Goal: Task Accomplishment & Management: Complete application form

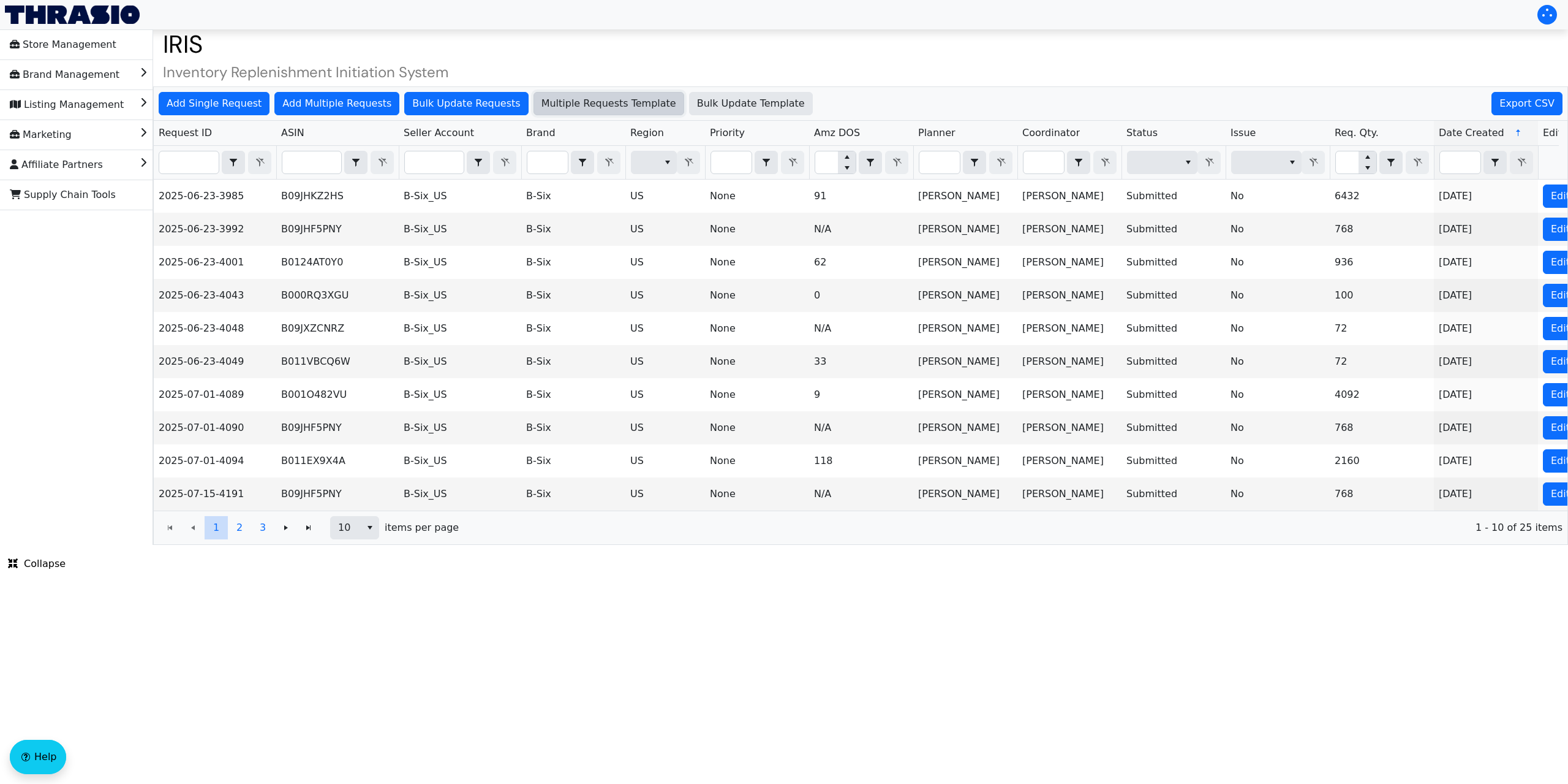
click at [575, 105] on span "Multiple Requests Template" at bounding box center [609, 103] width 135 height 15
click at [225, 109] on span "Add Single Request" at bounding box center [214, 103] width 95 height 15
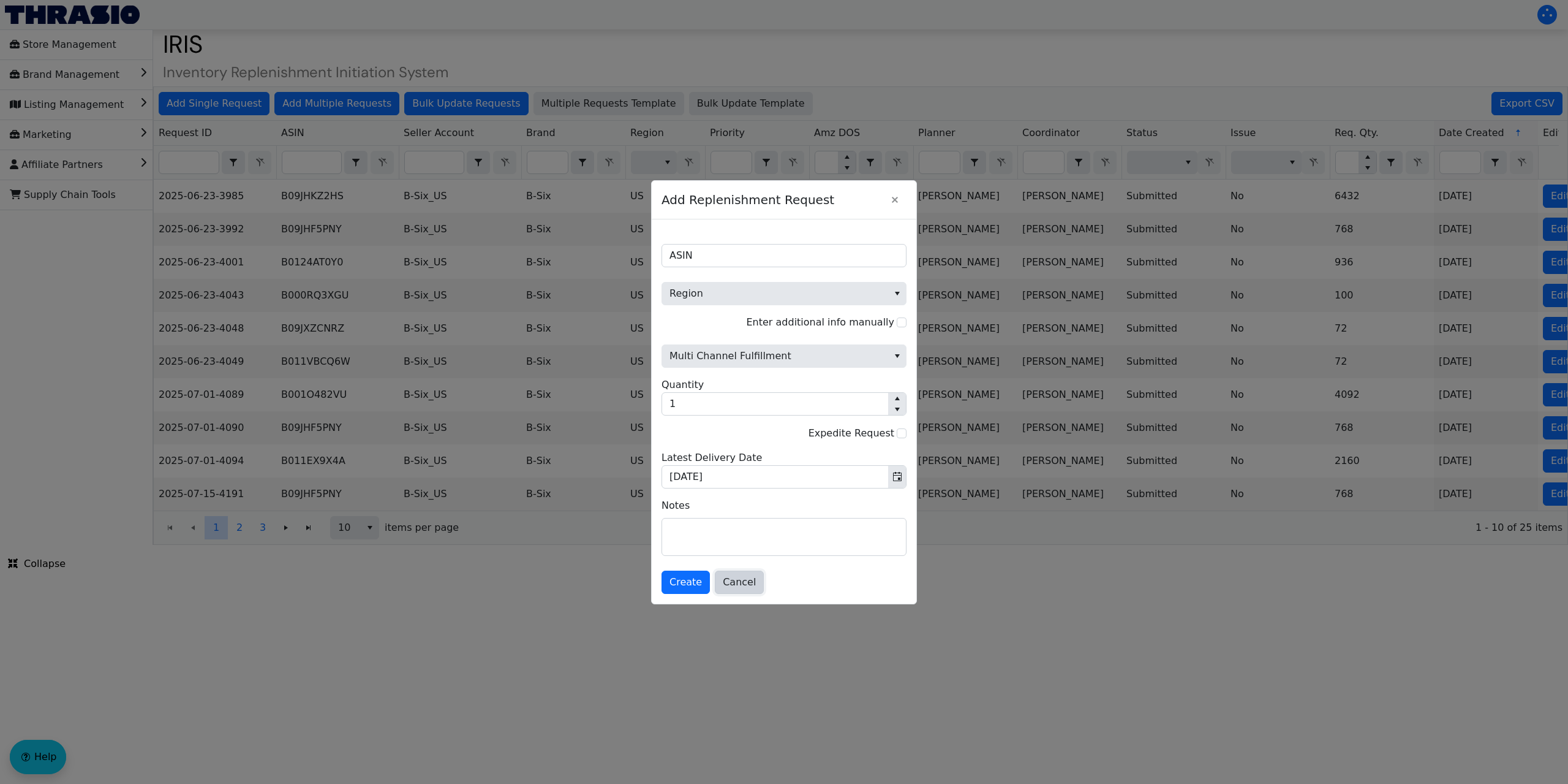
click at [728, 584] on span "Cancel" at bounding box center [739, 582] width 33 height 15
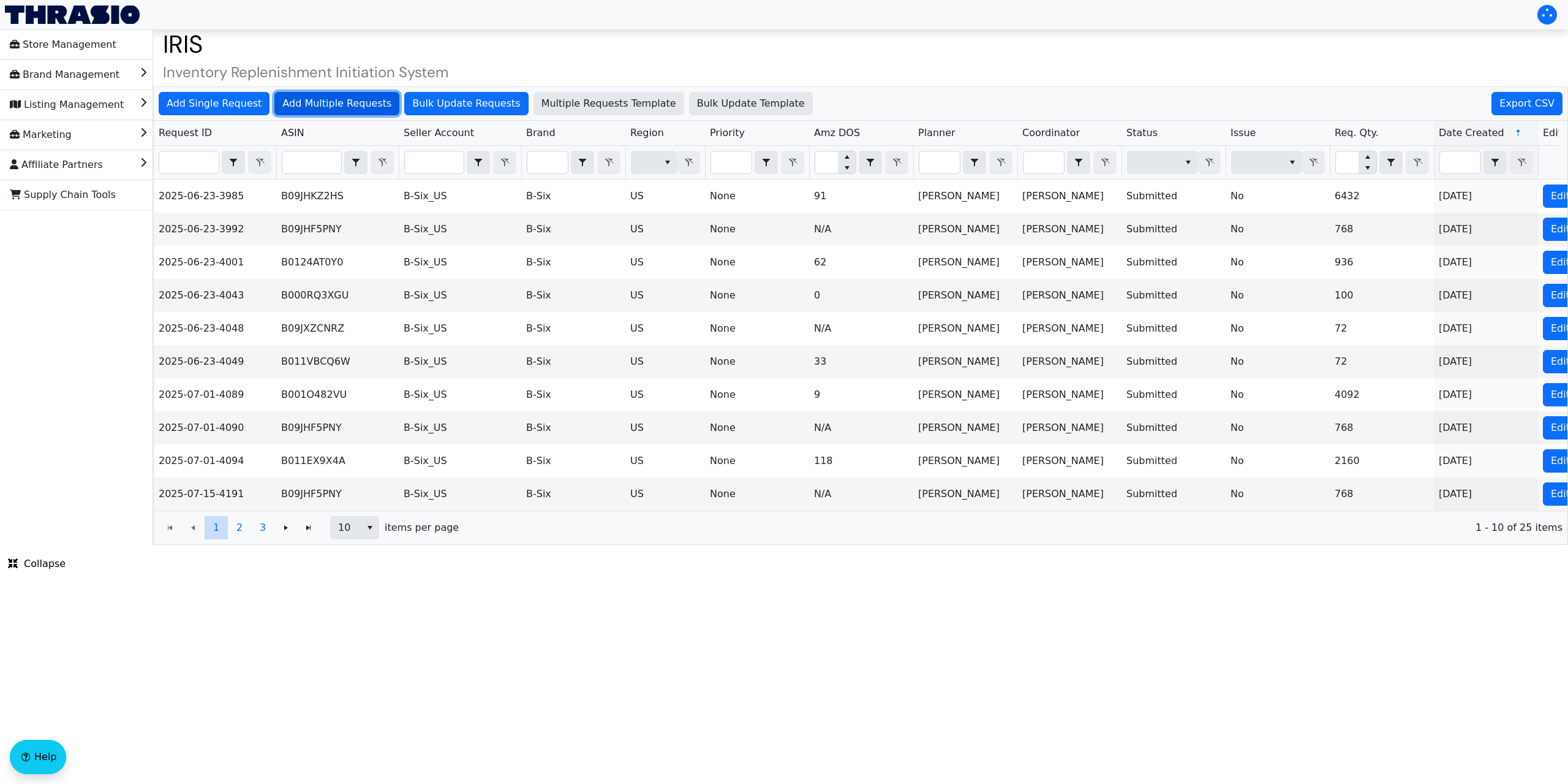
click at [351, 104] on span "Add Multiple Requests" at bounding box center [336, 103] width 109 height 15
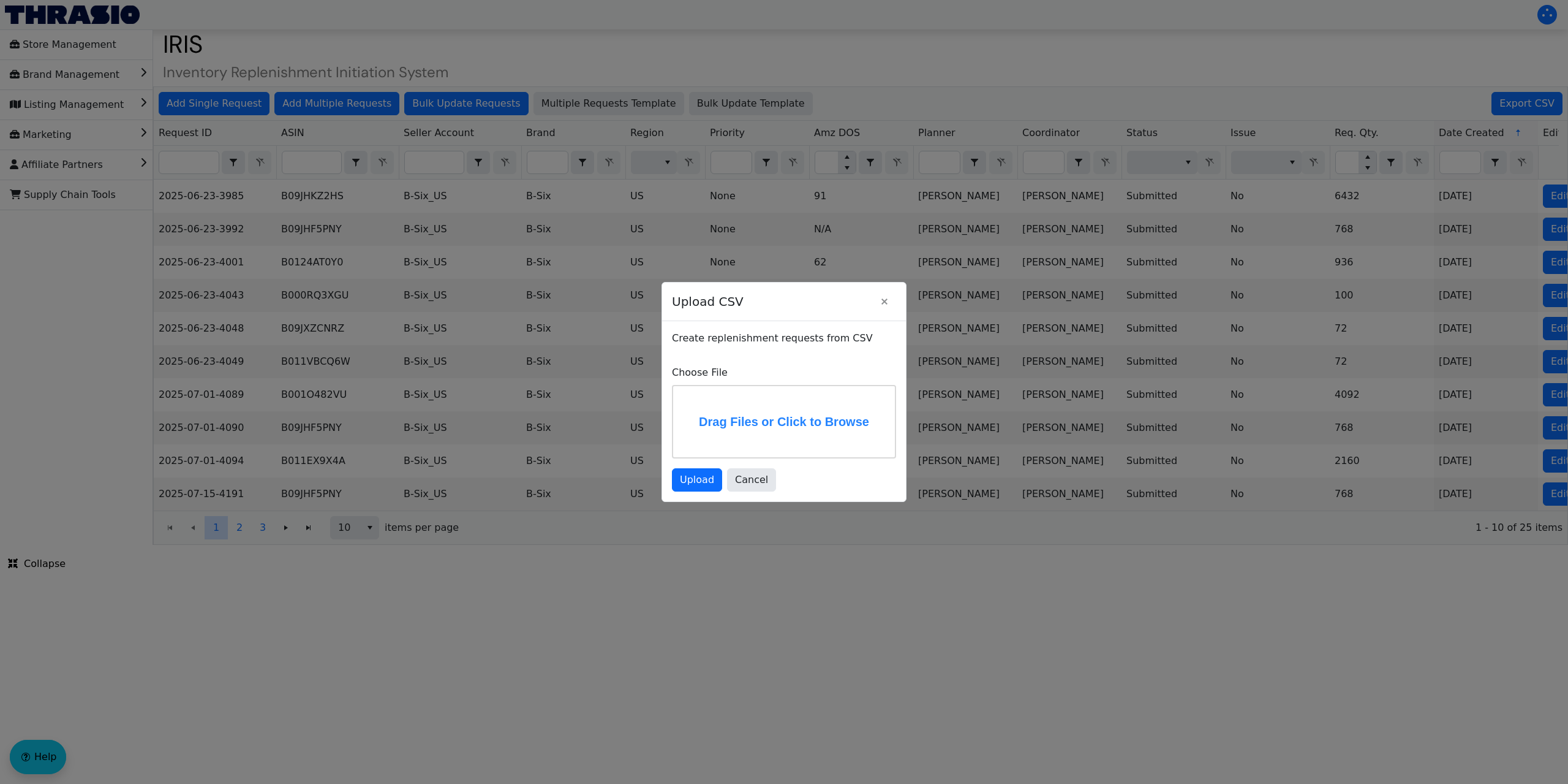
click at [733, 409] on label "Drag Files or Click to Browse" at bounding box center [784, 422] width 222 height 71
click at [0, 0] on input "Drag Files or Click to Browse" at bounding box center [0, 0] width 0 height 0
click at [699, 482] on span "Upload" at bounding box center [697, 479] width 34 height 15
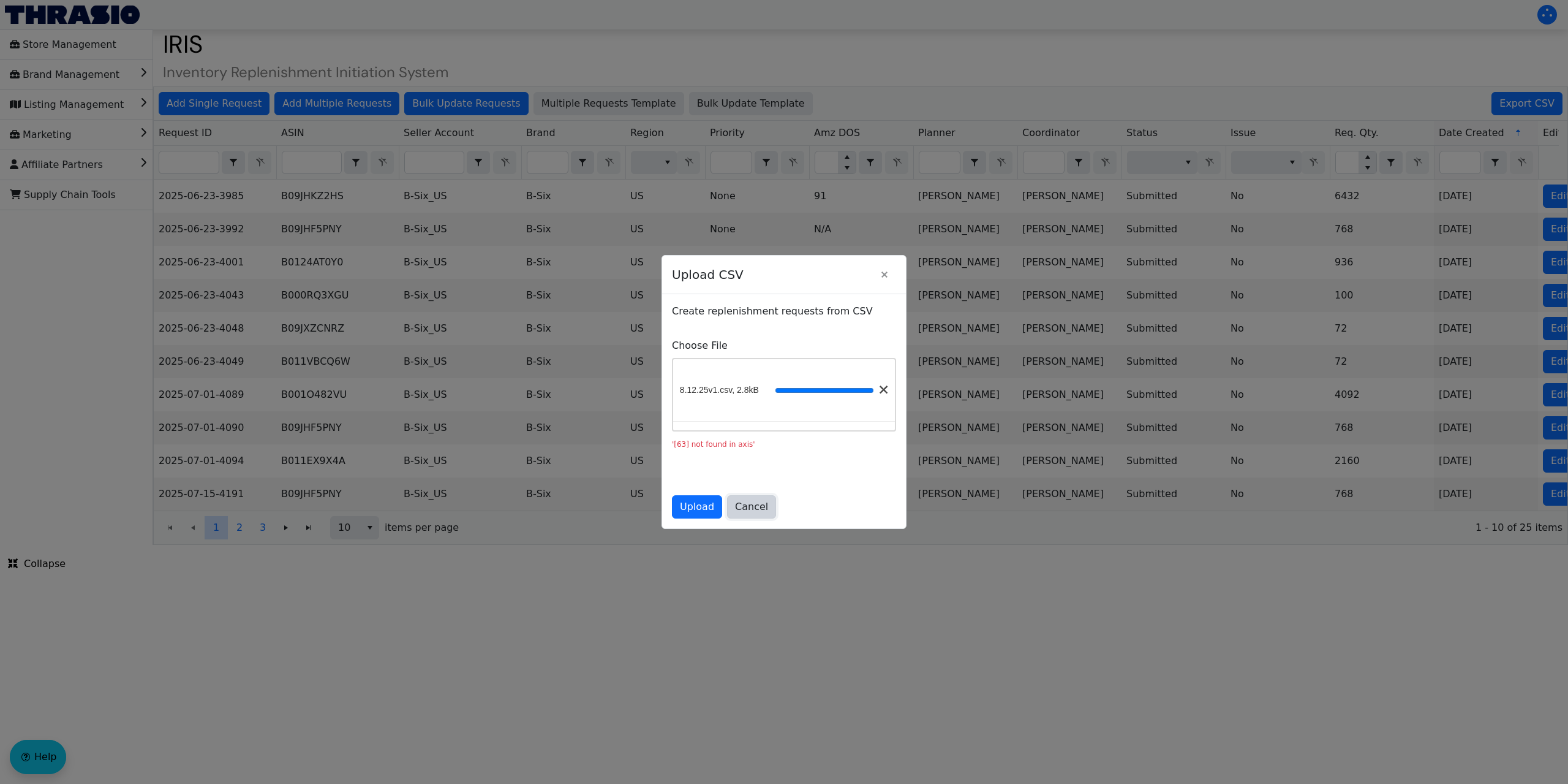
click at [746, 504] on span "Cancel" at bounding box center [751, 506] width 33 height 15
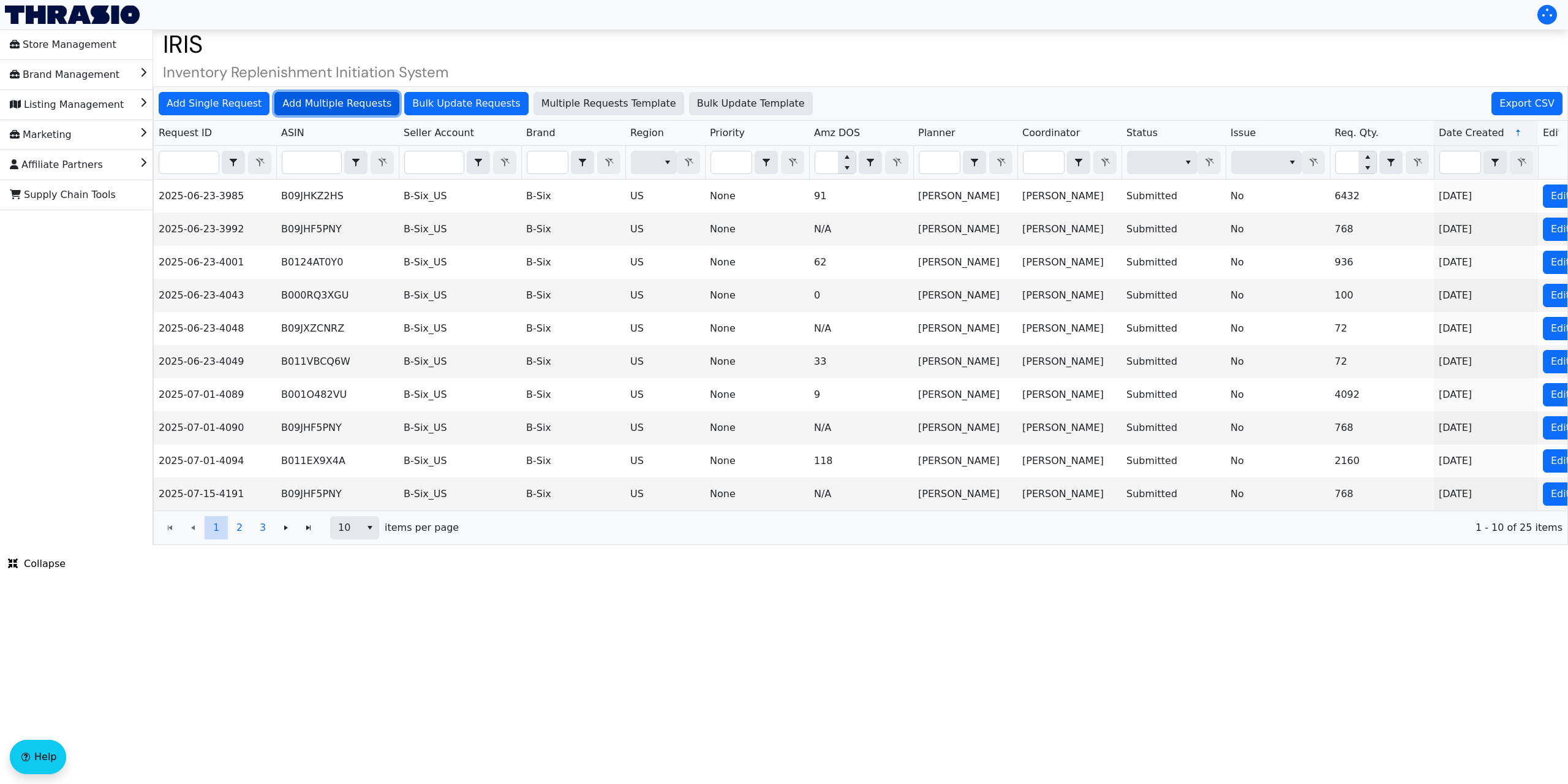
click at [326, 104] on span "Add Multiple Requests" at bounding box center [336, 103] width 109 height 15
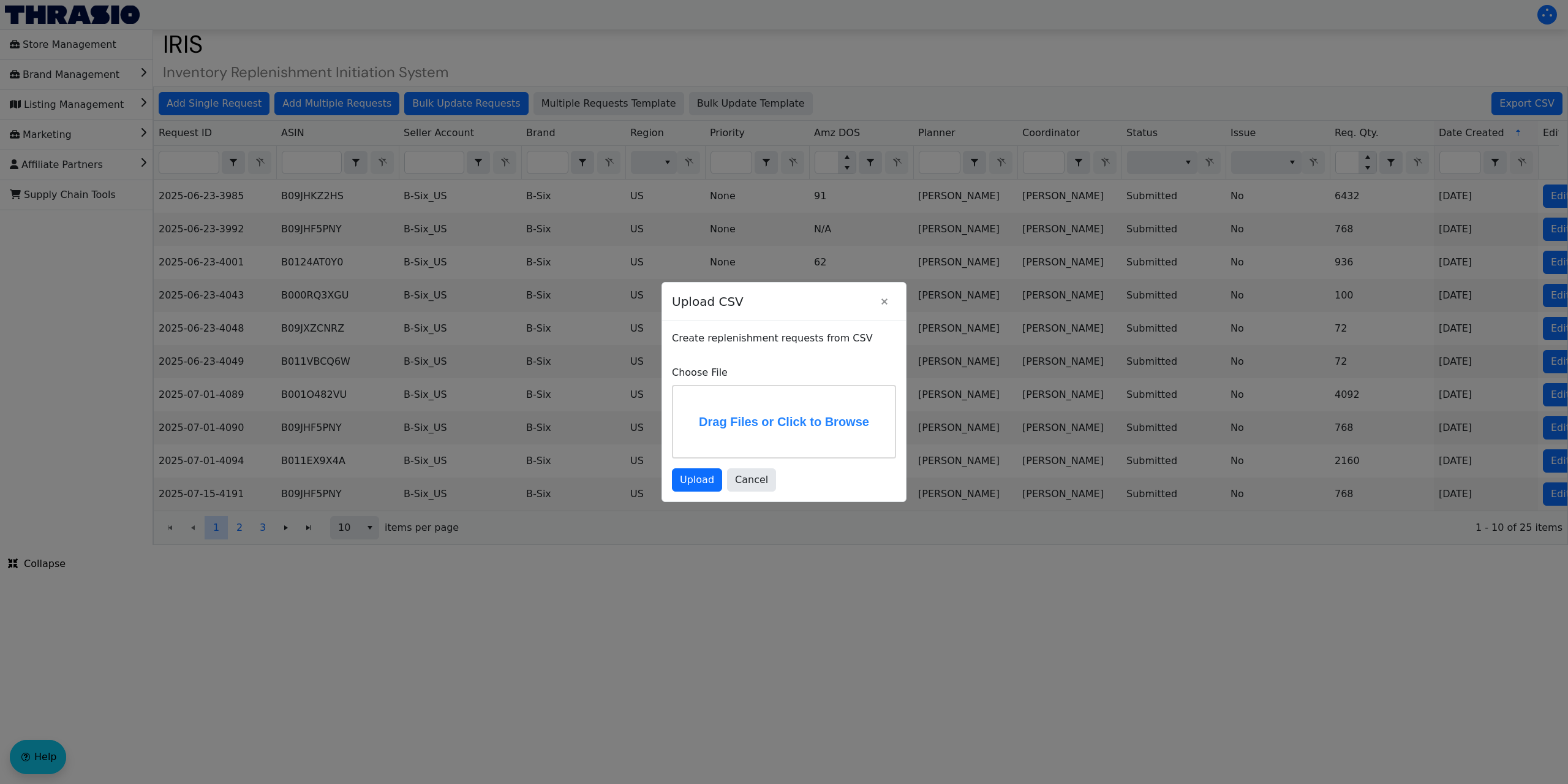
click at [746, 419] on label "Drag Files or Click to Browse" at bounding box center [784, 422] width 222 height 71
click at [0, 0] on input "Drag Files or Click to Browse" at bounding box center [0, 0] width 0 height 0
click at [688, 476] on span "Upload" at bounding box center [697, 479] width 34 height 15
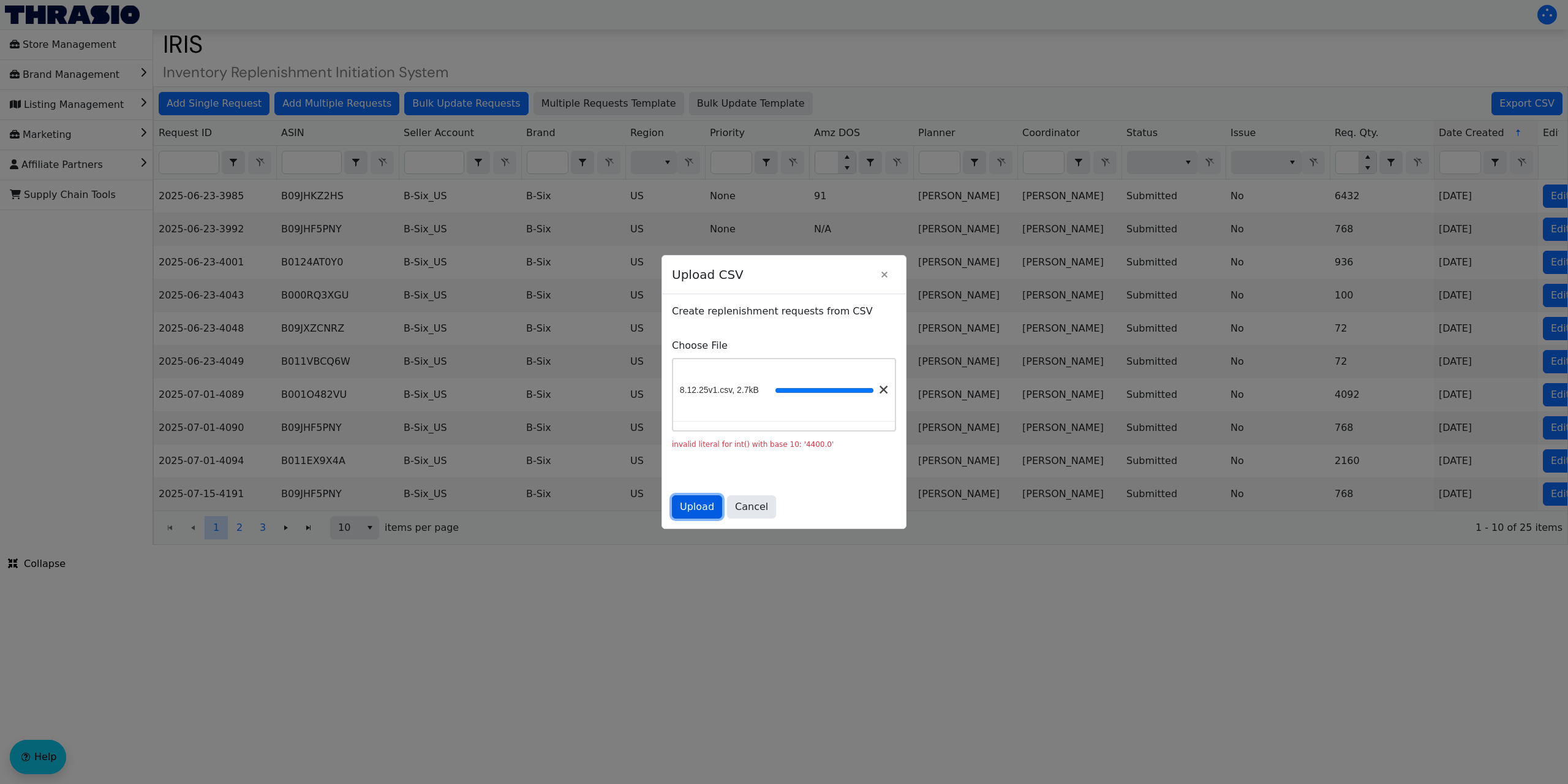
click at [698, 506] on span "Upload" at bounding box center [697, 506] width 34 height 15
click at [743, 503] on span "Cancel" at bounding box center [751, 506] width 33 height 15
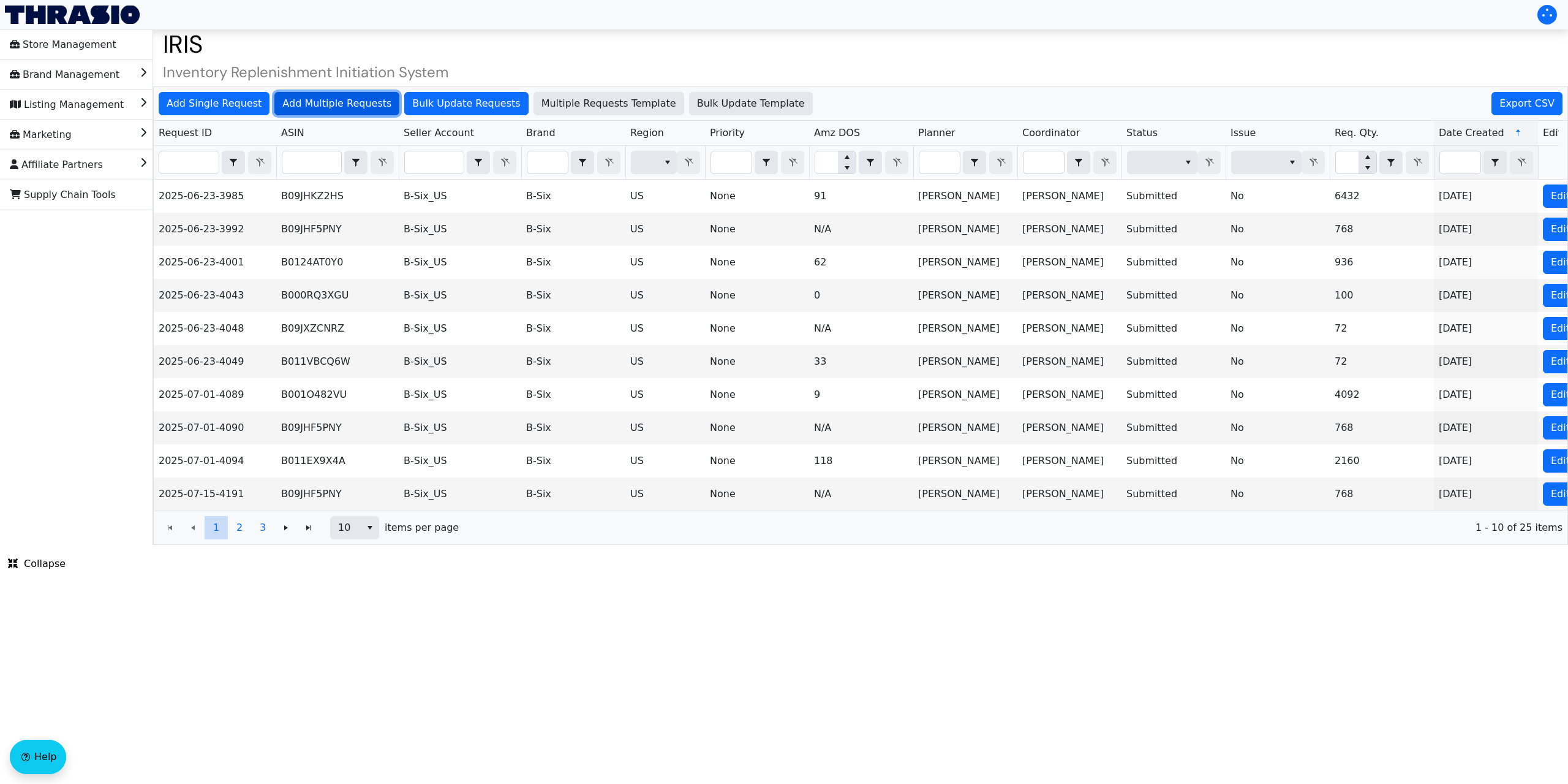
click at [316, 104] on span "Add Multiple Requests" at bounding box center [336, 103] width 109 height 15
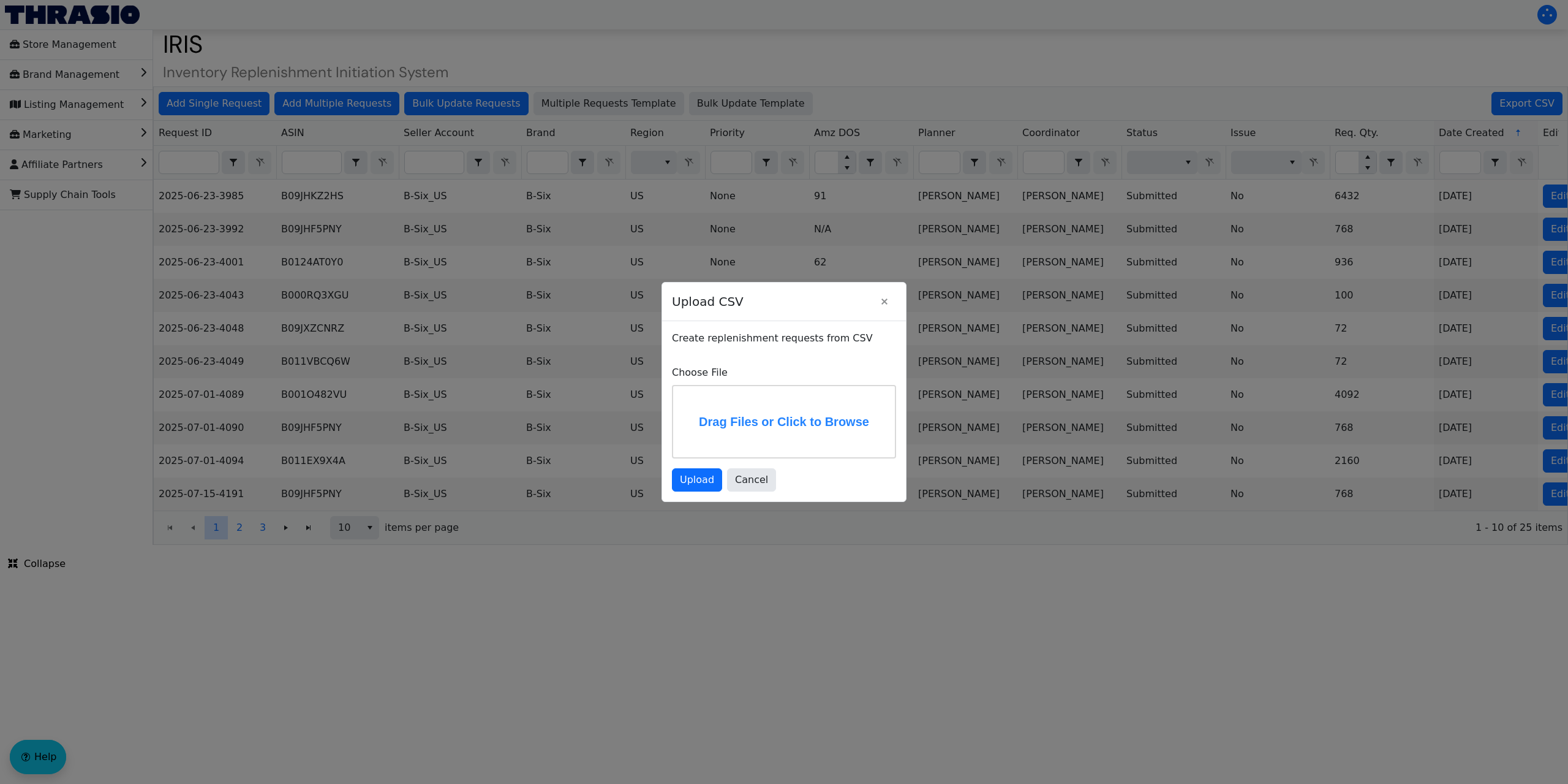
click at [729, 426] on label "Drag Files or Click to Browse" at bounding box center [784, 422] width 222 height 71
click at [0, 0] on input "Drag Files or Click to Browse" at bounding box center [0, 0] width 0 height 0
click at [692, 482] on span "Upload" at bounding box center [697, 479] width 34 height 15
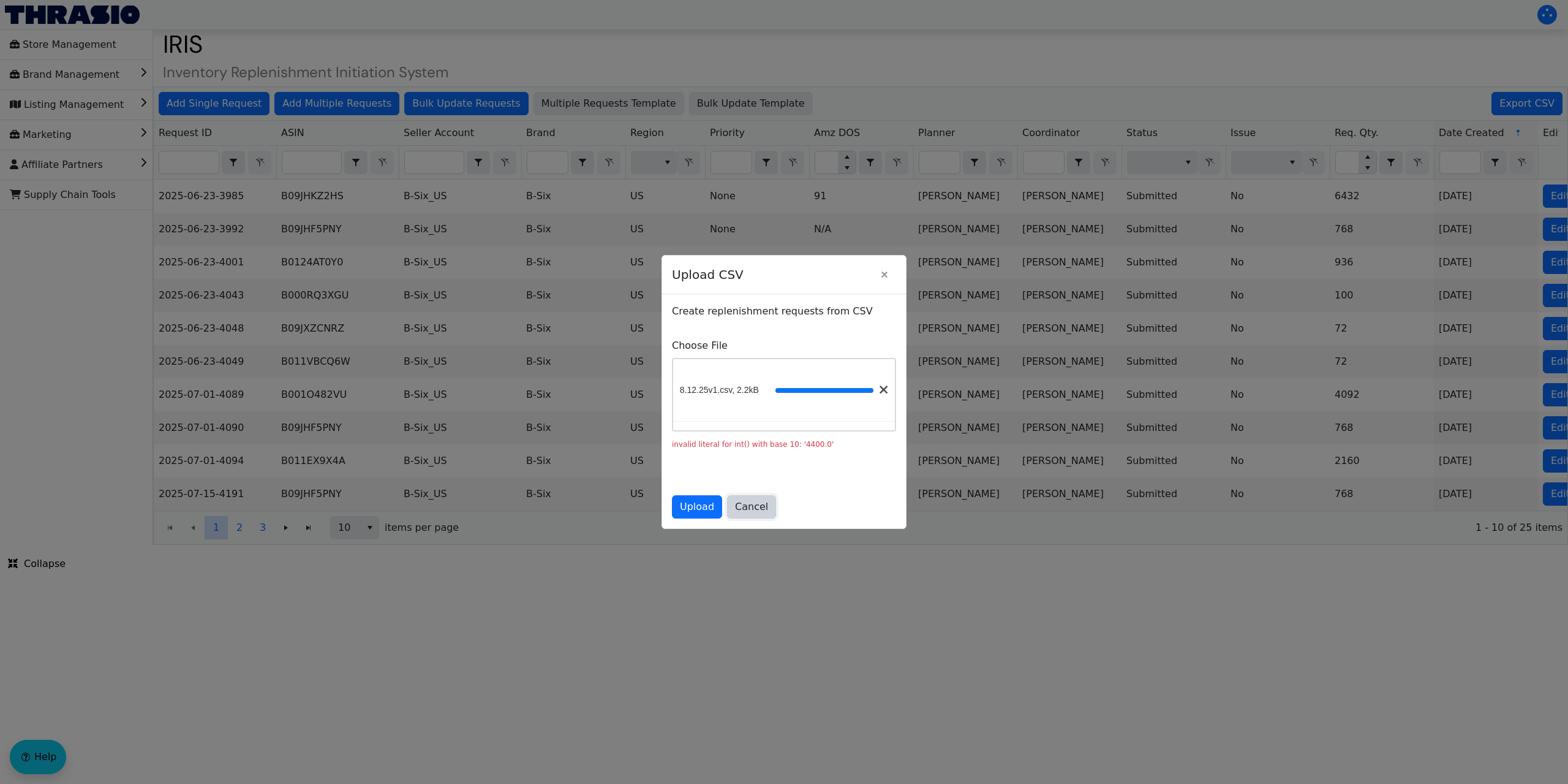
click at [743, 510] on span "Cancel" at bounding box center [751, 506] width 33 height 15
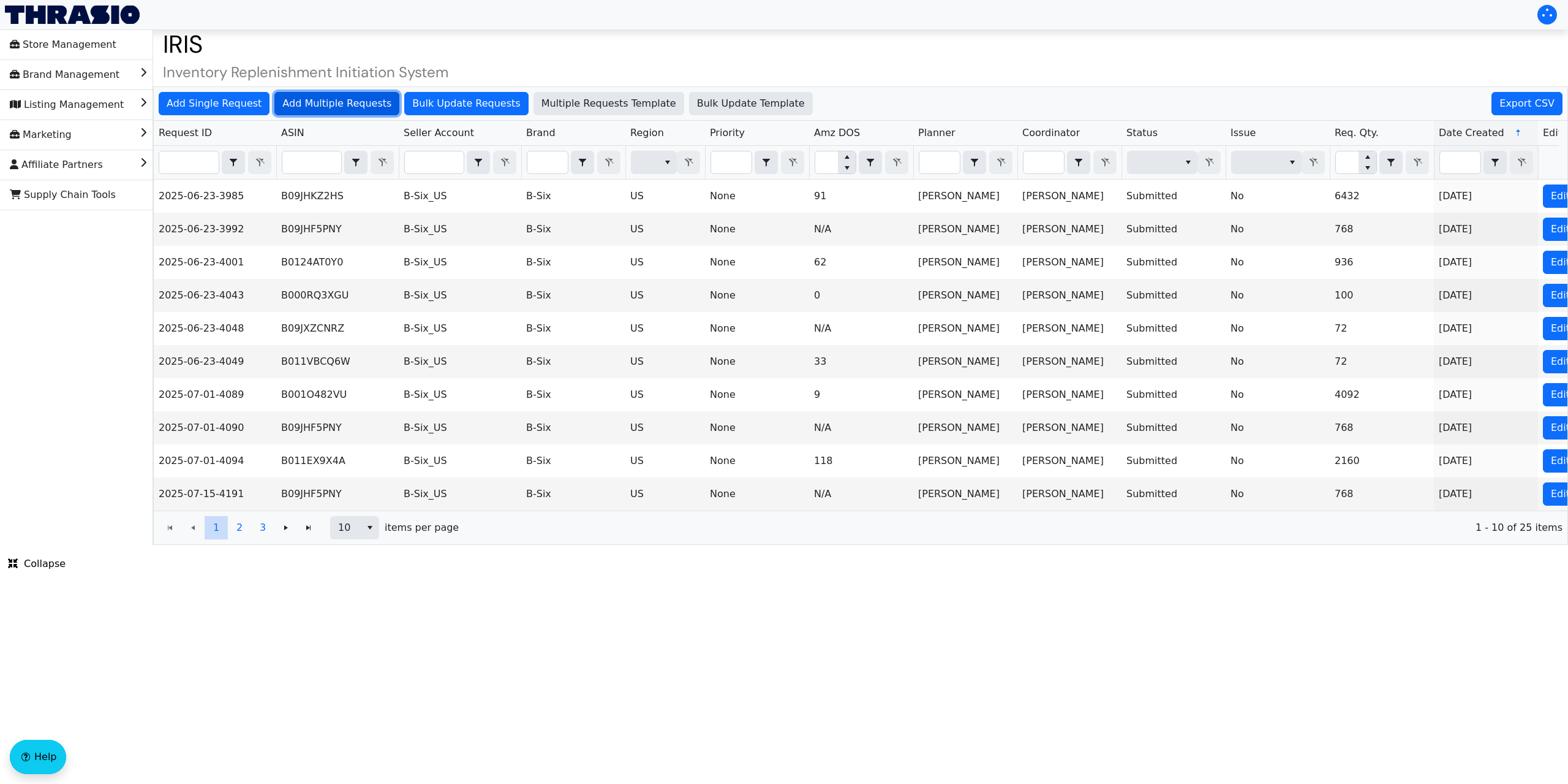
click at [331, 105] on span "Add Multiple Requests" at bounding box center [336, 103] width 109 height 15
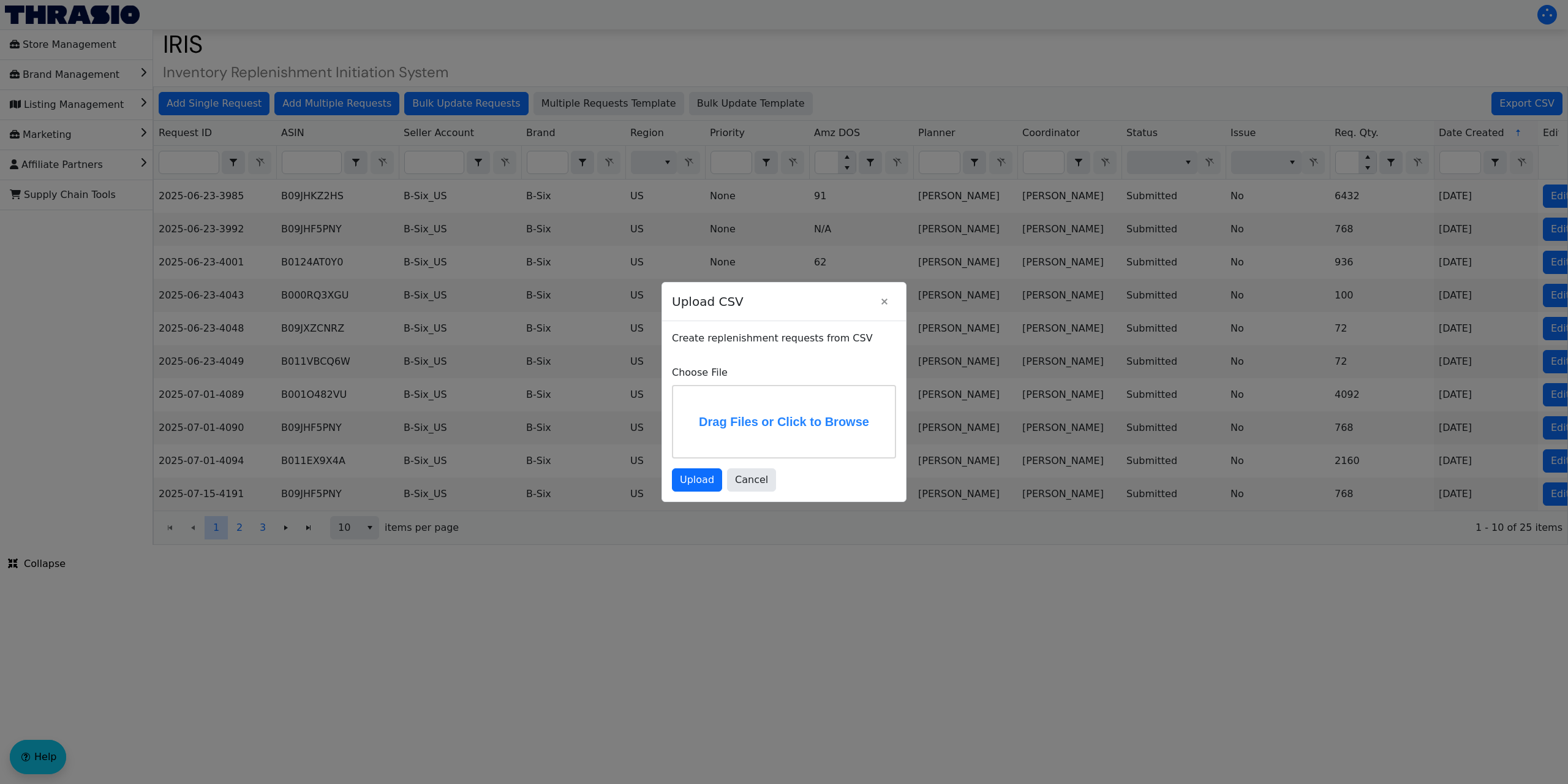
click at [722, 428] on label "Drag Files or Click to Browse" at bounding box center [784, 422] width 222 height 71
click at [0, 0] on input "Drag Files or Click to Browse" at bounding box center [0, 0] width 0 height 0
click at [695, 481] on span "Upload" at bounding box center [697, 479] width 34 height 15
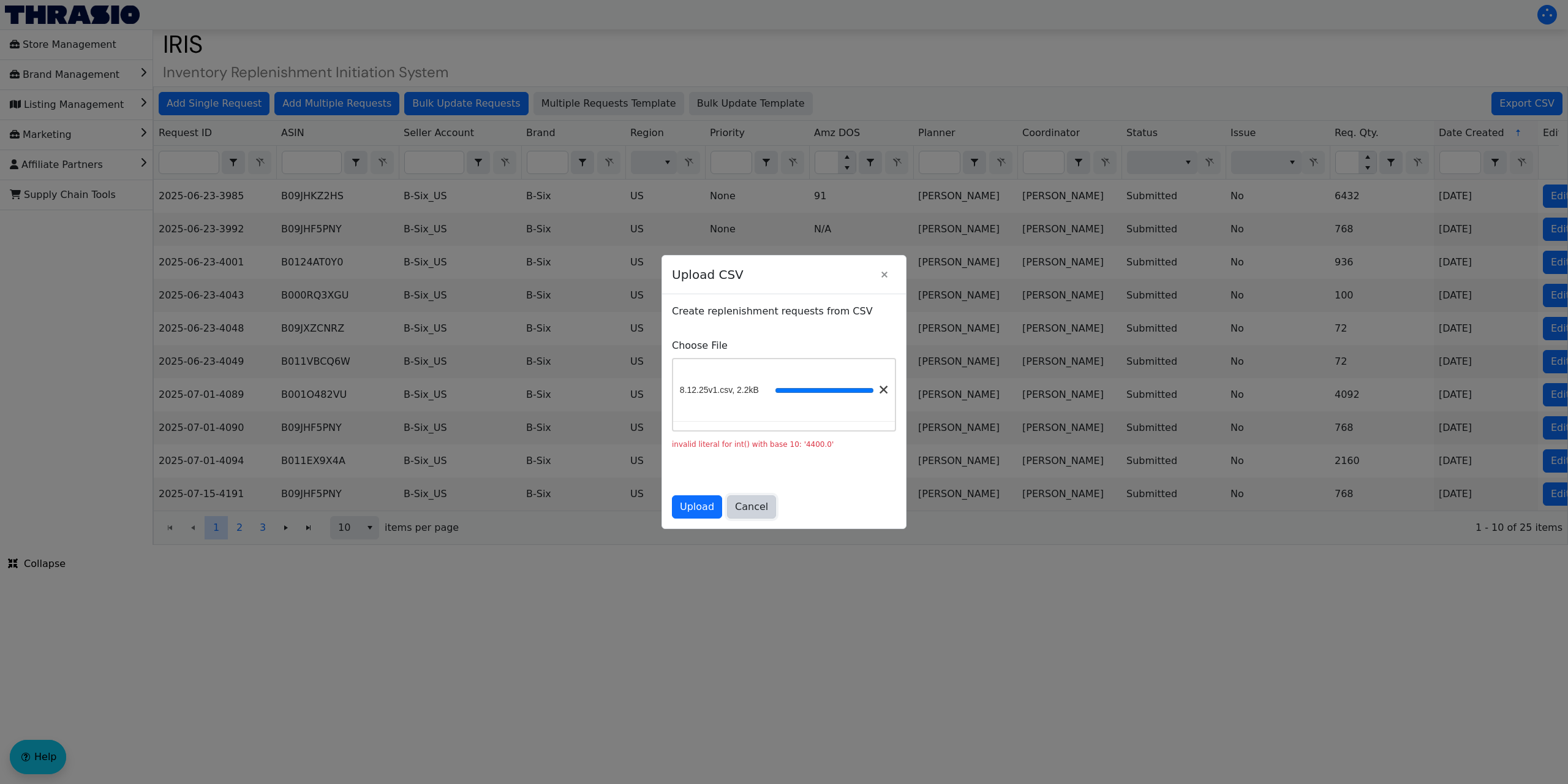
click at [746, 505] on span "Cancel" at bounding box center [751, 506] width 33 height 15
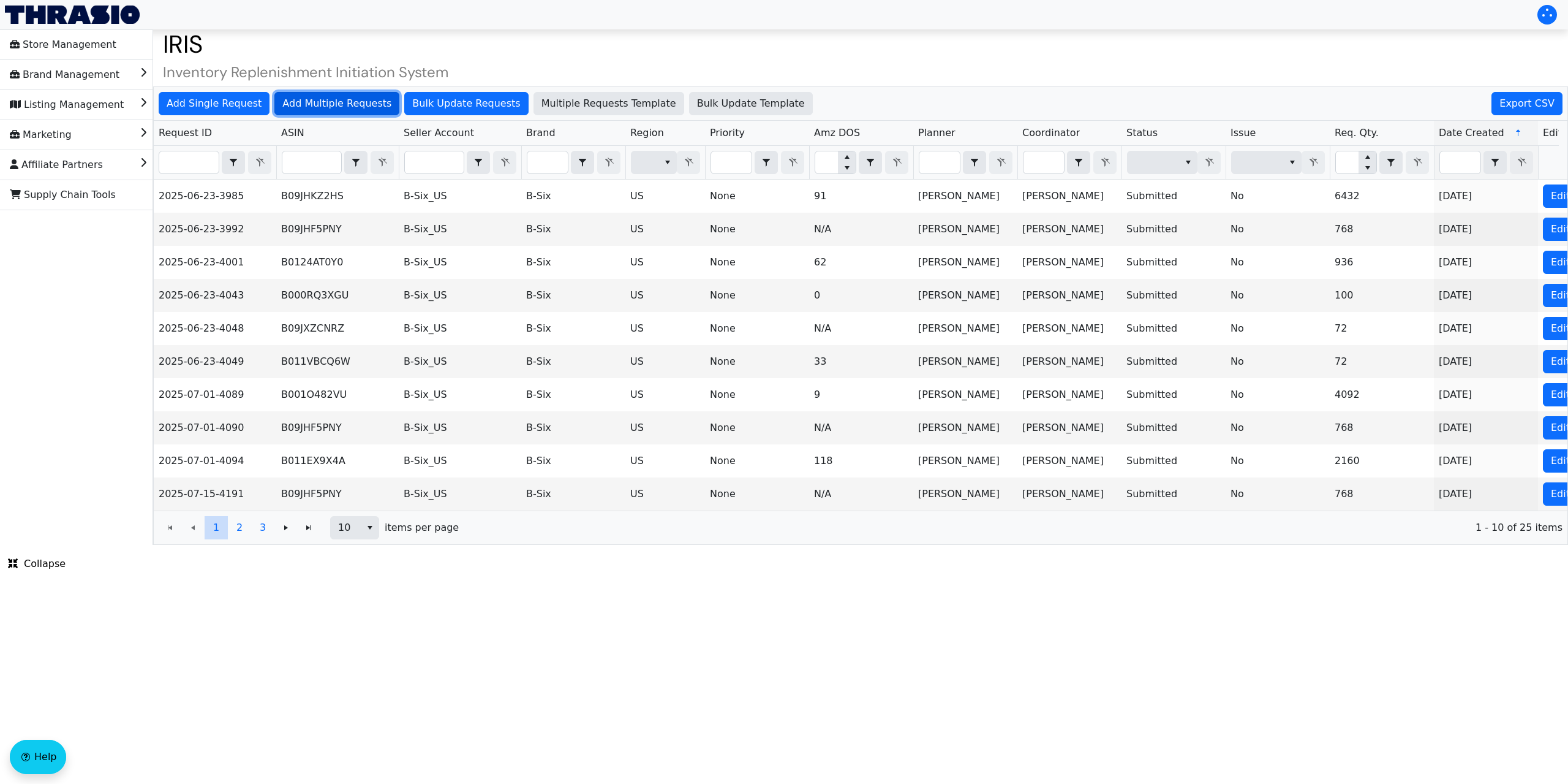
click at [299, 106] on span "Add Multiple Requests" at bounding box center [336, 103] width 109 height 15
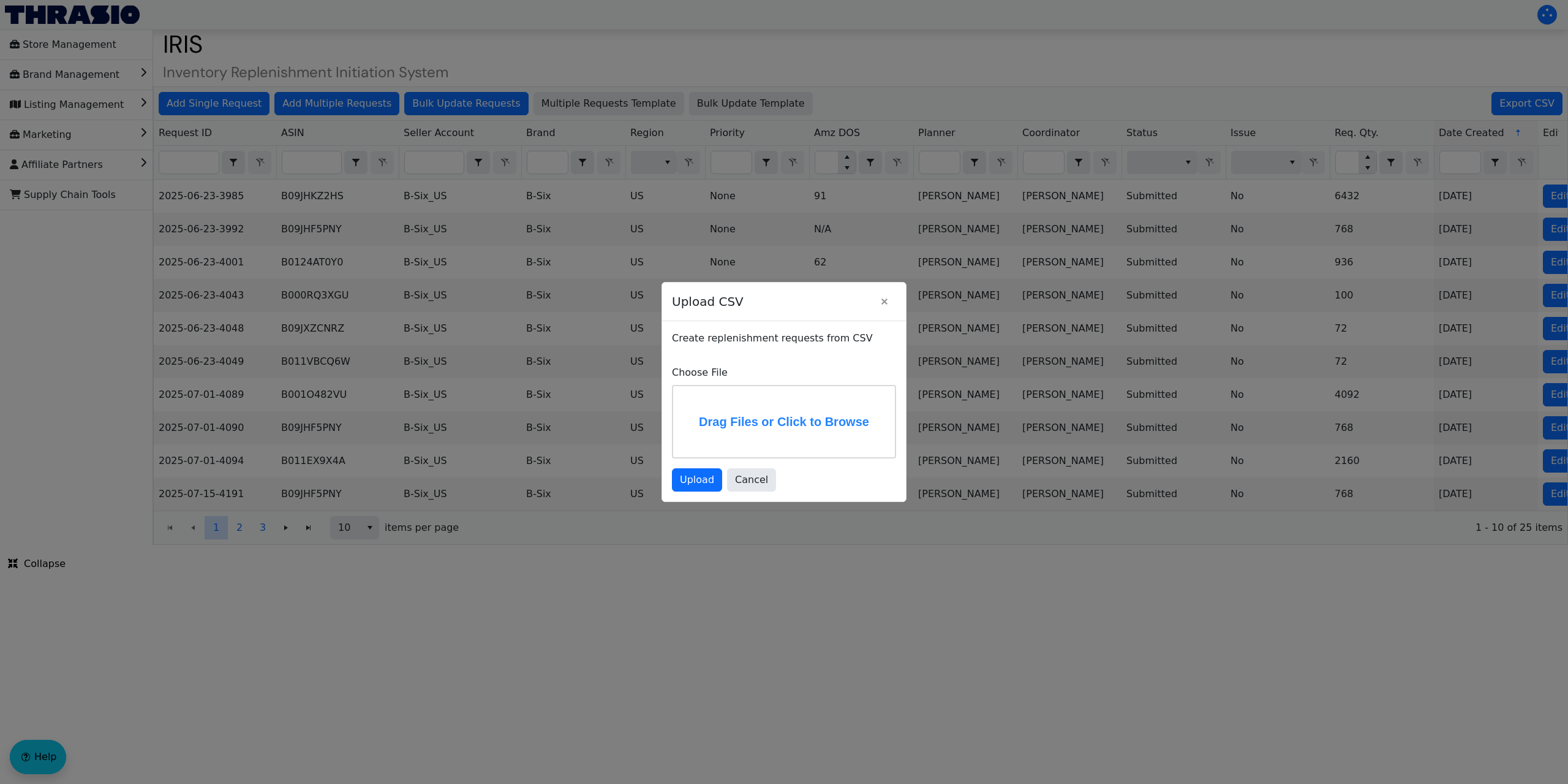
click at [770, 421] on label "Drag Files or Click to Browse" at bounding box center [784, 422] width 222 height 71
click at [0, 0] on input "Drag Files or Click to Browse" at bounding box center [0, 0] width 0 height 0
click at [689, 478] on span "Upload" at bounding box center [697, 479] width 34 height 15
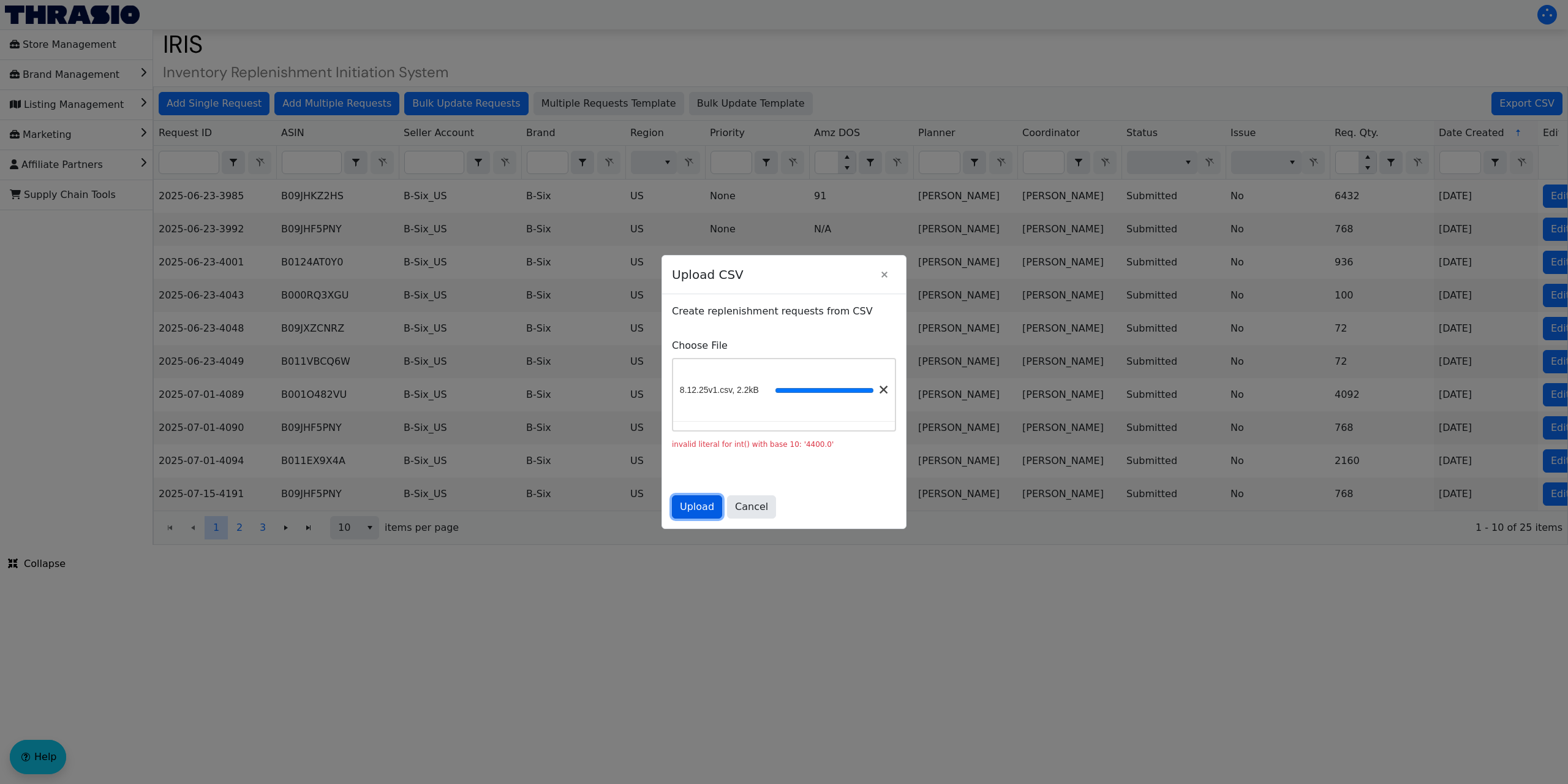
click at [688, 504] on span "Upload" at bounding box center [697, 506] width 34 height 15
click at [743, 508] on span "Cancel" at bounding box center [751, 506] width 33 height 15
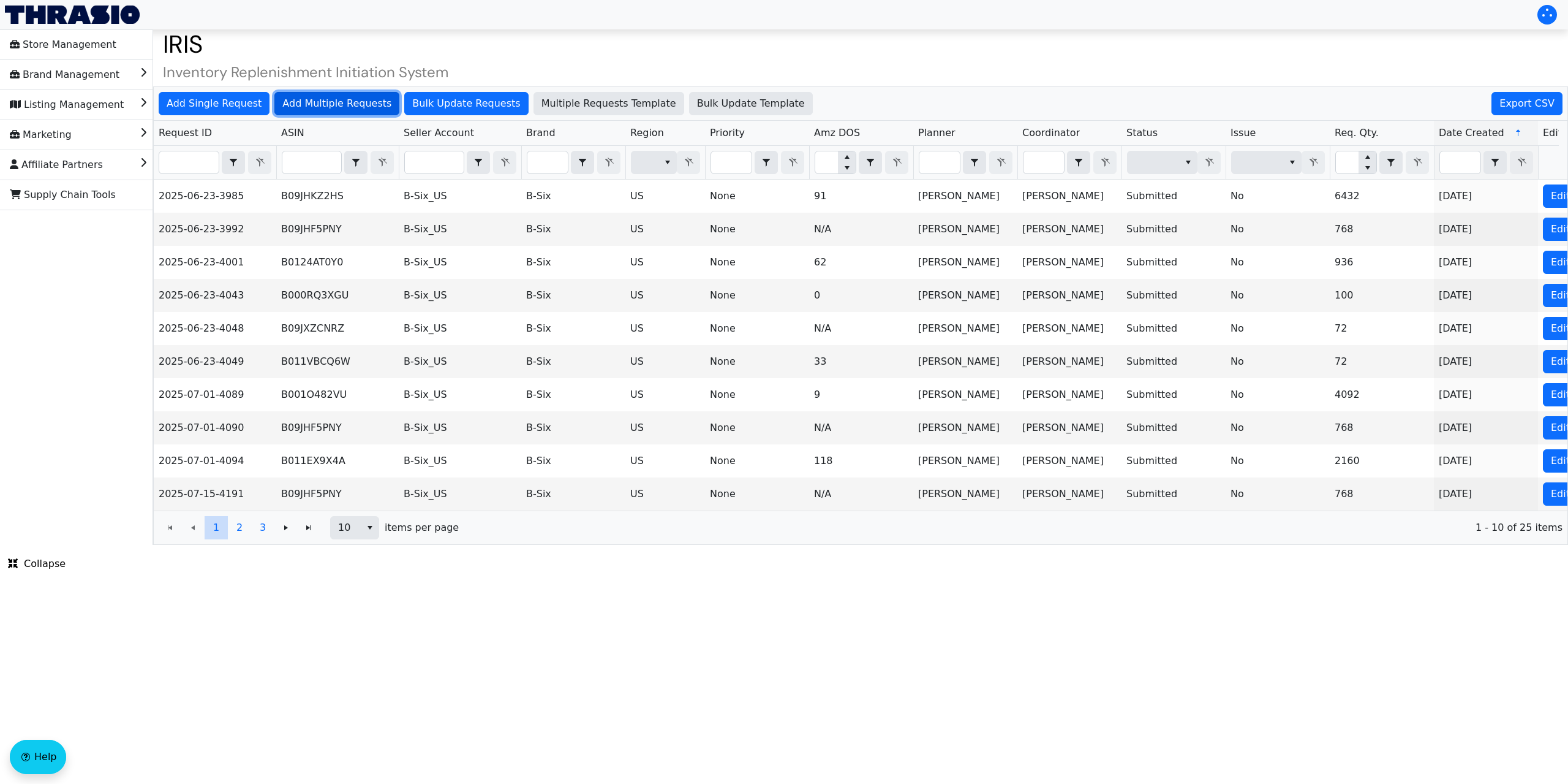
click at [342, 106] on span "Add Multiple Requests" at bounding box center [336, 103] width 109 height 15
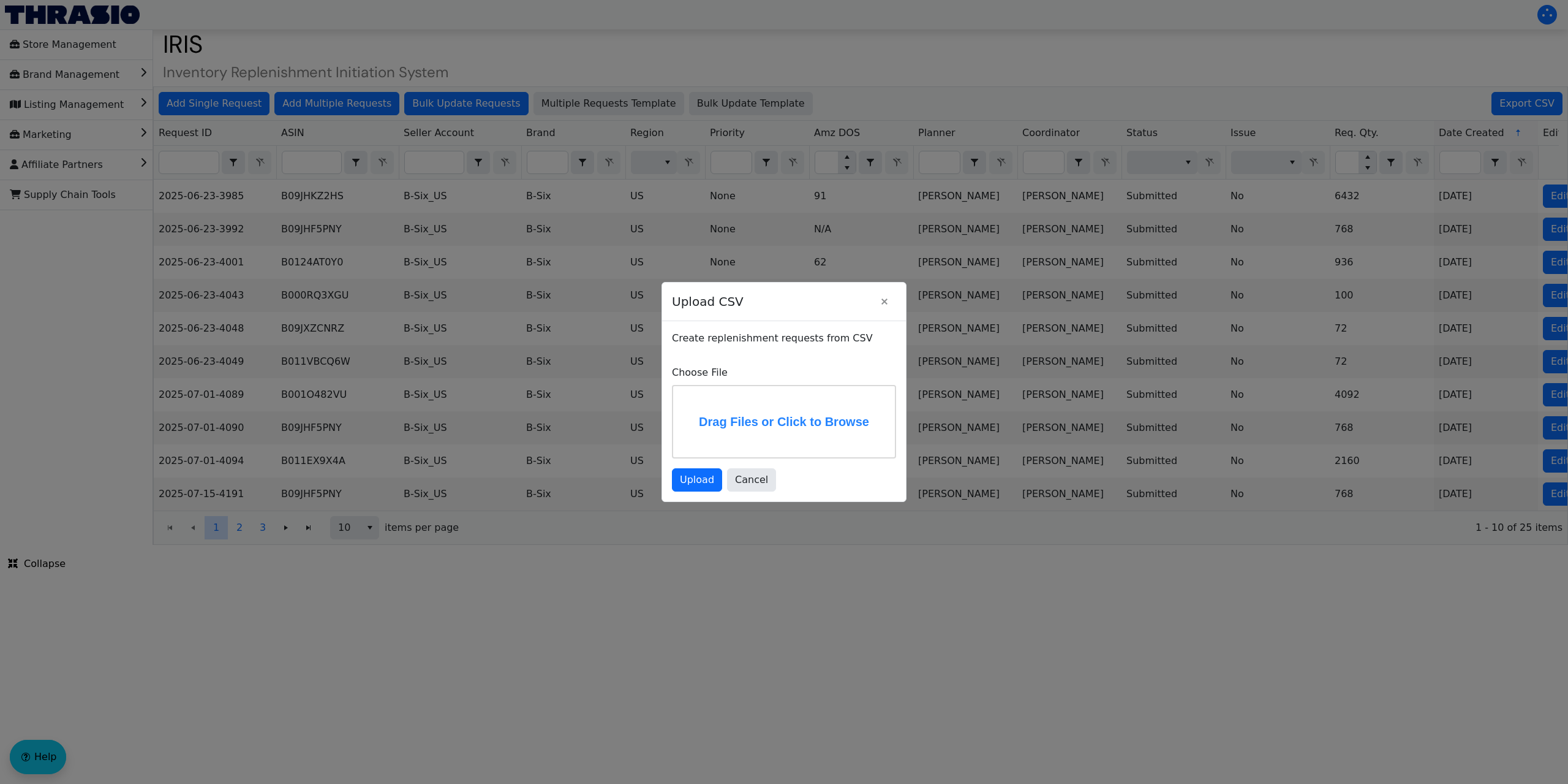
click at [770, 410] on label "Drag Files or Click to Browse" at bounding box center [784, 422] width 222 height 71
click at [0, 0] on input "Drag Files or Click to Browse" at bounding box center [0, 0] width 0 height 0
click at [699, 478] on span "Upload" at bounding box center [697, 479] width 34 height 15
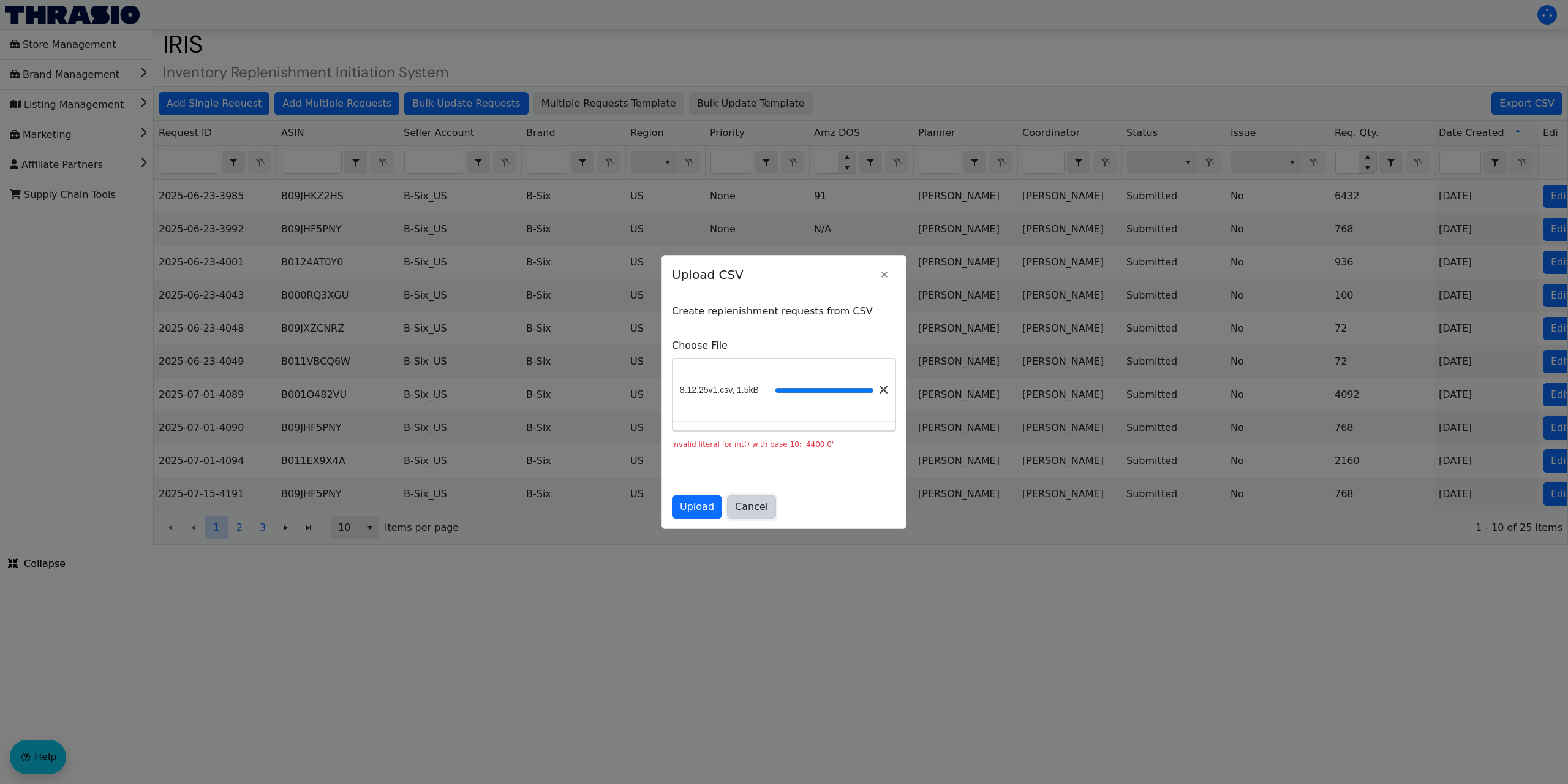
click at [743, 504] on span "Cancel" at bounding box center [751, 506] width 33 height 15
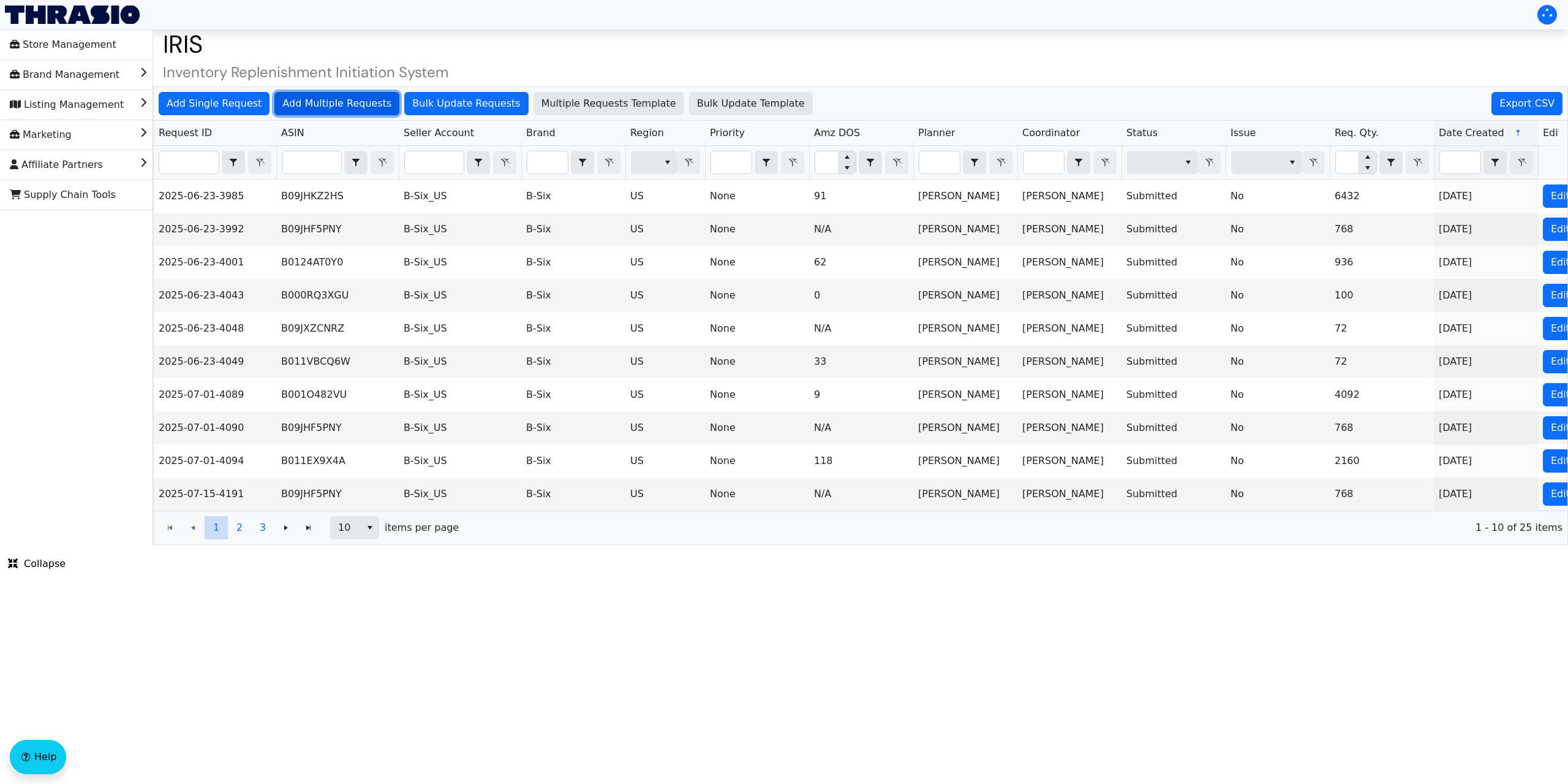
click at [340, 107] on span "Add Multiple Requests" at bounding box center [336, 103] width 109 height 15
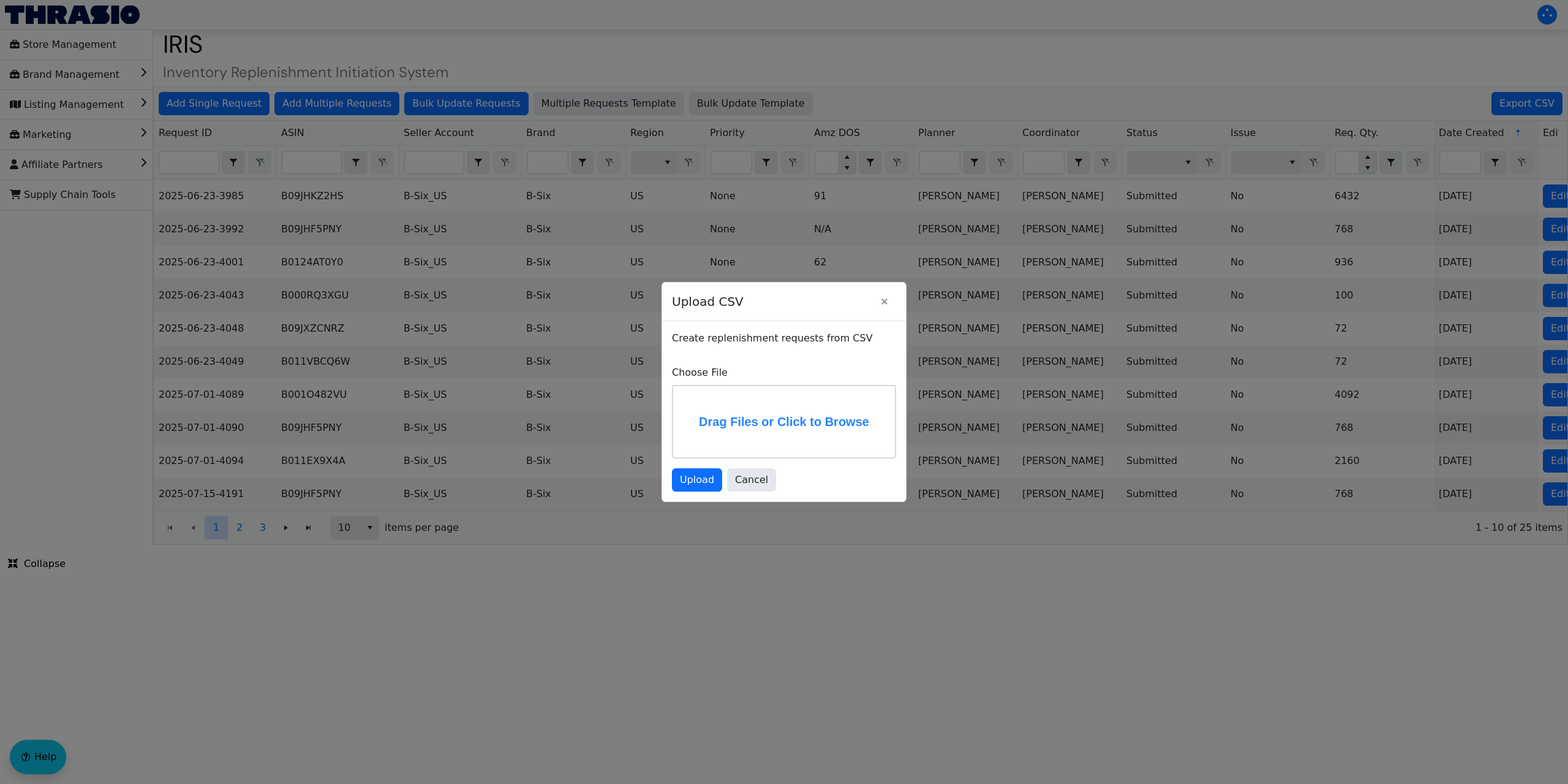
click at [740, 399] on label "Drag Files or Click to Browse" at bounding box center [784, 422] width 222 height 71
click at [0, 0] on input "Drag Files or Click to Browse" at bounding box center [0, 0] width 0 height 0
click at [694, 477] on span "Upload" at bounding box center [697, 479] width 34 height 15
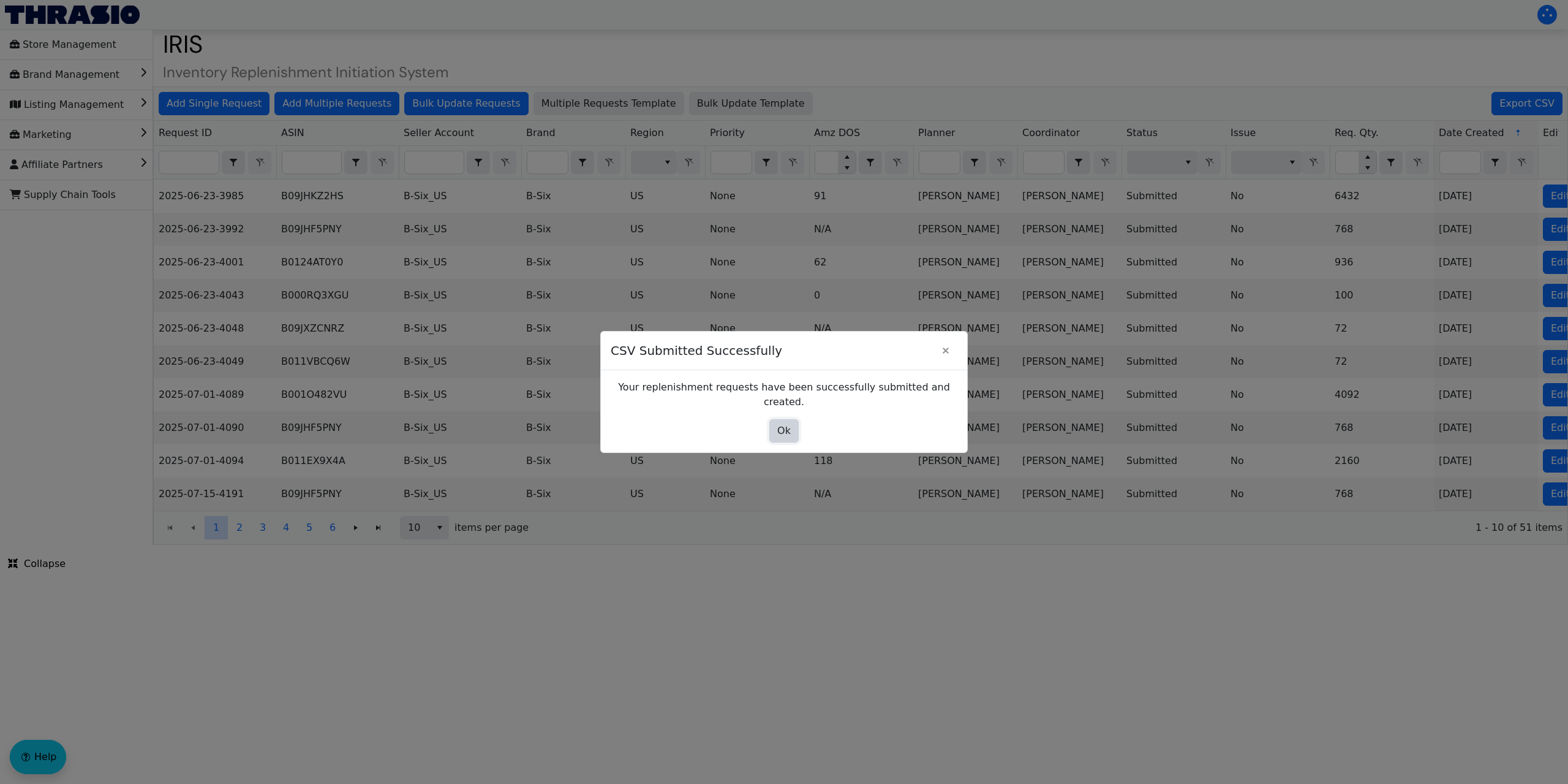
click at [780, 425] on span "Ok" at bounding box center [784, 430] width 13 height 15
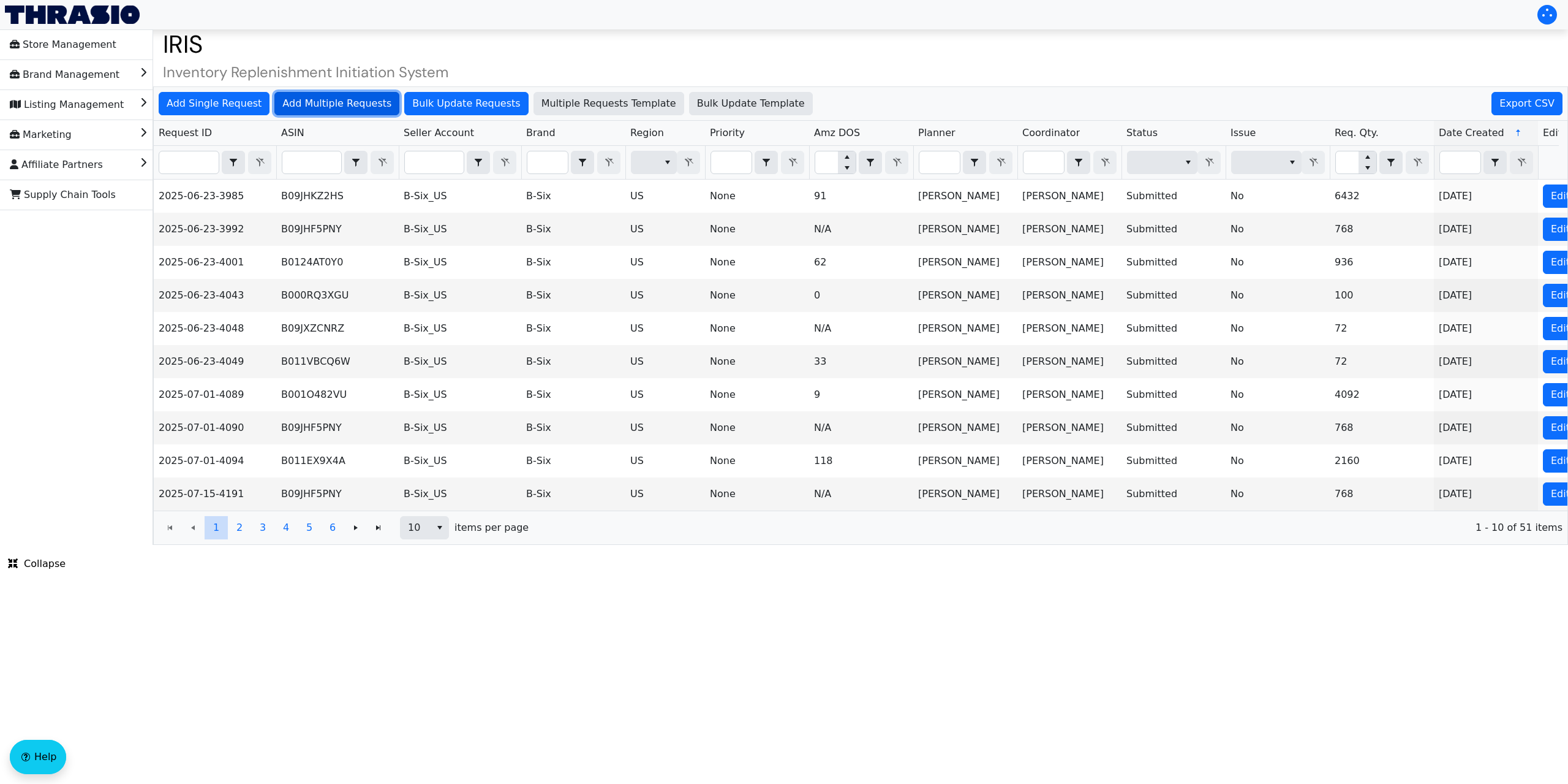
click at [310, 106] on span "Add Multiple Requests" at bounding box center [336, 103] width 109 height 15
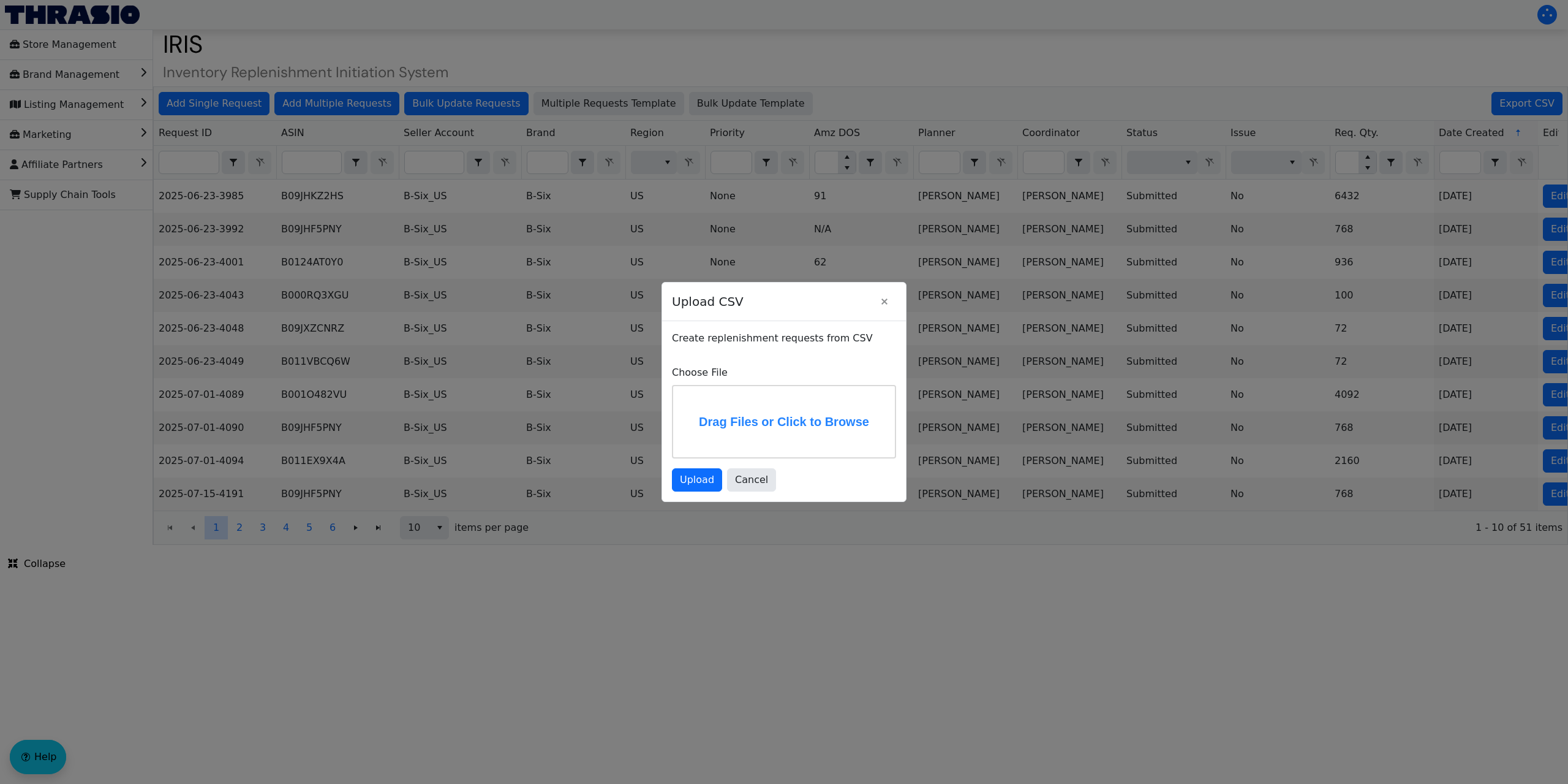
click at [733, 417] on label "Drag Files or Click to Browse" at bounding box center [784, 422] width 222 height 71
click at [0, 0] on input "Drag Files or Click to Browse" at bounding box center [0, 0] width 0 height 0
click at [695, 484] on span "Upload" at bounding box center [697, 479] width 34 height 15
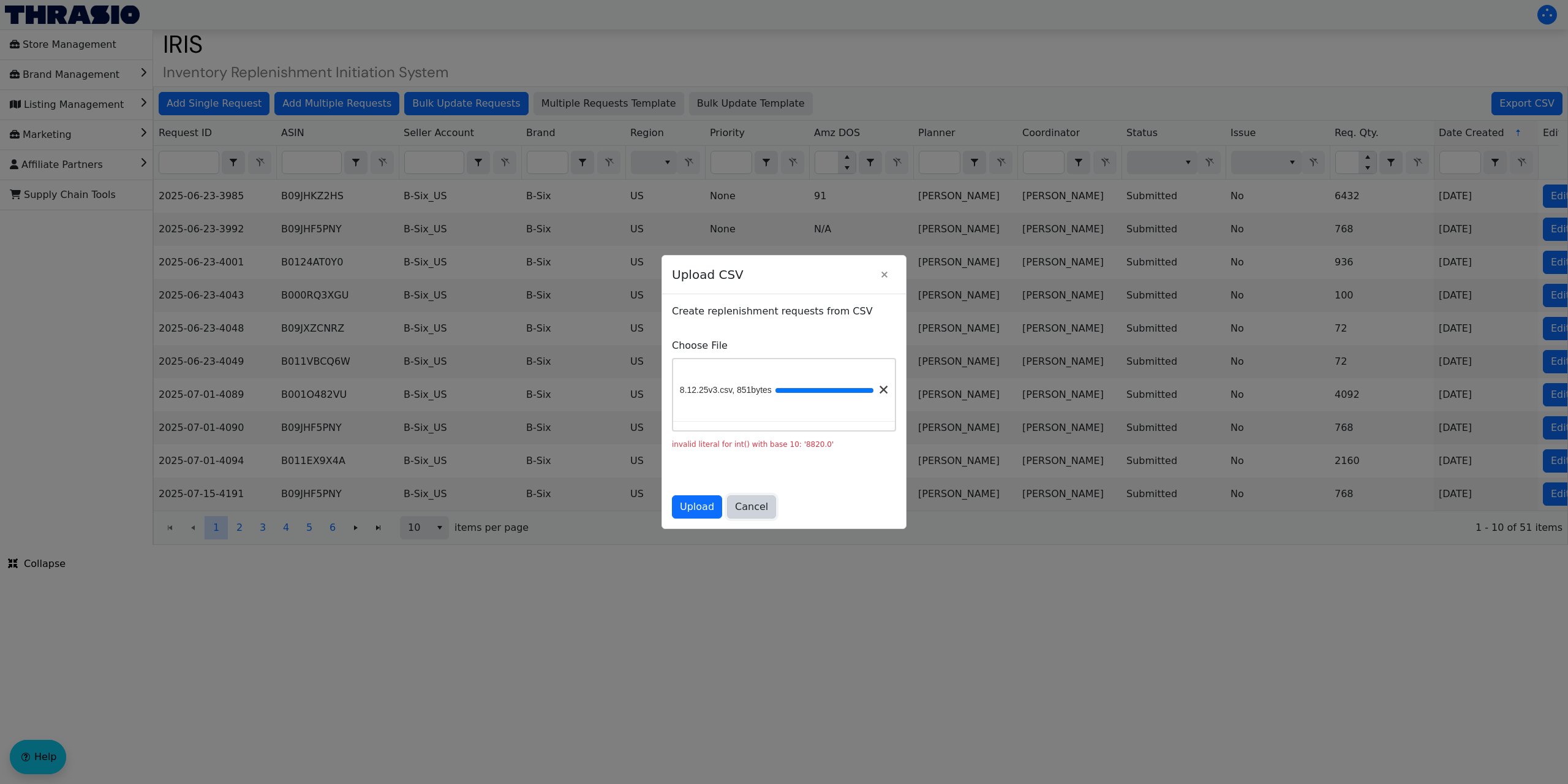
click at [759, 514] on span "Cancel" at bounding box center [751, 506] width 33 height 15
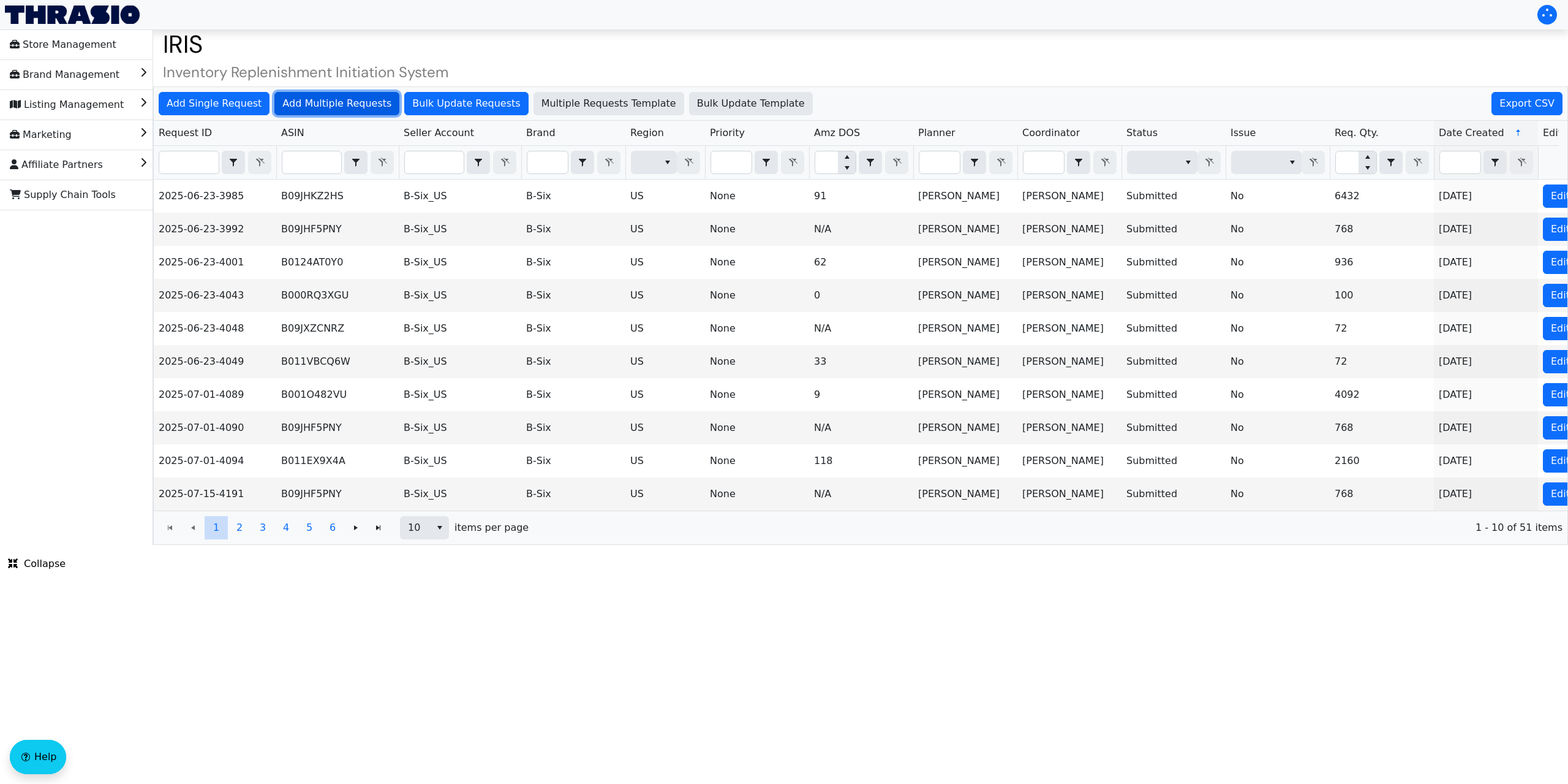
click at [318, 101] on span "Add Multiple Requests" at bounding box center [336, 103] width 109 height 15
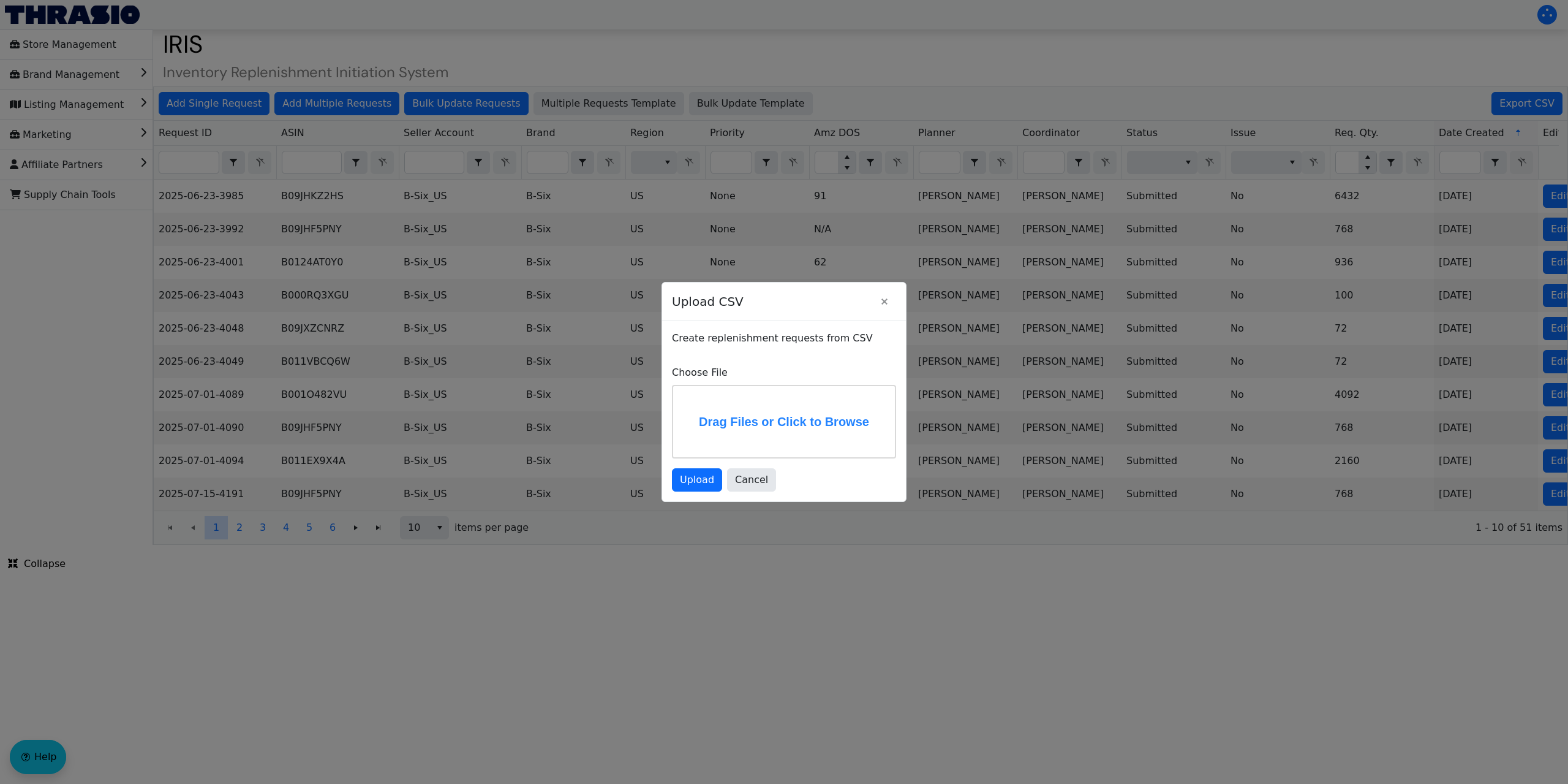
click at [740, 413] on label "Drag Files or Click to Browse" at bounding box center [784, 422] width 222 height 71
click at [0, 0] on input "Drag Files or Click to Browse" at bounding box center [0, 0] width 0 height 0
click at [693, 484] on span "Upload" at bounding box center [697, 479] width 34 height 15
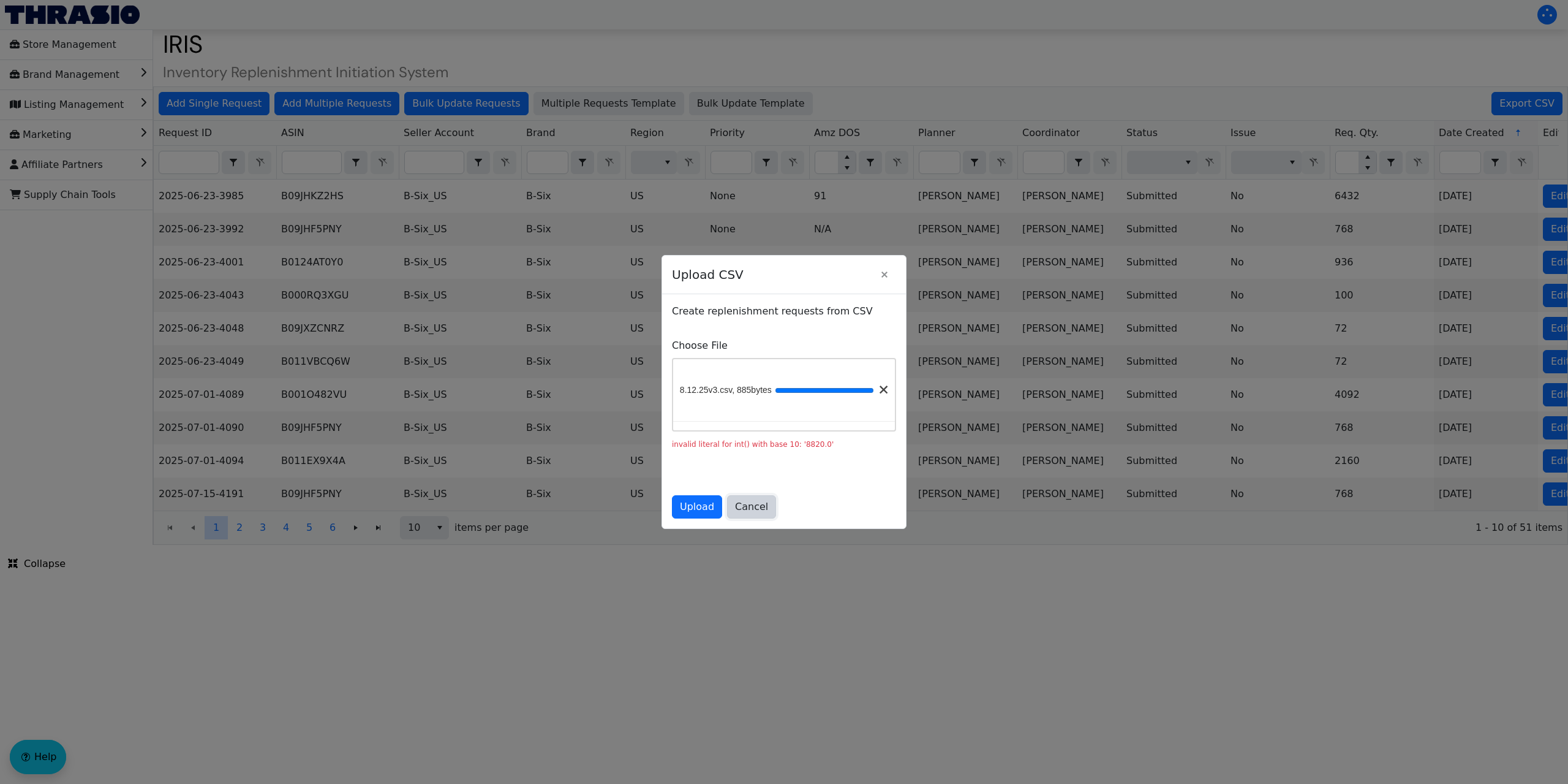
click at [748, 511] on span "Cancel" at bounding box center [751, 506] width 33 height 15
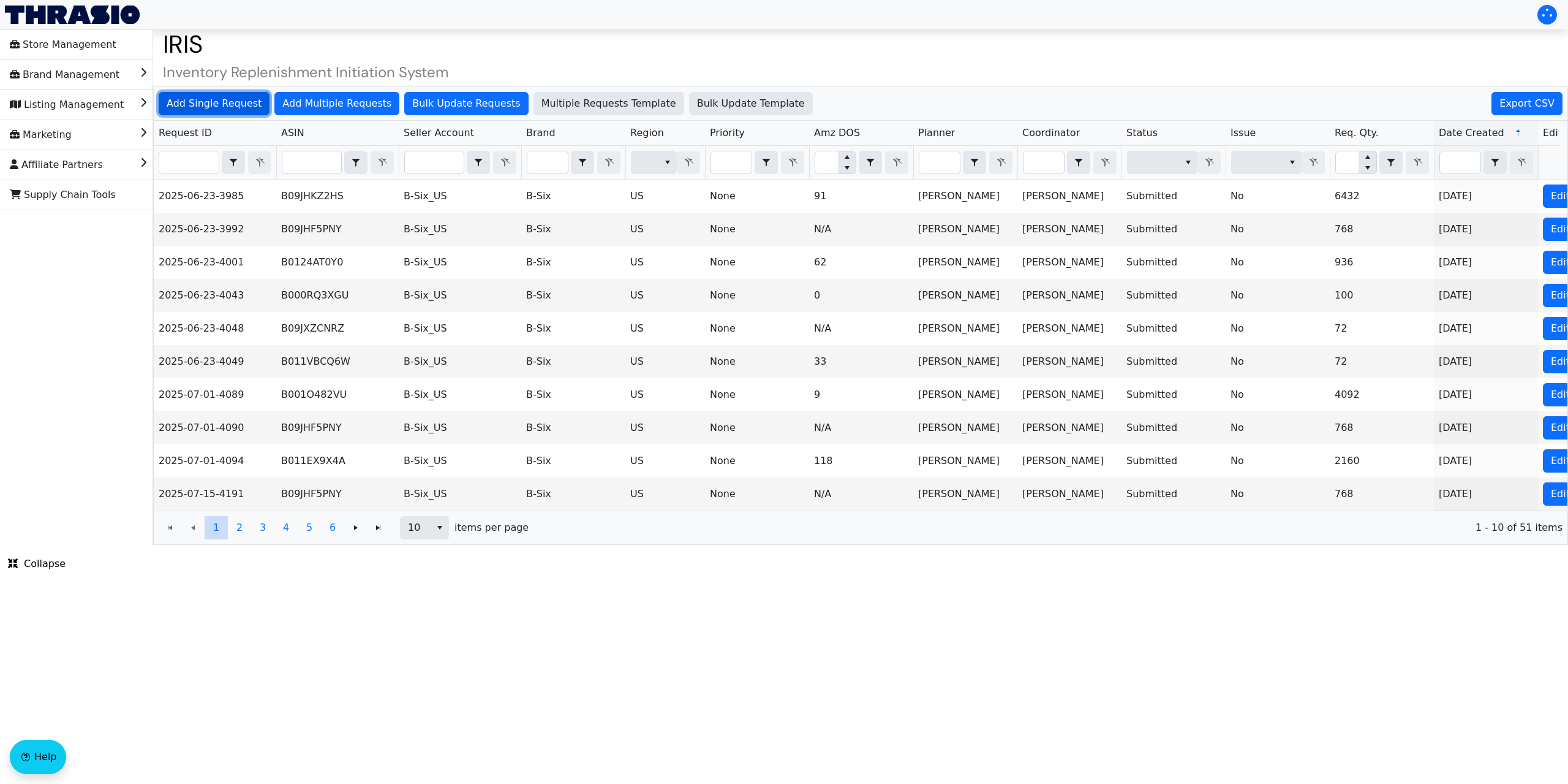
click at [224, 103] on span "Add Single Request" at bounding box center [214, 103] width 95 height 15
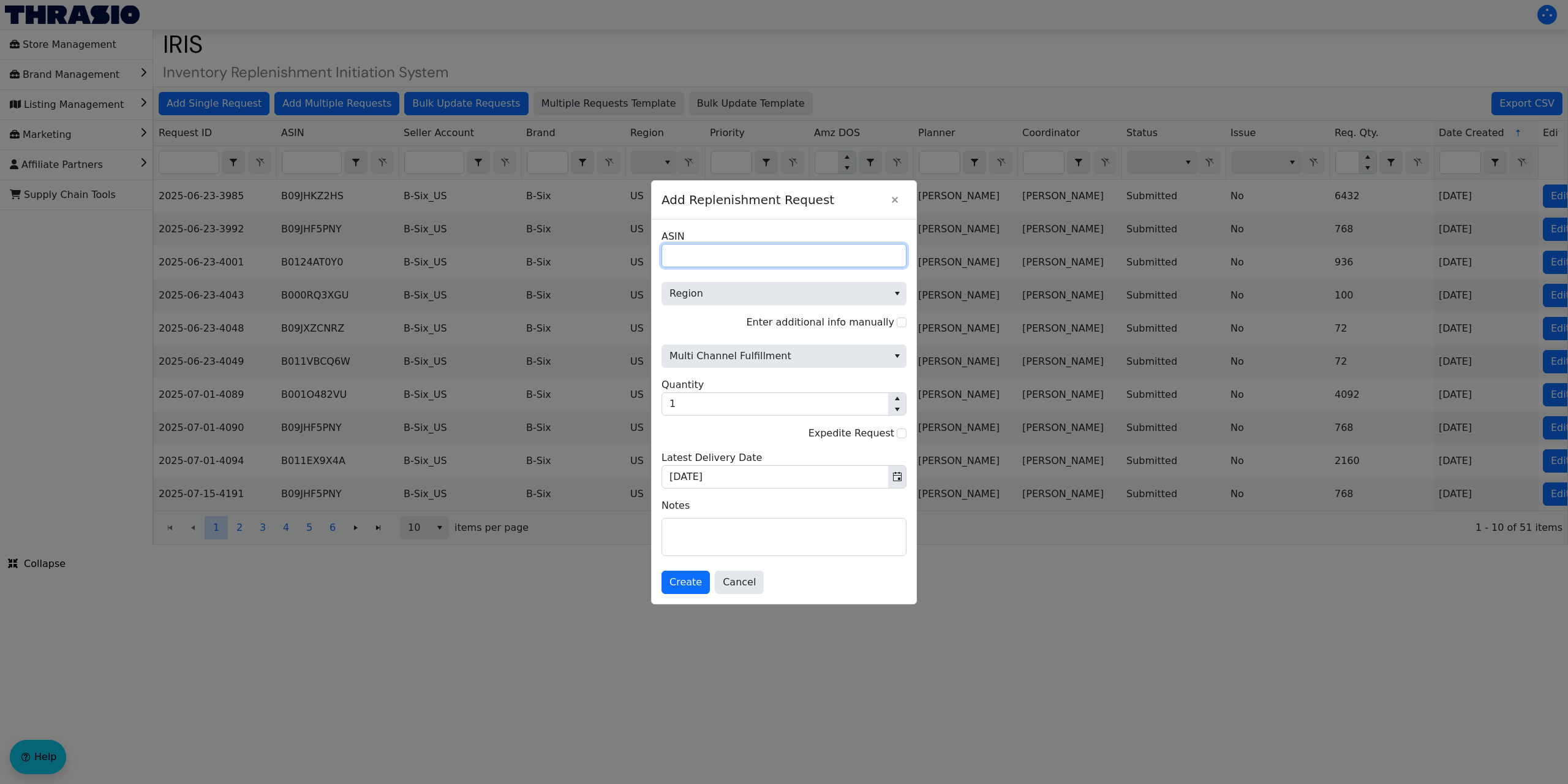
click at [678, 255] on input "ASIN" at bounding box center [784, 255] width 245 height 23
paste input "B072WV76WF"
type input "B072WV76WF"
click at [736, 287] on span "Region" at bounding box center [774, 293] width 211 height 15
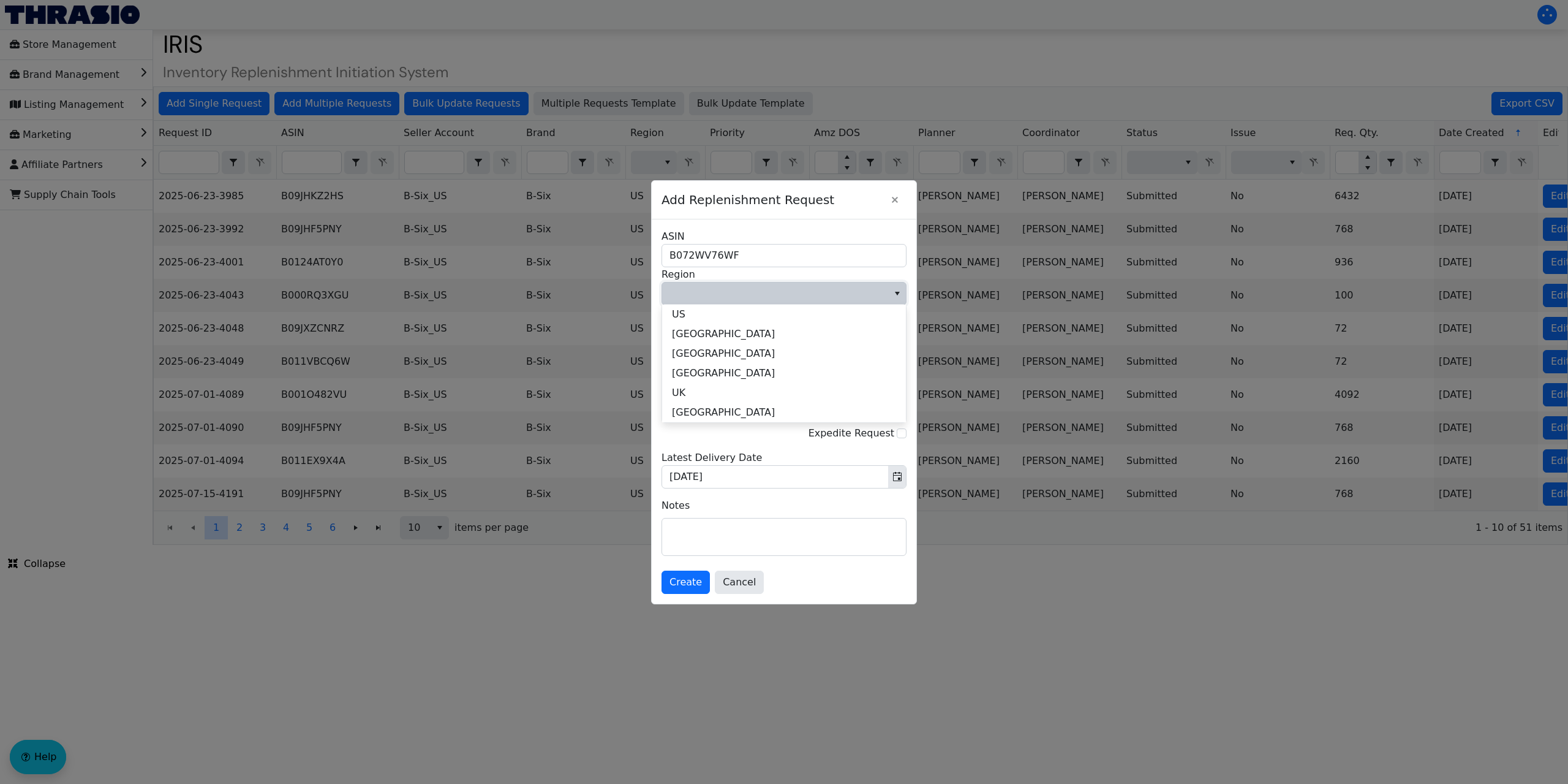
click at [699, 312] on li "US" at bounding box center [784, 313] width 244 height 19
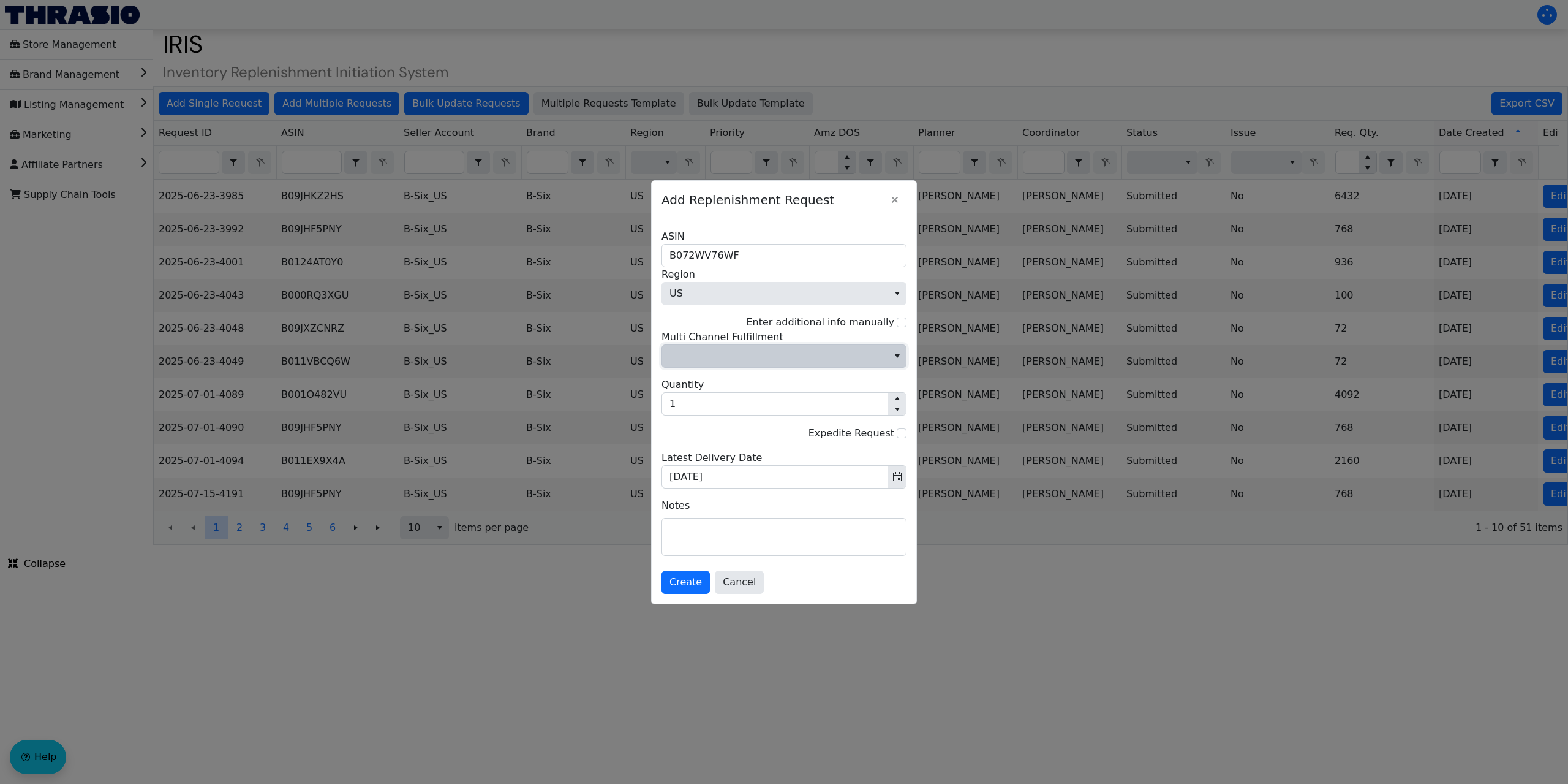
click at [807, 353] on span "Multi Channel Fulfillment" at bounding box center [774, 355] width 211 height 15
click at [702, 401] on li "No" at bounding box center [784, 397] width 244 height 19
drag, startPoint x: 690, startPoint y: 403, endPoint x: 661, endPoint y: 405, distance: 29.1
click at [661, 405] on div "B072WV76WF ASIN US Region Enter additional info manually No Multi Channel Fulfi…" at bounding box center [784, 411] width 265 height 384
type input "2"
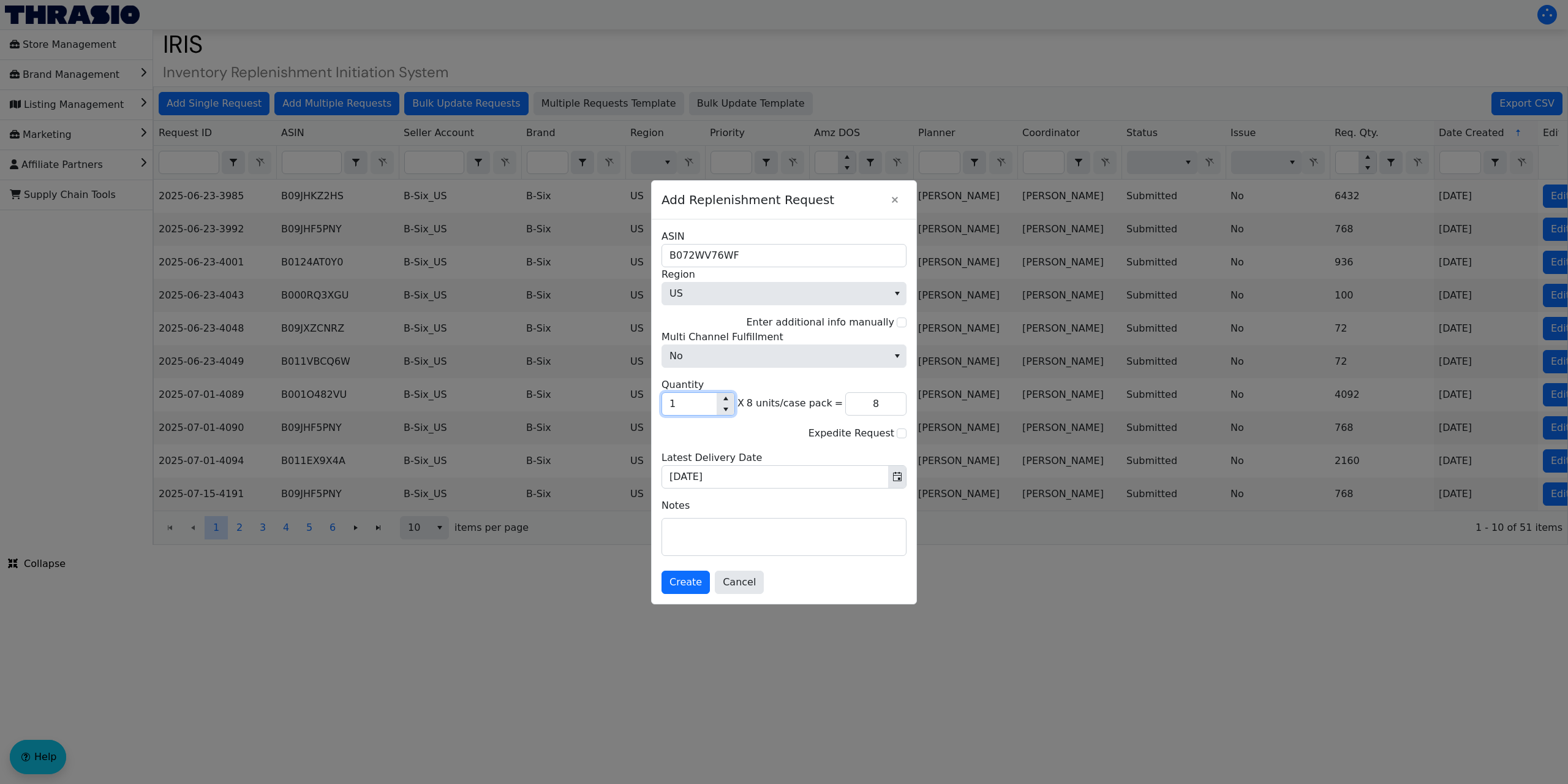
type input "16"
type input "23"
type input "184"
type input "23"
click at [695, 525] on textarea at bounding box center [784, 537] width 244 height 37
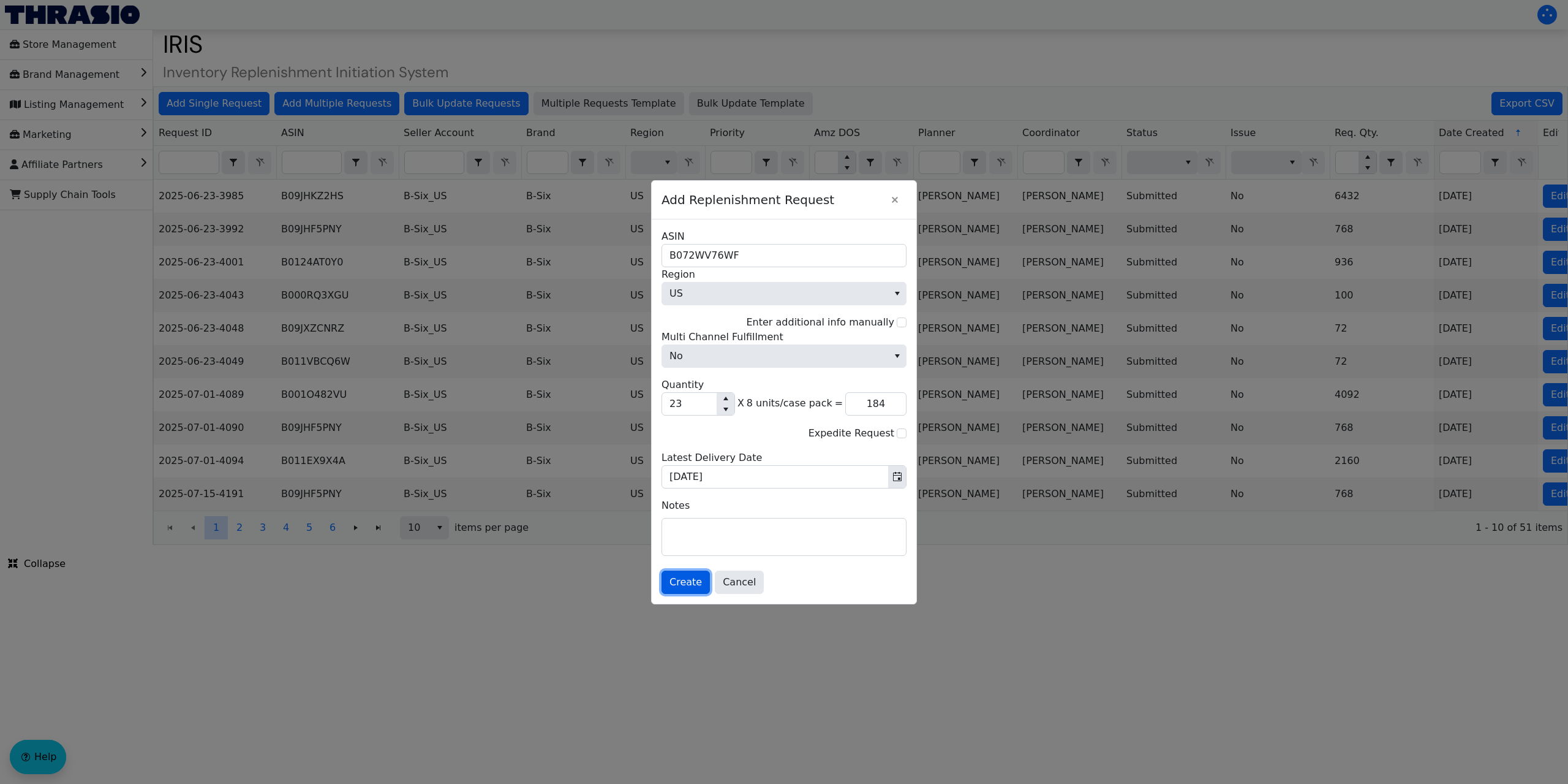
click at [680, 580] on span "Create" at bounding box center [685, 582] width 32 height 15
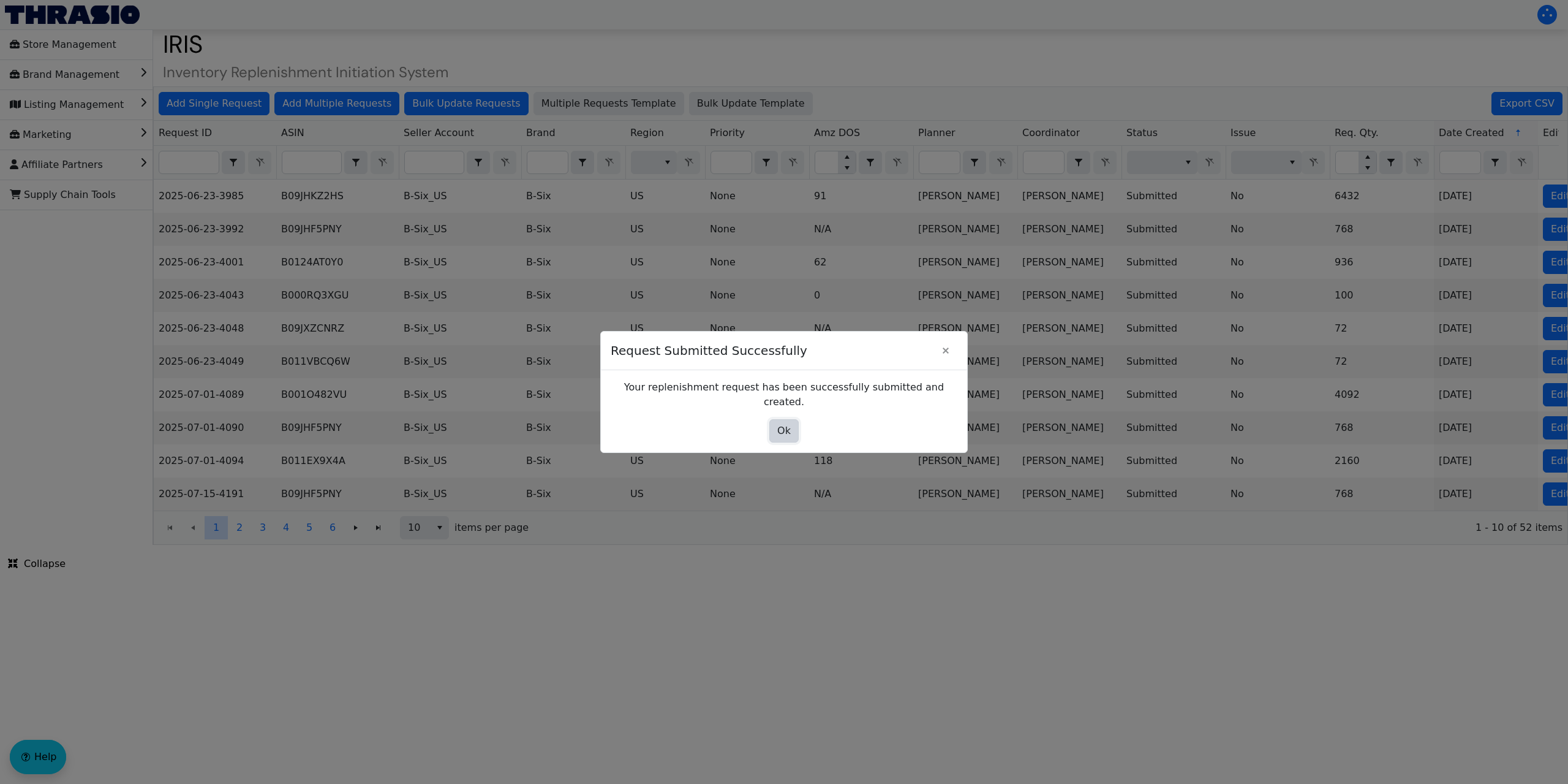
click at [782, 425] on span "Ok" at bounding box center [784, 430] width 13 height 15
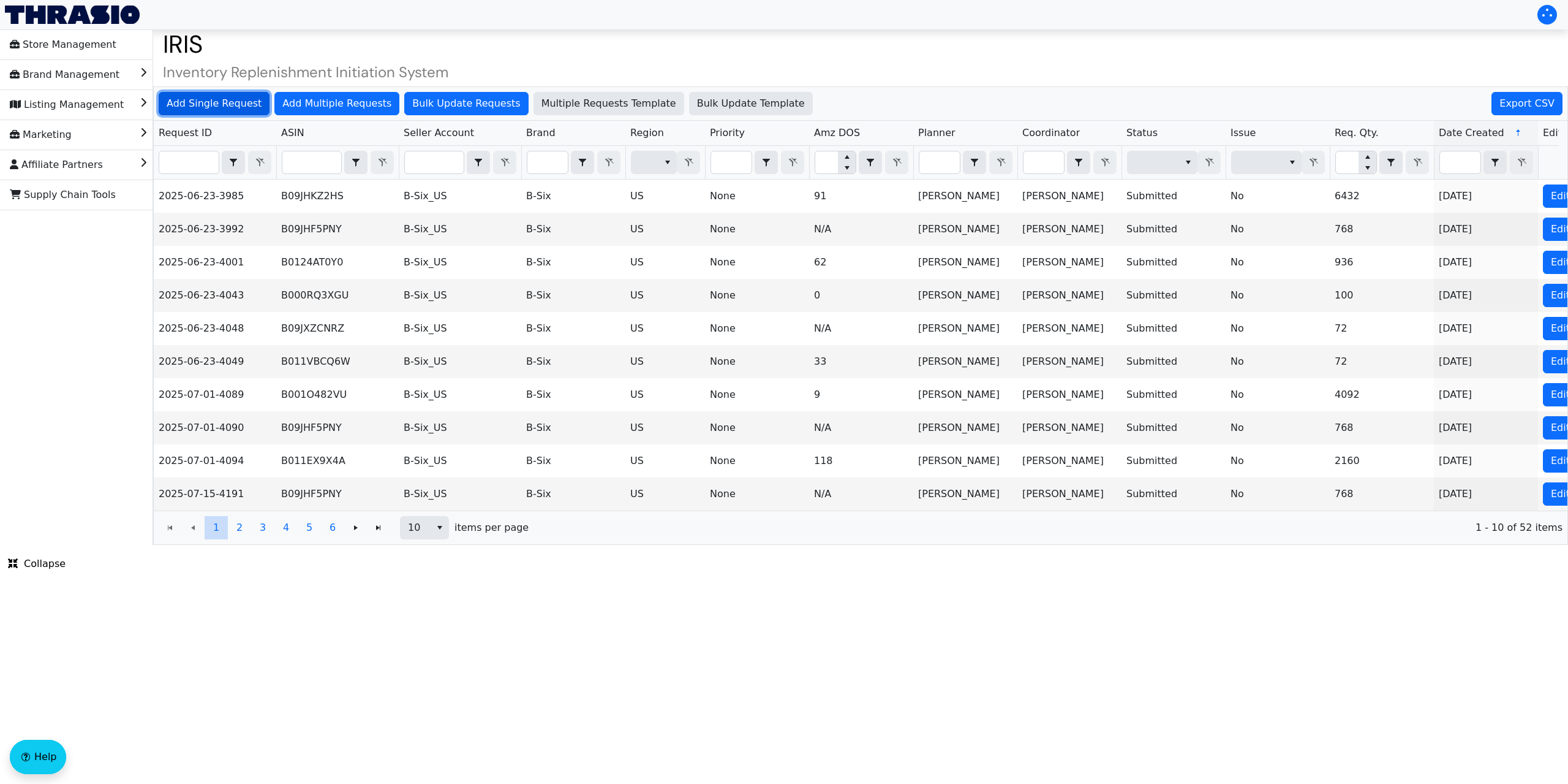
click at [220, 99] on span "Add Single Request" at bounding box center [214, 103] width 95 height 15
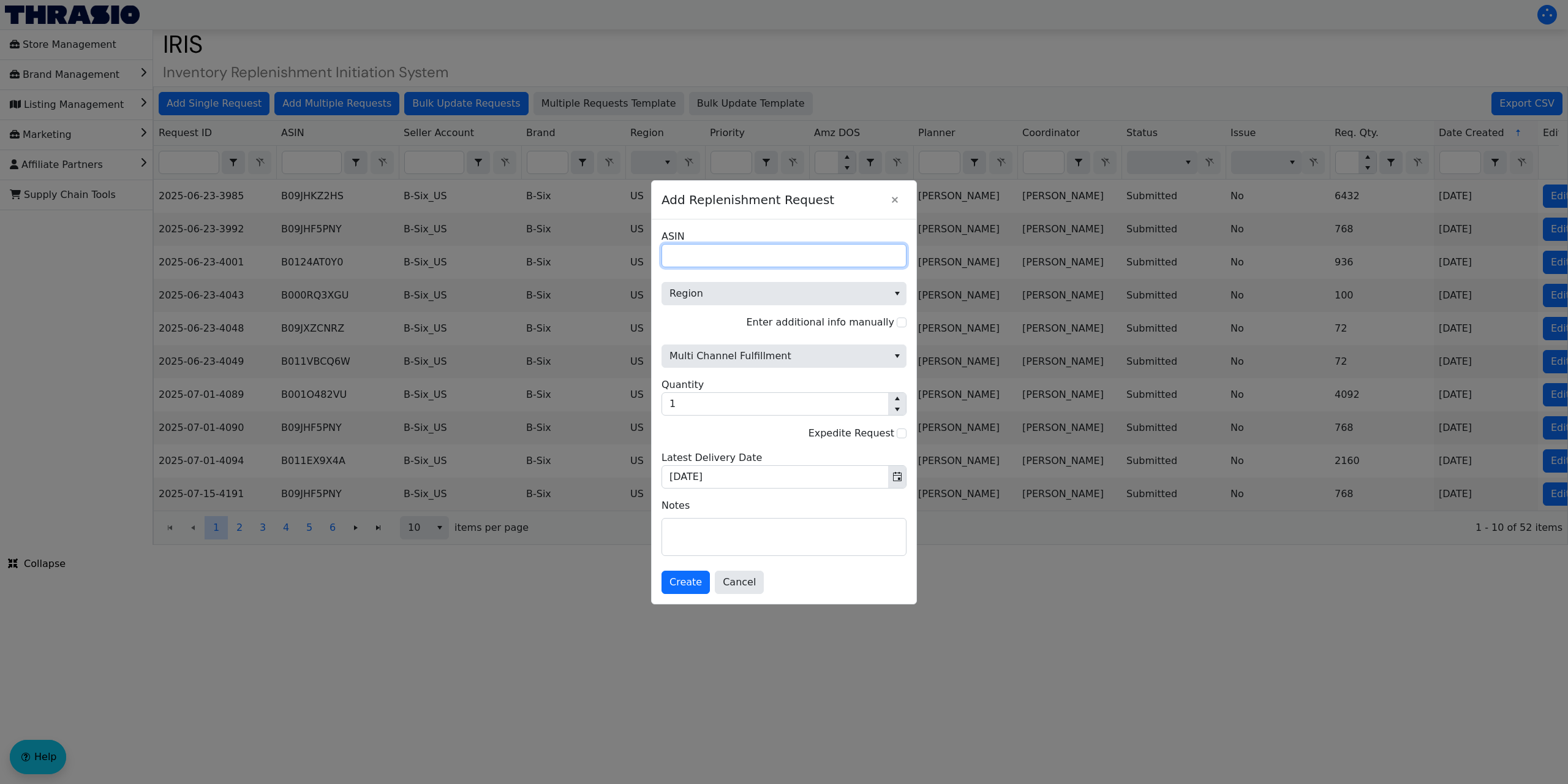
click at [684, 255] on input "ASIN" at bounding box center [784, 255] width 245 height 23
paste input "B07C46QPTR"
type input "B07C46QPTR"
click at [710, 286] on span "Region" at bounding box center [774, 293] width 211 height 15
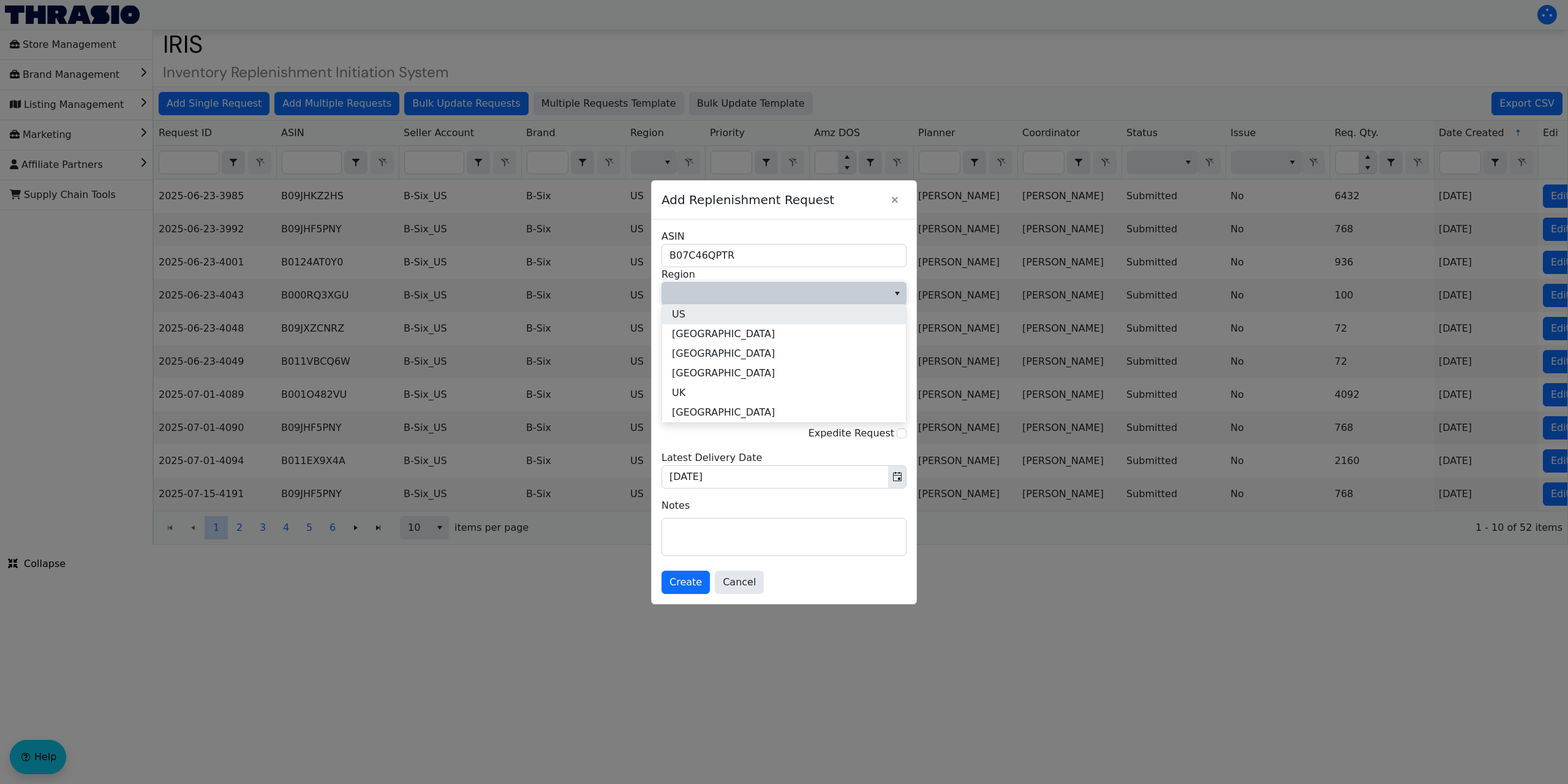
click at [700, 311] on li "US" at bounding box center [784, 313] width 244 height 19
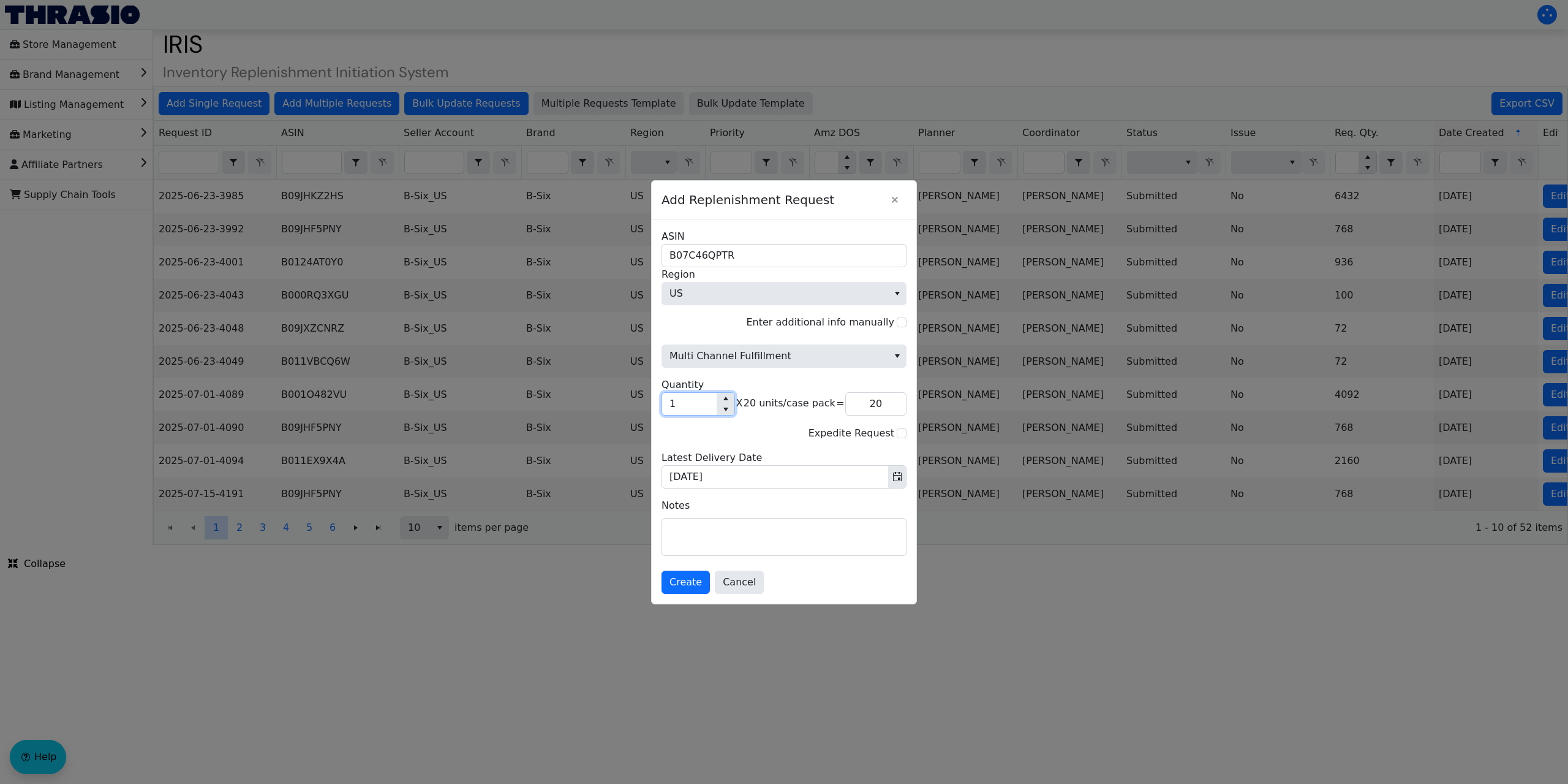
drag, startPoint x: 679, startPoint y: 401, endPoint x: 661, endPoint y: 400, distance: 18.0
click at [660, 402] on div "B07C46QPTR ASIN US Region Enter additional info manually Multi Channel Fulfillm…" at bounding box center [784, 411] width 265 height 384
type input "9"
type input "180"
type input "9"
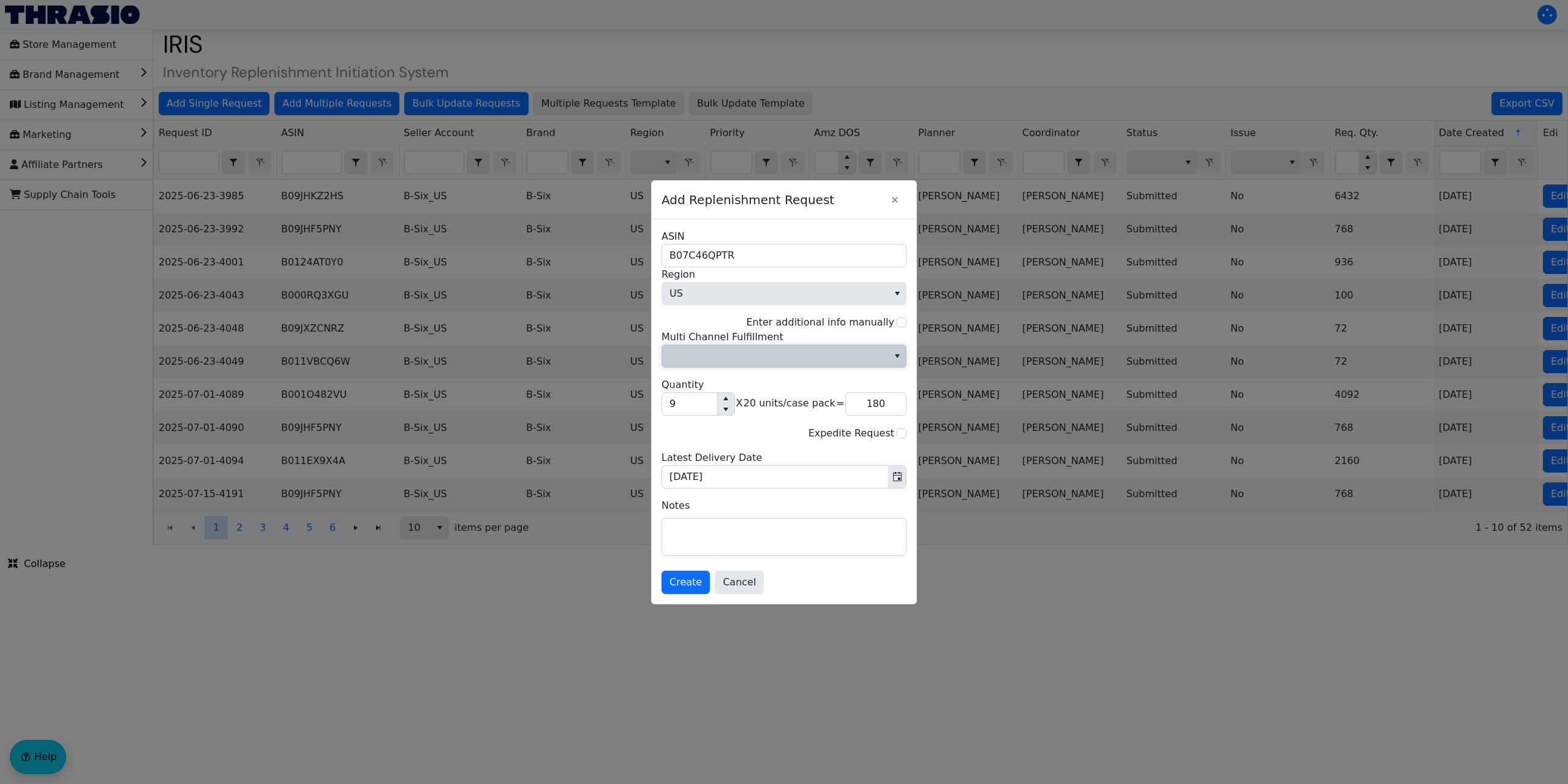
click at [895, 354] on icon "select" at bounding box center [897, 356] width 10 height 10
click at [783, 402] on li "No" at bounding box center [784, 397] width 244 height 19
click at [681, 581] on span "Create" at bounding box center [685, 582] width 32 height 15
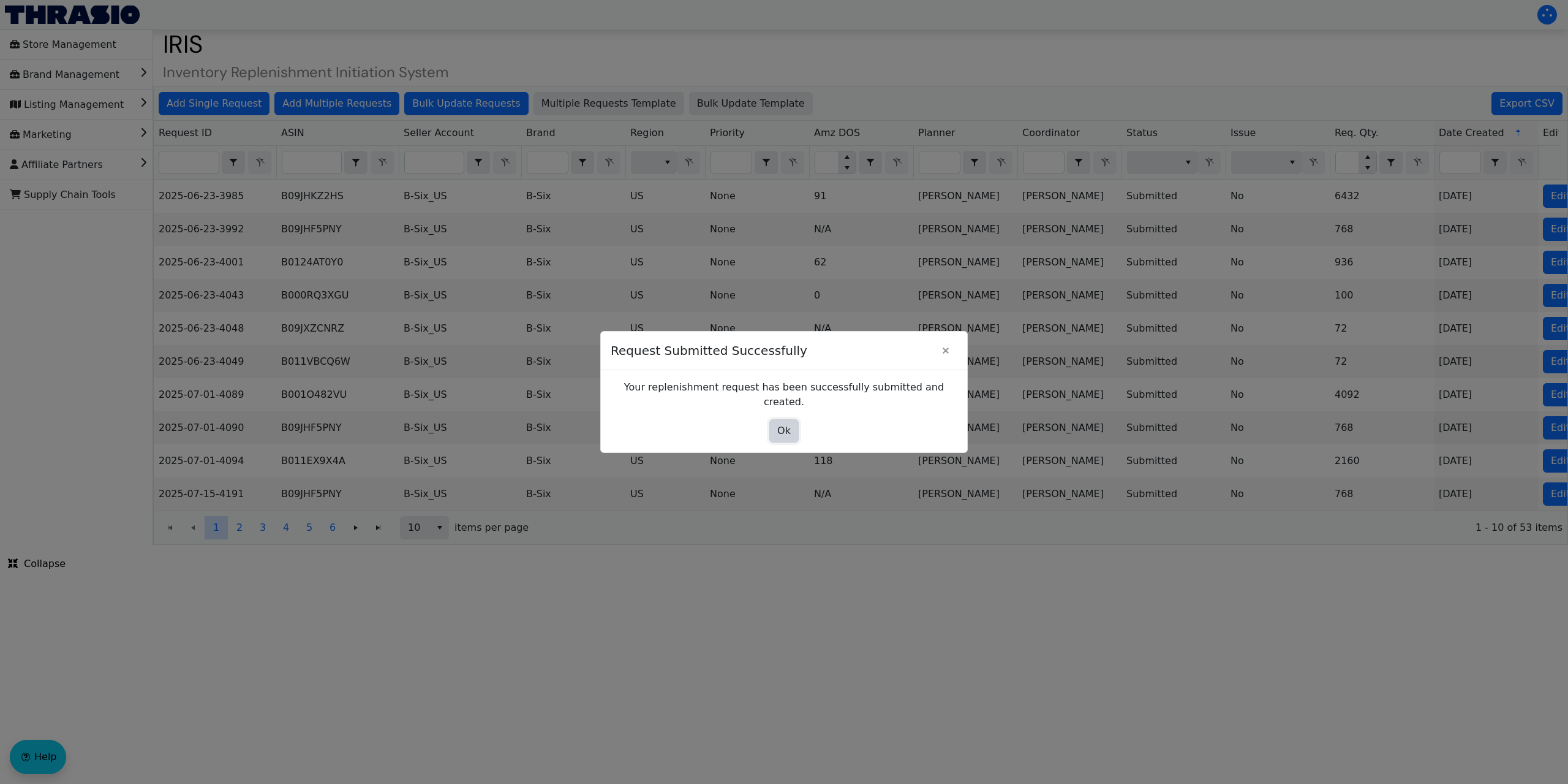
click at [784, 423] on span "Ok" at bounding box center [784, 430] width 13 height 15
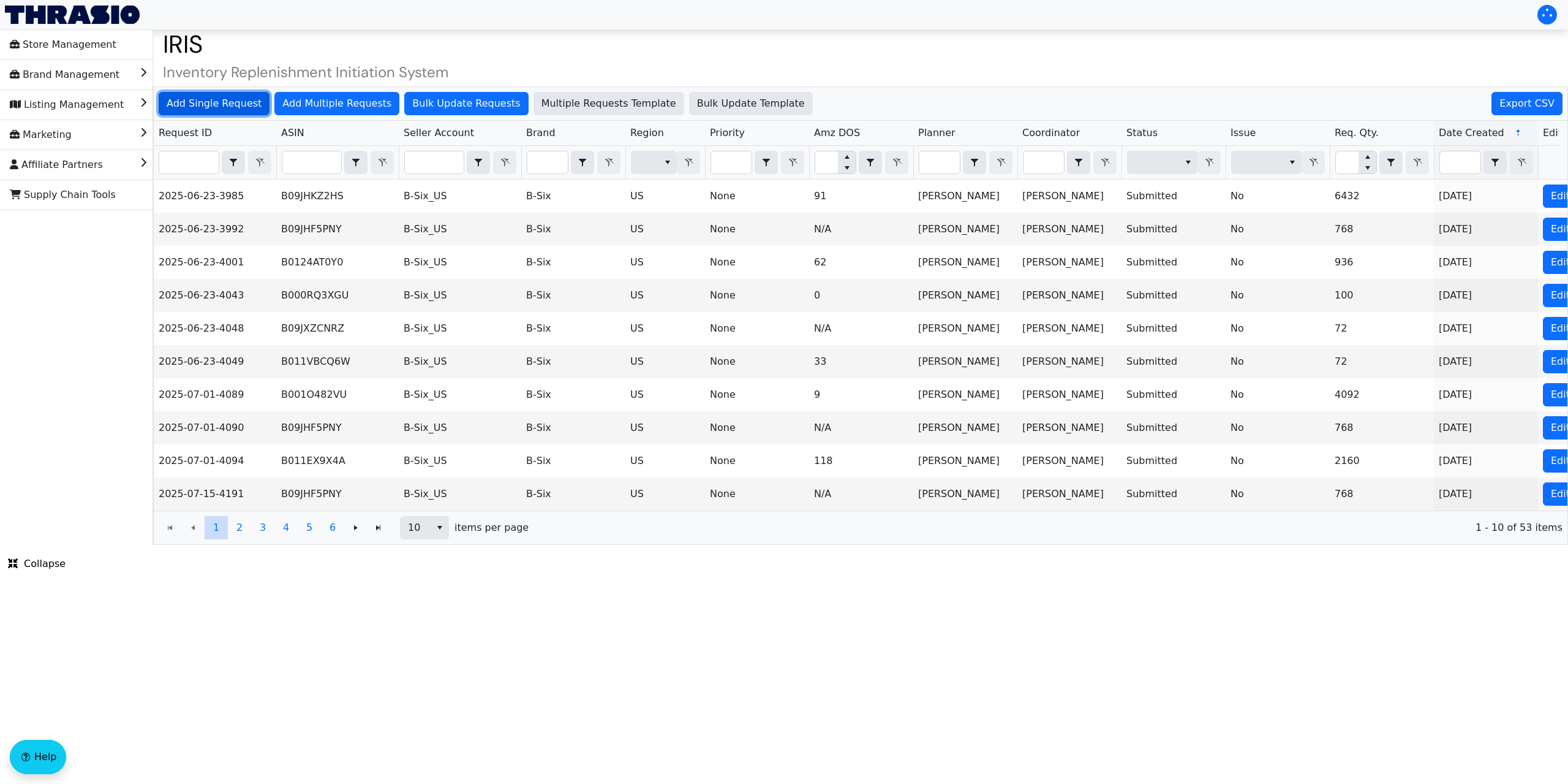
click at [229, 100] on span "Add Single Request" at bounding box center [214, 103] width 95 height 15
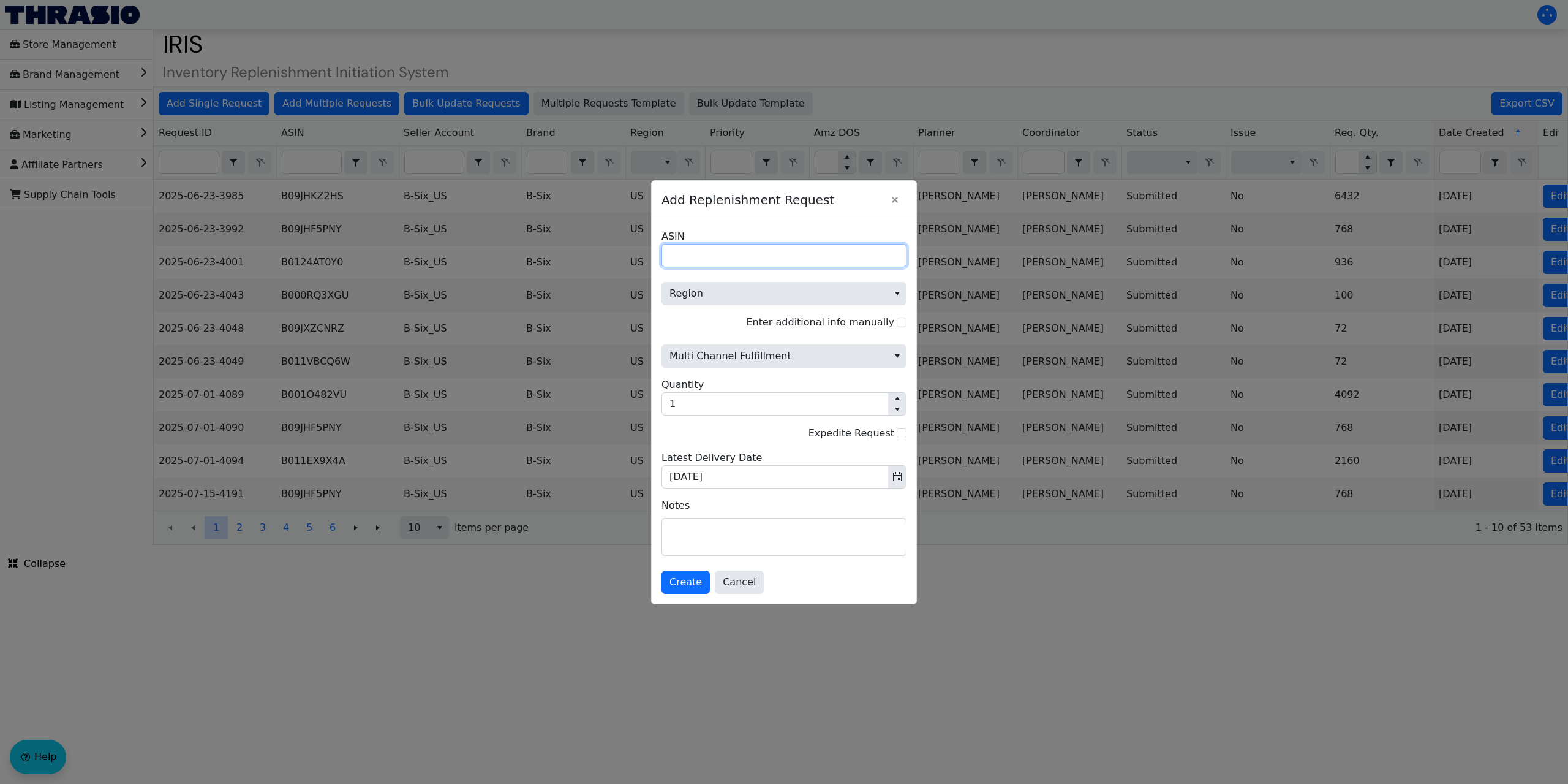
click at [723, 251] on input "ASIN" at bounding box center [784, 255] width 245 height 23
paste input "B09XQXJVHC"
type input "B09XQXJVHC"
click at [801, 292] on span "Region" at bounding box center [774, 293] width 211 height 15
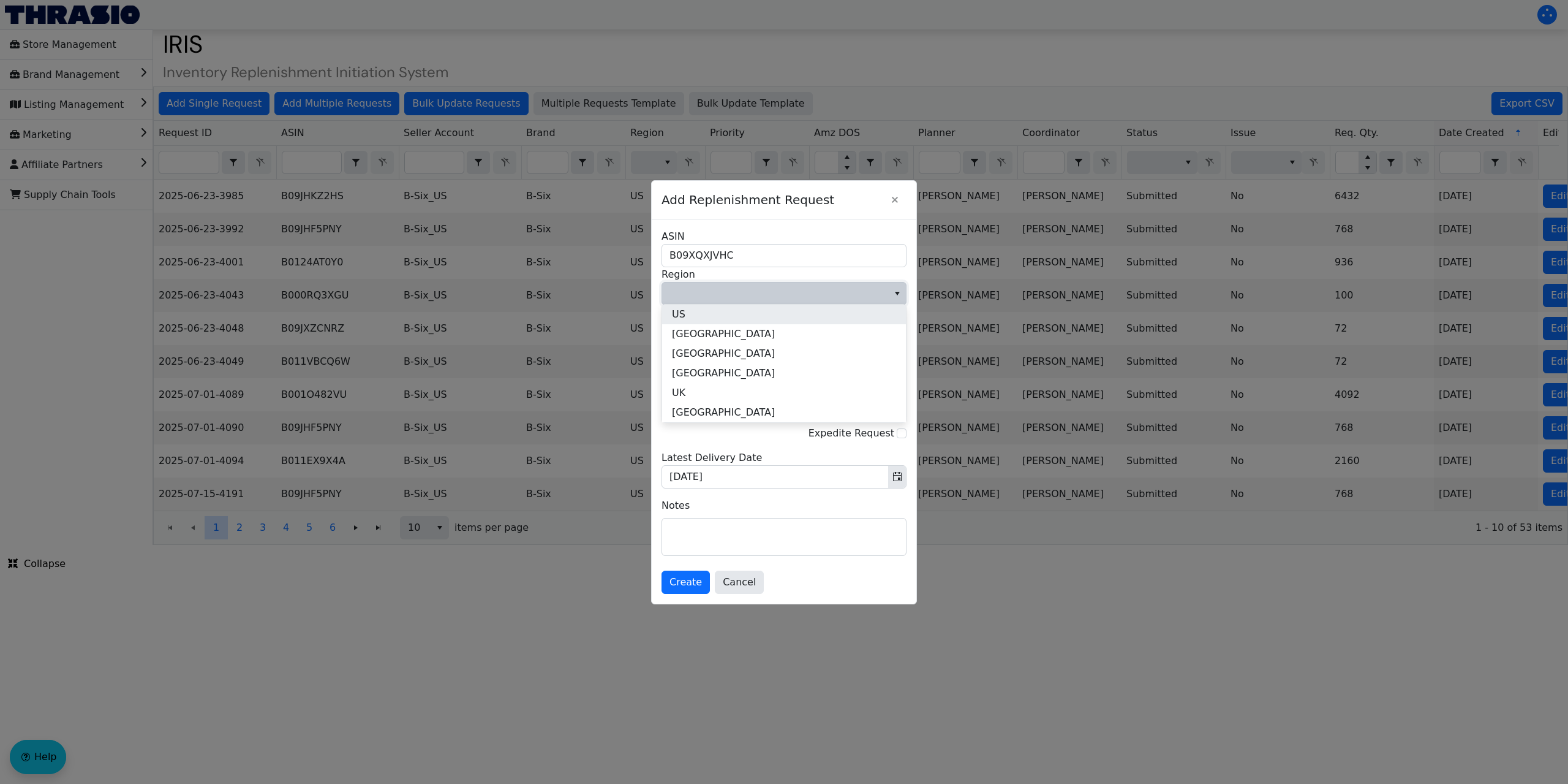
click at [740, 314] on li "US" at bounding box center [784, 313] width 244 height 19
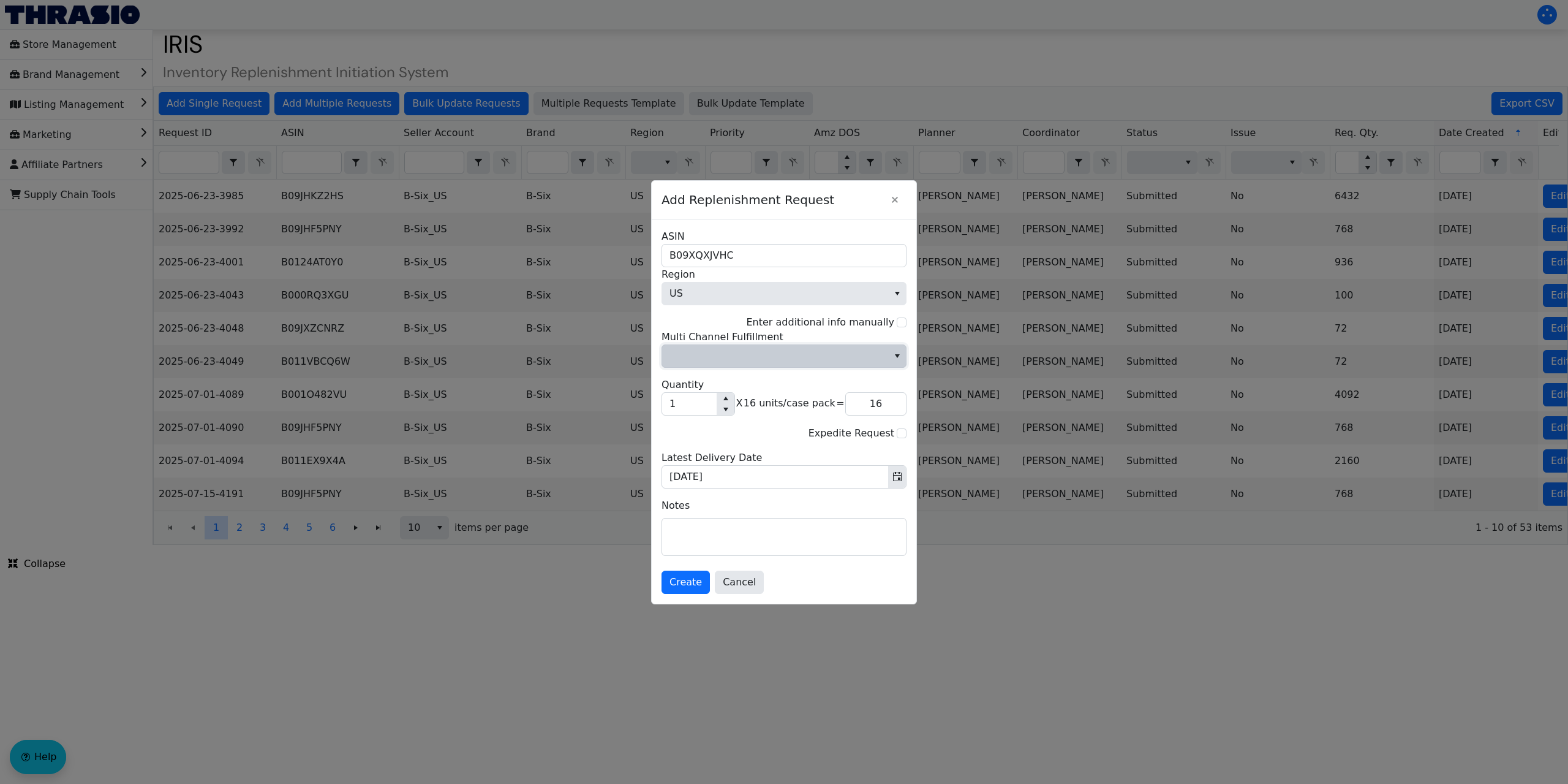
click at [898, 351] on span "select" at bounding box center [897, 355] width 10 height 15
click at [767, 402] on li "No" at bounding box center [784, 397] width 244 height 19
click at [685, 406] on input "1" at bounding box center [689, 403] width 54 height 22
type input "10"
type input "160"
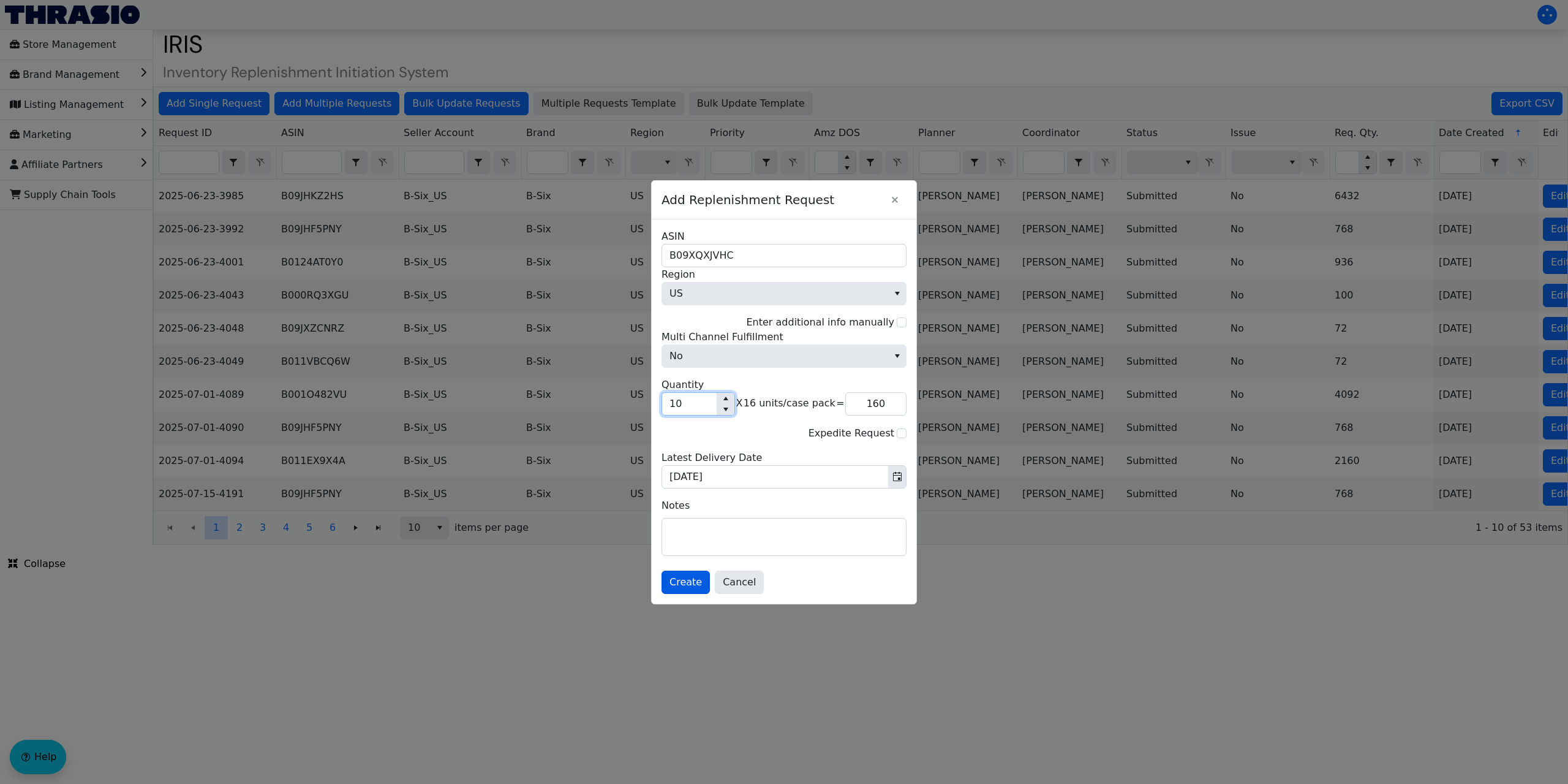
type input "10"
click at [684, 575] on span "Create" at bounding box center [685, 582] width 32 height 15
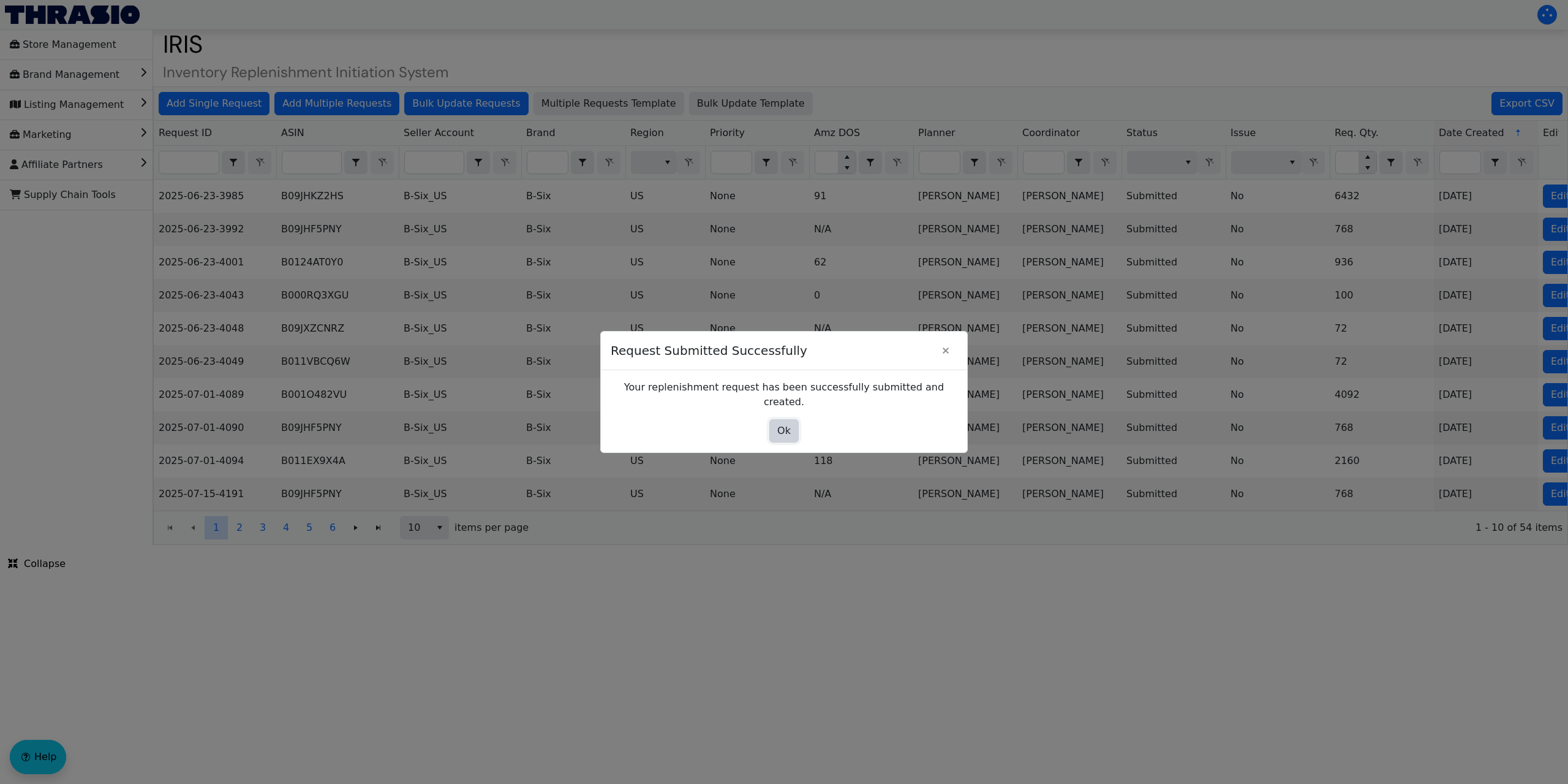
click at [772, 423] on button "Ok" at bounding box center [784, 431] width 29 height 23
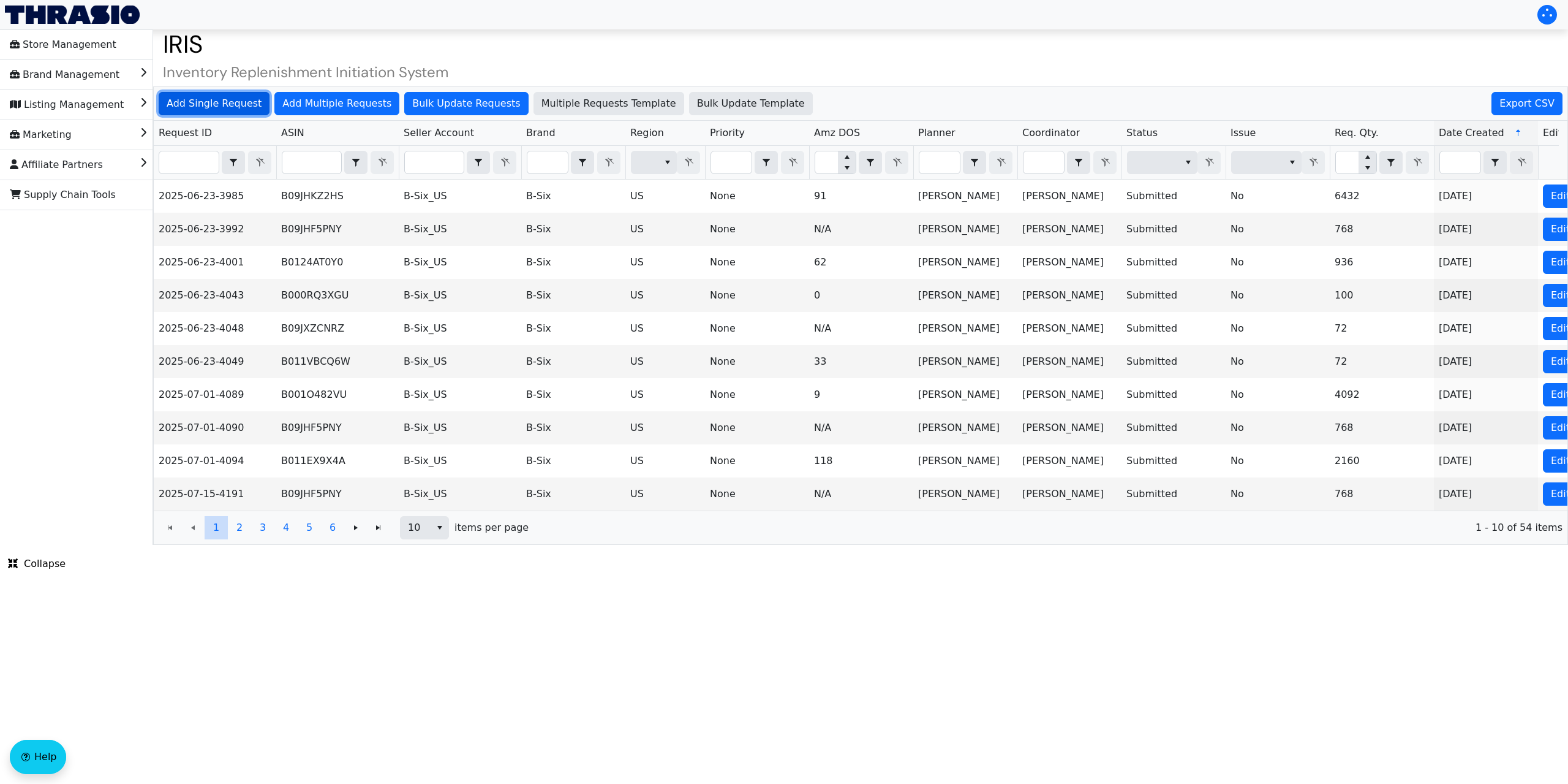
click at [234, 101] on span "Add Single Request" at bounding box center [214, 103] width 95 height 15
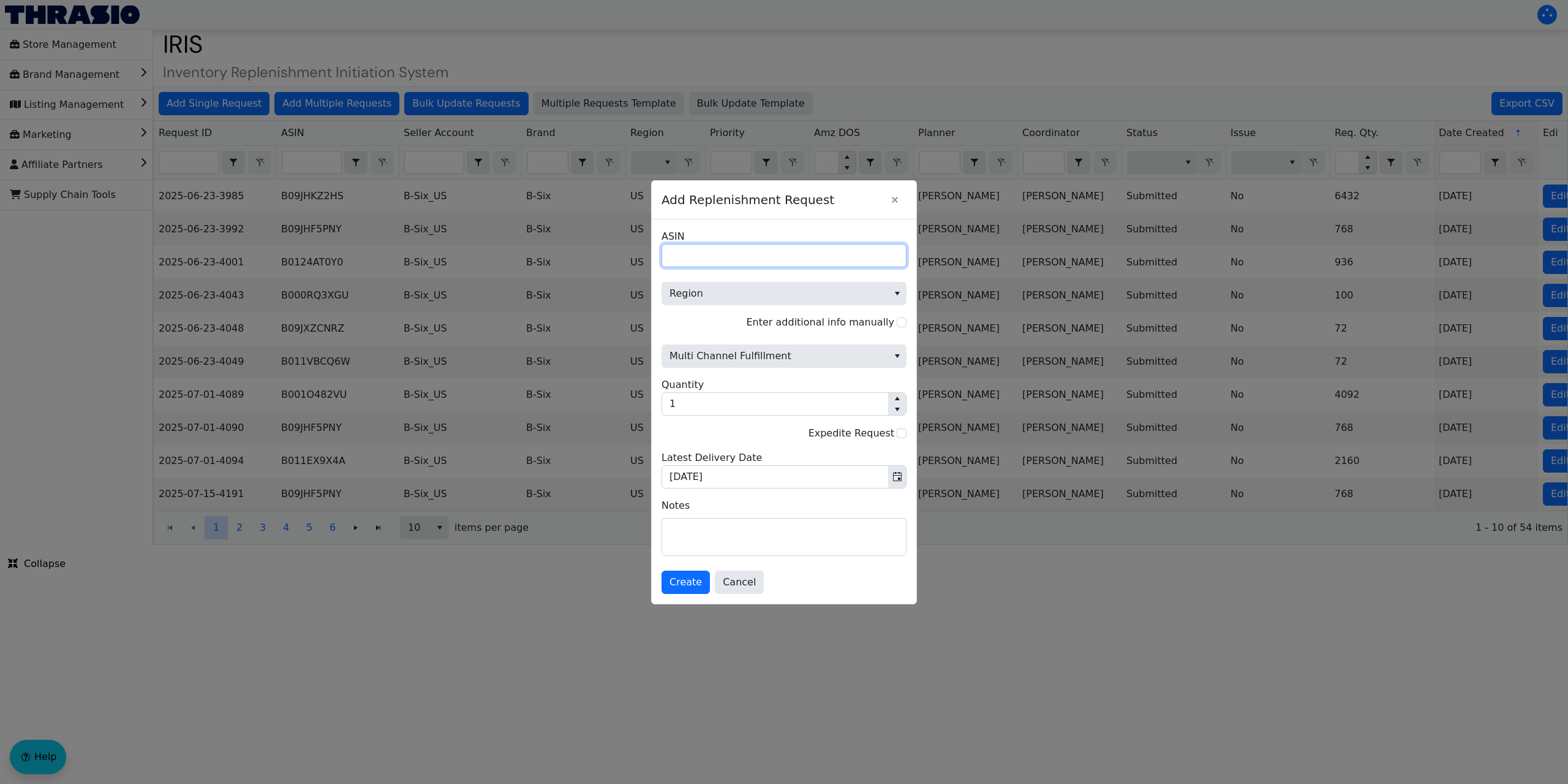
click at [678, 253] on input "ASIN" at bounding box center [784, 255] width 245 height 23
paste input "B004BAB2LG"
type input "B004BAB2LG"
click at [758, 293] on span "Region" at bounding box center [774, 293] width 211 height 15
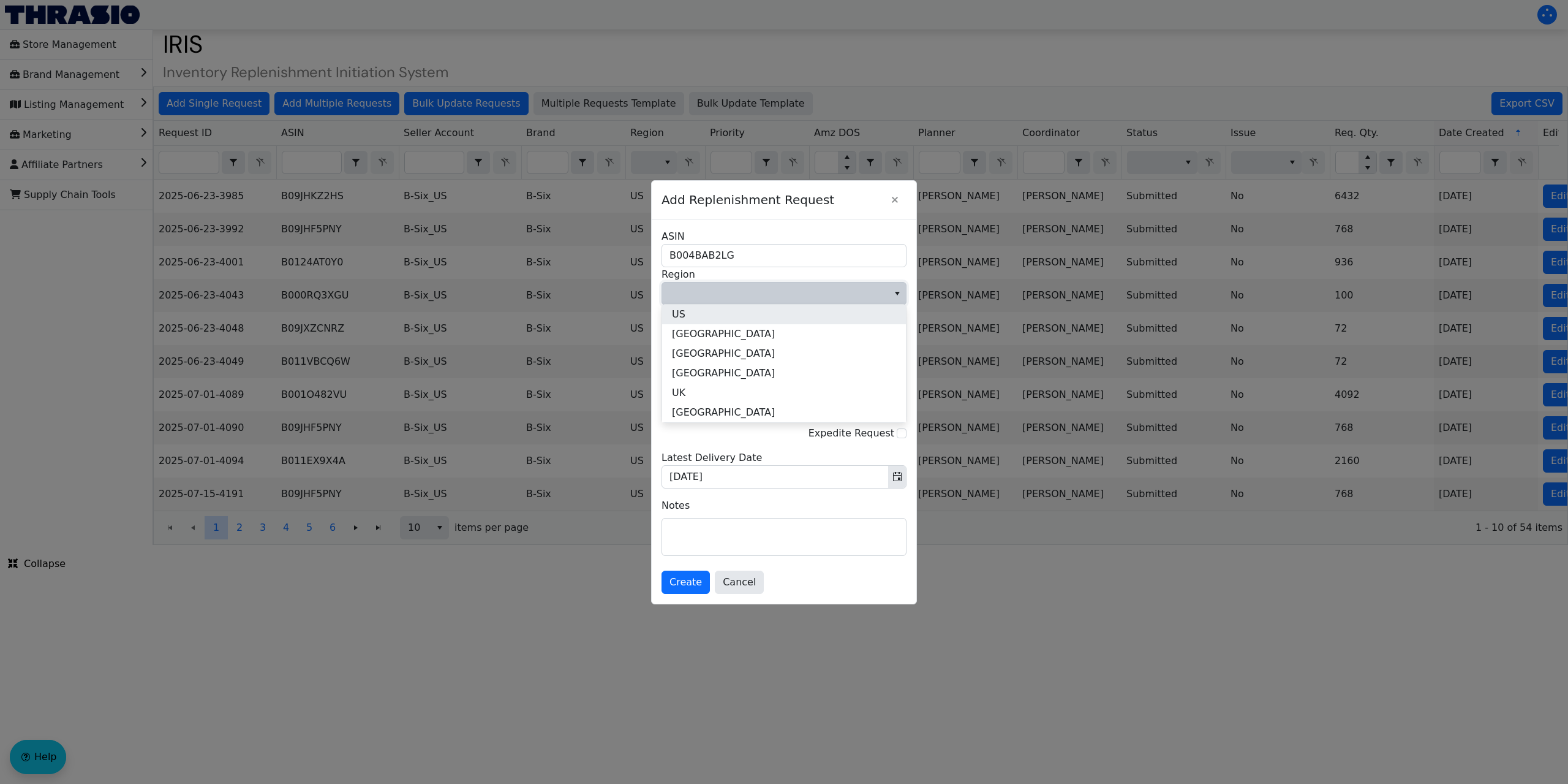
click at [700, 313] on li "US" at bounding box center [784, 313] width 244 height 19
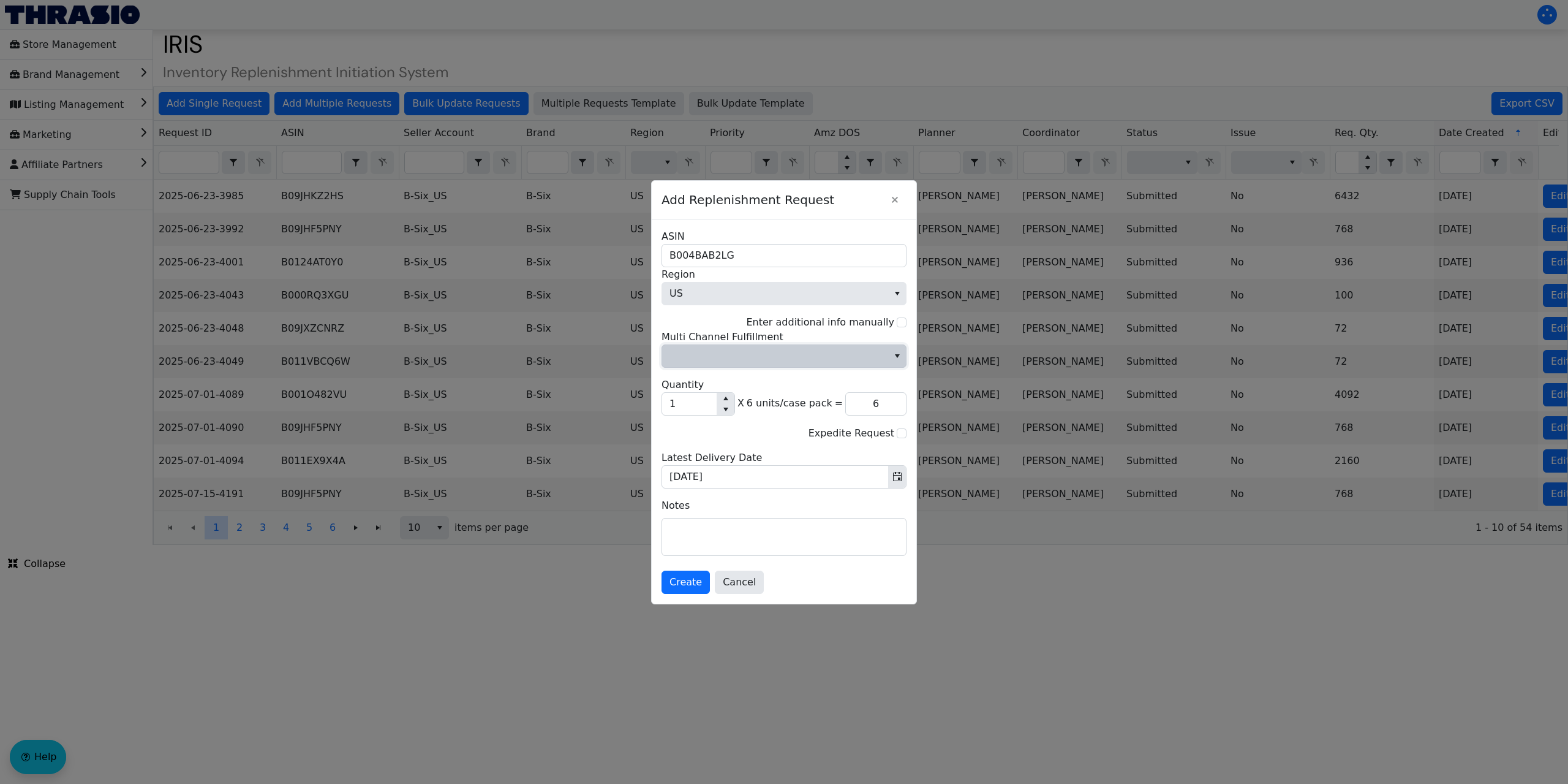
click at [897, 355] on icon "select" at bounding box center [897, 356] width 5 height 4
click at [719, 398] on li "No" at bounding box center [784, 397] width 244 height 19
drag, startPoint x: 695, startPoint y: 405, endPoint x: 656, endPoint y: 407, distance: 39.1
click at [656, 407] on div "B004BAB2LG ASIN US Region Enter additional info manually No Multi Channel Fulfi…" at bounding box center [784, 411] width 265 height 384
type input "2"
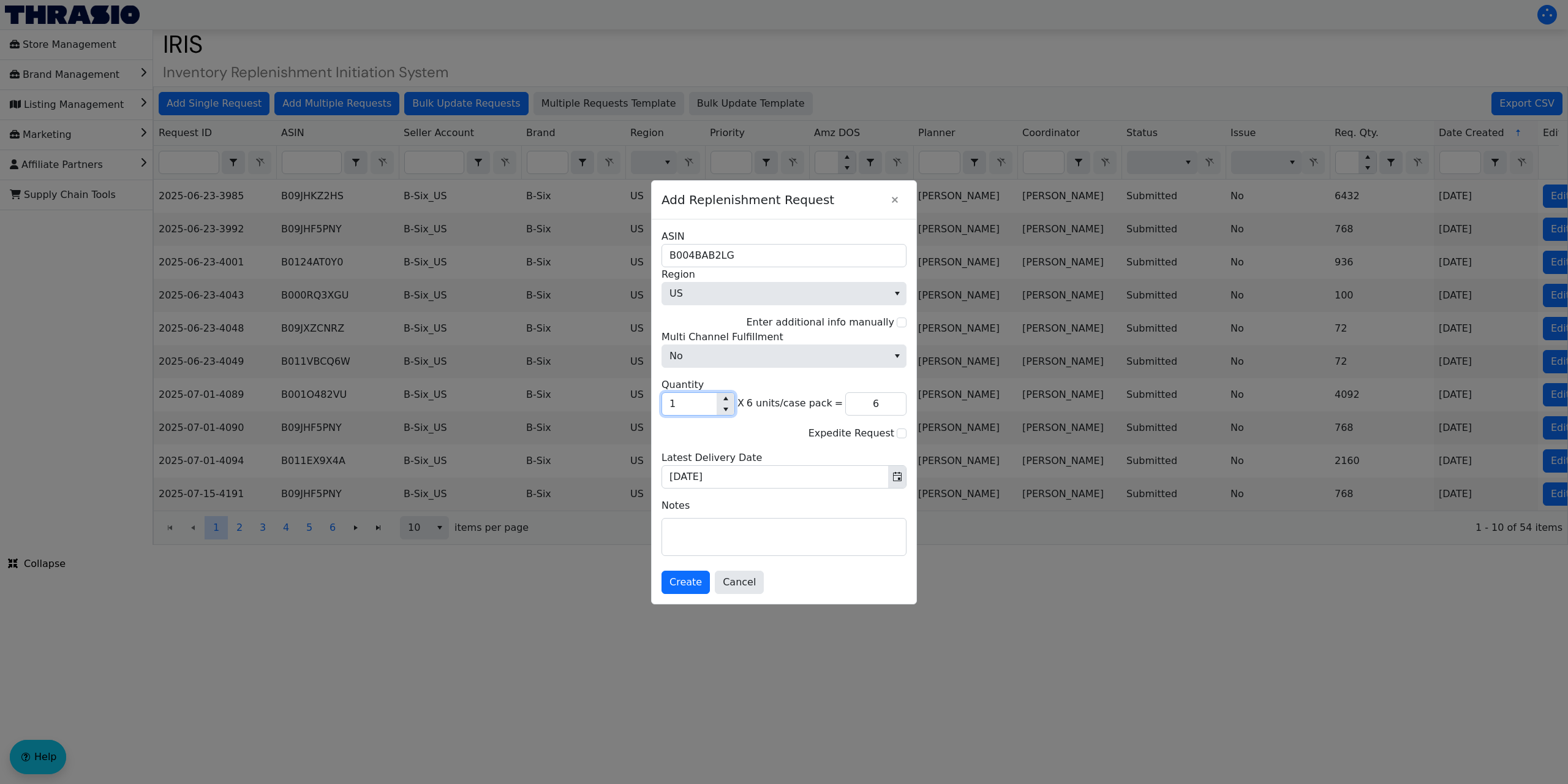
type input "12"
type input "24"
type input "144"
type input "24"
click at [689, 580] on span "Create" at bounding box center [685, 582] width 32 height 15
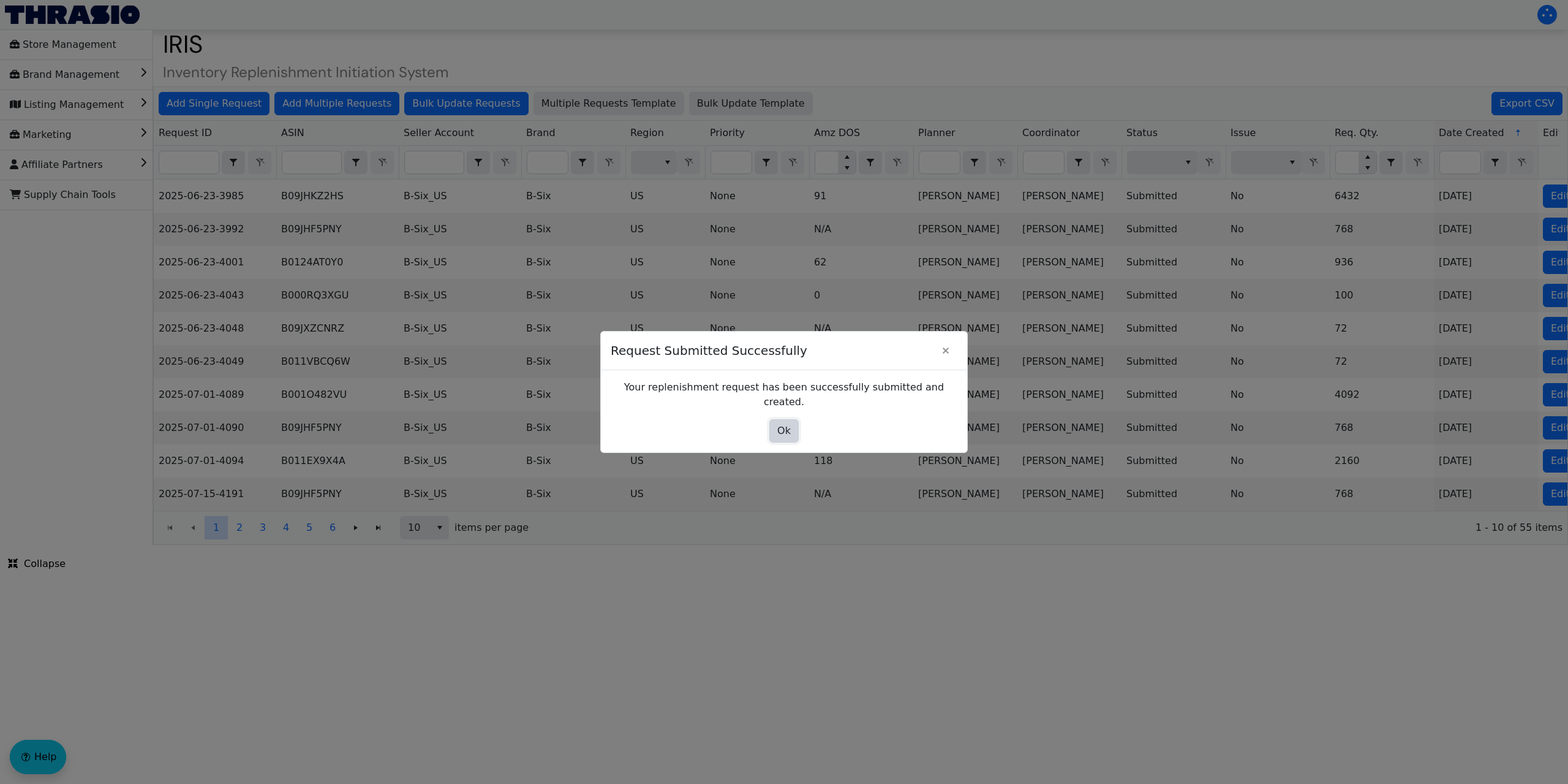
click at [779, 423] on span "Ok" at bounding box center [784, 430] width 13 height 15
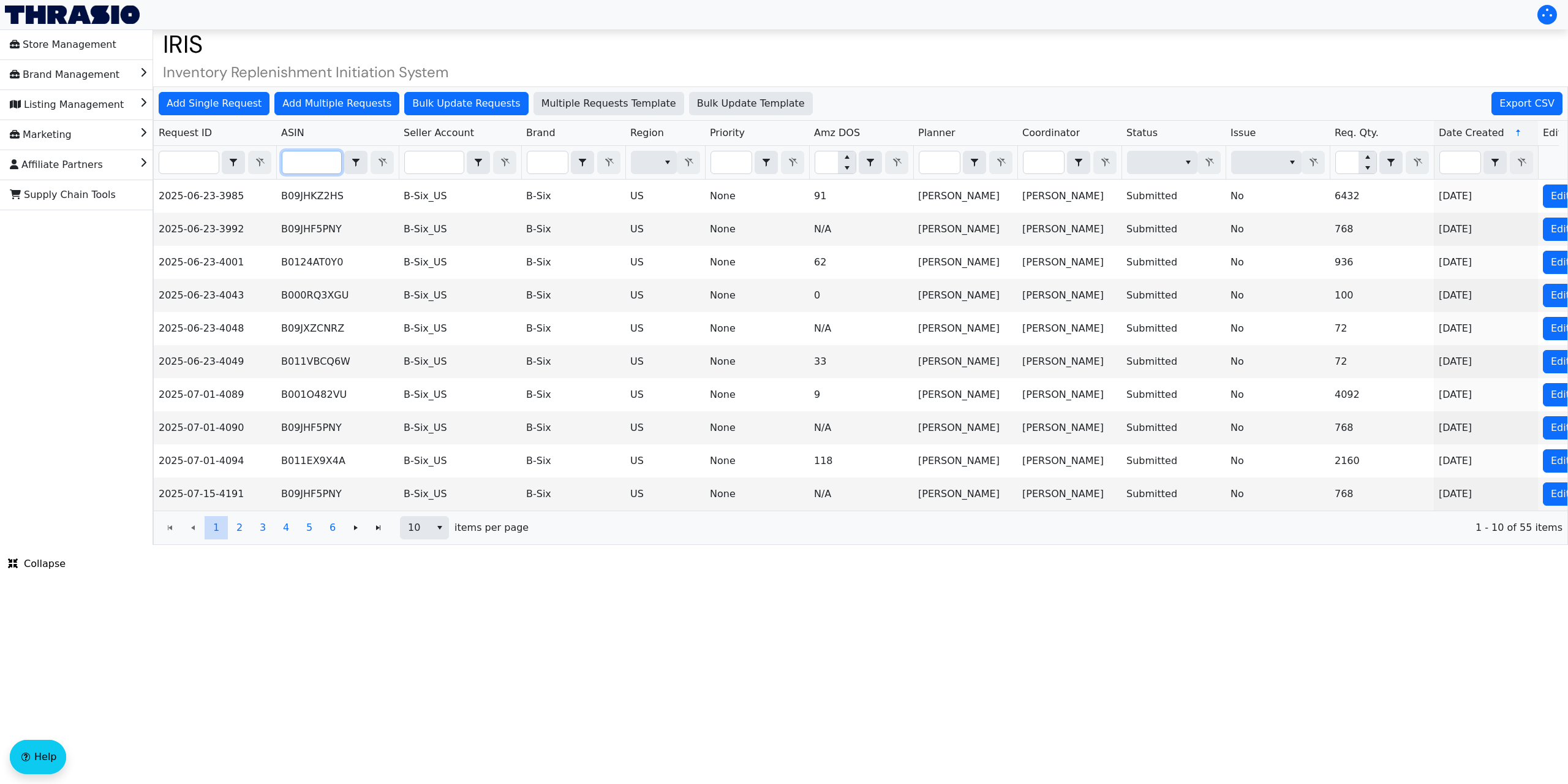
click at [315, 163] on input "Filter" at bounding box center [312, 163] width 59 height 22
click at [302, 155] on input "Filter" at bounding box center [312, 163] width 59 height 22
paste input "B09XQXJVHC"
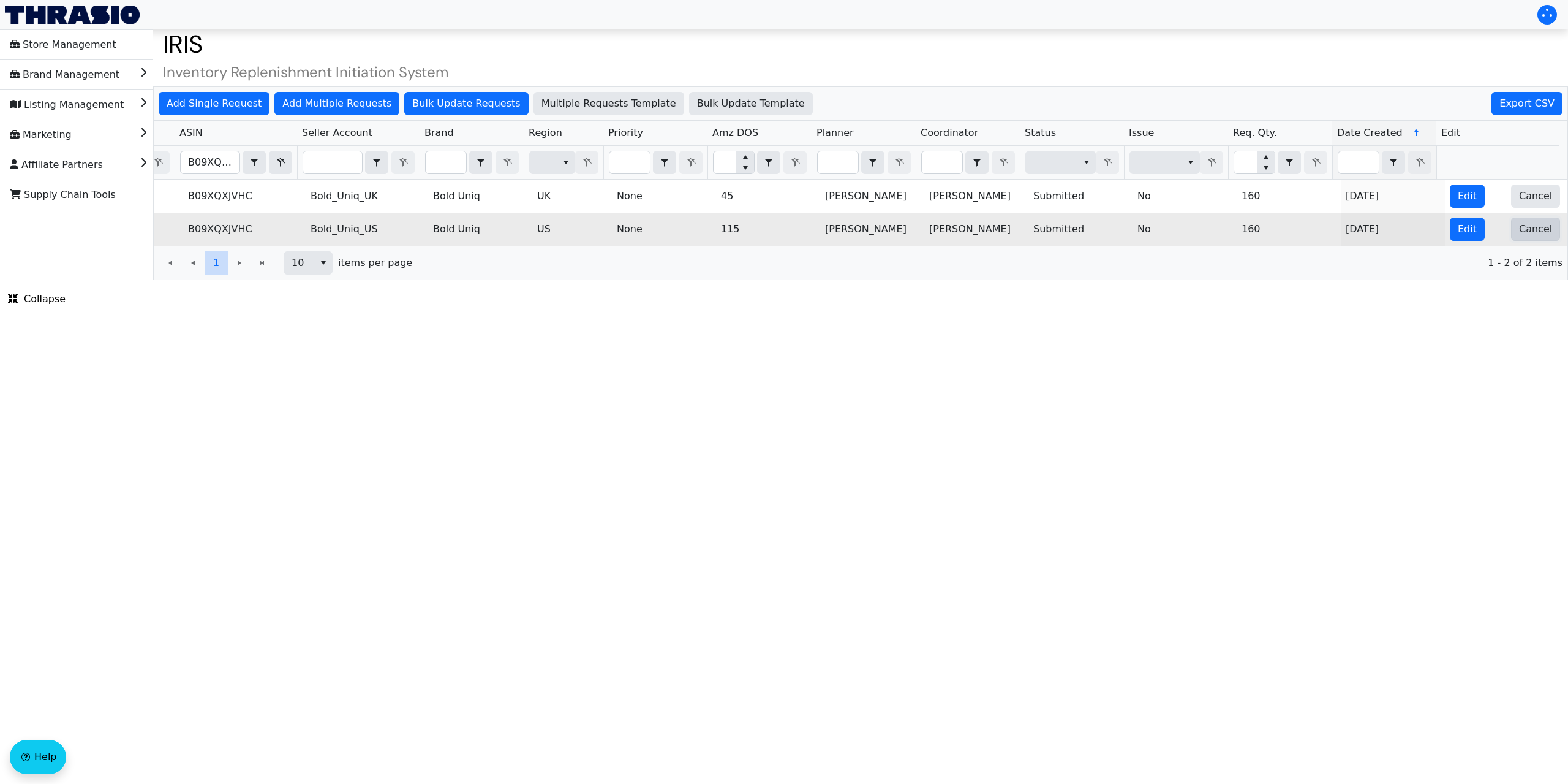
click at [1521, 228] on span "Cancel" at bounding box center [1535, 229] width 33 height 15
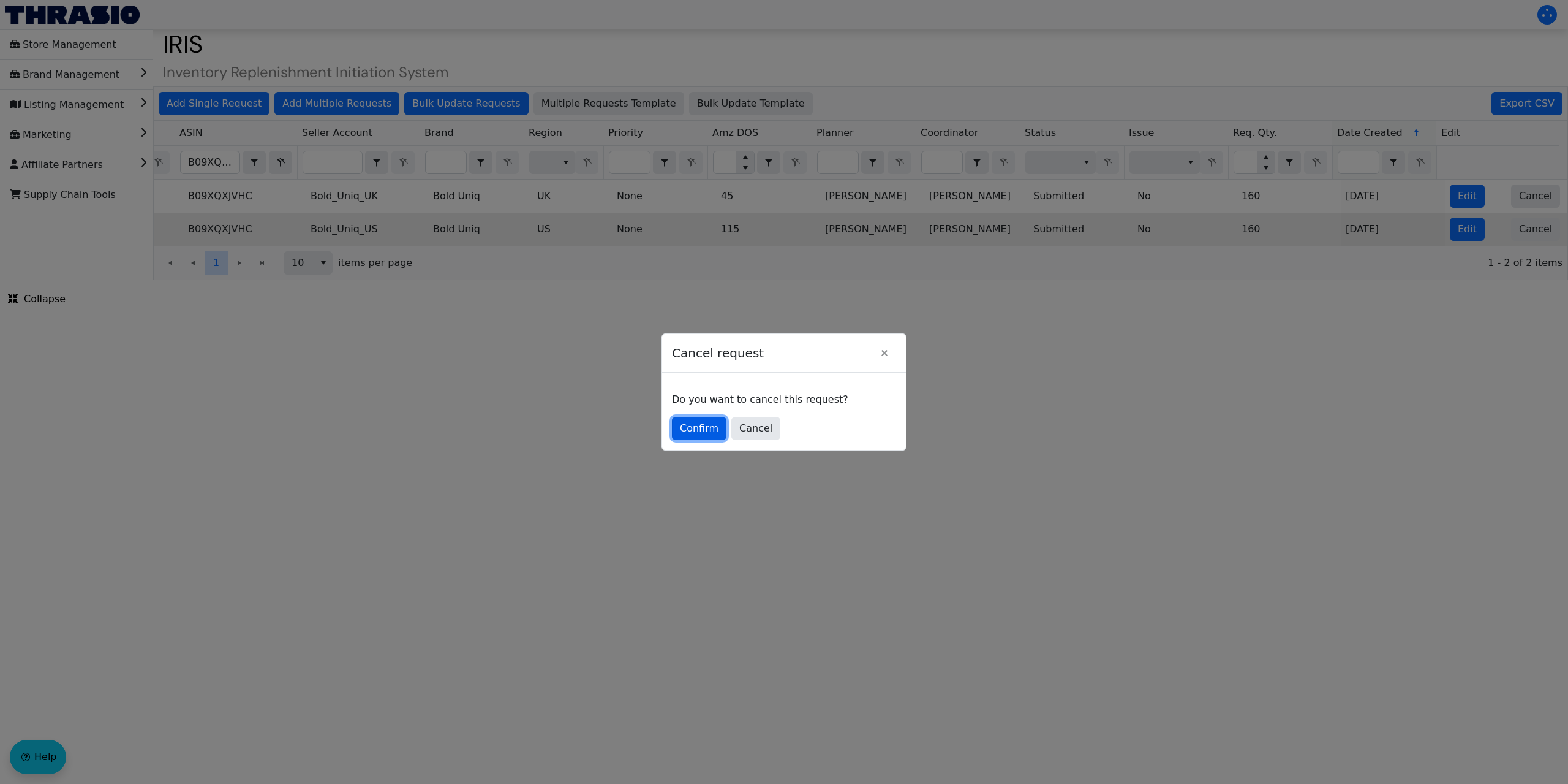
click at [700, 430] on span "Confirm" at bounding box center [699, 428] width 39 height 15
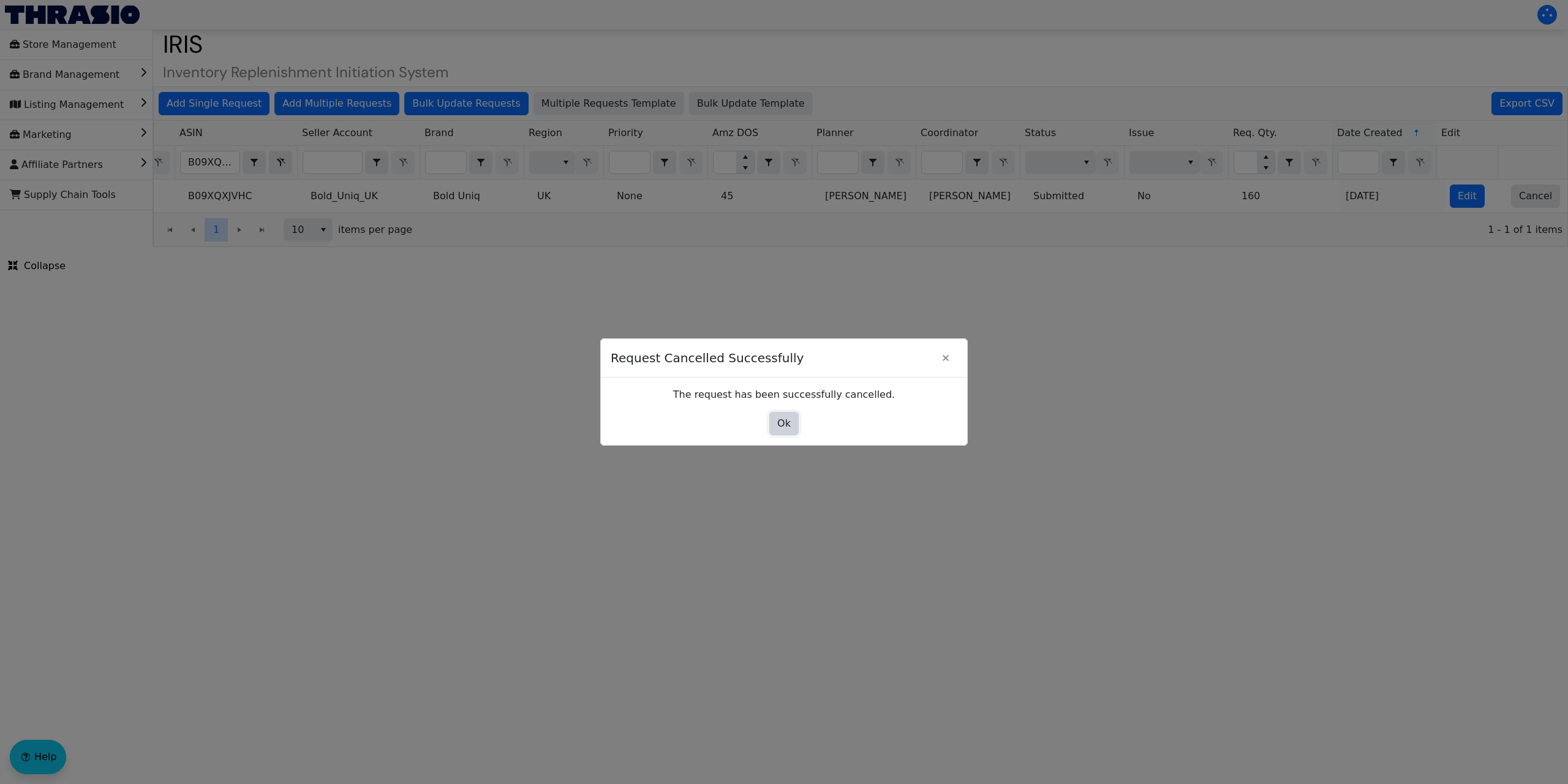
click at [787, 421] on span "Ok" at bounding box center [784, 423] width 13 height 15
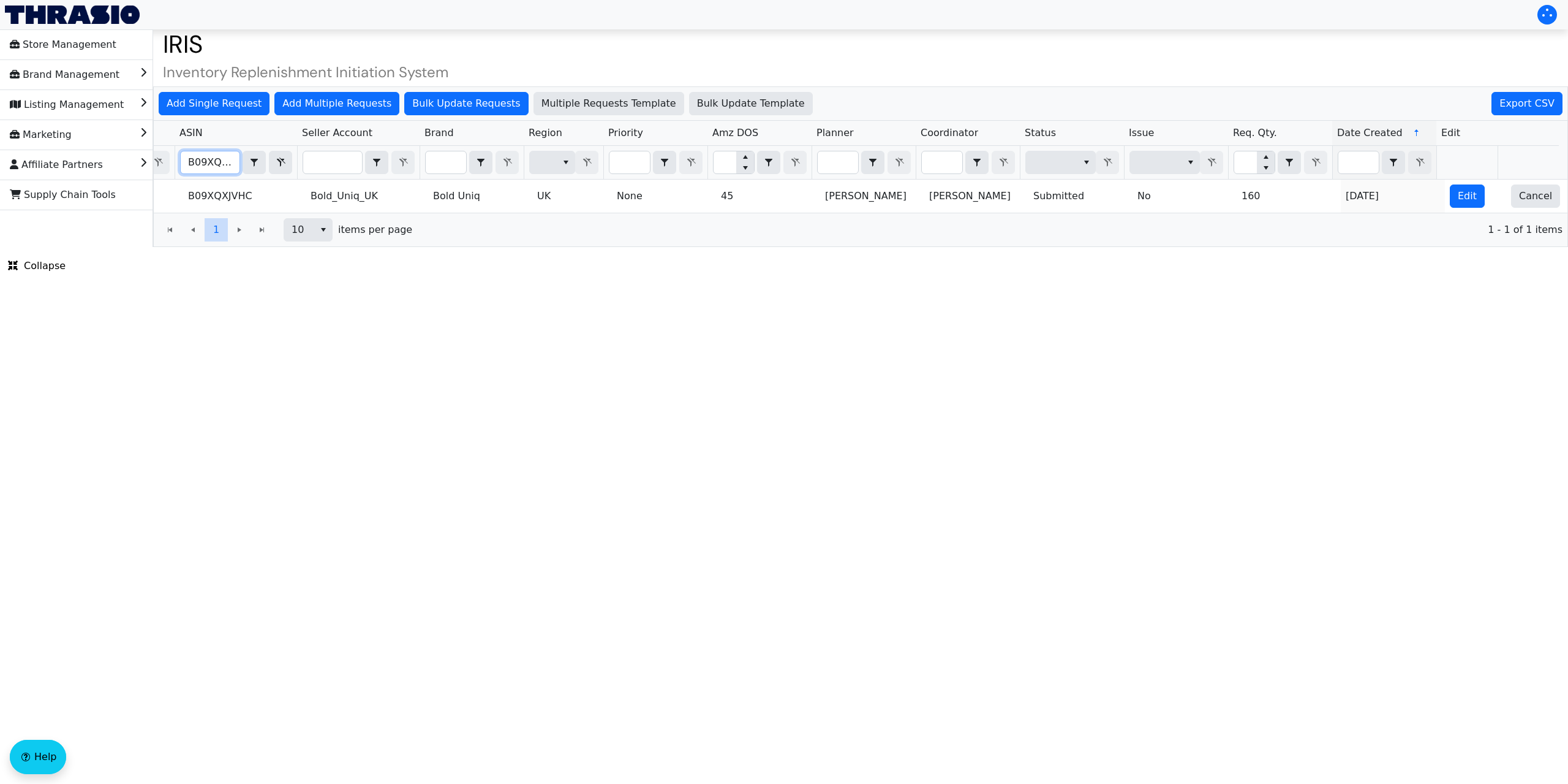
scroll to position [0, 13]
drag, startPoint x: 188, startPoint y: 160, endPoint x: 263, endPoint y: 163, distance: 75.1
click at [263, 163] on div "B09XQXJVHC Contains" at bounding box center [236, 163] width 112 height 23
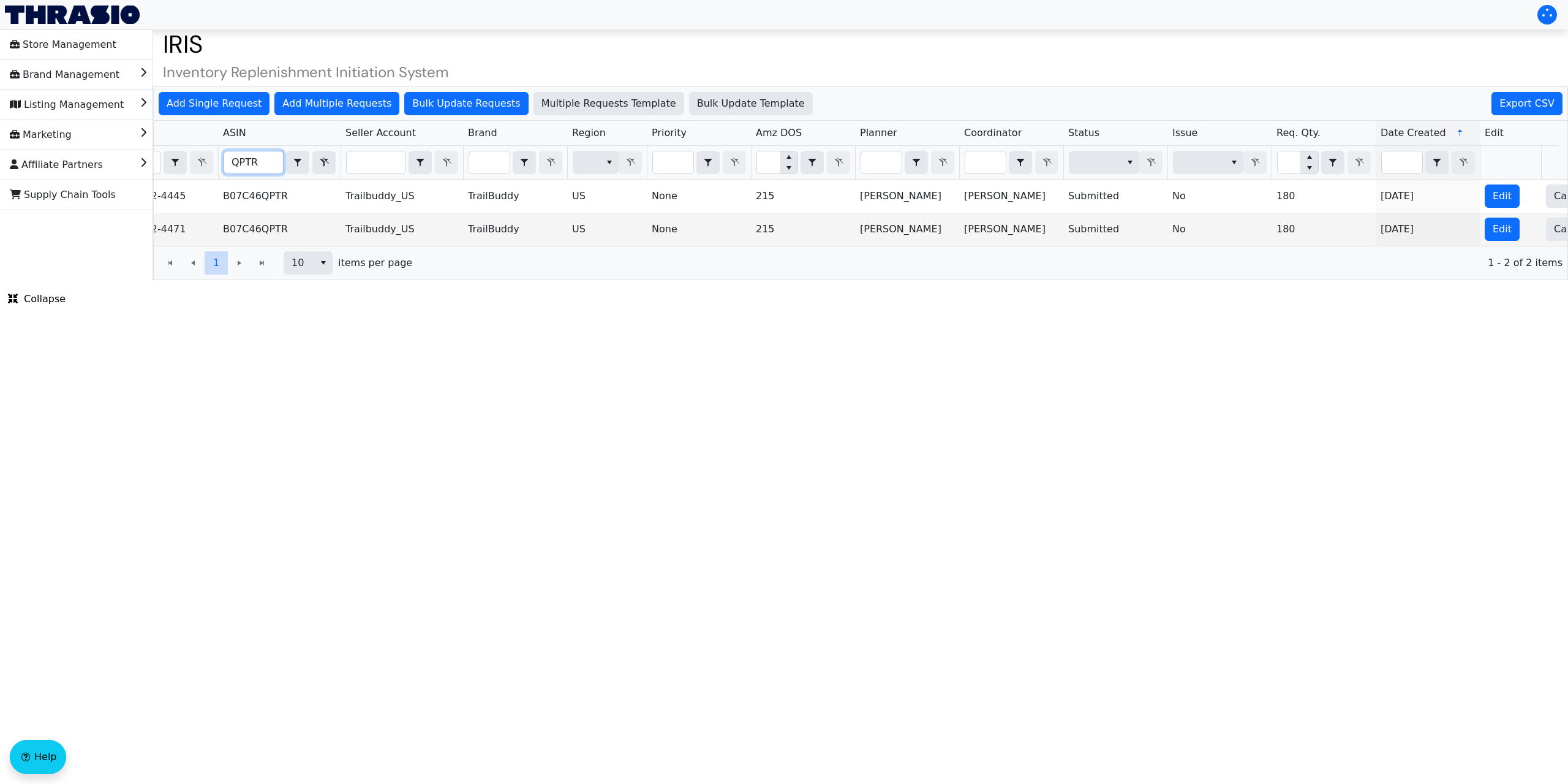
scroll to position [0, 101]
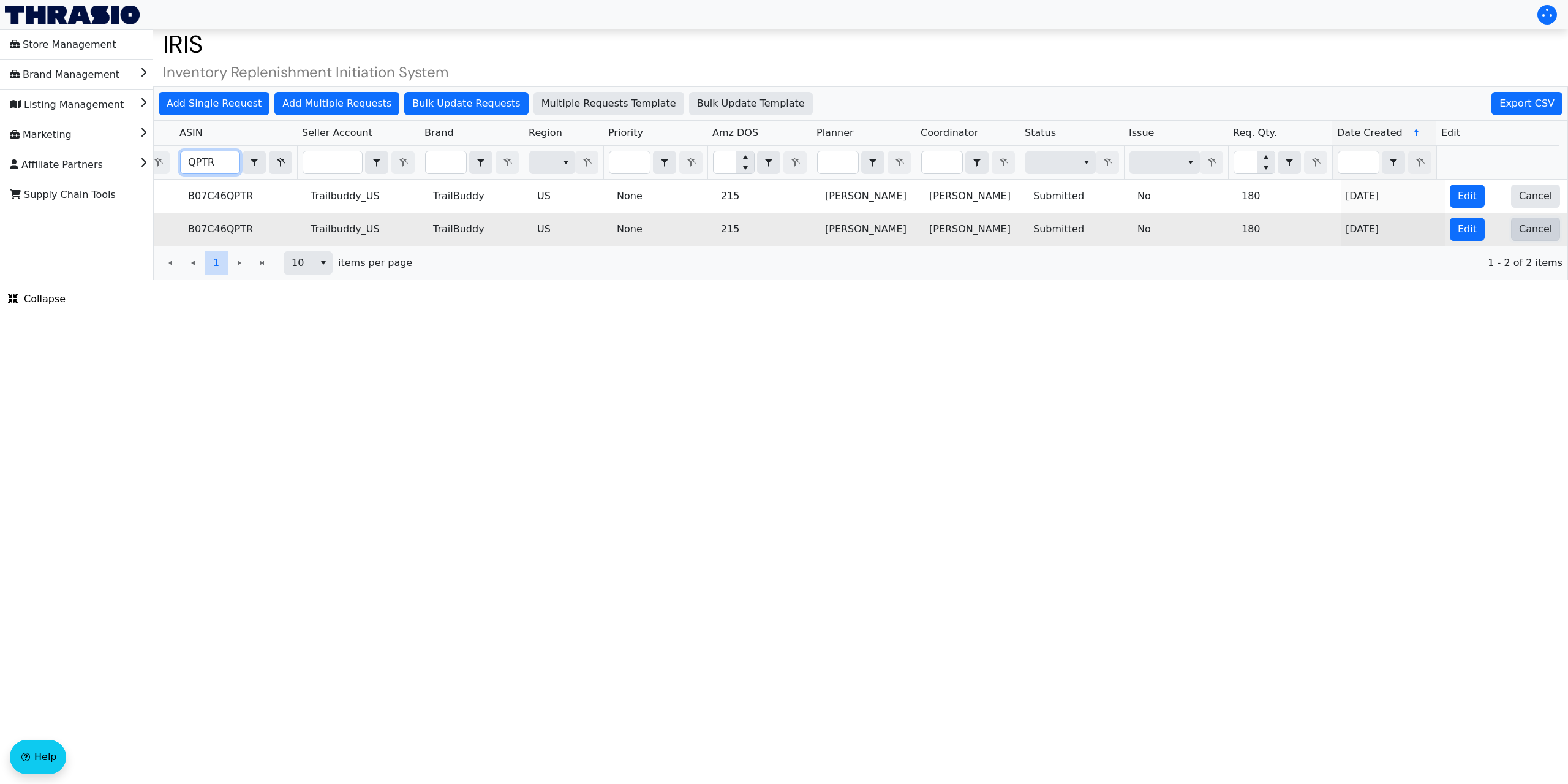
click at [1523, 230] on span "Cancel" at bounding box center [1535, 229] width 33 height 15
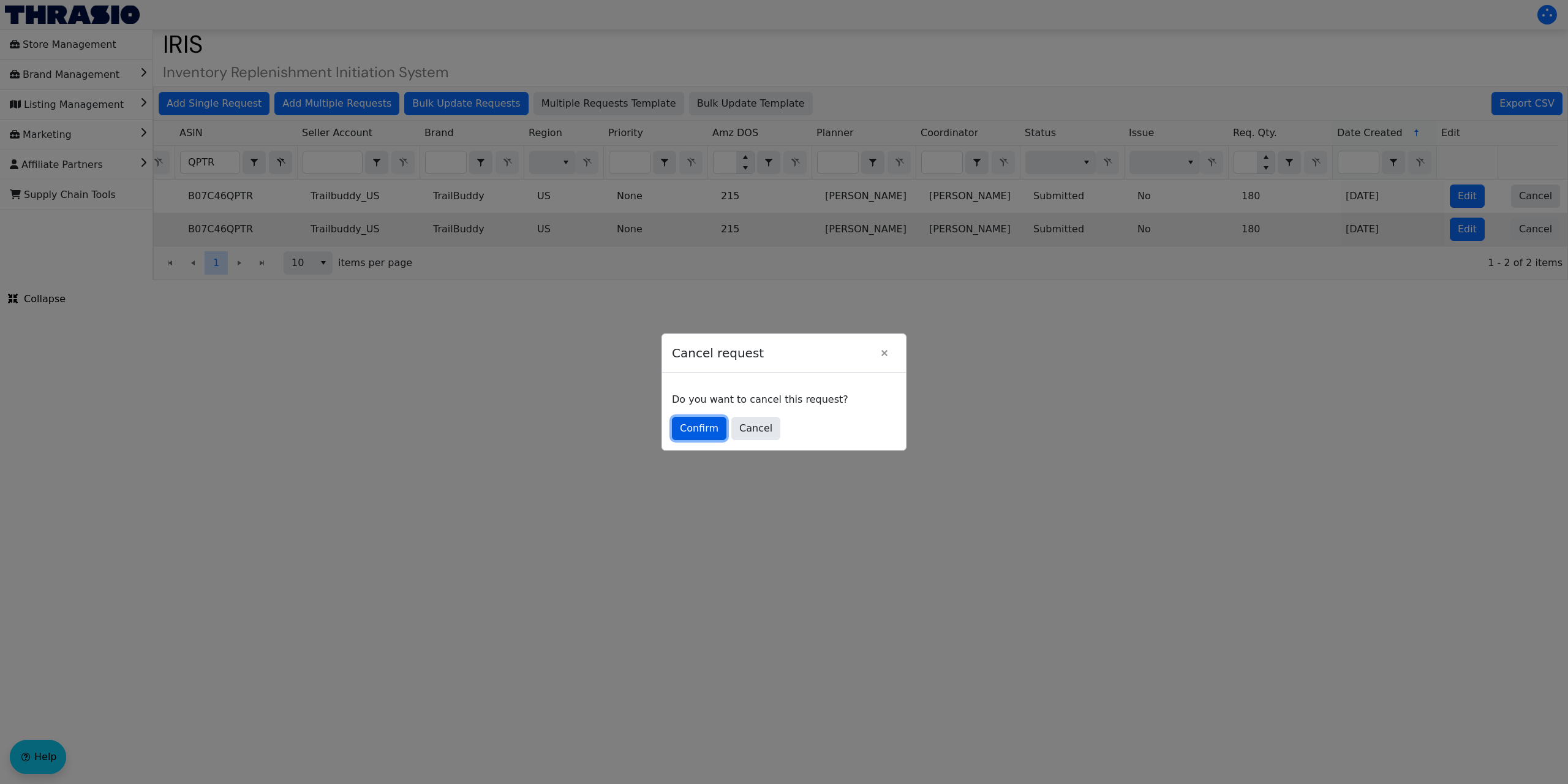
click at [702, 431] on span "Confirm" at bounding box center [699, 428] width 39 height 15
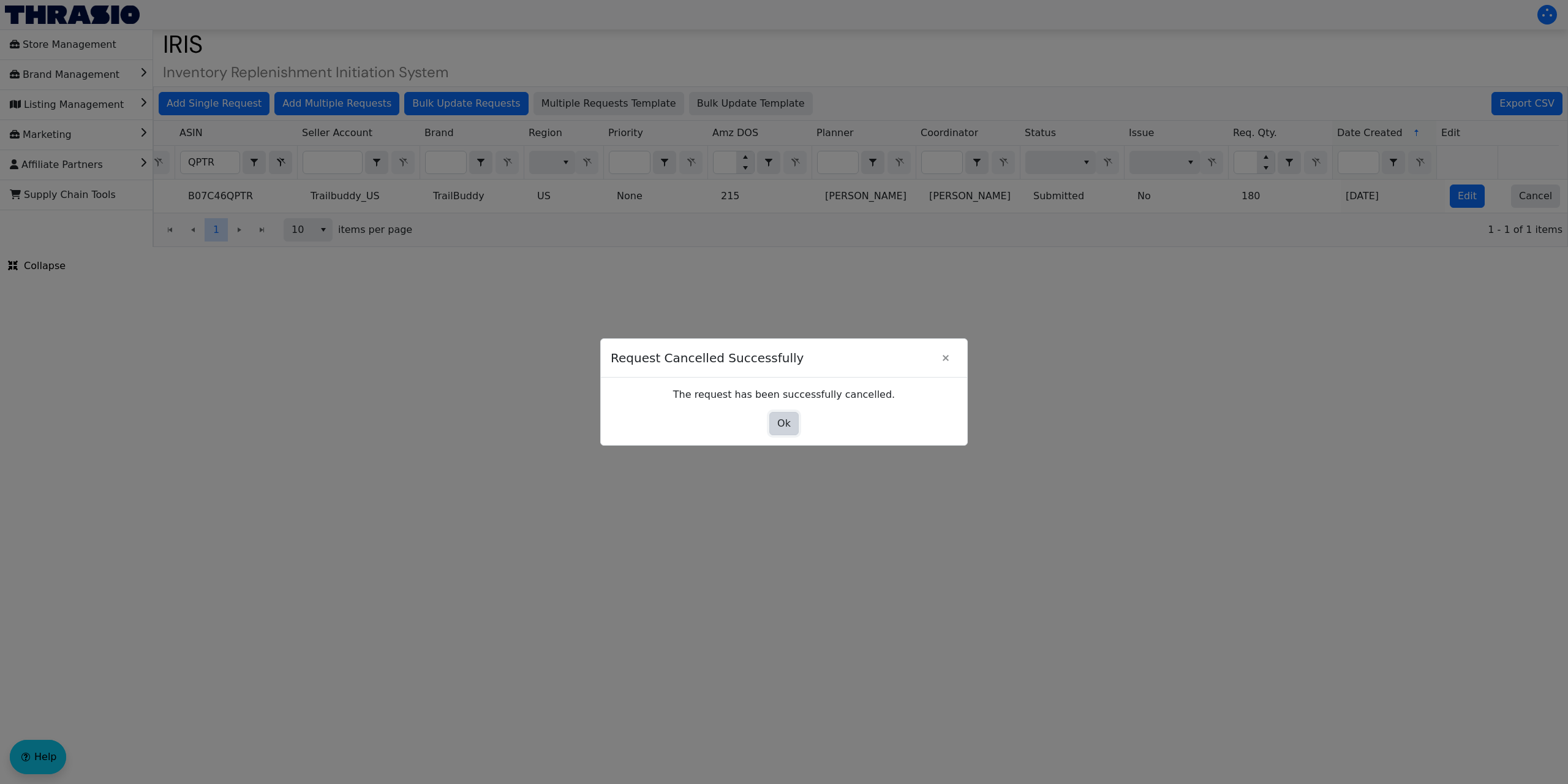
click at [784, 421] on span "Ok" at bounding box center [784, 423] width 13 height 15
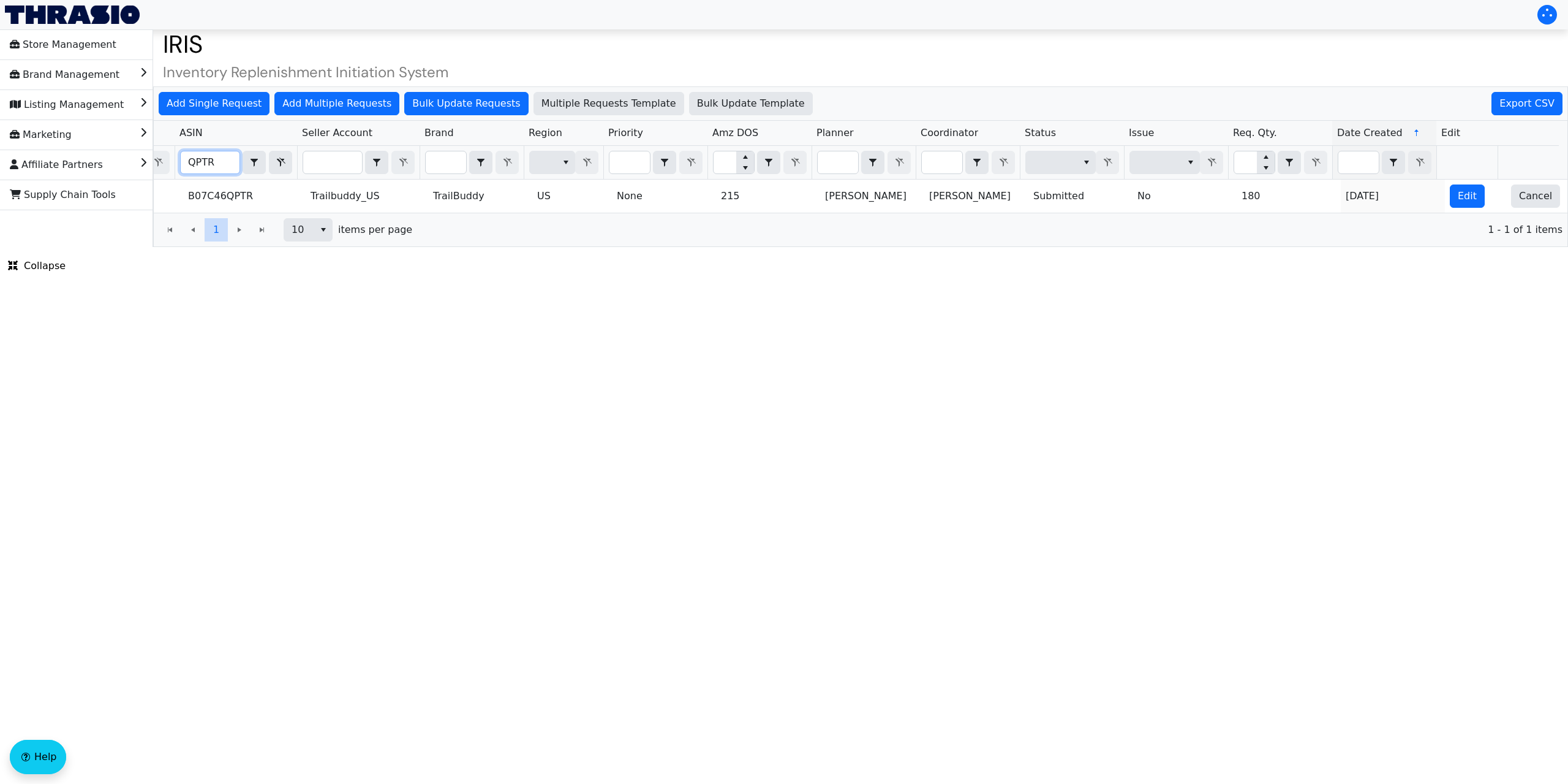
drag, startPoint x: 228, startPoint y: 163, endPoint x: 163, endPoint y: 166, distance: 65.1
click at [163, 166] on tr "QPTR Contains" at bounding box center [805, 163] width 1507 height 34
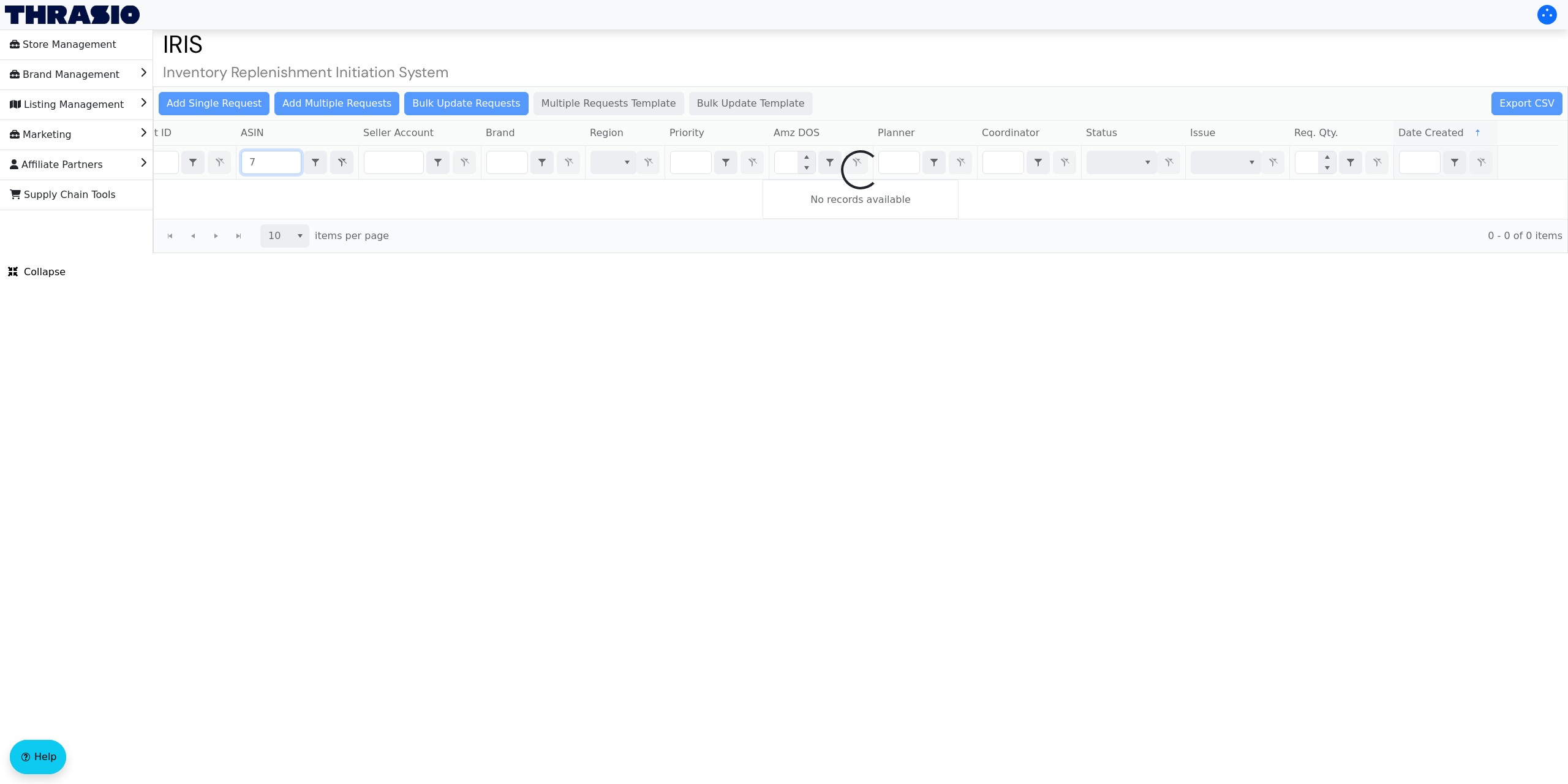
scroll to position [0, 0]
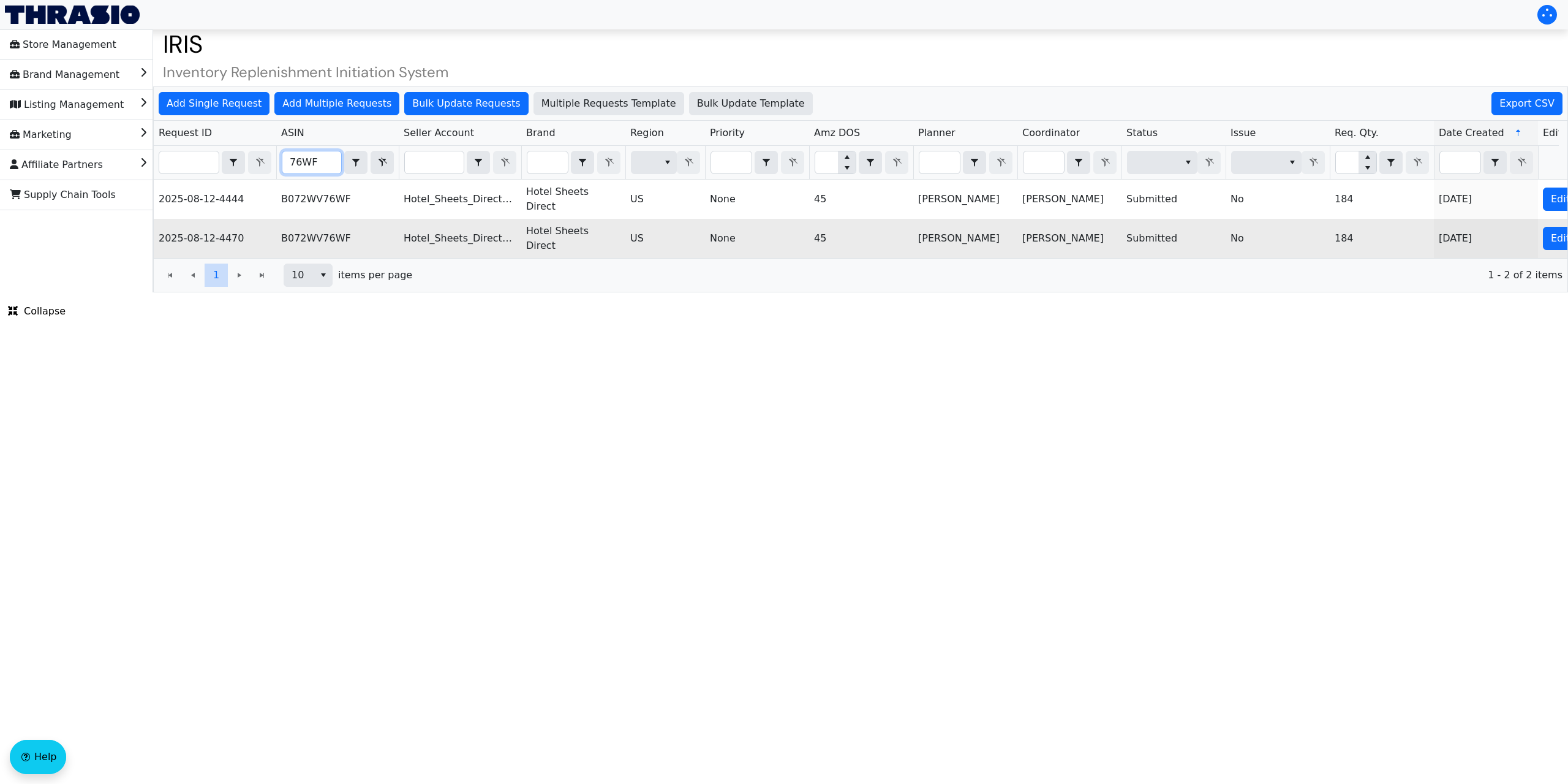
type input "76WF"
drag, startPoint x: 1481, startPoint y: 231, endPoint x: 1463, endPoint y: 231, distance: 18.0
click at [1463, 231] on td "[DATE]" at bounding box center [1485, 238] width 104 height 39
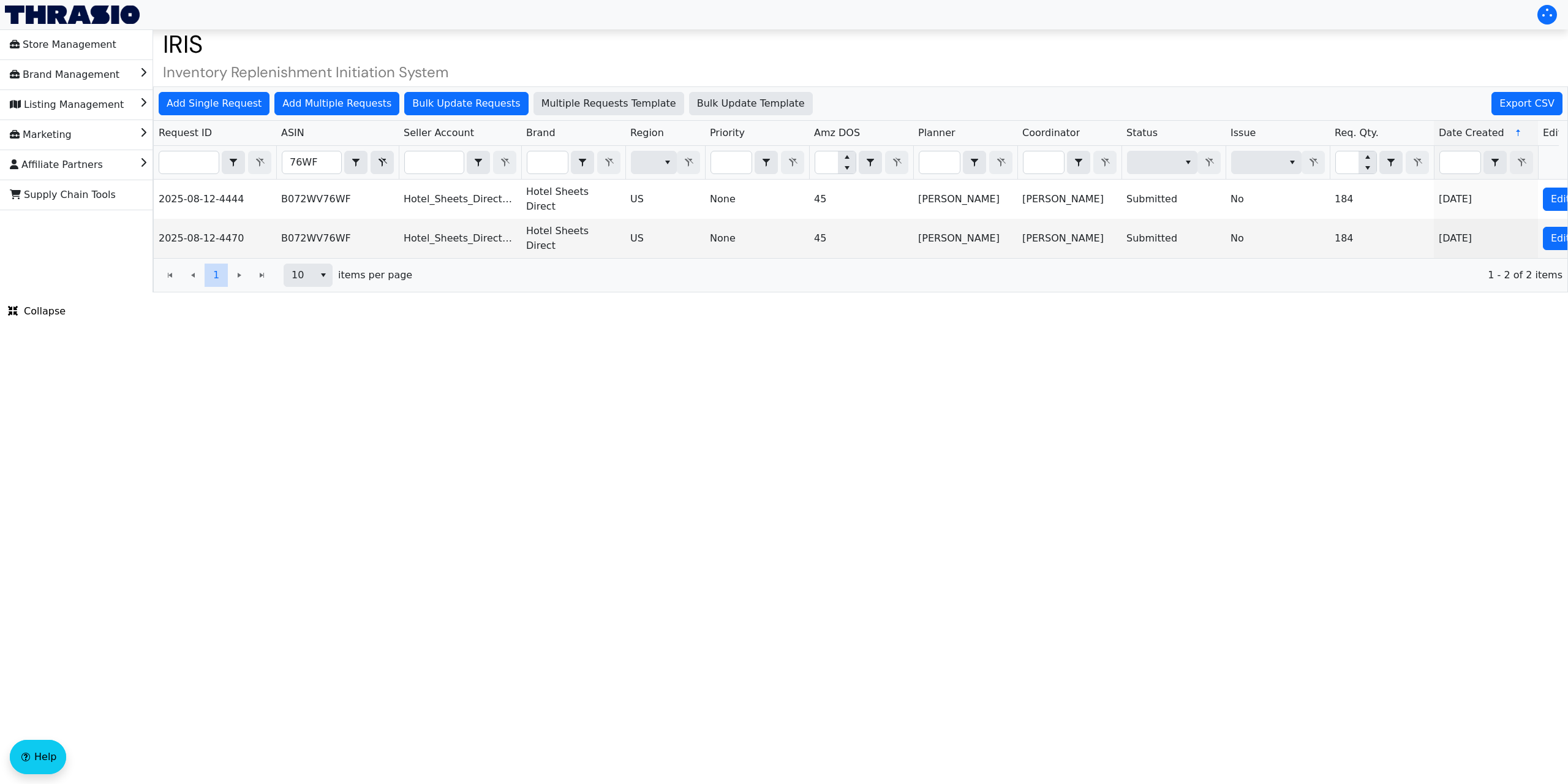
scroll to position [0, 101]
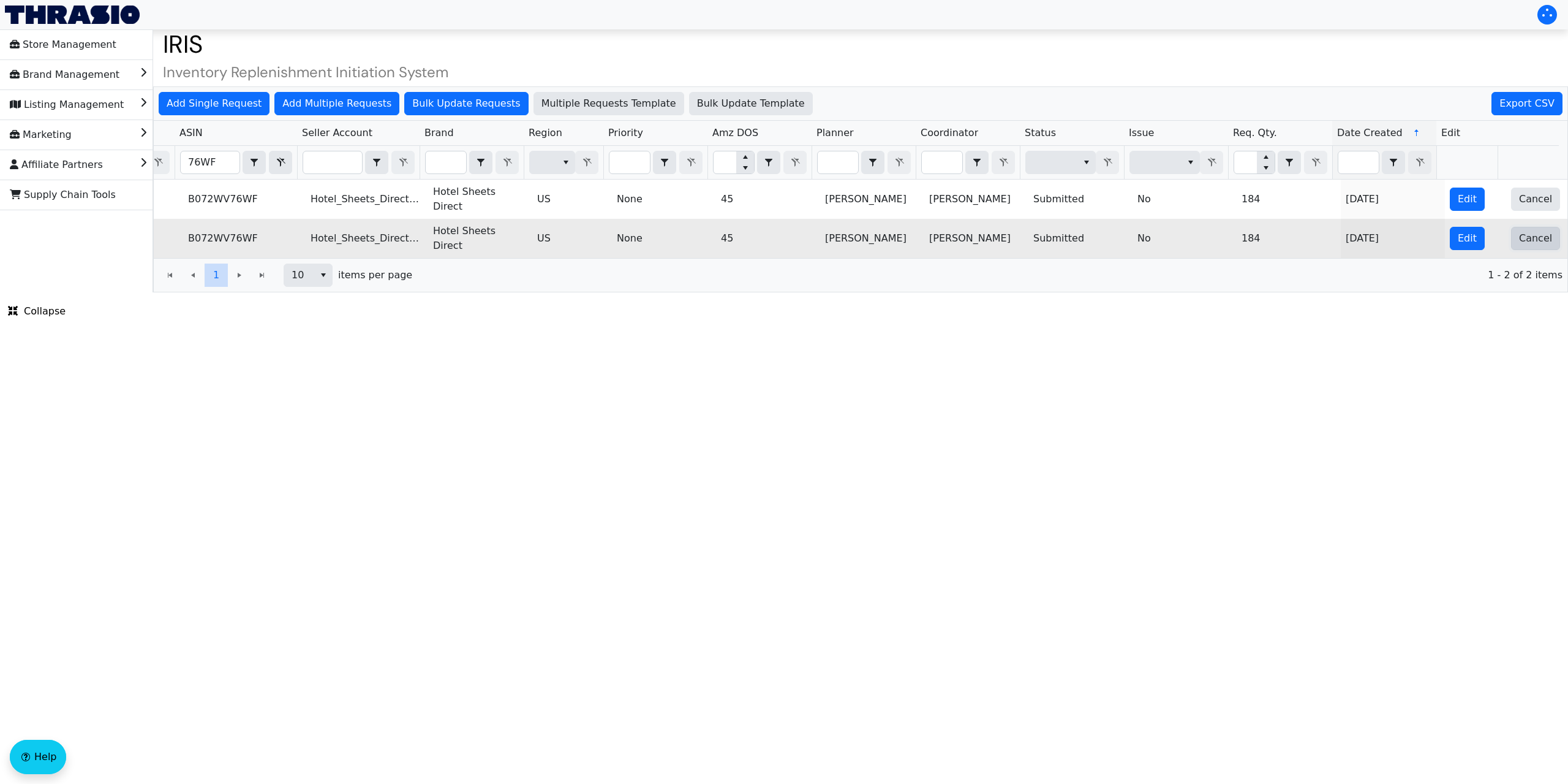
click at [1528, 231] on span "Cancel" at bounding box center [1535, 238] width 33 height 15
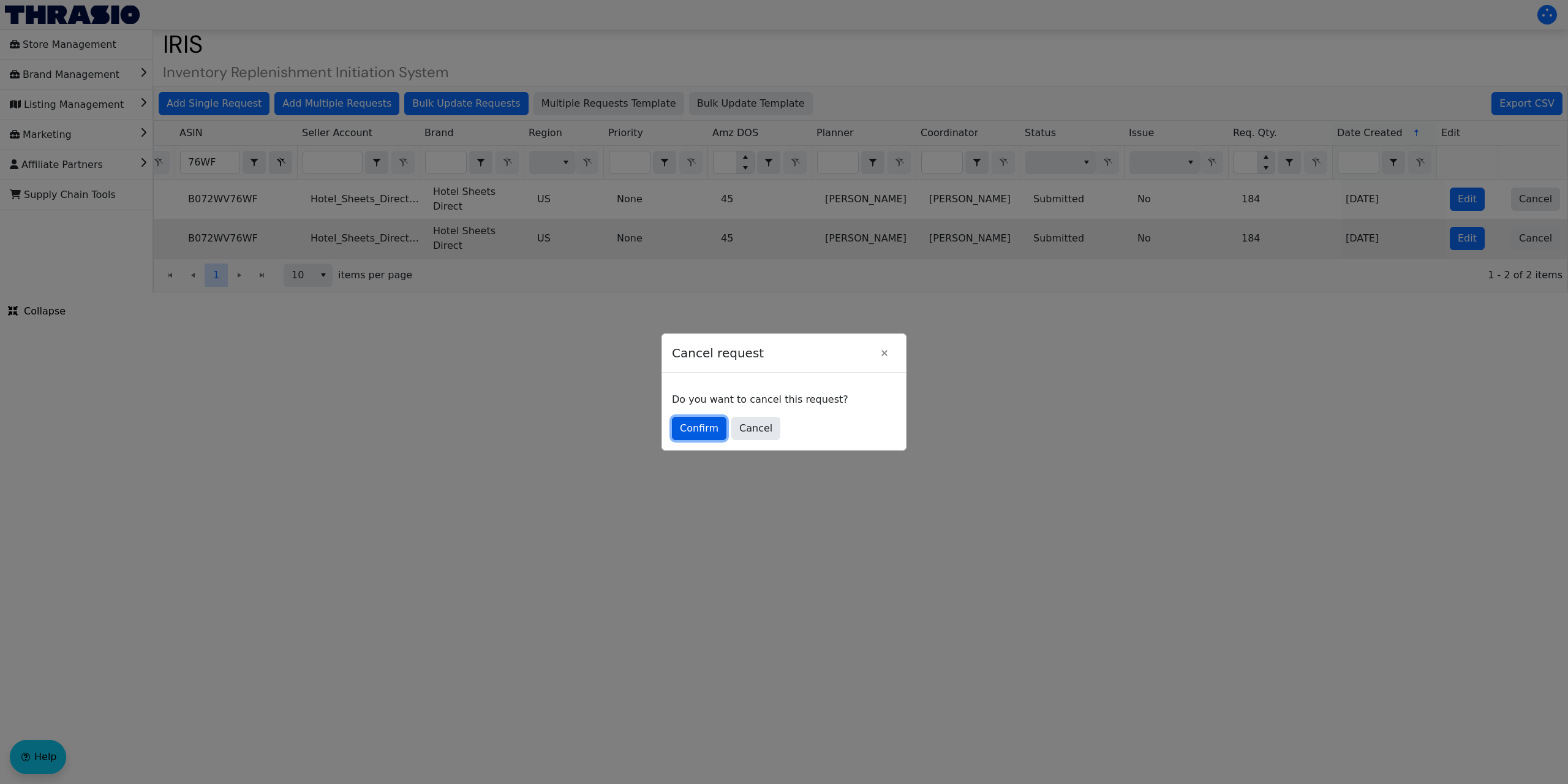
click at [701, 426] on span "Confirm" at bounding box center [699, 428] width 39 height 15
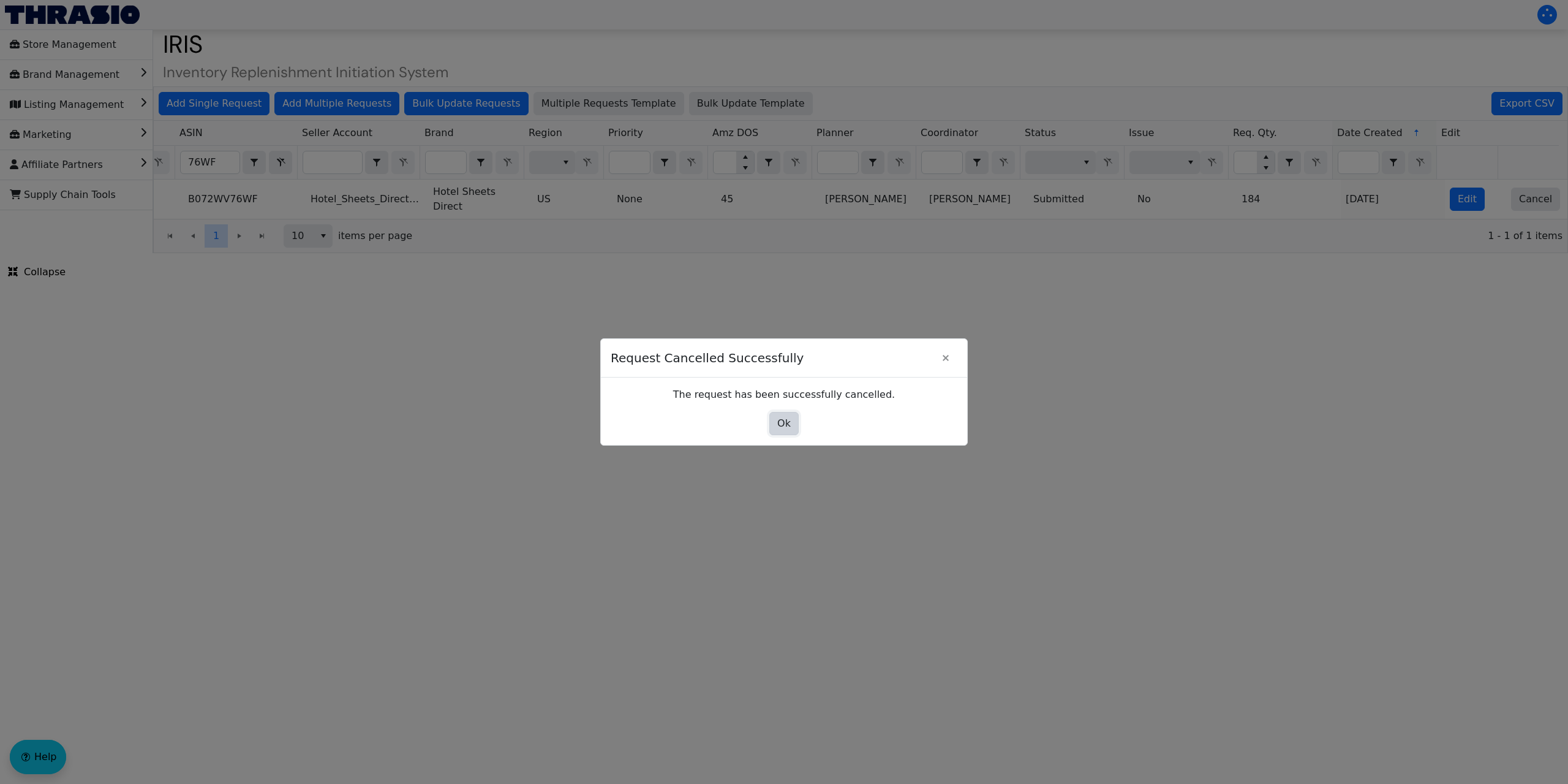
click at [792, 424] on button "Ok" at bounding box center [784, 423] width 29 height 23
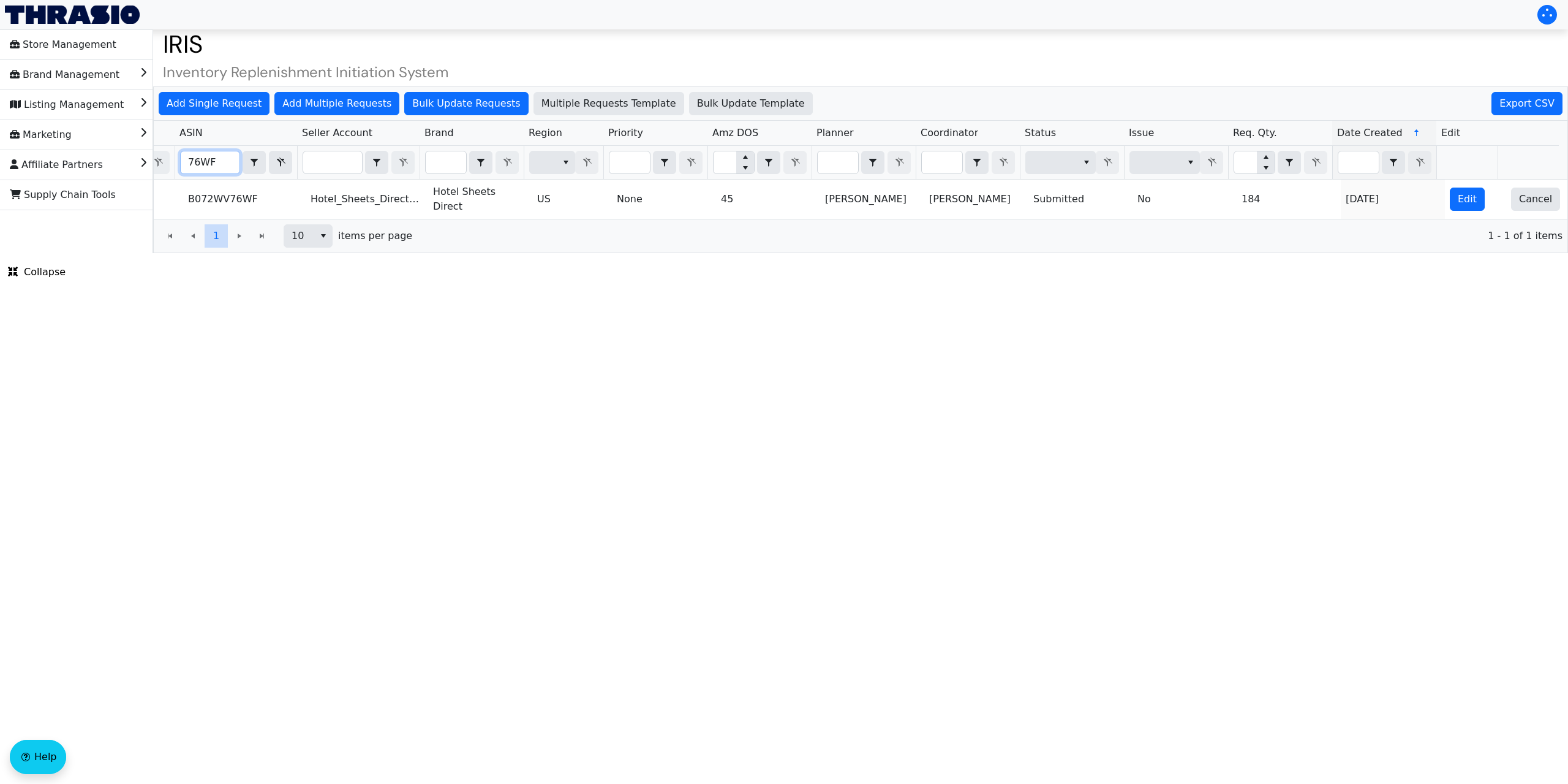
drag, startPoint x: 238, startPoint y: 160, endPoint x: 156, endPoint y: 174, distance: 83.2
click at [159, 170] on tr "76WF Contains" at bounding box center [805, 163] width 1507 height 34
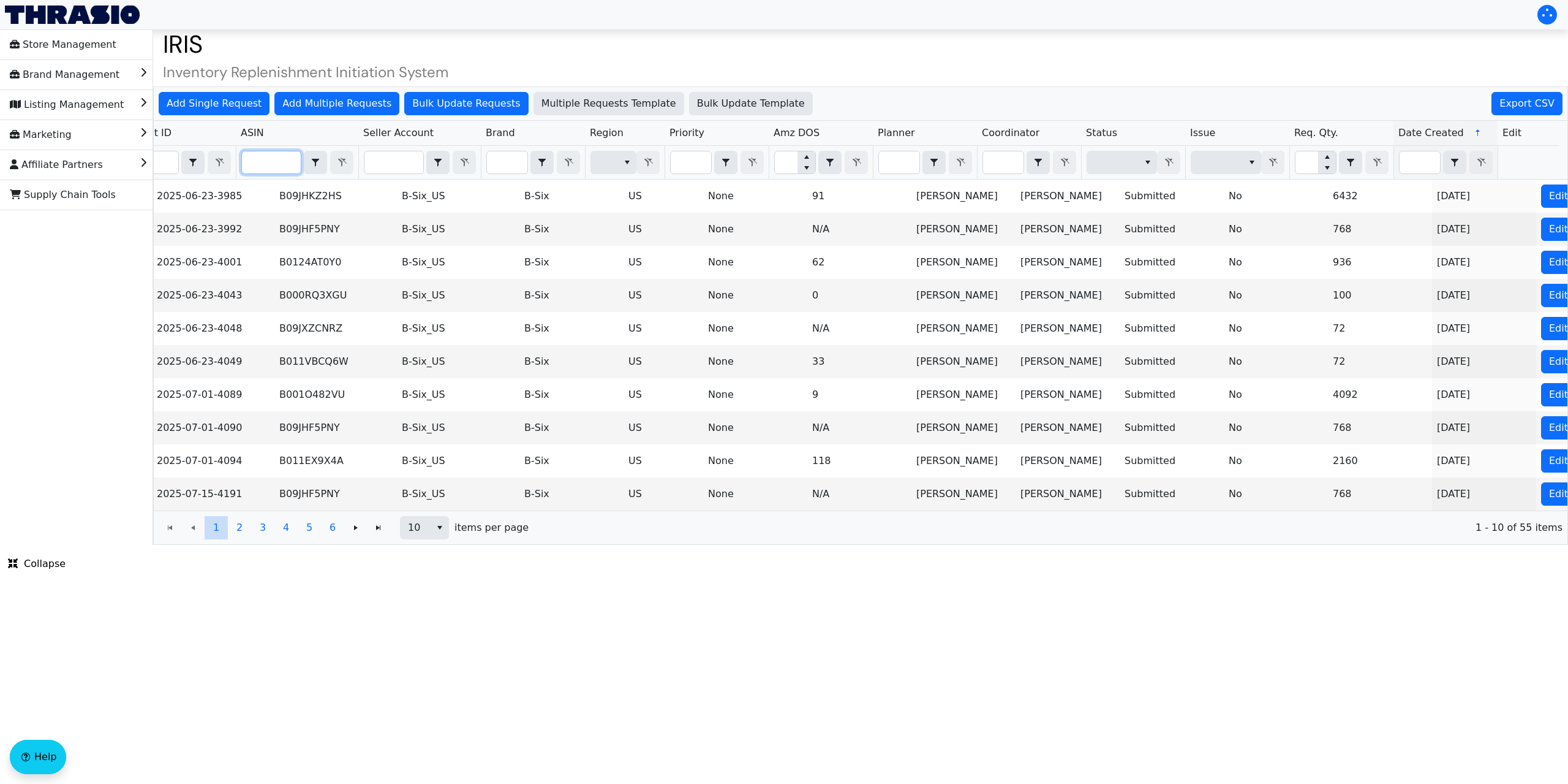
scroll to position [0, 0]
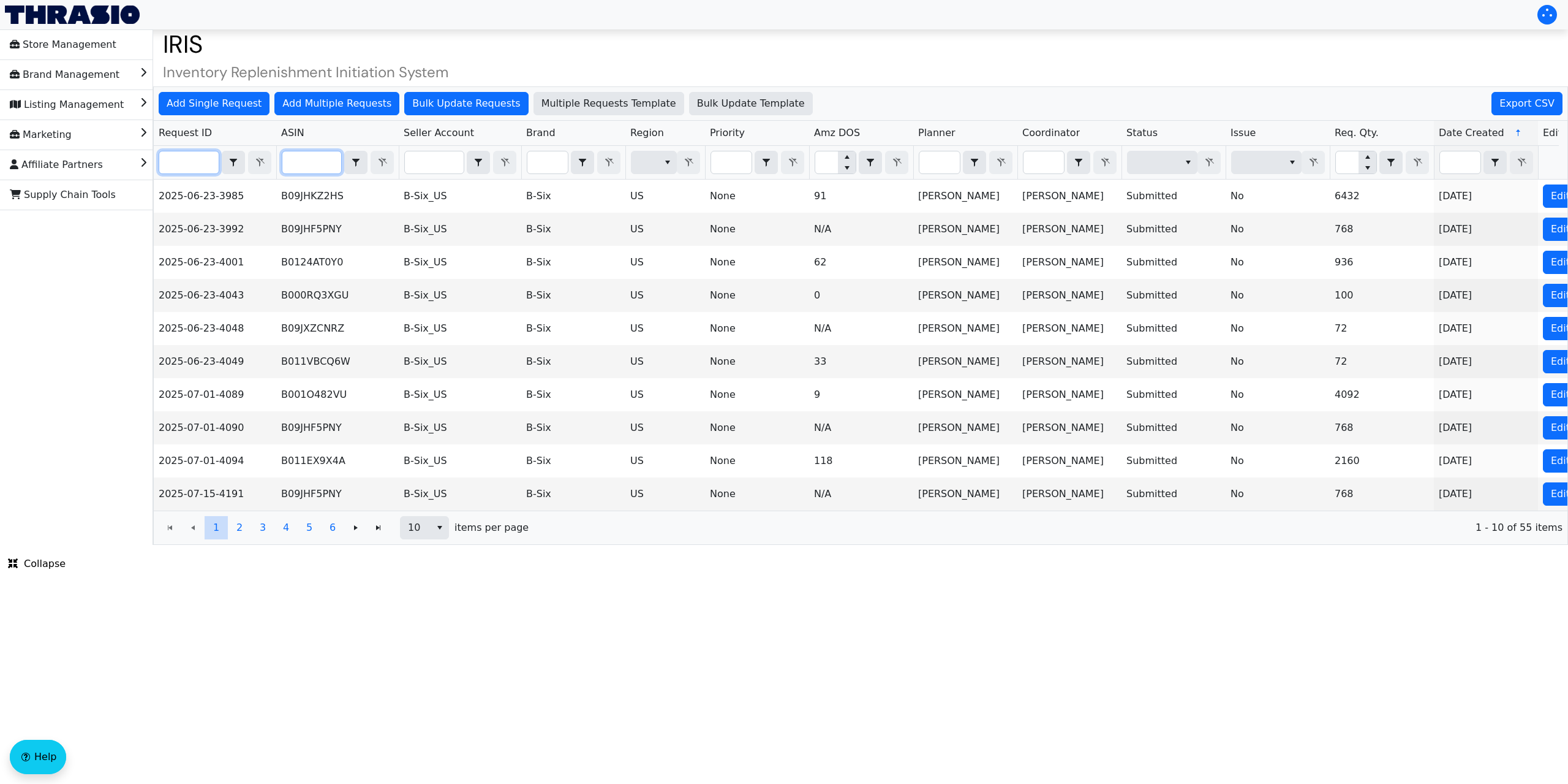
click at [186, 157] on input "Filter" at bounding box center [189, 163] width 60 height 22
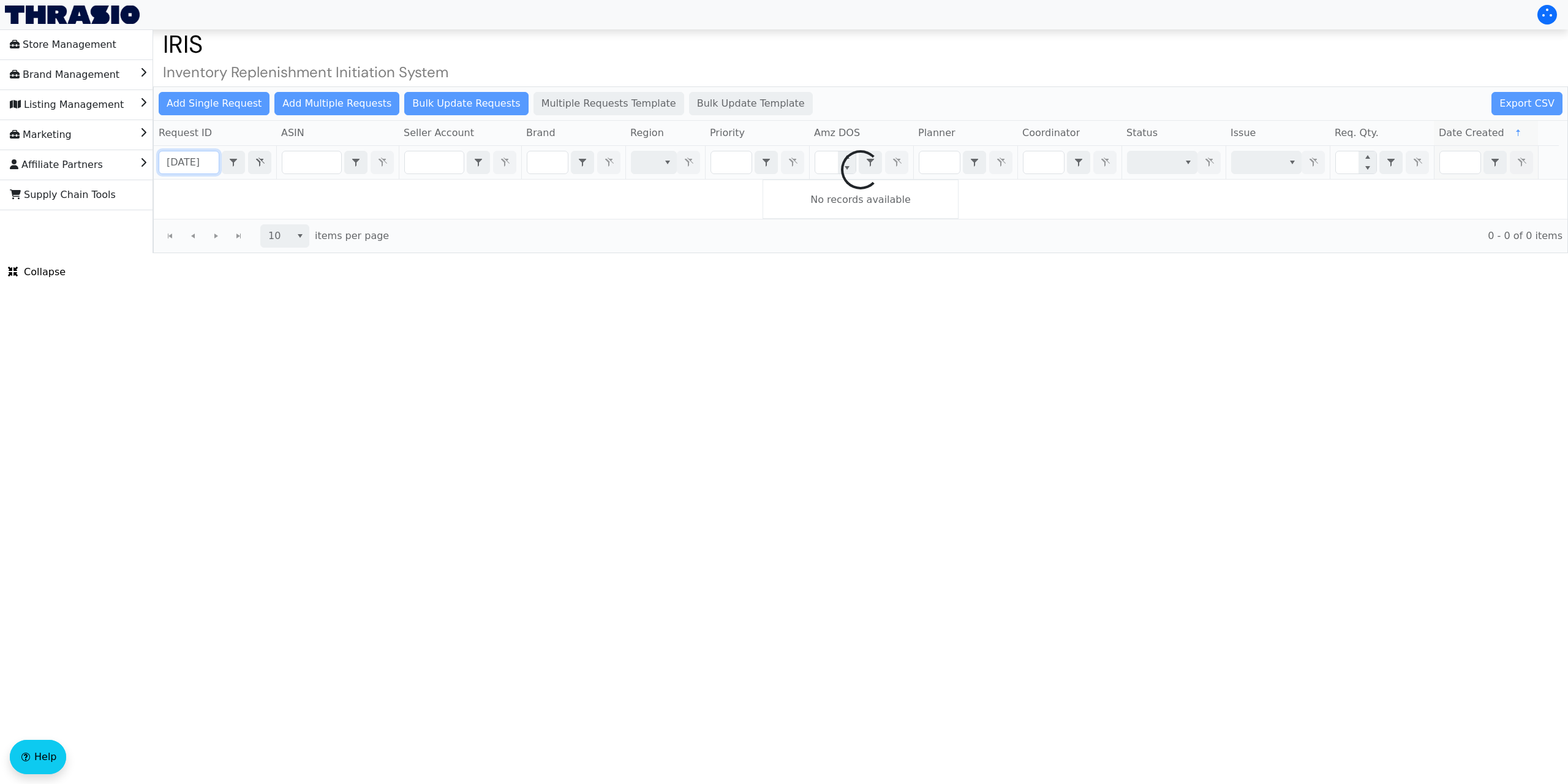
scroll to position [0, 5]
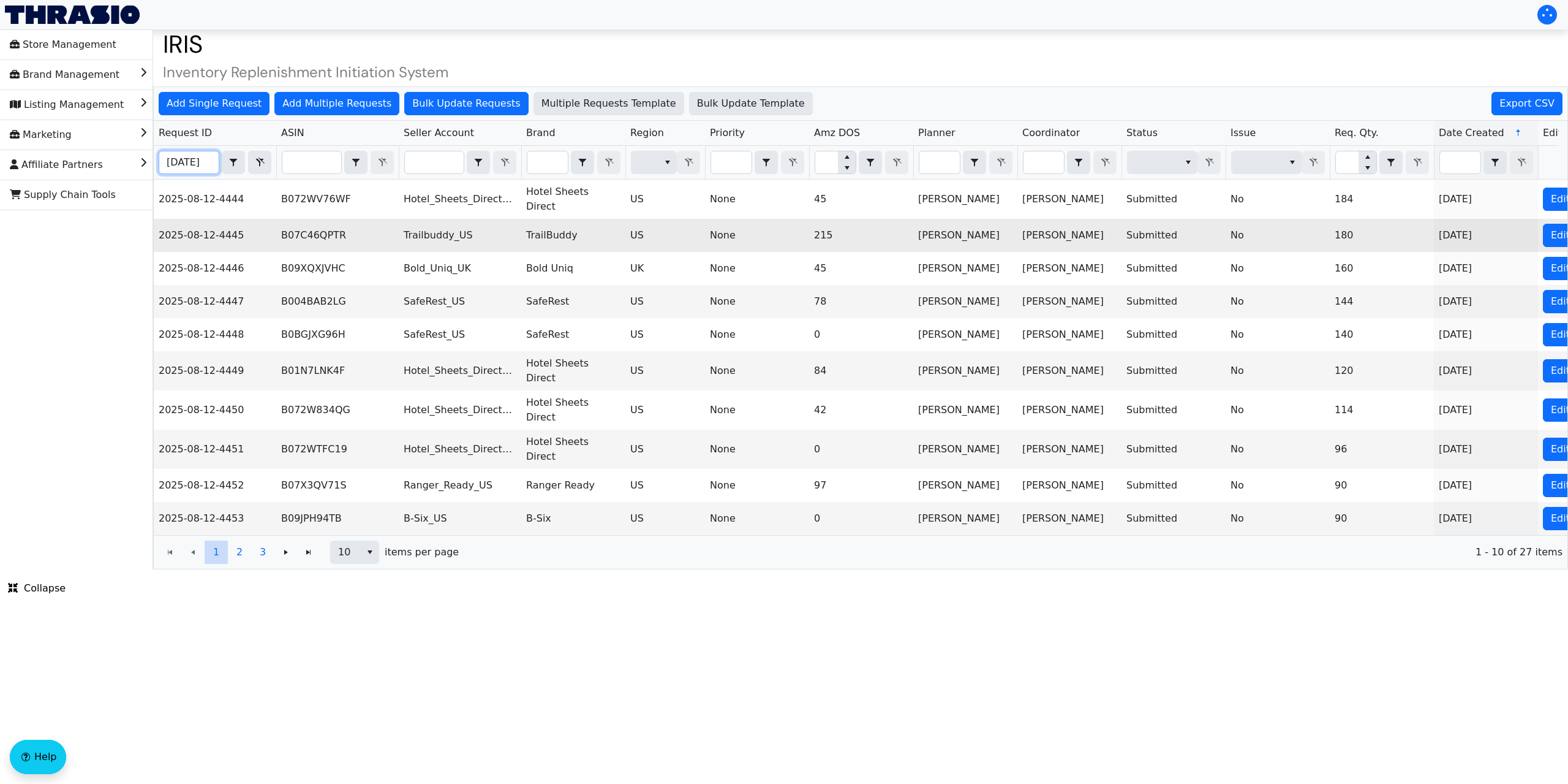
type input "[DATE]"
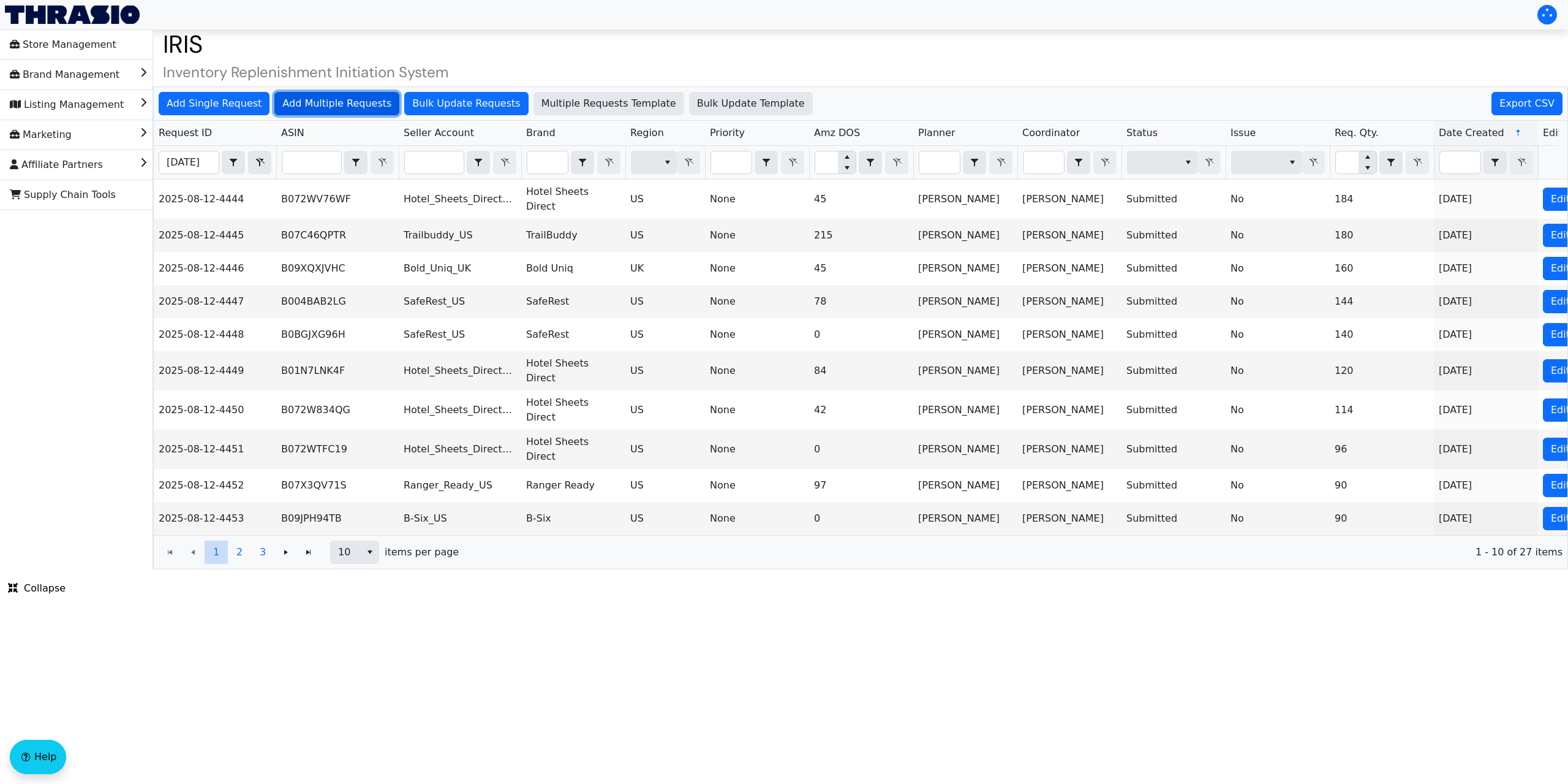
click at [306, 98] on span "Add Multiple Requests" at bounding box center [336, 103] width 109 height 15
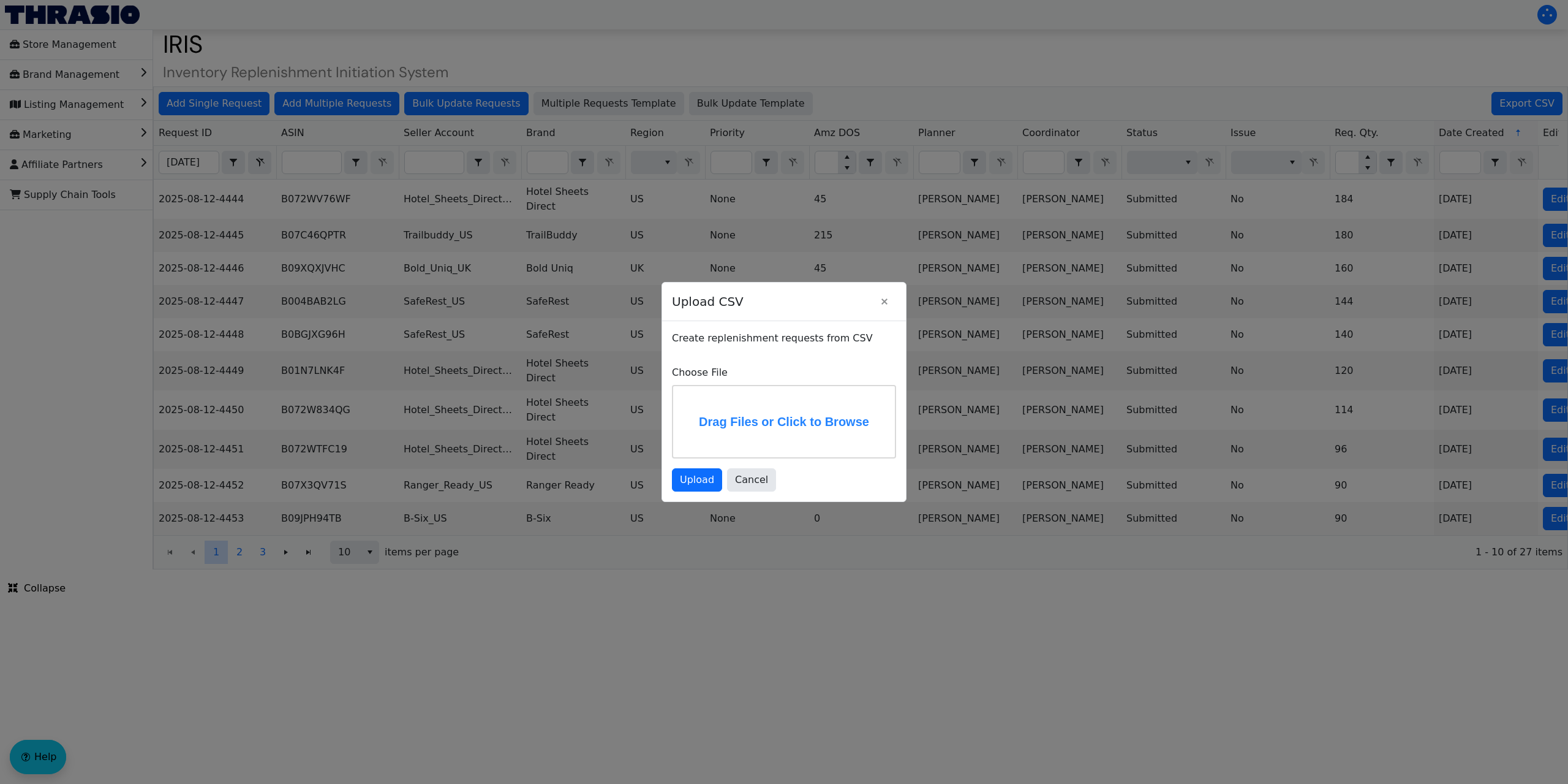
click at [743, 399] on label "Drag Files or Click to Browse" at bounding box center [784, 422] width 222 height 71
click at [0, 0] on input "Drag Files or Click to Browse" at bounding box center [0, 0] width 0 height 0
click at [692, 485] on span "Upload" at bounding box center [697, 479] width 34 height 15
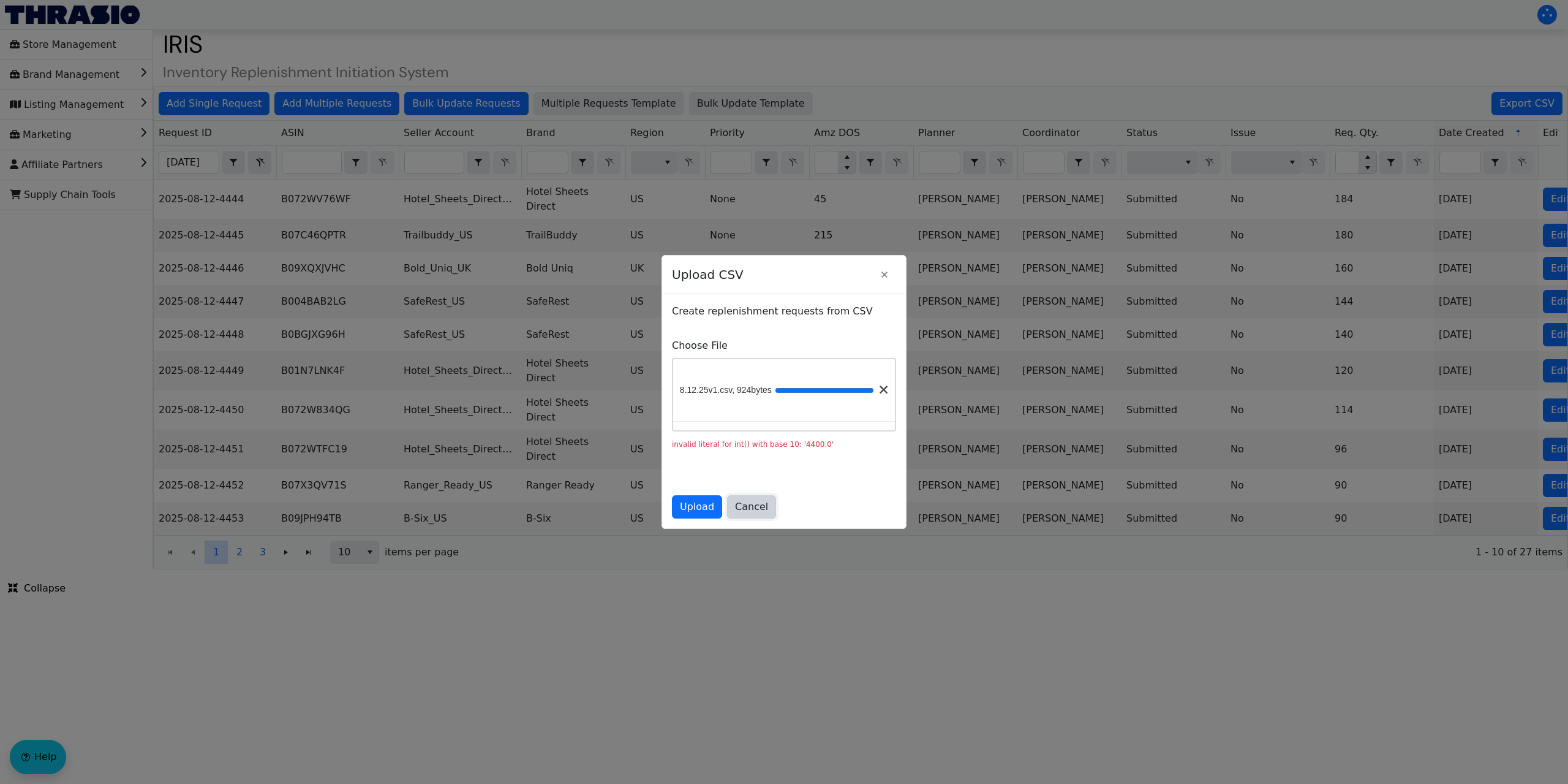
click at [743, 514] on span "Cancel" at bounding box center [751, 506] width 33 height 15
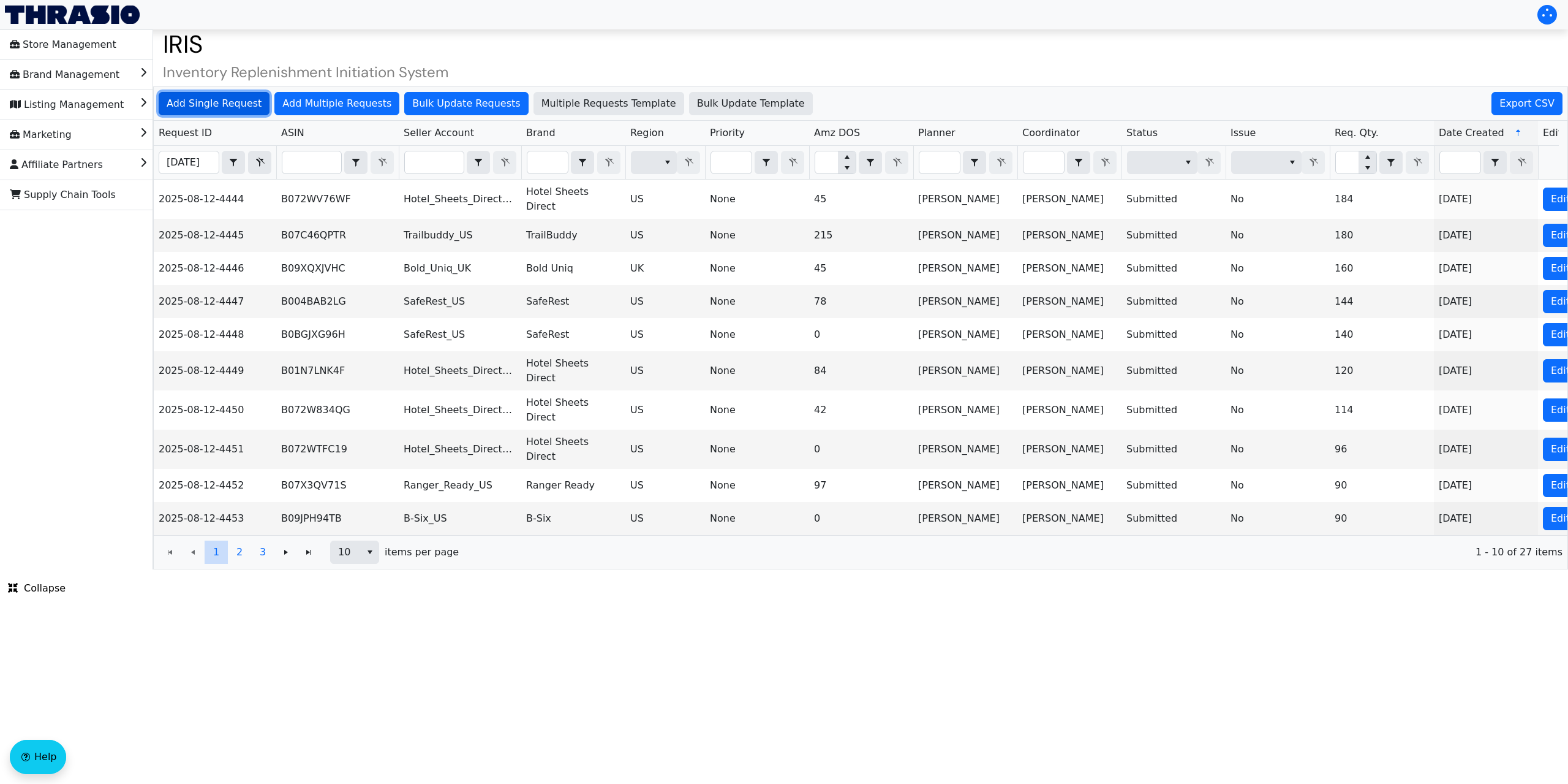
click at [203, 107] on span "Add Single Request" at bounding box center [214, 103] width 95 height 15
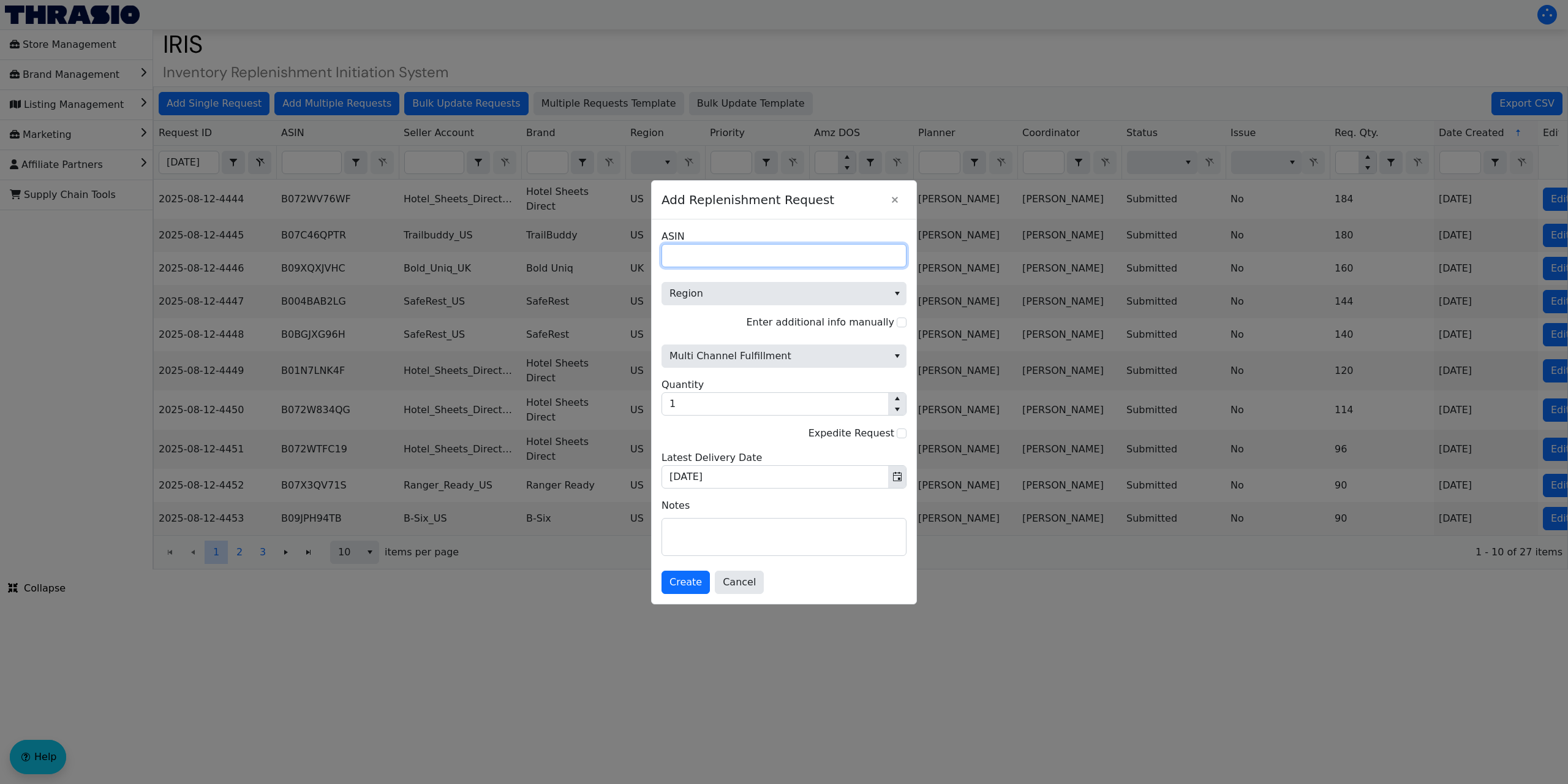
click at [705, 260] on input "ASIN" at bounding box center [784, 255] width 245 height 23
paste input "B000X6K9J8"
type input "B000X6K9J8"
click at [725, 286] on span "Region" at bounding box center [774, 293] width 211 height 15
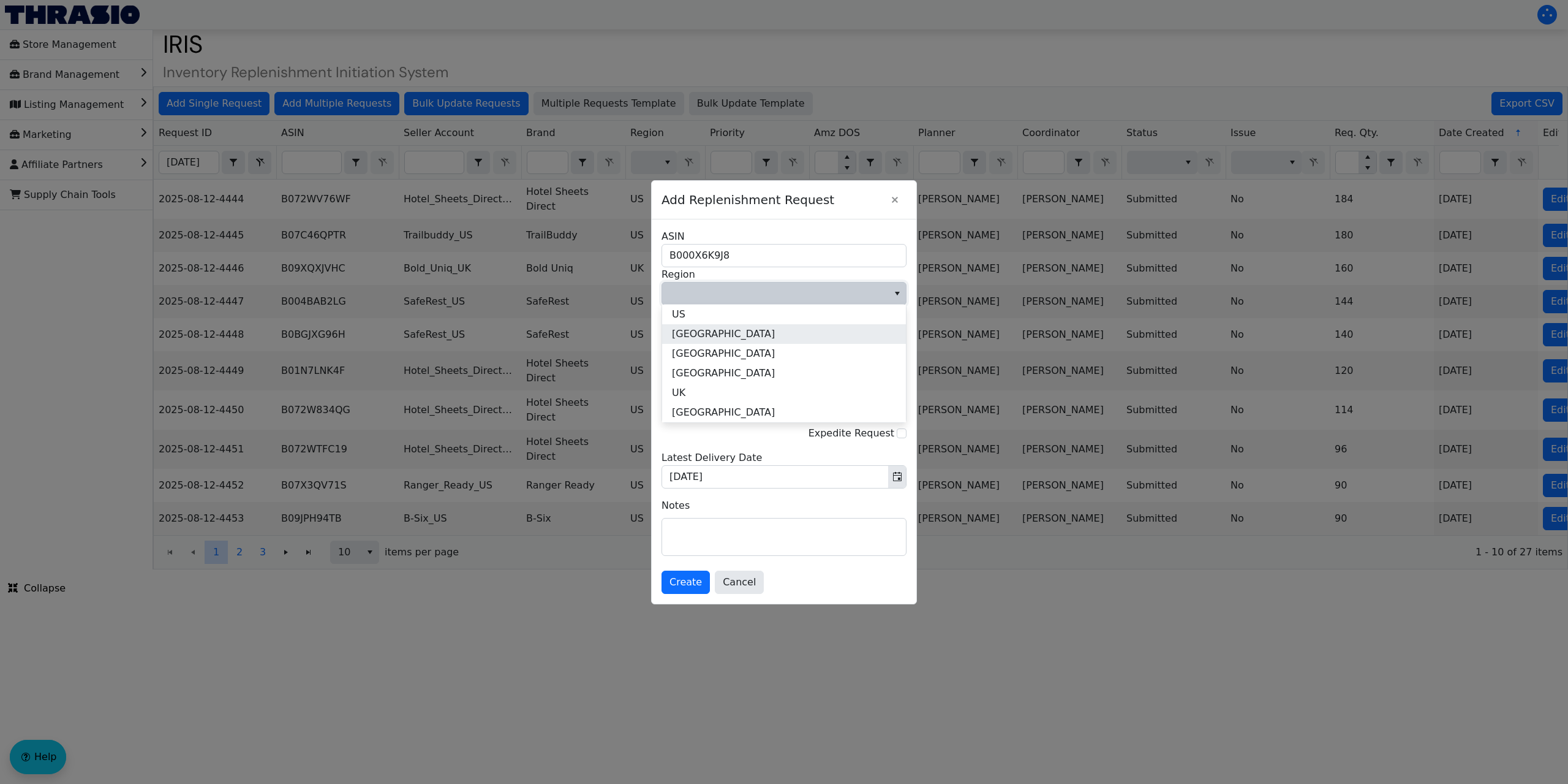
click at [707, 326] on li "[GEOGRAPHIC_DATA]" at bounding box center [784, 334] width 244 height 19
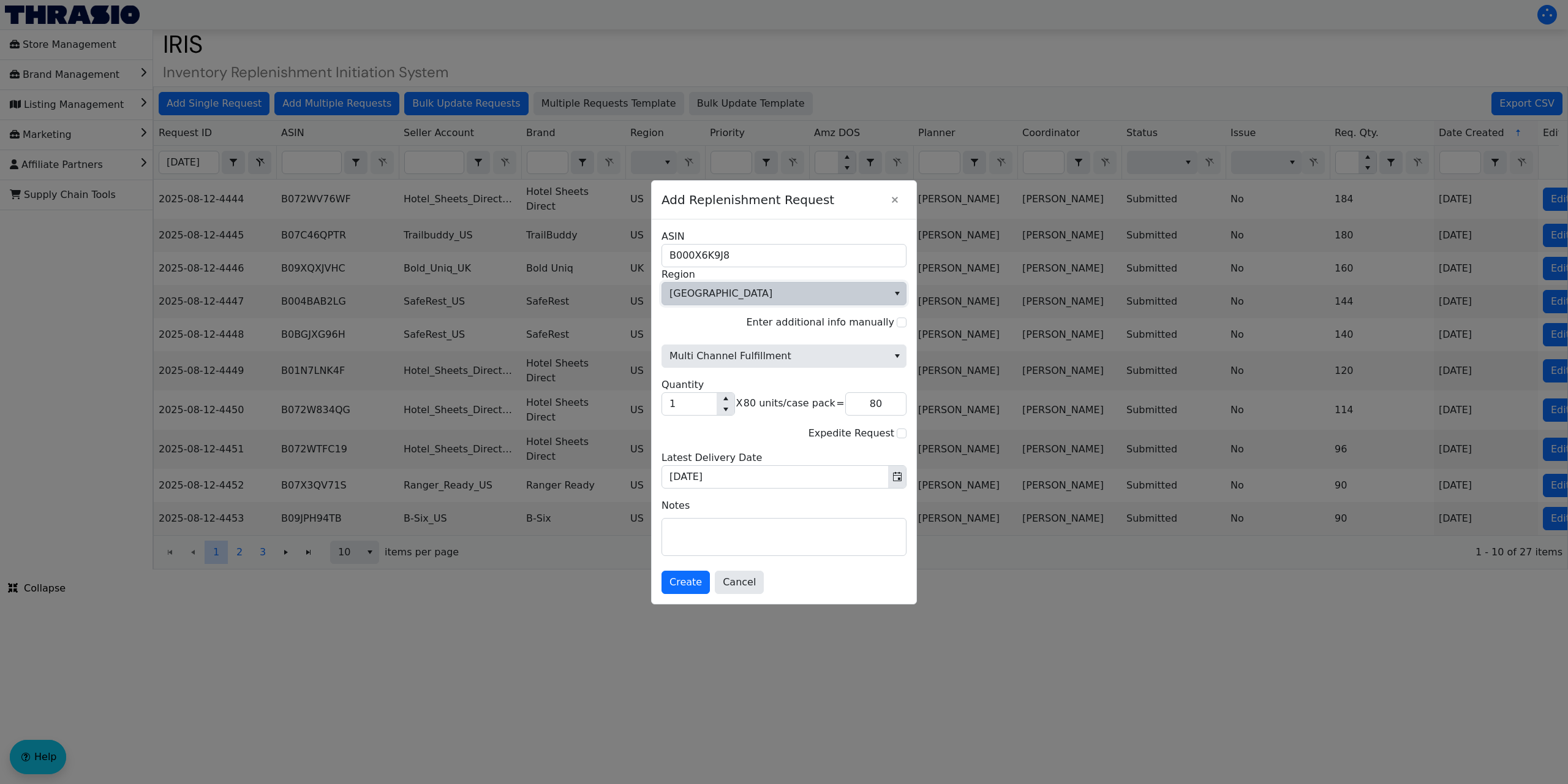
click at [776, 286] on span "[GEOGRAPHIC_DATA]" at bounding box center [775, 293] width 226 height 22
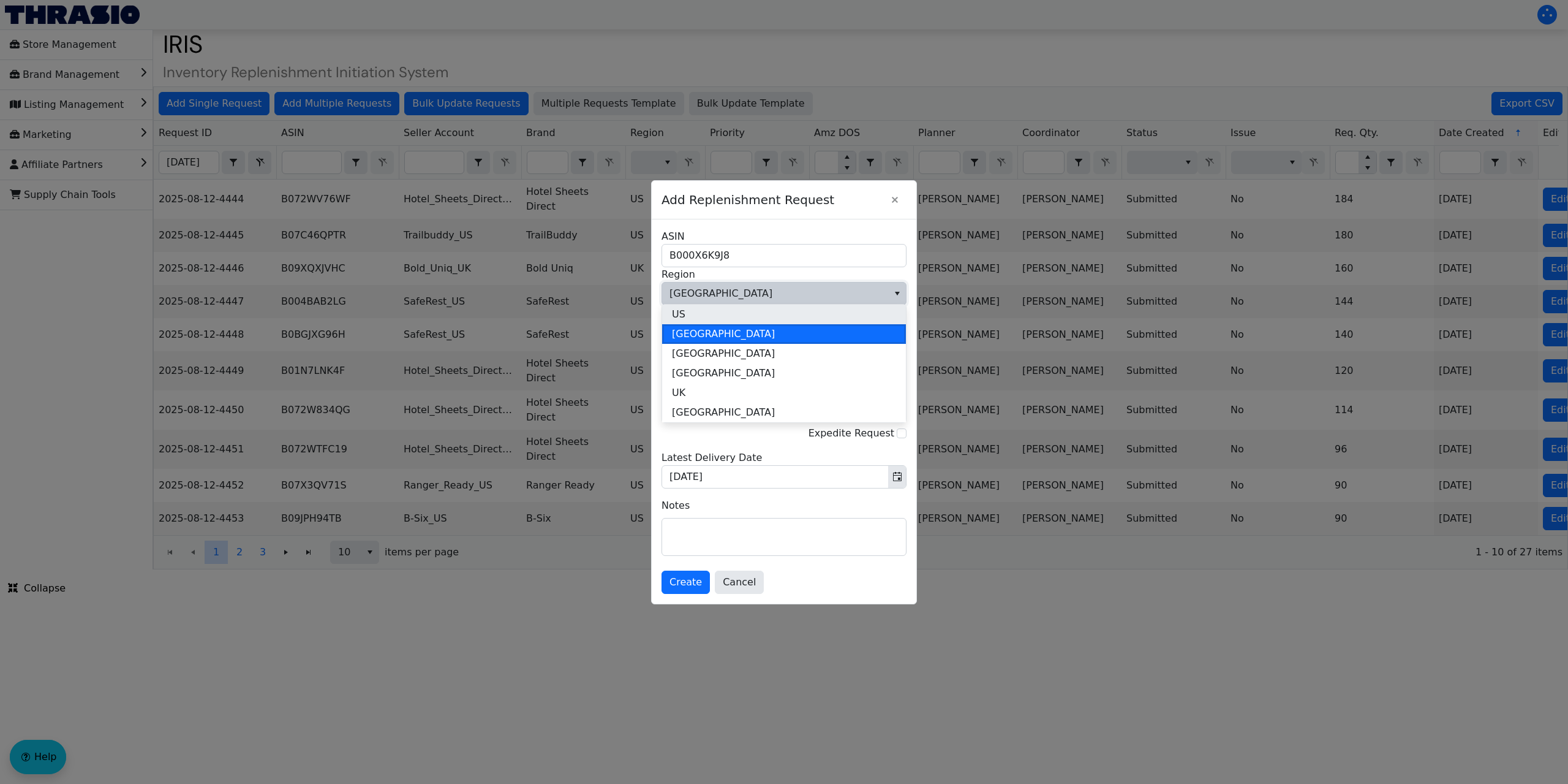
click at [702, 320] on li "US" at bounding box center [784, 313] width 244 height 19
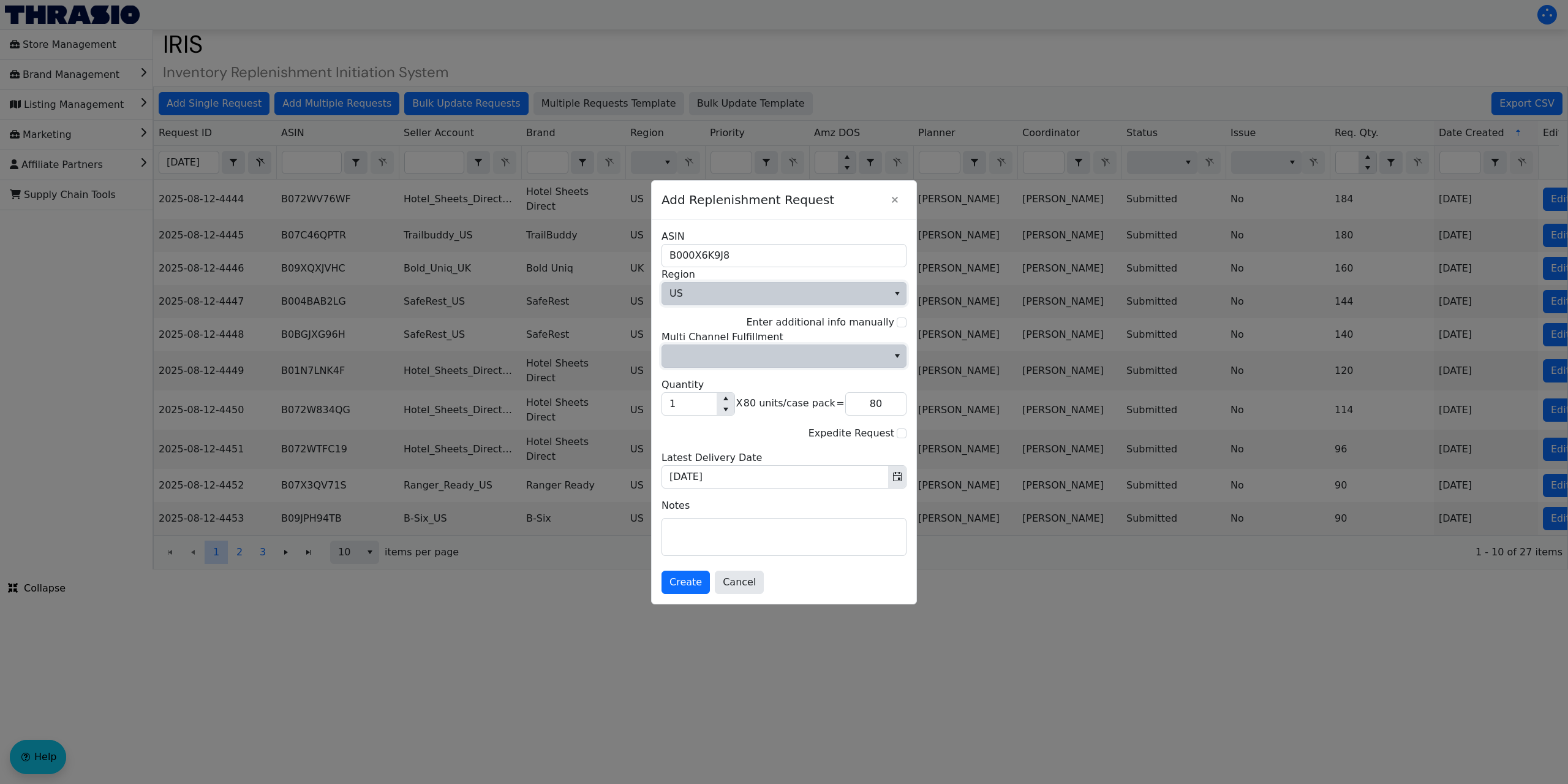
click at [900, 352] on icon "select" at bounding box center [897, 356] width 10 height 10
click at [716, 398] on li "No" at bounding box center [784, 397] width 244 height 19
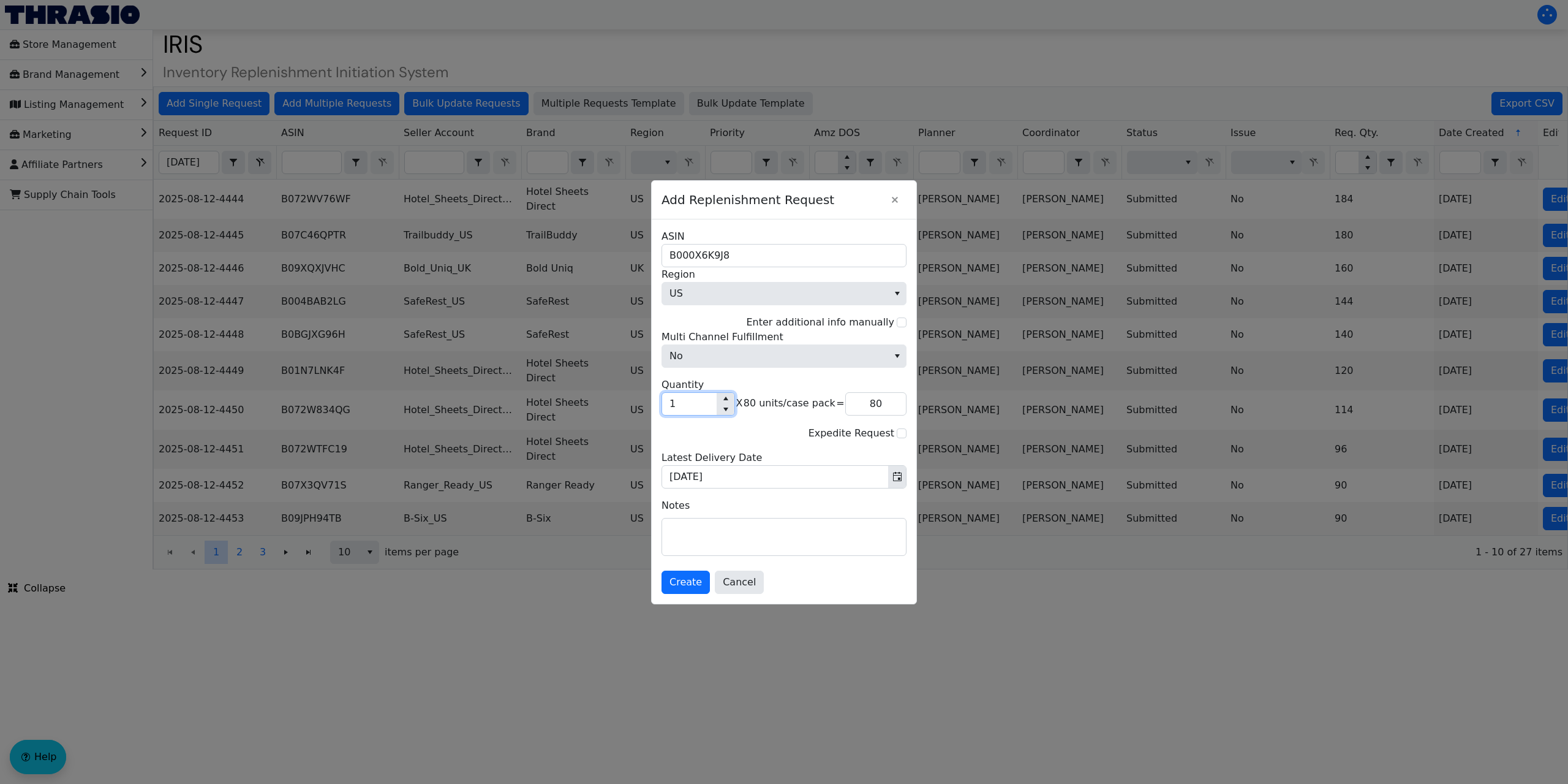
drag, startPoint x: 683, startPoint y: 401, endPoint x: 644, endPoint y: 413, distance: 40.8
click at [644, 403] on div "Add Replenishment Request B000X6K9J8 ASIN US Region Enter additional info manua…" at bounding box center [784, 392] width 1568 height 784
type input "5"
type input "400"
type input "55"
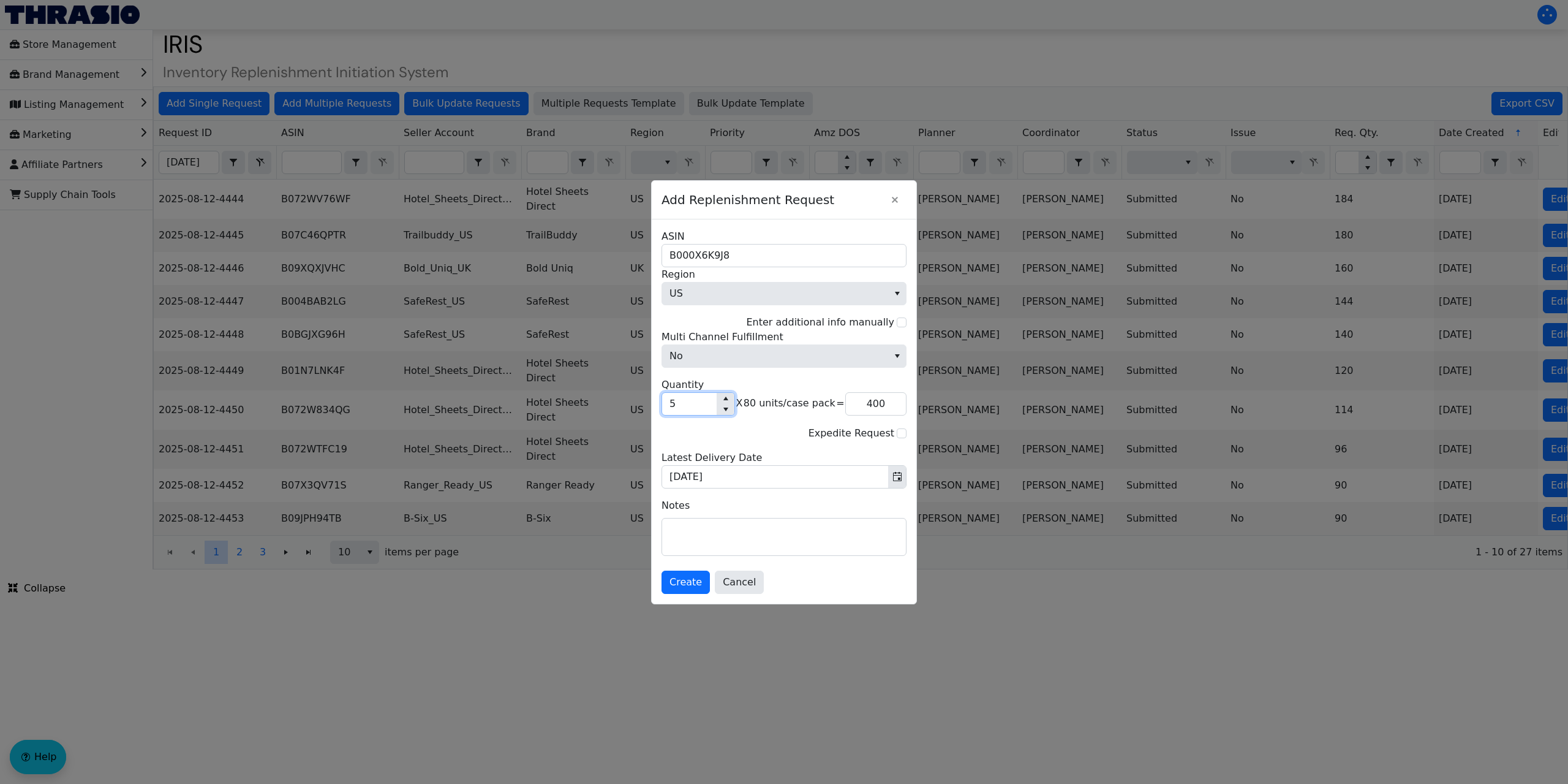
type input "4,400"
type input "55"
click at [683, 582] on span "Create" at bounding box center [685, 582] width 32 height 15
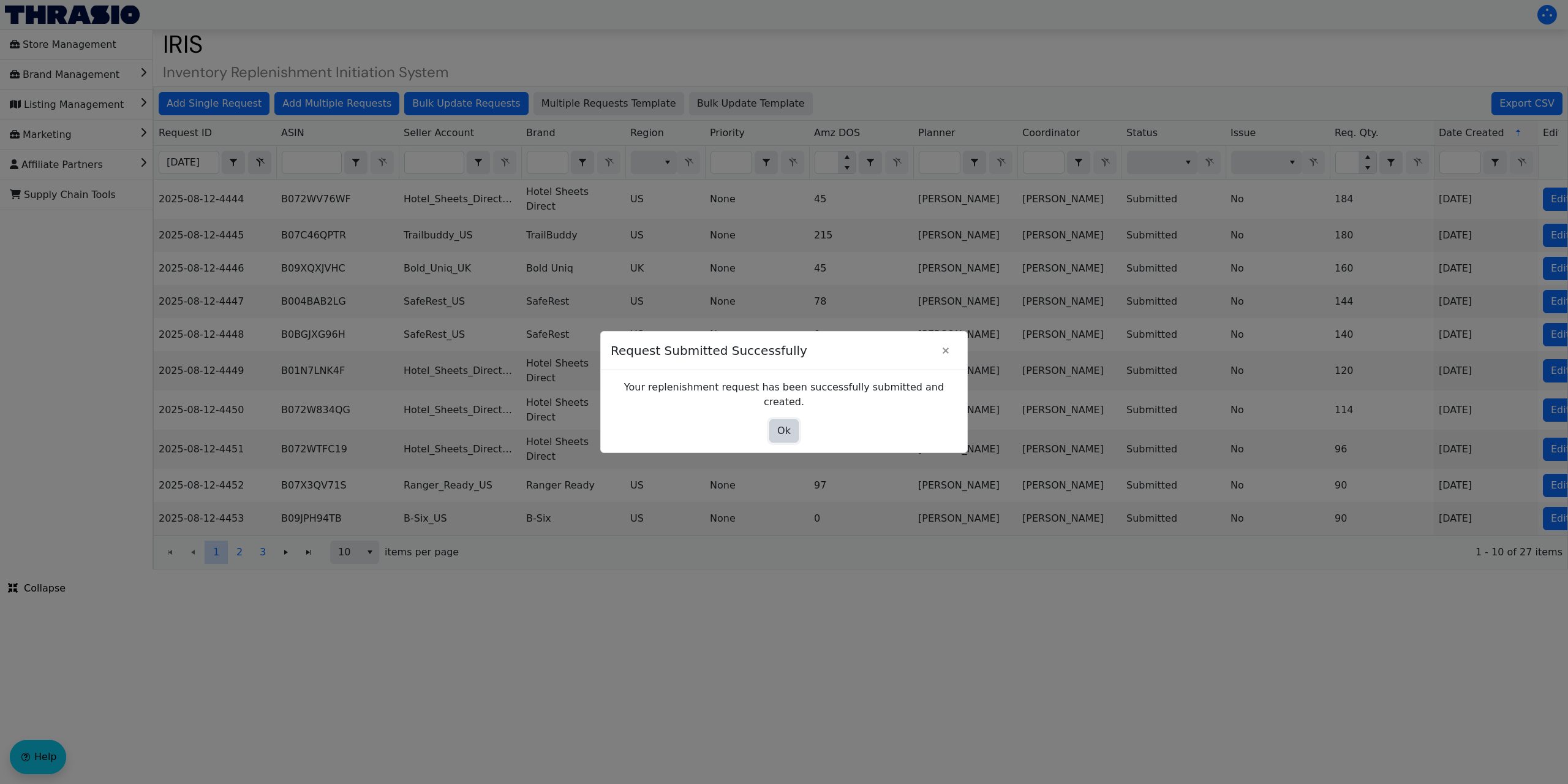
click at [774, 421] on button "Ok" at bounding box center [784, 431] width 29 height 23
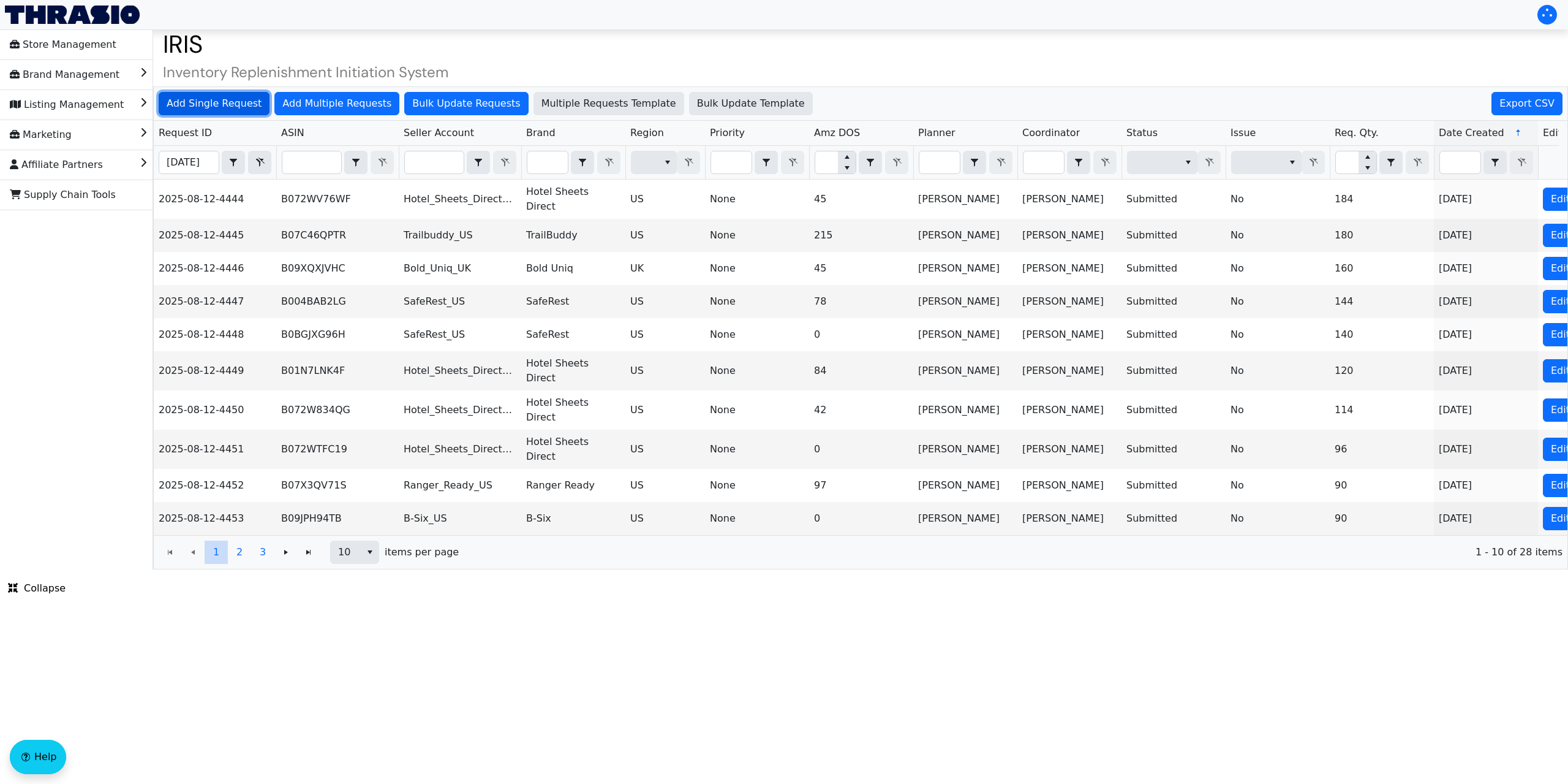
click at [189, 97] on span "Add Single Request" at bounding box center [214, 103] width 95 height 15
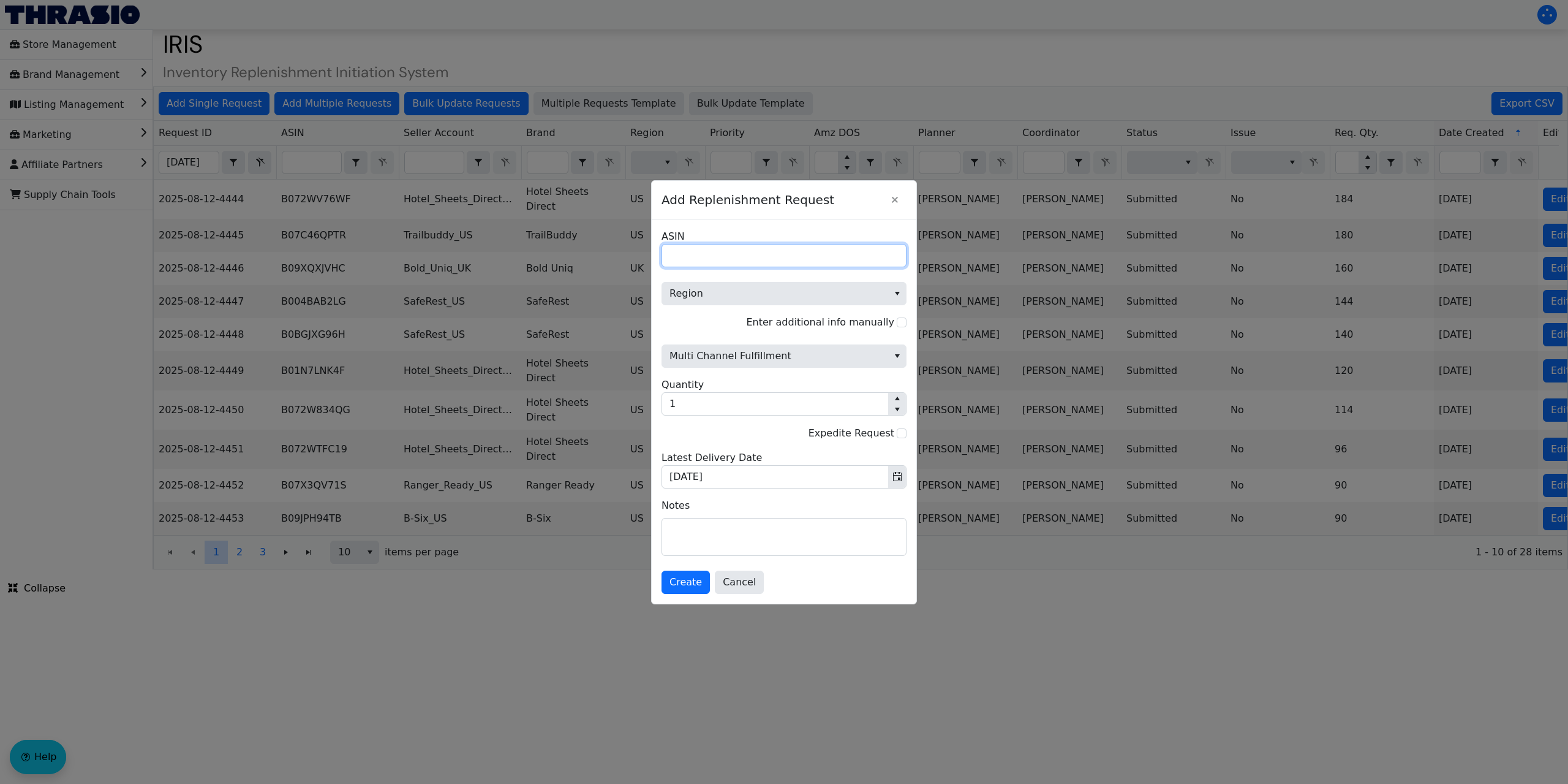
click at [696, 255] on input "ASIN" at bounding box center [784, 255] width 245 height 23
paste input "B016LI8E4S"
type input "B016LI8E4S"
click at [821, 289] on span "Region" at bounding box center [774, 293] width 211 height 15
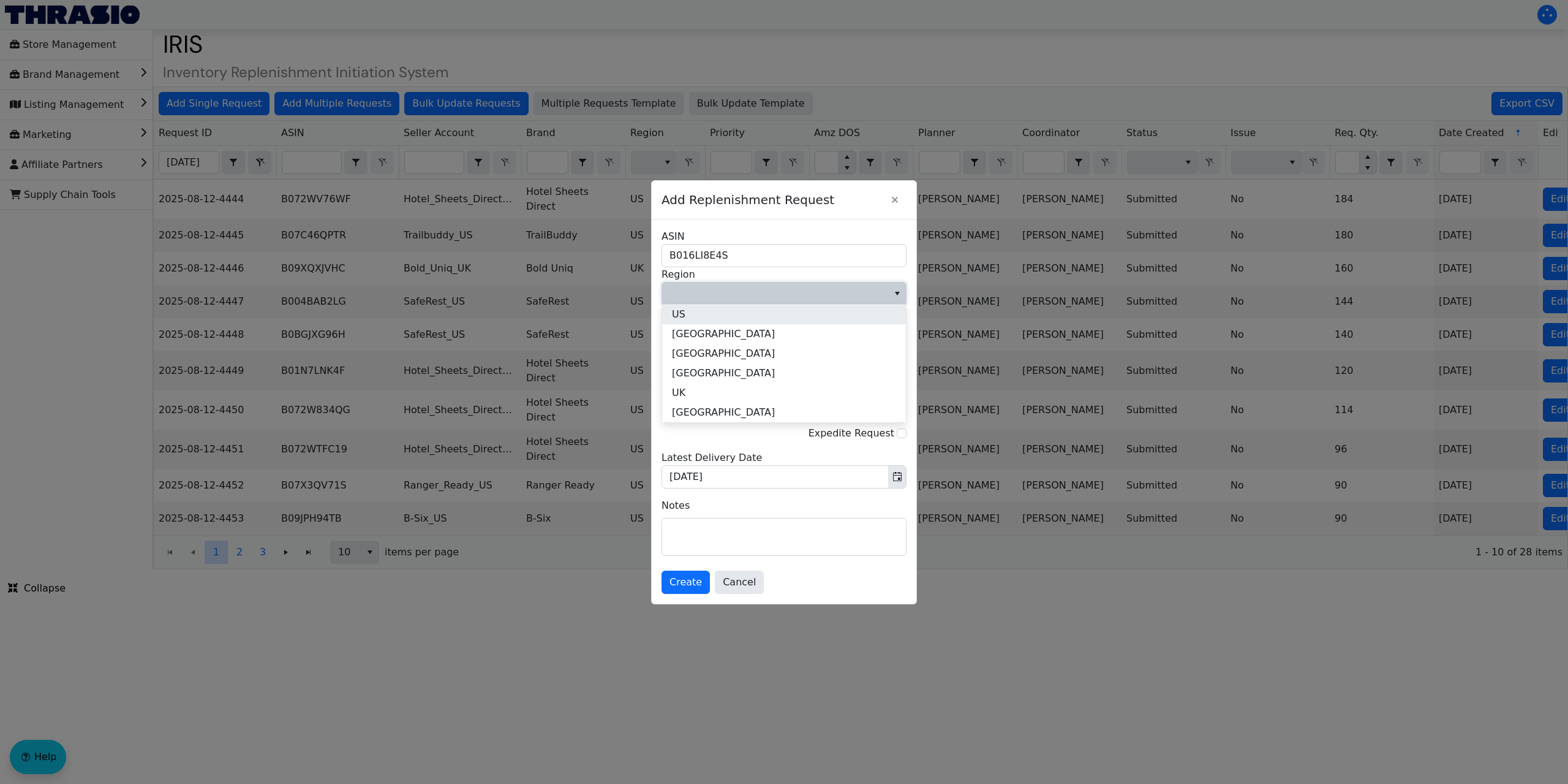
click at [749, 317] on li "US" at bounding box center [784, 313] width 244 height 19
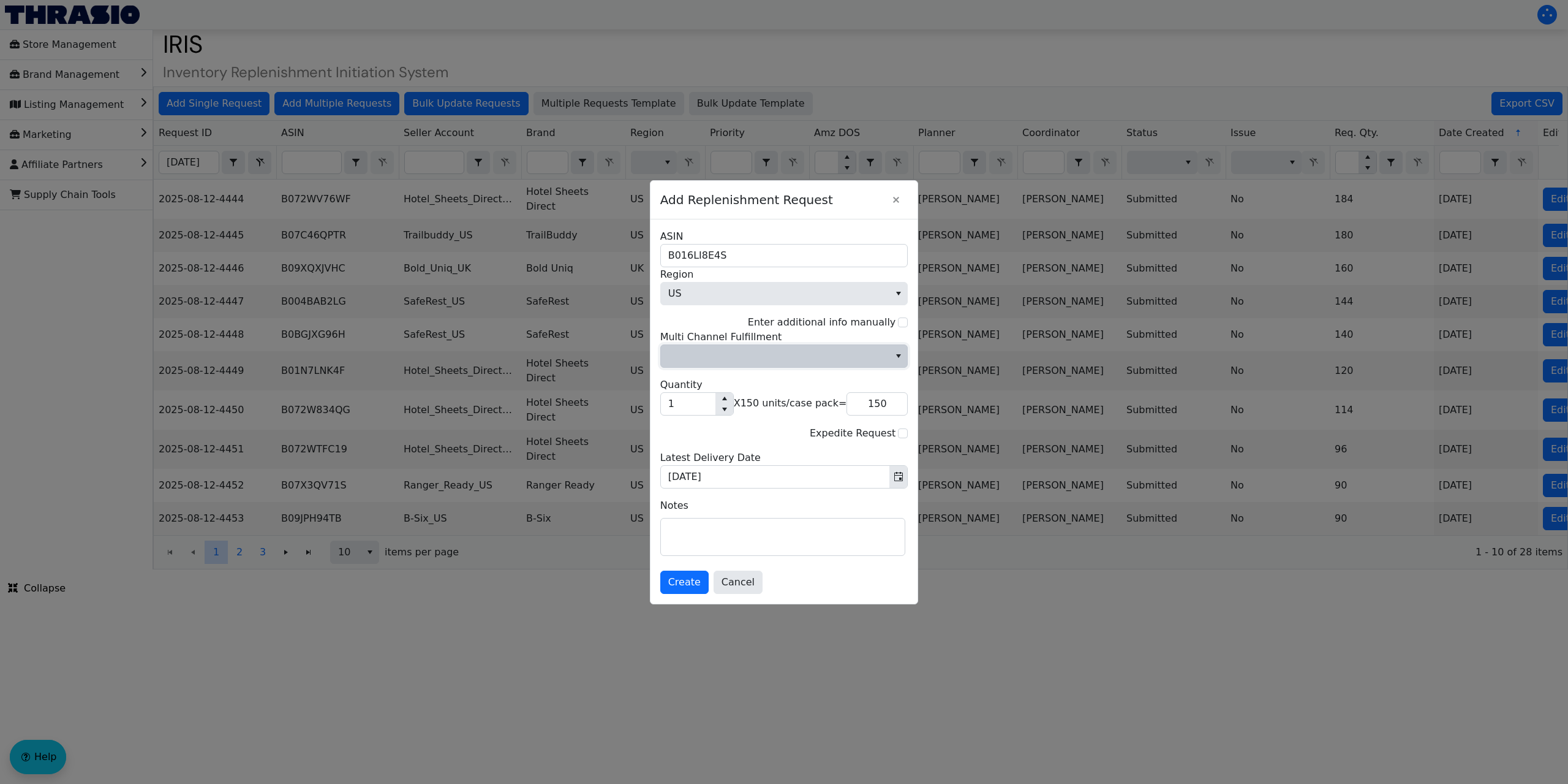
click at [844, 352] on span "Multi Channel Fulfillment" at bounding box center [775, 355] width 214 height 15
click at [717, 400] on li "No" at bounding box center [784, 397] width 244 height 19
click at [683, 408] on input "1" at bounding box center [688, 403] width 54 height 22
type input "11"
type input "1,650"
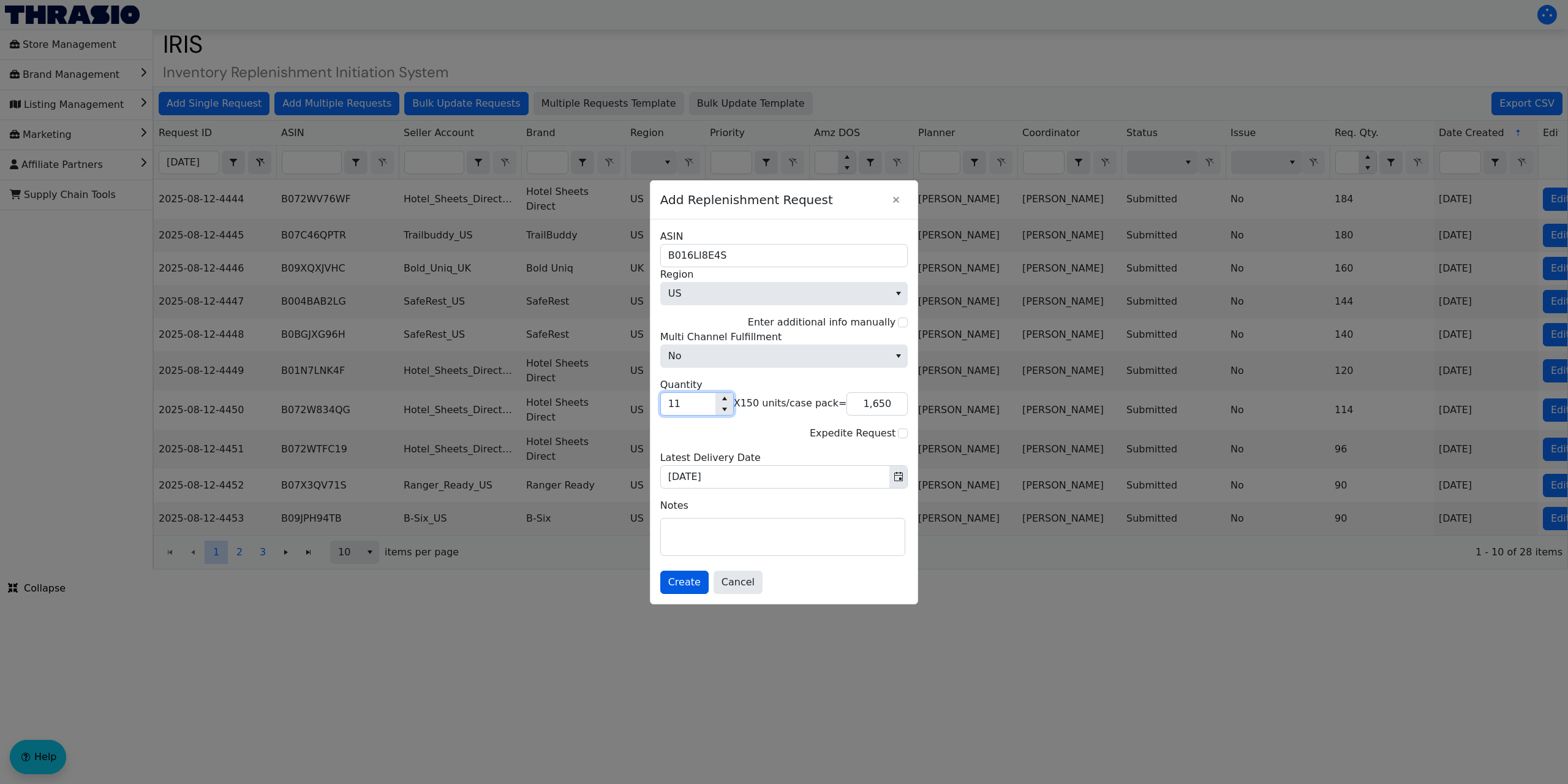
type input "11"
click at [688, 575] on span "Create" at bounding box center [685, 582] width 32 height 15
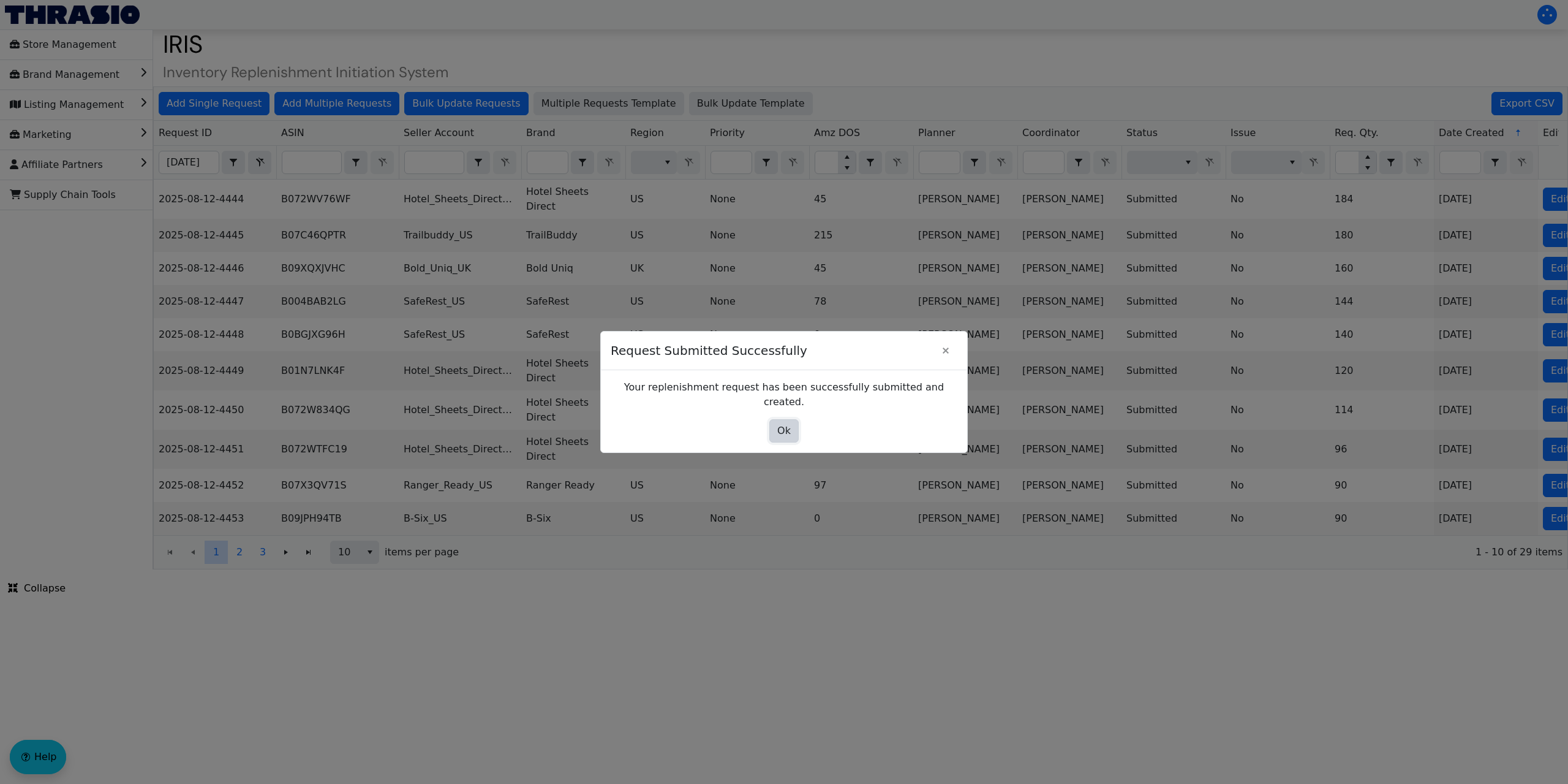
click at [781, 428] on span "Ok" at bounding box center [784, 430] width 13 height 15
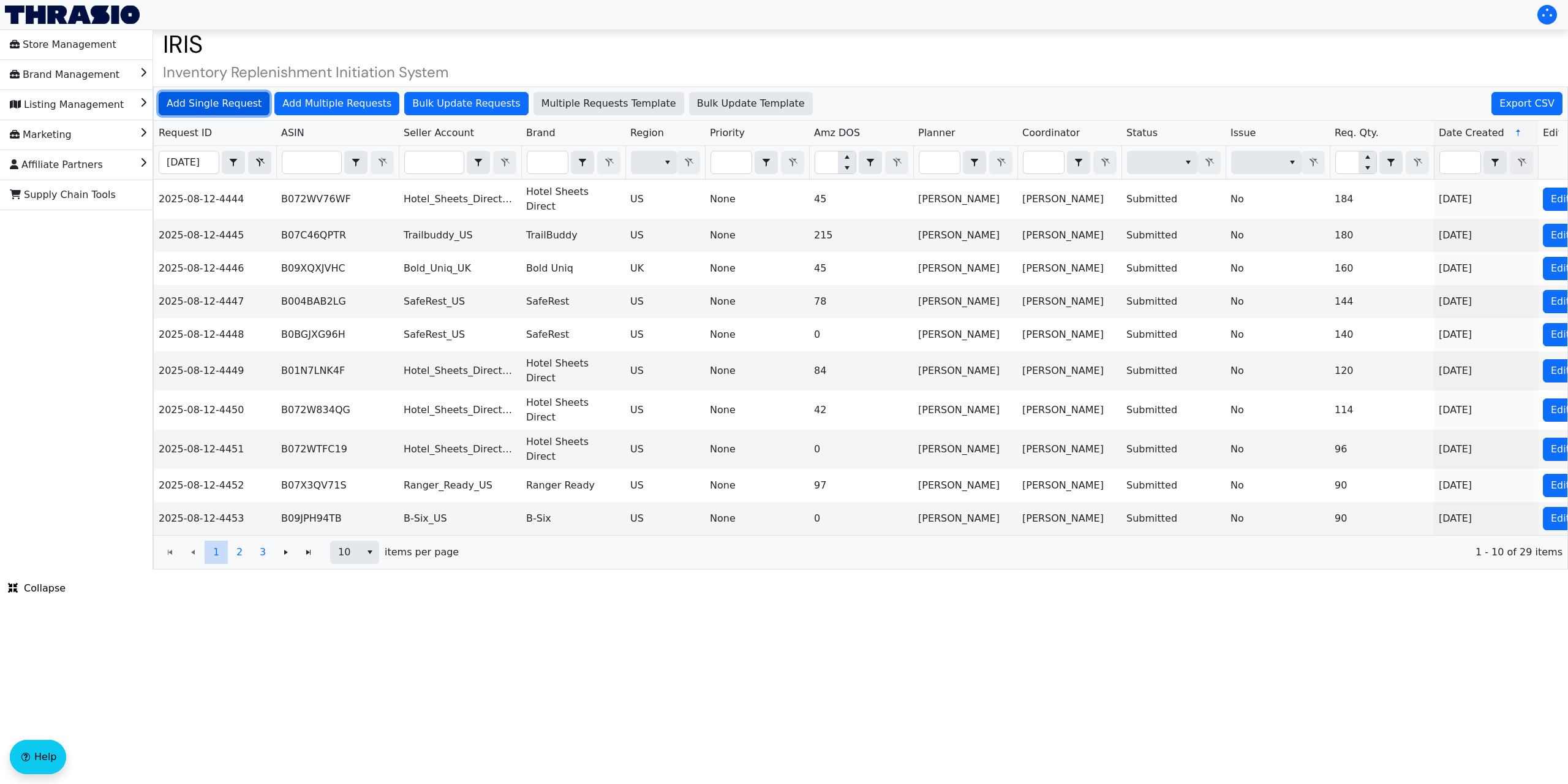
click at [229, 101] on span "Add Single Request" at bounding box center [214, 103] width 95 height 15
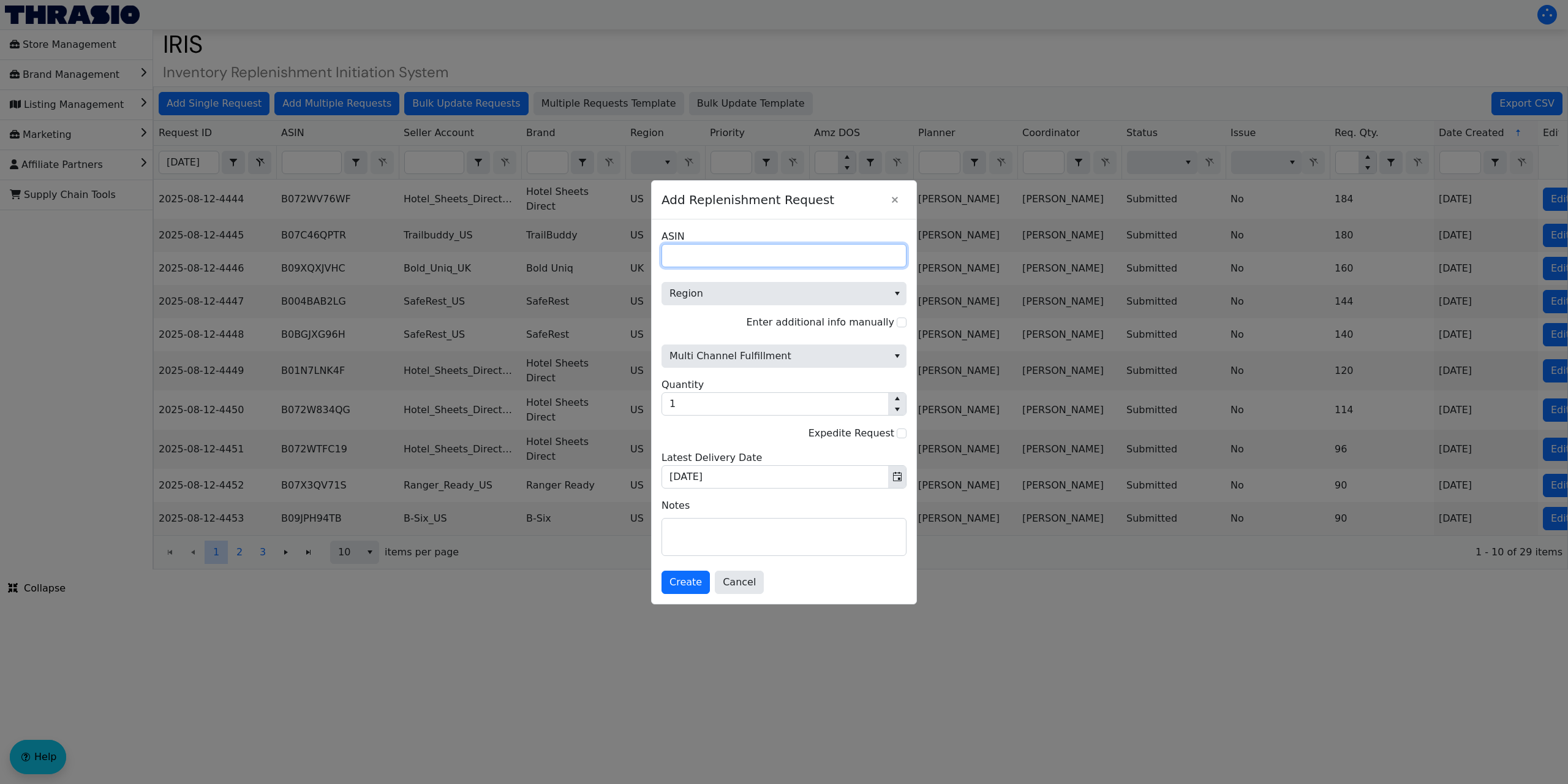
click at [685, 250] on input "ASIN" at bounding box center [784, 255] width 245 height 23
paste input "B09JHH6K5N"
type input "B09JHH6K5N"
click at [731, 293] on span "Region" at bounding box center [774, 293] width 211 height 15
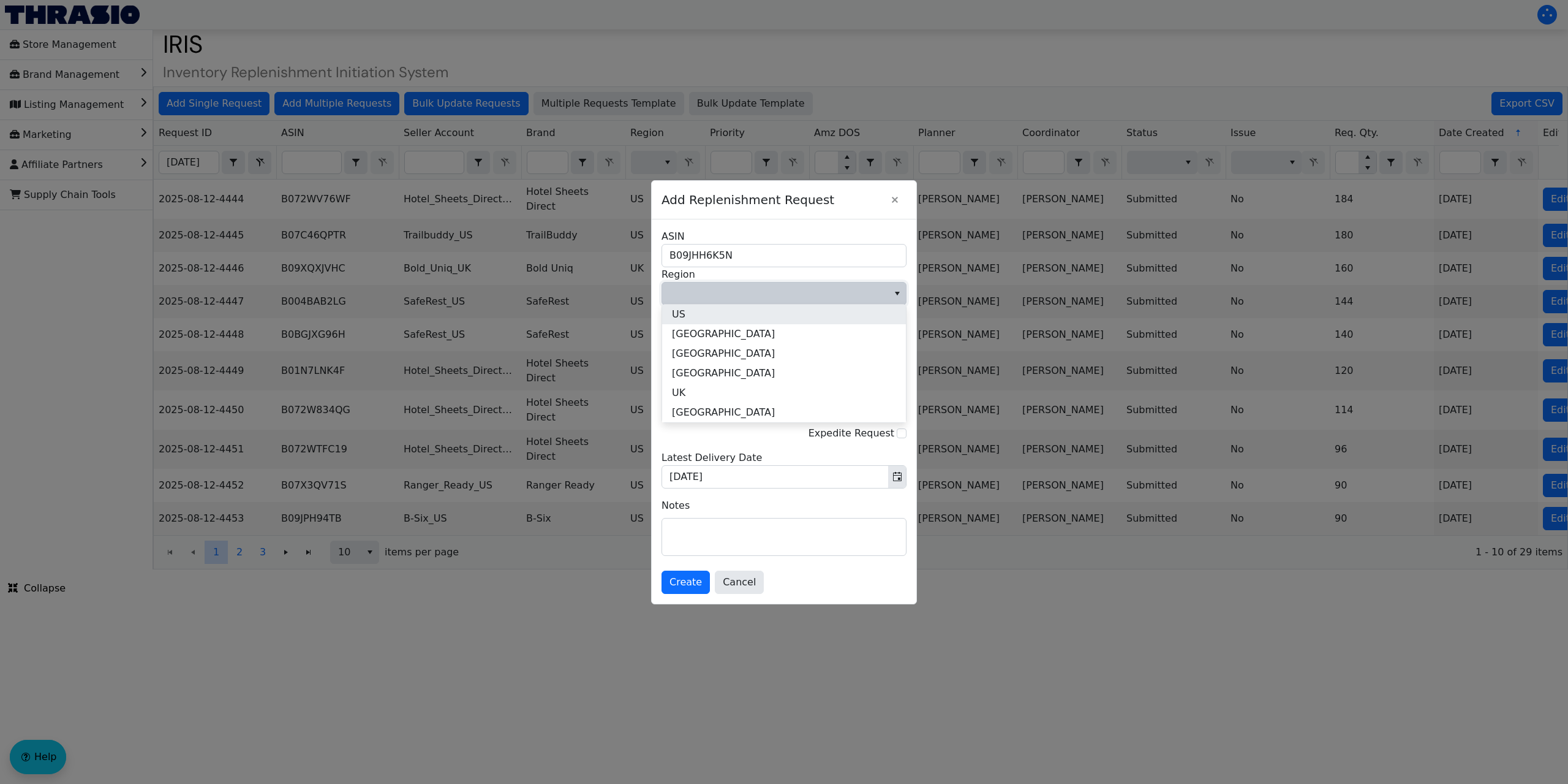
click at [702, 319] on li "US" at bounding box center [784, 313] width 244 height 19
click at [754, 354] on span "Multi Channel Fulfillment" at bounding box center [774, 355] width 211 height 15
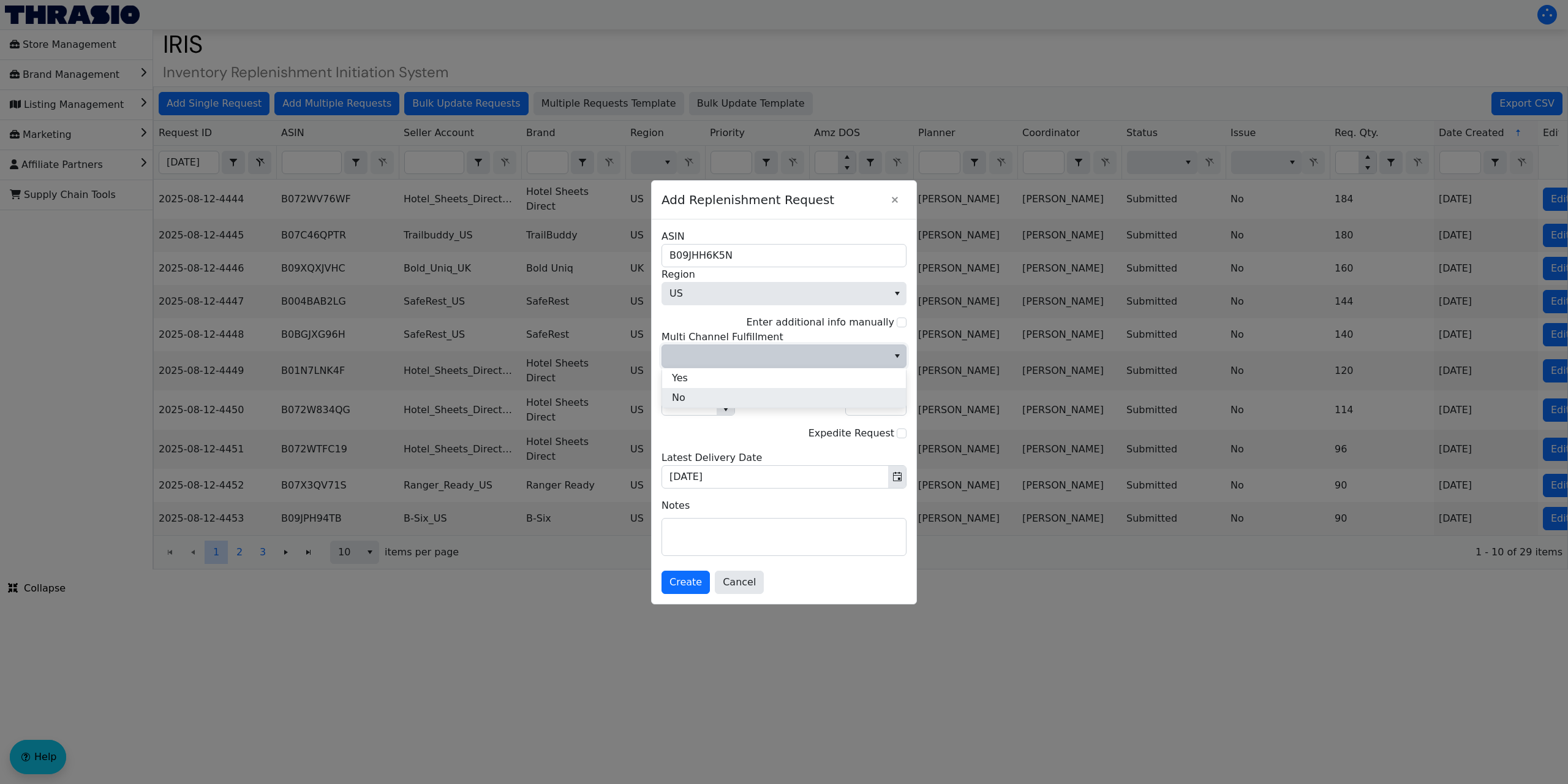
click at [691, 399] on li "No" at bounding box center [784, 397] width 244 height 19
drag, startPoint x: 689, startPoint y: 401, endPoint x: 664, endPoint y: 403, distance: 25.1
click at [664, 403] on input "1" at bounding box center [689, 403] width 54 height 22
type input "2"
type input "158"
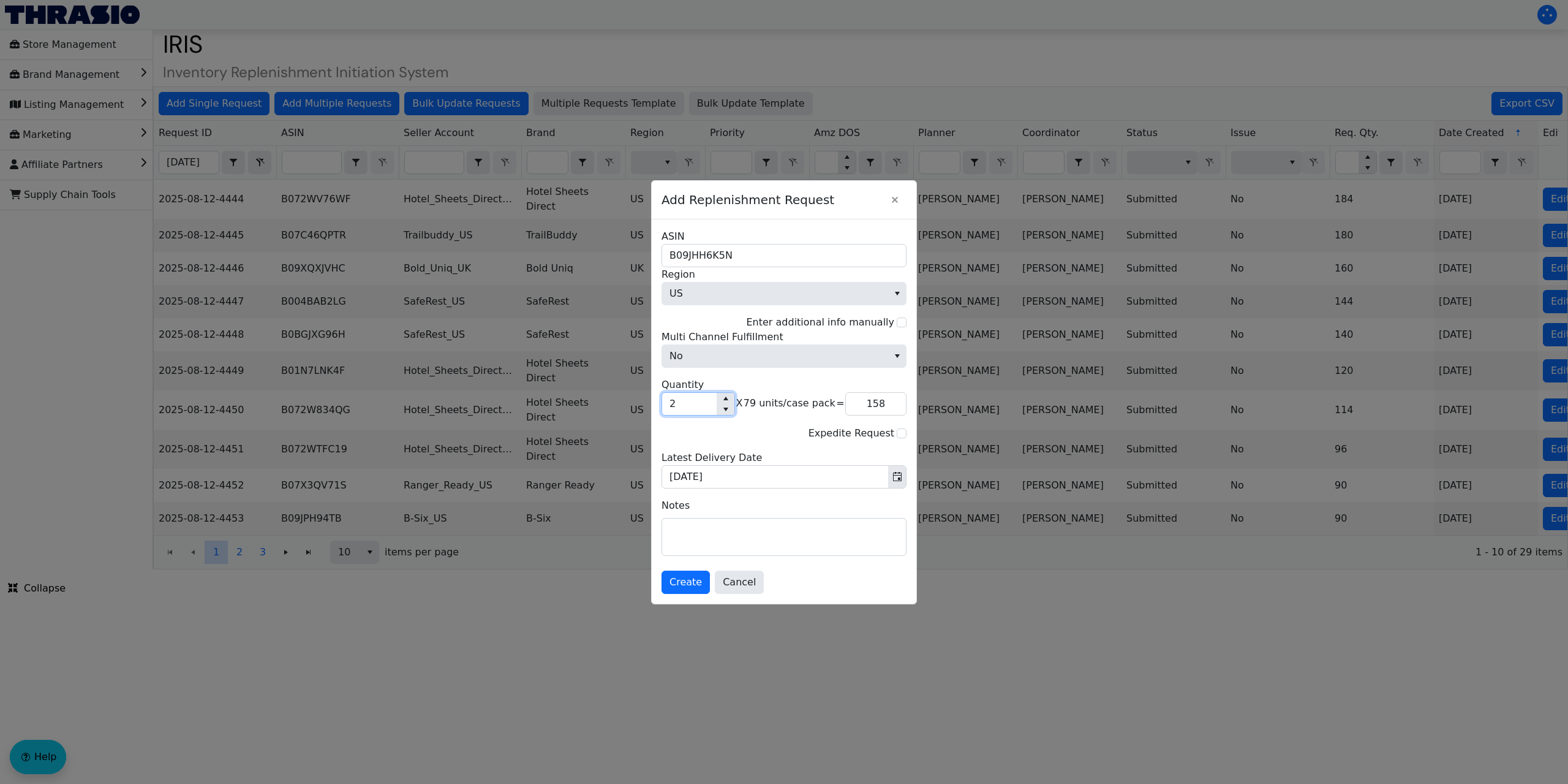
type input "20"
type input "1,580"
type input "20"
click at [687, 580] on span "Create" at bounding box center [685, 582] width 32 height 15
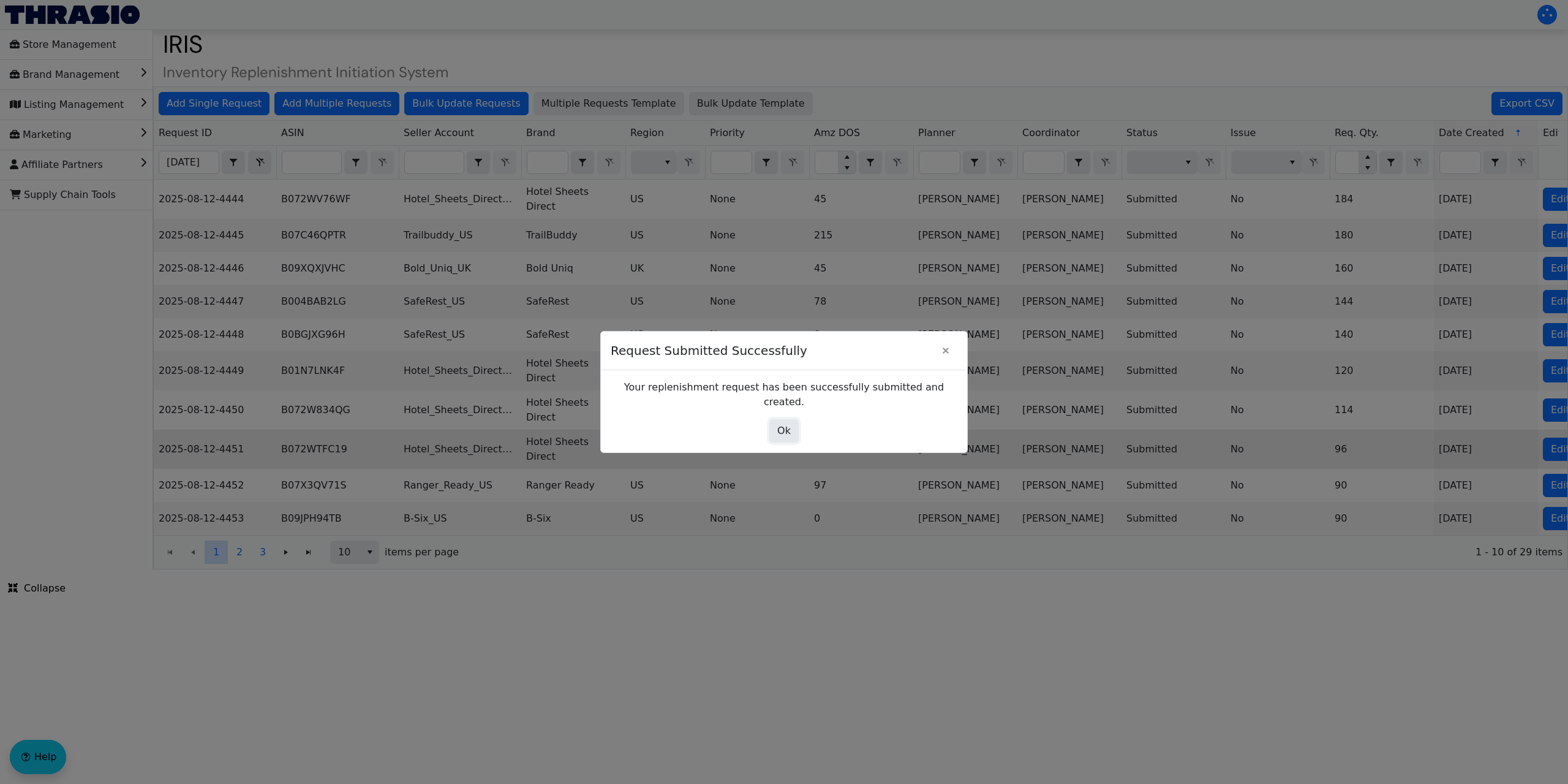
click at [781, 425] on span "Ok" at bounding box center [784, 430] width 13 height 15
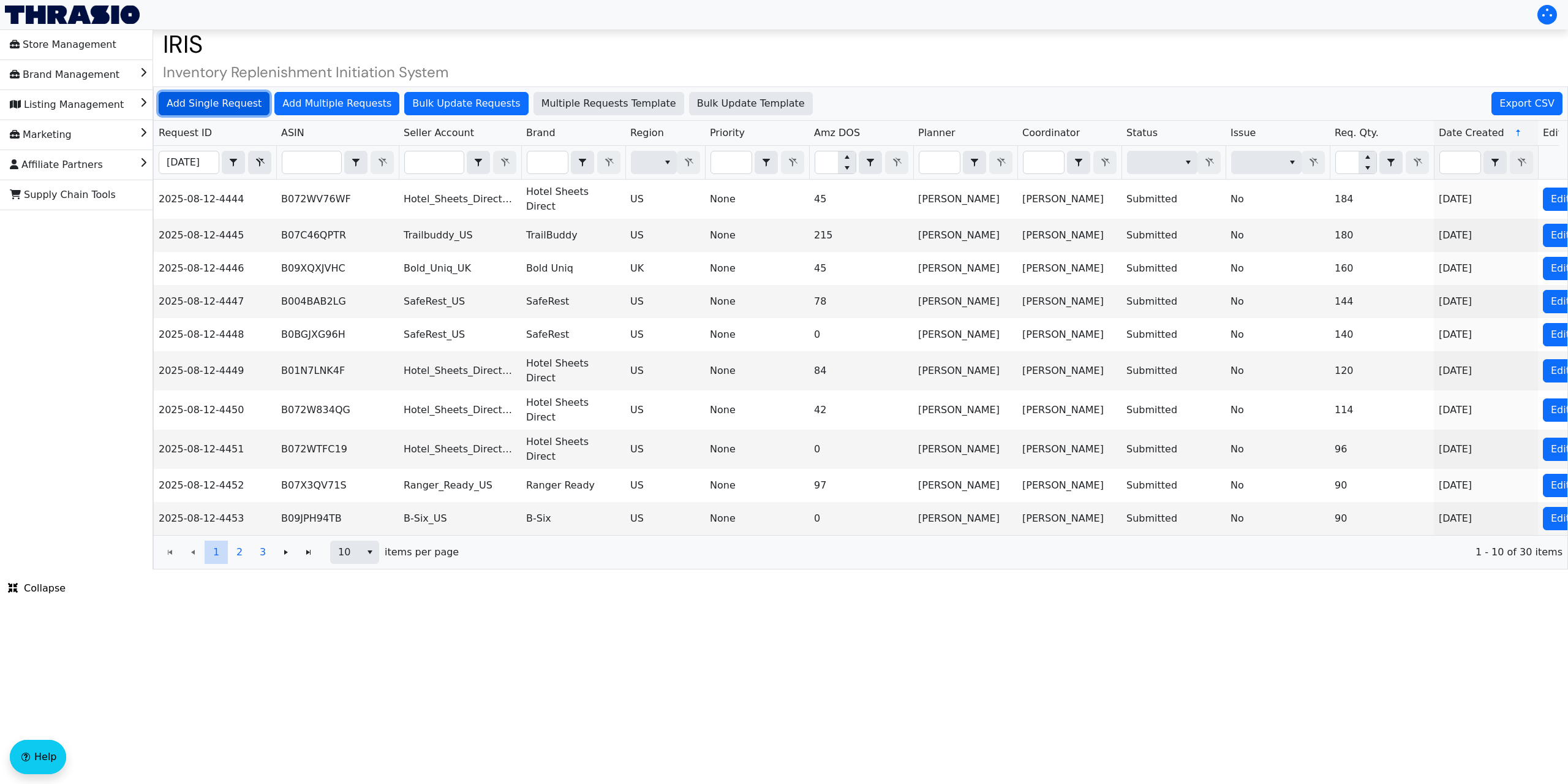
click at [224, 98] on span "Add Single Request" at bounding box center [214, 103] width 95 height 15
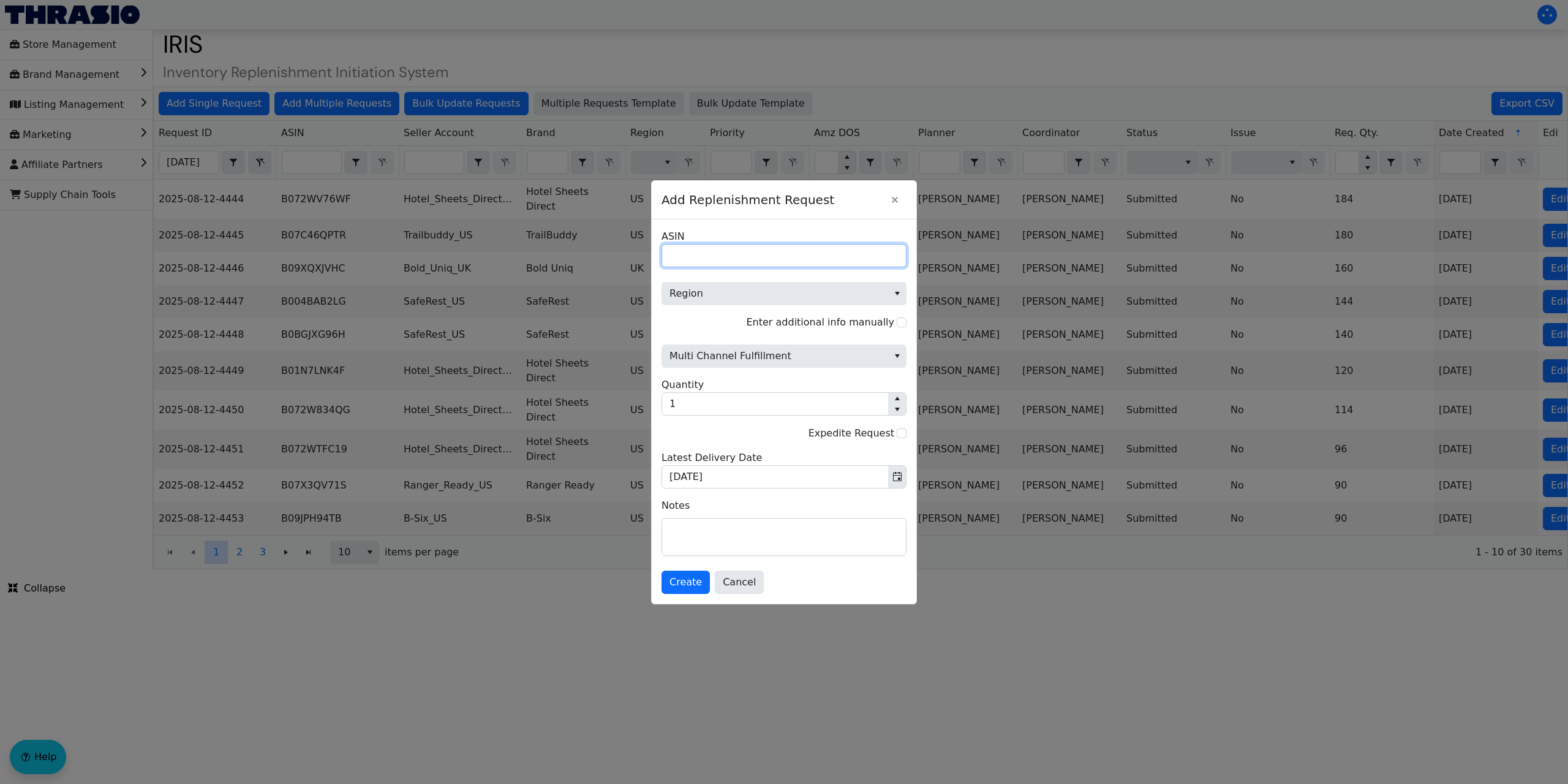
click at [688, 254] on input "ASIN" at bounding box center [784, 255] width 245 height 23
paste input "B003PWK2A8"
type input "B003PWK2A8"
click at [785, 293] on span "Region" at bounding box center [774, 293] width 211 height 15
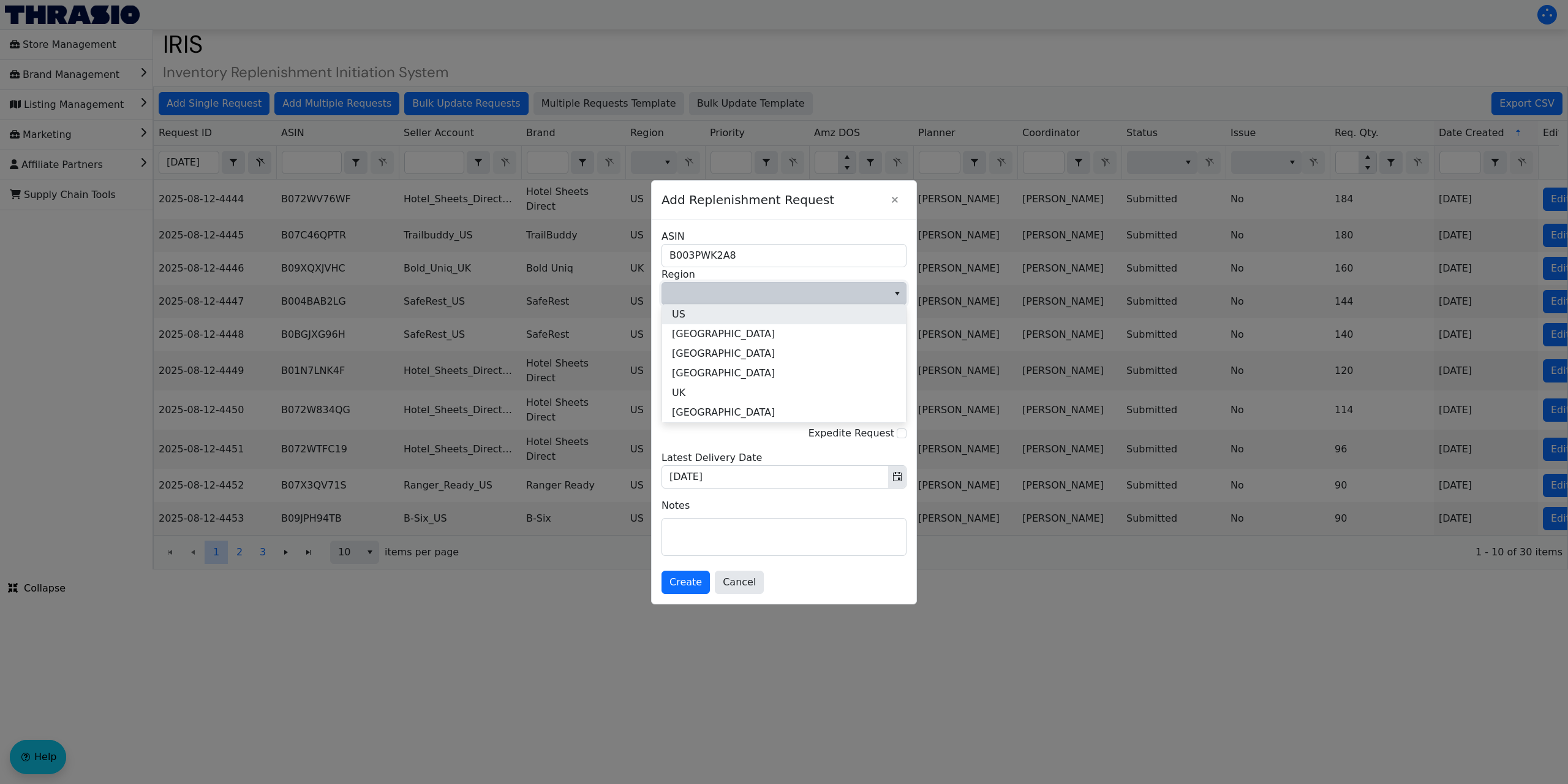
click at [722, 311] on li "US" at bounding box center [784, 313] width 244 height 19
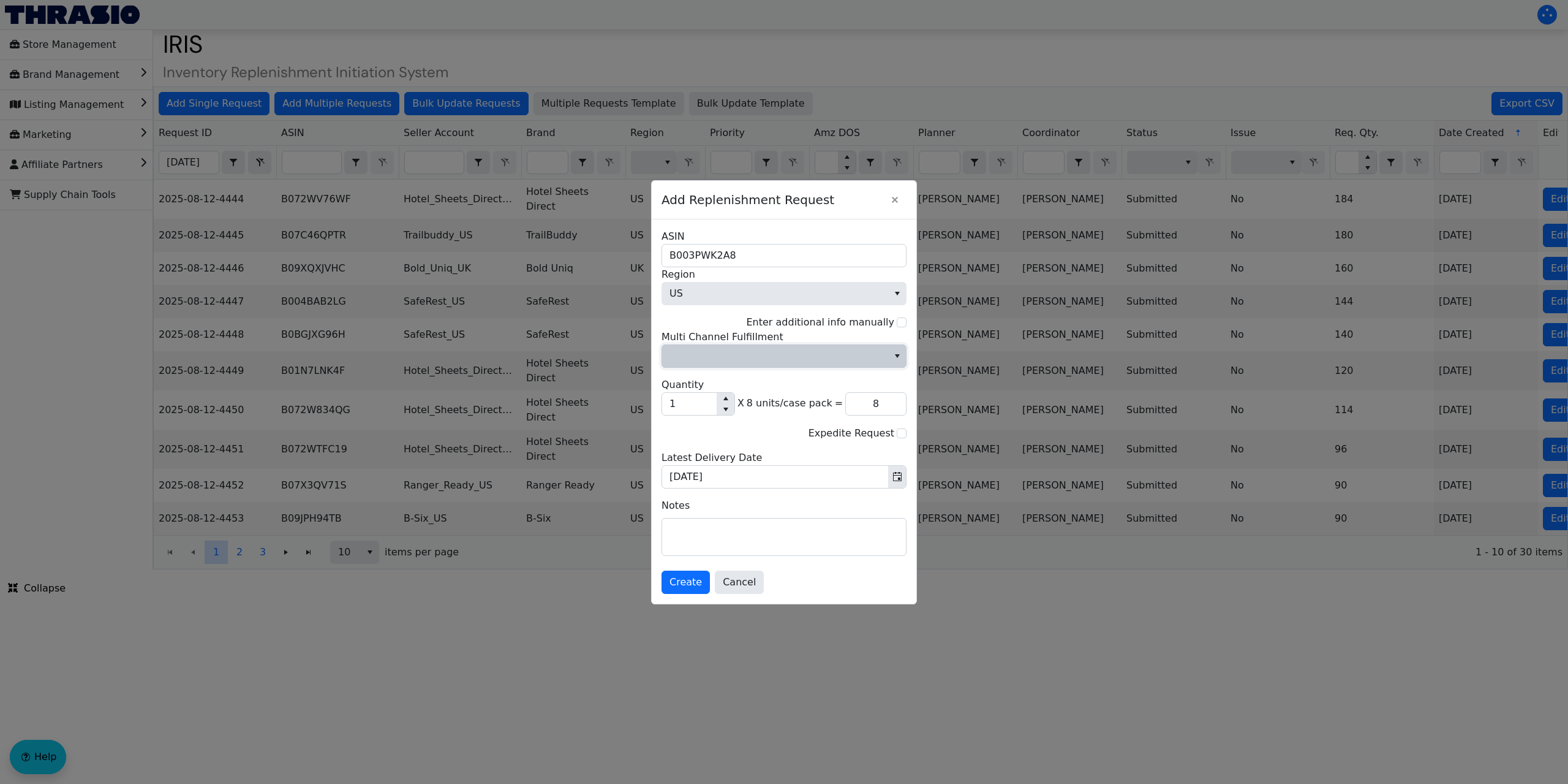
click at [772, 357] on span "Multi Channel Fulfillment" at bounding box center [774, 355] width 211 height 15
click at [716, 402] on li "No" at bounding box center [784, 397] width 244 height 19
click at [688, 407] on input "1" at bounding box center [689, 403] width 54 height 22
type input "17"
type input "136"
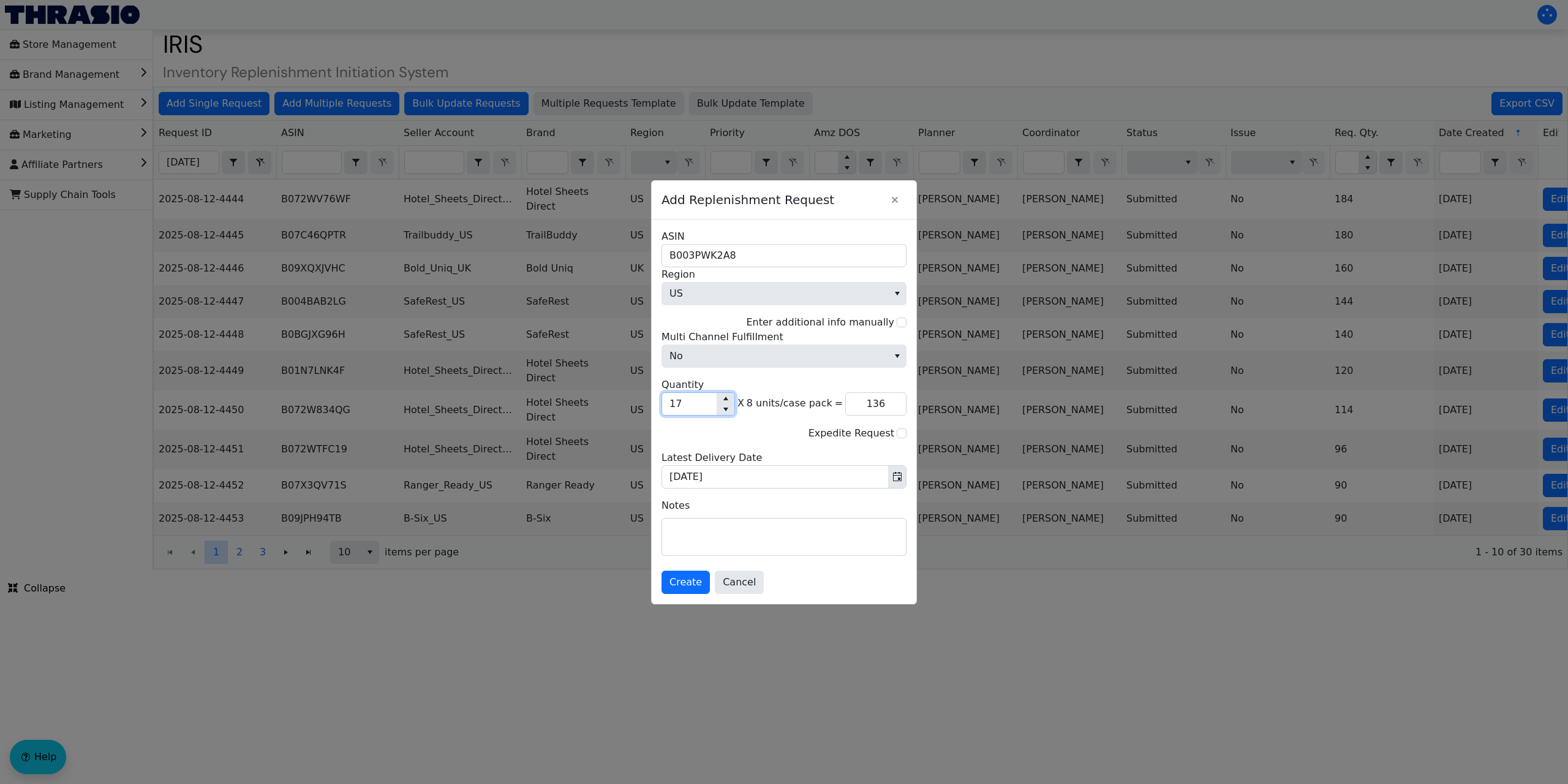
type input "176"
type input "1,408"
type input "176"
click at [684, 579] on span "Create" at bounding box center [685, 582] width 32 height 15
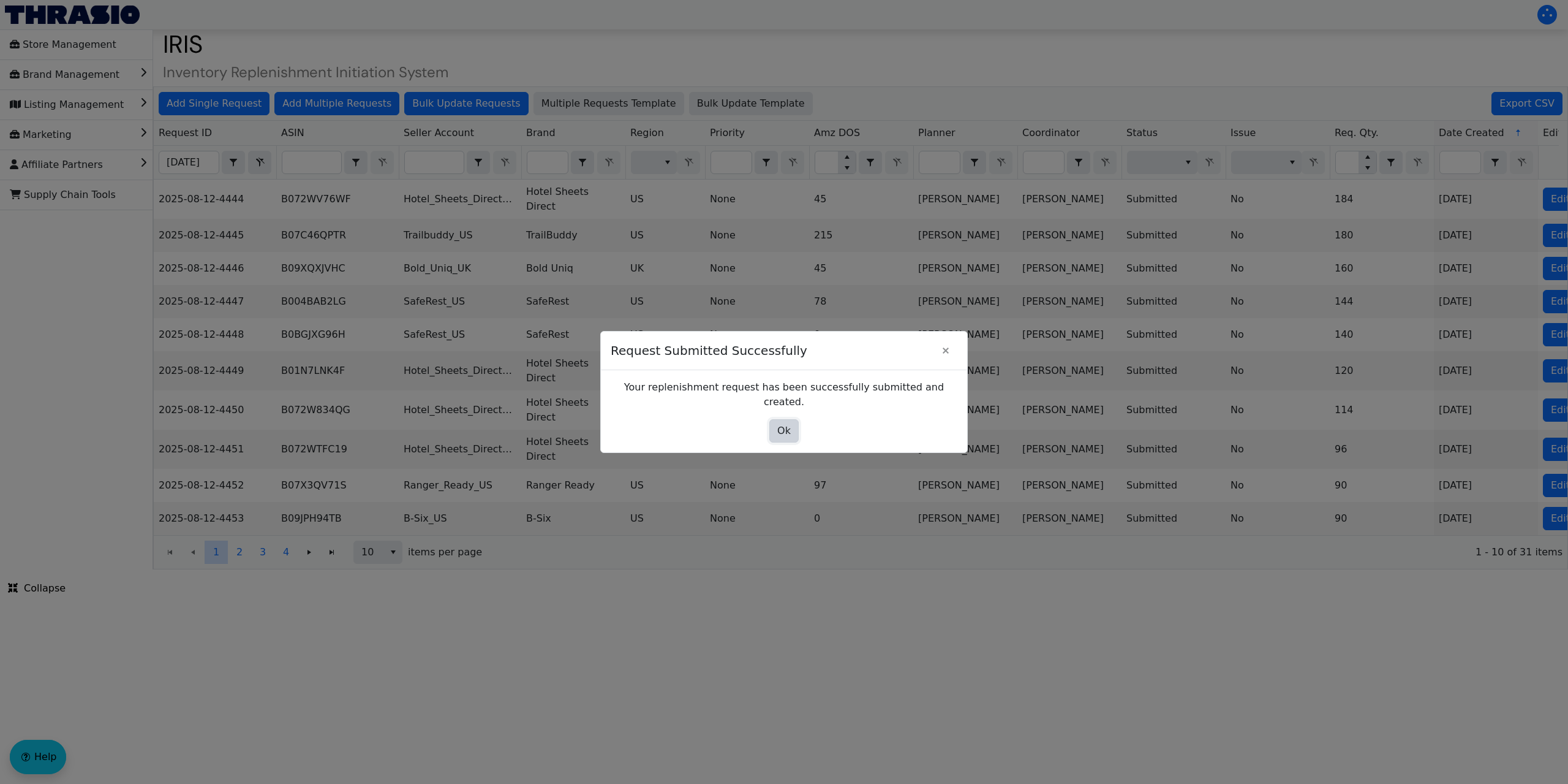
click at [781, 423] on span "Ok" at bounding box center [784, 430] width 13 height 15
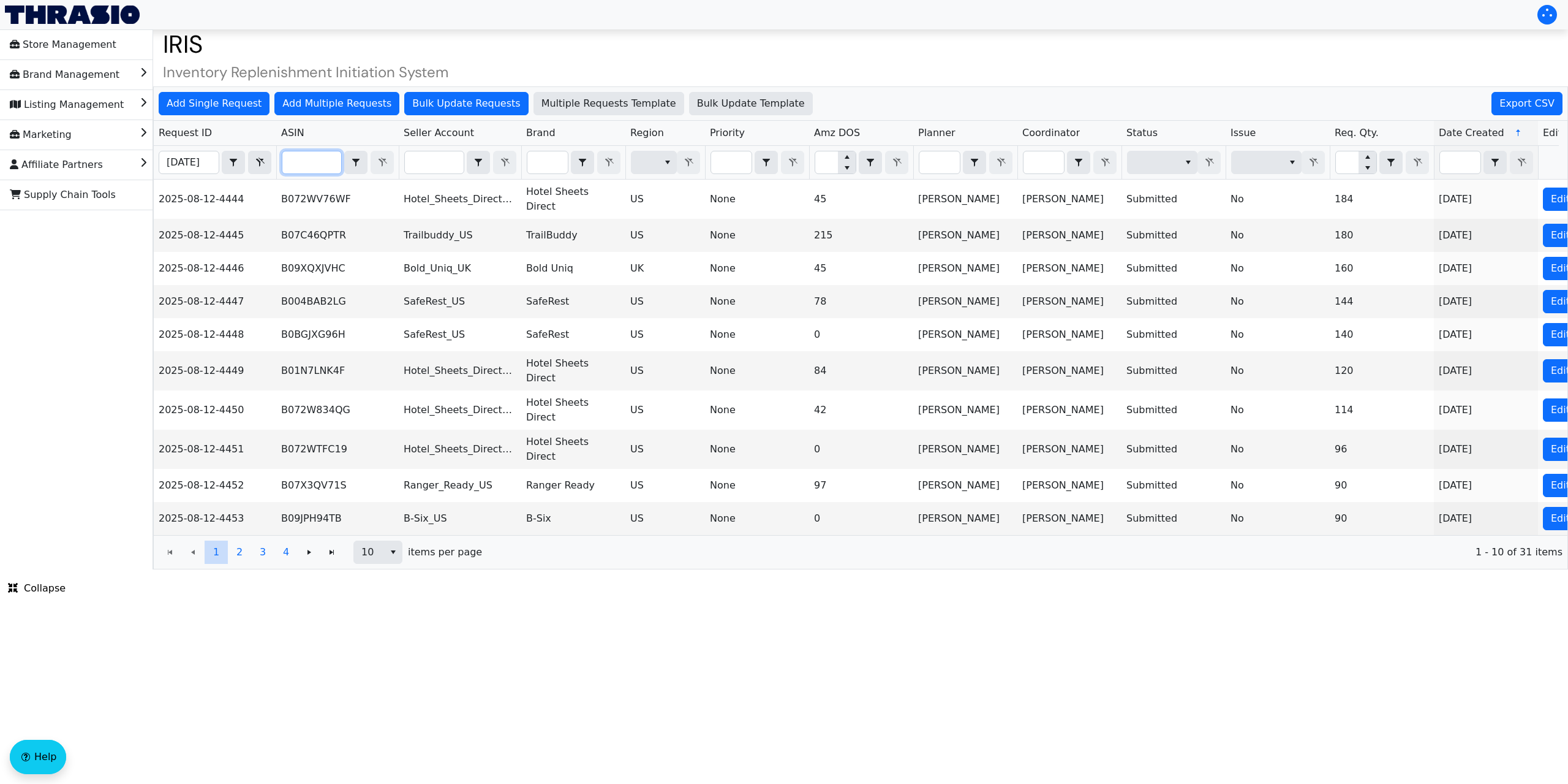
click at [298, 157] on input "Filter" at bounding box center [312, 163] width 59 height 22
click at [225, 99] on span "Add Single Request" at bounding box center [214, 103] width 95 height 15
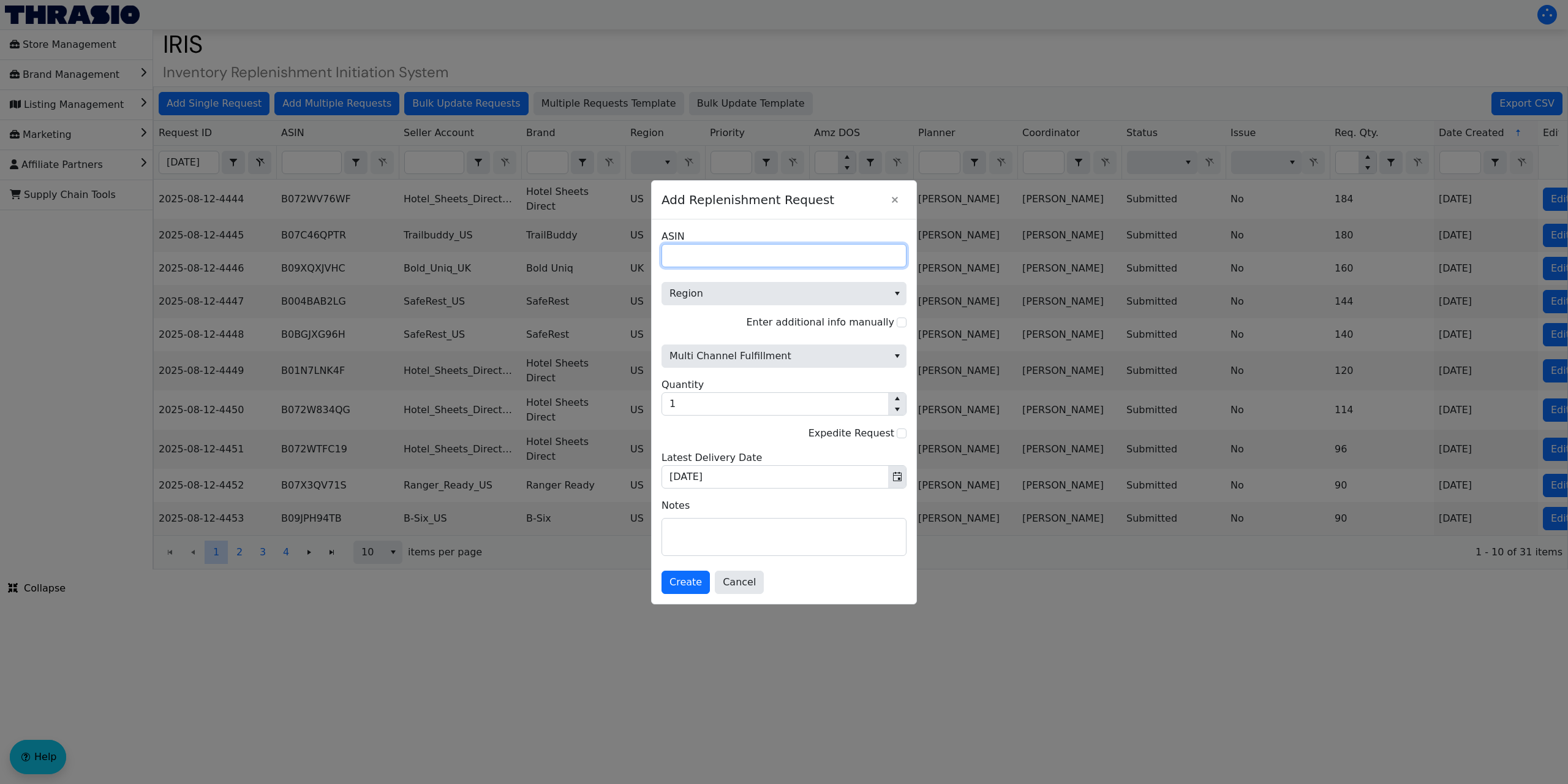
click at [688, 252] on input "ASIN" at bounding box center [784, 255] width 245 height 23
paste input "B0CZS8DM78"
type input "B0CZS8DM78"
click at [747, 293] on span "Region" at bounding box center [774, 293] width 211 height 15
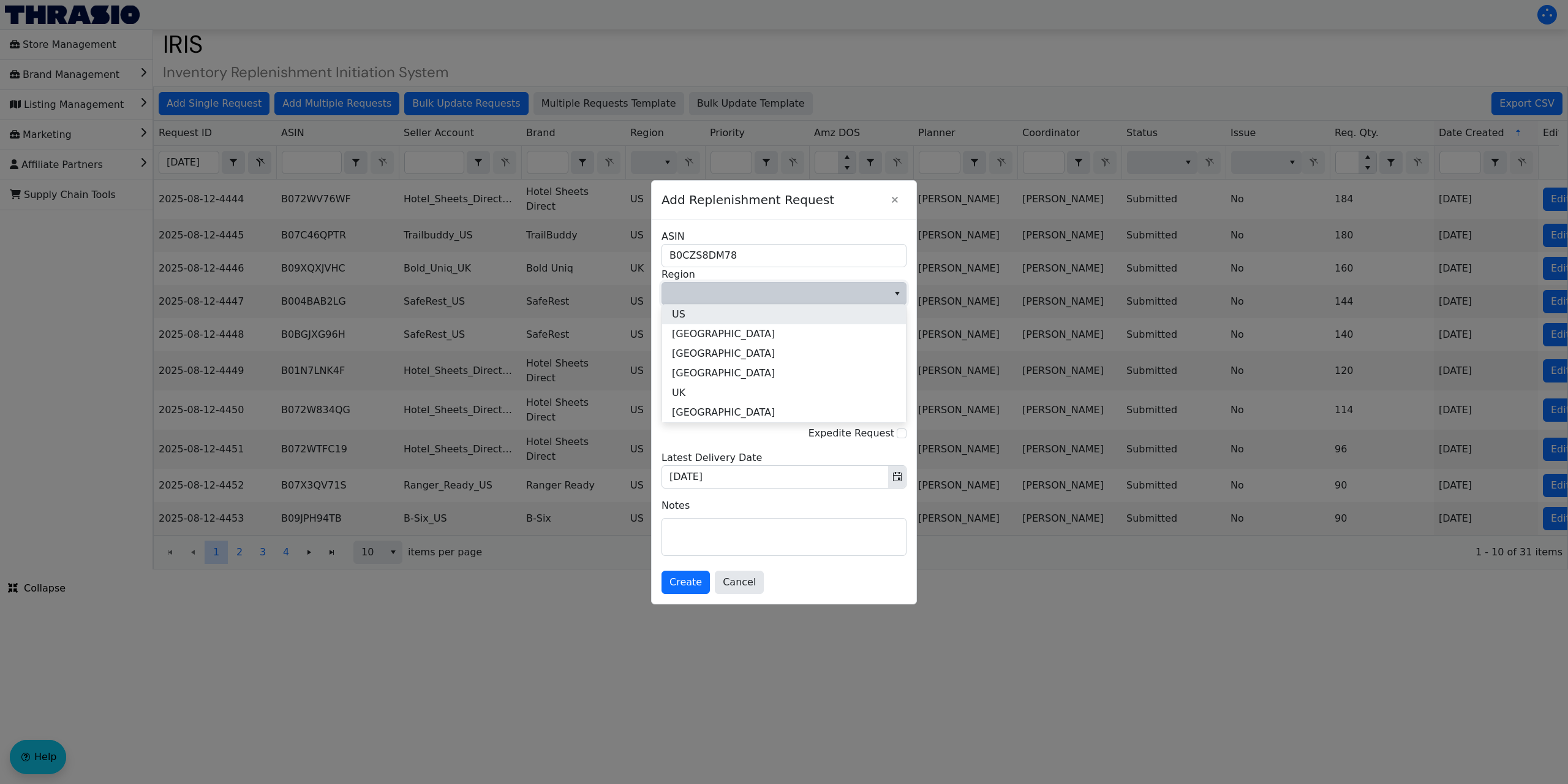
click at [725, 314] on li "US" at bounding box center [784, 313] width 244 height 19
type input "4"
click at [733, 353] on span "Multi Channel Fulfillment" at bounding box center [774, 355] width 211 height 15
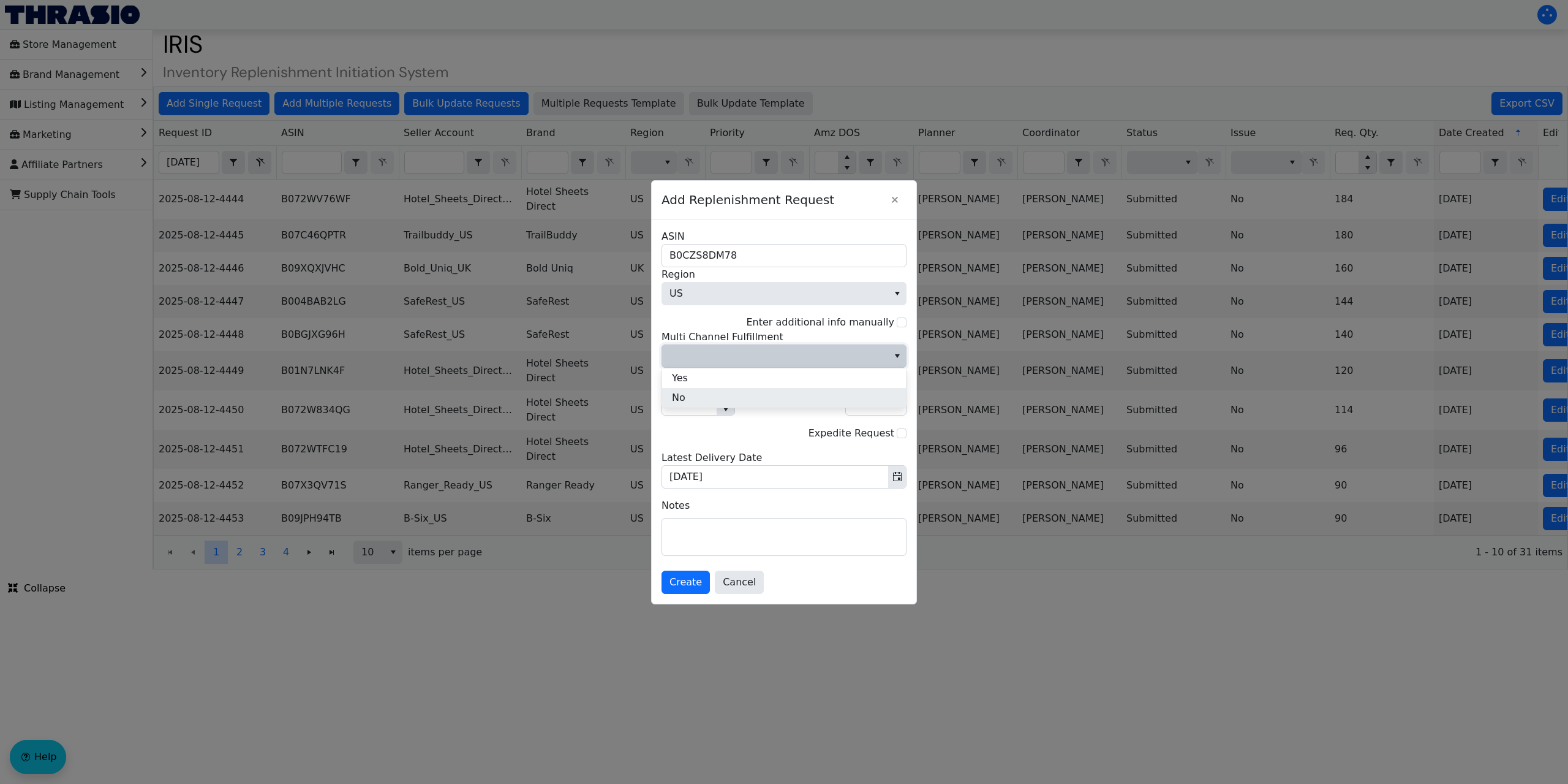
click at [721, 402] on li "No" at bounding box center [784, 397] width 244 height 19
drag, startPoint x: 678, startPoint y: 405, endPoint x: 647, endPoint y: 411, distance: 31.6
click at [649, 409] on div "Add Replenishment Request B0CZS8DM78 ASIN US Region Enter additional info manua…" at bounding box center [784, 392] width 1568 height 784
type input "2"
type input "8"
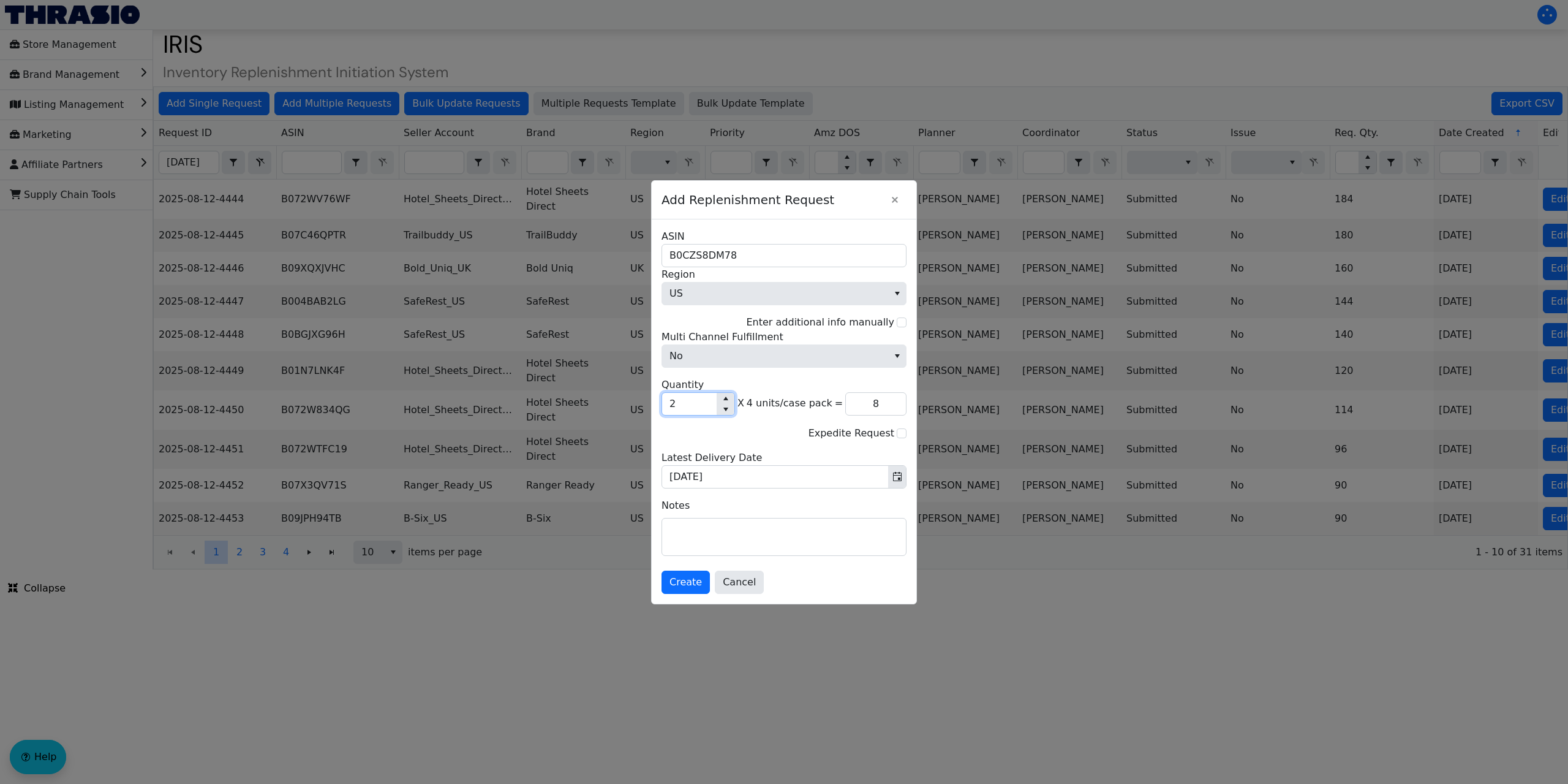
type input "26"
type input "104"
type input "263"
type input "1,052"
type input "263"
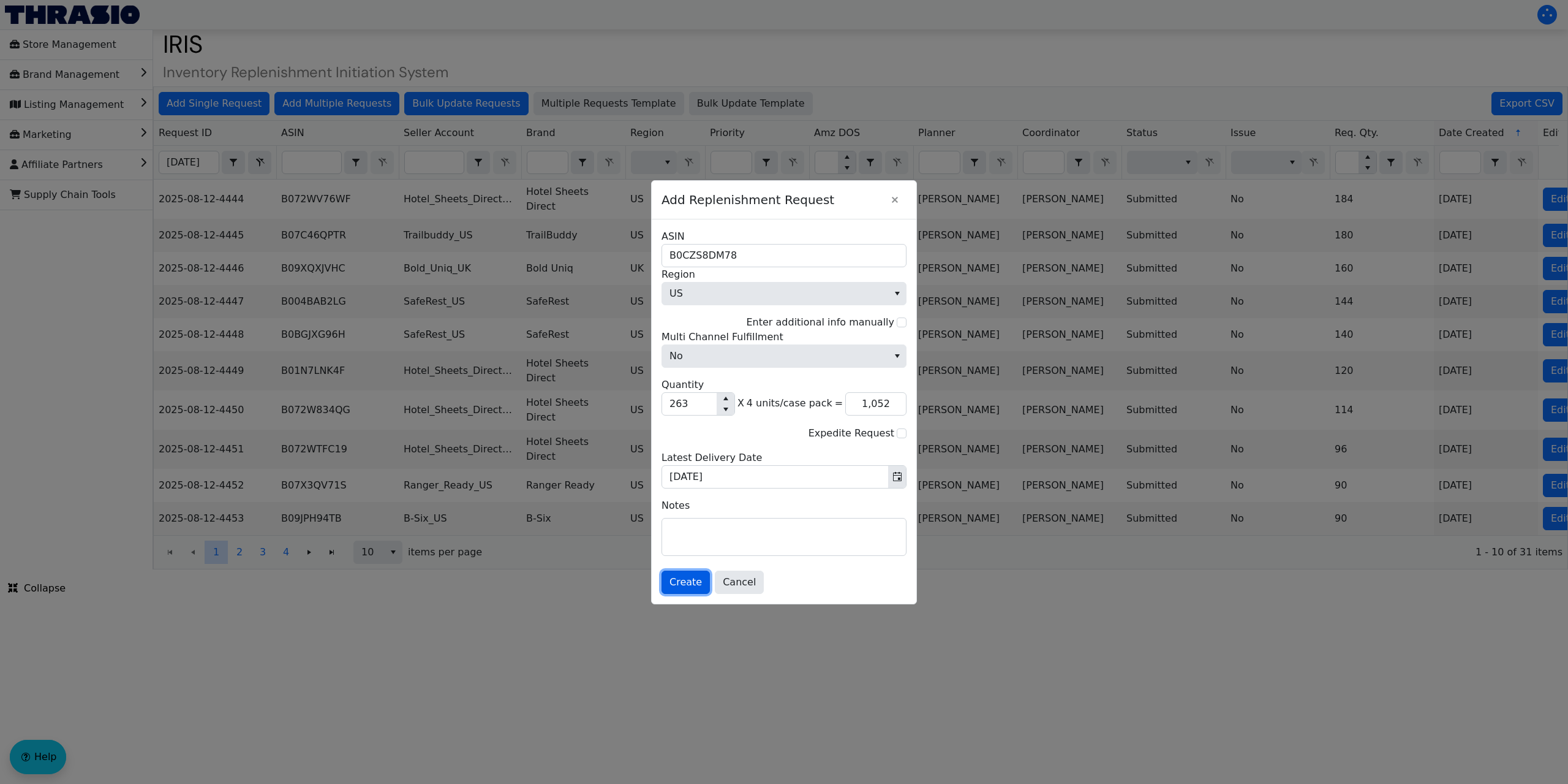
click at [692, 579] on span "Create" at bounding box center [685, 582] width 32 height 15
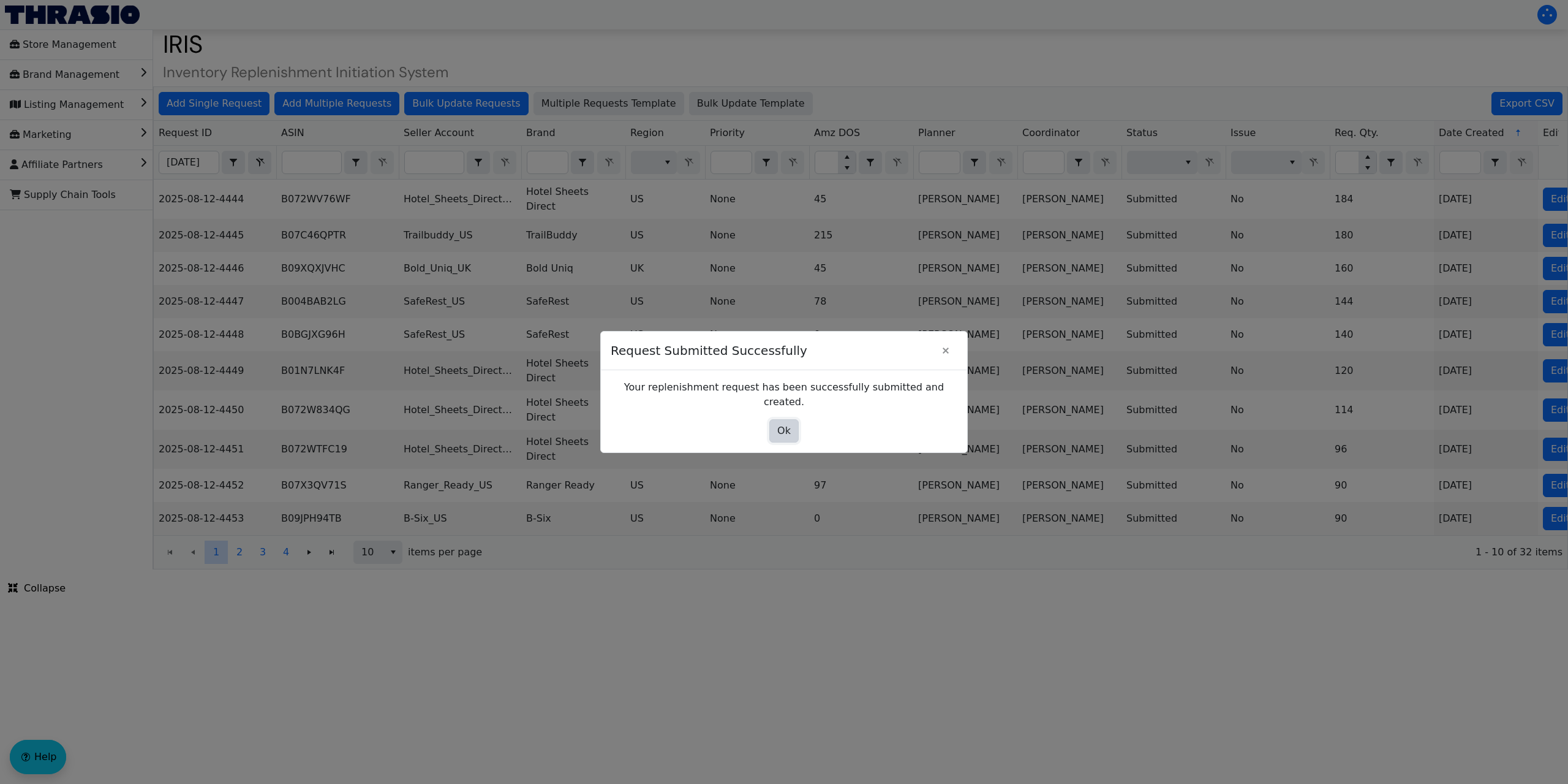
click at [787, 423] on span "Ok" at bounding box center [784, 430] width 13 height 15
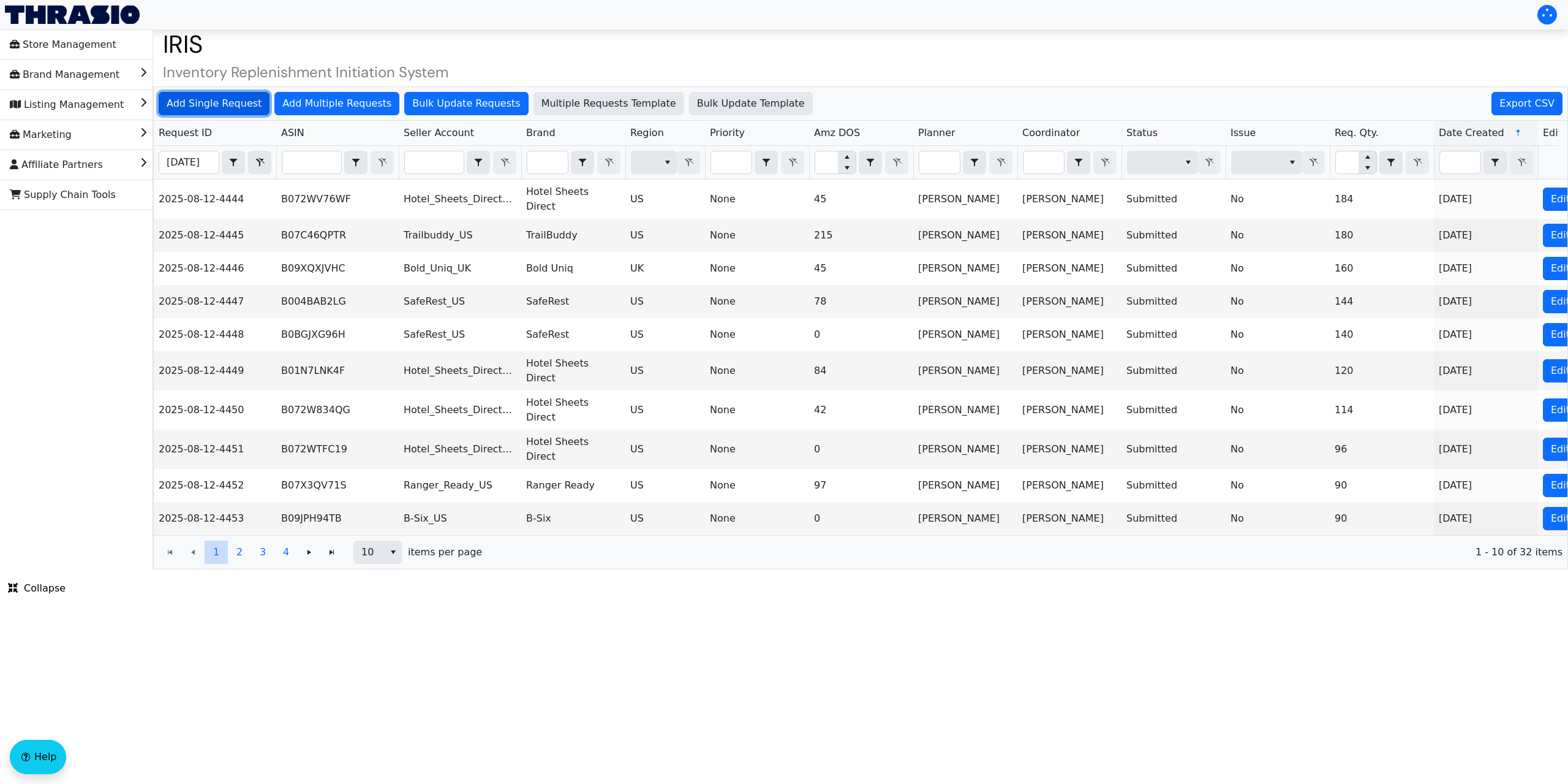
click at [224, 102] on span "Add Single Request" at bounding box center [214, 103] width 95 height 15
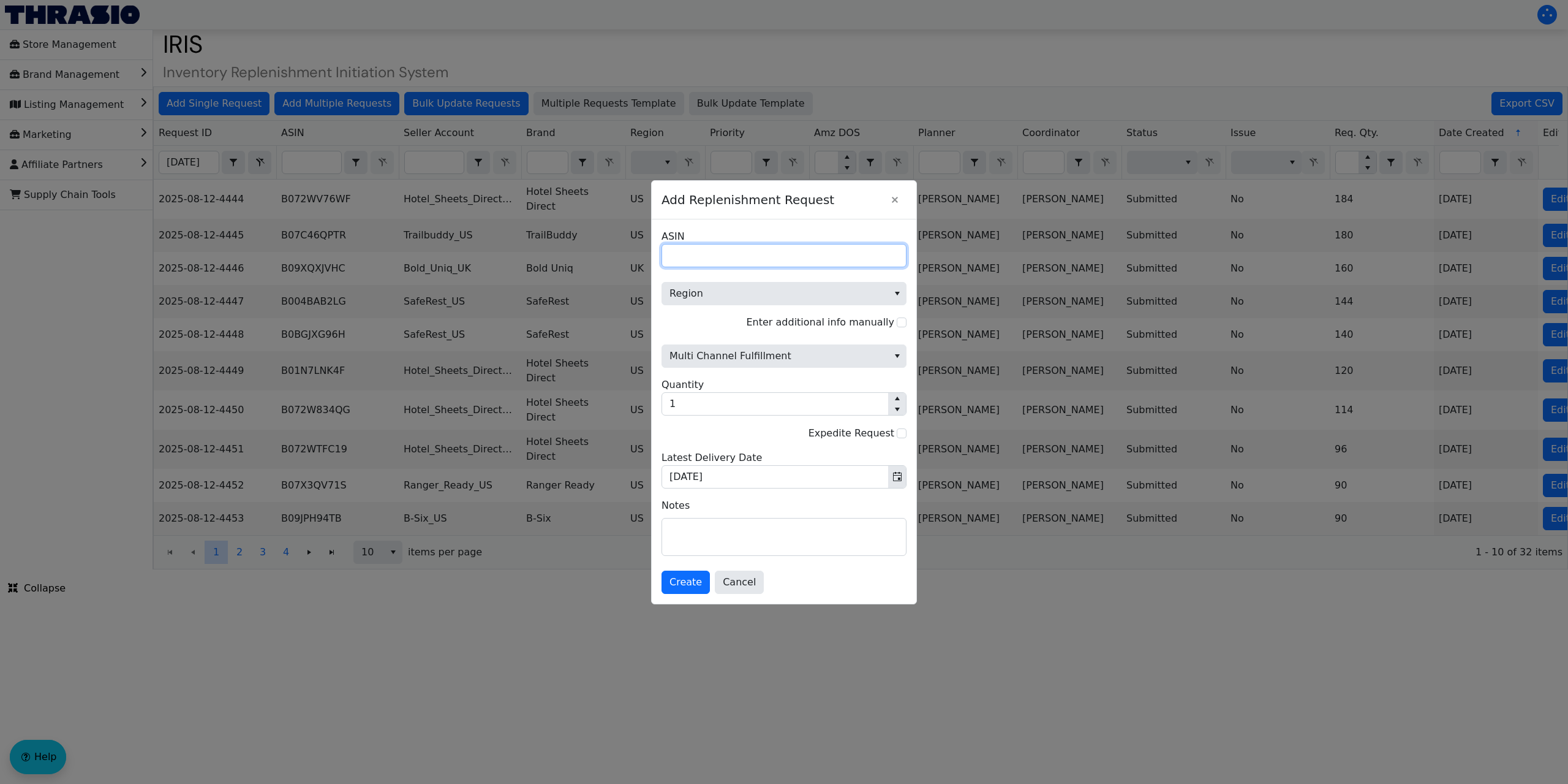
click at [681, 258] on input "ASIN" at bounding box center [784, 255] width 245 height 23
paste input "B011EX9X2W"
type input "B011EX9X2W"
click at [744, 292] on span "Region" at bounding box center [774, 293] width 211 height 15
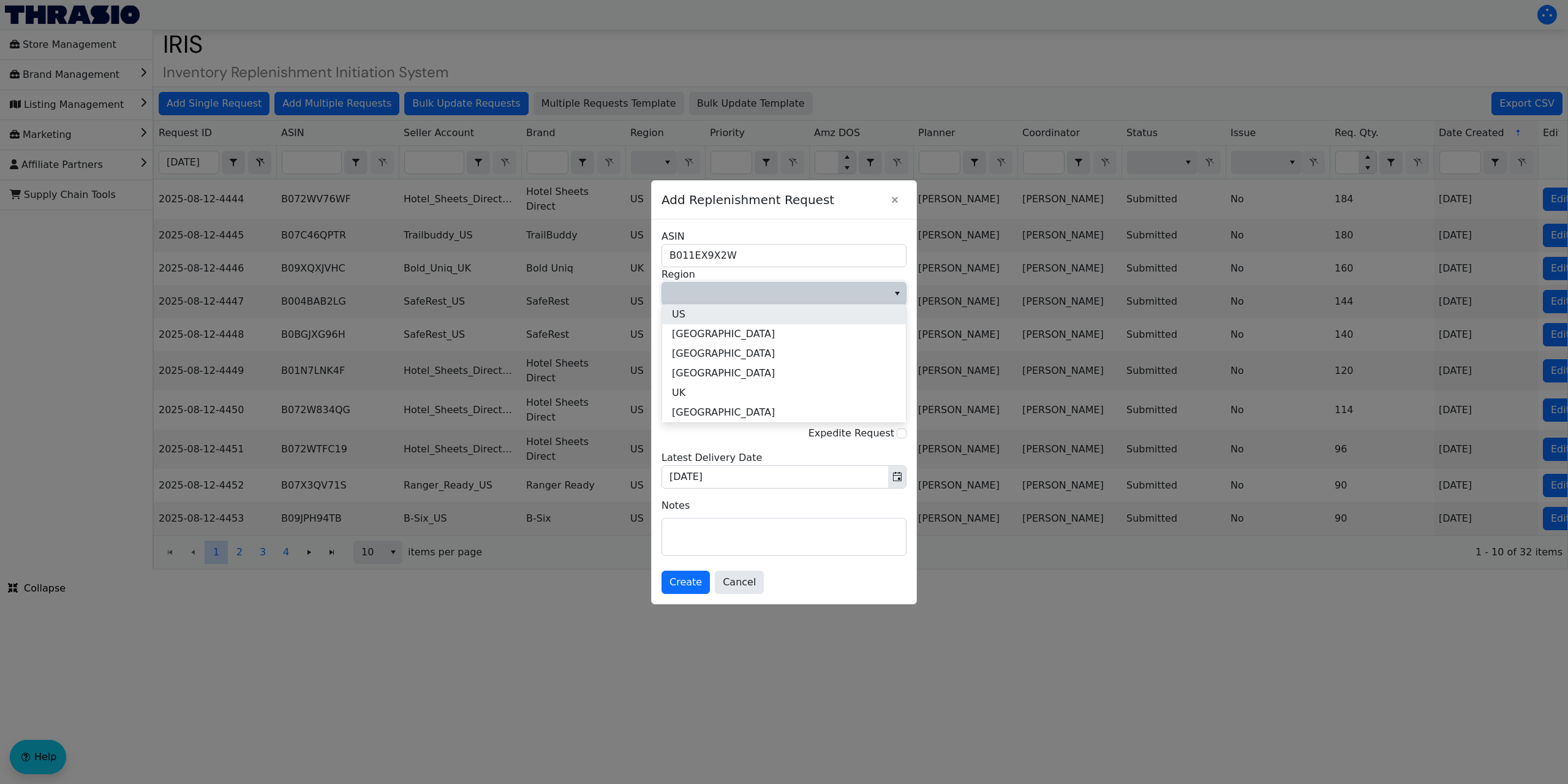
click at [713, 317] on li "US" at bounding box center [784, 313] width 244 height 19
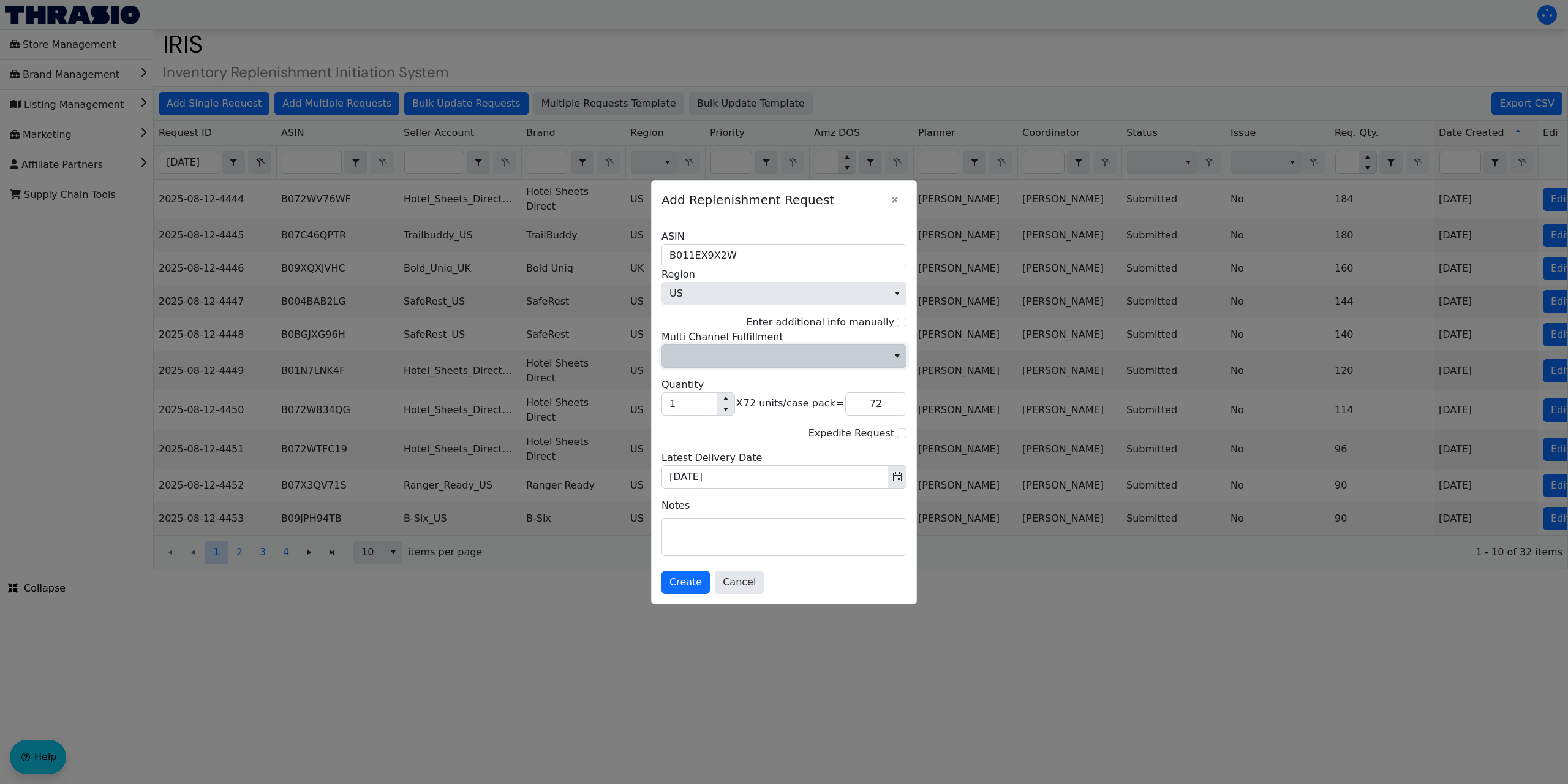
click at [763, 354] on span "Multi Channel Fulfillment" at bounding box center [774, 355] width 211 height 15
click at [690, 396] on li "No" at bounding box center [784, 397] width 244 height 19
click at [687, 409] on input "1" at bounding box center [689, 403] width 54 height 22
type input "12"
type input "864"
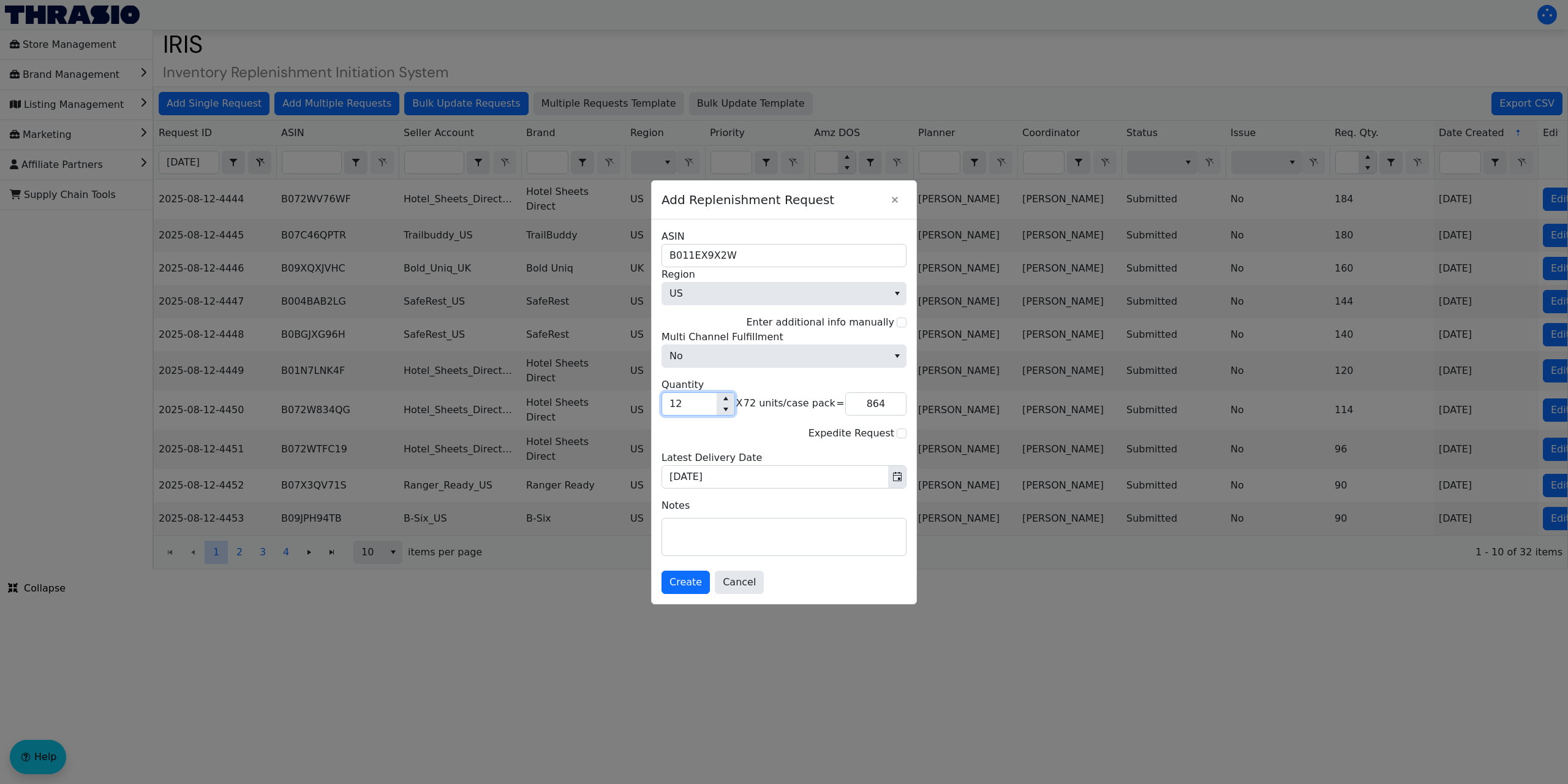
type input "12"
click at [682, 580] on span "Create" at bounding box center [685, 582] width 32 height 15
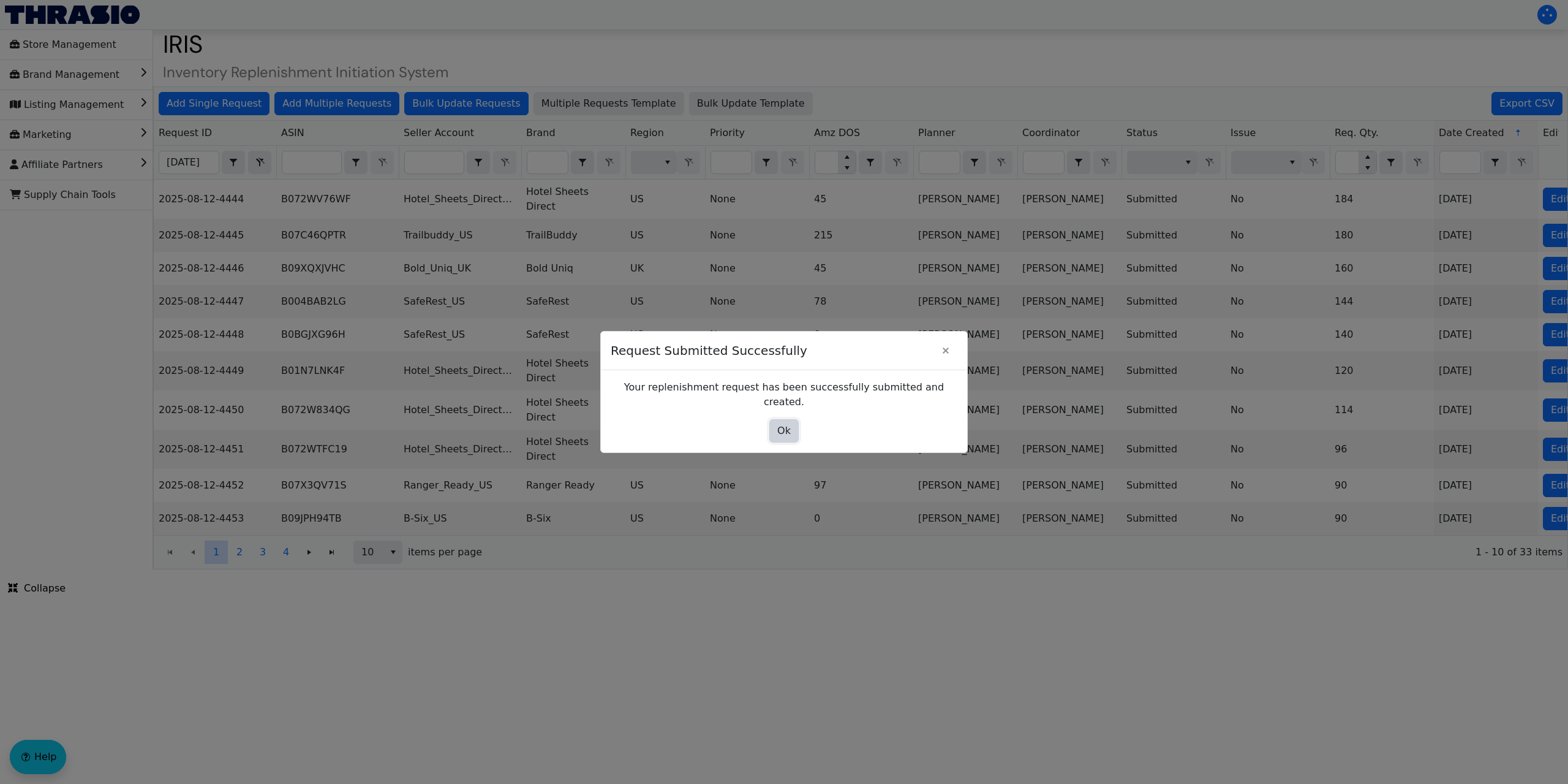
click at [781, 423] on span "Ok" at bounding box center [784, 430] width 13 height 15
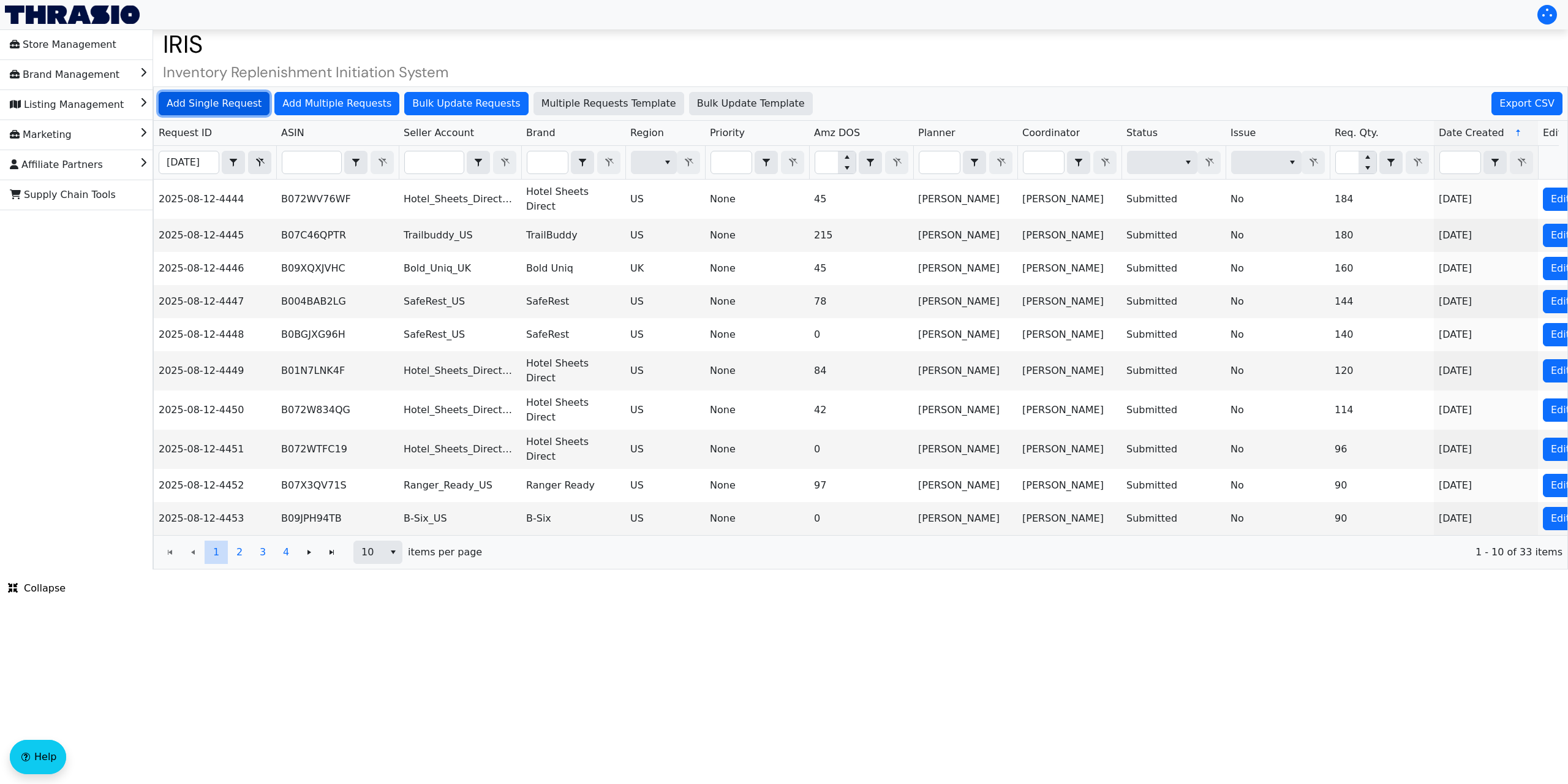
click at [237, 104] on span "Add Single Request" at bounding box center [214, 103] width 95 height 15
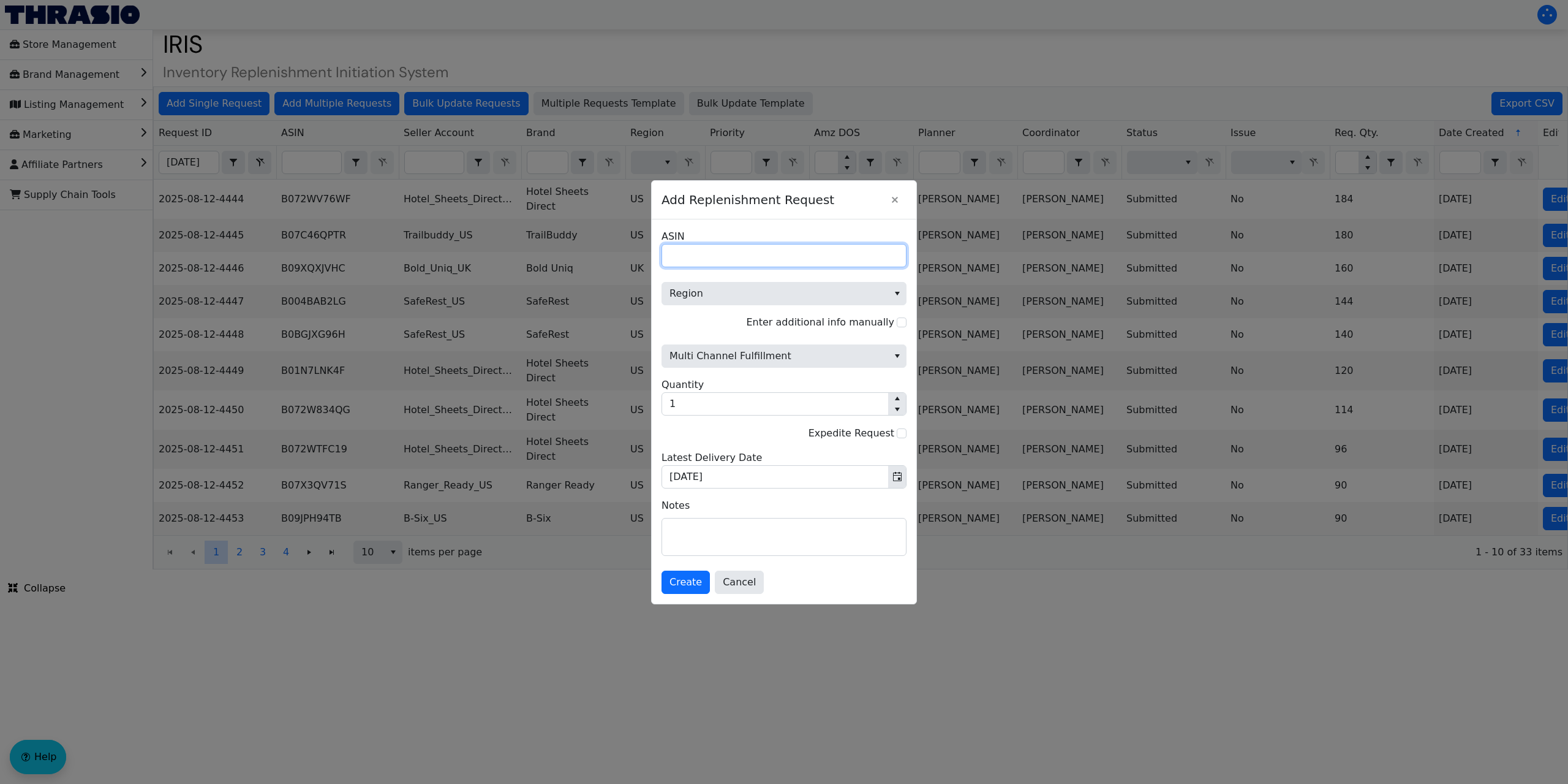
click at [731, 255] on input "ASIN" at bounding box center [784, 255] width 245 height 23
paste input "B004BAEF7E"
type input "B004BAEF7E"
click at [720, 295] on span "Region" at bounding box center [774, 293] width 211 height 15
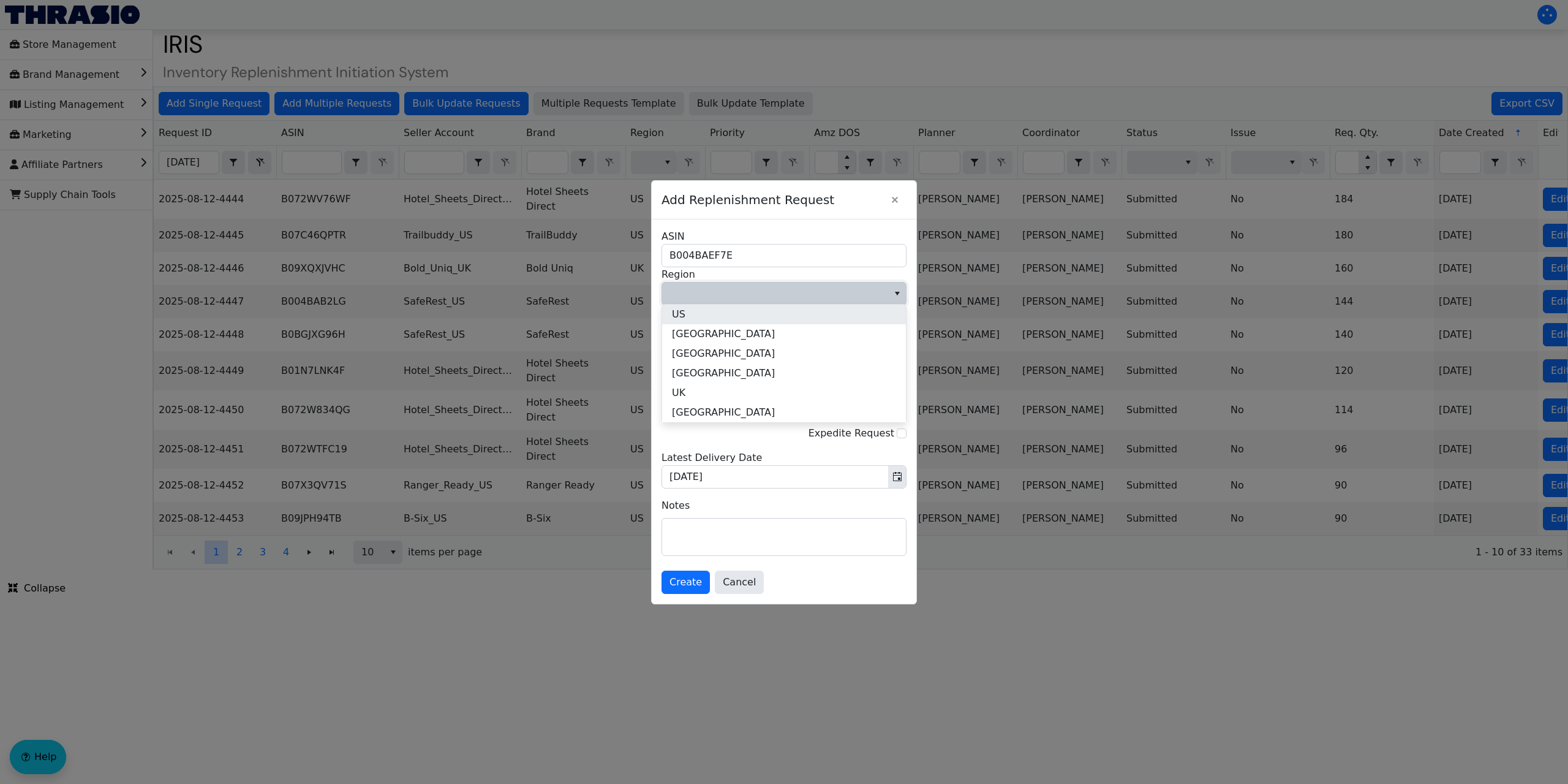
click at [702, 312] on li "US" at bounding box center [784, 313] width 244 height 19
click at [725, 358] on span "Multi Channel Fulfillment" at bounding box center [774, 355] width 211 height 15
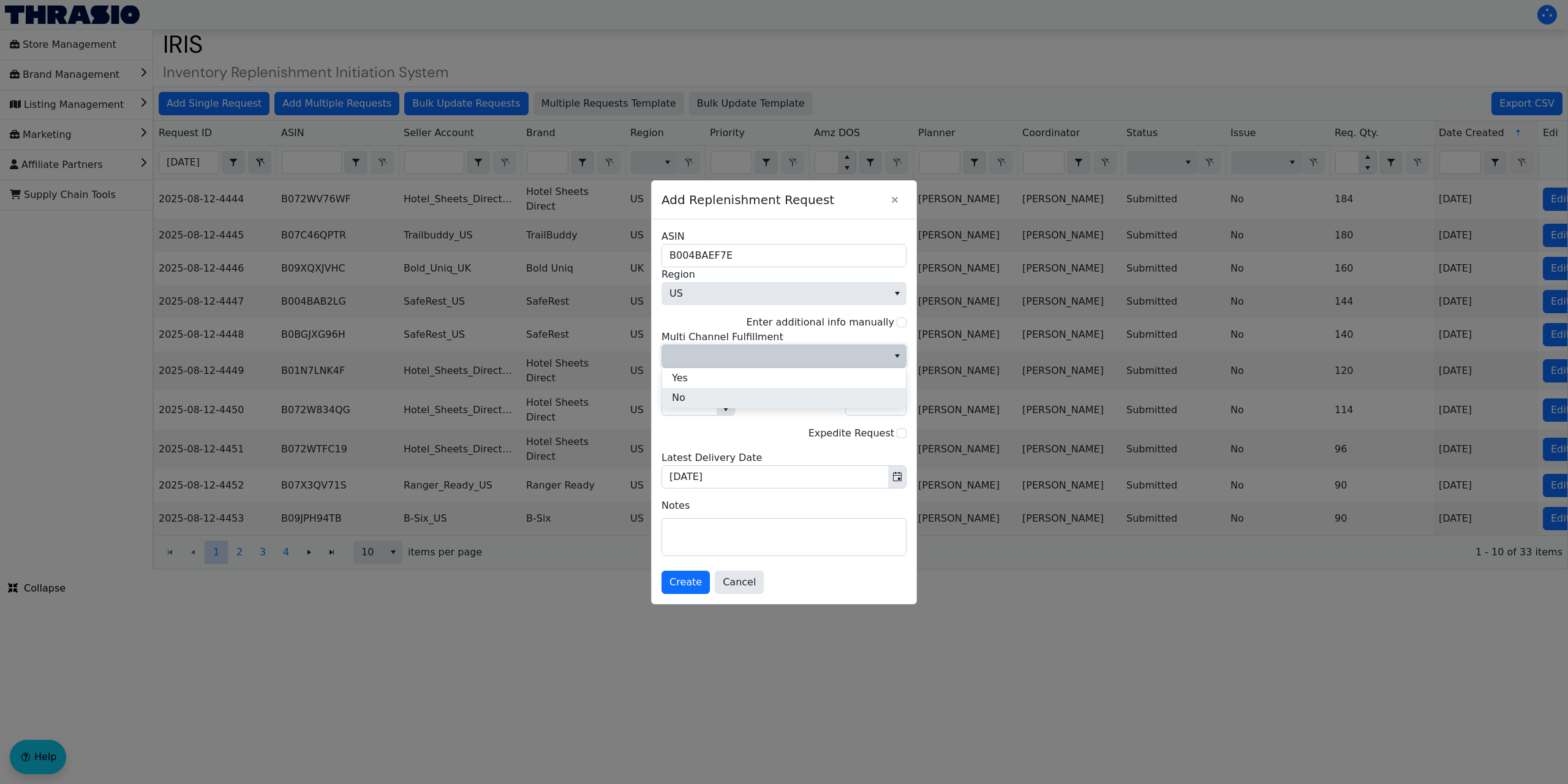
click at [709, 396] on li "No" at bounding box center [784, 397] width 244 height 19
click at [689, 400] on input "1" at bounding box center [689, 403] width 54 height 22
type input "15"
type input "90"
type input "159"
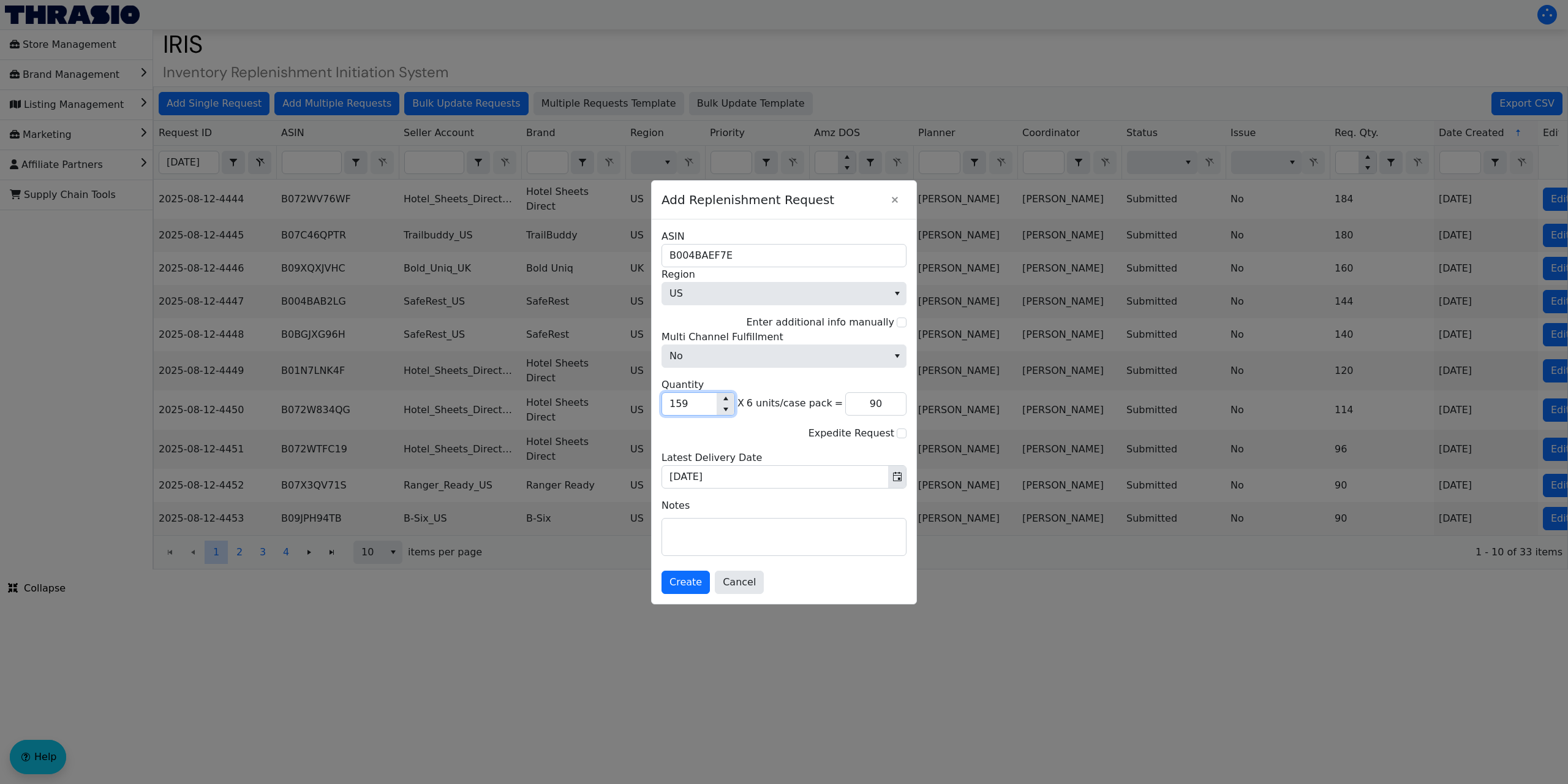
type input "954"
type input "159"
click at [692, 577] on span "Create" at bounding box center [685, 582] width 32 height 15
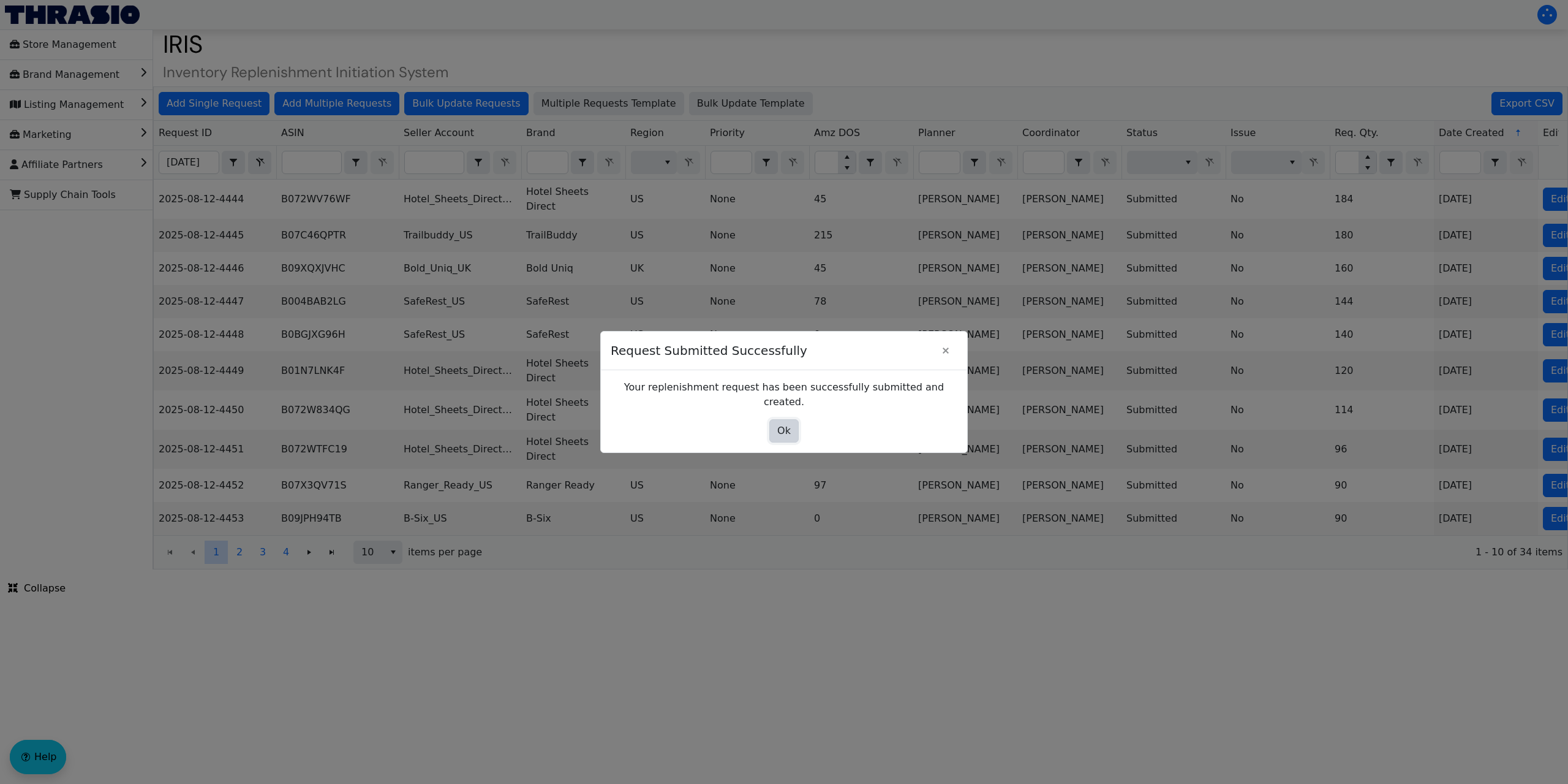
click at [790, 429] on span "Ok" at bounding box center [784, 430] width 13 height 15
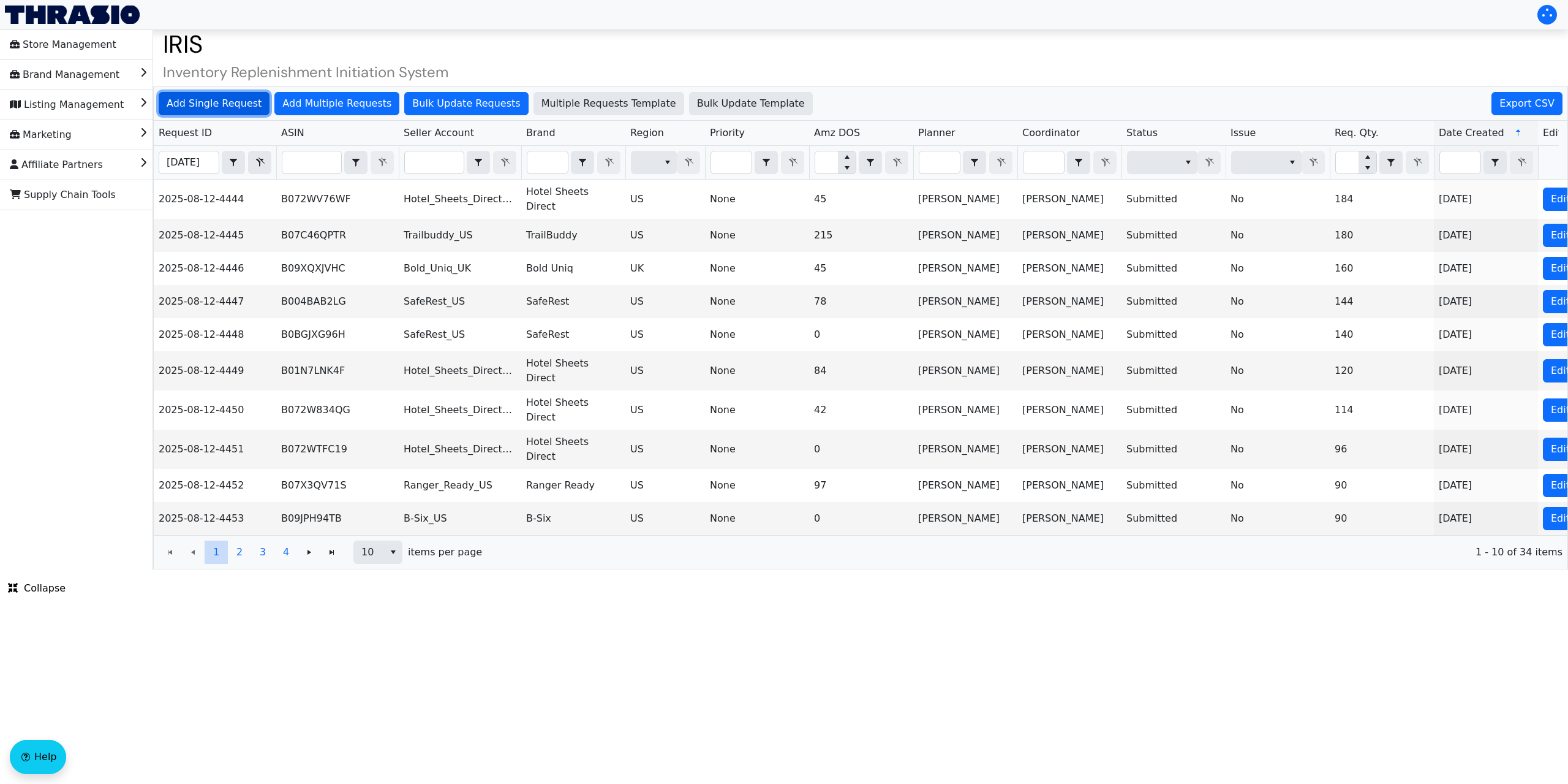
click at [212, 105] on span "Add Single Request" at bounding box center [214, 103] width 95 height 15
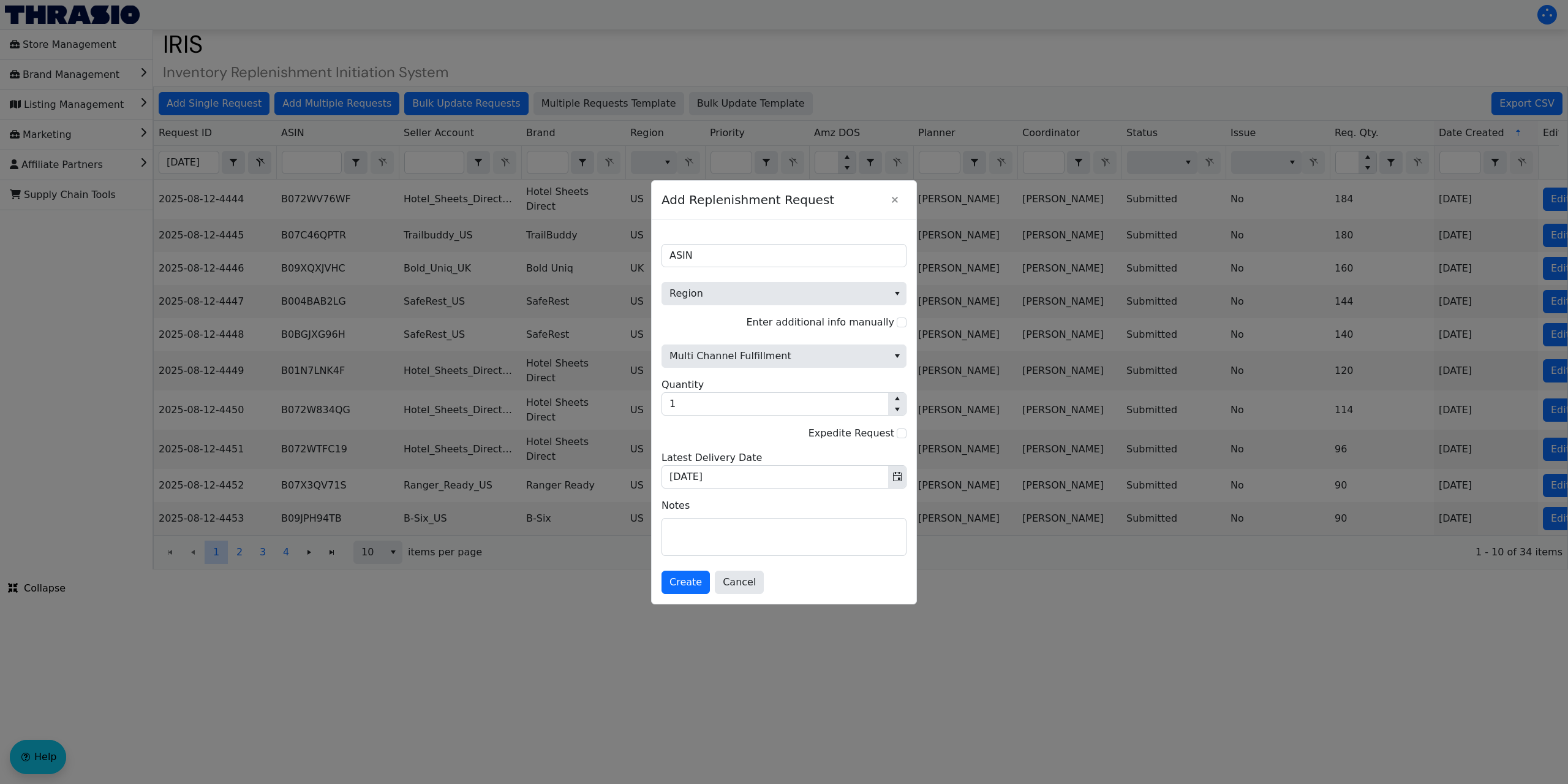
click at [727, 240] on span "ASIN" at bounding box center [784, 248] width 245 height 38
click at [723, 248] on input "ASIN" at bounding box center [784, 255] width 245 height 23
paste input "B0DHX8RS5G"
type input "B0DHX8RS5G"
click at [720, 290] on span "Region" at bounding box center [774, 293] width 211 height 15
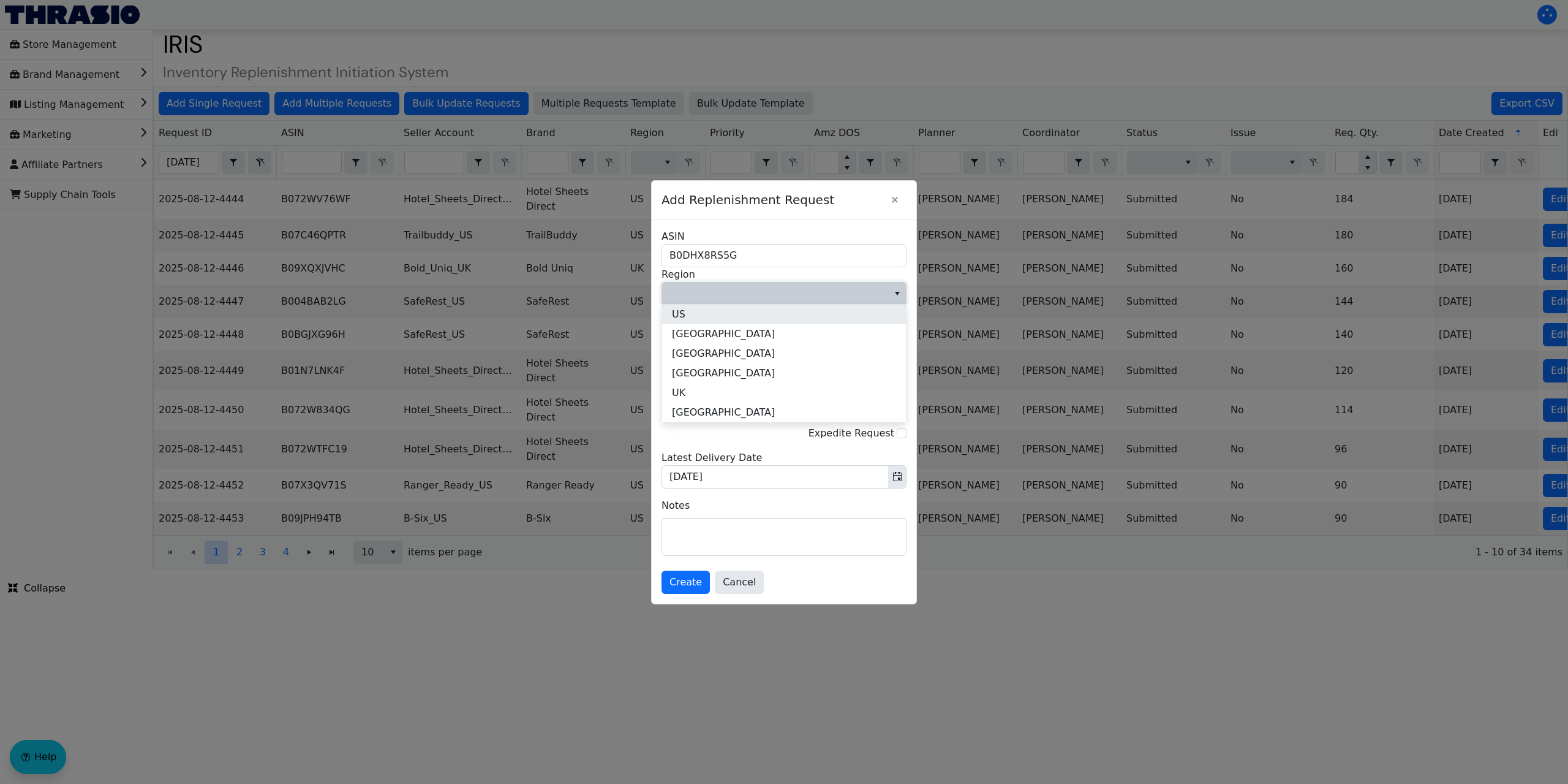
click at [699, 320] on li "US" at bounding box center [784, 313] width 244 height 19
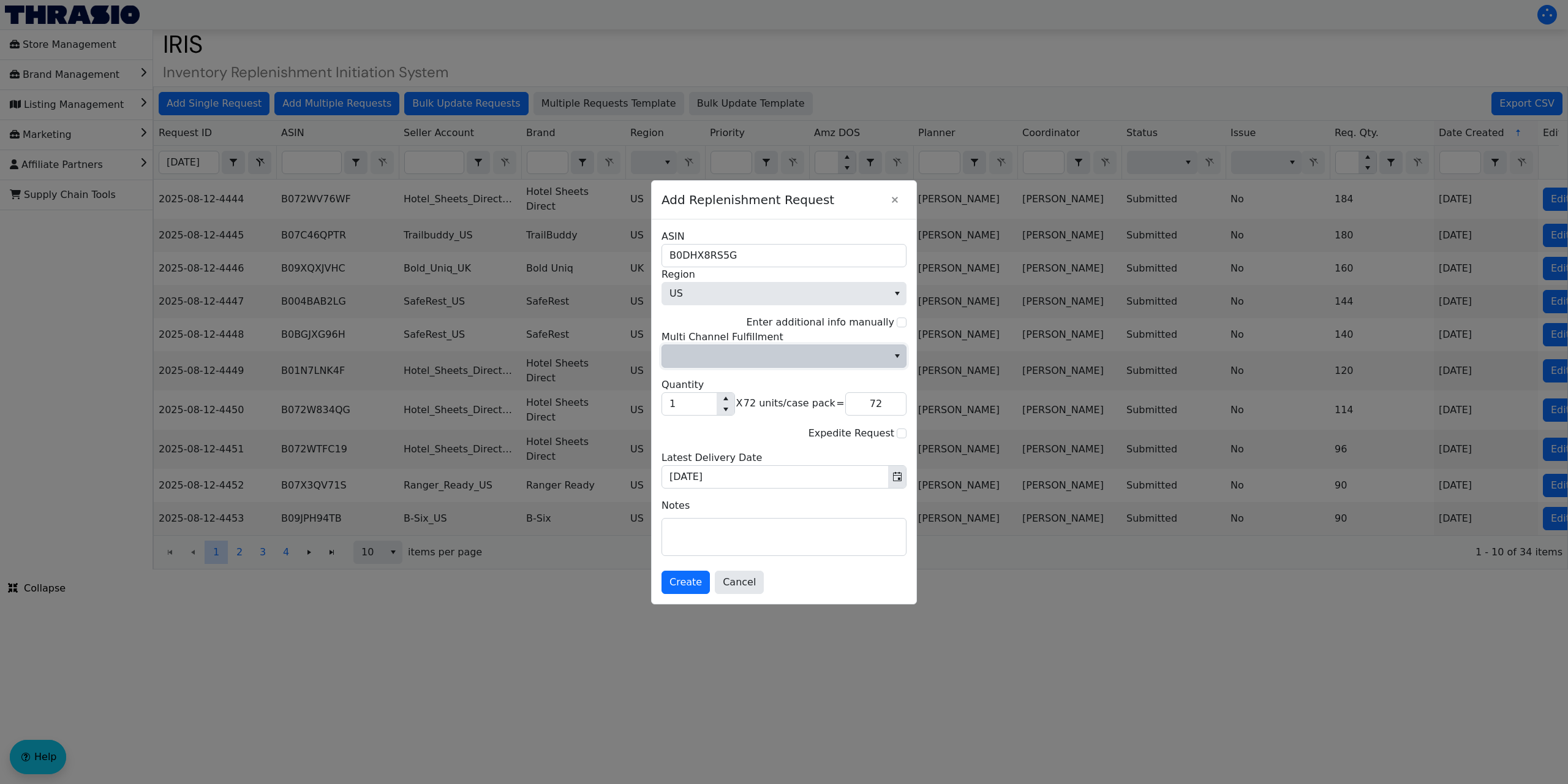
click at [763, 361] on span "Multi Channel Fulfillment" at bounding box center [774, 355] width 211 height 15
click at [735, 398] on li "No" at bounding box center [784, 397] width 244 height 19
click at [684, 413] on input "1" at bounding box center [689, 403] width 54 height 22
type input "11"
type input "792"
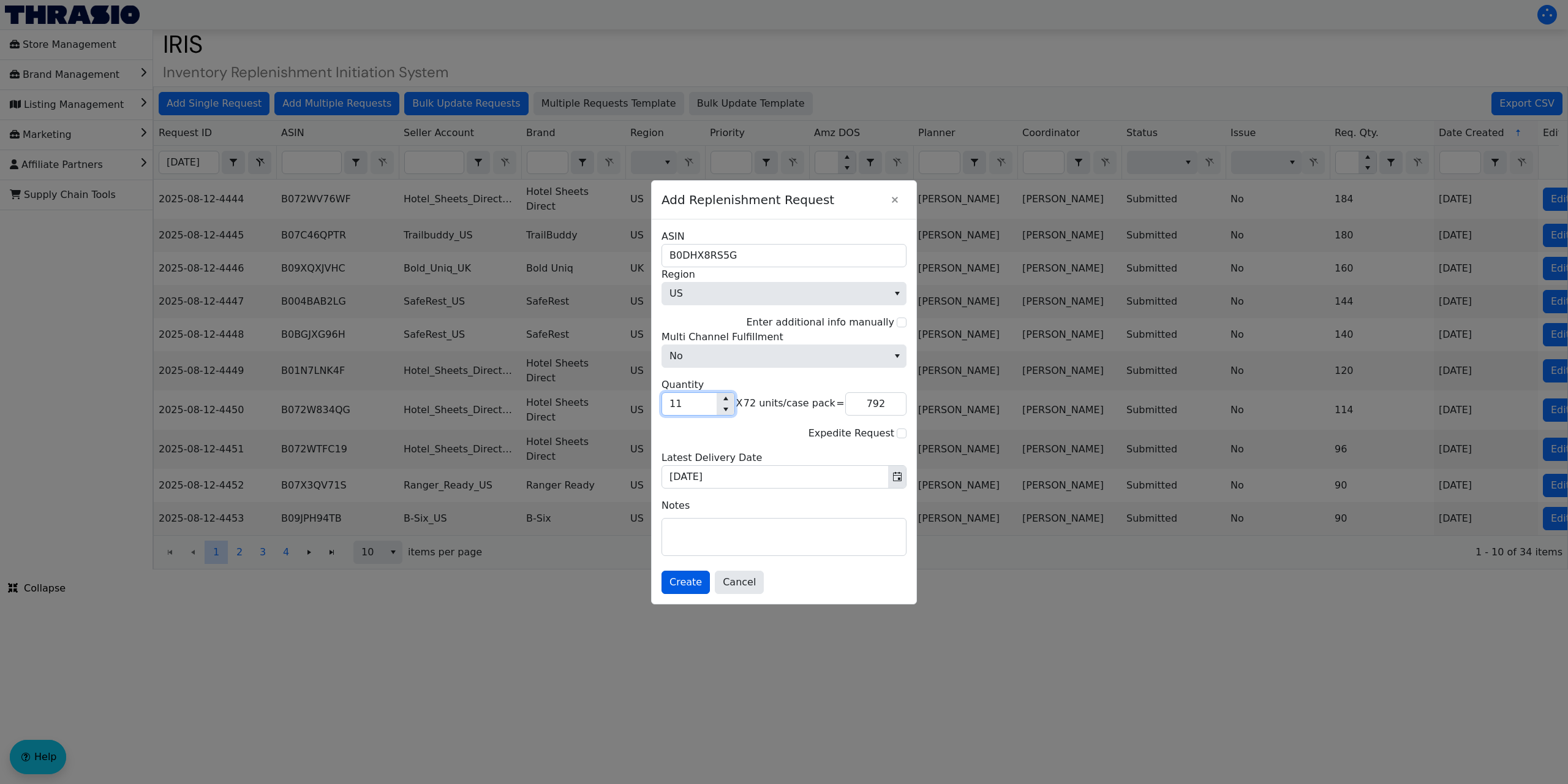
type input "11"
click at [675, 584] on span "Create" at bounding box center [685, 582] width 32 height 15
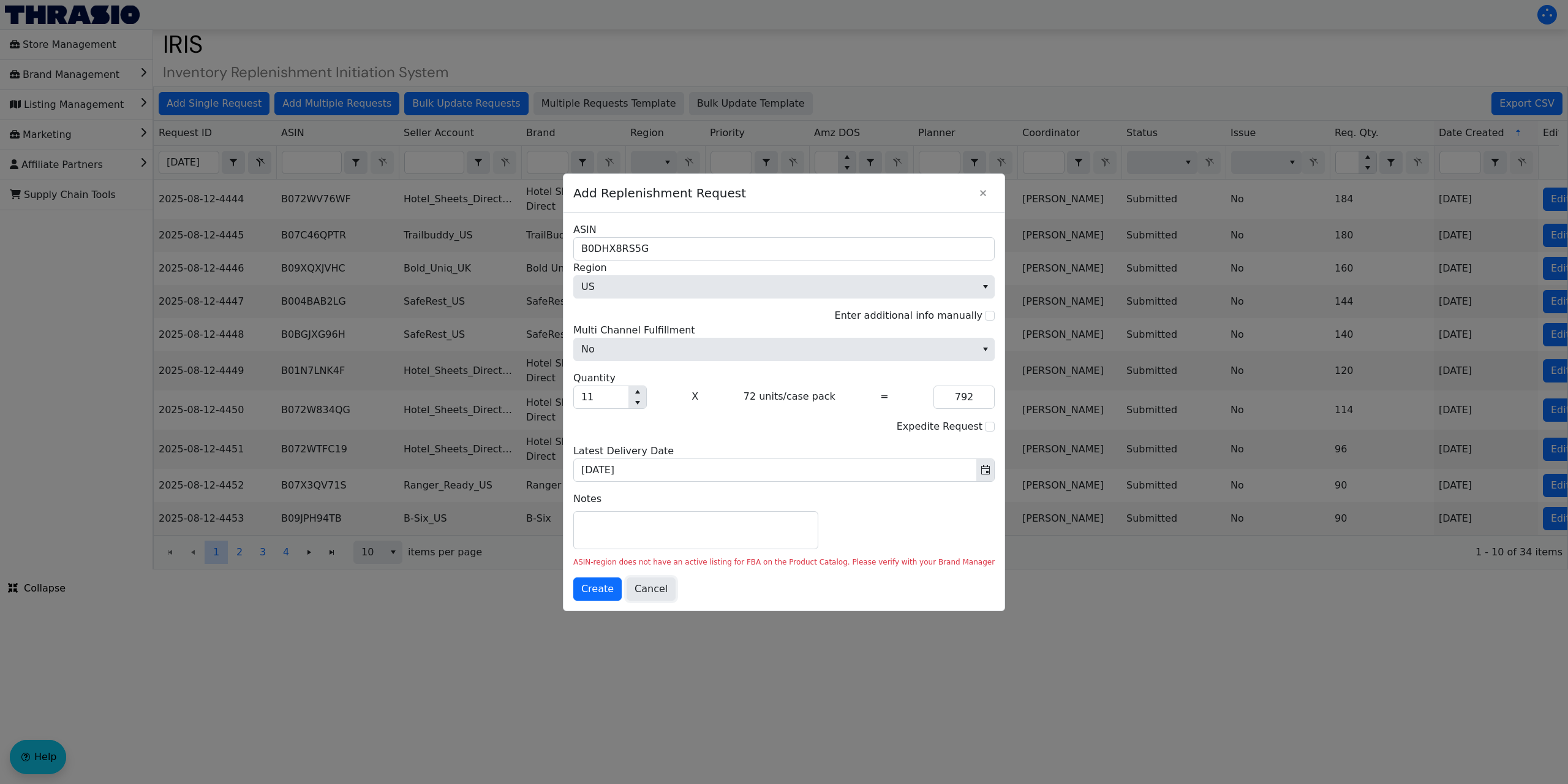
click at [668, 590] on span "Cancel" at bounding box center [651, 588] width 33 height 15
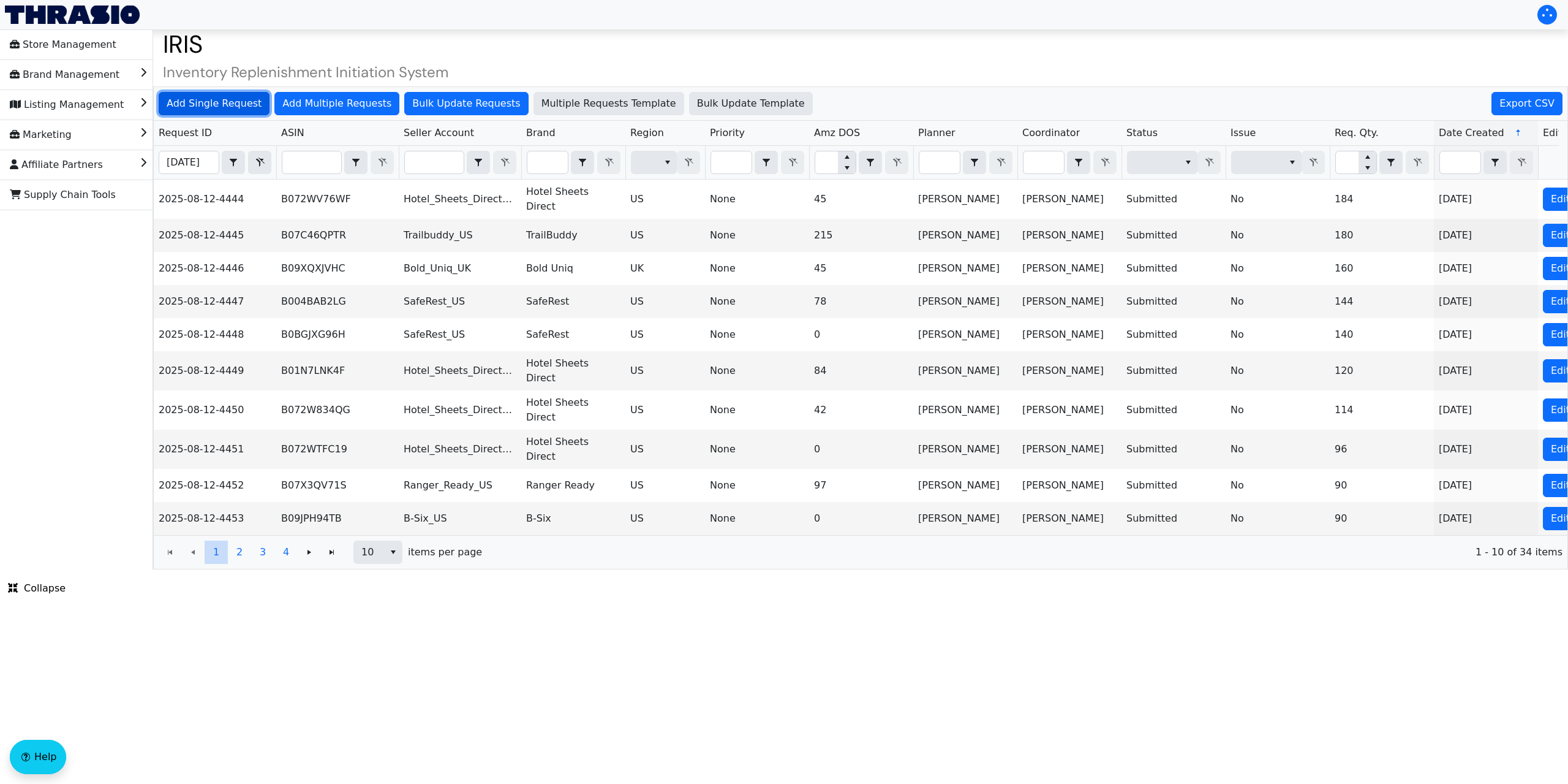
click at [211, 108] on span "Add Single Request" at bounding box center [214, 103] width 95 height 15
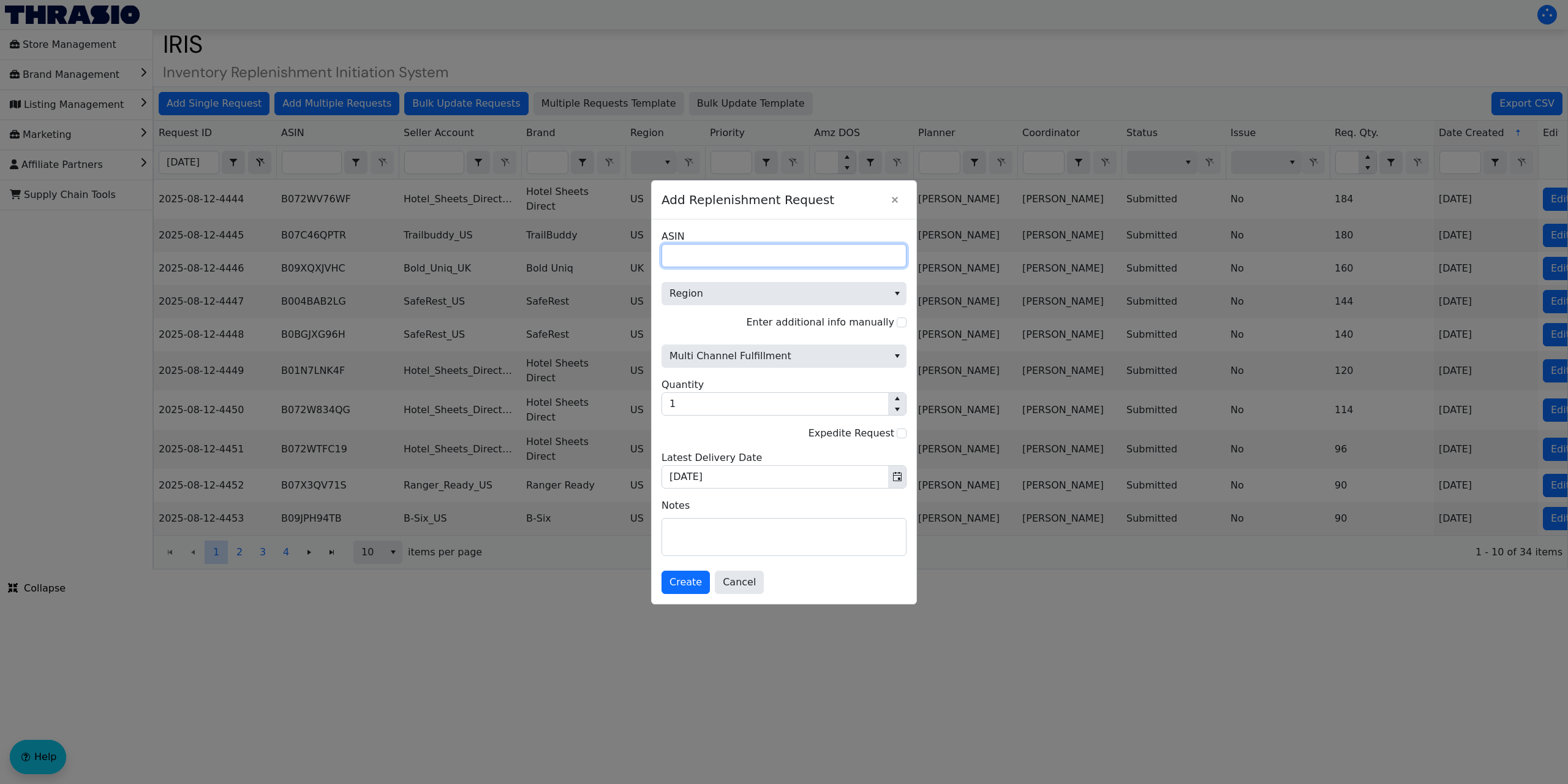
click at [712, 244] on input "ASIN" at bounding box center [784, 255] width 245 height 23
paste input "B09B173KCQ"
type input "B09B173KCQ"
click at [759, 293] on span "Region" at bounding box center [774, 293] width 211 height 15
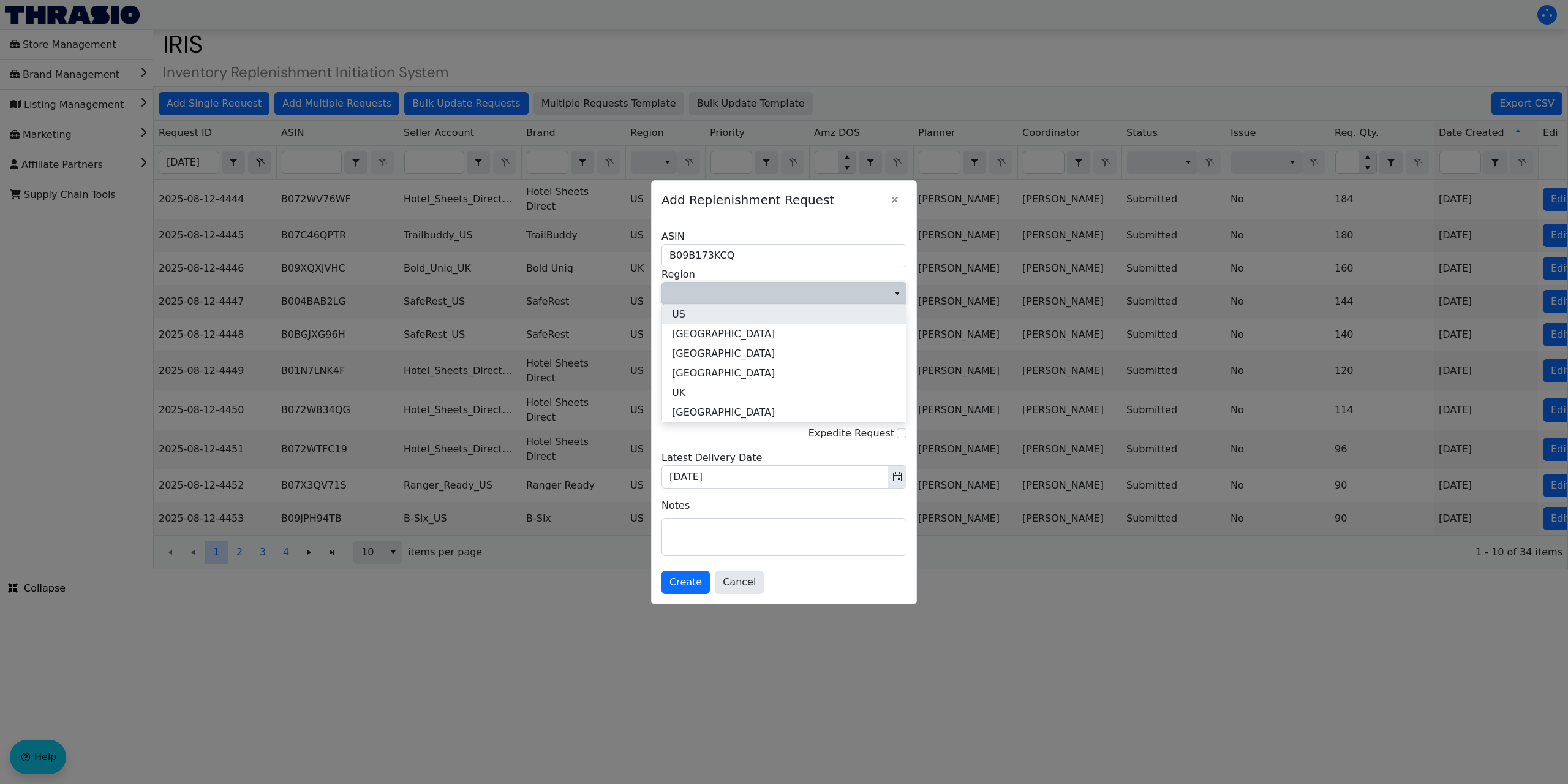
click at [731, 322] on li "US" at bounding box center [784, 313] width 244 height 19
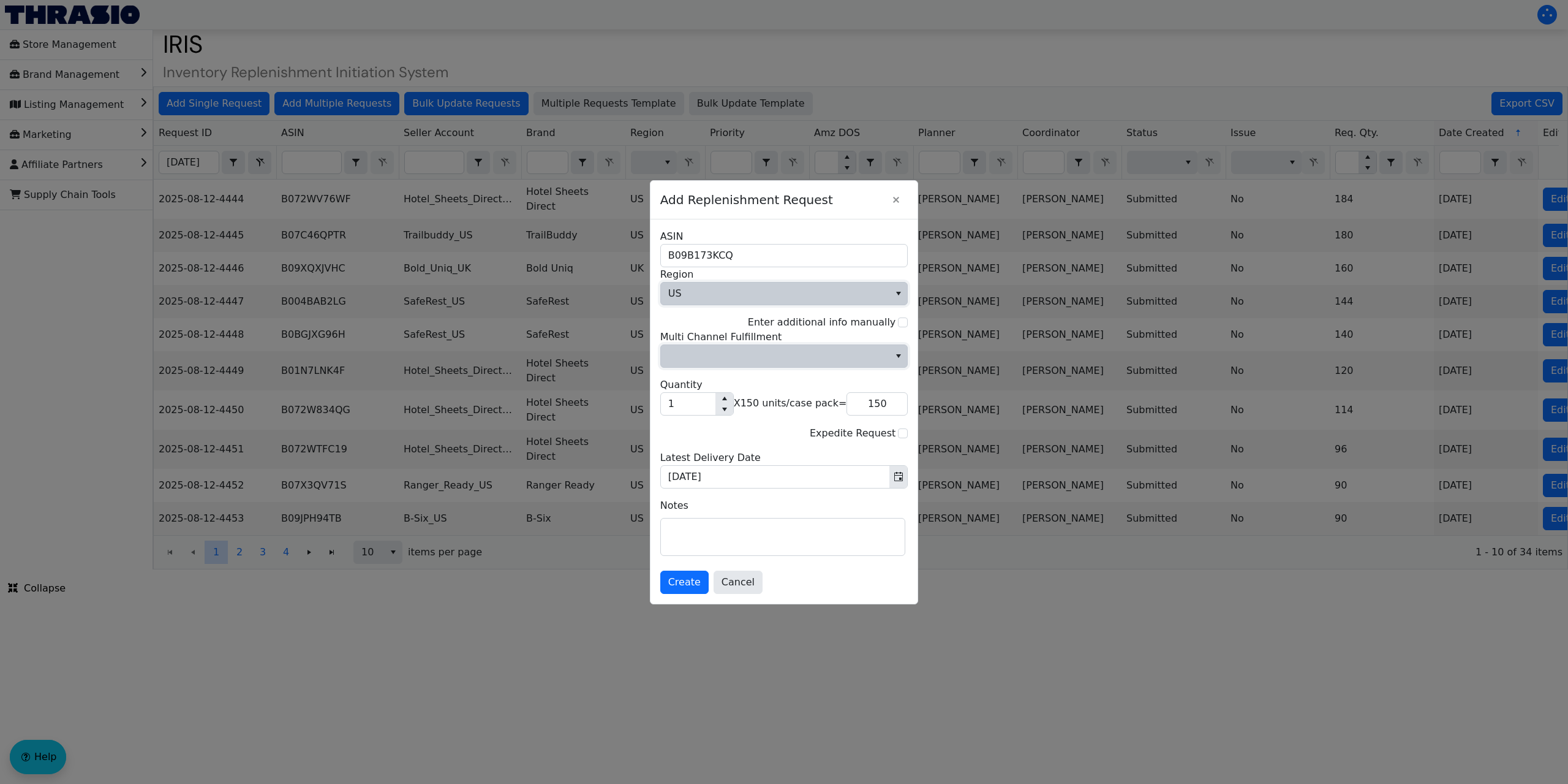
click at [750, 351] on span "Multi Channel Fulfillment" at bounding box center [775, 355] width 214 height 15
click at [688, 399] on li "No" at bounding box center [784, 397] width 244 height 19
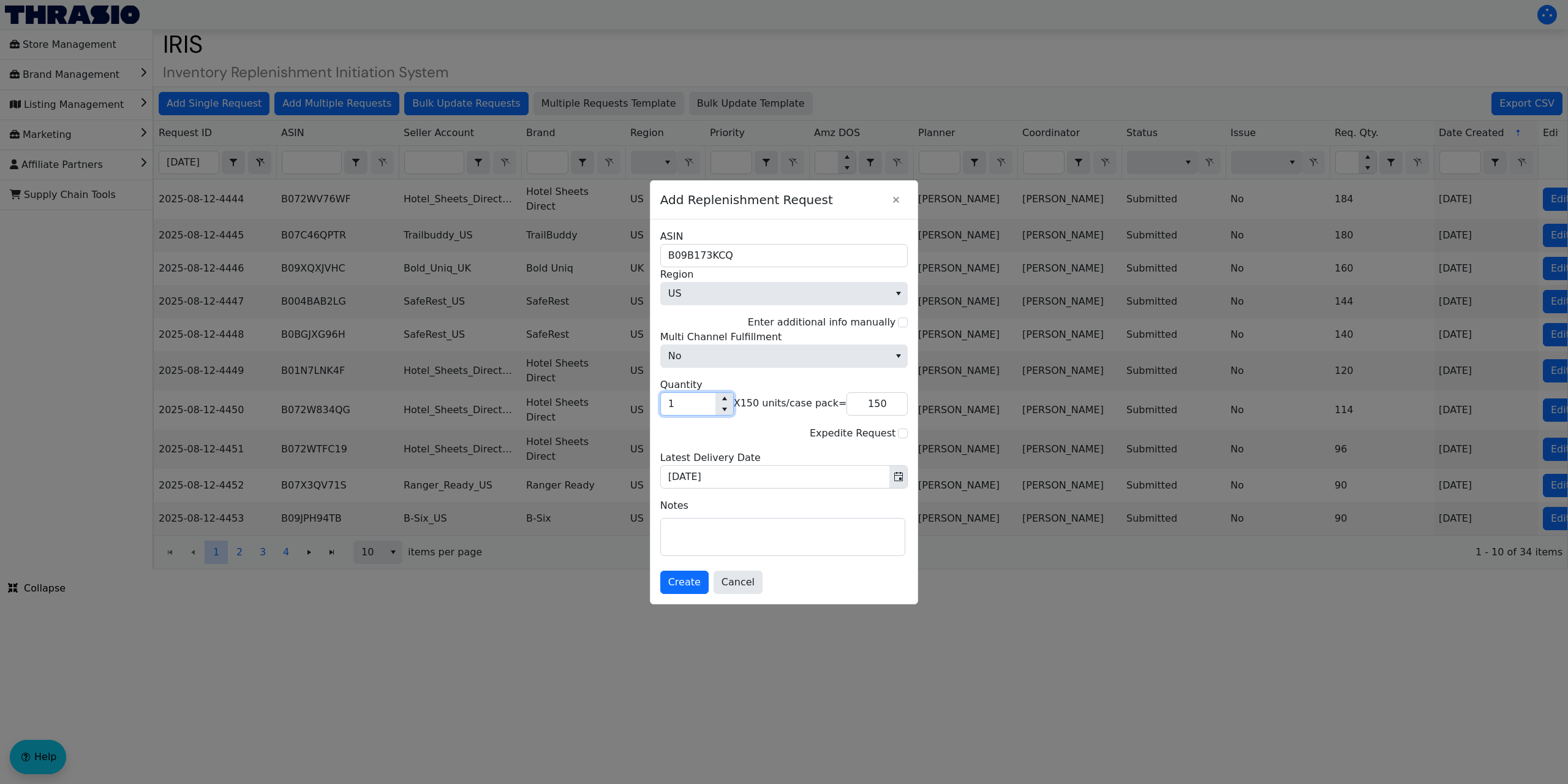
drag, startPoint x: 701, startPoint y: 407, endPoint x: 660, endPoint y: 409, distance: 41.0
click at [660, 409] on div "B09B173KCQ ASIN US Region Enter additional info manually No Multi Channel Fulfi…" at bounding box center [784, 411] width 268 height 384
type input "6"
type input "900"
click at [679, 406] on input "6" at bounding box center [688, 403] width 54 height 22
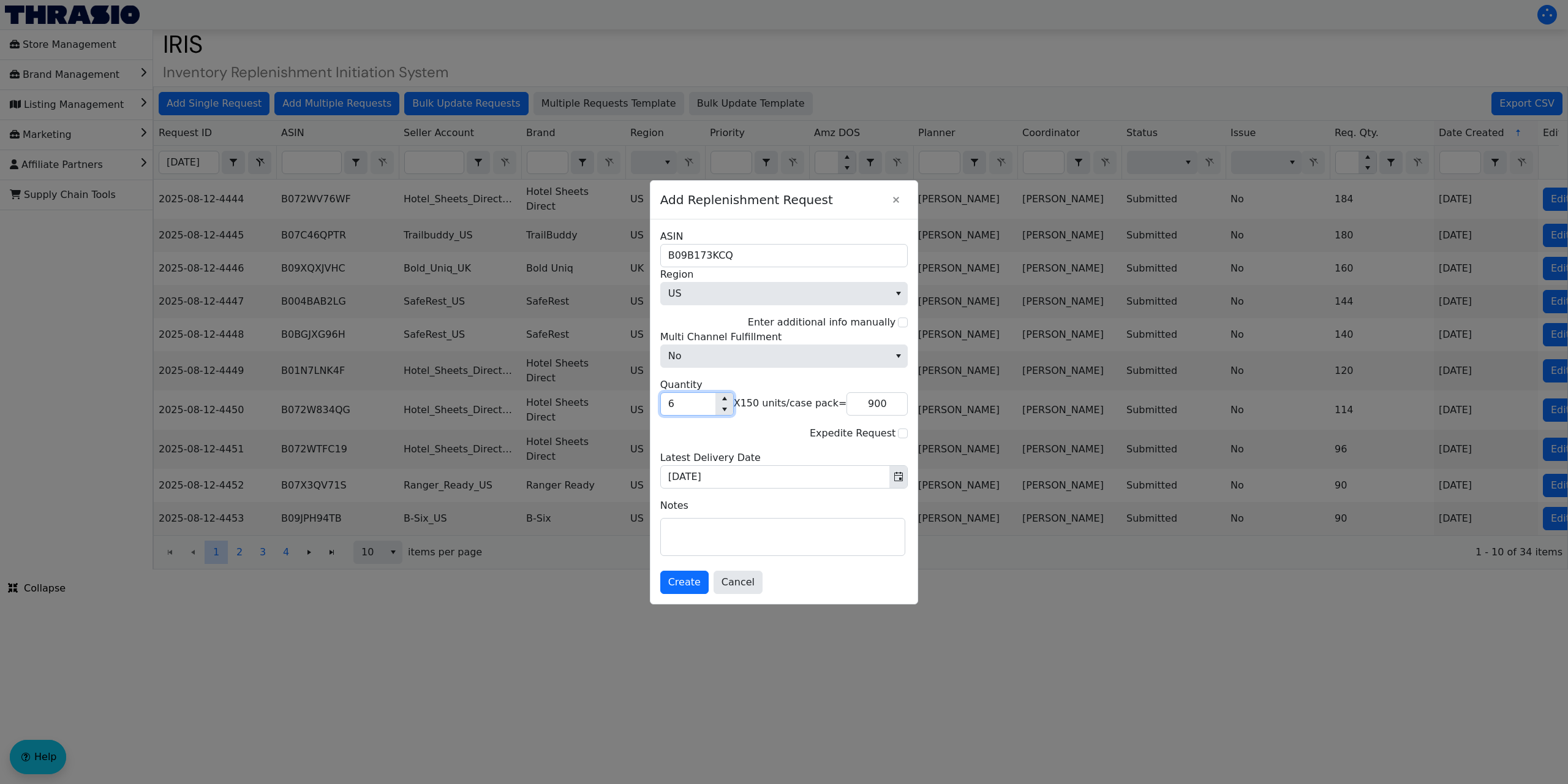
drag, startPoint x: 680, startPoint y: 406, endPoint x: 656, endPoint y: 414, distance: 25.3
click at [661, 406] on span "6" at bounding box center [696, 404] width 73 height 23
type input "5"
type input "750"
type input "5"
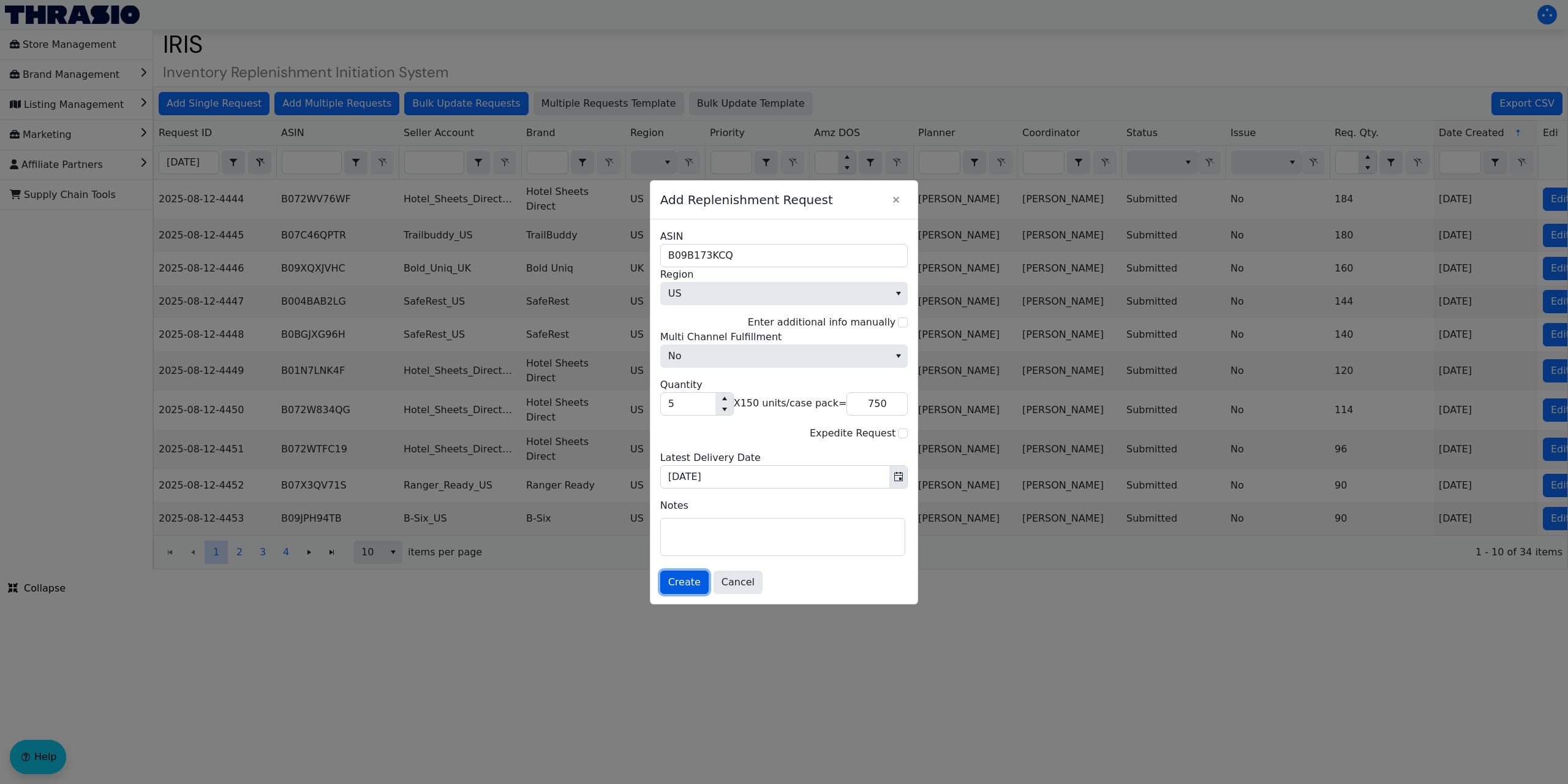
click at [683, 577] on span "Create" at bounding box center [685, 582] width 32 height 15
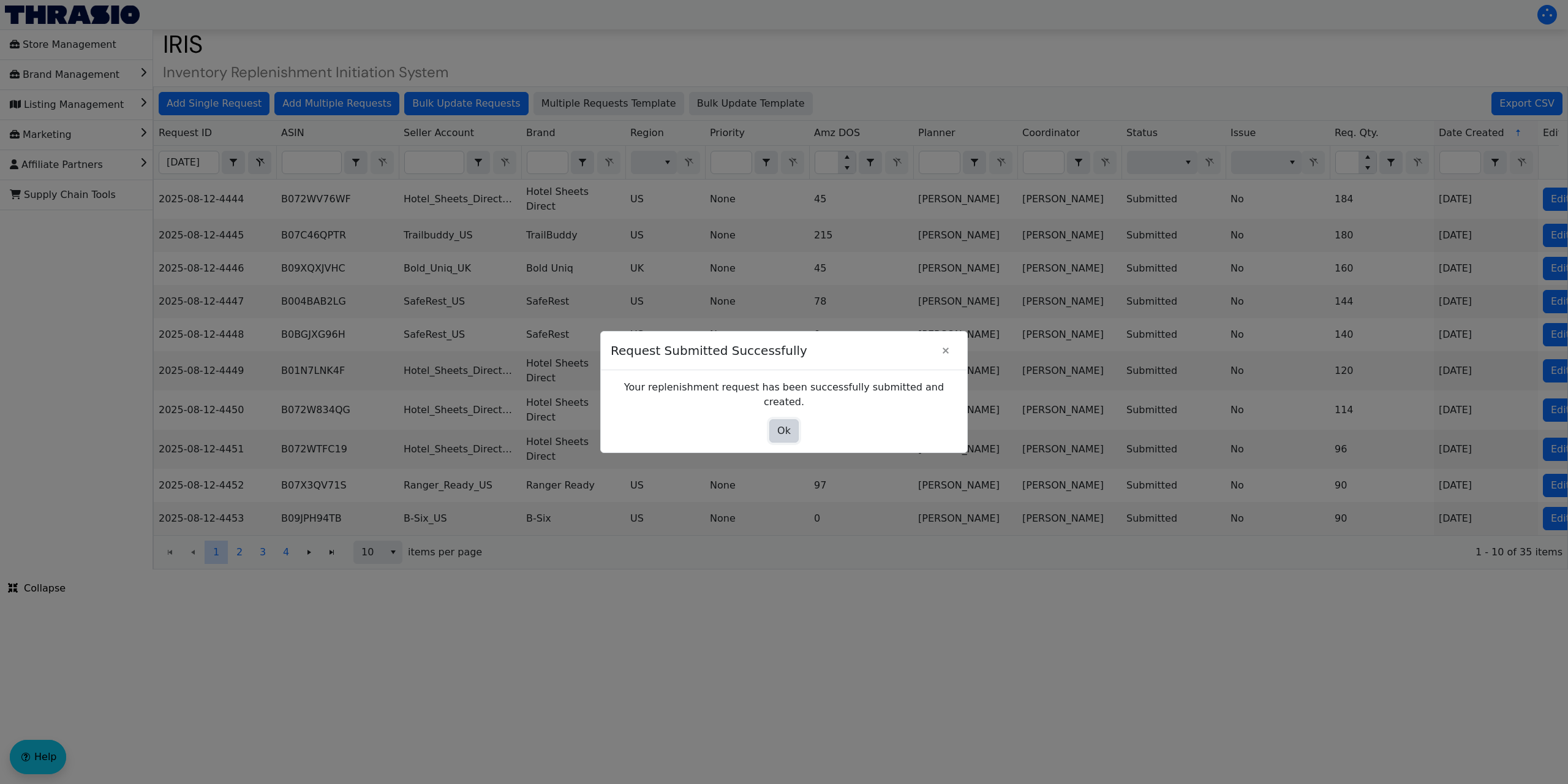
click at [782, 423] on span "Ok" at bounding box center [784, 430] width 13 height 15
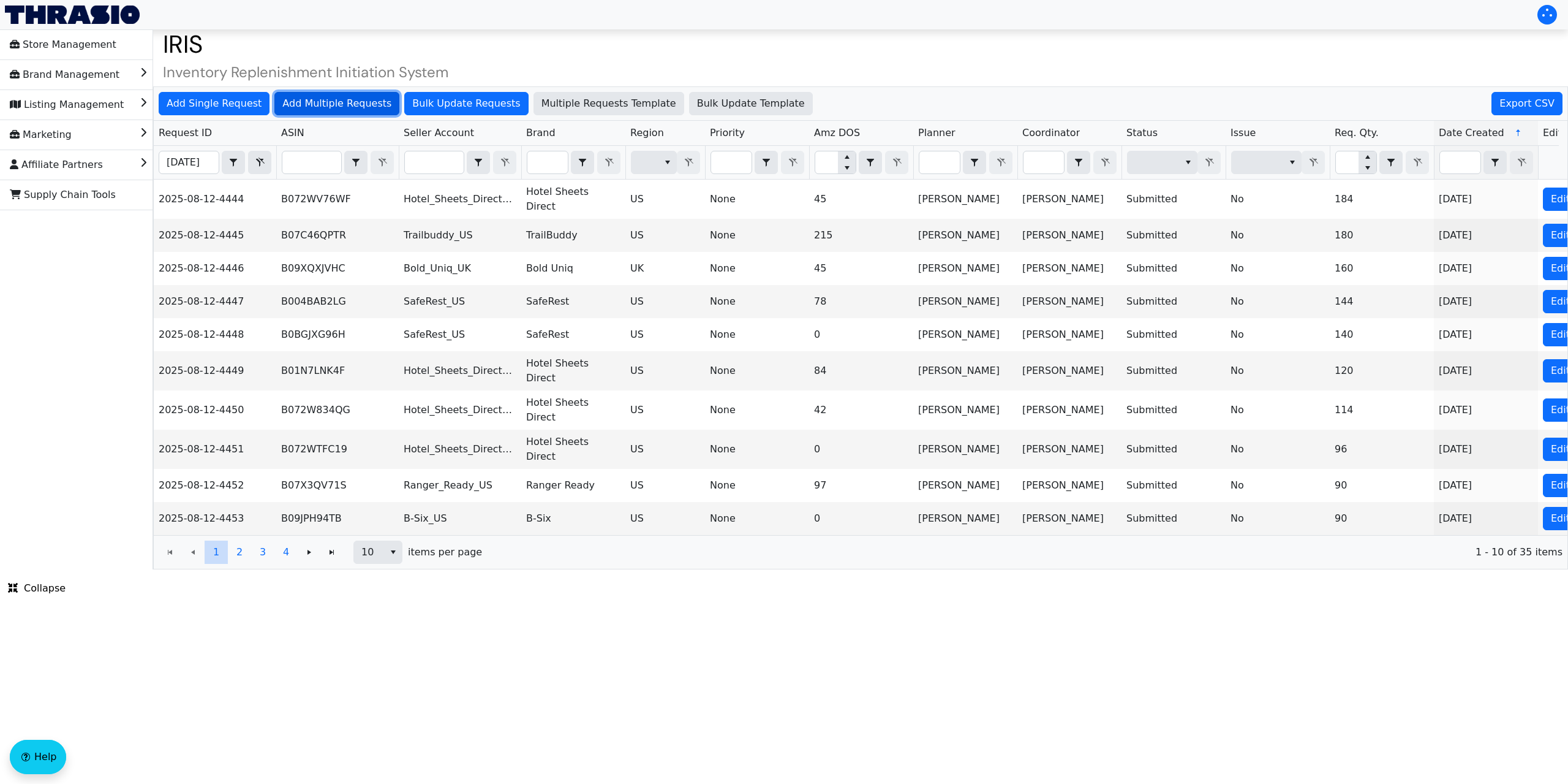
click at [341, 104] on span "Add Multiple Requests" at bounding box center [336, 103] width 109 height 15
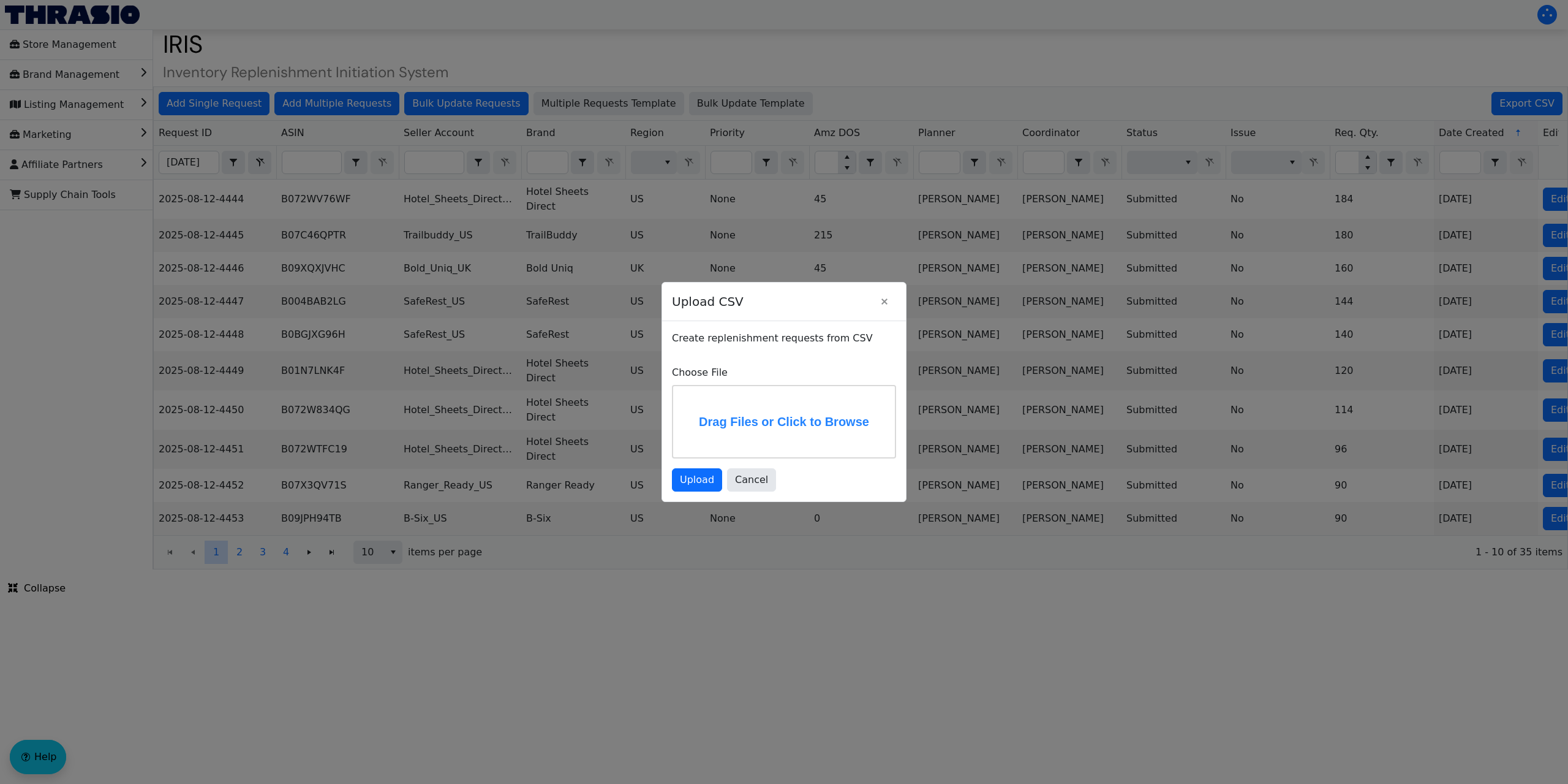
click at [712, 403] on label "Drag Files or Click to Browse" at bounding box center [784, 422] width 222 height 71
click at [0, 0] on input "Drag Files or Click to Browse" at bounding box center [0, 0] width 0 height 0
click at [694, 478] on span "Upload" at bounding box center [697, 479] width 34 height 15
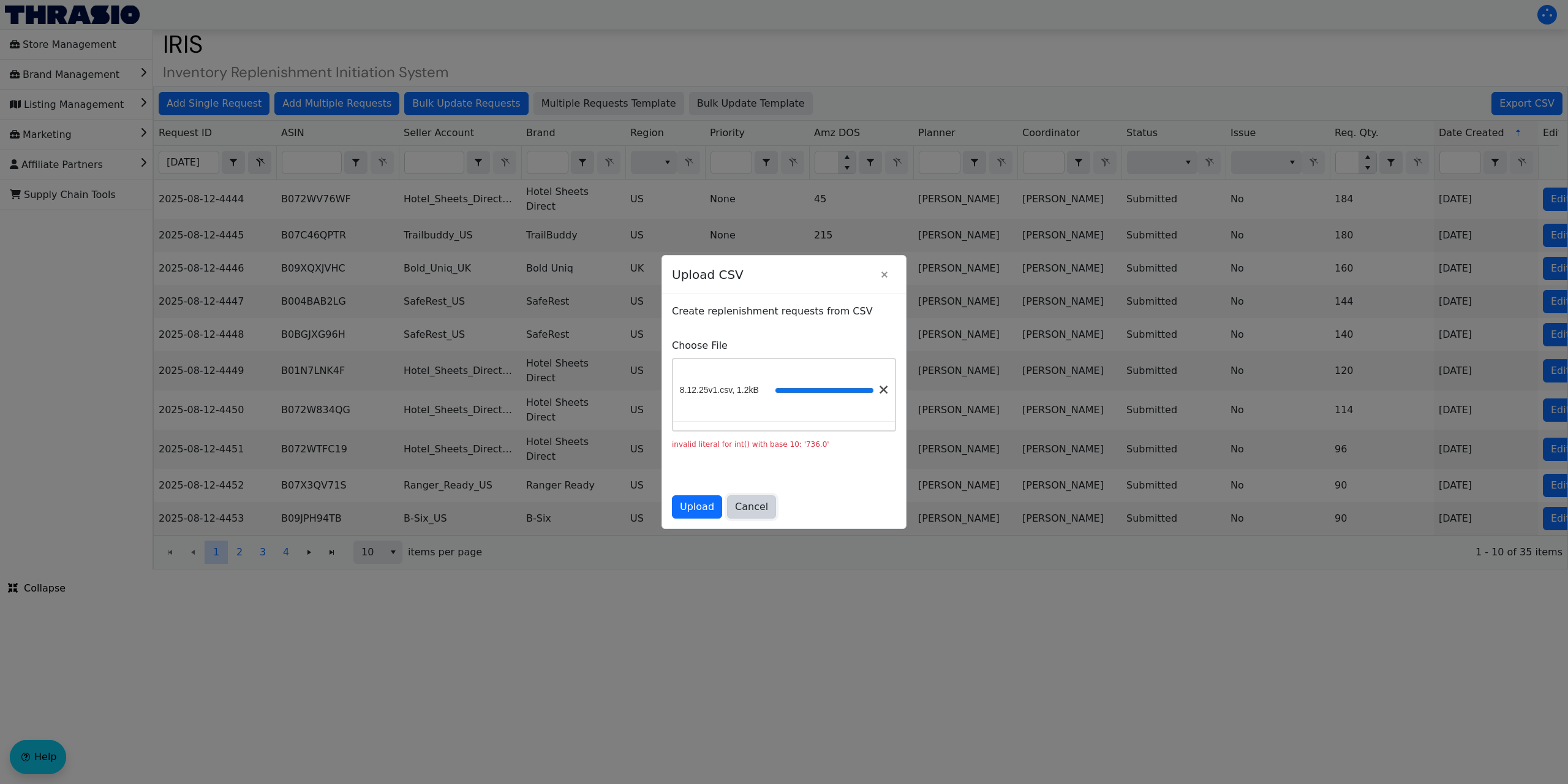
click at [746, 506] on span "Cancel" at bounding box center [751, 506] width 33 height 15
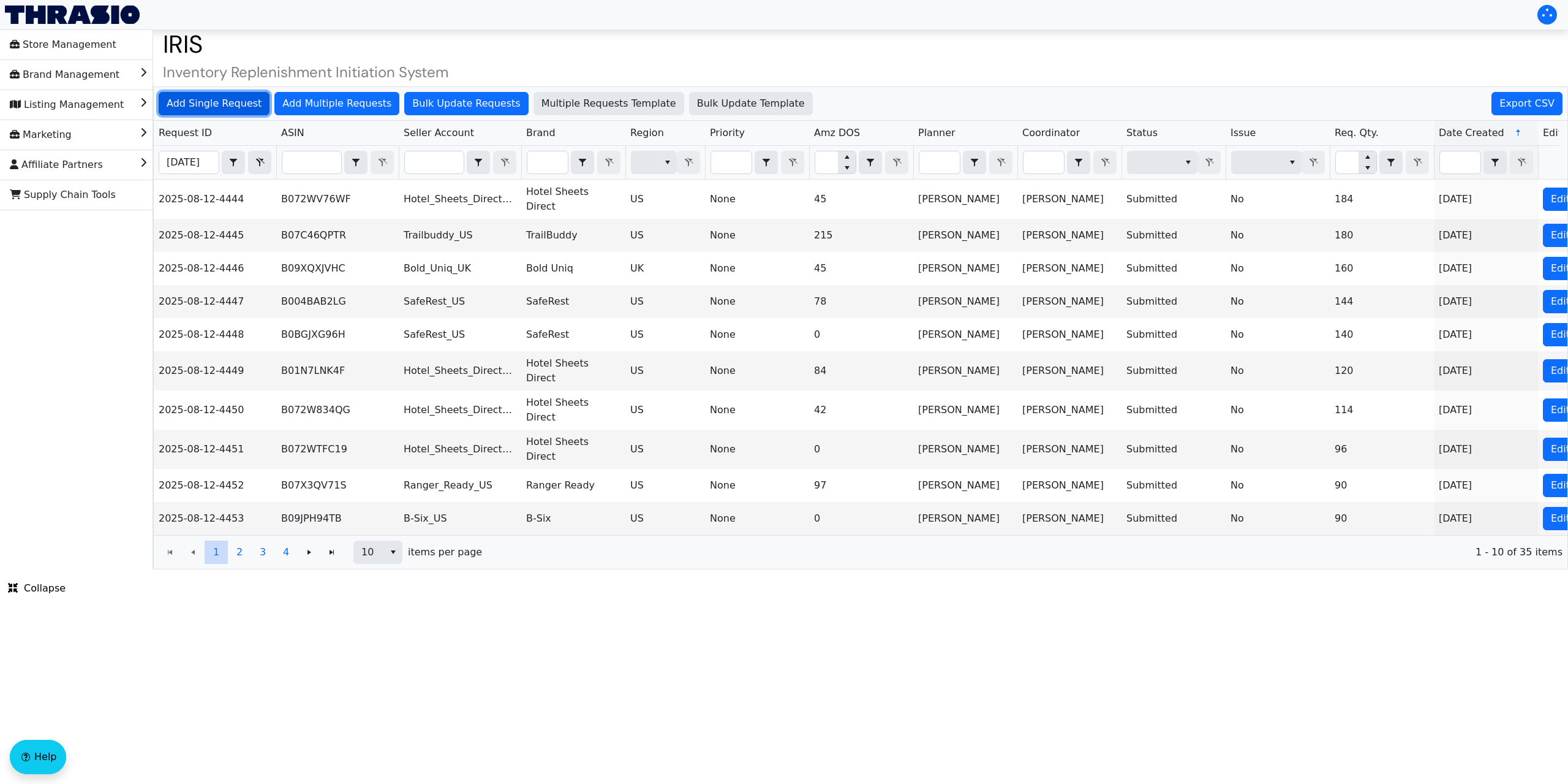
click at [210, 106] on span "Add Single Request" at bounding box center [214, 103] width 95 height 15
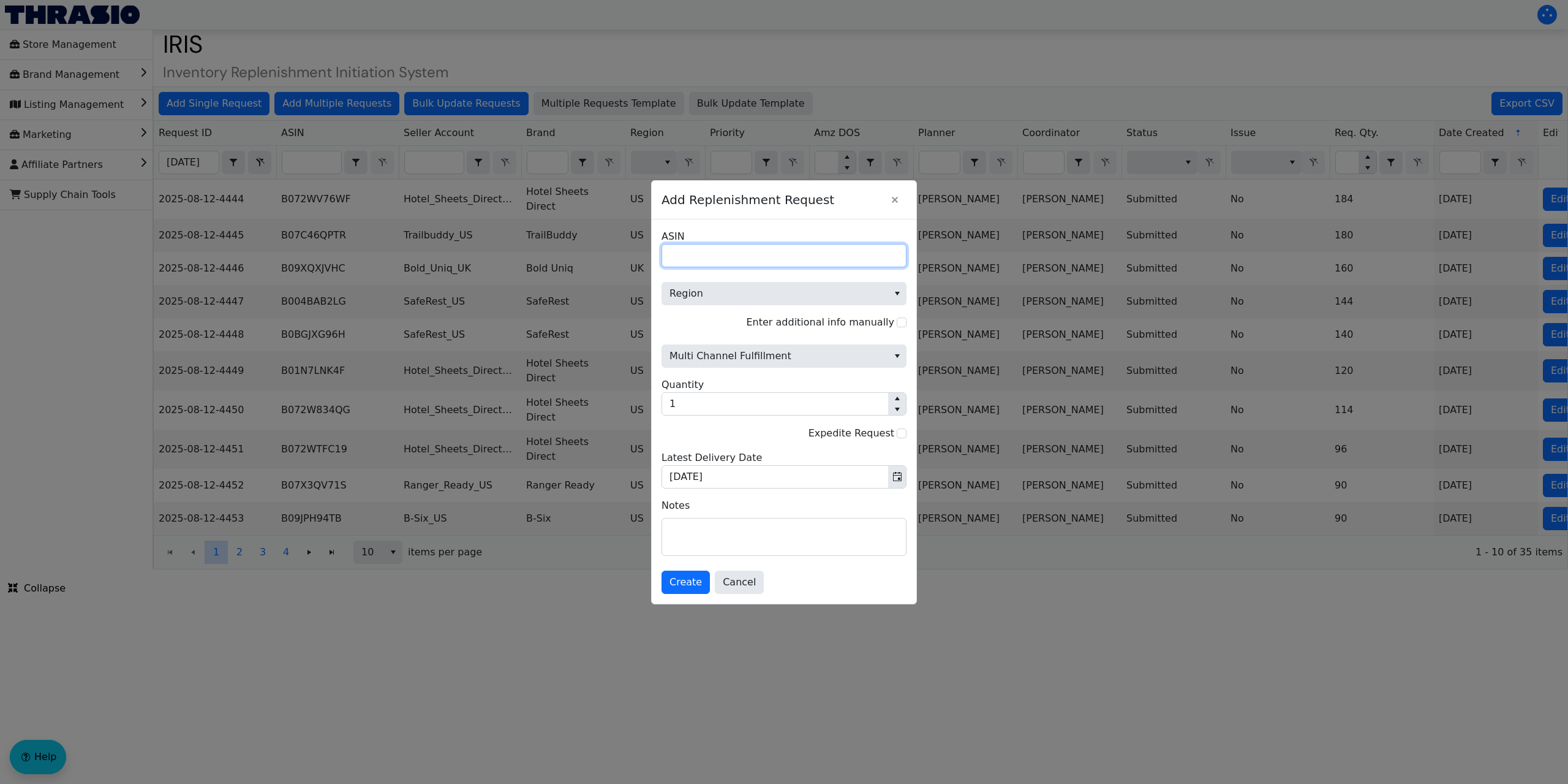
click at [698, 252] on input "ASIN" at bounding box center [784, 255] width 245 height 23
paste input "B0DHX98MJB"
type input "B0DHX98MJB"
click at [724, 293] on span "Region" at bounding box center [774, 293] width 211 height 15
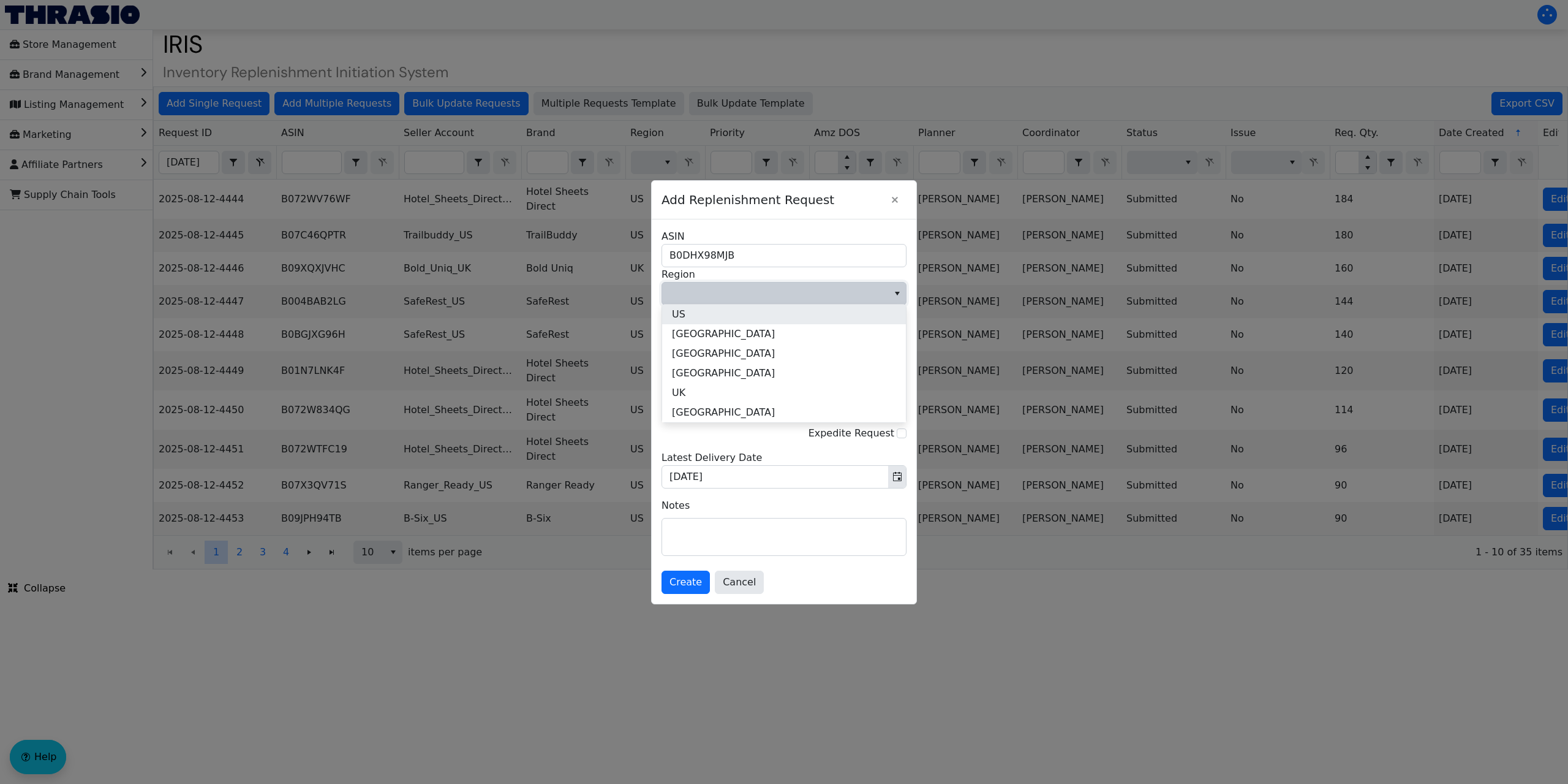
click at [709, 315] on li "US" at bounding box center [784, 313] width 244 height 19
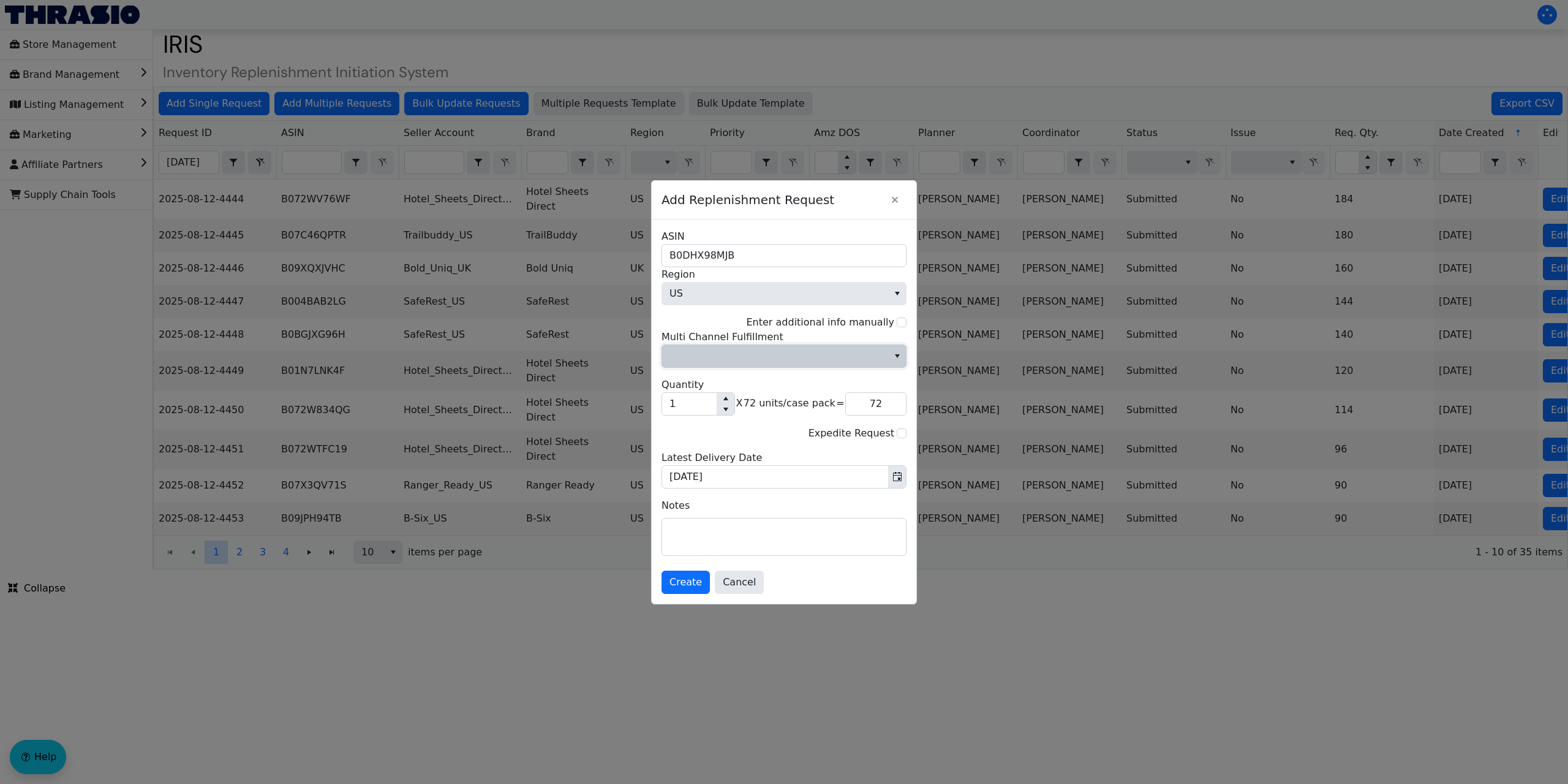
click at [753, 360] on span "Multi Channel Fulfillment" at bounding box center [774, 355] width 211 height 15
click at [701, 399] on li "No" at bounding box center [784, 397] width 244 height 19
drag, startPoint x: 682, startPoint y: 403, endPoint x: 647, endPoint y: 404, distance: 35.0
click at [646, 404] on div "Add Replenishment Request B0DHX98MJB ASIN US Region Enter additional info manua…" at bounding box center [784, 392] width 1568 height 784
type input "6"
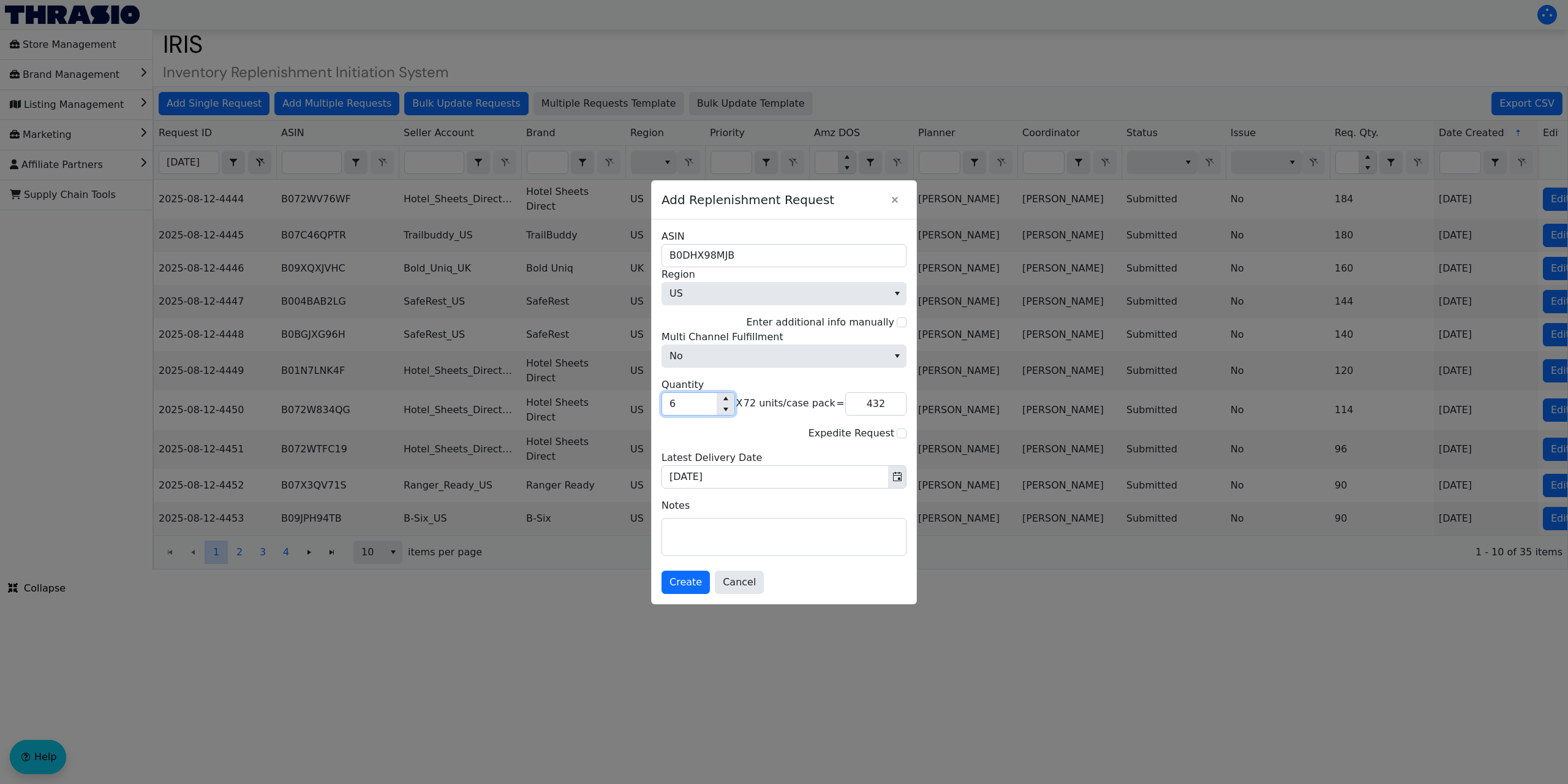
type input "432"
type input "6"
click at [683, 584] on span "Create" at bounding box center [685, 582] width 32 height 15
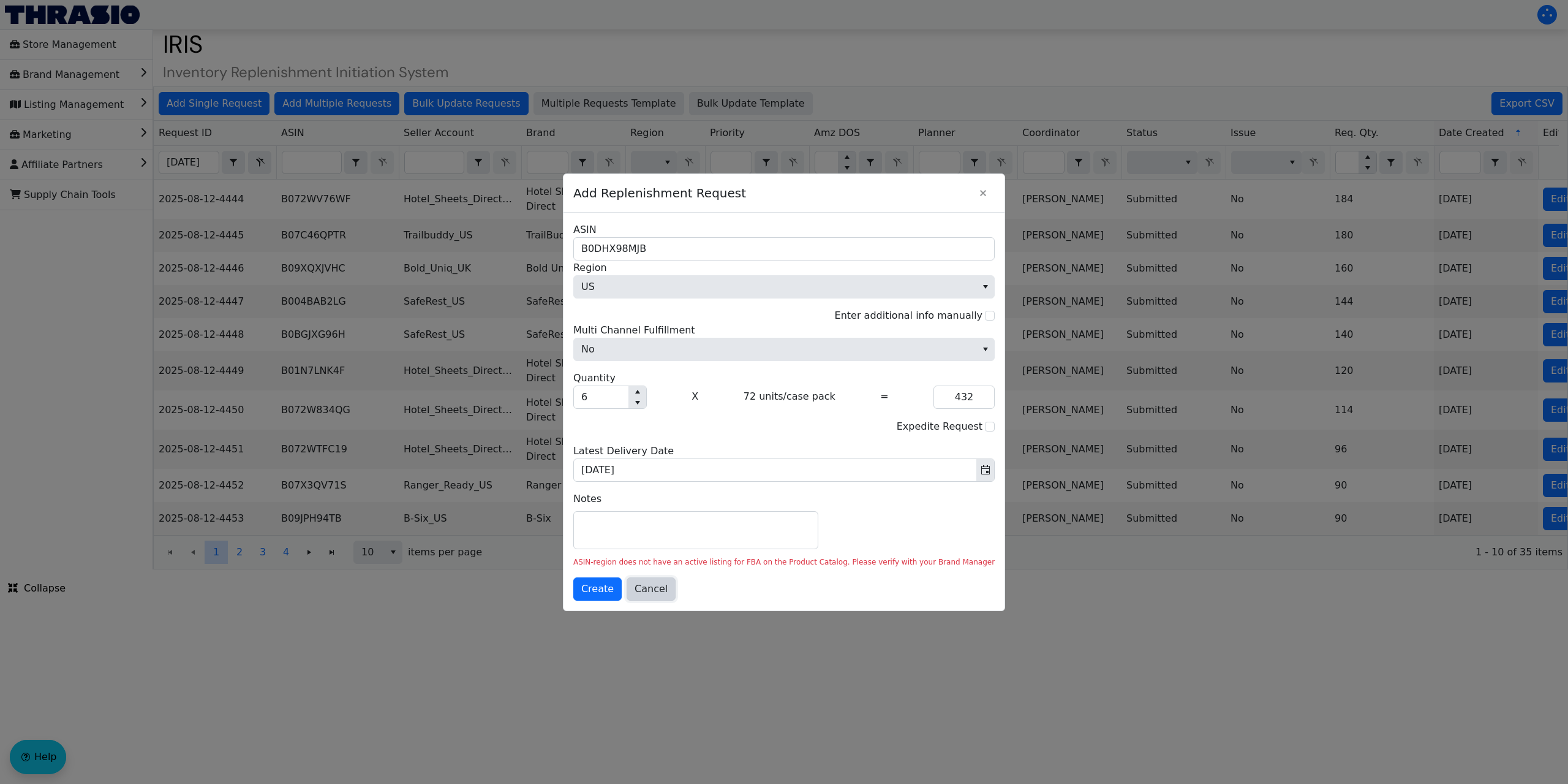
click at [668, 590] on span "Cancel" at bounding box center [651, 588] width 33 height 15
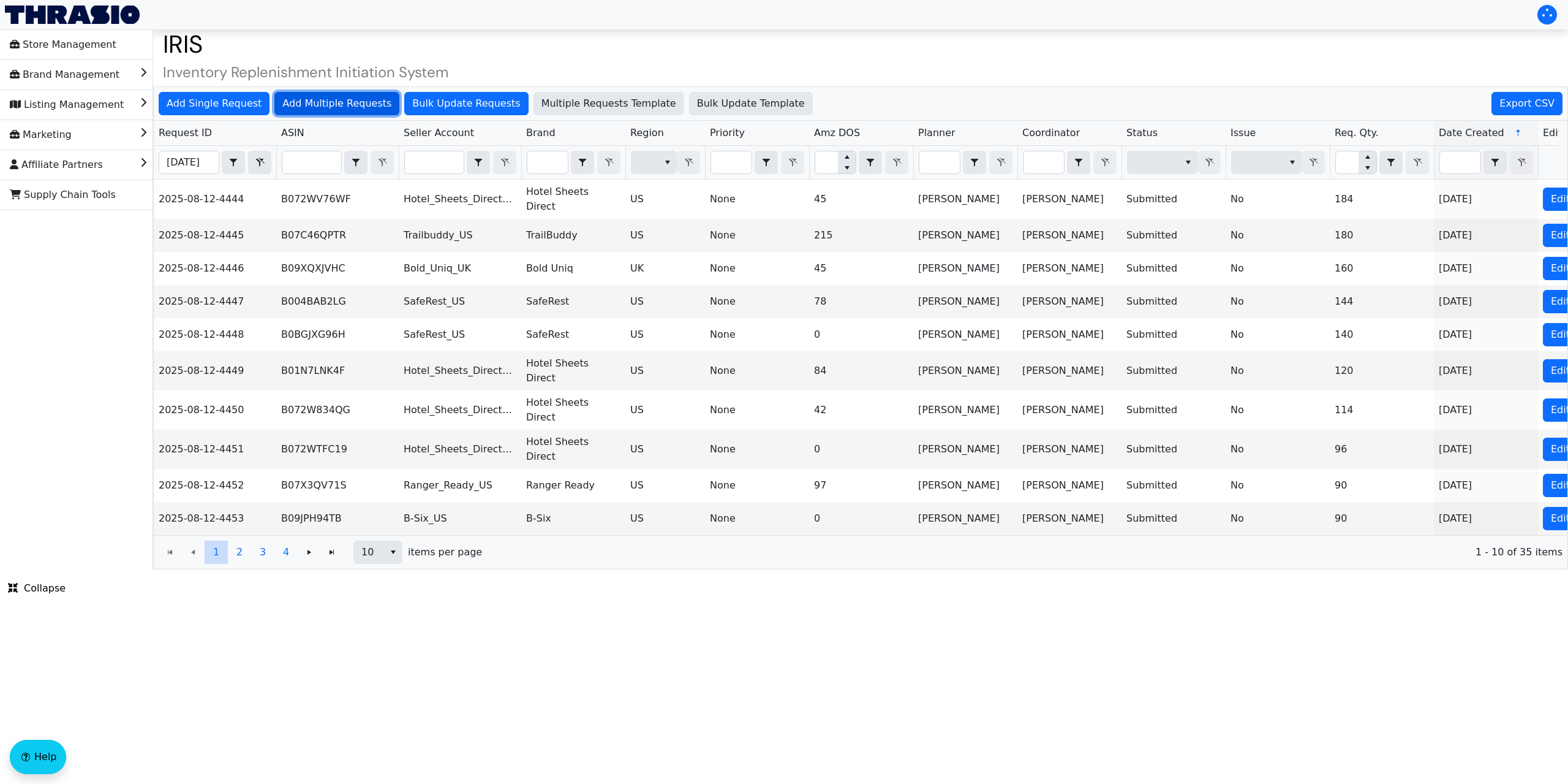
click at [306, 98] on span "Add Multiple Requests" at bounding box center [336, 103] width 109 height 15
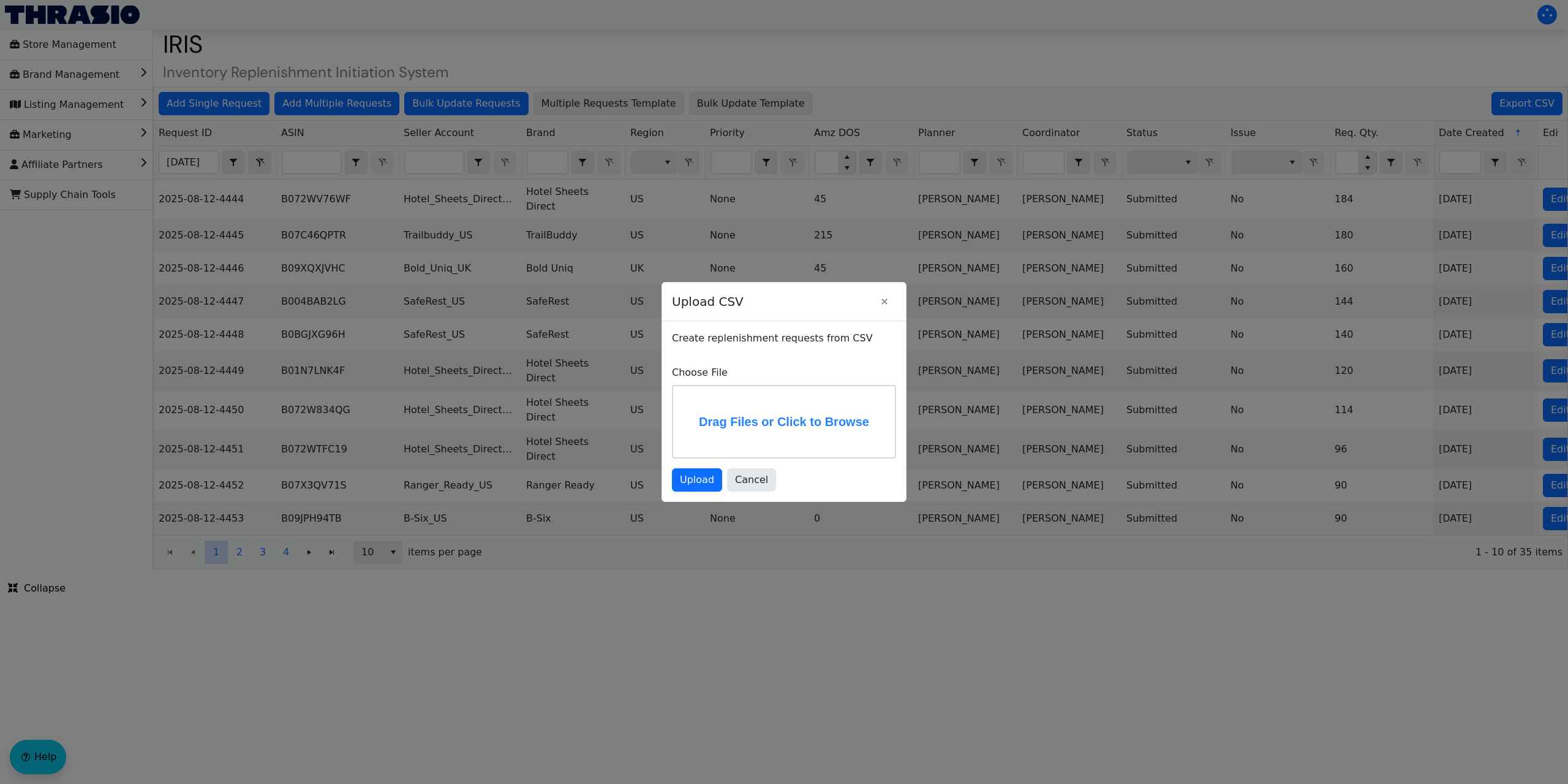
click at [724, 410] on label "Drag Files or Click to Browse" at bounding box center [784, 422] width 222 height 71
click at [0, 0] on input "Drag Files or Click to Browse" at bounding box center [0, 0] width 0 height 0
click at [691, 478] on span "Upload" at bounding box center [697, 479] width 34 height 15
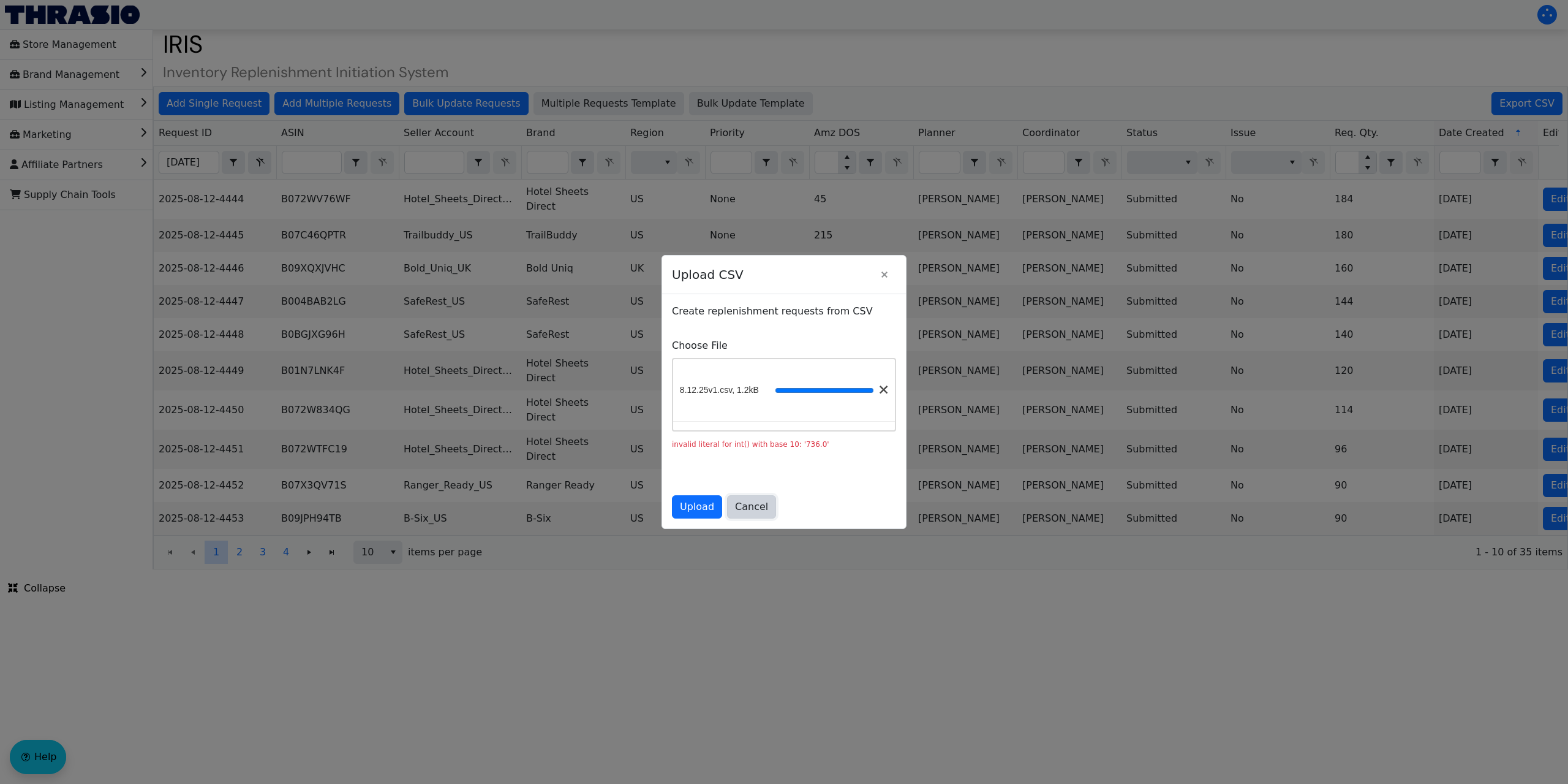
click at [746, 508] on span "Cancel" at bounding box center [751, 506] width 33 height 15
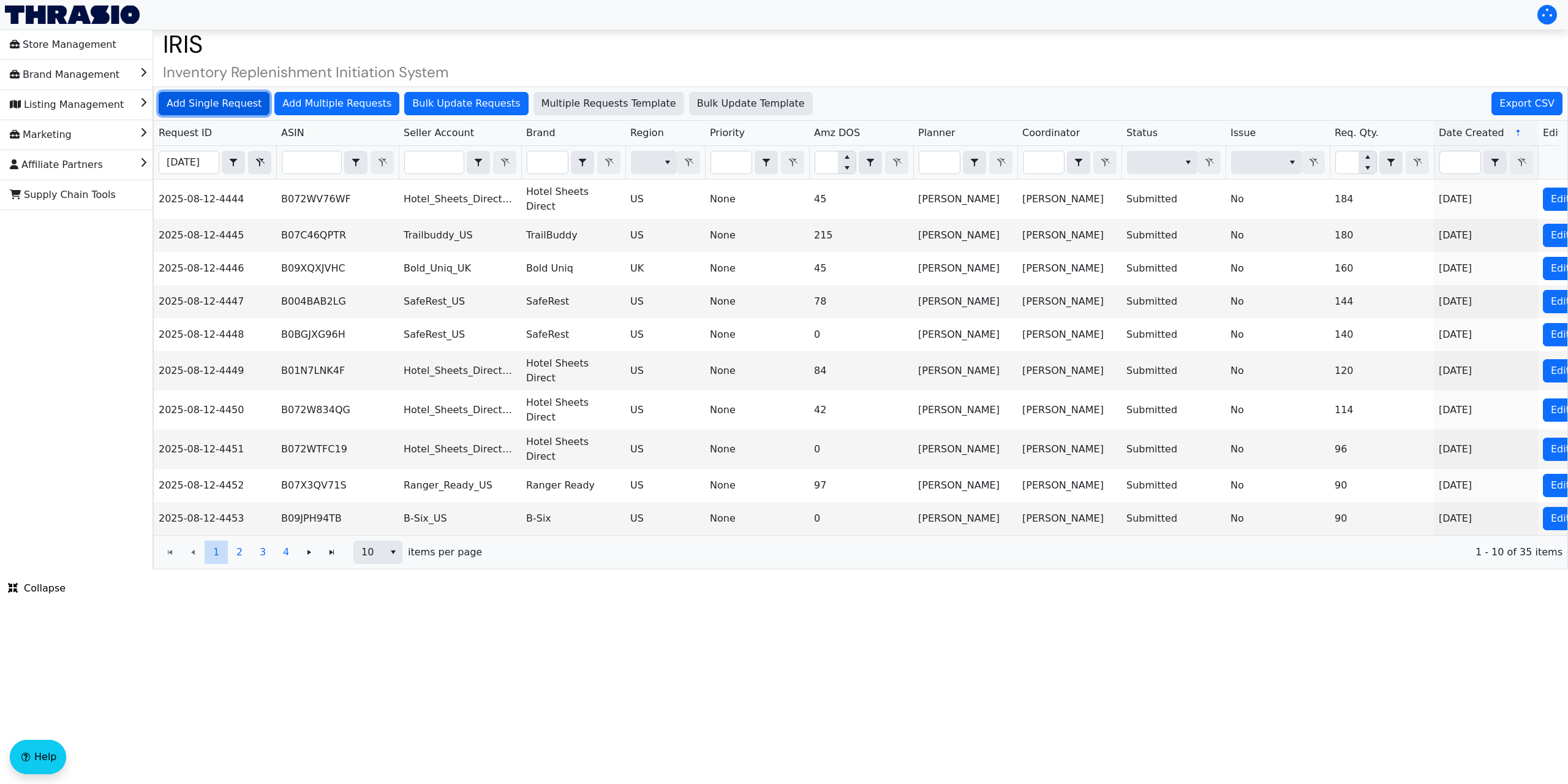
click at [235, 101] on span "Add Single Request" at bounding box center [214, 103] width 95 height 15
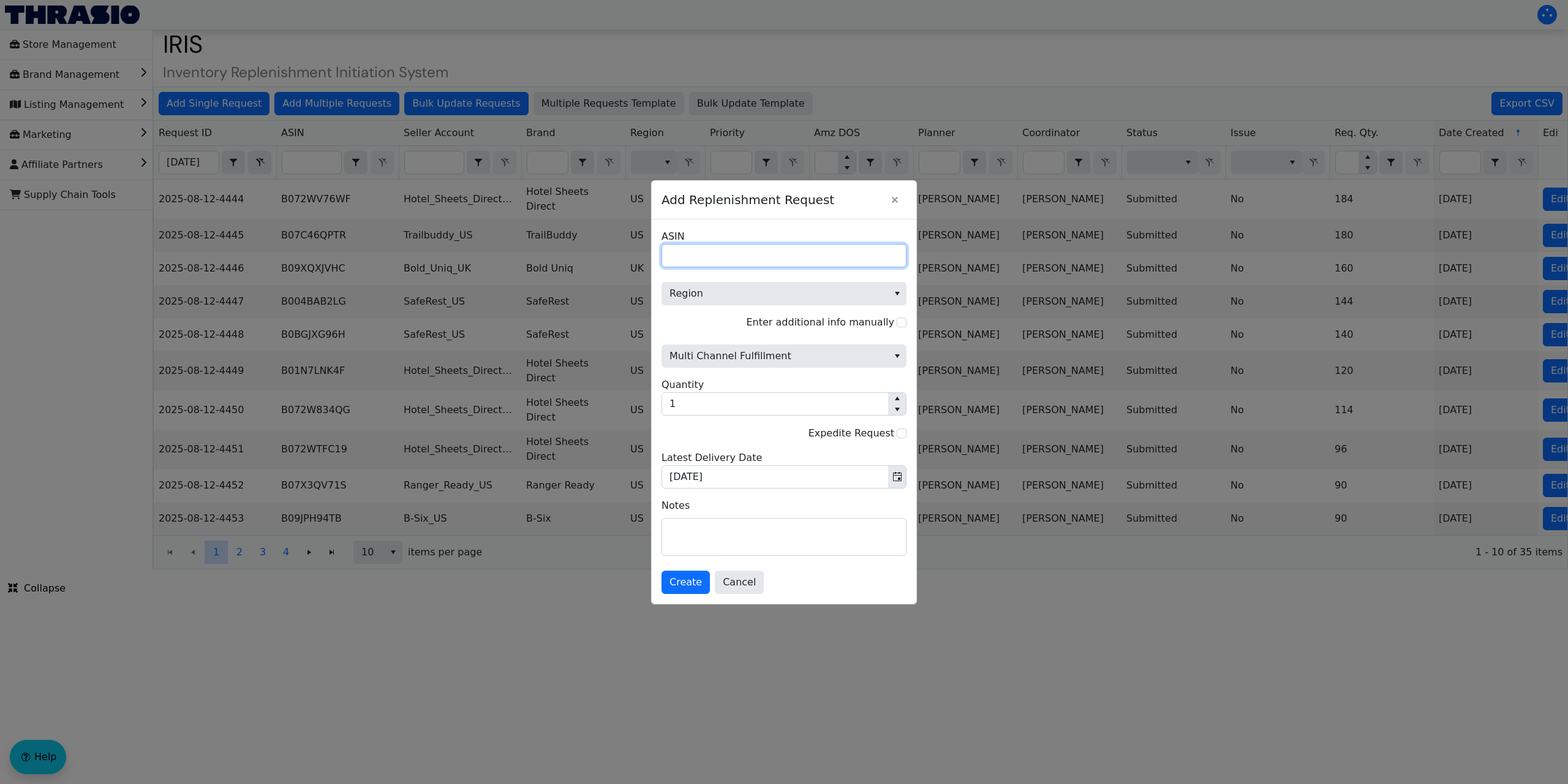
click at [690, 253] on input "ASIN" at bounding box center [784, 255] width 245 height 23
paste input "B09JJ2FNKH"
type input "B09JJ2FNKH"
click at [725, 296] on span "Region" at bounding box center [774, 293] width 211 height 15
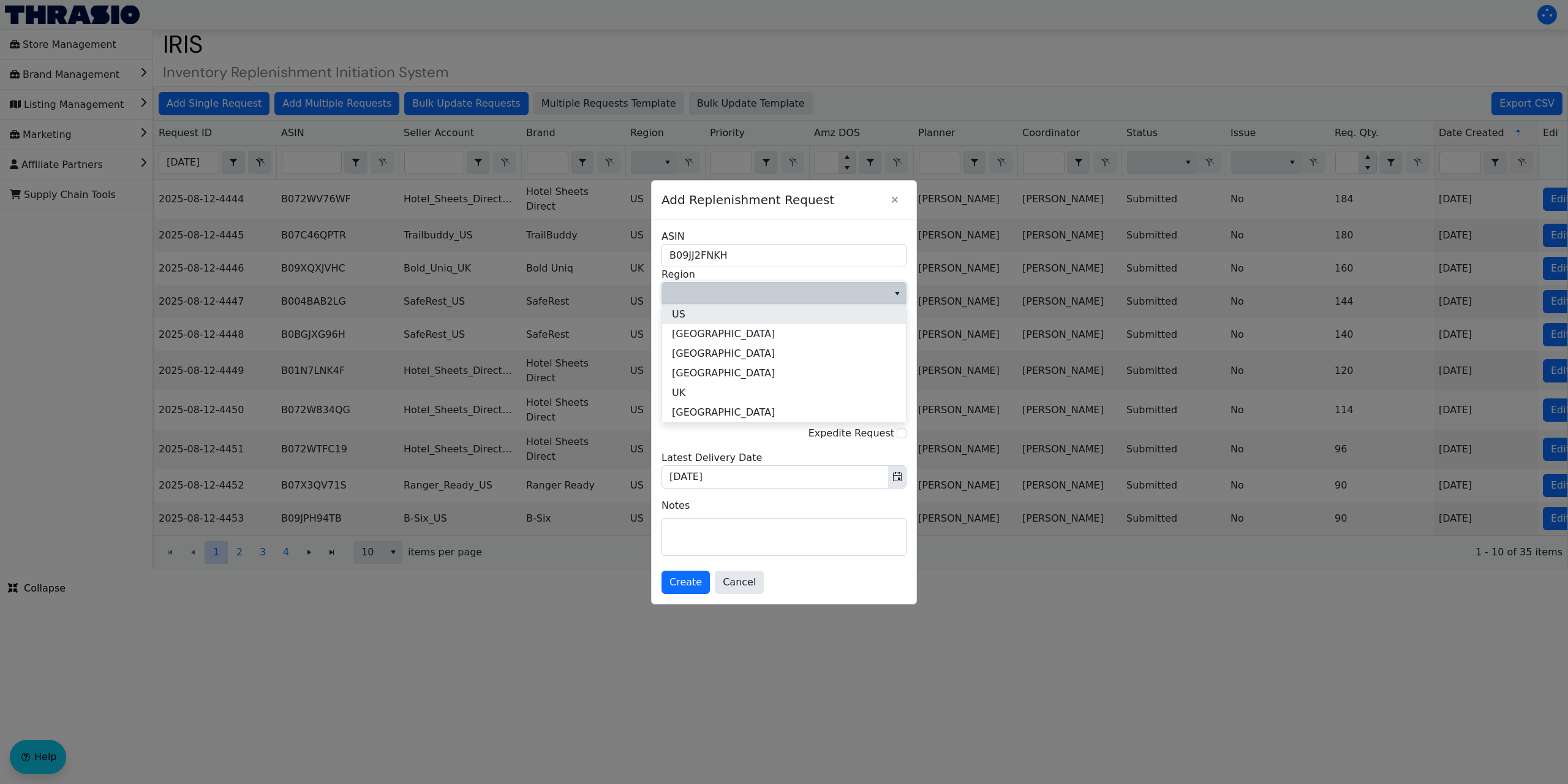
click at [705, 318] on li "US" at bounding box center [784, 313] width 244 height 19
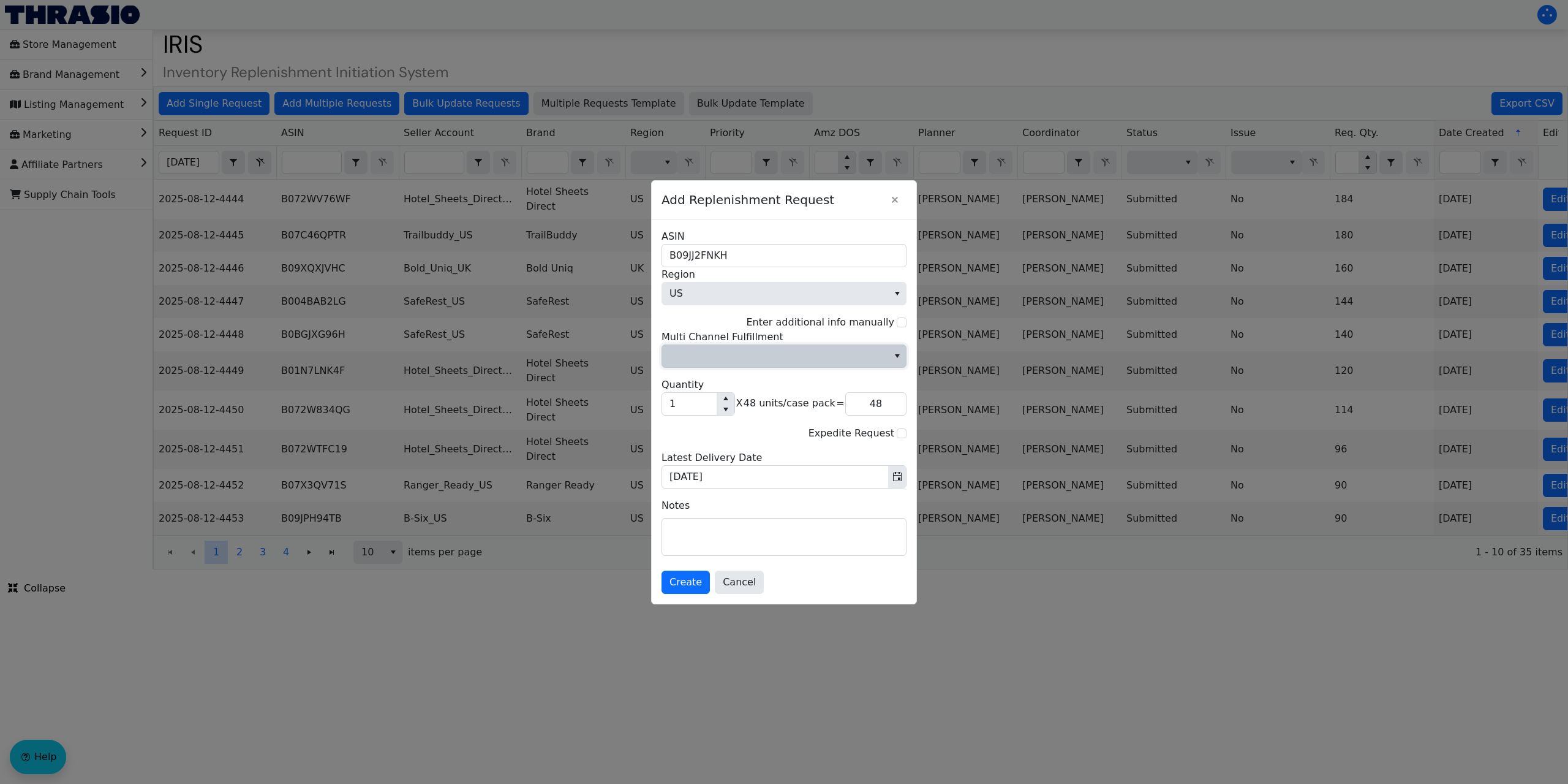
click at [743, 357] on span "Multi Channel Fulfillment" at bounding box center [774, 355] width 211 height 15
click at [709, 399] on li "No" at bounding box center [784, 397] width 244 height 19
drag, startPoint x: 684, startPoint y: 407, endPoint x: 644, endPoint y: 404, distance: 40.1
click at [645, 407] on div "Add Replenishment Request B09JJ2FNKH ASIN US Region Enter additional info manua…" at bounding box center [784, 392] width 1568 height 784
type input "5"
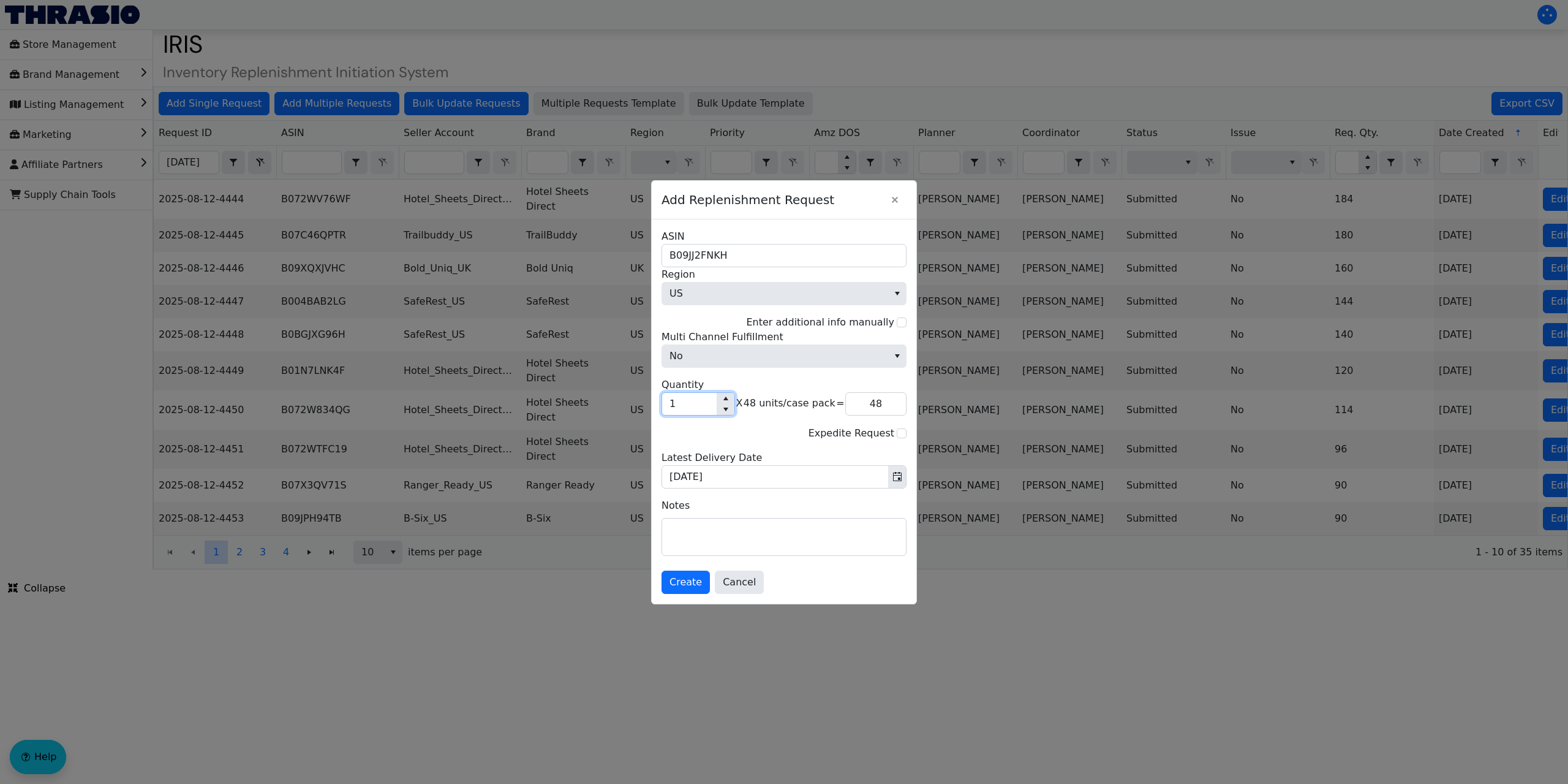
type input "240"
type input "5"
click at [684, 583] on span "Create" at bounding box center [685, 582] width 32 height 15
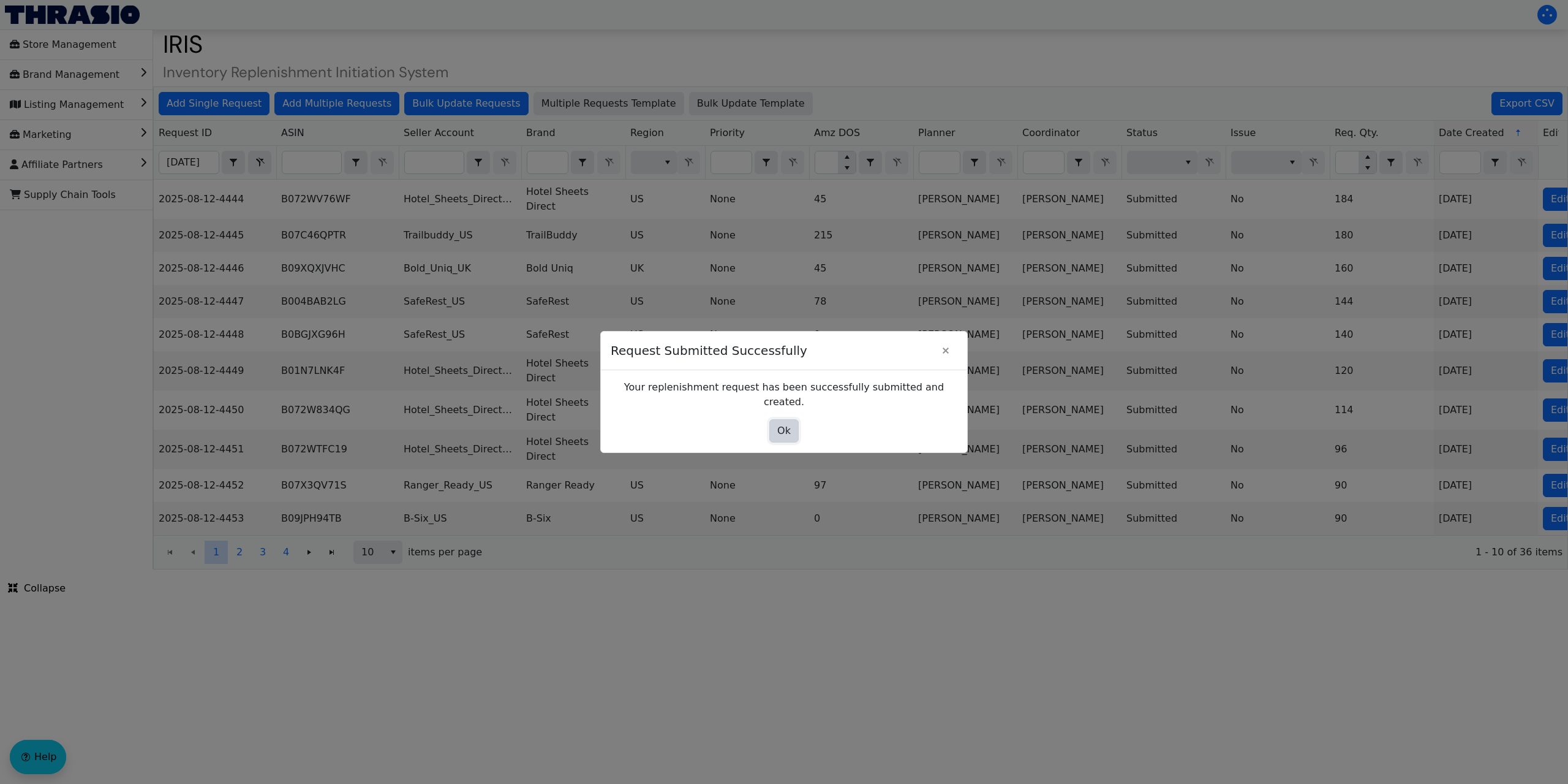
click at [784, 425] on span "Ok" at bounding box center [784, 430] width 13 height 15
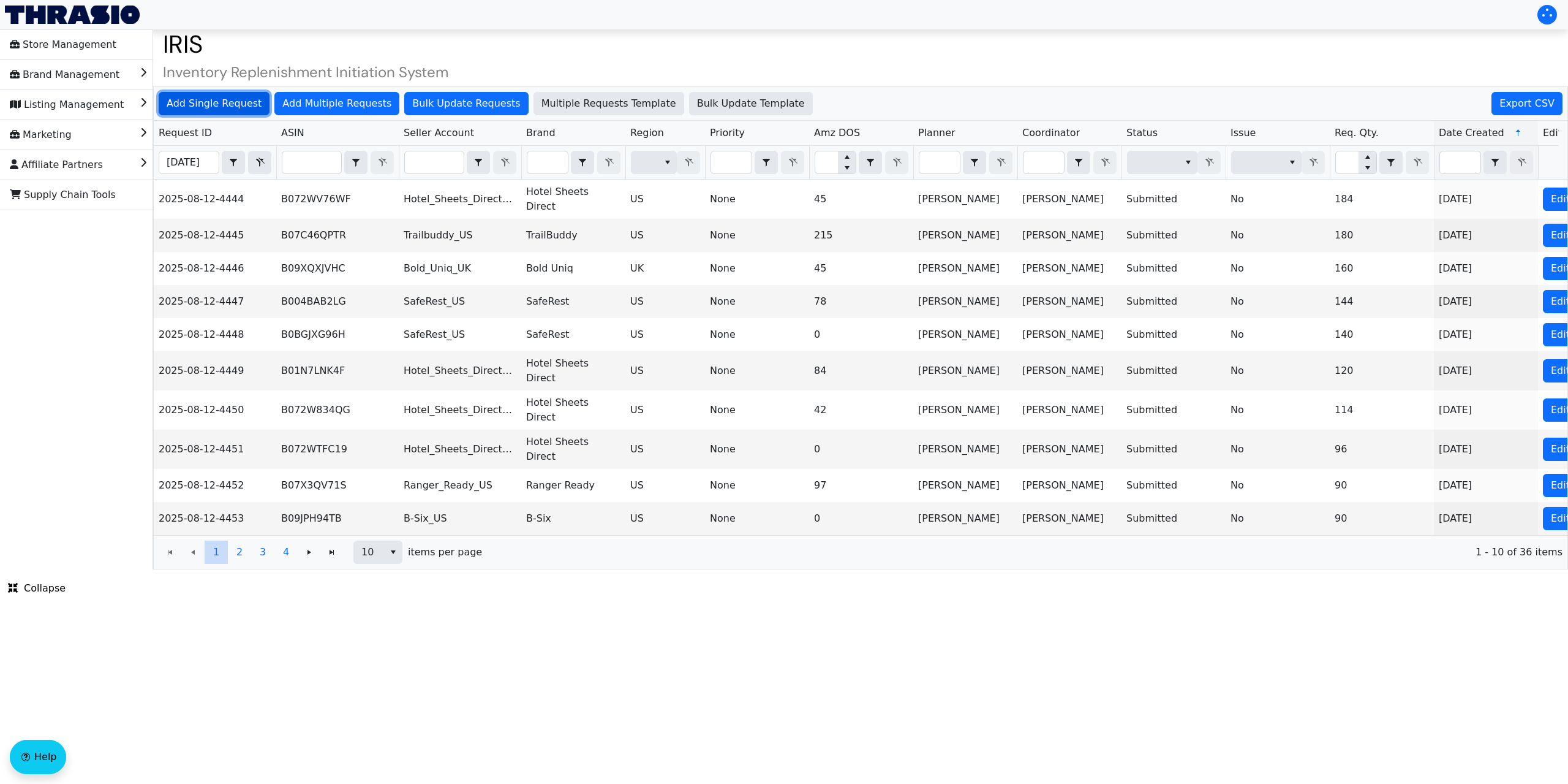
click at [219, 103] on span "Add Single Request" at bounding box center [214, 103] width 95 height 15
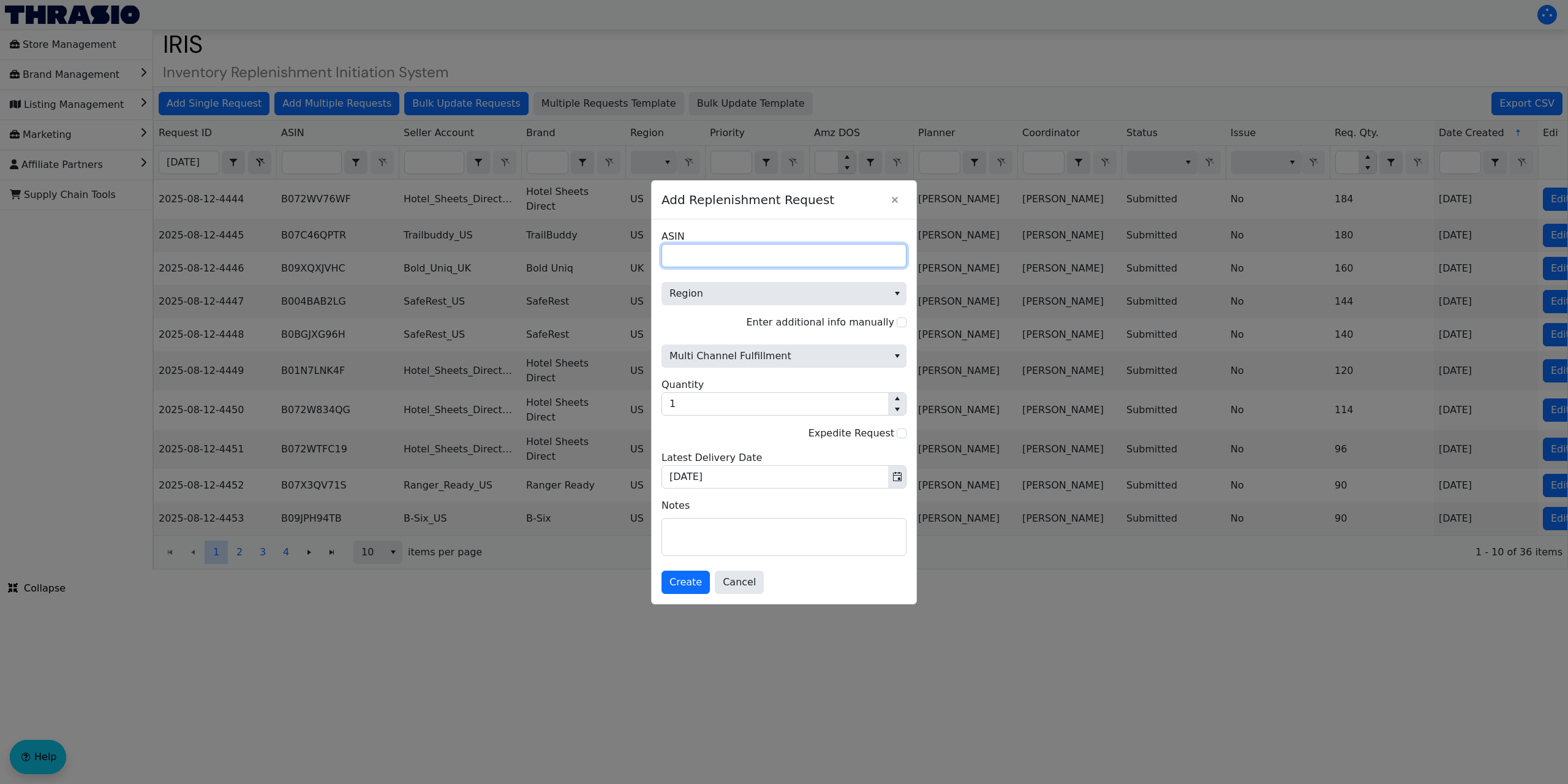
click at [680, 248] on input "ASIN" at bounding box center [784, 255] width 245 height 23
paste input "B08DR49WS8"
type input "B08DR49WS8"
click at [733, 293] on span "Region" at bounding box center [774, 293] width 211 height 15
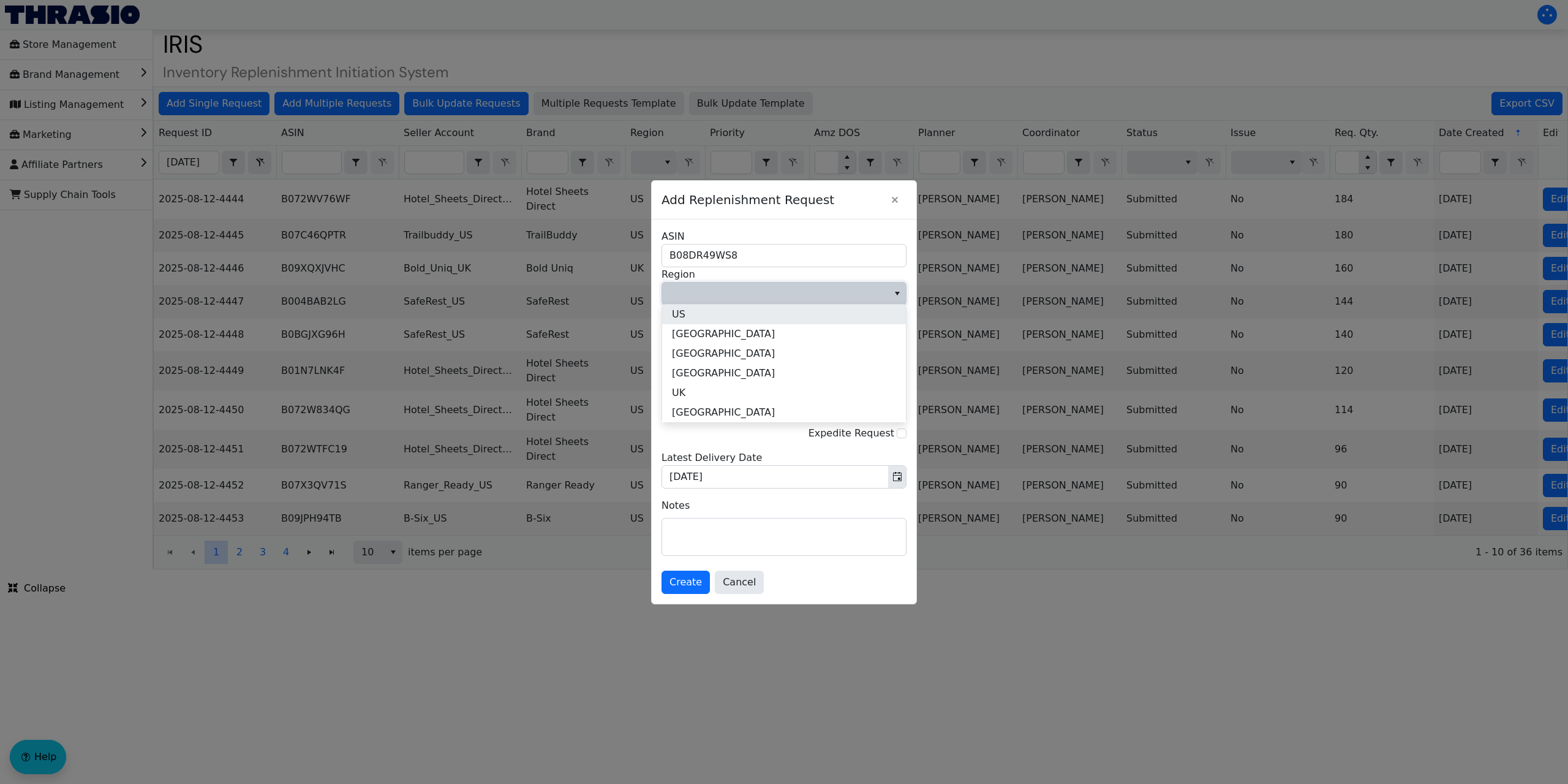
click at [710, 310] on li "US" at bounding box center [784, 313] width 244 height 19
click at [766, 361] on span "Multi Channel Fulfillment" at bounding box center [774, 355] width 211 height 15
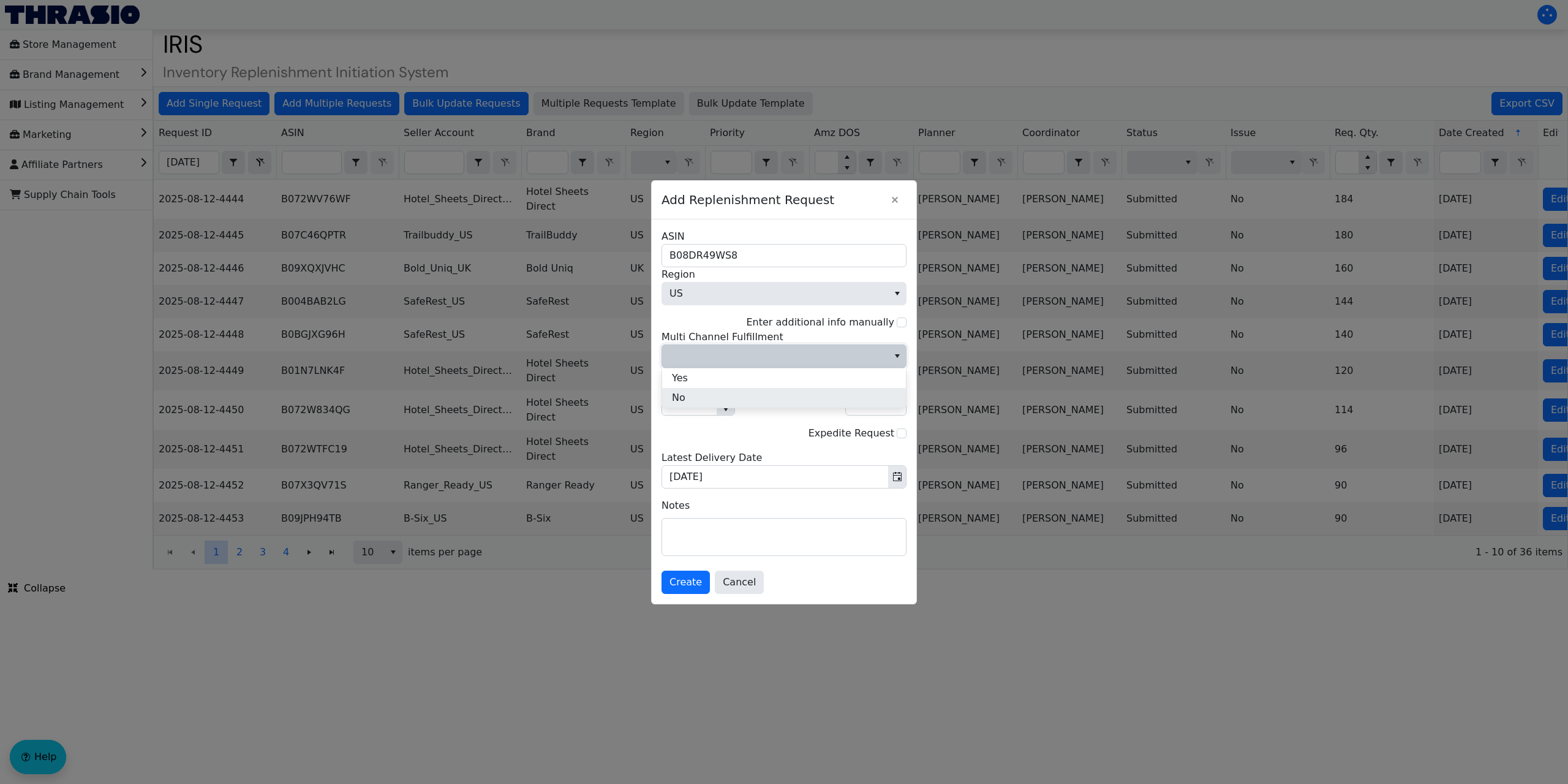
click at [693, 392] on li "No" at bounding box center [784, 397] width 244 height 19
drag, startPoint x: 682, startPoint y: 406, endPoint x: 662, endPoint y: 399, distance: 21.2
click at [657, 409] on div "B08DR49WS8 ASIN US Region Enter additional info manually No Multi Channel Fulfi…" at bounding box center [784, 411] width 265 height 384
type input "3"
type input "69"
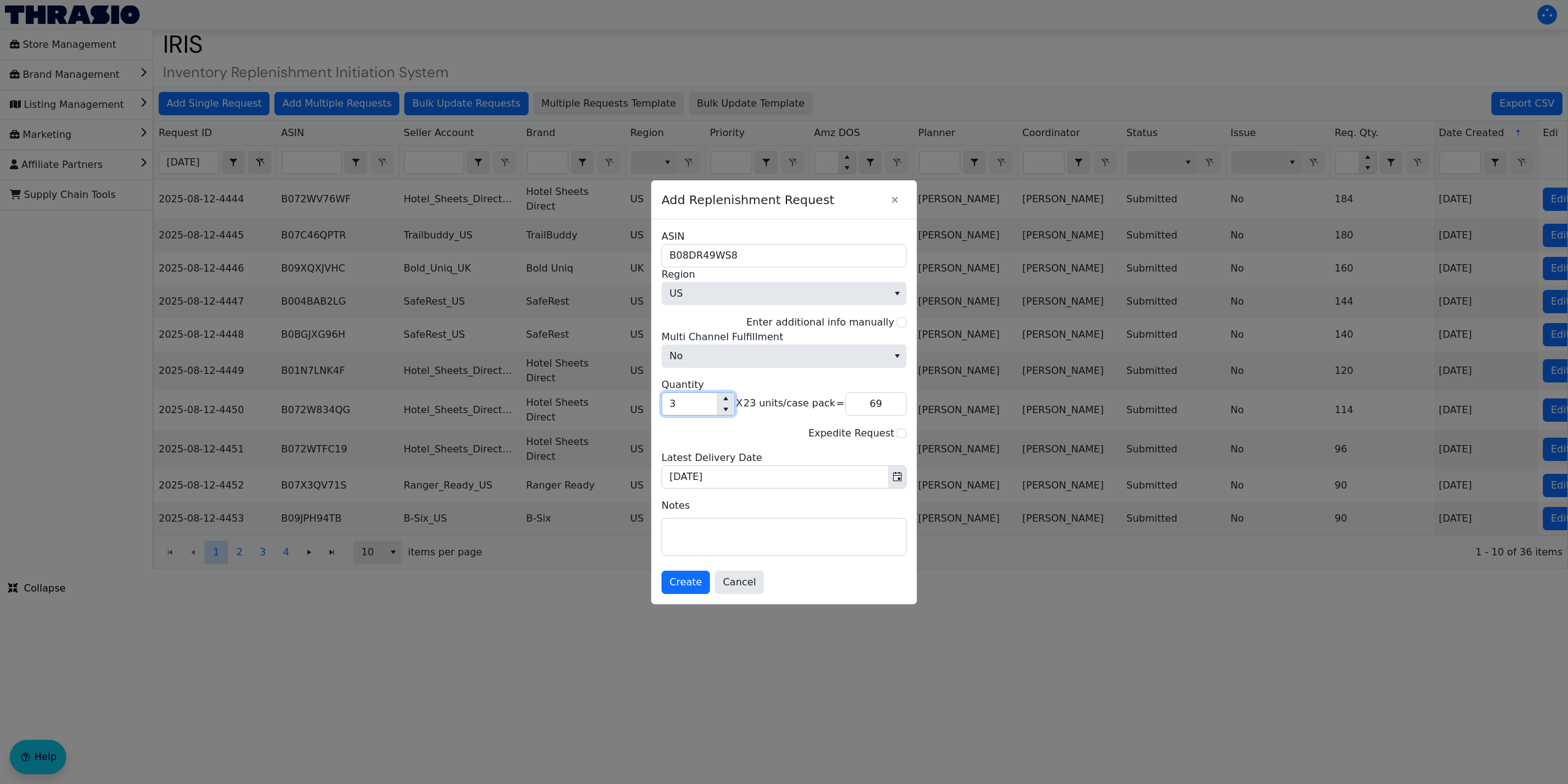
type input "32"
type input "736"
type input "32"
click at [678, 580] on span "Create" at bounding box center [685, 582] width 32 height 15
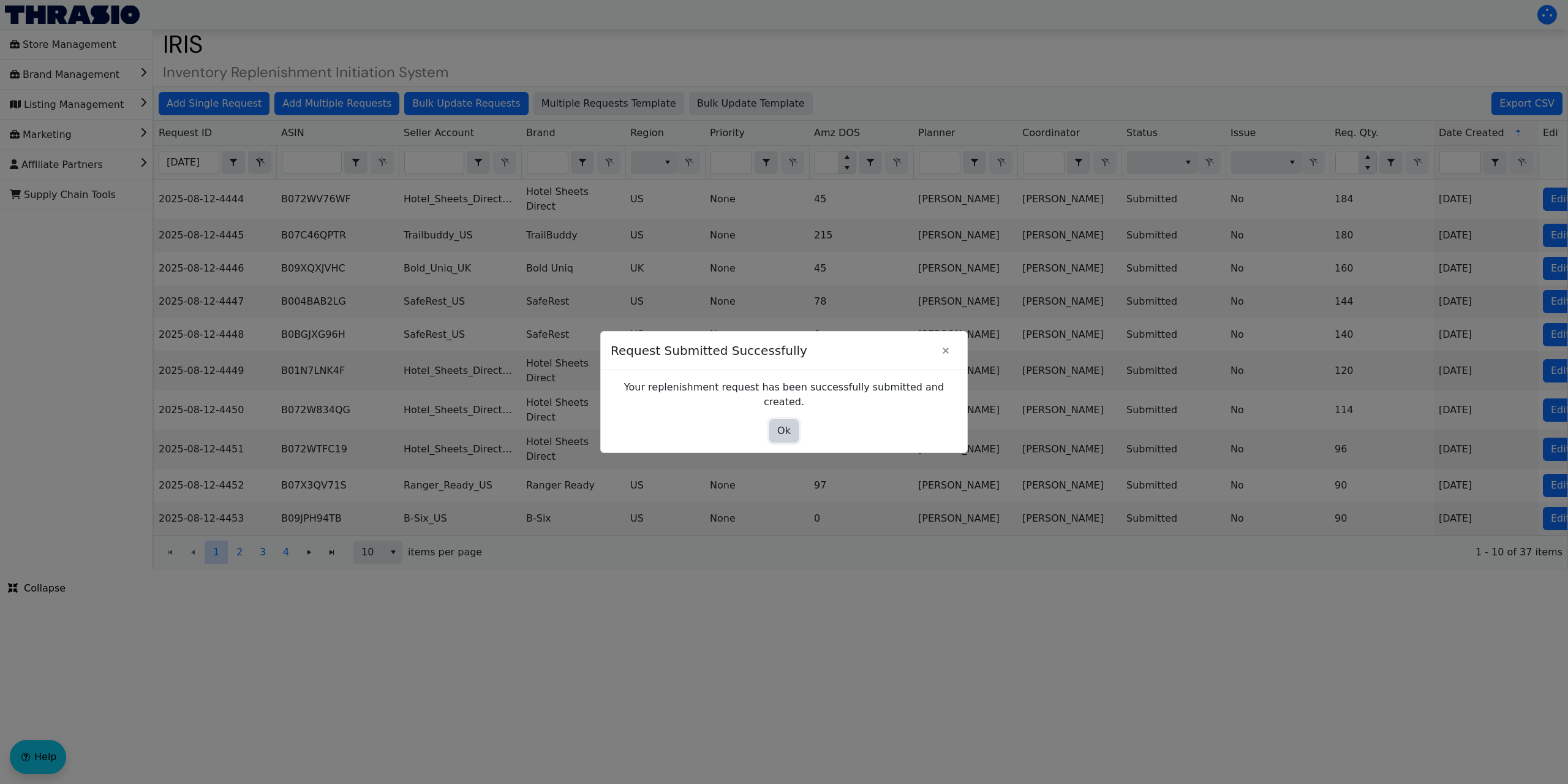
click at [781, 427] on span "Ok" at bounding box center [784, 430] width 13 height 15
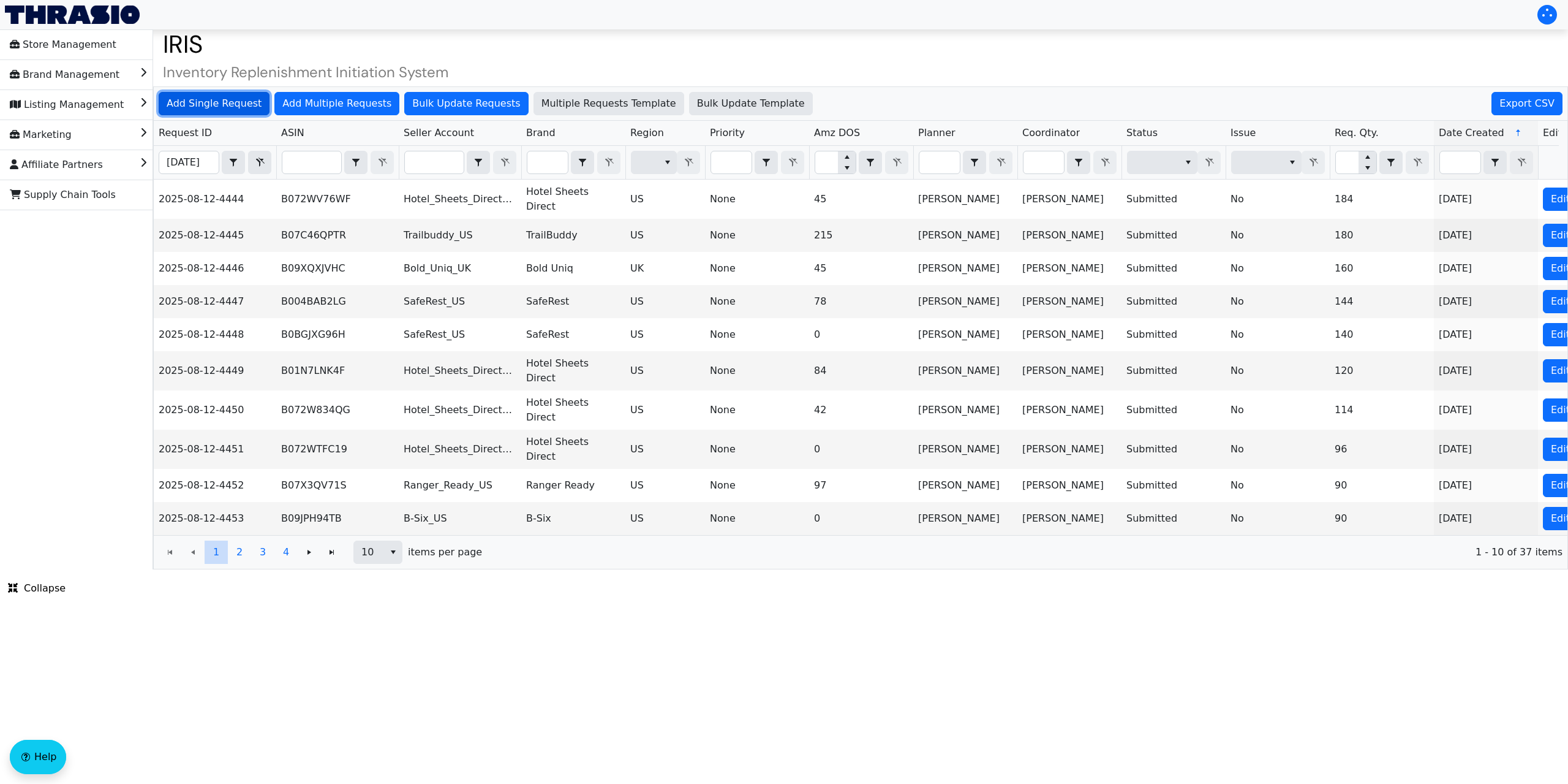
click at [221, 106] on span "Add Single Request" at bounding box center [214, 103] width 95 height 15
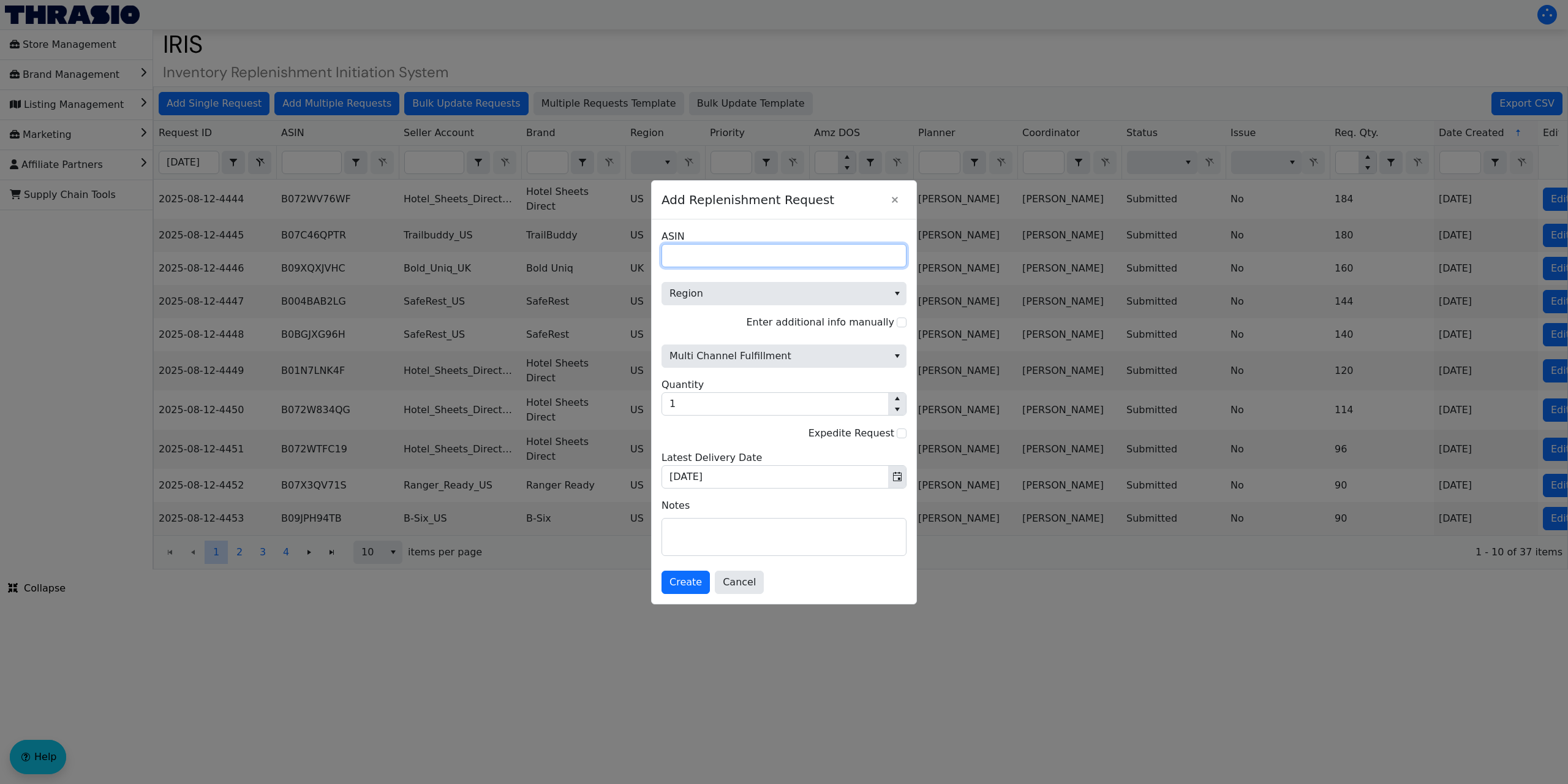
click at [688, 255] on input "ASIN" at bounding box center [784, 255] width 245 height 23
paste input "B01LZH2UZ2"
type input "B01LZH2UZ2"
click at [707, 289] on span "Region" at bounding box center [774, 293] width 211 height 15
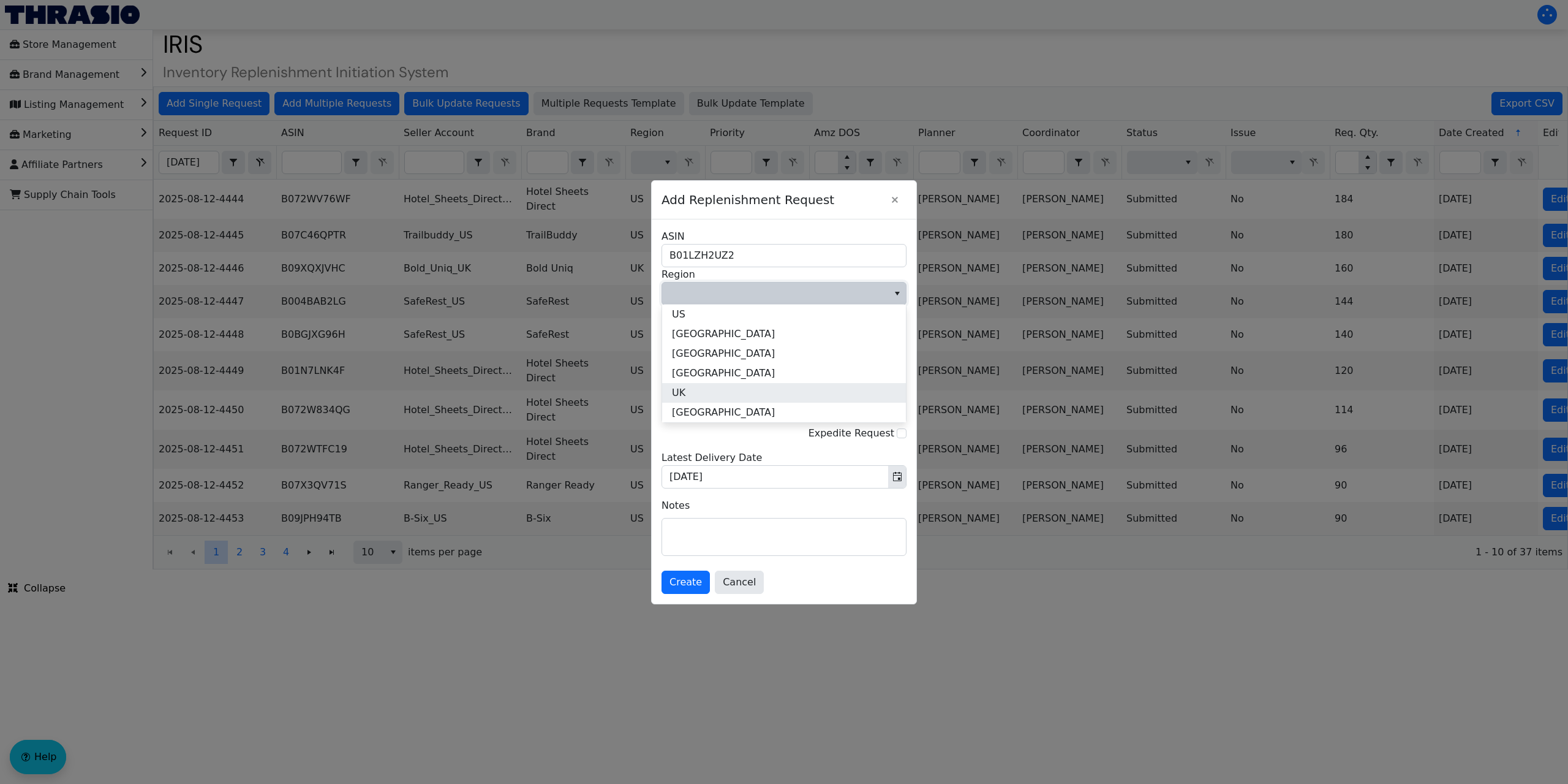
click at [686, 397] on li "UK" at bounding box center [784, 392] width 244 height 19
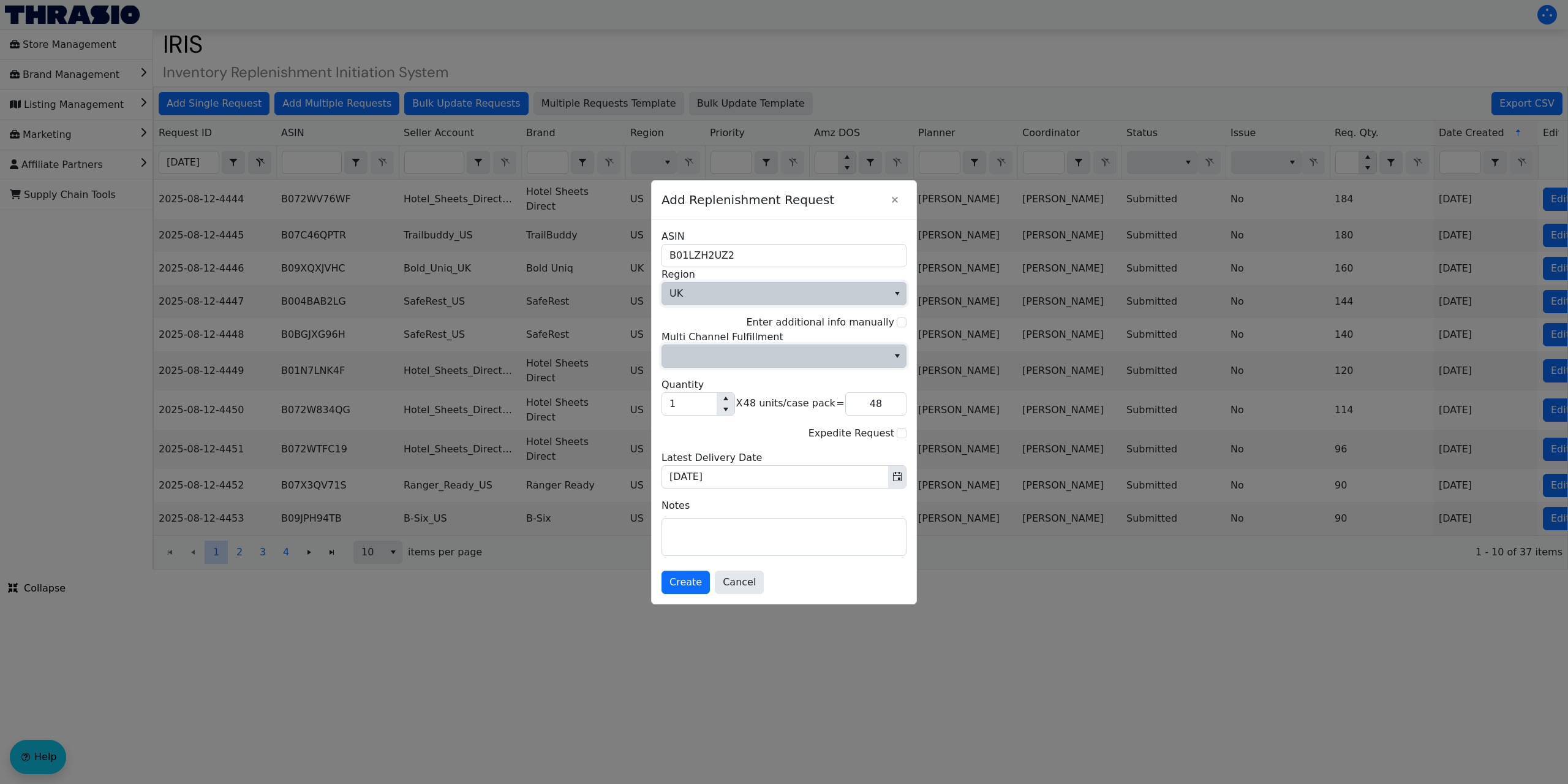
click at [775, 361] on span "Multi Channel Fulfillment" at bounding box center [774, 355] width 211 height 15
click at [740, 402] on li "No" at bounding box center [784, 397] width 244 height 19
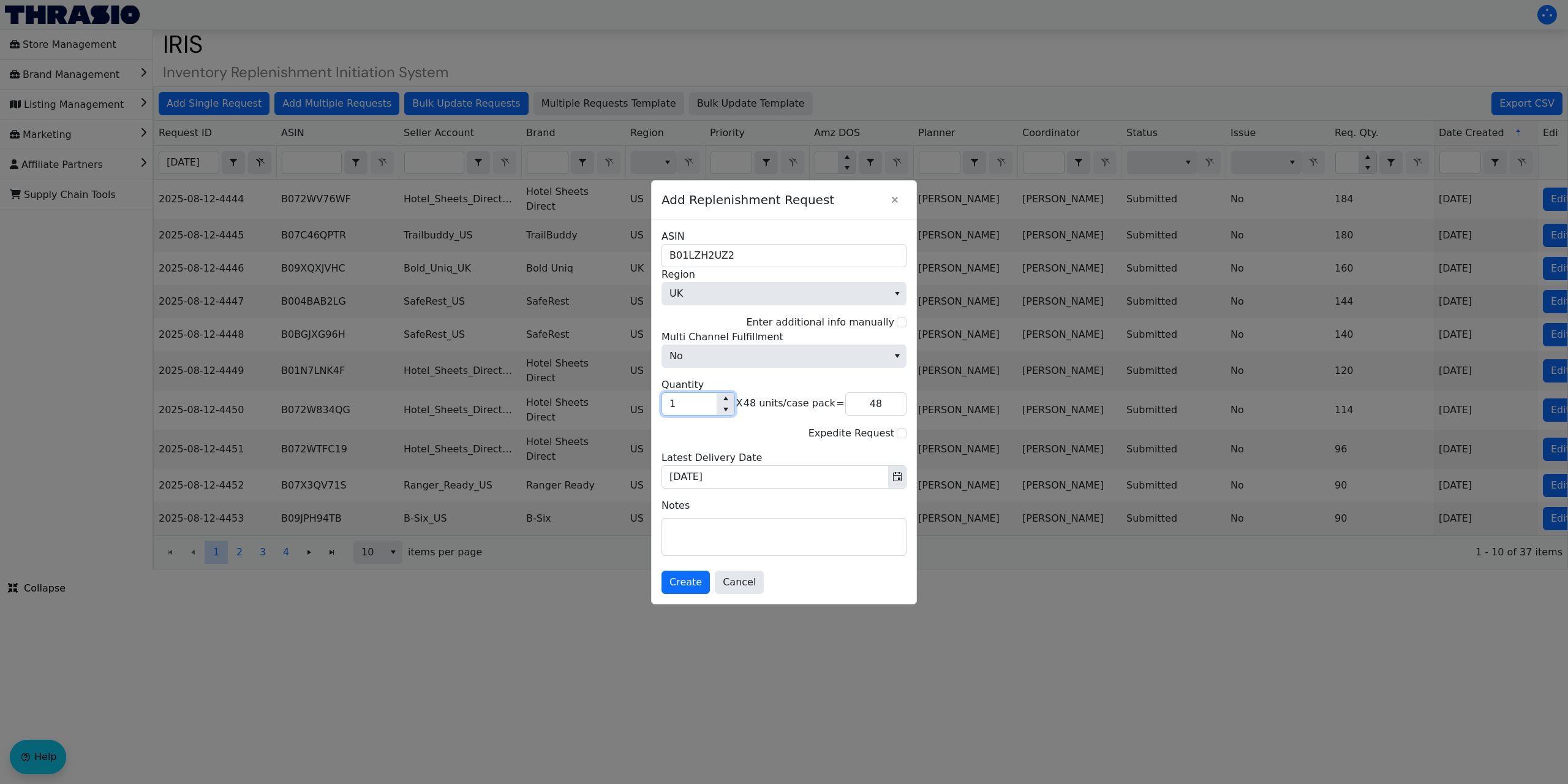
click at [691, 405] on input "1" at bounding box center [689, 403] width 54 height 22
type input "12"
type input "576"
type input "12"
click at [685, 577] on span "Create" at bounding box center [685, 582] width 32 height 15
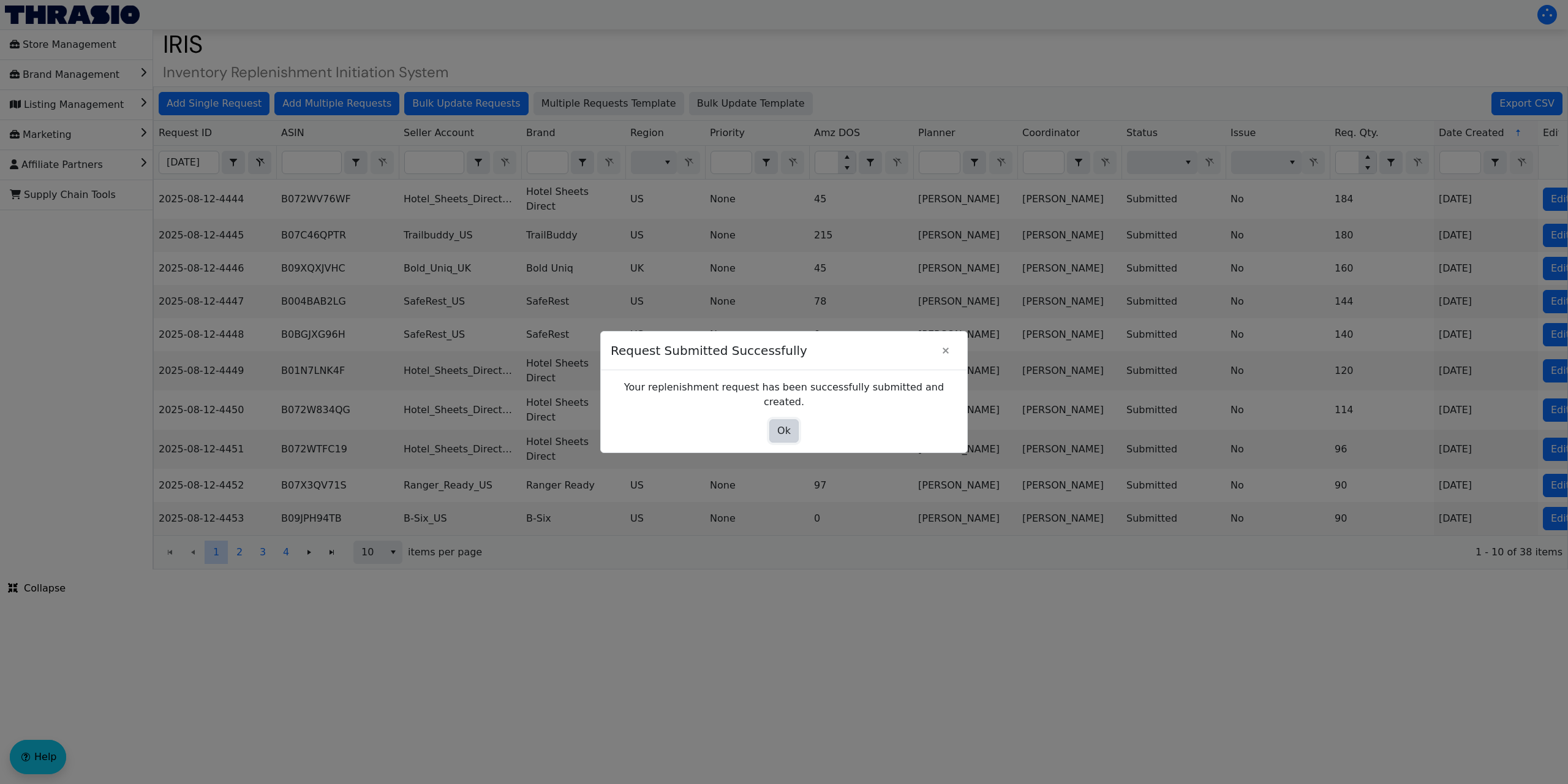
click at [777, 427] on button "Ok" at bounding box center [784, 431] width 29 height 23
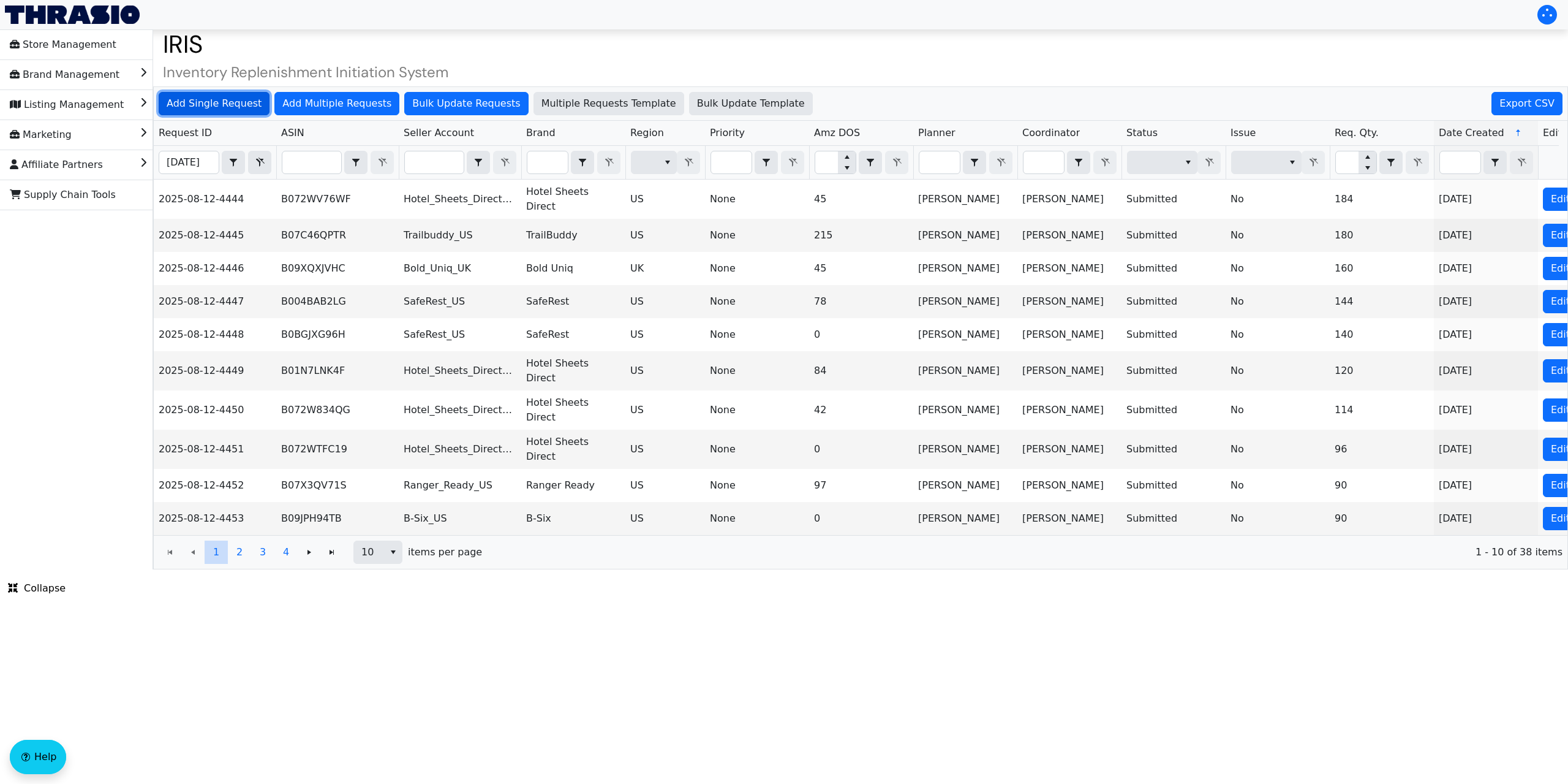
click at [199, 101] on span "Add Single Request" at bounding box center [214, 103] width 95 height 15
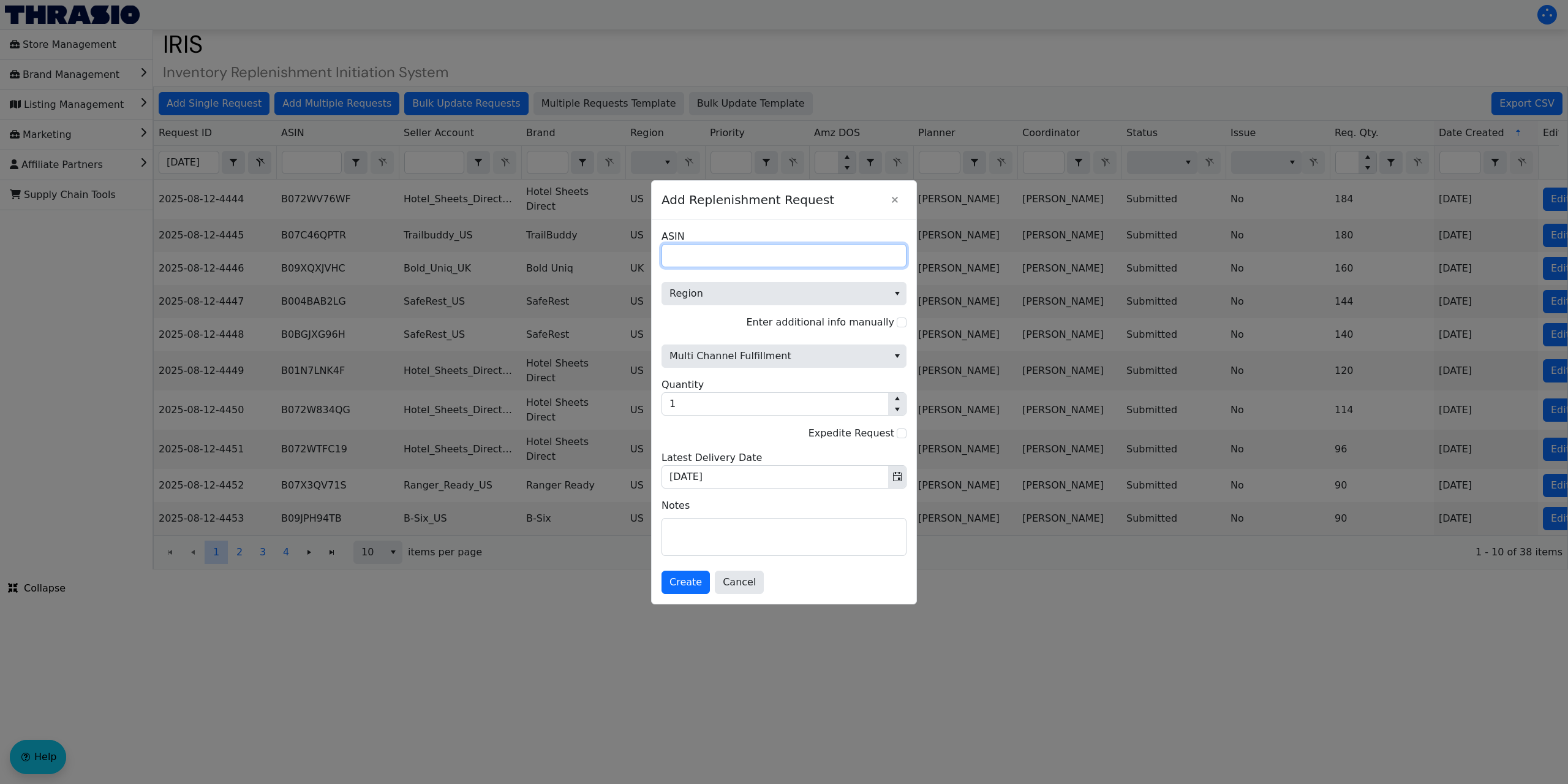
click at [691, 257] on input "ASIN" at bounding box center [784, 255] width 245 height 23
paste input "B08LZSRWD6"
type input "B08LZSRWD6"
click at [703, 295] on span "Region" at bounding box center [774, 293] width 211 height 15
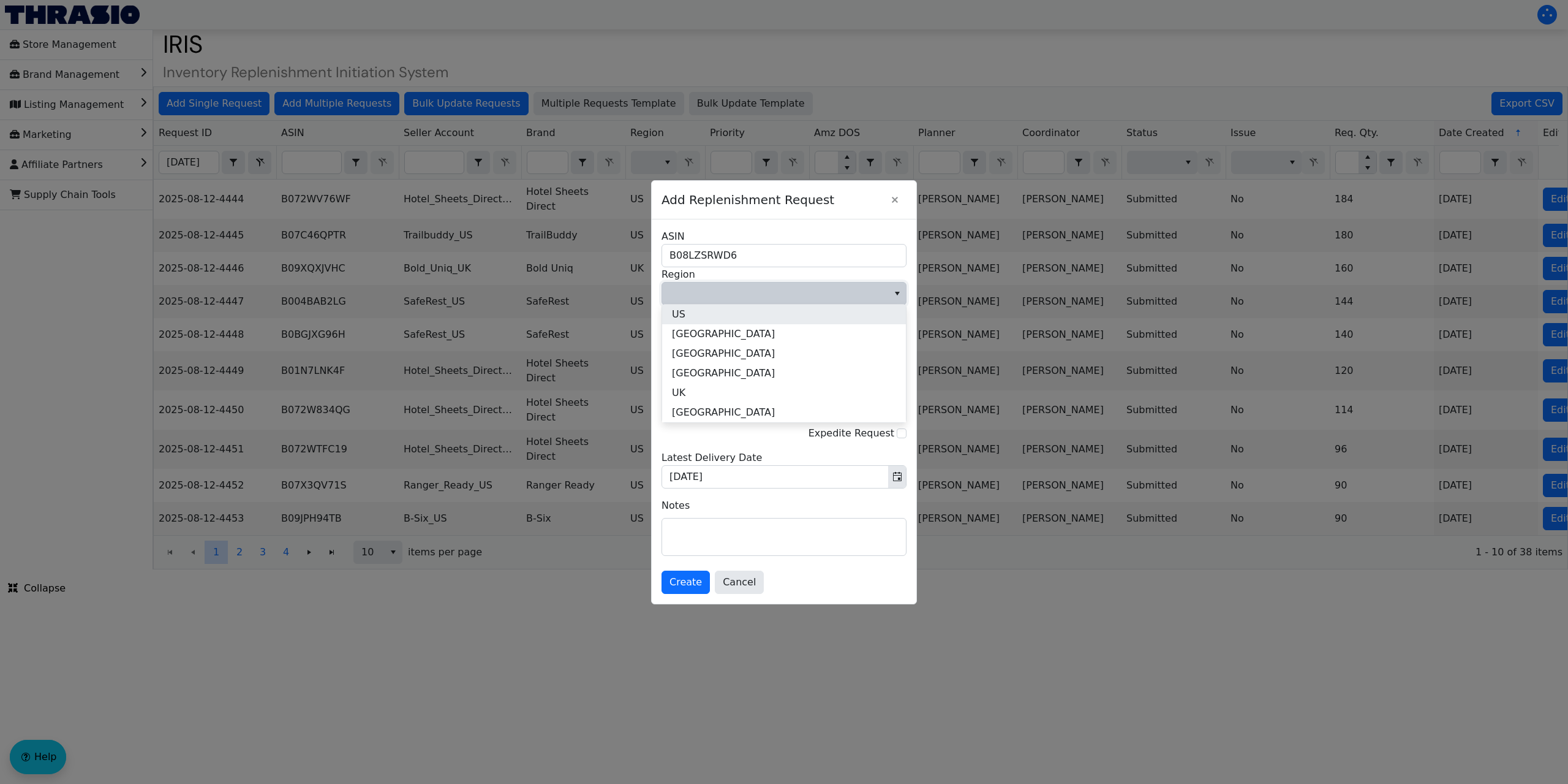
click at [697, 313] on li "US" at bounding box center [784, 313] width 244 height 19
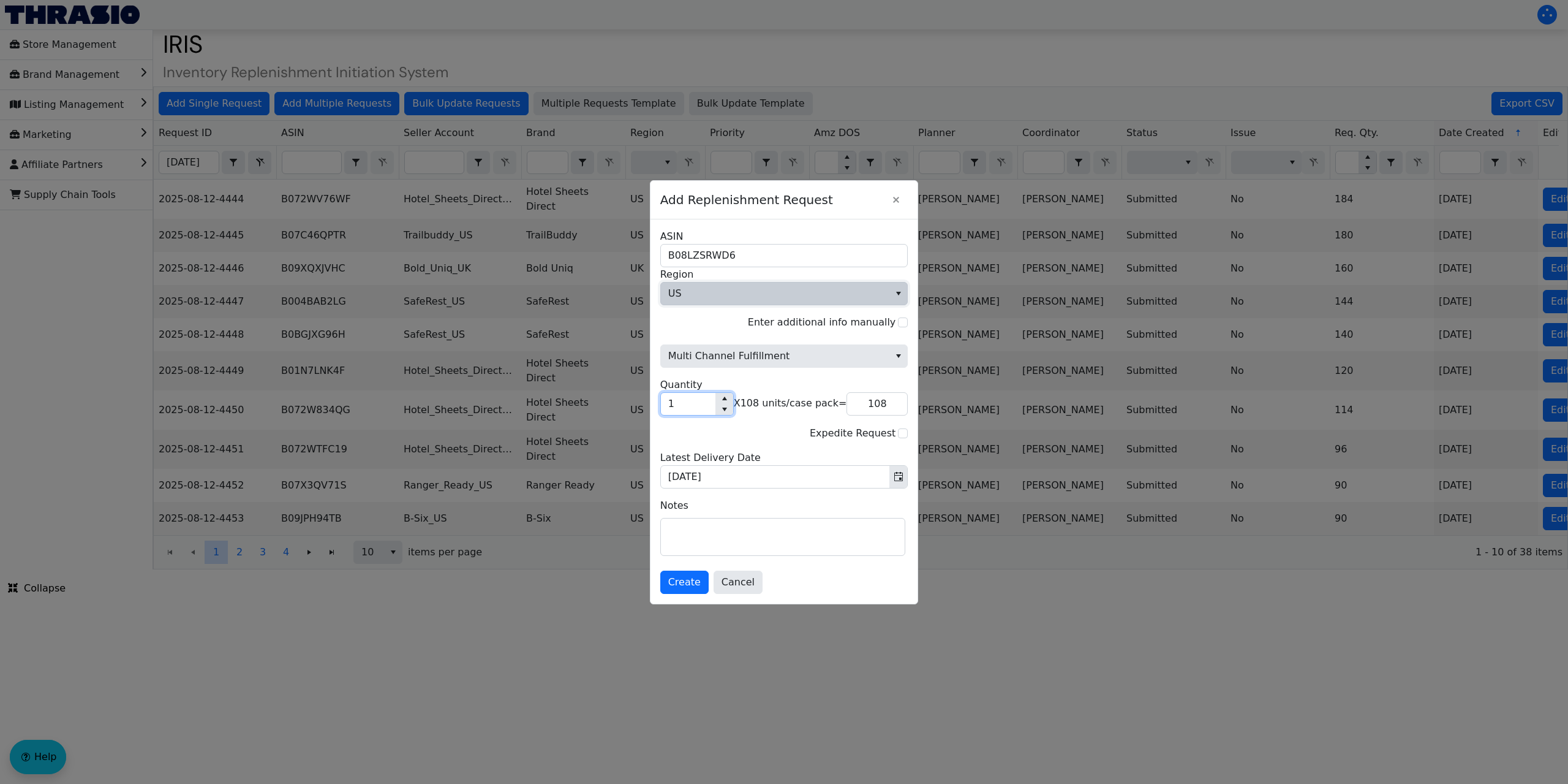
click at [678, 403] on input "1" at bounding box center [688, 403] width 54 height 22
type input "18"
type input "1,944"
type input "18"
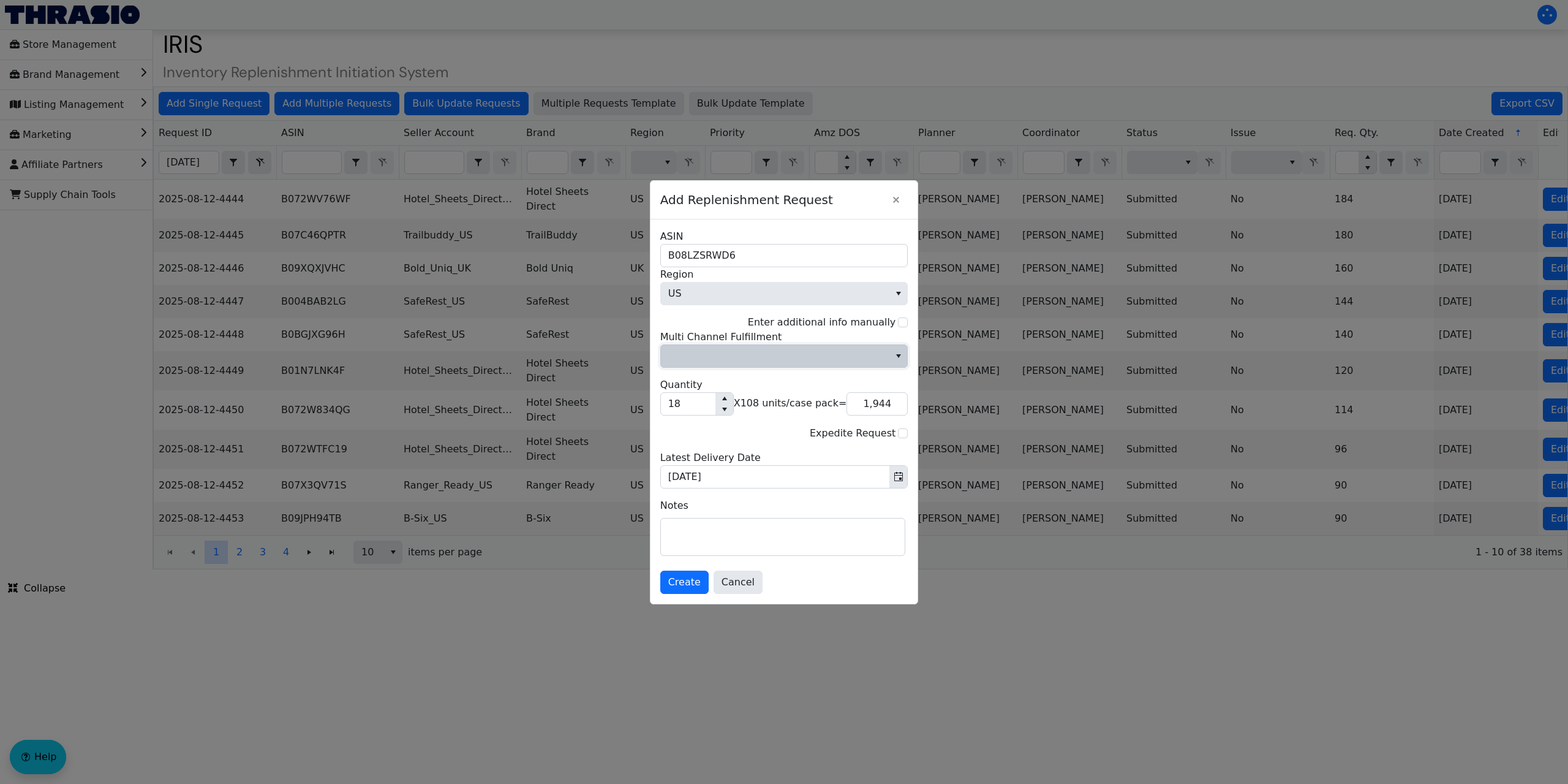
click at [895, 352] on icon "select" at bounding box center [898, 356] width 10 height 10
click at [736, 395] on li "No" at bounding box center [784, 397] width 244 height 19
click at [678, 580] on span "Create" at bounding box center [685, 582] width 32 height 15
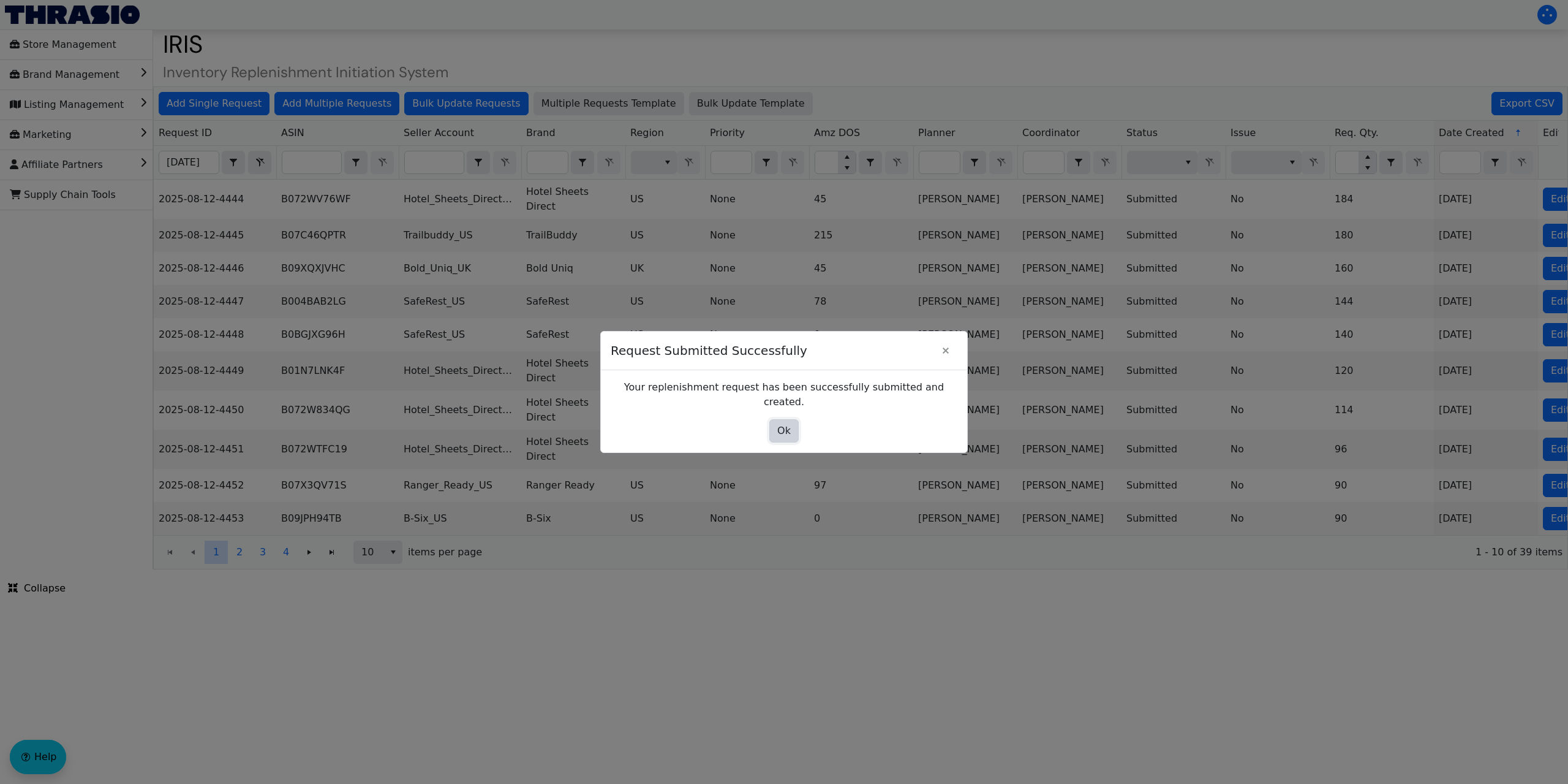
click at [777, 425] on button "Ok" at bounding box center [784, 431] width 29 height 23
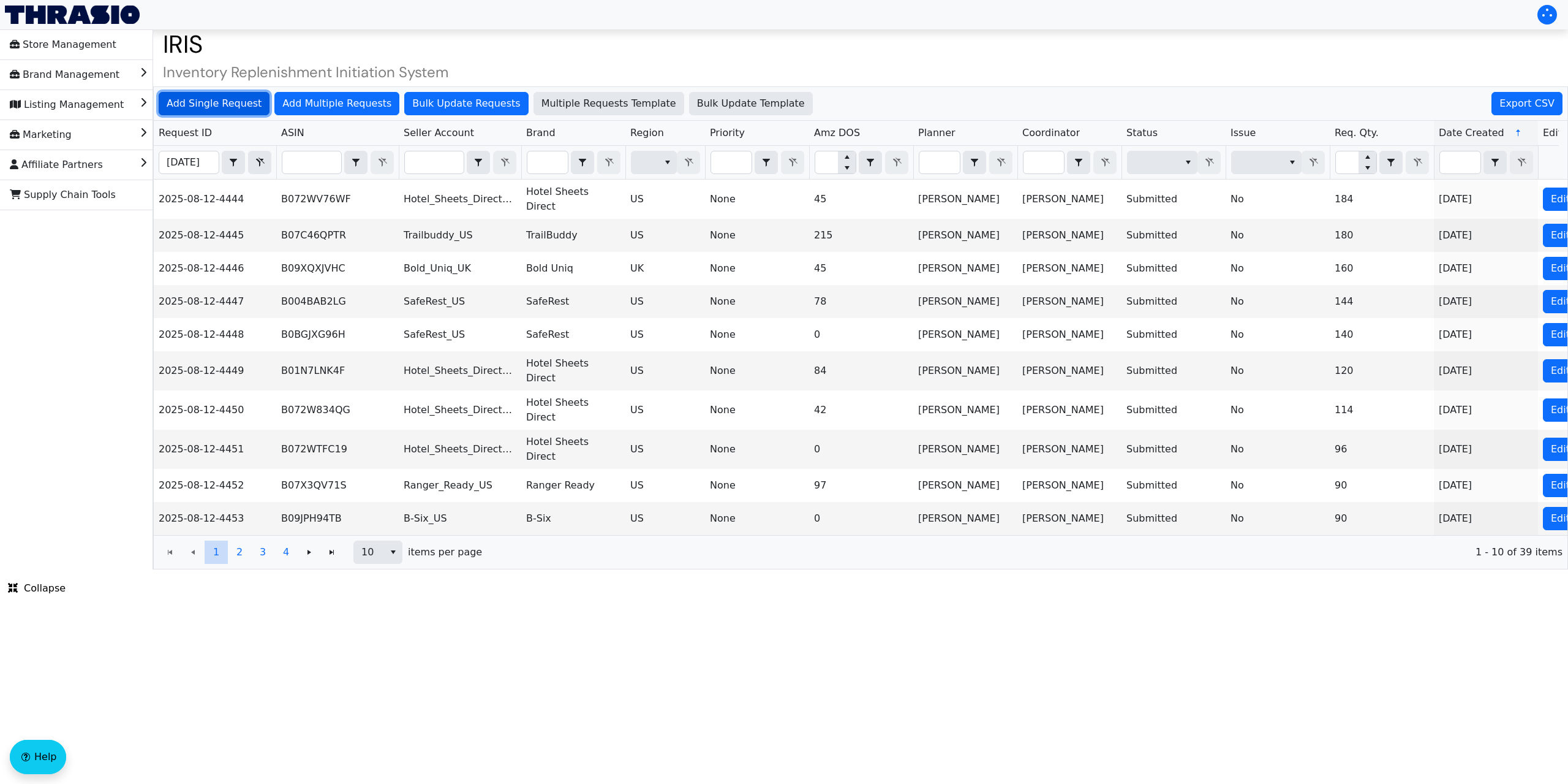
click at [185, 104] on span "Add Single Request" at bounding box center [214, 103] width 95 height 15
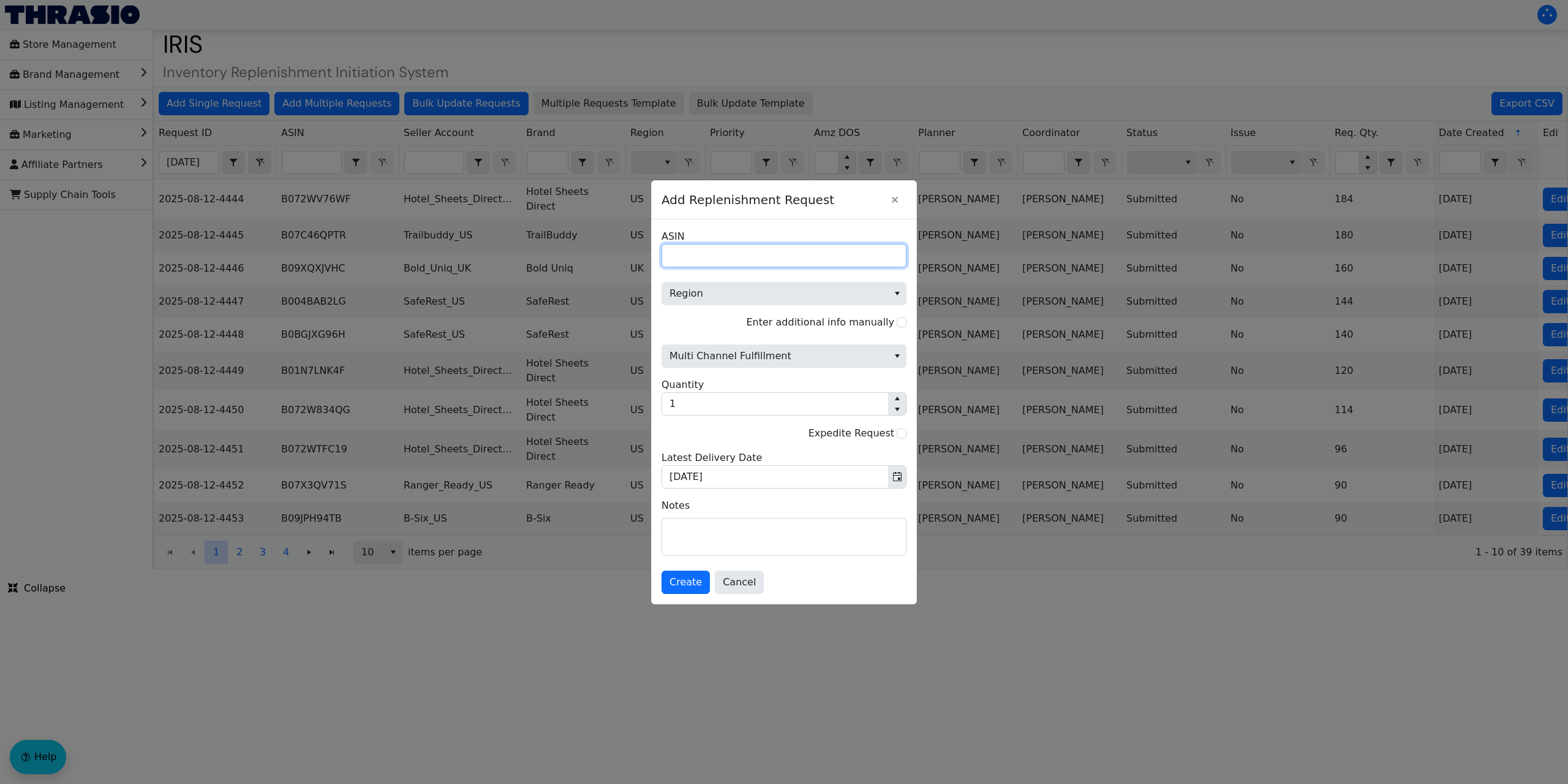
click at [692, 255] on input "ASIN" at bounding box center [784, 255] width 245 height 23
paste input "B0CGXGMNJF"
type input "B0CGXGMNJF"
click at [745, 296] on span "Region" at bounding box center [774, 293] width 211 height 15
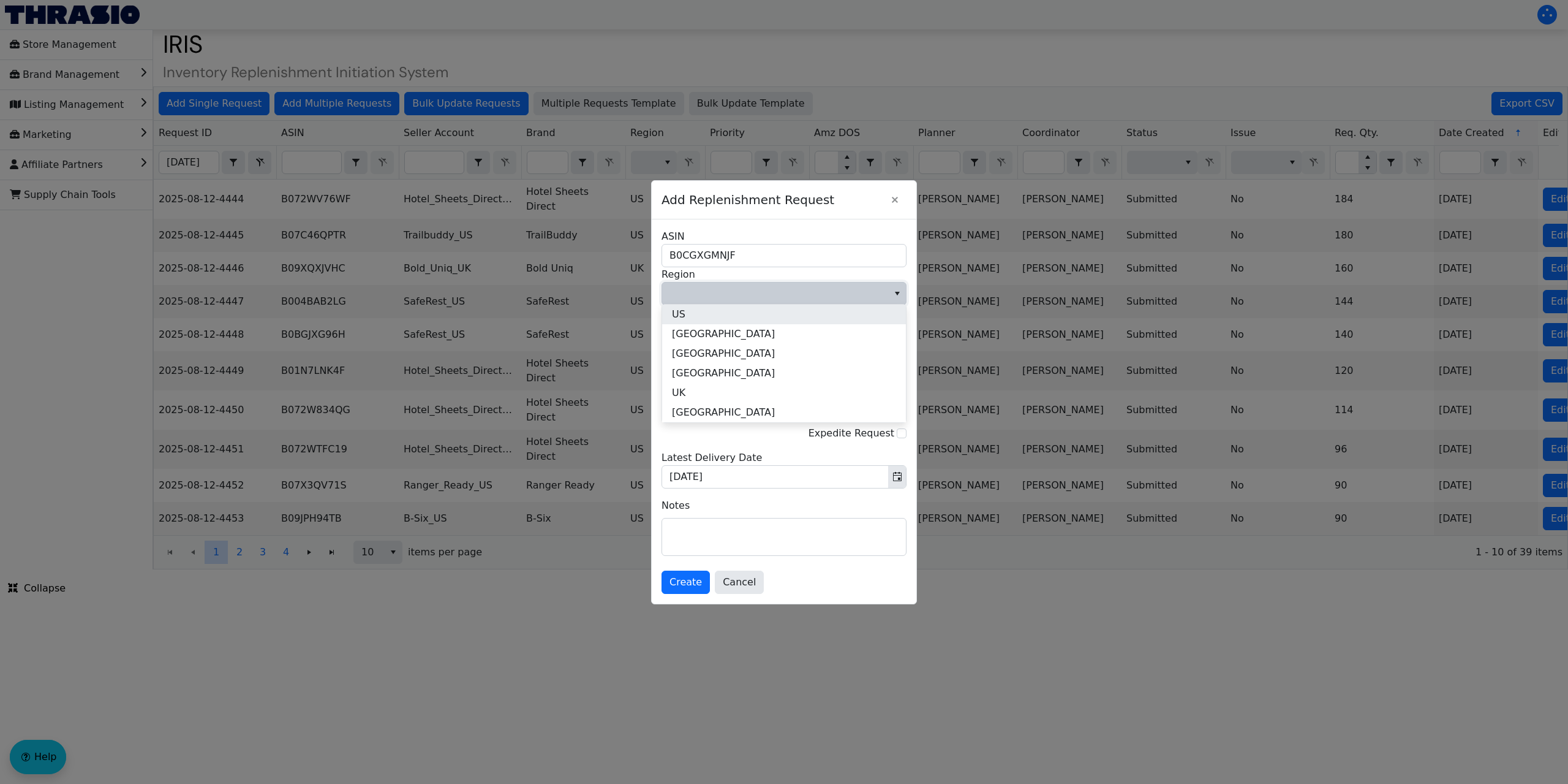
click at [719, 314] on li "US" at bounding box center [784, 313] width 244 height 19
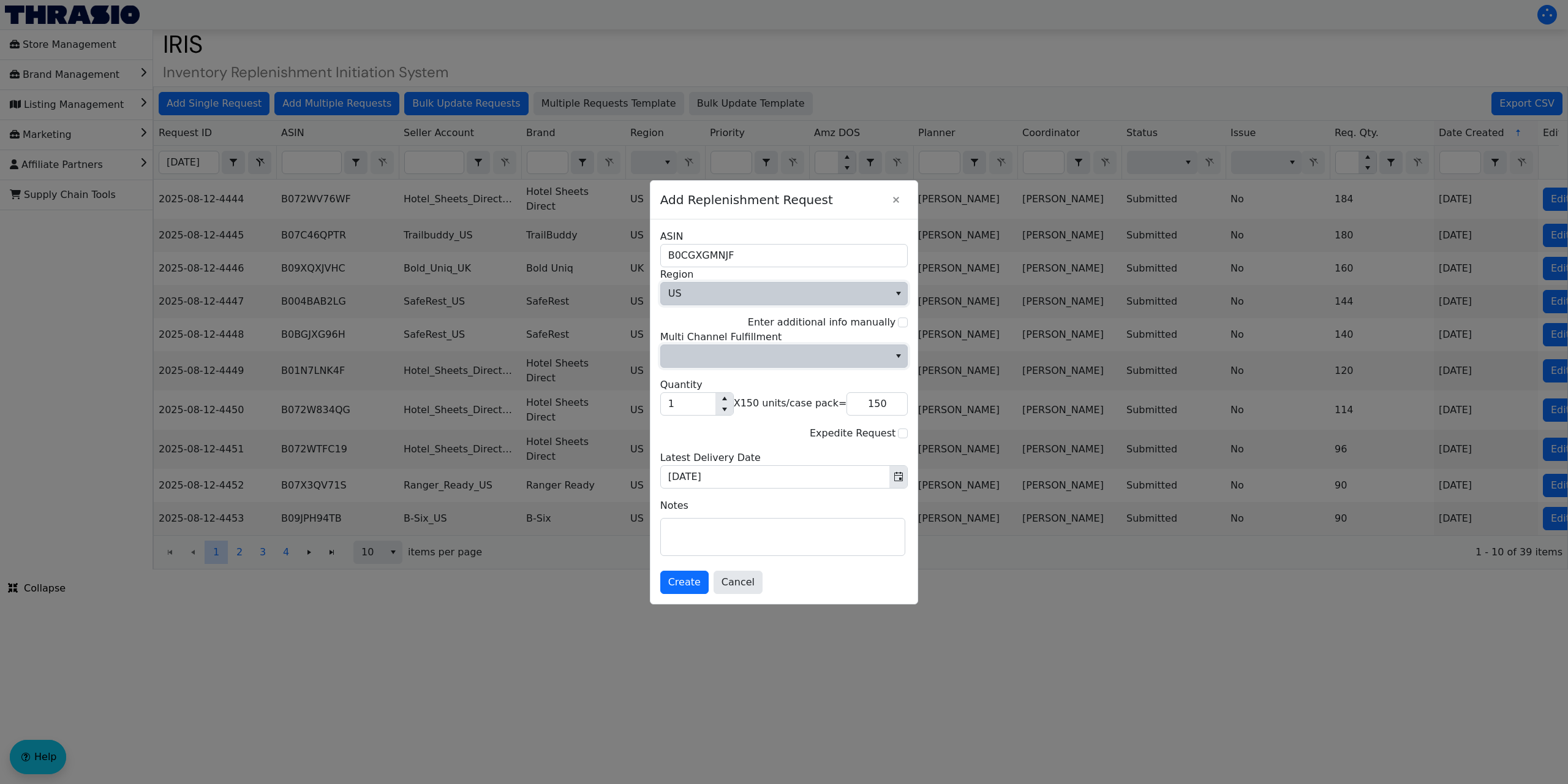
click at [730, 351] on span "Multi Channel Fulfillment" at bounding box center [775, 355] width 214 height 15
click at [688, 399] on li "No" at bounding box center [784, 397] width 244 height 19
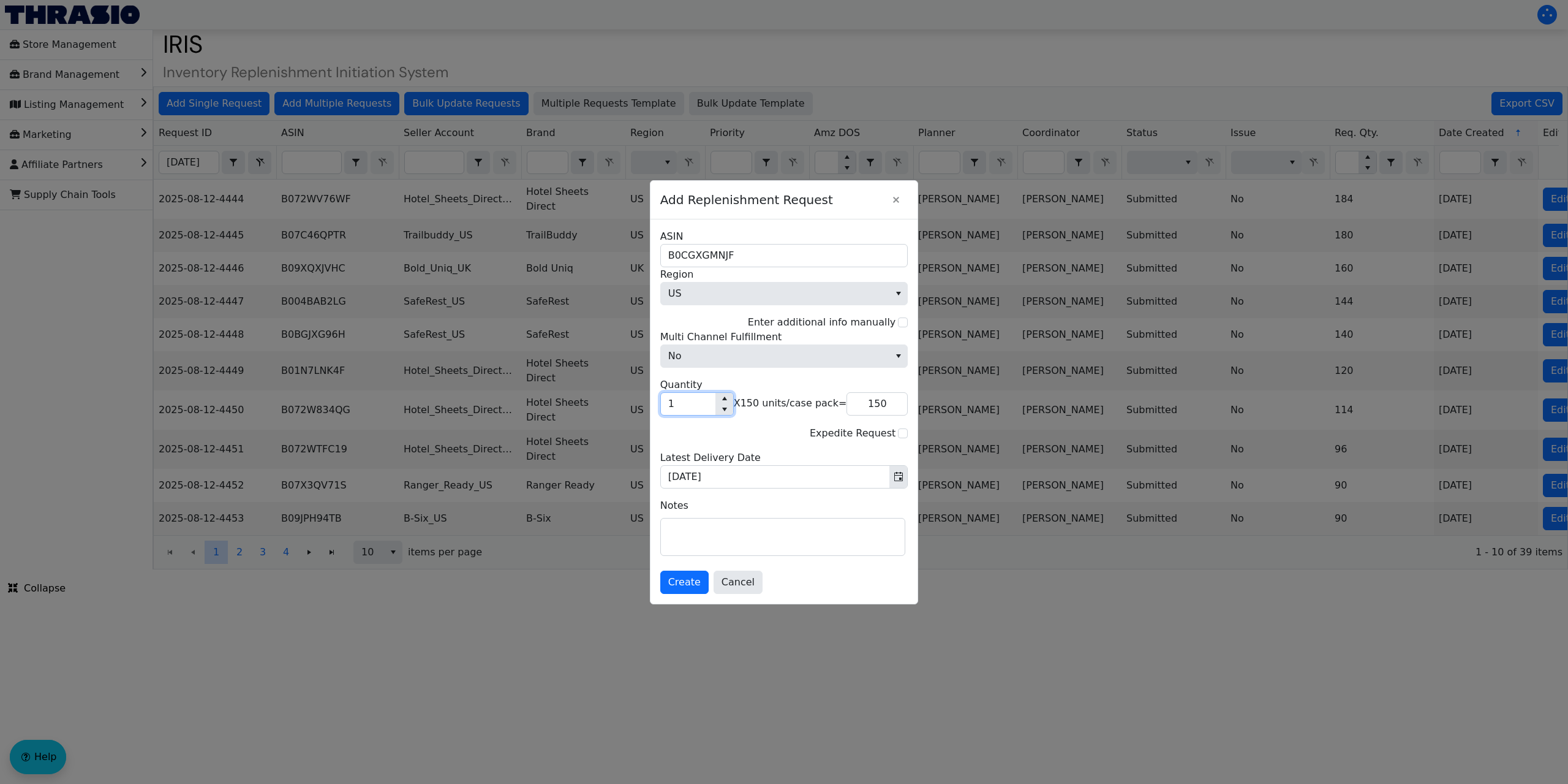
drag, startPoint x: 698, startPoint y: 409, endPoint x: 665, endPoint y: 411, distance: 33.1
click at [665, 411] on input "1" at bounding box center [688, 403] width 54 height 22
type input "3"
type input "450"
type input "3"
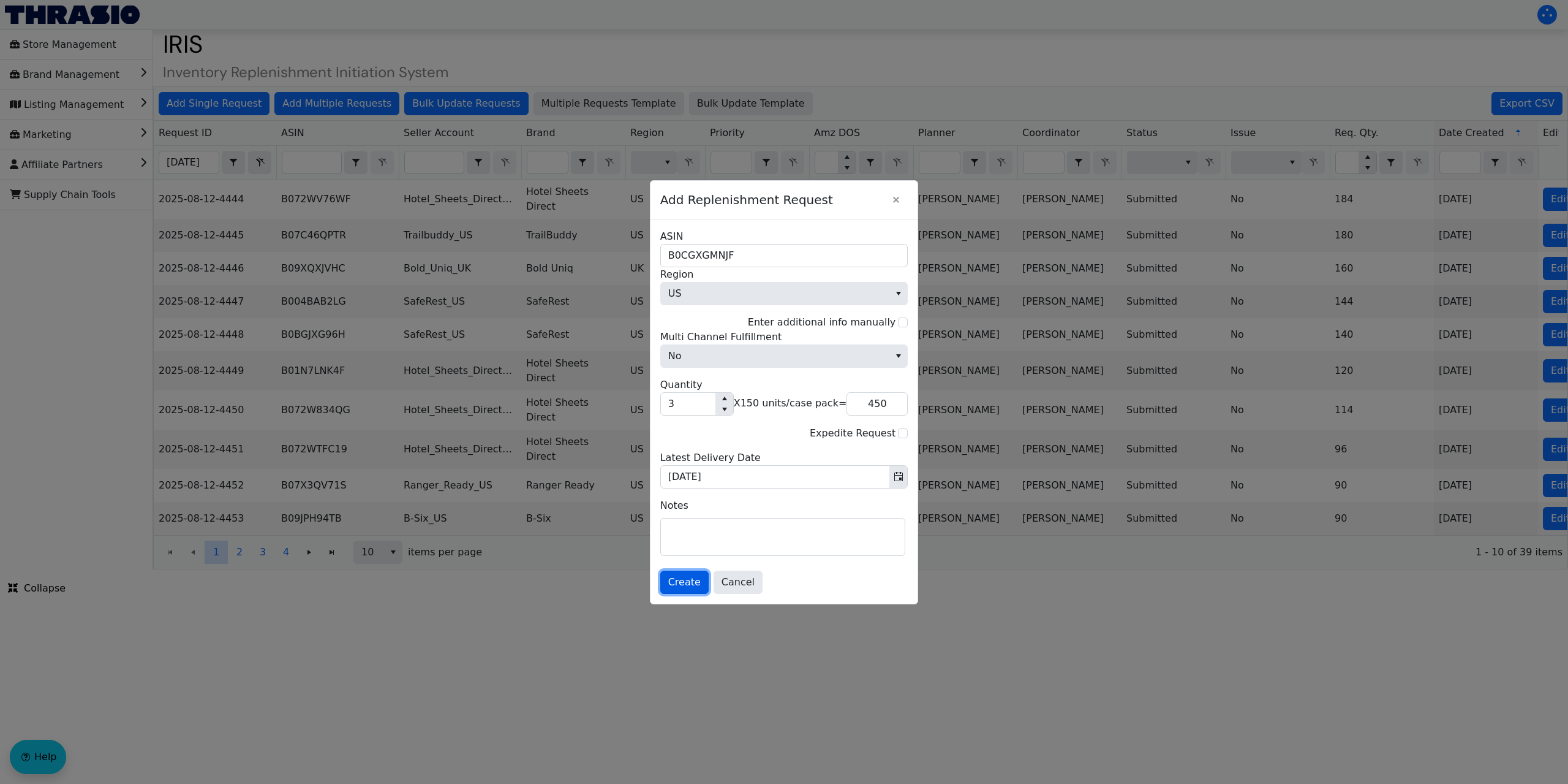
click at [685, 580] on span "Create" at bounding box center [685, 582] width 32 height 15
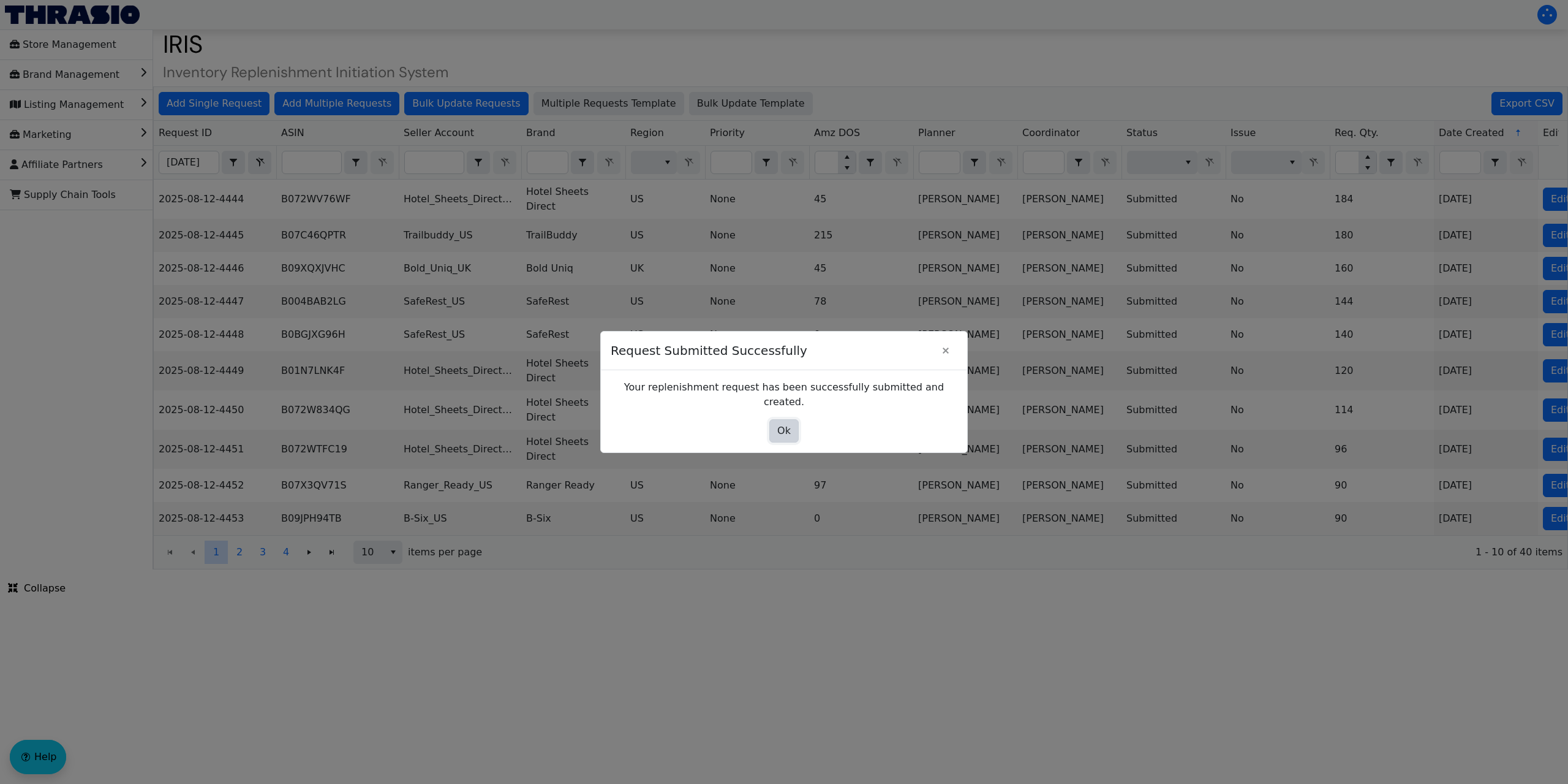
click at [787, 424] on span "Ok" at bounding box center [784, 430] width 13 height 15
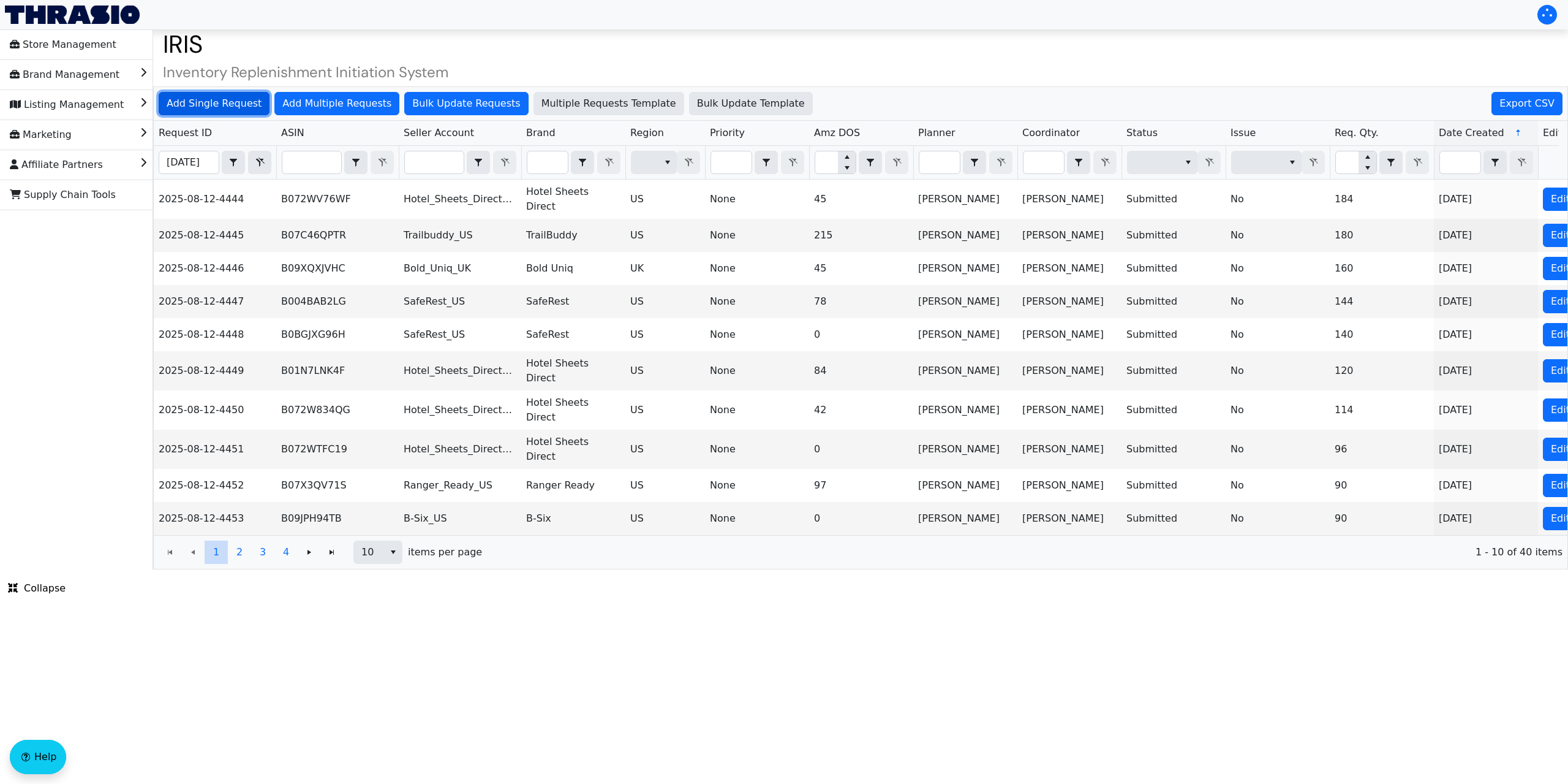
click at [225, 104] on span "Add Single Request" at bounding box center [214, 103] width 95 height 15
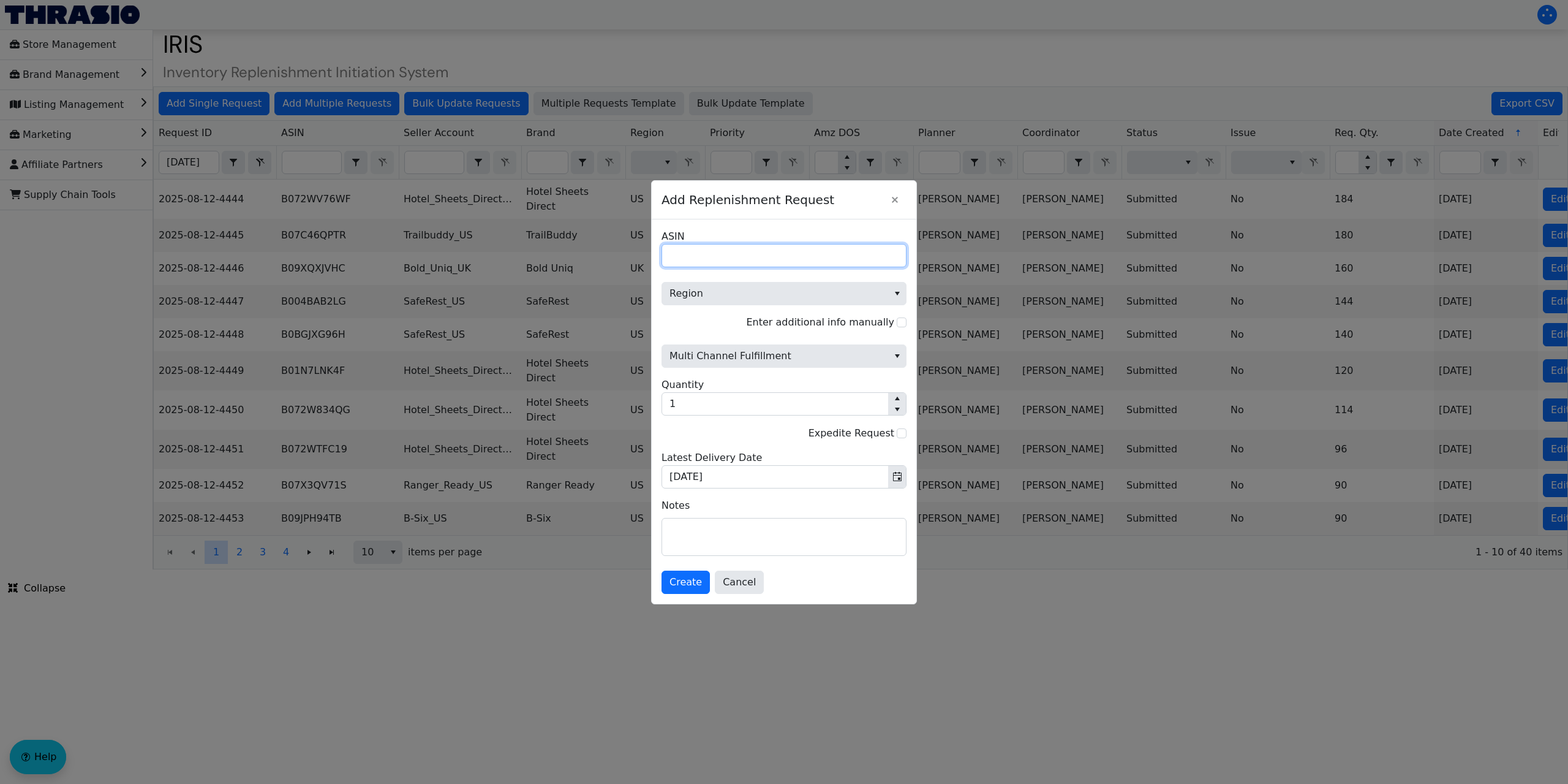
click at [699, 255] on input "ASIN" at bounding box center [784, 255] width 245 height 23
paste input "B0CP4HYGGZ"
type input "B0CP4HYGGZ"
click at [697, 290] on span "Region" at bounding box center [774, 293] width 211 height 15
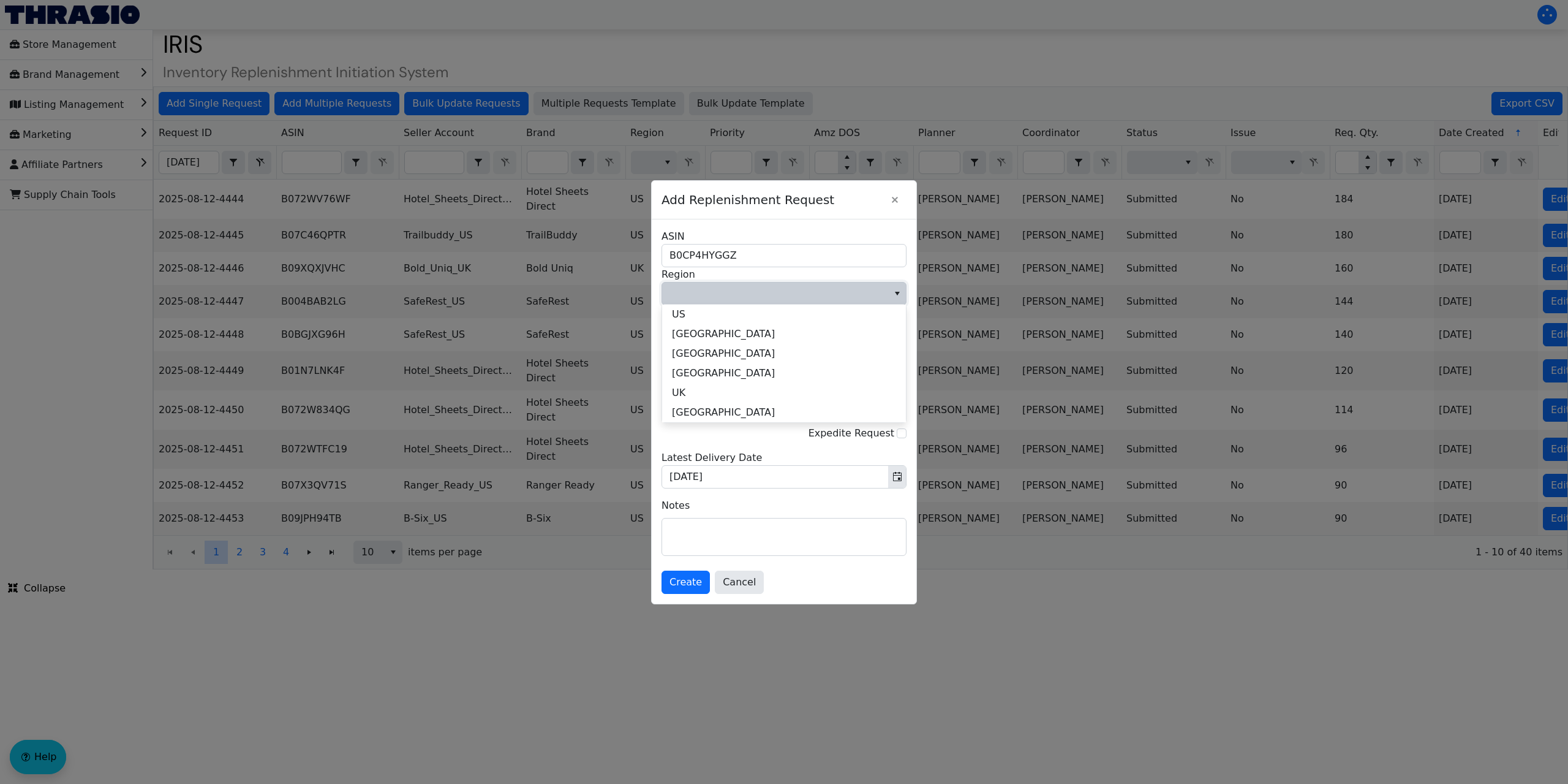
click at [700, 317] on li "US" at bounding box center [784, 313] width 244 height 19
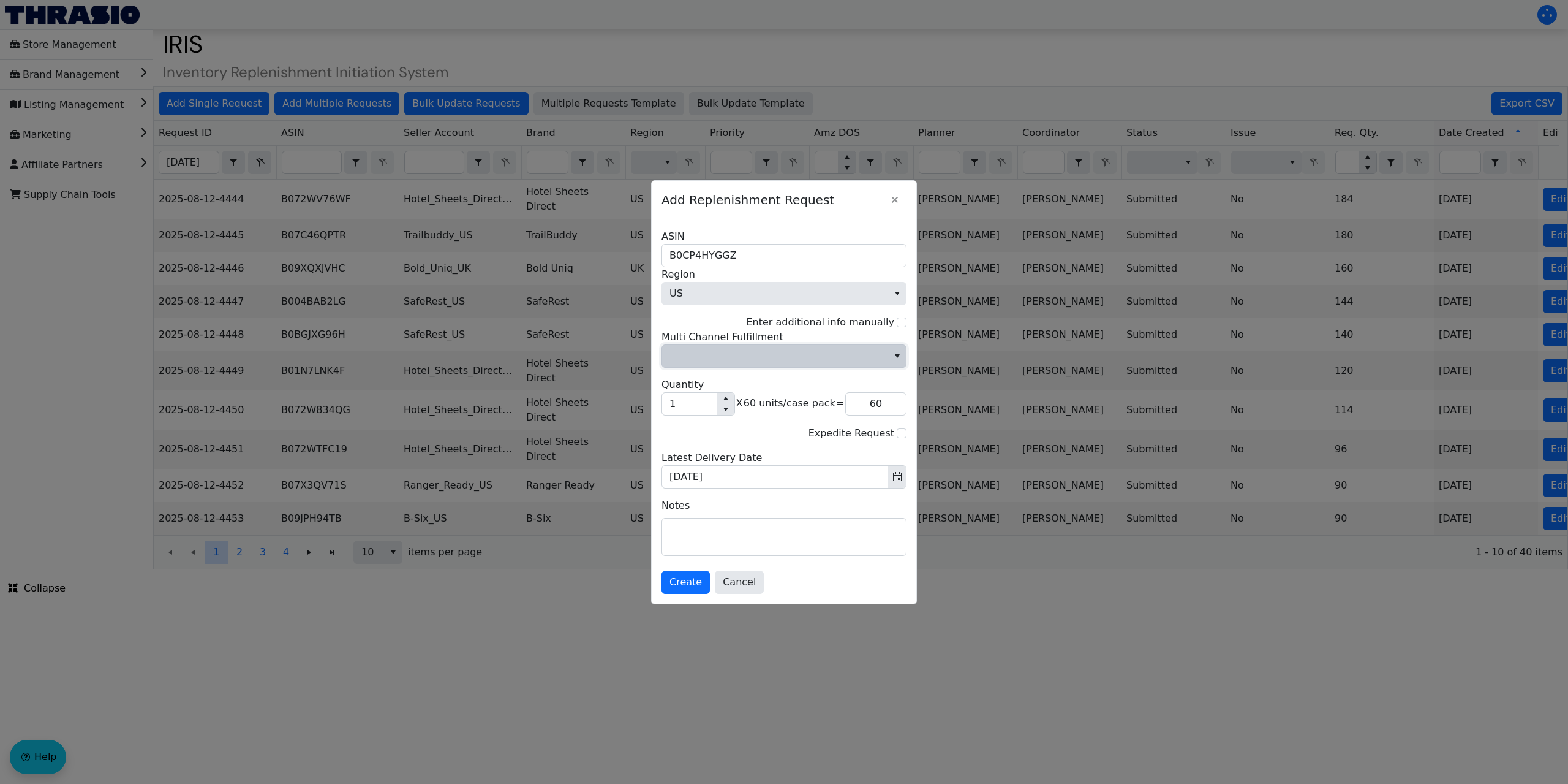
click at [741, 354] on span "Multi Channel Fulfillment" at bounding box center [774, 355] width 211 height 15
click at [694, 399] on li "No" at bounding box center [784, 397] width 244 height 19
drag, startPoint x: 705, startPoint y: 402, endPoint x: 668, endPoint y: 406, distance: 37.2
click at [668, 407] on input "1" at bounding box center [689, 403] width 54 height 22
type input "8"
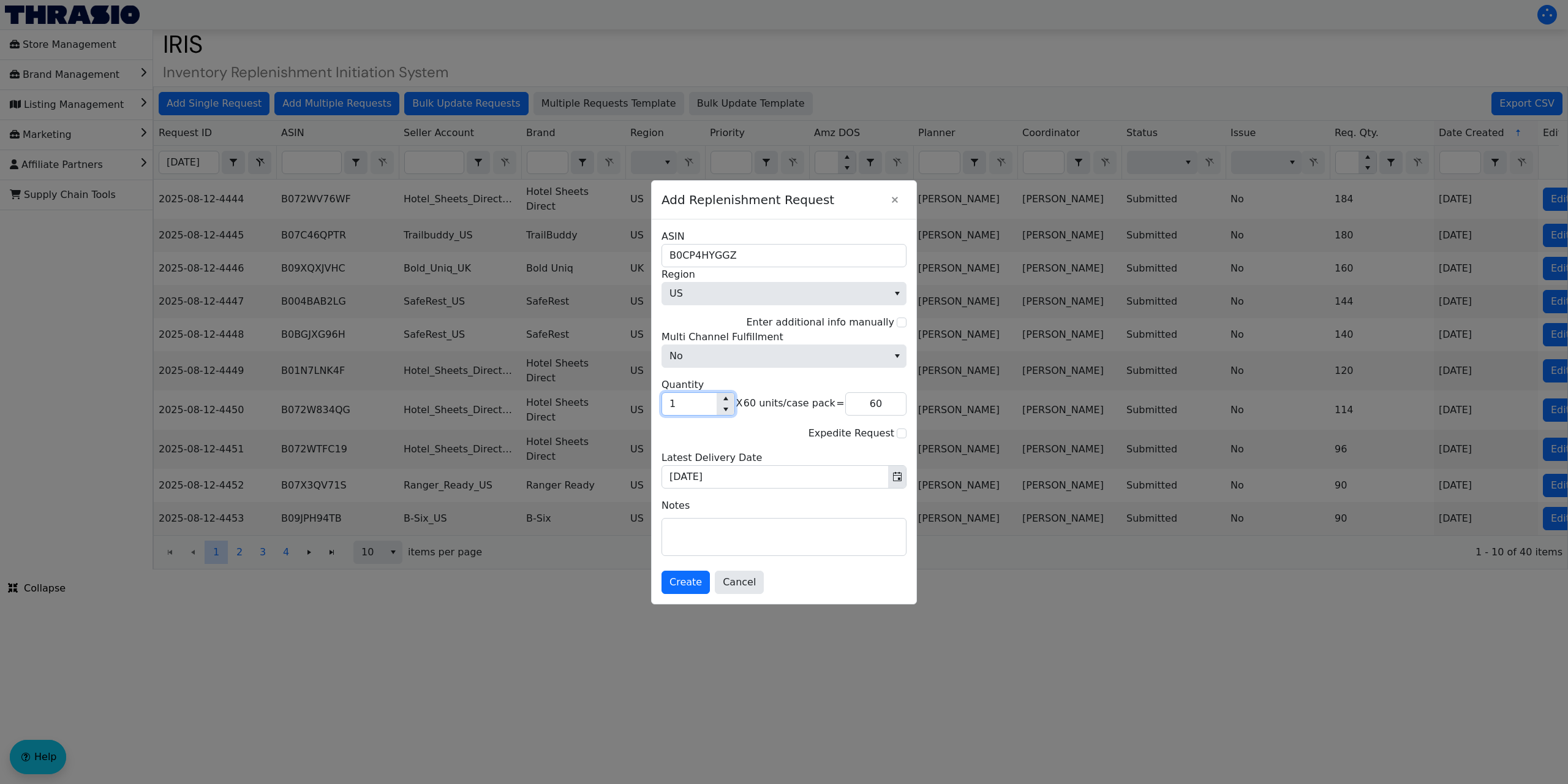
type input "480"
type input "8"
click at [692, 580] on span "Create" at bounding box center [685, 582] width 32 height 15
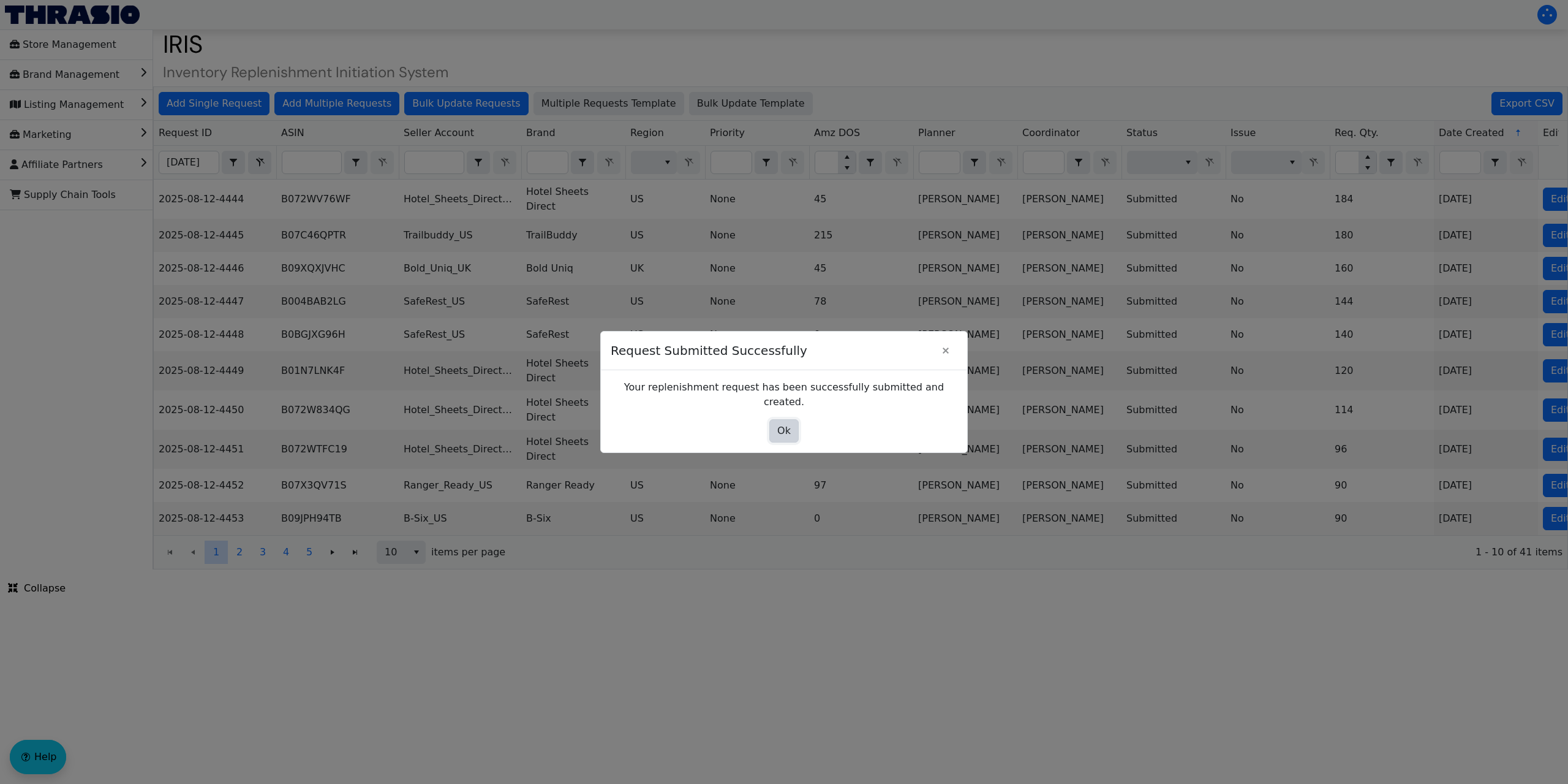
click at [790, 431] on button "Ok" at bounding box center [784, 431] width 29 height 23
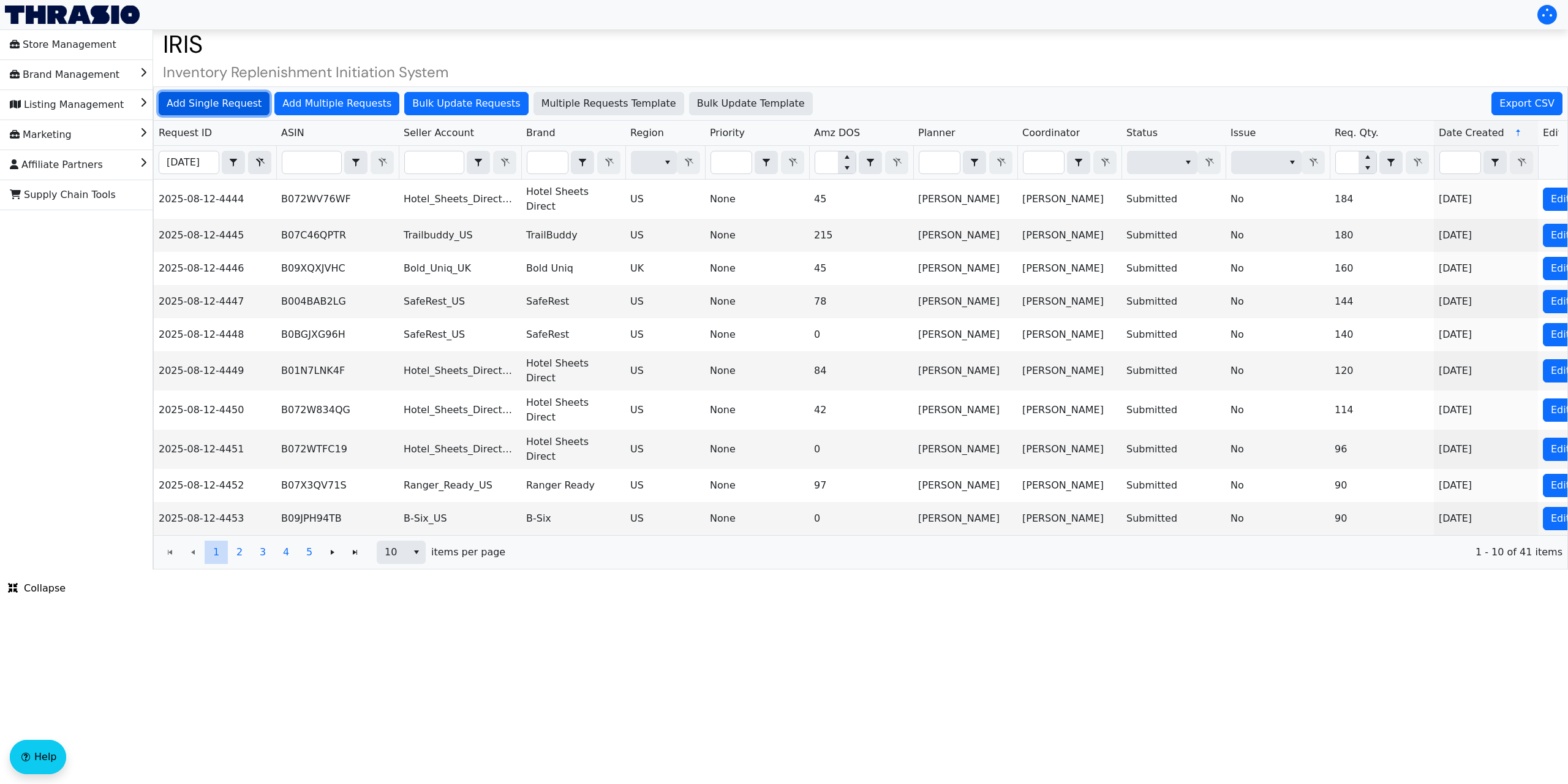
click at [217, 101] on span "Add Single Request" at bounding box center [214, 103] width 95 height 15
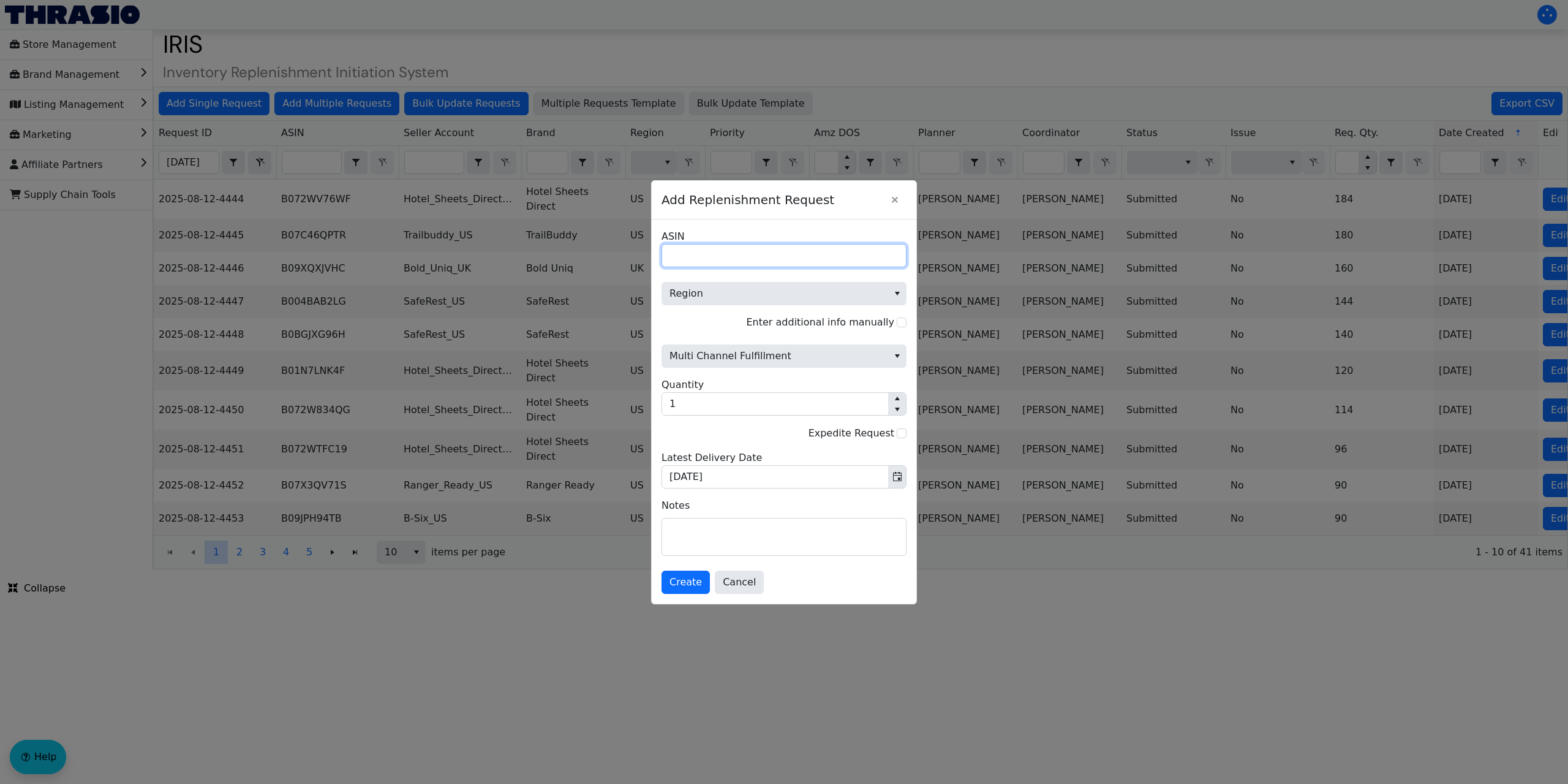
click at [707, 256] on input "ASIN" at bounding box center [784, 255] width 245 height 23
paste input "B003PWS9AI"
type input "B003PWS9AI"
click at [732, 293] on span "Region" at bounding box center [774, 293] width 211 height 15
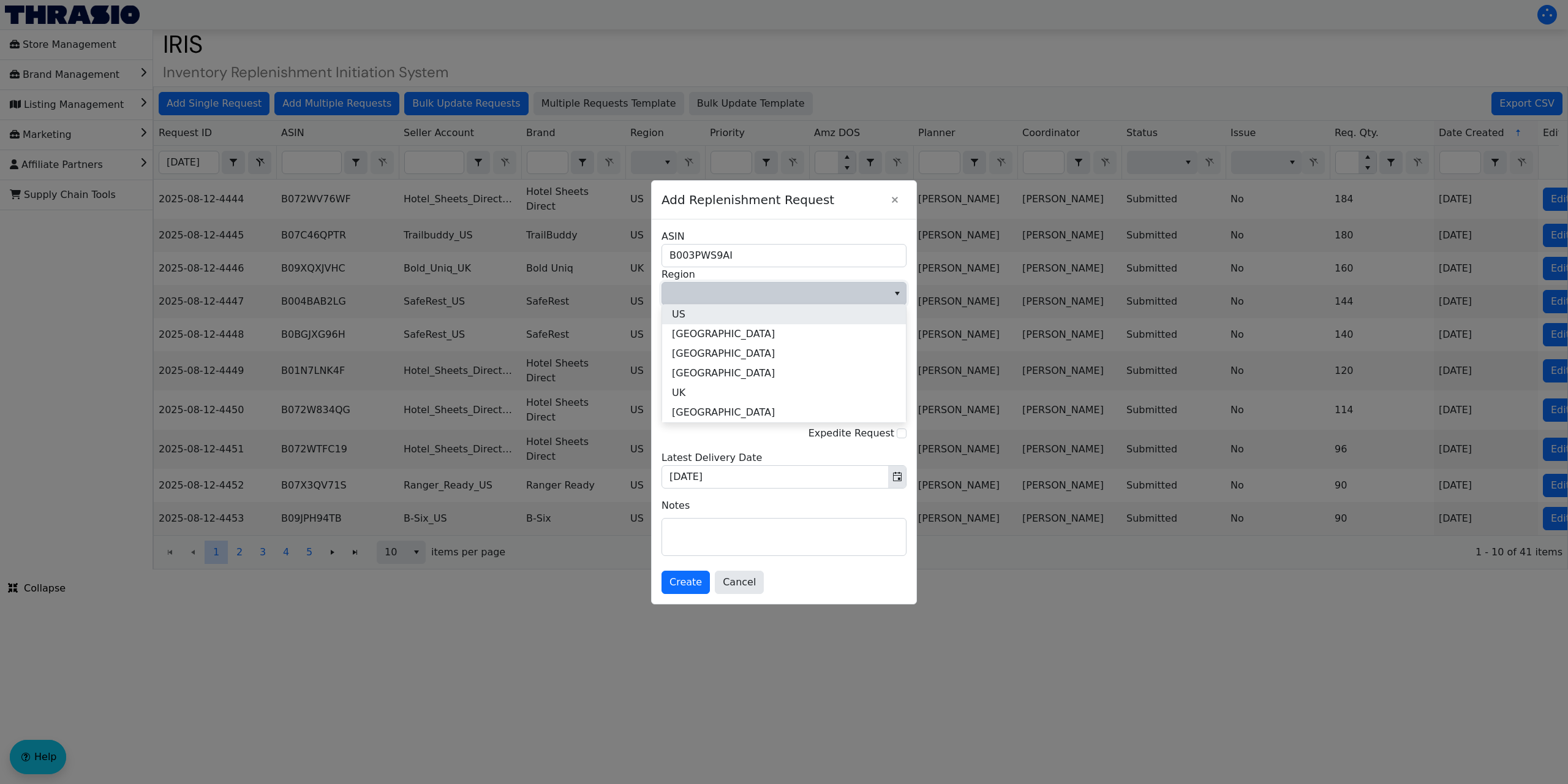
click at [702, 313] on li "US" at bounding box center [784, 313] width 244 height 19
click at [697, 361] on span "Multi Channel Fulfillment" at bounding box center [774, 355] width 211 height 15
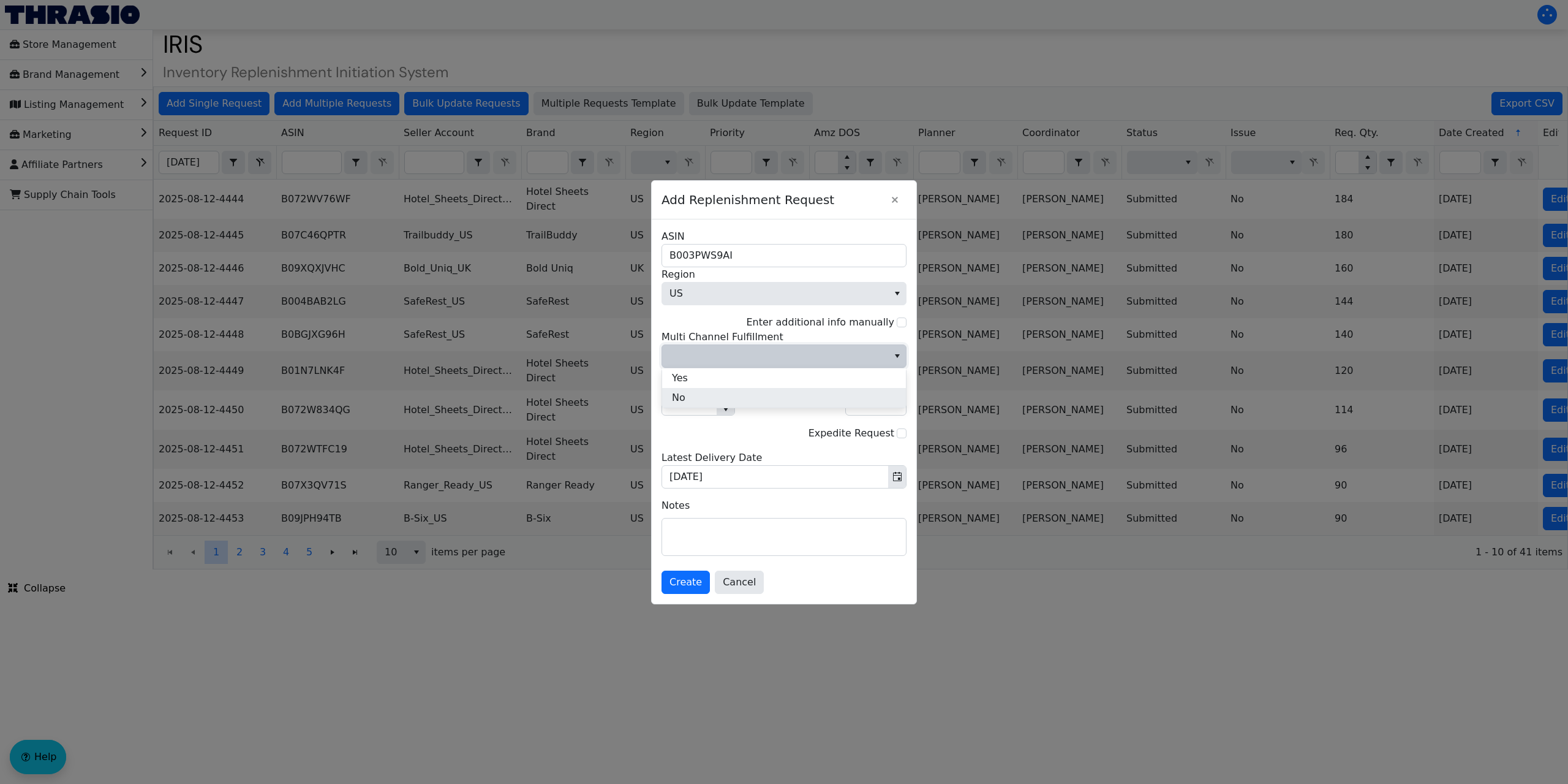
click at [690, 402] on li "No" at bounding box center [784, 397] width 244 height 19
drag, startPoint x: 690, startPoint y: 404, endPoint x: 651, endPoint y: 407, distance: 39.1
click at [651, 407] on div "Add Replenishment Request B003PWS9AI ASIN US Region Enter additional info manua…" at bounding box center [784, 392] width 1568 height 784
type input "6"
type input "72"
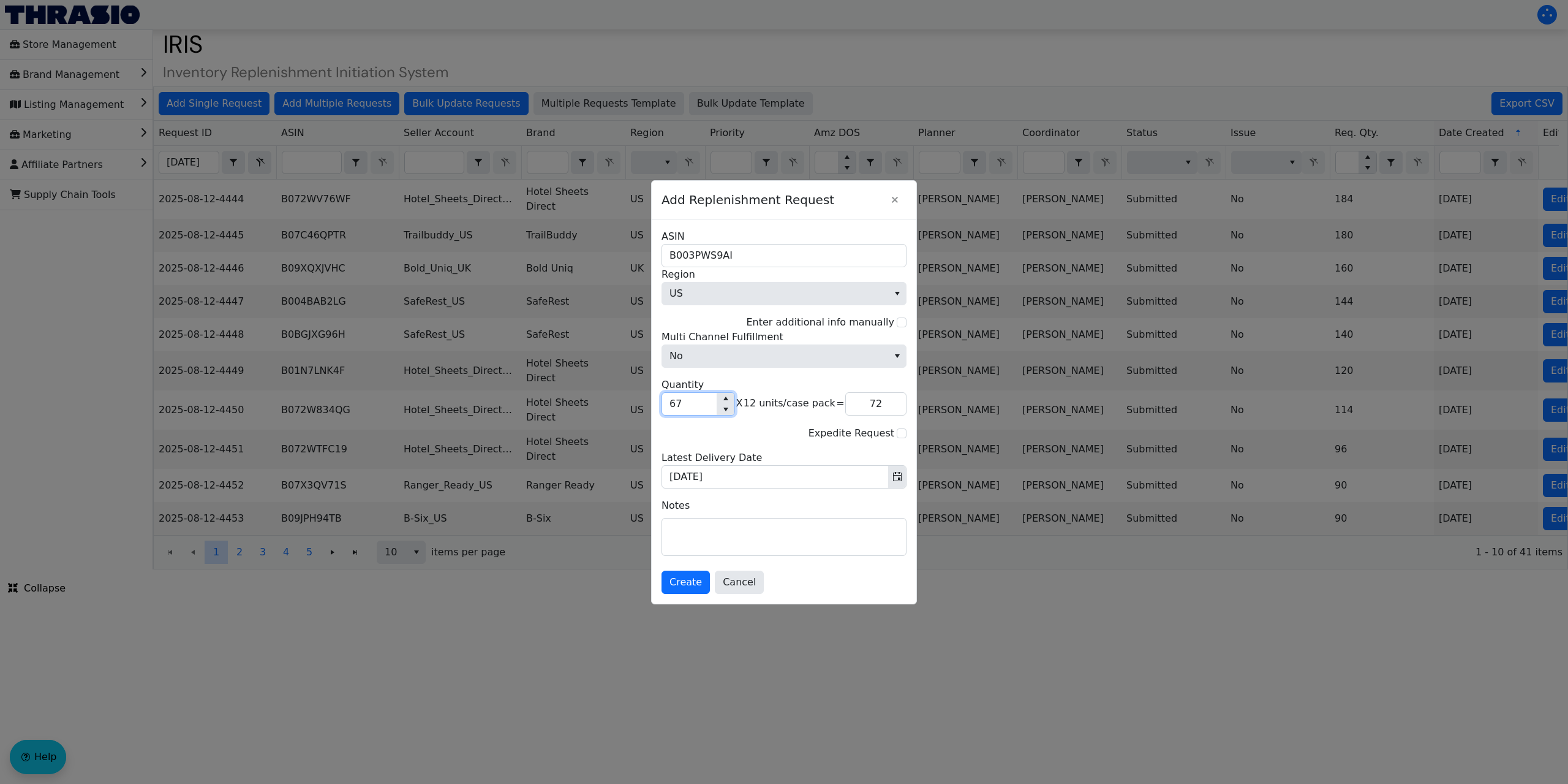
type input "674"
type input "8,088"
type input "67"
type input "804"
type input "6"
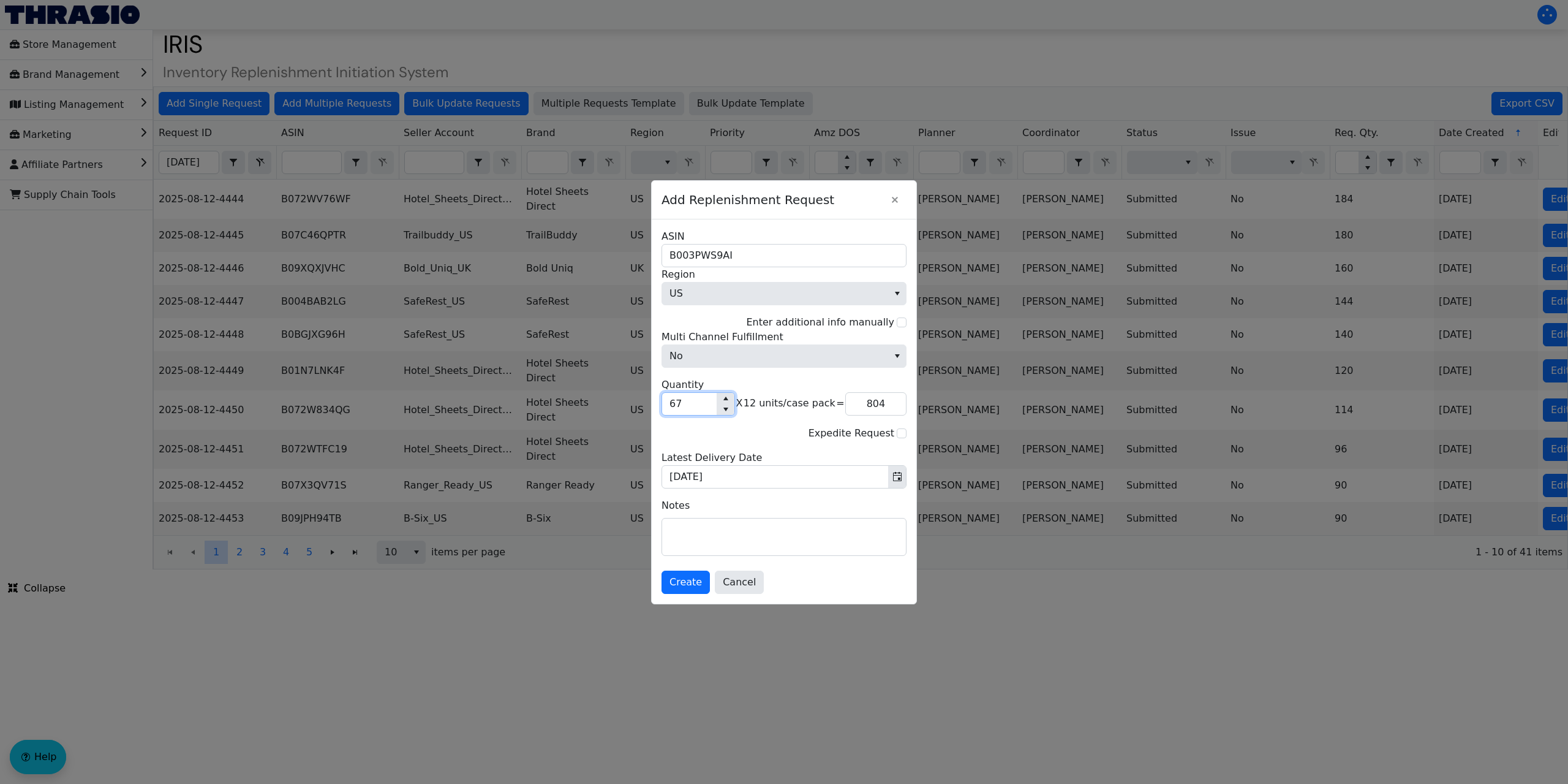
type input "72"
type input "0"
type input "3"
type input "36"
type input "34"
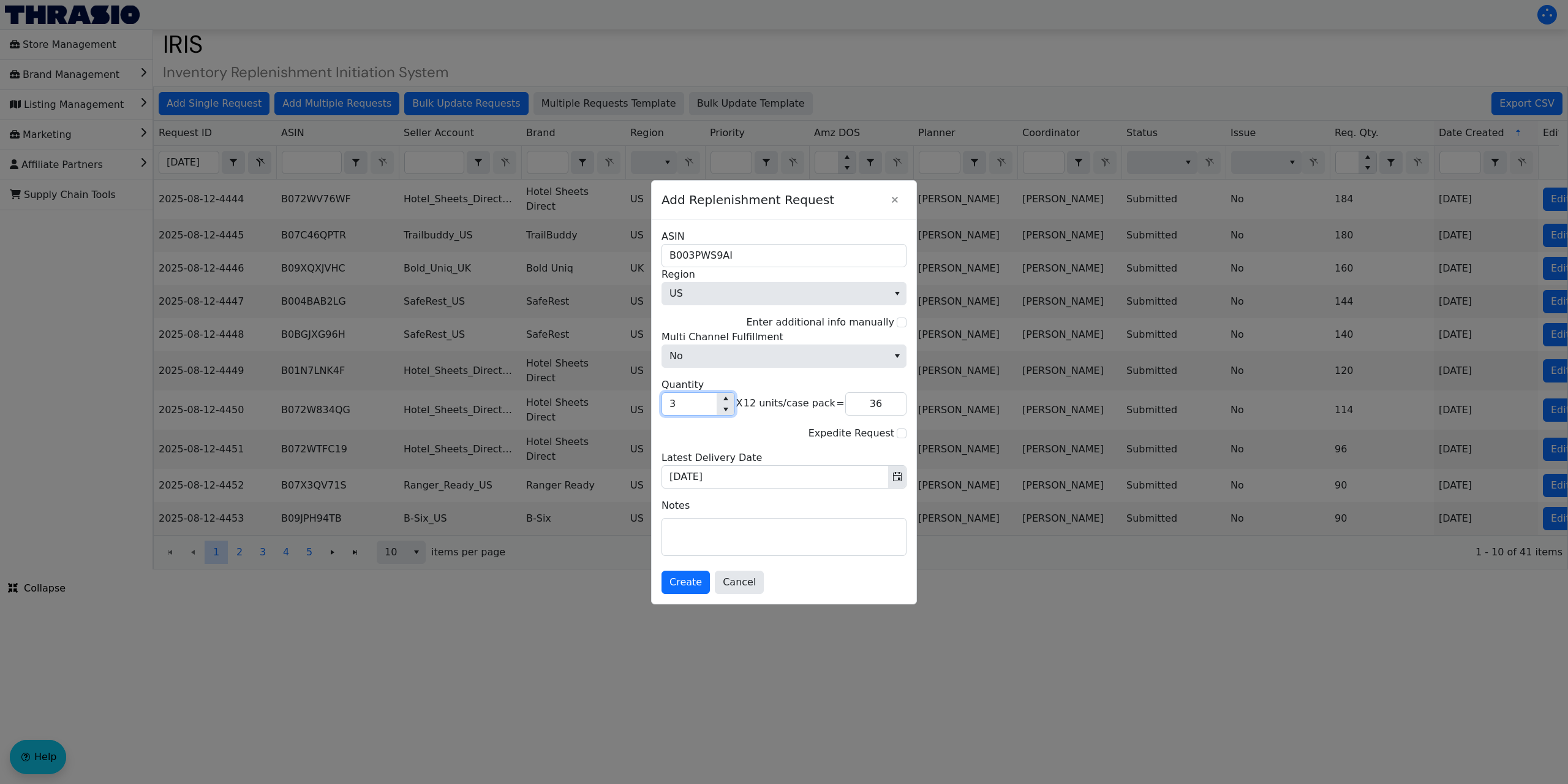
type input "408"
type input "34"
click at [688, 579] on span "Create" at bounding box center [685, 582] width 32 height 15
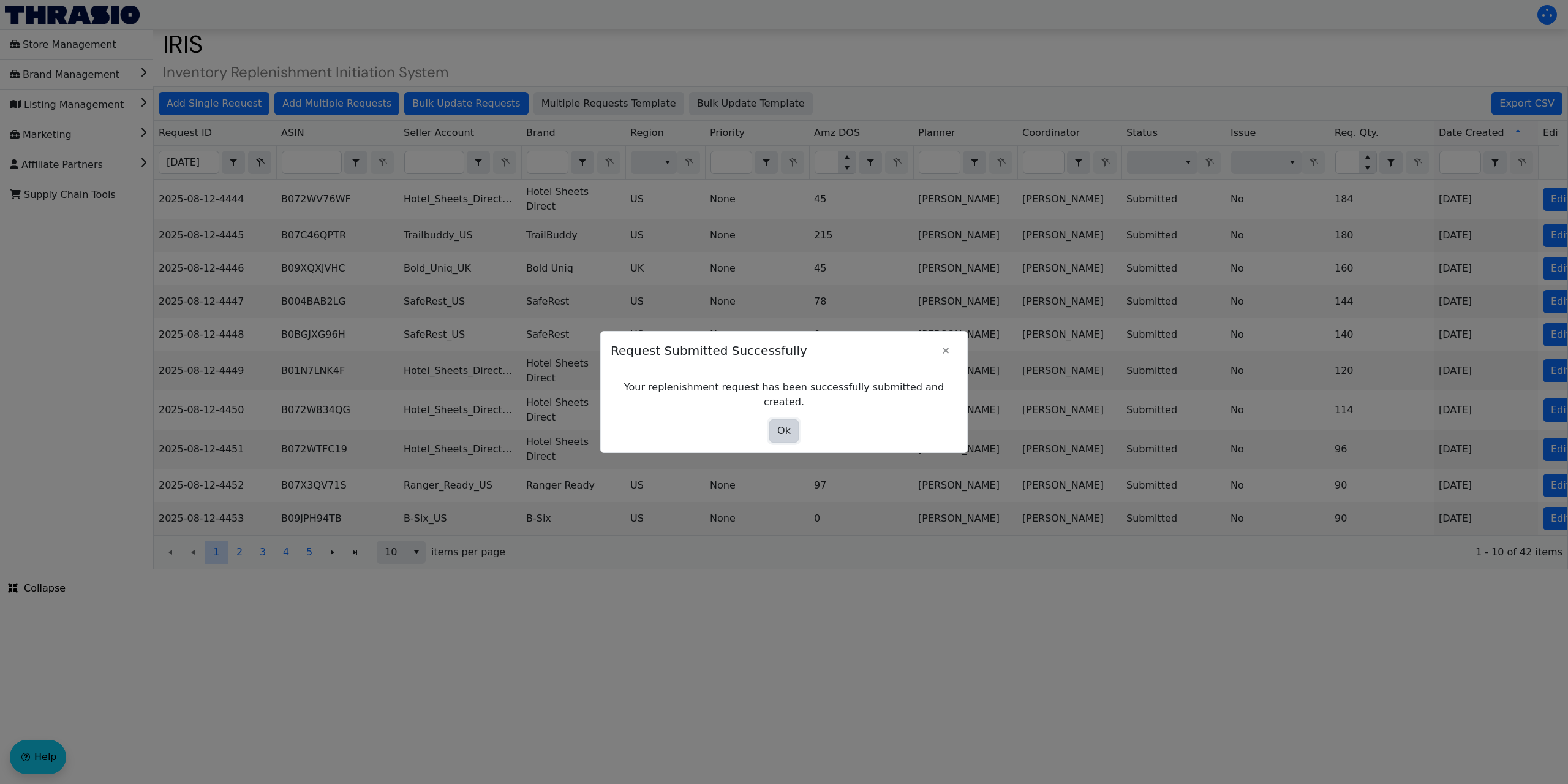
click at [771, 421] on button "Ok" at bounding box center [784, 431] width 29 height 23
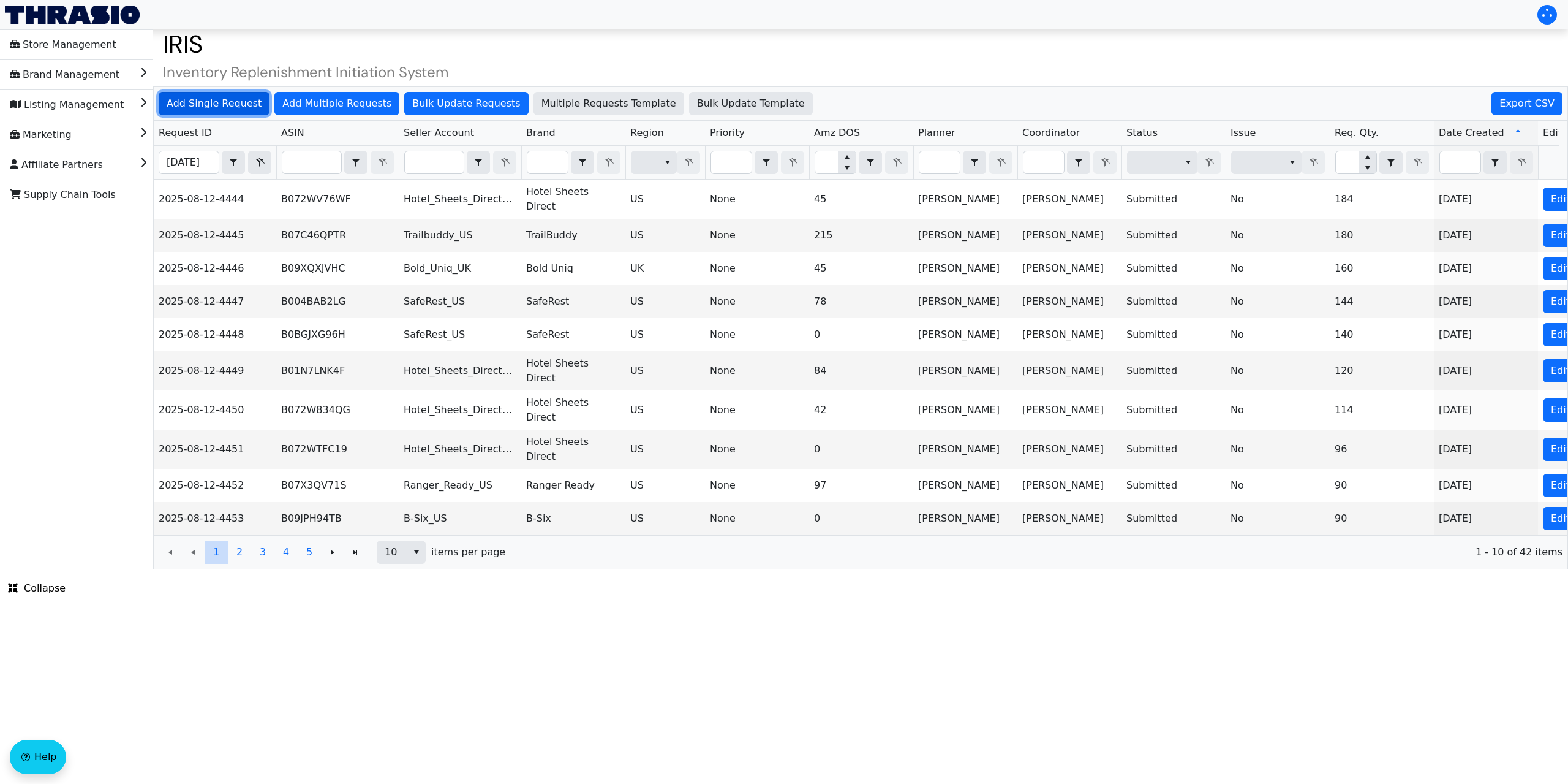
click at [210, 105] on span "Add Single Request" at bounding box center [214, 103] width 95 height 15
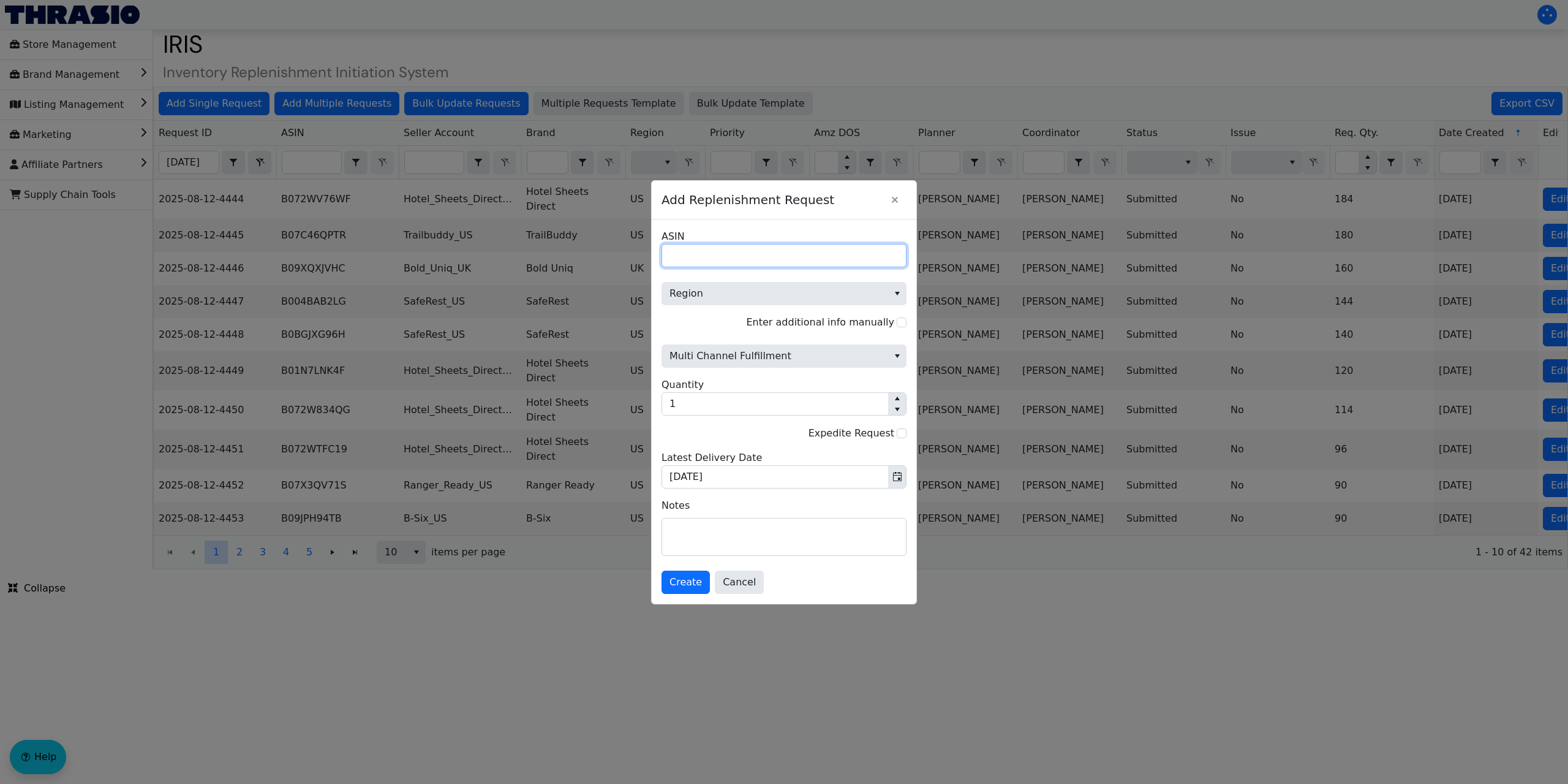
click at [709, 252] on input "ASIN" at bounding box center [784, 255] width 245 height 23
paste input "B00WKM952A"
type input "B00WKM952A"
click at [726, 296] on span "Region" at bounding box center [774, 293] width 211 height 15
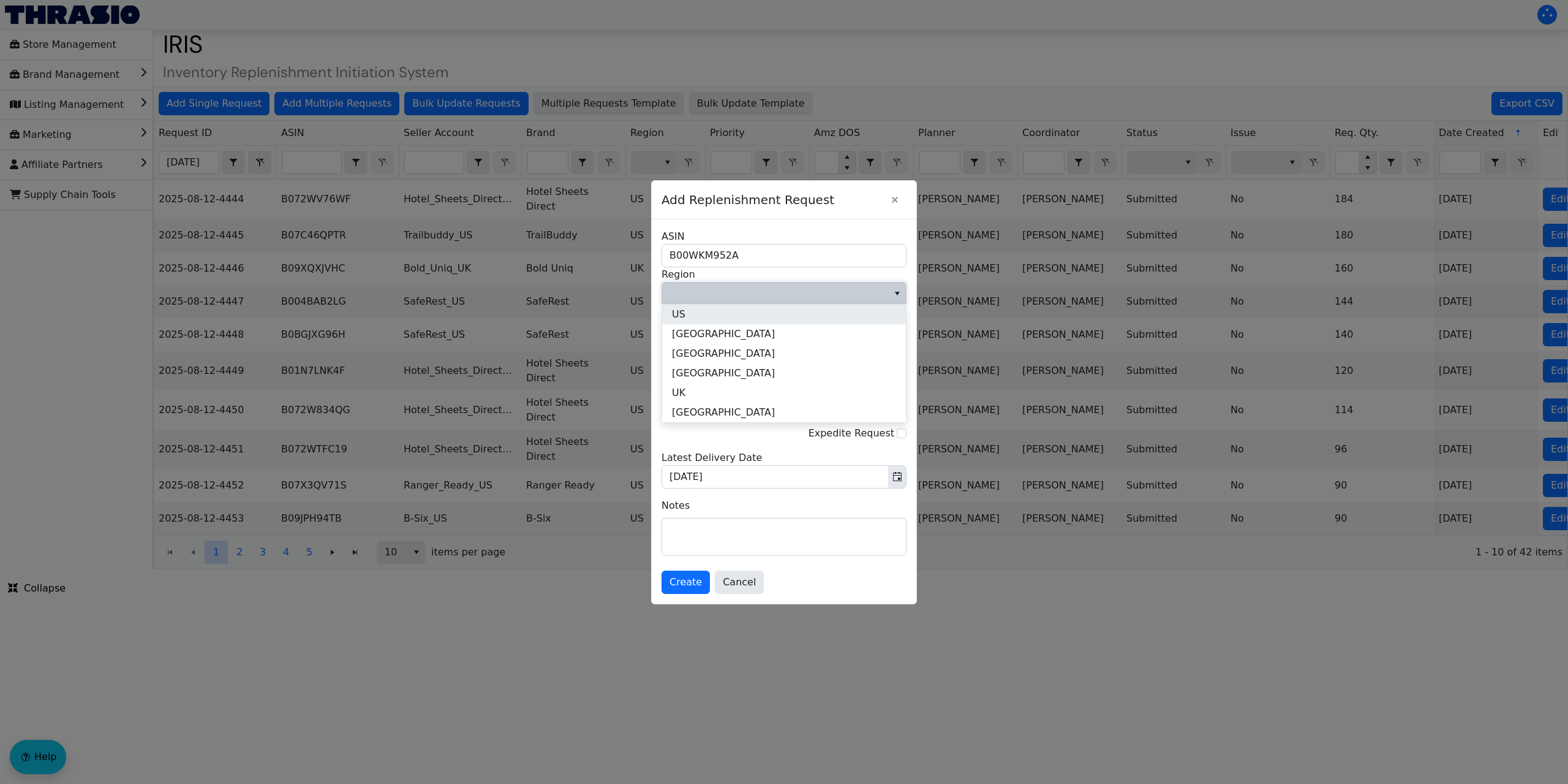
click at [704, 312] on li "US" at bounding box center [784, 313] width 244 height 19
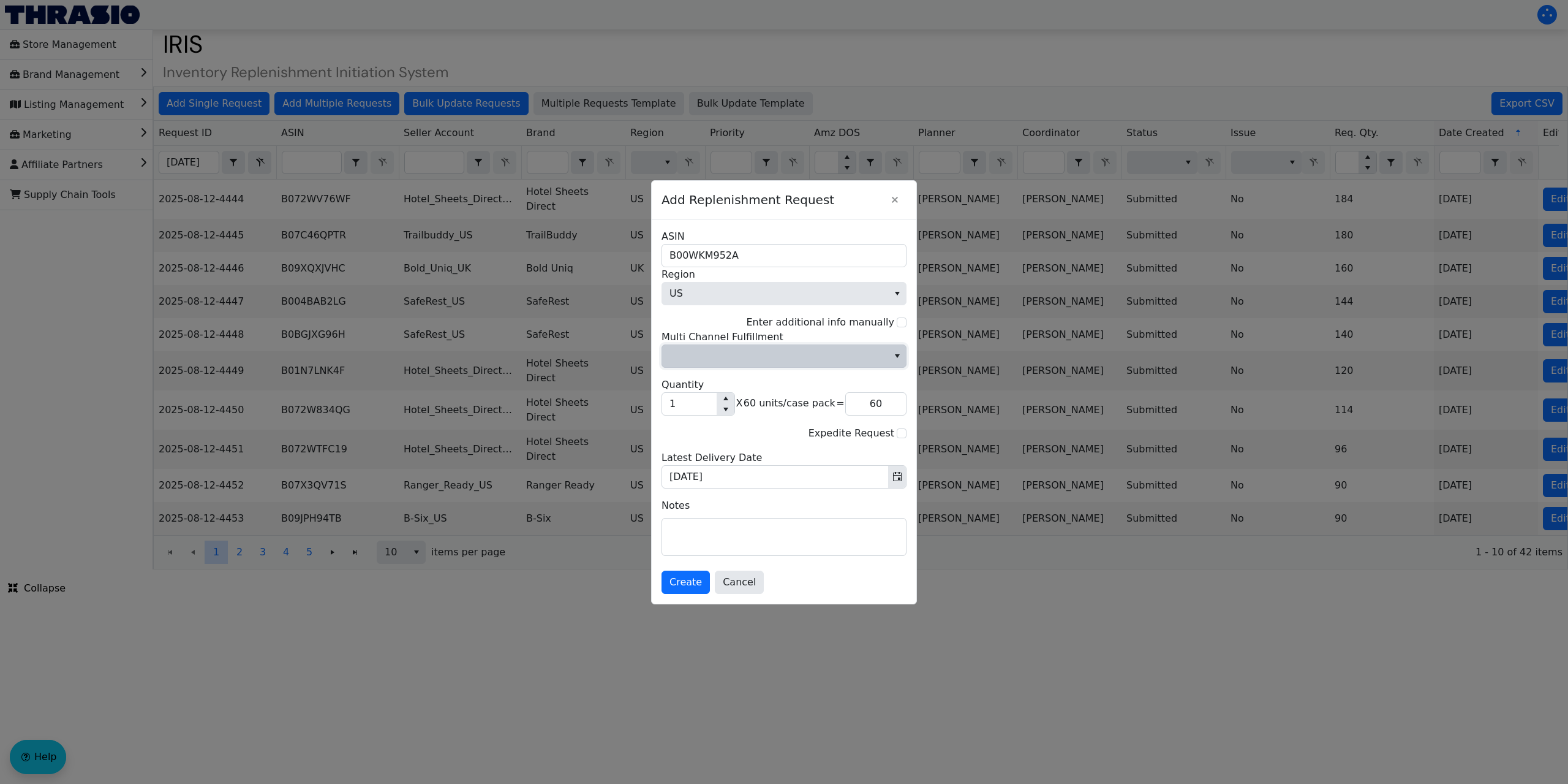
click at [714, 354] on span "Multi Channel Fulfillment" at bounding box center [774, 355] width 211 height 15
click at [698, 399] on li "No" at bounding box center [784, 397] width 244 height 19
drag, startPoint x: 681, startPoint y: 402, endPoint x: 651, endPoint y: 406, distance: 30.3
click at [651, 406] on div "B00WKM952A ASIN US Region Enter additional info manually No Multi Channel Fulfi…" at bounding box center [784, 411] width 265 height 384
type input "6"
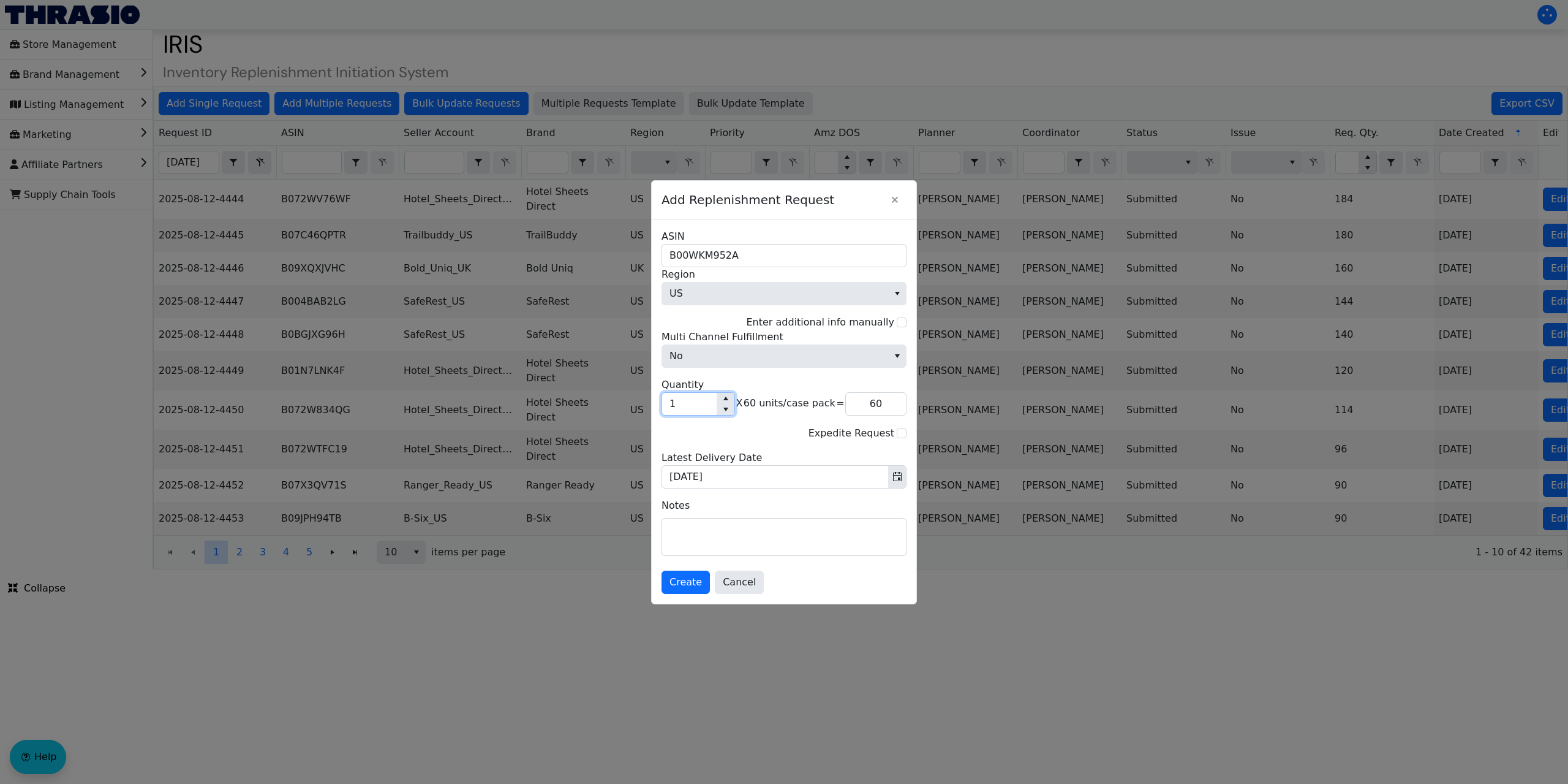
type input "360"
type input "6"
click at [693, 588] on span "Create" at bounding box center [685, 582] width 32 height 15
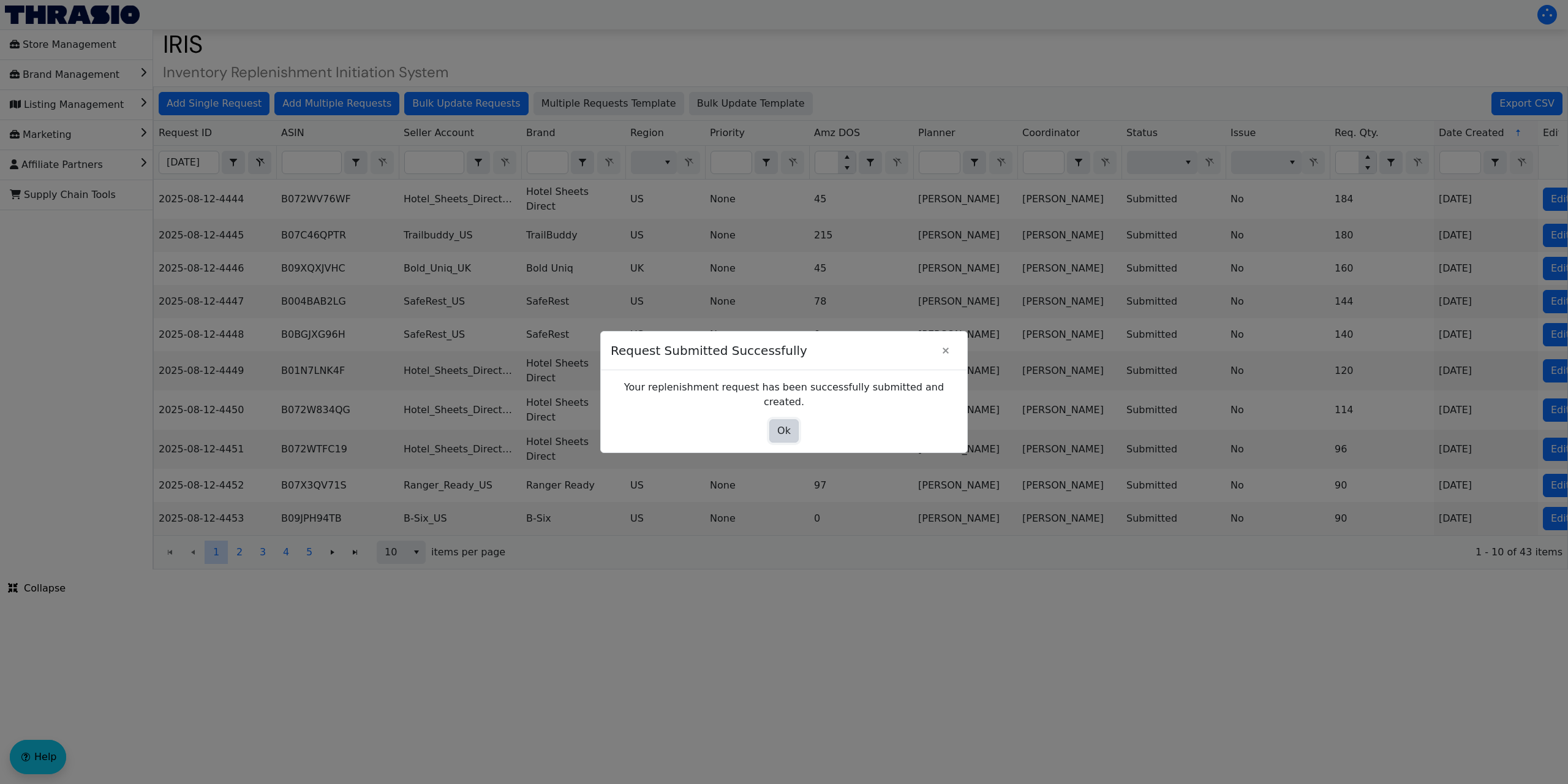
click at [781, 431] on button "Ok" at bounding box center [784, 431] width 29 height 23
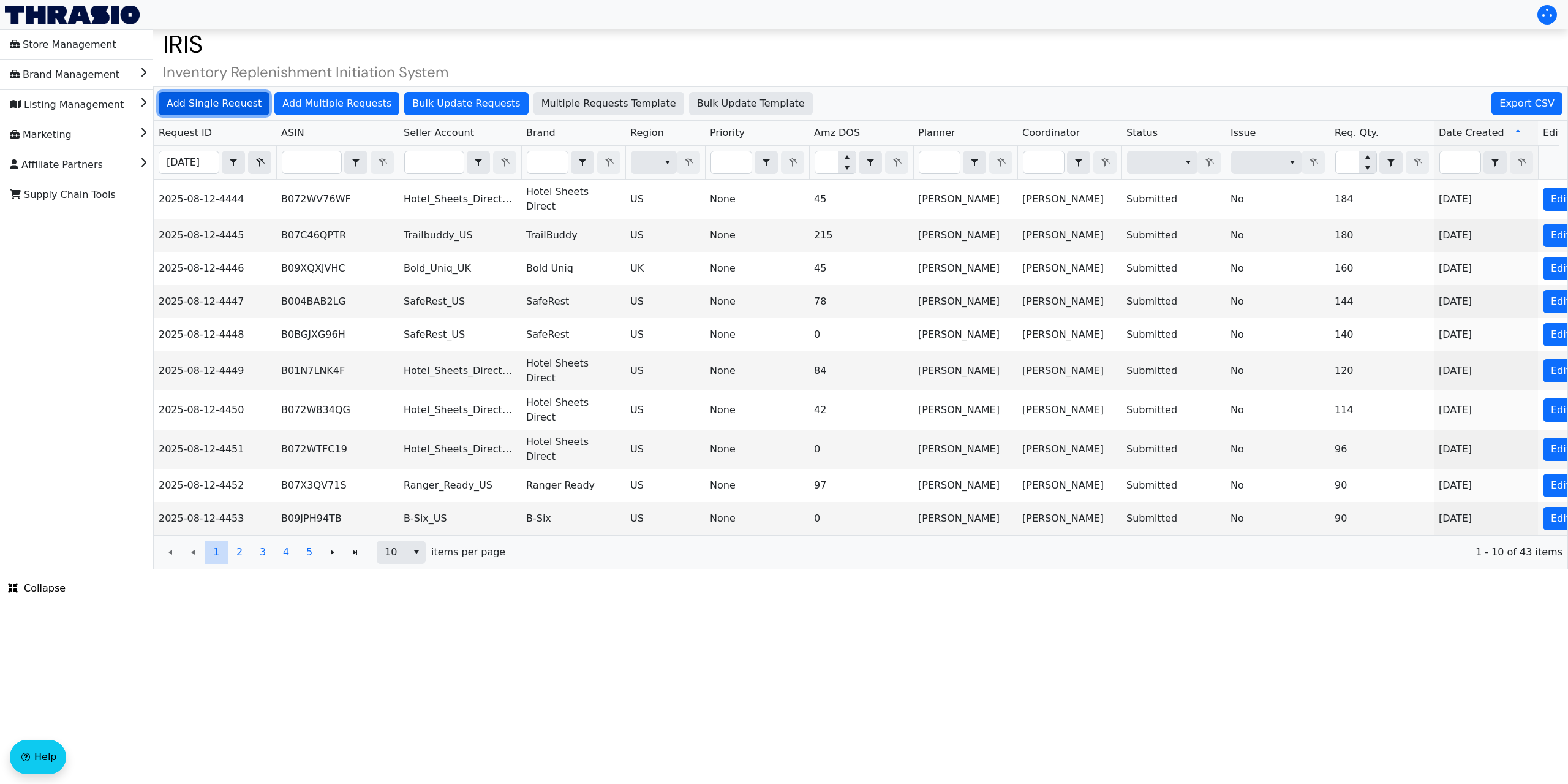
click at [240, 104] on span "Add Single Request" at bounding box center [214, 103] width 95 height 15
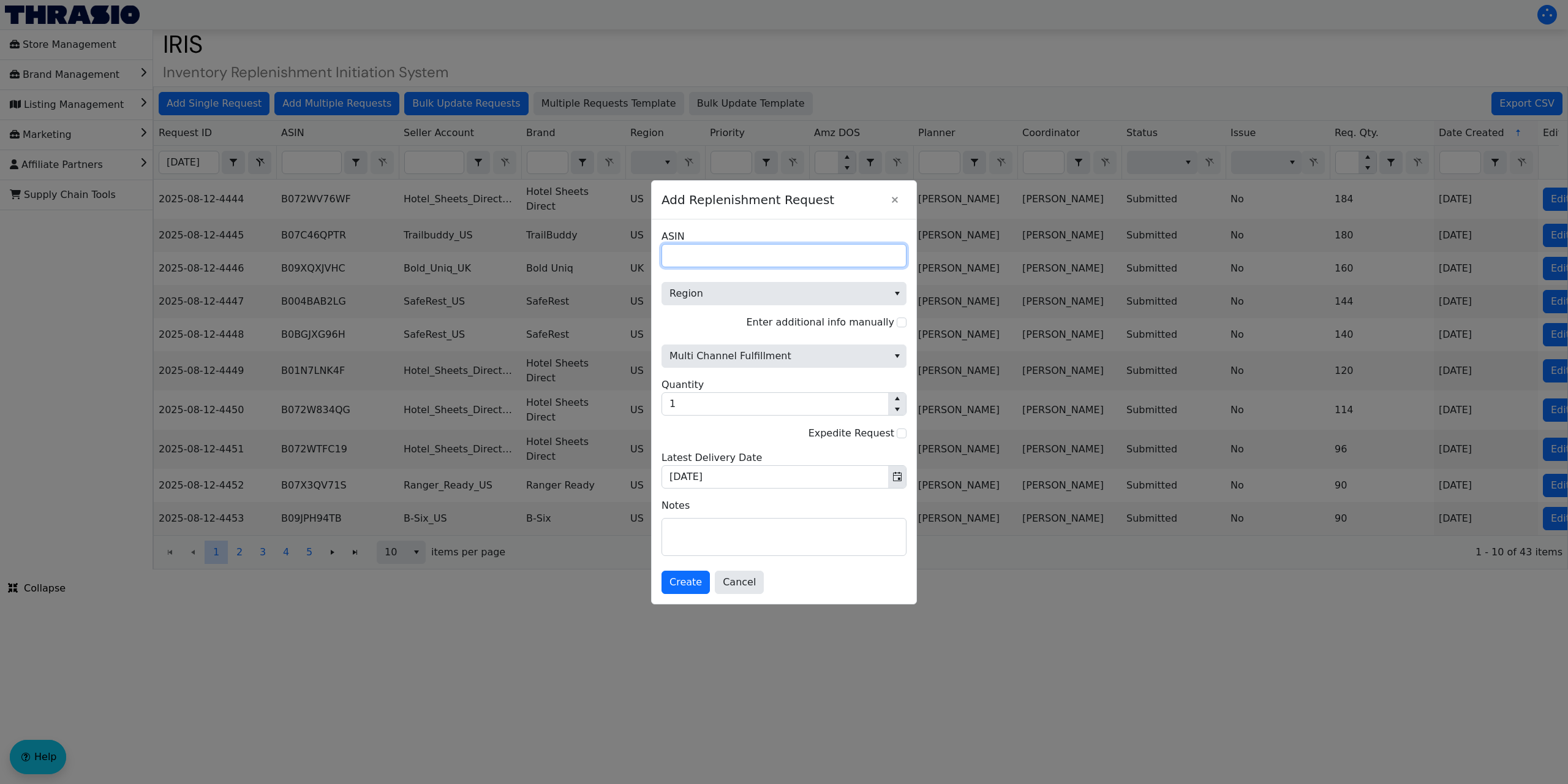
click at [733, 258] on input "ASIN" at bounding box center [784, 255] width 245 height 23
paste input "B00PHVGGMI"
type input "B00PHVGGMI"
click at [721, 284] on span "Region" at bounding box center [775, 293] width 226 height 22
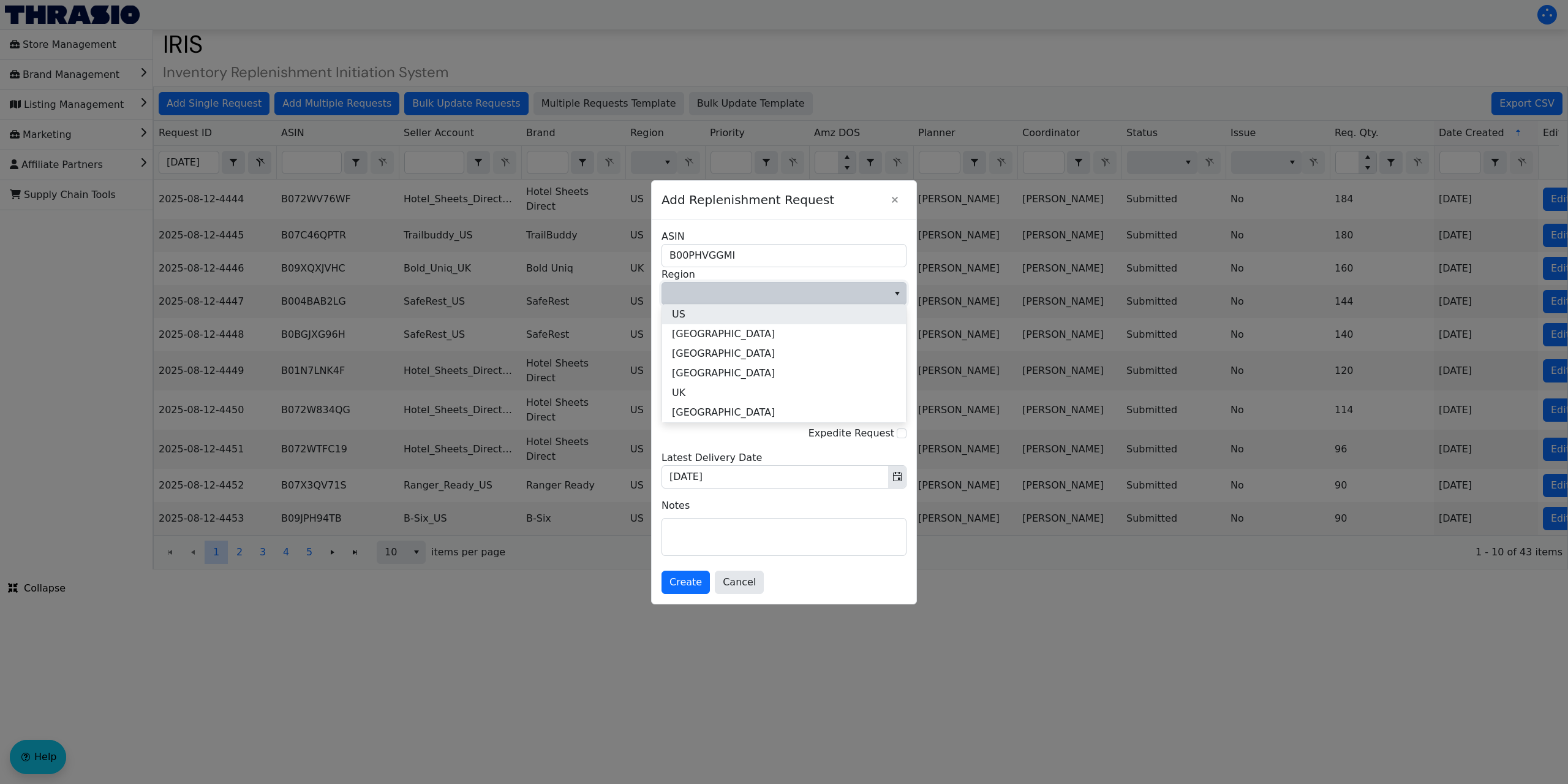
click at [701, 318] on li "US" at bounding box center [784, 313] width 244 height 19
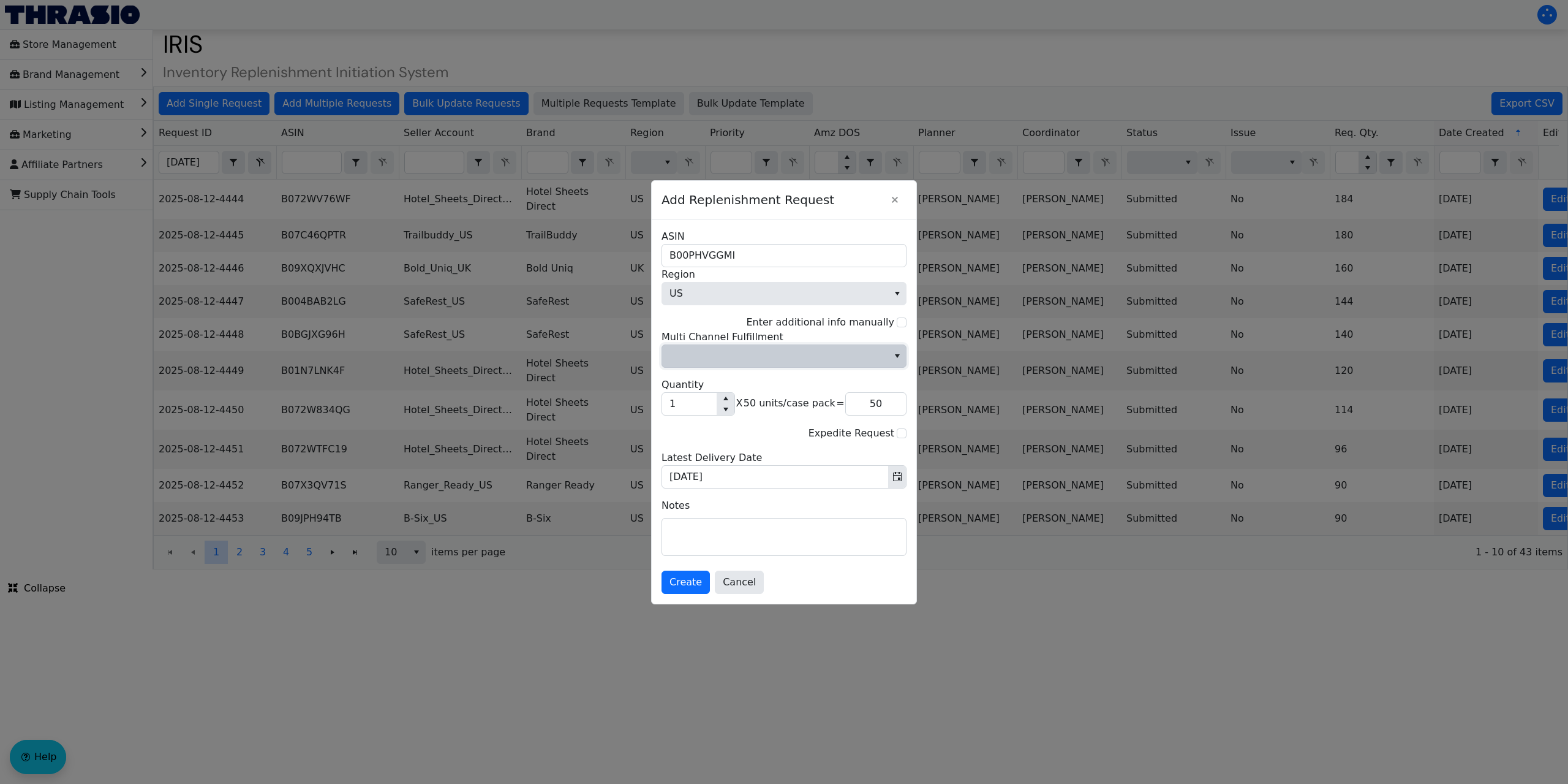
click at [714, 365] on span "Multi Channel Fulfillment" at bounding box center [775, 356] width 226 height 22
click at [700, 400] on li "No" at bounding box center [784, 397] width 244 height 19
drag, startPoint x: 692, startPoint y: 404, endPoint x: 645, endPoint y: 409, distance: 47.3
click at [645, 409] on div "Add Replenishment Request B00PHVGGMI ASIN US Region Enter additional info manua…" at bounding box center [784, 392] width 1568 height 784
type input "7"
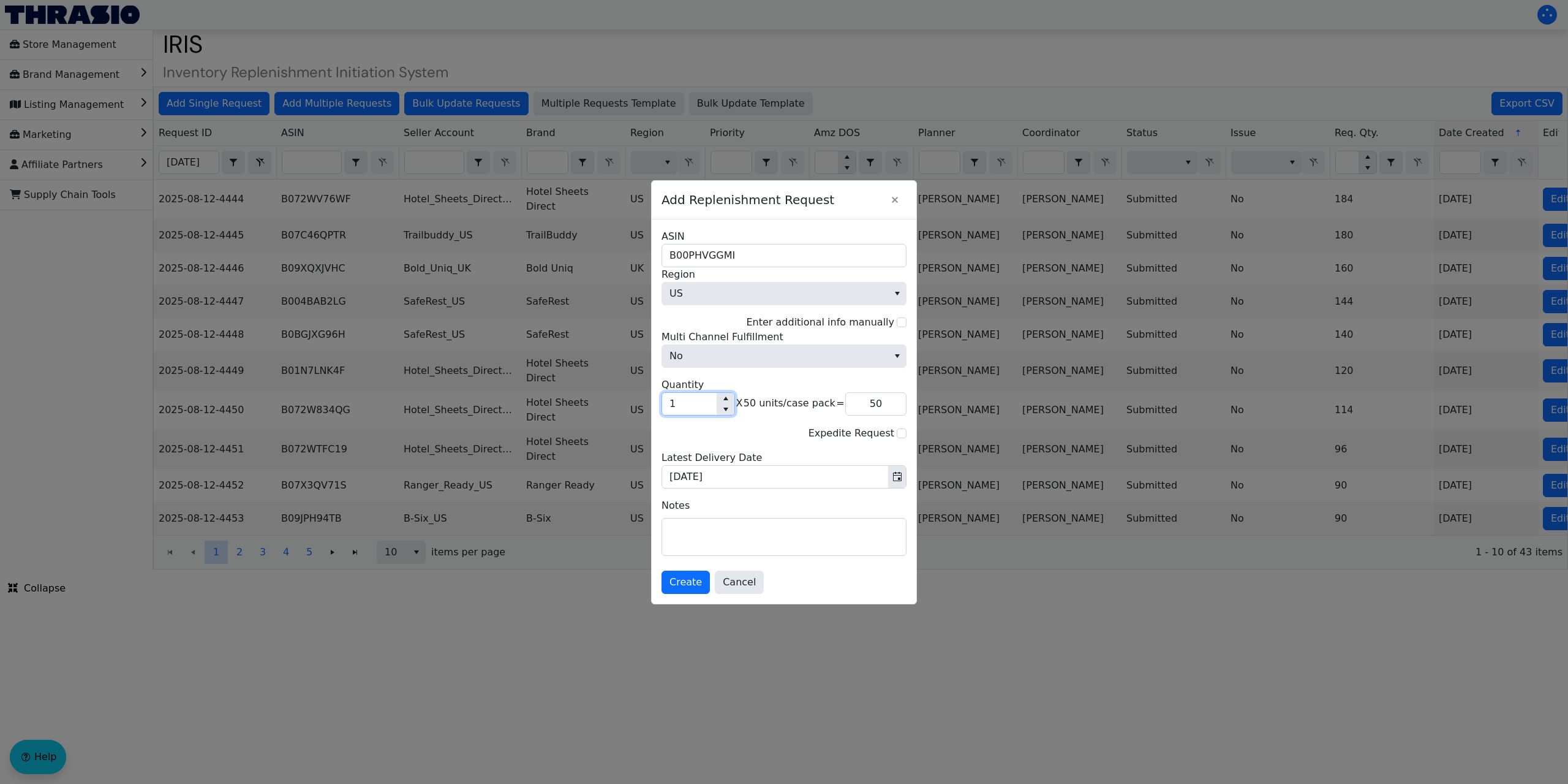
type input "350"
type input "7"
click at [688, 584] on span "Create" at bounding box center [685, 582] width 32 height 15
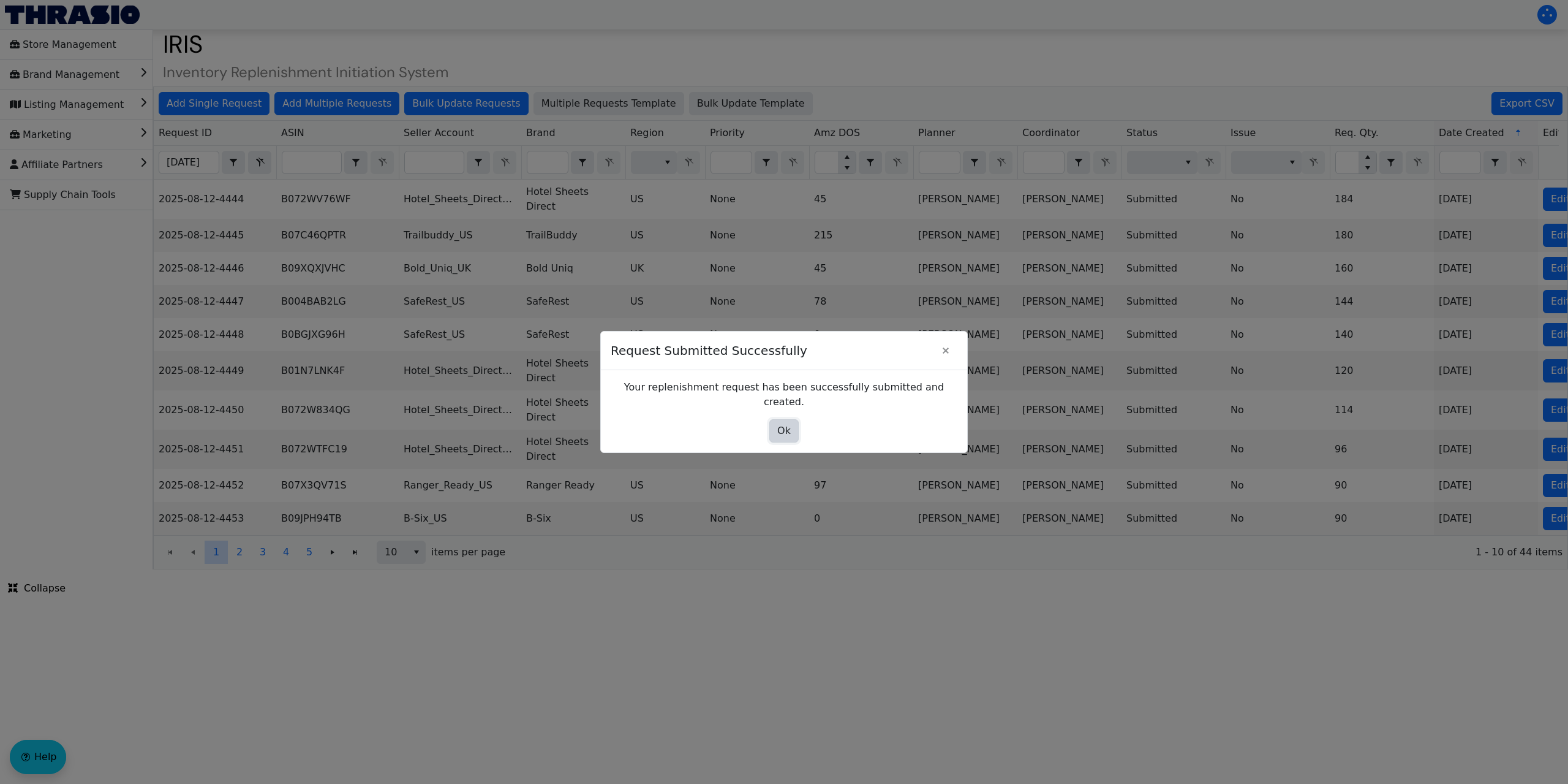
click at [776, 422] on button "Ok" at bounding box center [784, 431] width 29 height 23
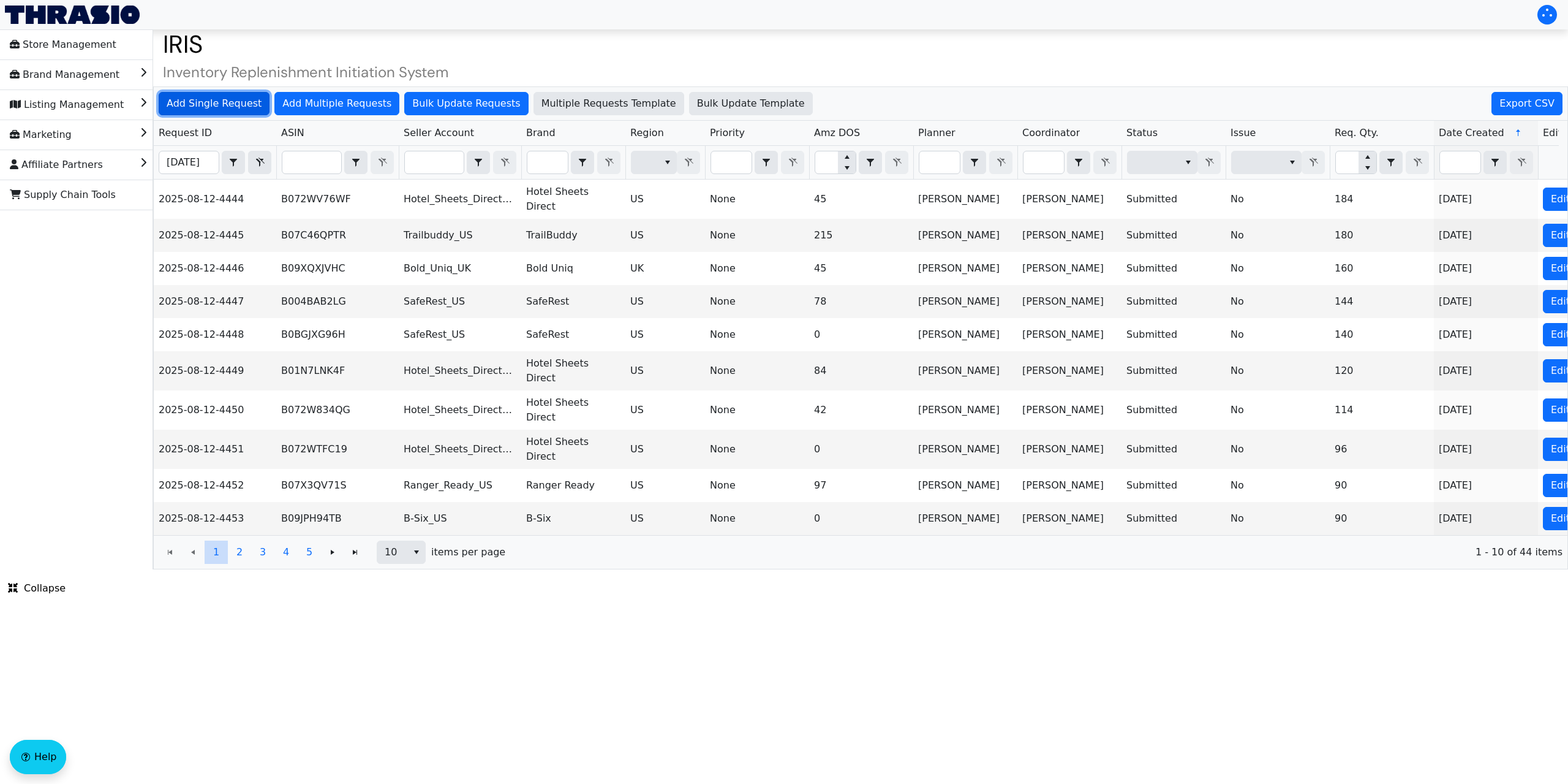
click at [224, 102] on span "Add Single Request" at bounding box center [214, 103] width 95 height 15
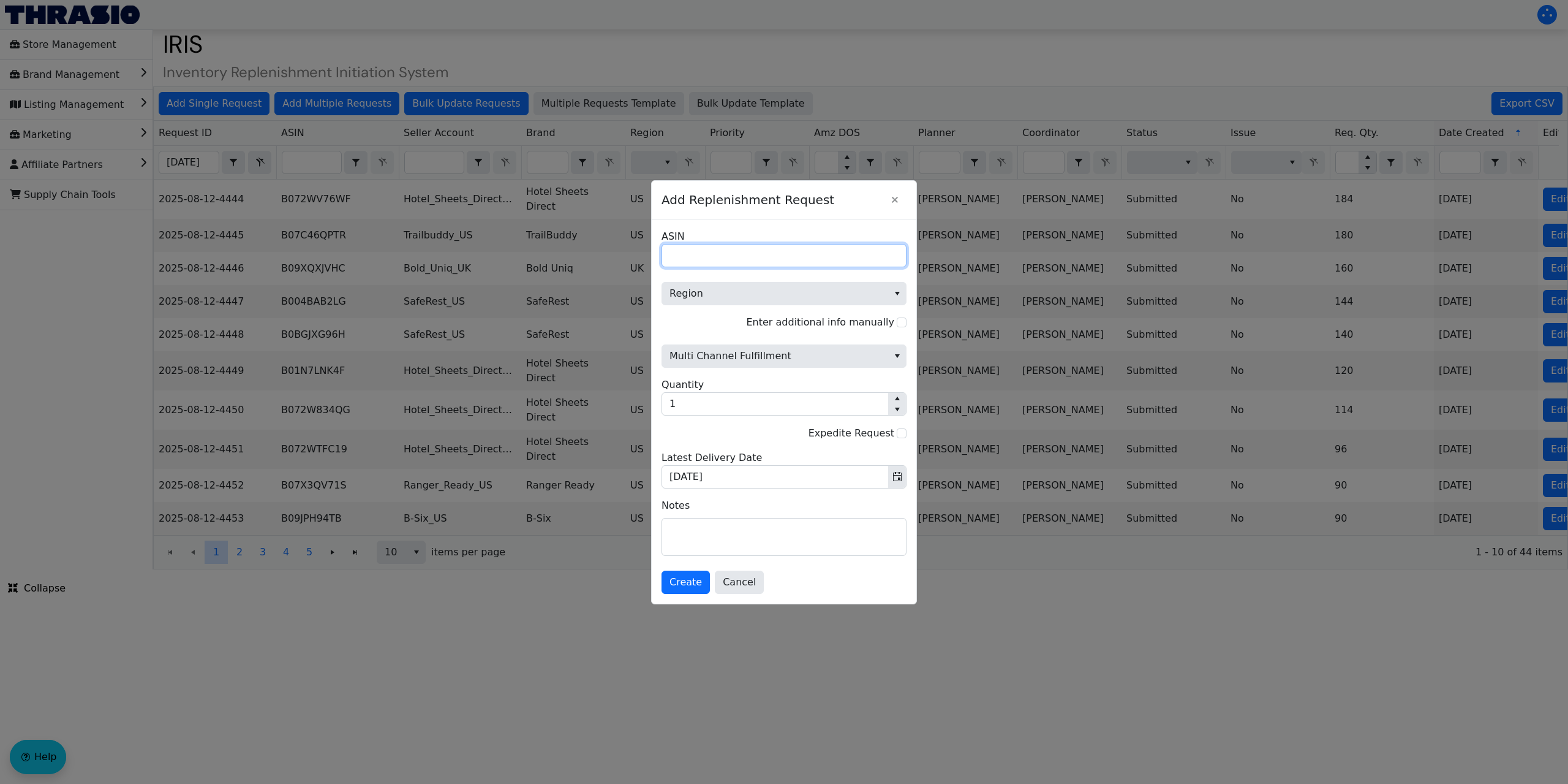
click at [719, 259] on input "ASIN" at bounding box center [784, 255] width 245 height 23
paste input "B00XQCRR5U"
type input "B00XQCRR5U"
click at [731, 289] on span "Region" at bounding box center [774, 293] width 211 height 15
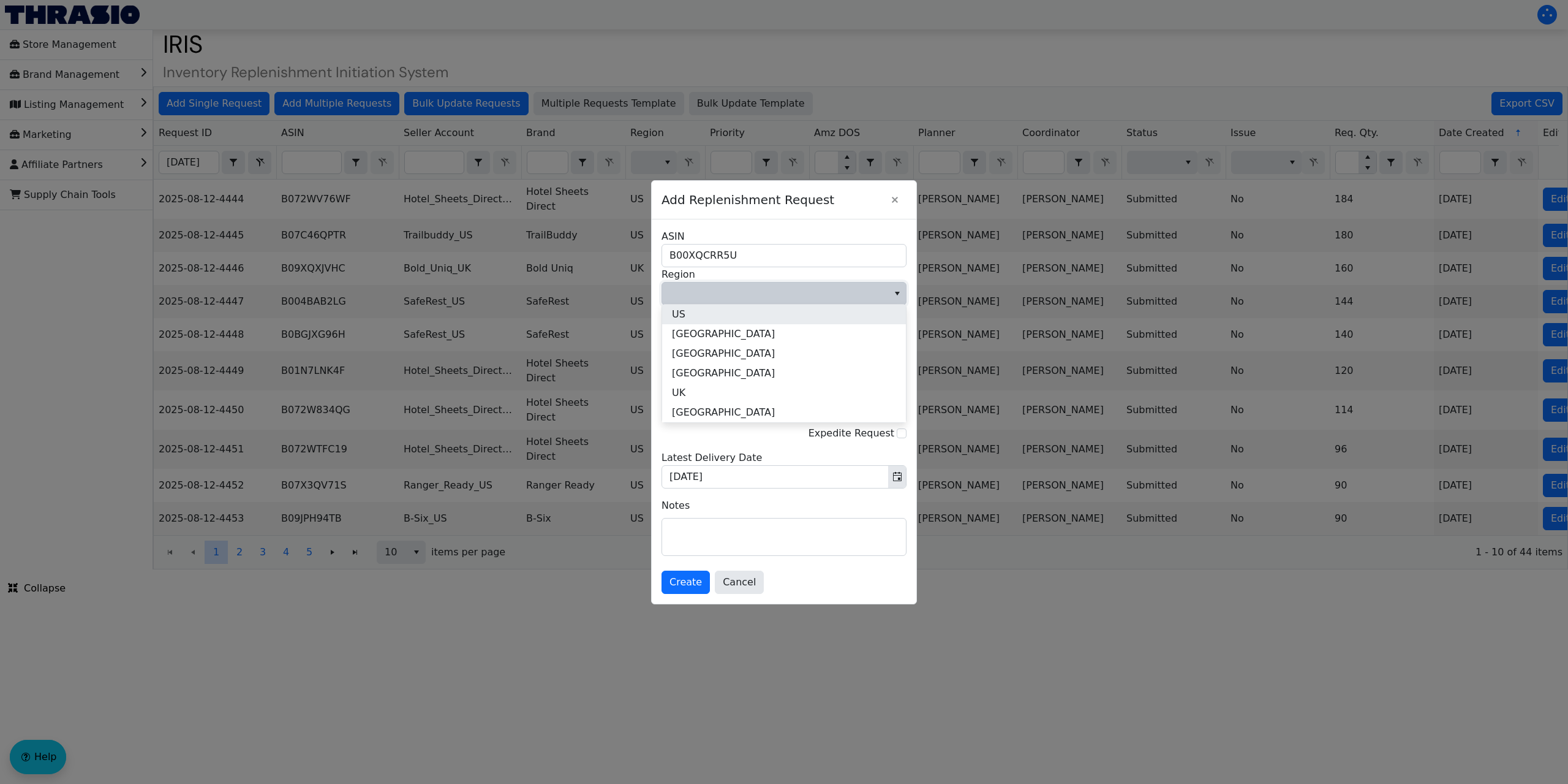
click at [685, 317] on li "US" at bounding box center [784, 313] width 244 height 19
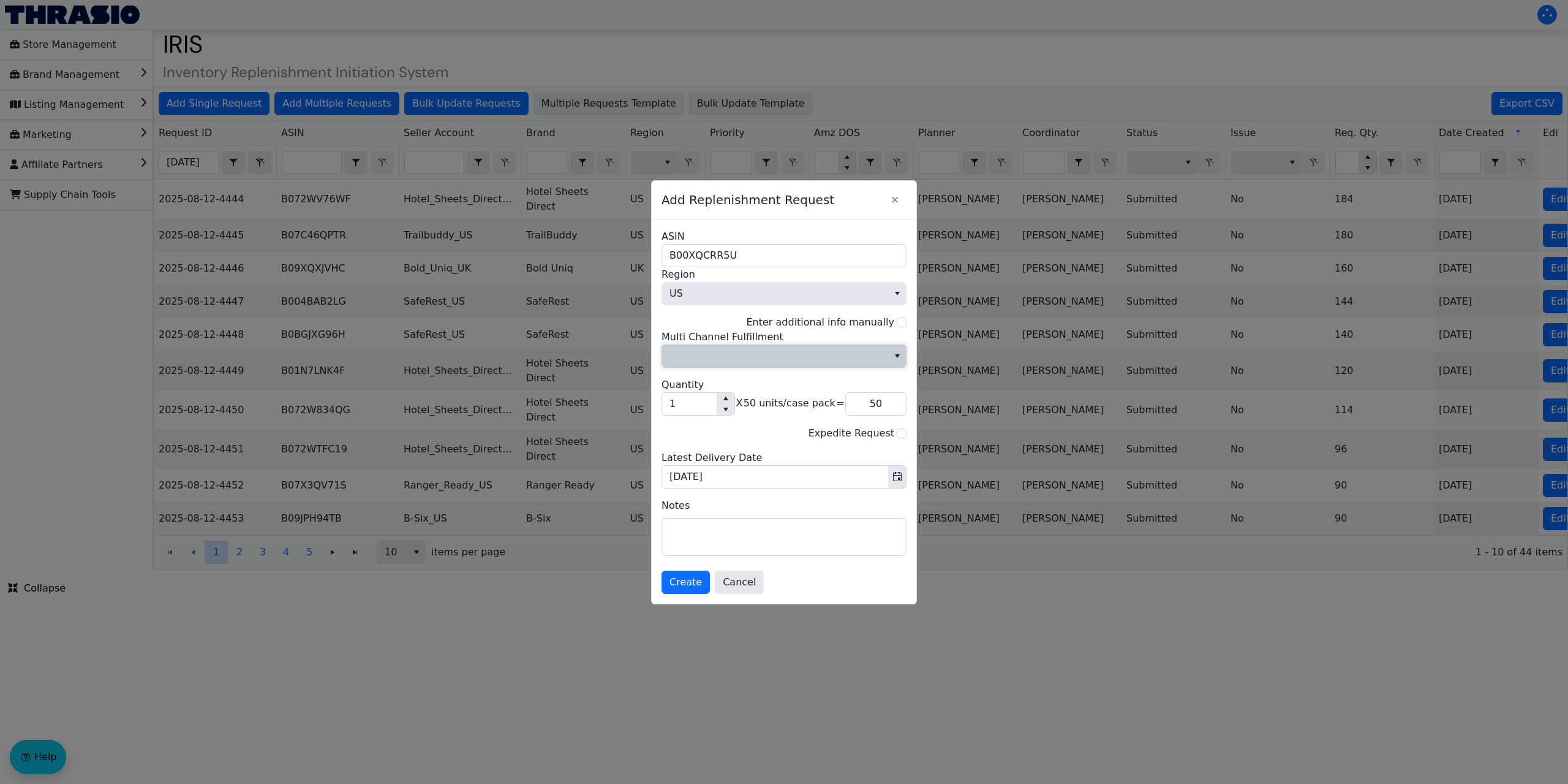
click at [769, 360] on span "Multi Channel Fulfillment" at bounding box center [774, 355] width 211 height 15
click at [702, 399] on li "No" at bounding box center [784, 397] width 244 height 19
drag, startPoint x: 685, startPoint y: 397, endPoint x: 654, endPoint y: 405, distance: 32.0
click at [655, 404] on div "B00XQCRR5U ASIN US Region Enter additional info manually No Multi Channel Fulfi…" at bounding box center [784, 411] width 265 height 384
type input "7"
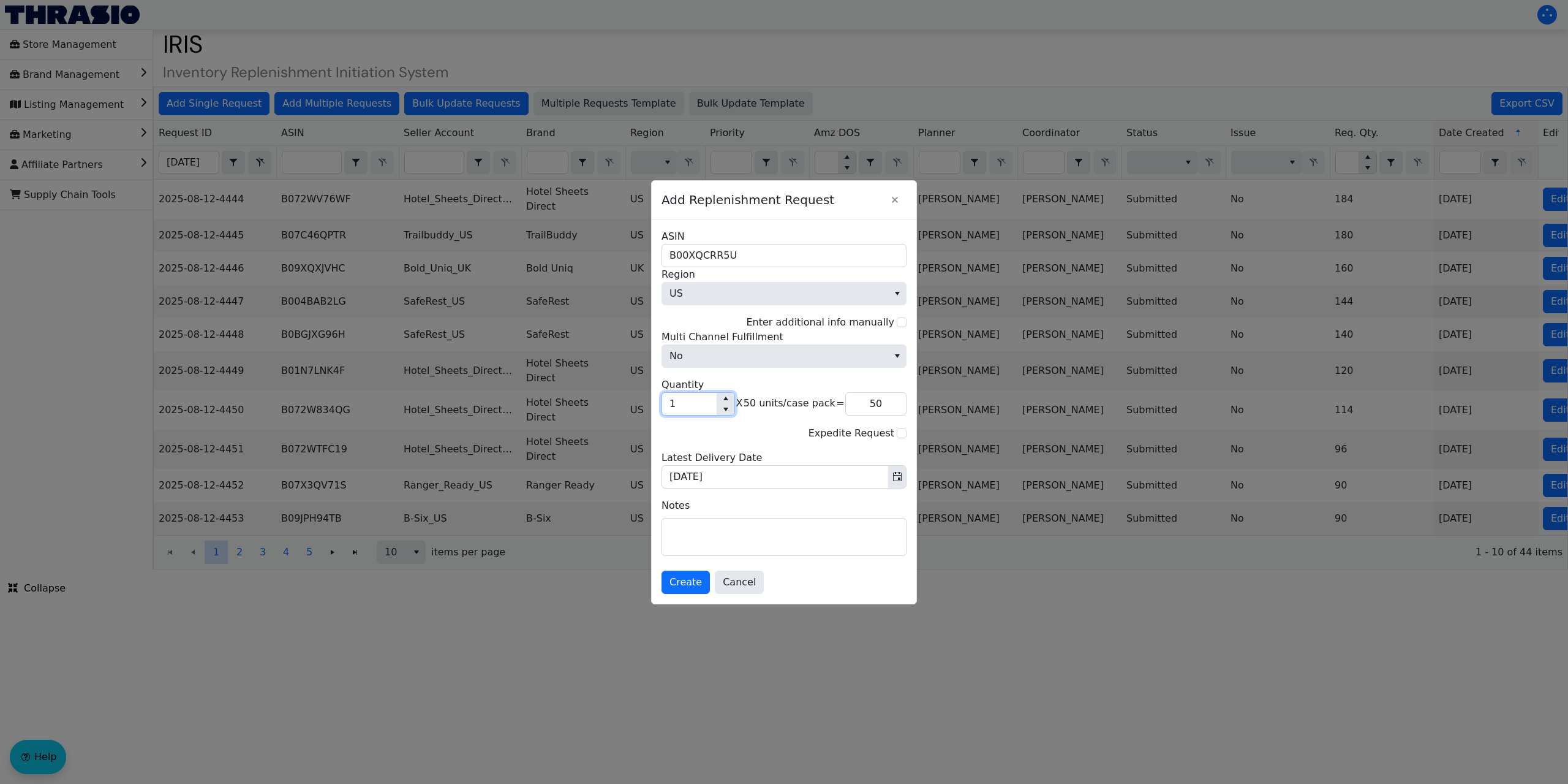
type input "350"
type input "7"
click at [683, 580] on span "Create" at bounding box center [685, 582] width 32 height 15
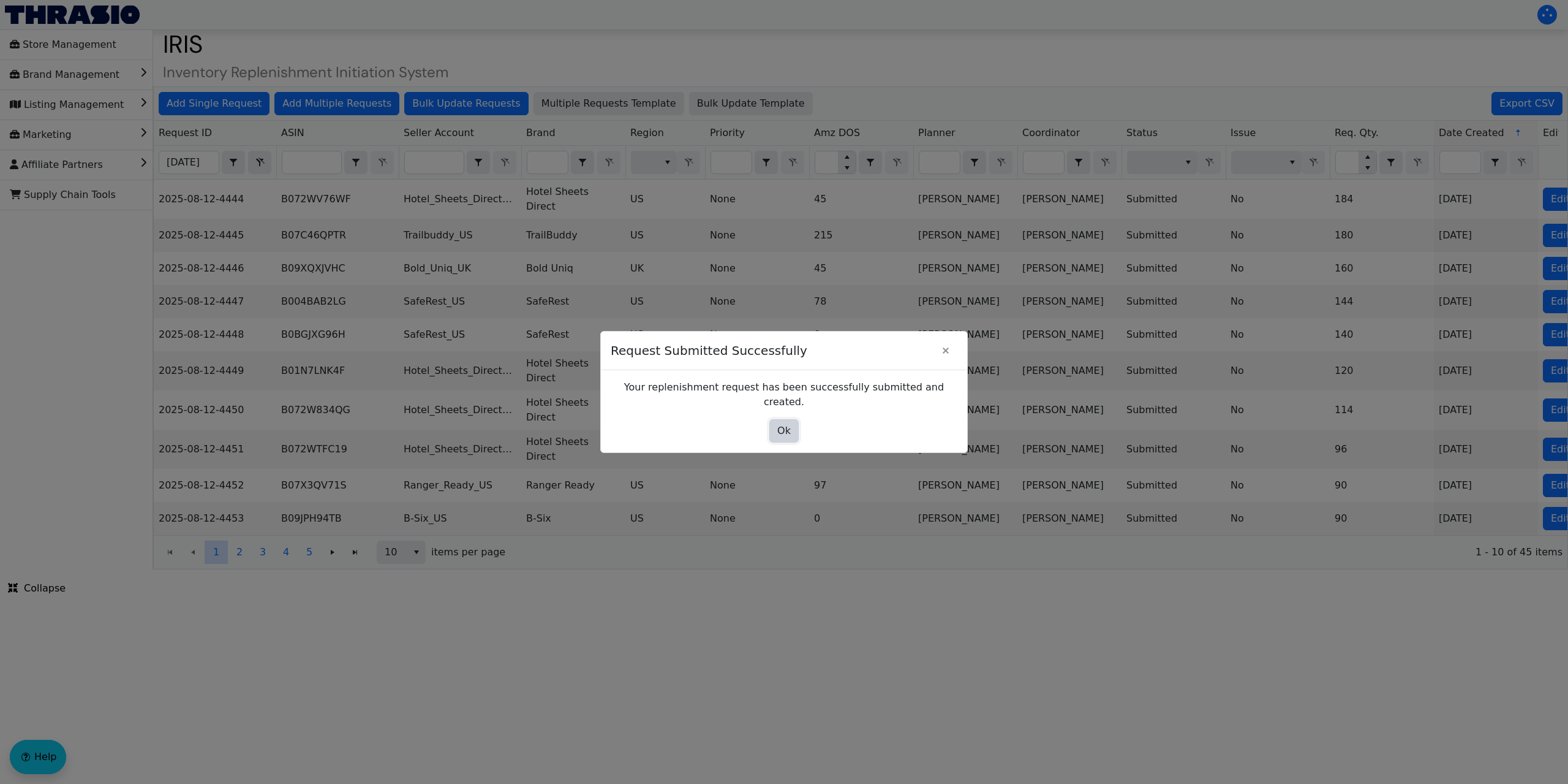
click at [793, 419] on button "Ok" at bounding box center [784, 431] width 29 height 23
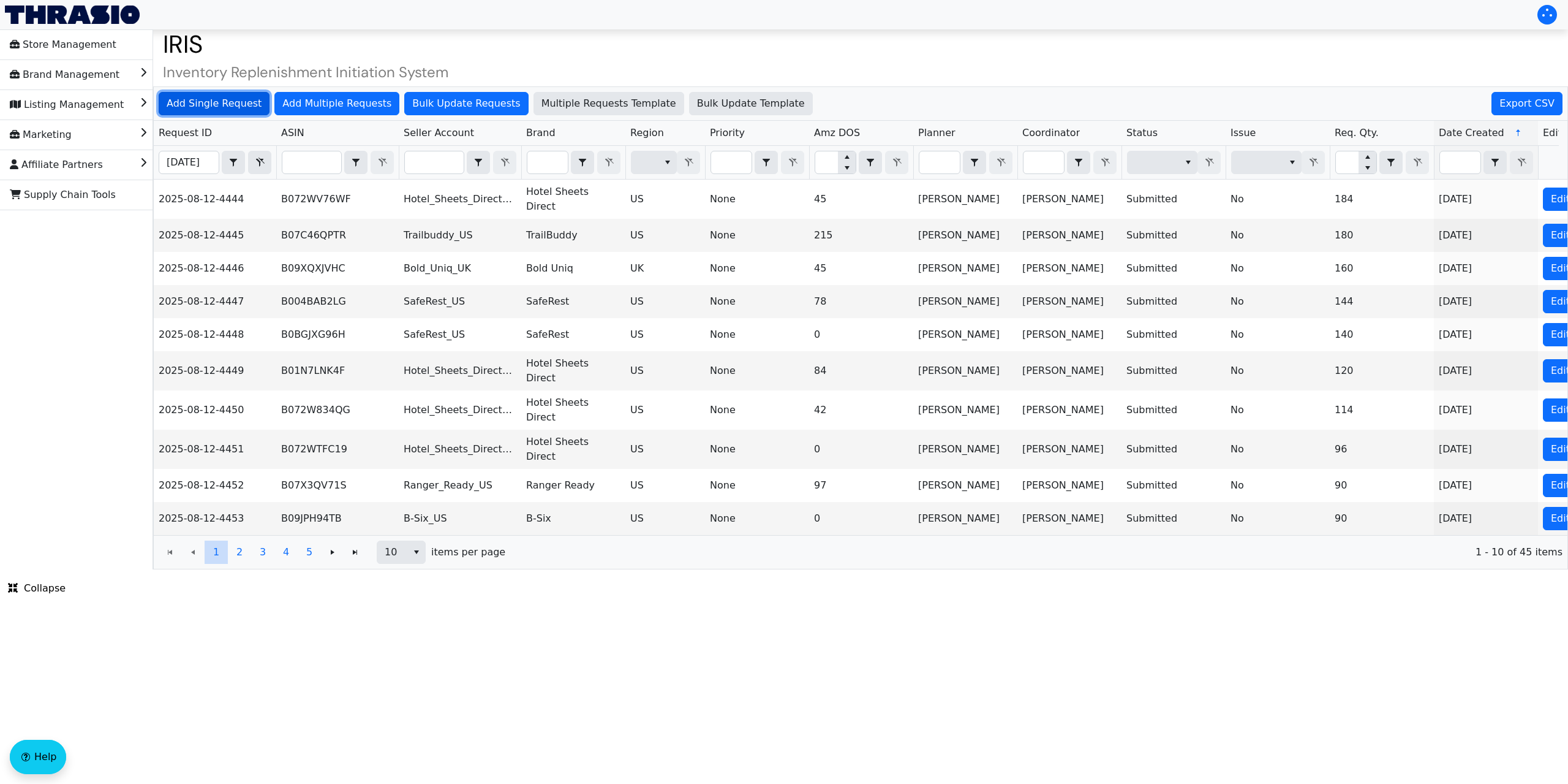
click at [239, 99] on span "Add Single Request" at bounding box center [214, 103] width 95 height 15
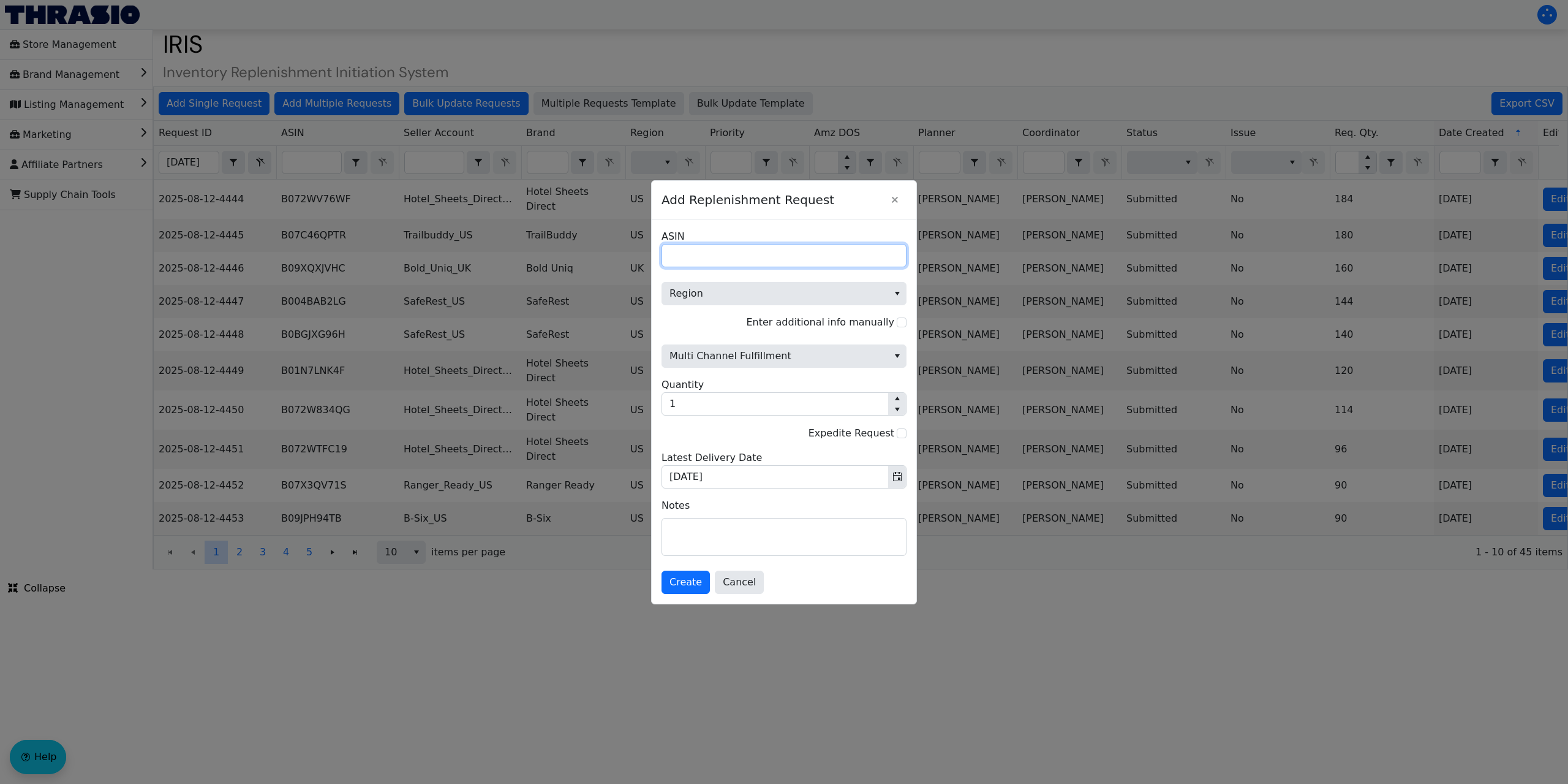
click at [740, 253] on input "ASIN" at bounding box center [784, 255] width 245 height 23
paste input "B0CSTFPNGY"
type input "B0CSTFPNGY"
click at [736, 293] on span "Region" at bounding box center [774, 293] width 211 height 15
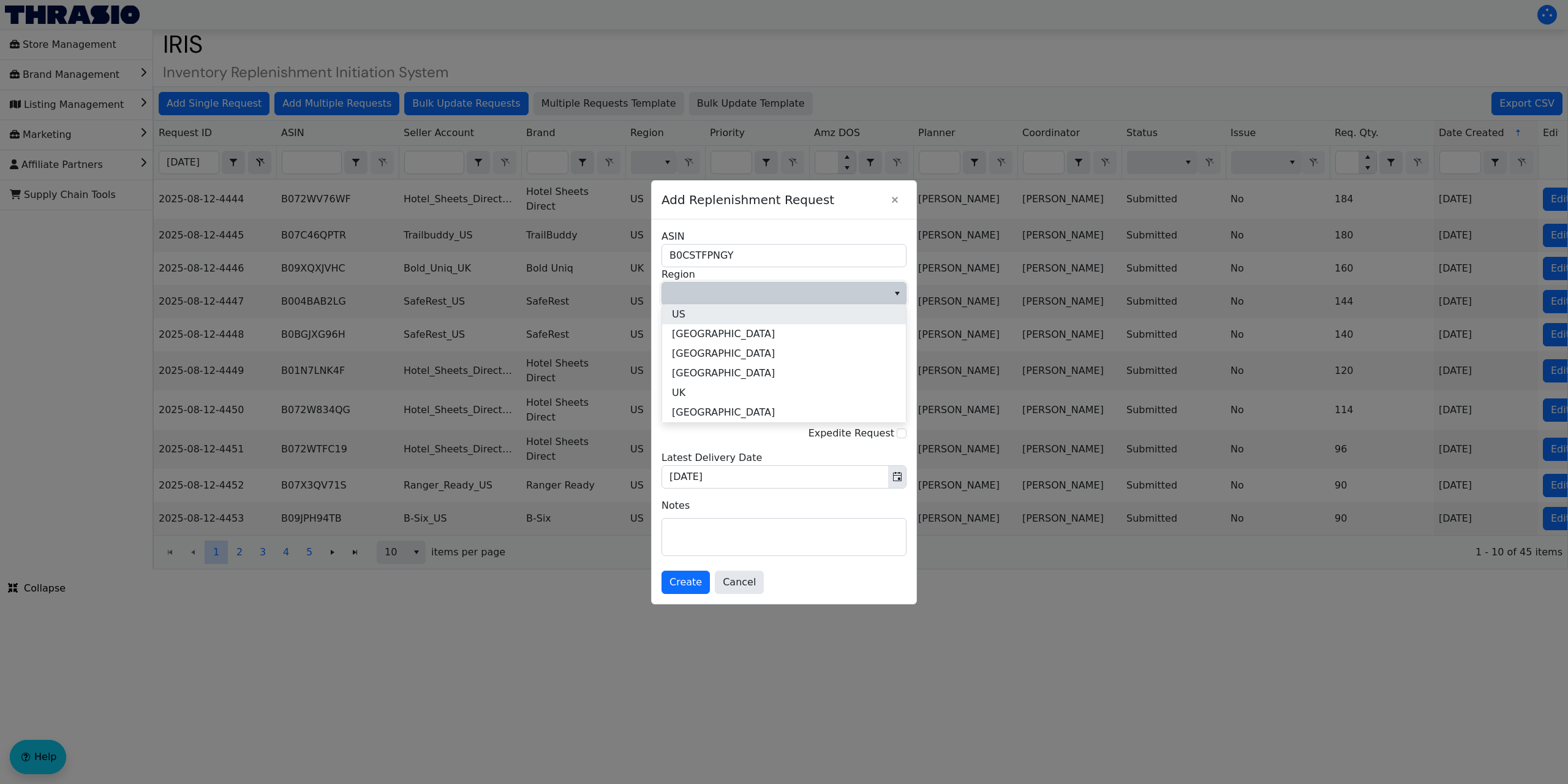
click at [702, 313] on li "US" at bounding box center [784, 313] width 244 height 19
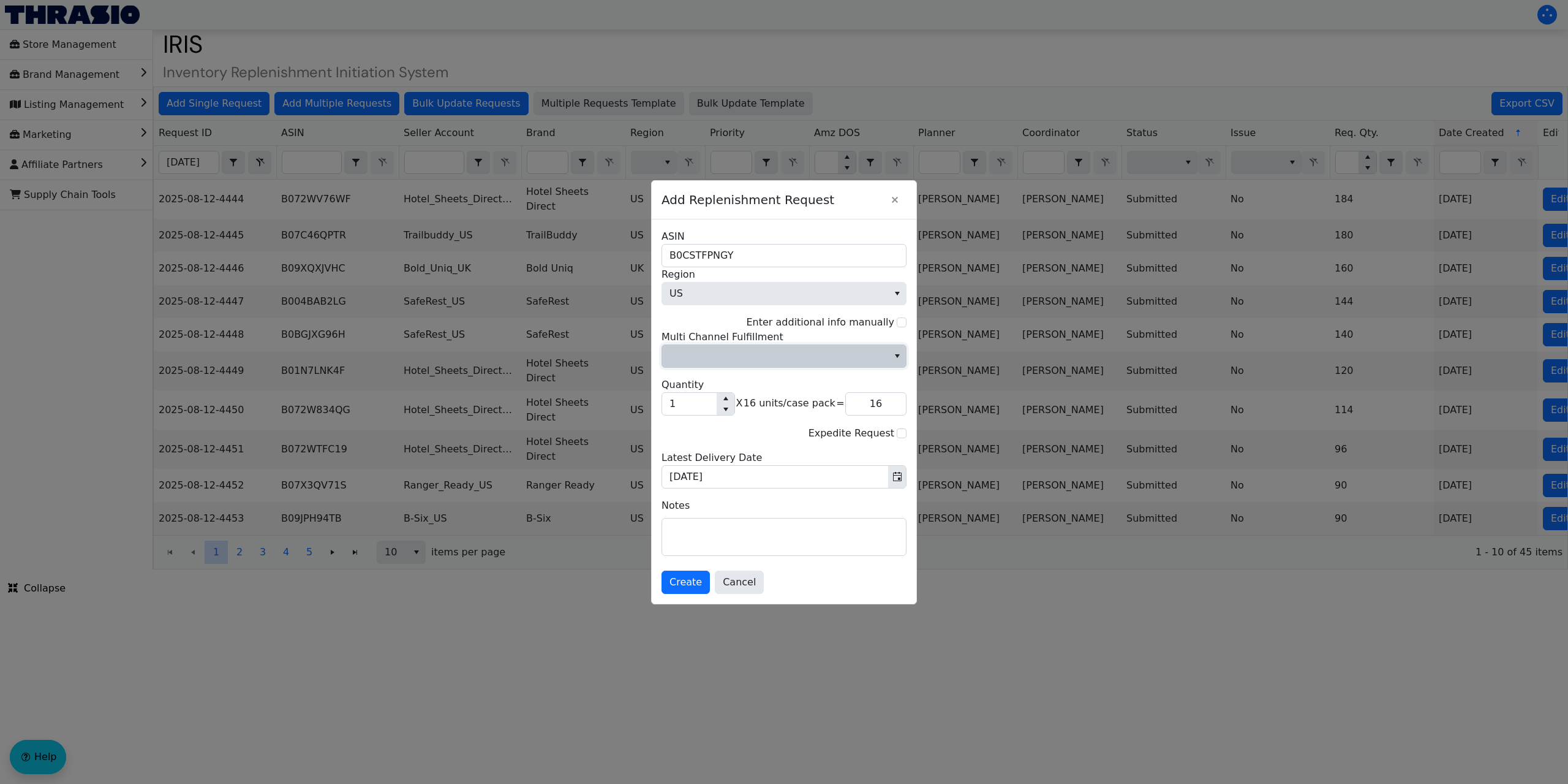
click at [710, 357] on span "Multi Channel Fulfillment" at bounding box center [774, 355] width 211 height 15
click at [702, 405] on li "No" at bounding box center [784, 397] width 244 height 19
drag, startPoint x: 684, startPoint y: 402, endPoint x: 657, endPoint y: 407, distance: 27.5
click at [657, 407] on div "B0CSTFPNGY ASIN US Region Enter additional info manually No Multi Channel Fulfi…" at bounding box center [784, 411] width 265 height 384
type input "19"
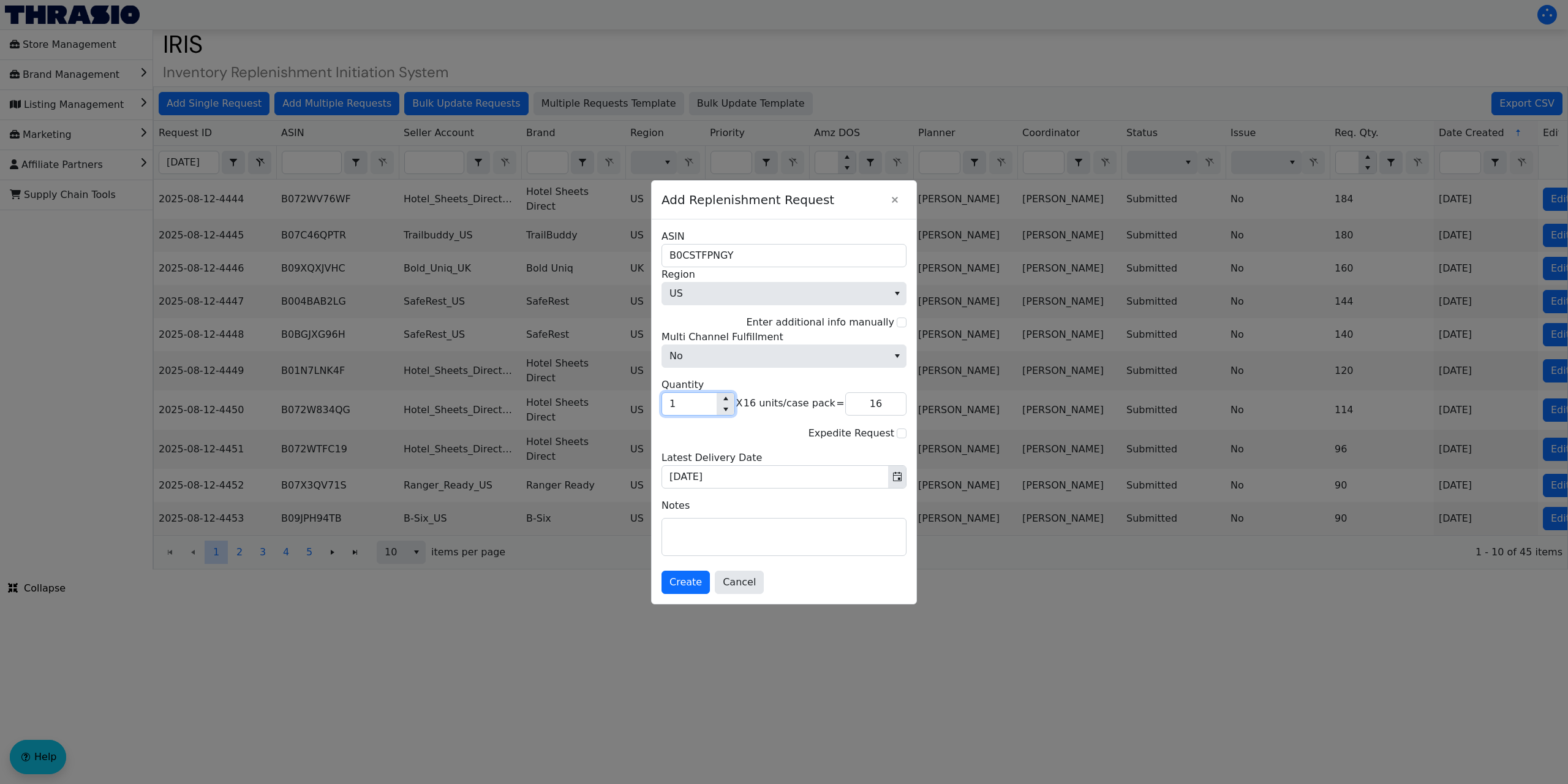
type input "304"
type input "19"
click at [688, 581] on span "Create" at bounding box center [685, 582] width 32 height 15
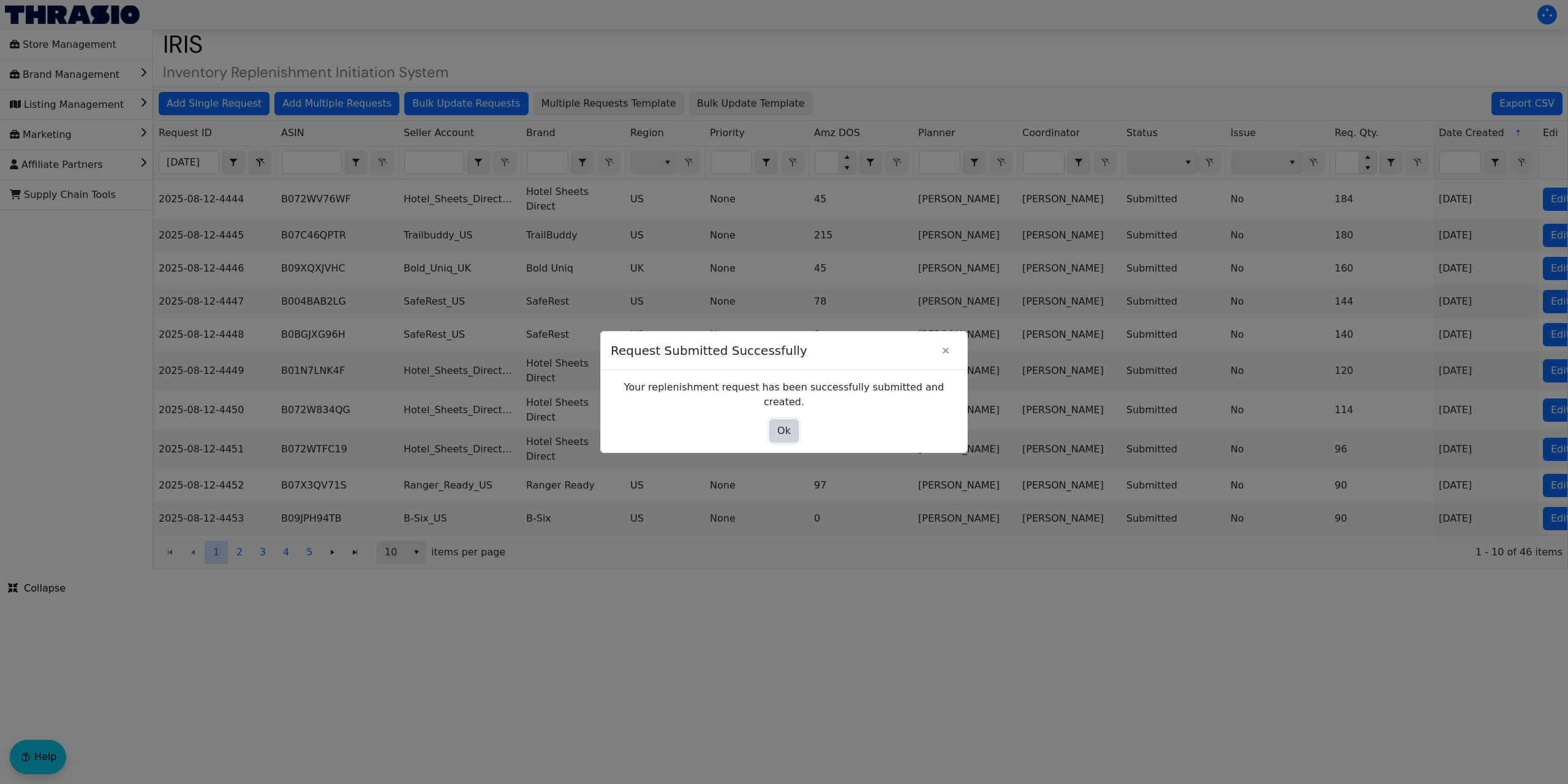
click at [787, 423] on span "Ok" at bounding box center [784, 430] width 13 height 15
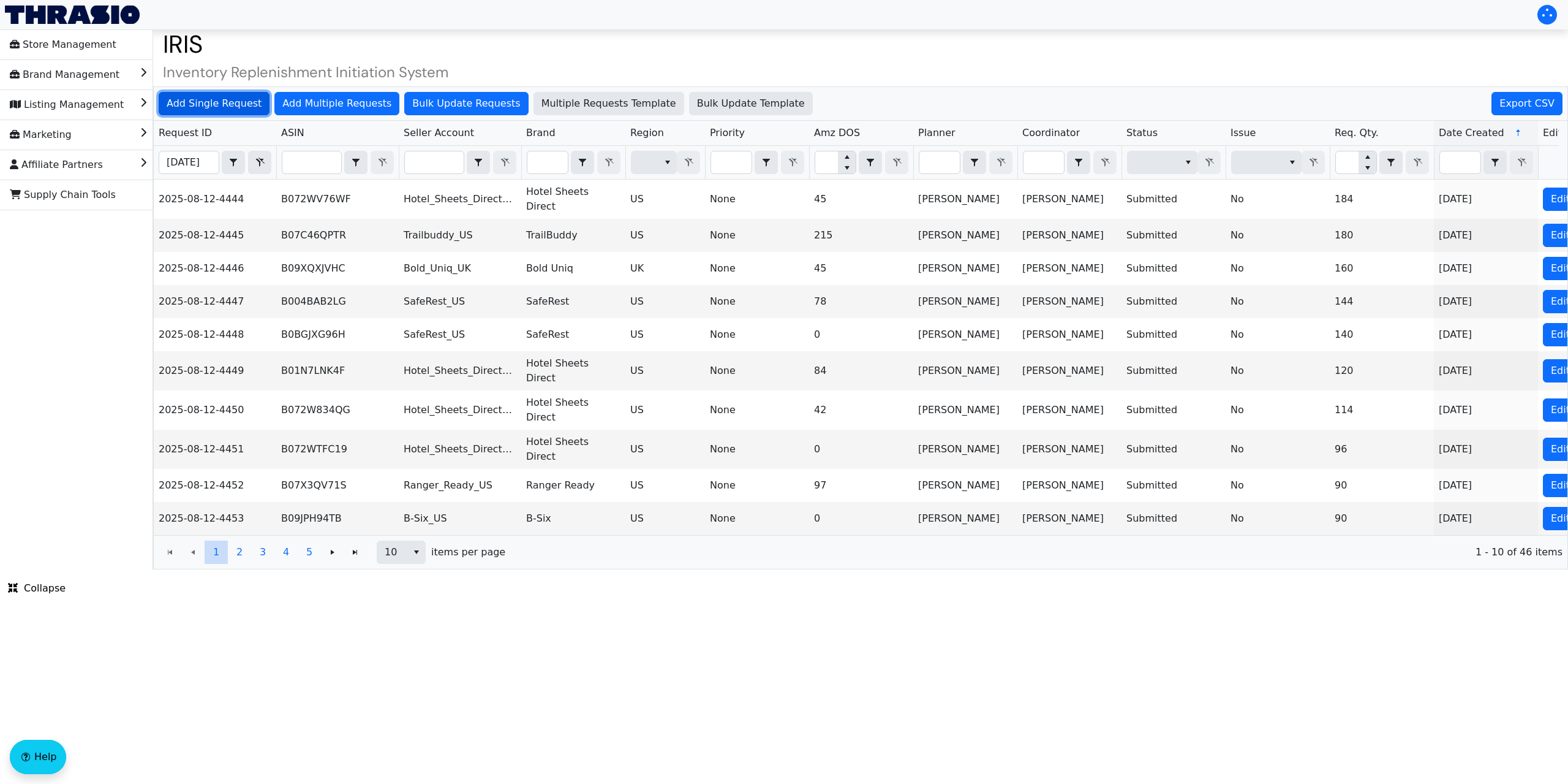
click at [228, 104] on span "Add Single Request" at bounding box center [214, 103] width 95 height 15
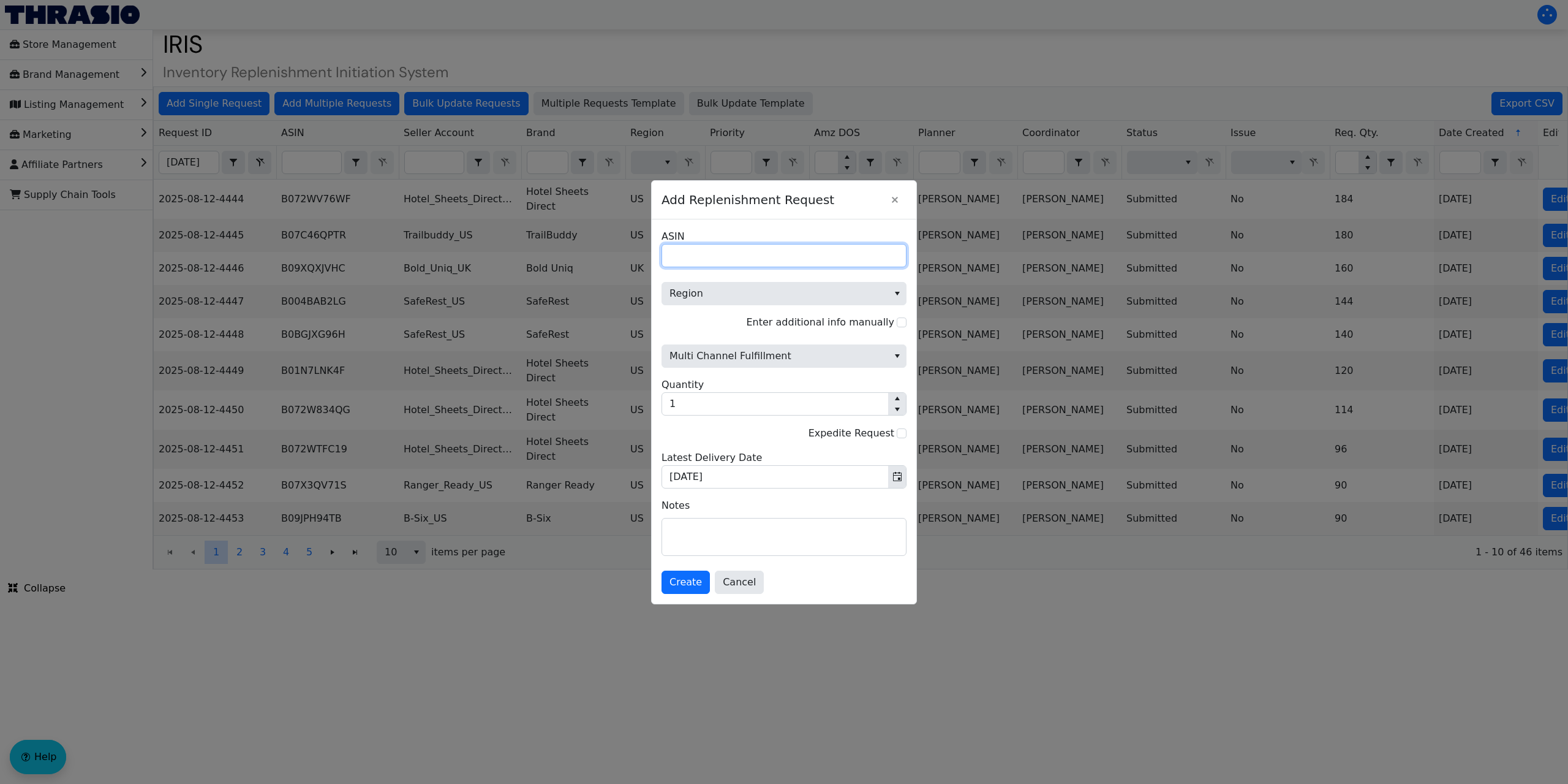
click at [733, 257] on input "ASIN" at bounding box center [784, 255] width 245 height 23
paste input "B0CJW8KJFJ"
type input "B0CJW8KJFJ"
click at [750, 296] on span "Region" at bounding box center [774, 293] width 211 height 15
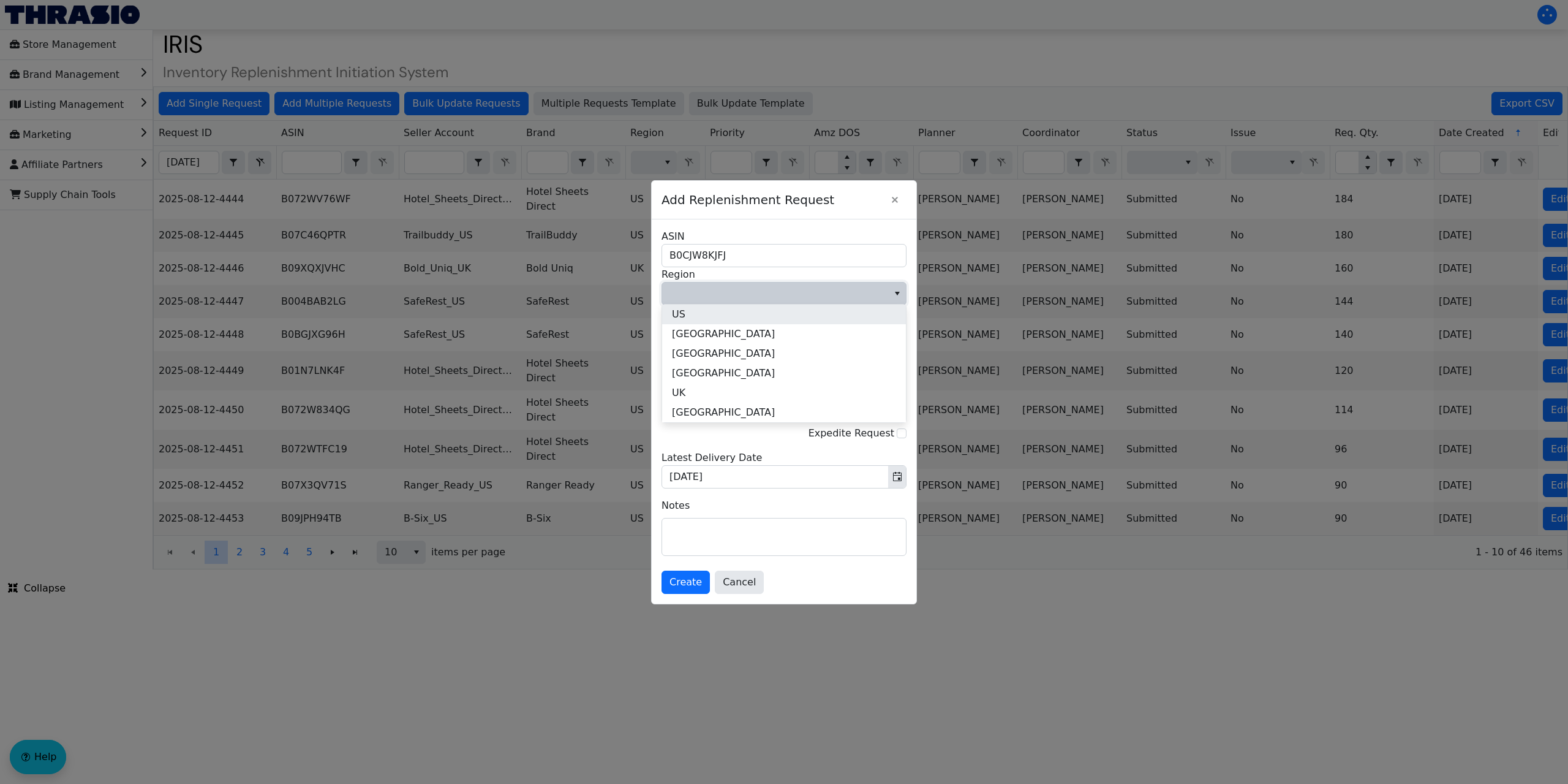
click at [721, 310] on li "US" at bounding box center [784, 313] width 244 height 19
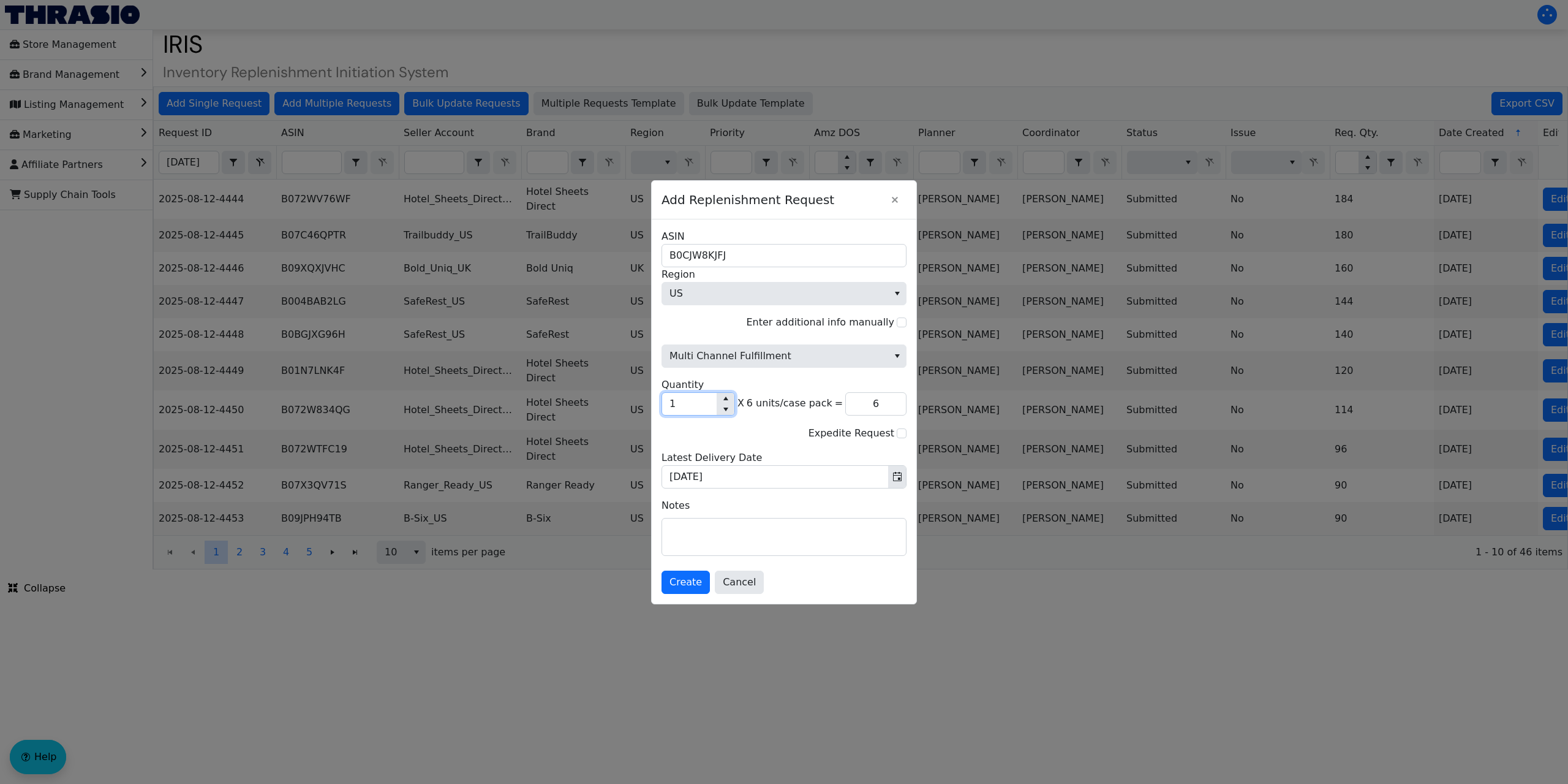
drag, startPoint x: 678, startPoint y: 404, endPoint x: 648, endPoint y: 413, distance: 31.3
click at [650, 413] on div "Add Replenishment Request B0CJW8KJFJ ASIN US Region Enter additional info manua…" at bounding box center [784, 392] width 1568 height 784
type input "2"
type input "12"
type input "25"
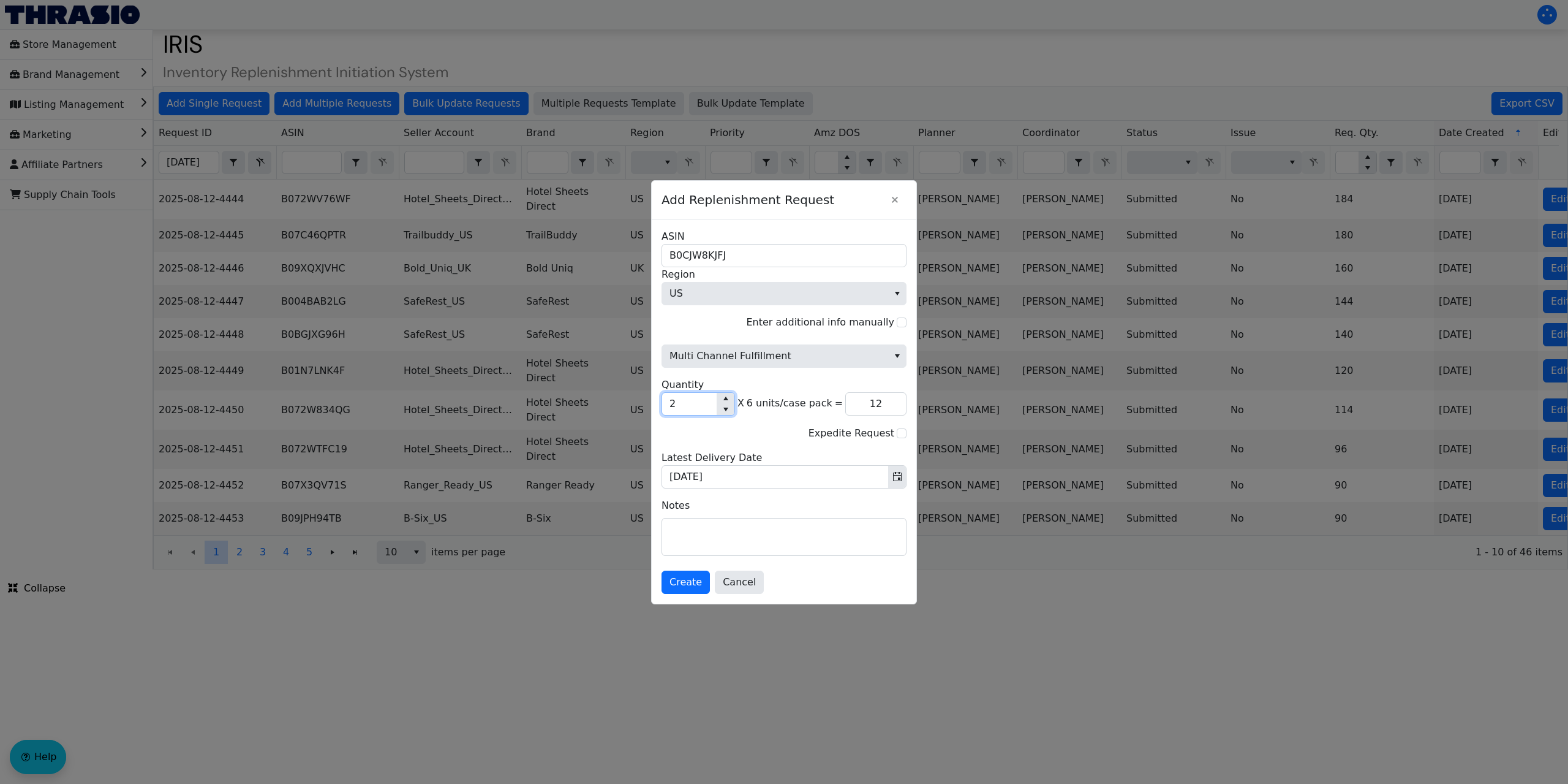
type input "150"
type input "250"
type input "1,500"
type input "250"
click at [695, 581] on span "Create" at bounding box center [685, 582] width 32 height 15
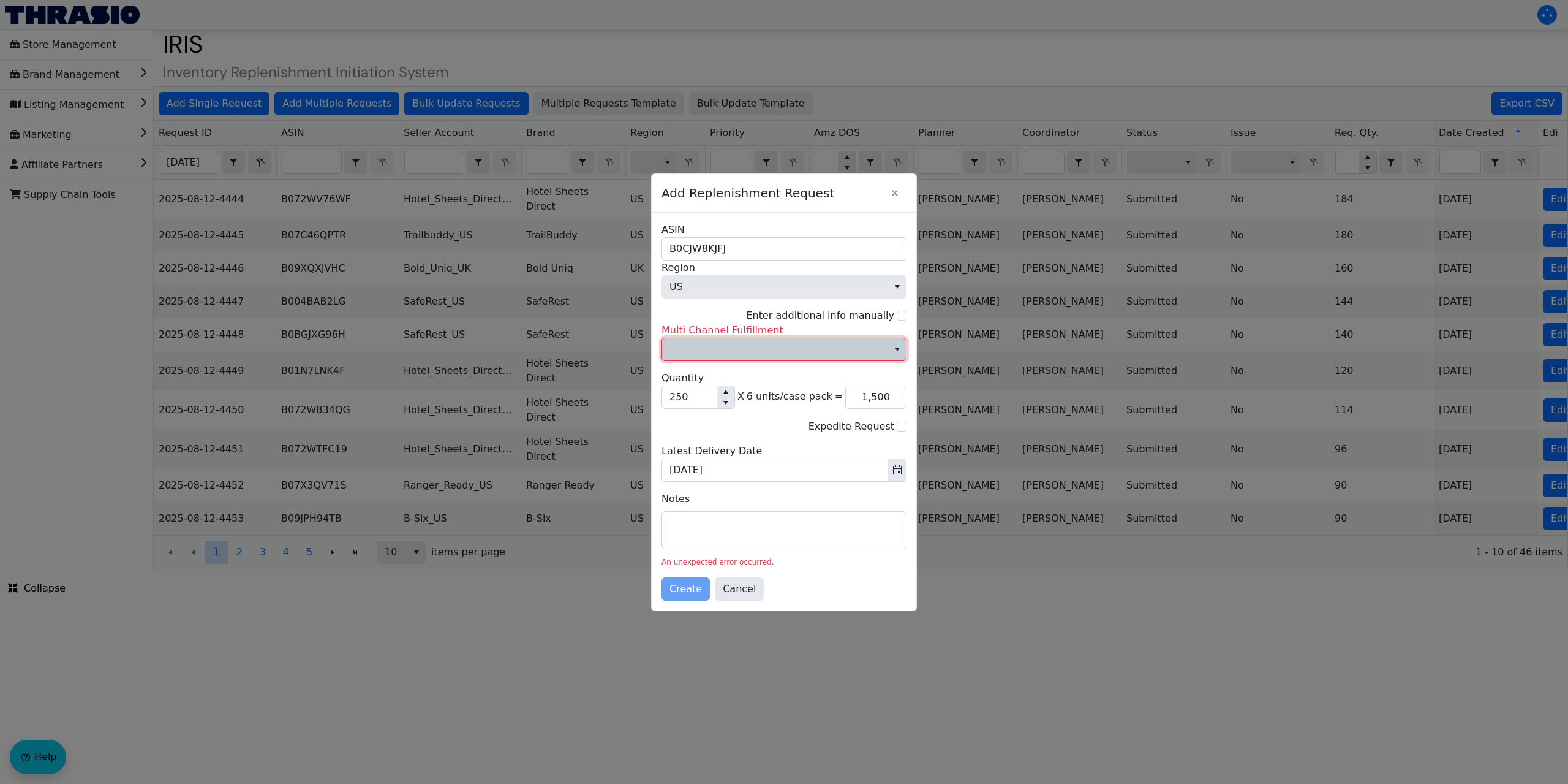
click at [892, 348] on button "select" at bounding box center [897, 349] width 18 height 22
click at [678, 388] on span "No" at bounding box center [678, 391] width 13 height 15
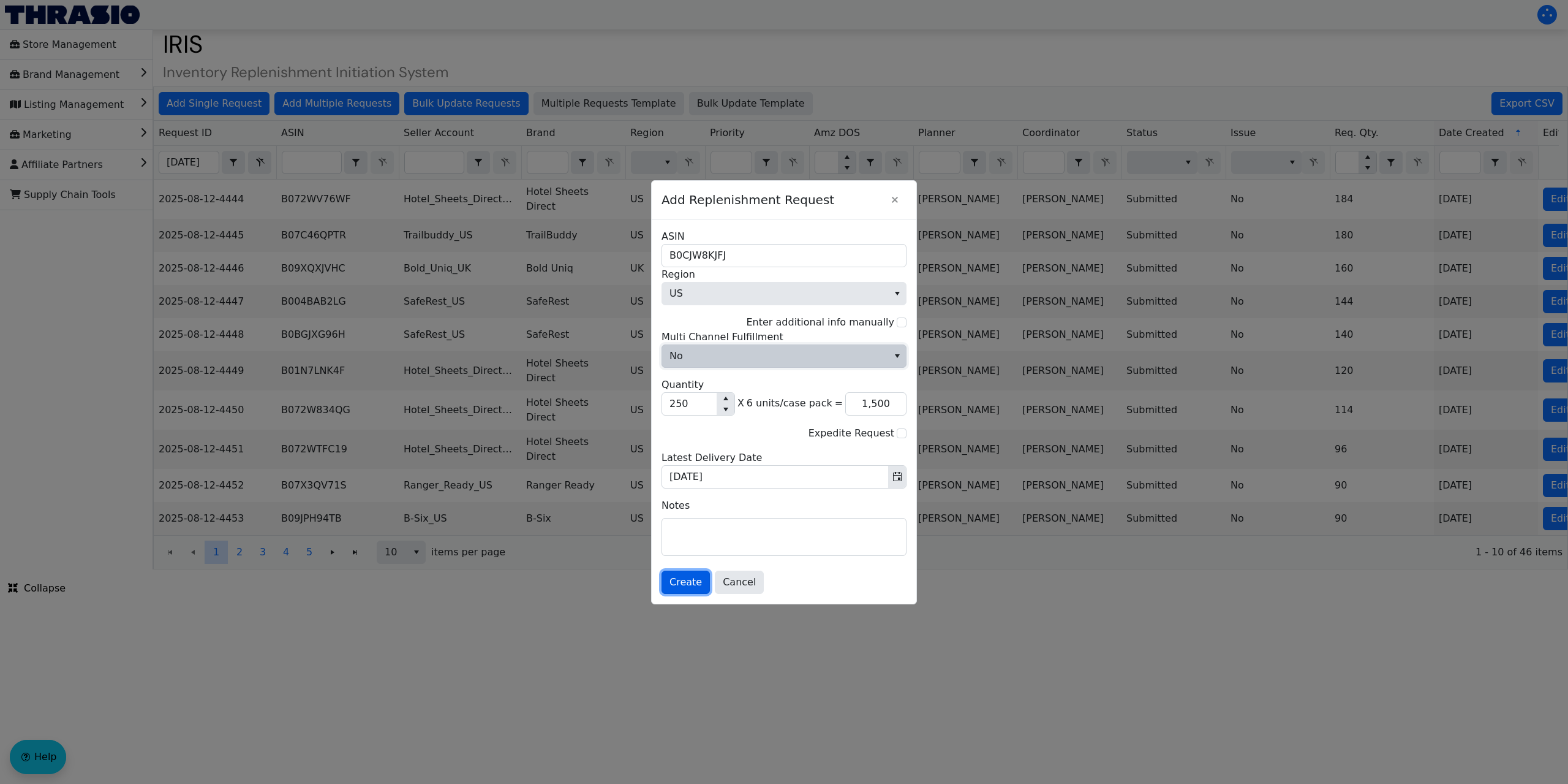
click at [681, 580] on span "Create" at bounding box center [685, 582] width 32 height 15
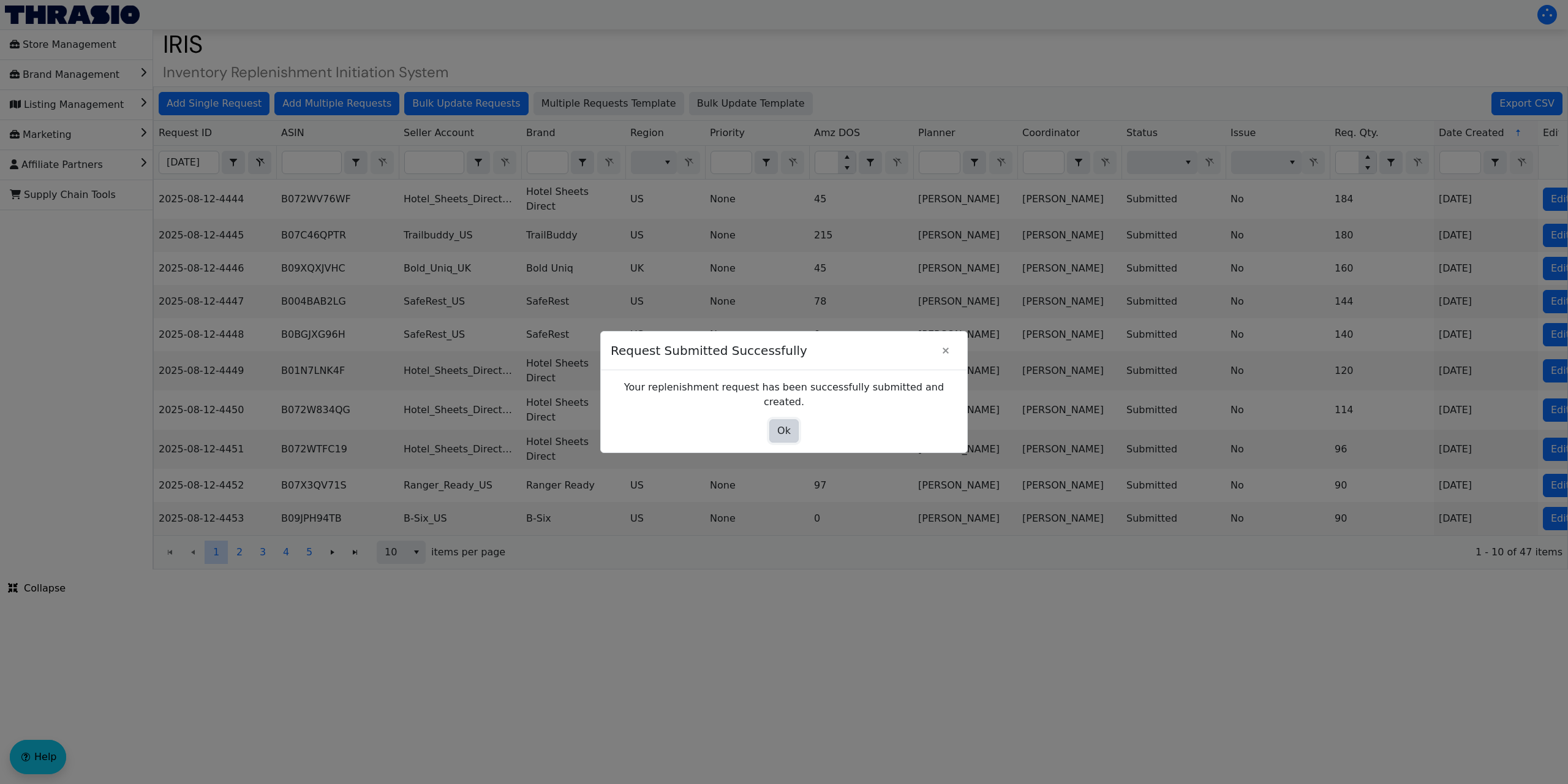
click at [772, 426] on button "Ok" at bounding box center [784, 431] width 29 height 23
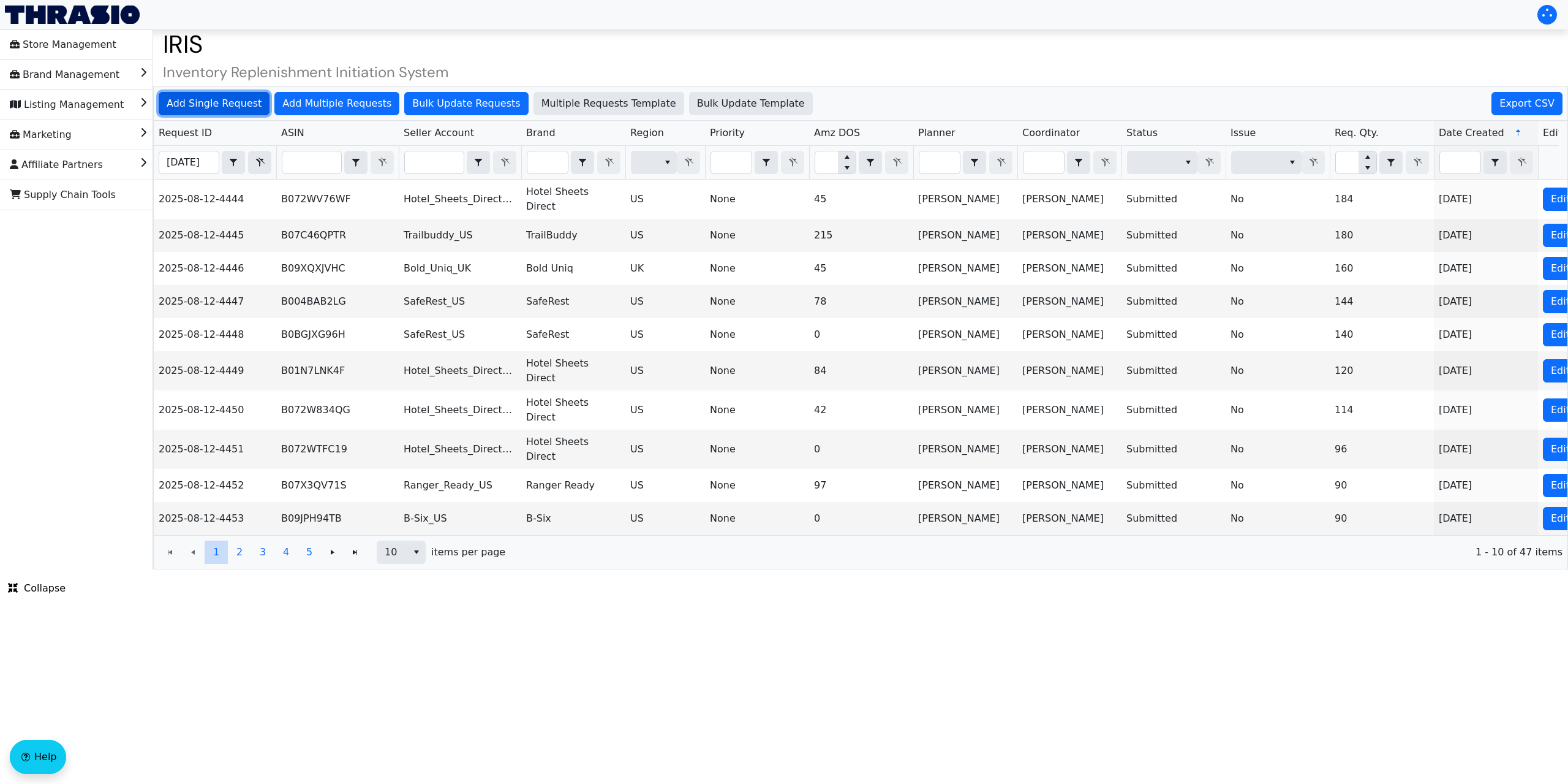
click at [200, 98] on span "Add Single Request" at bounding box center [214, 103] width 95 height 15
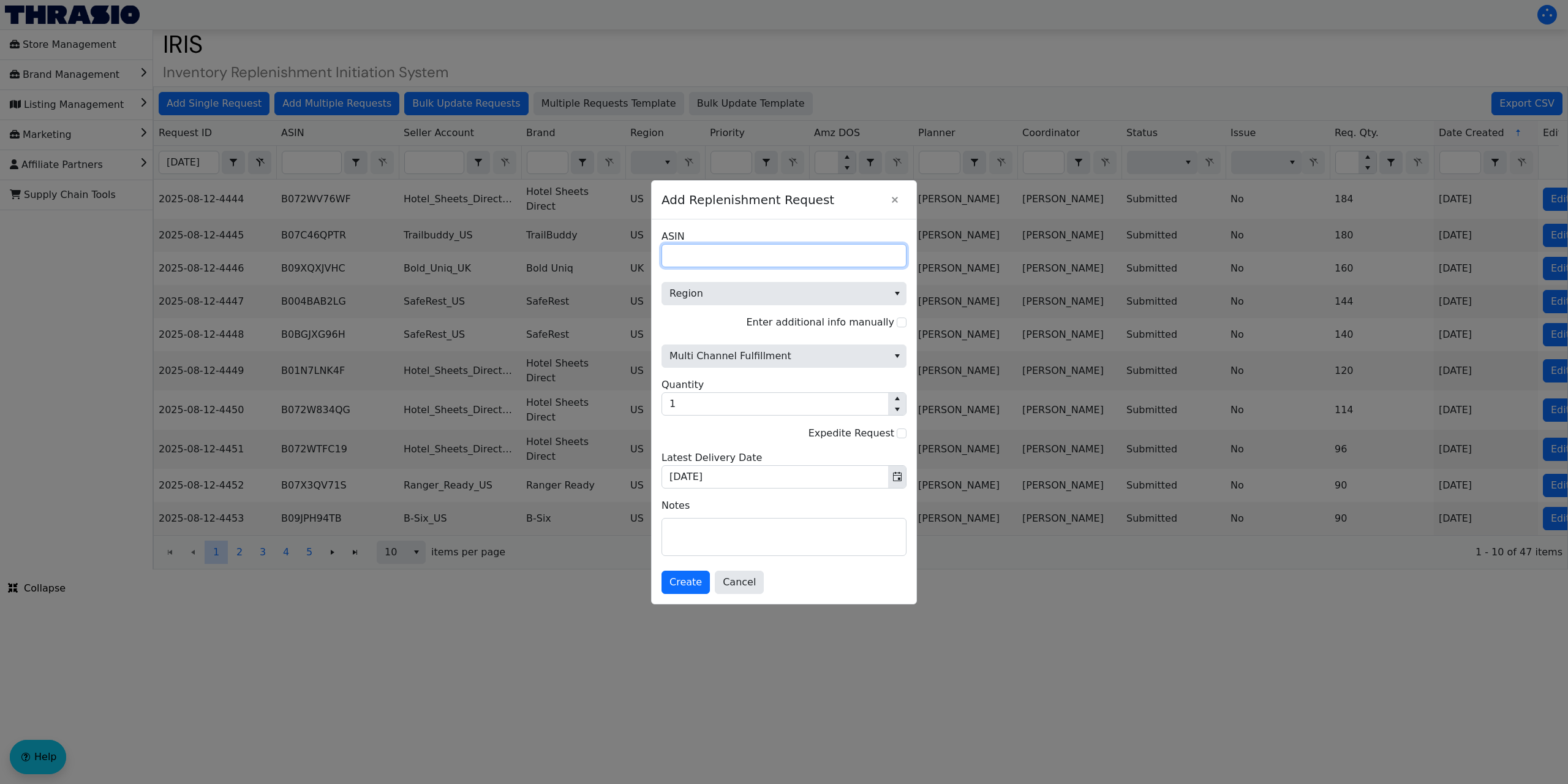
click at [693, 258] on input "ASIN" at bounding box center [784, 255] width 245 height 23
paste input "B09B188J6H"
type input "B09B188J6H"
click at [708, 289] on span "Region" at bounding box center [774, 293] width 211 height 15
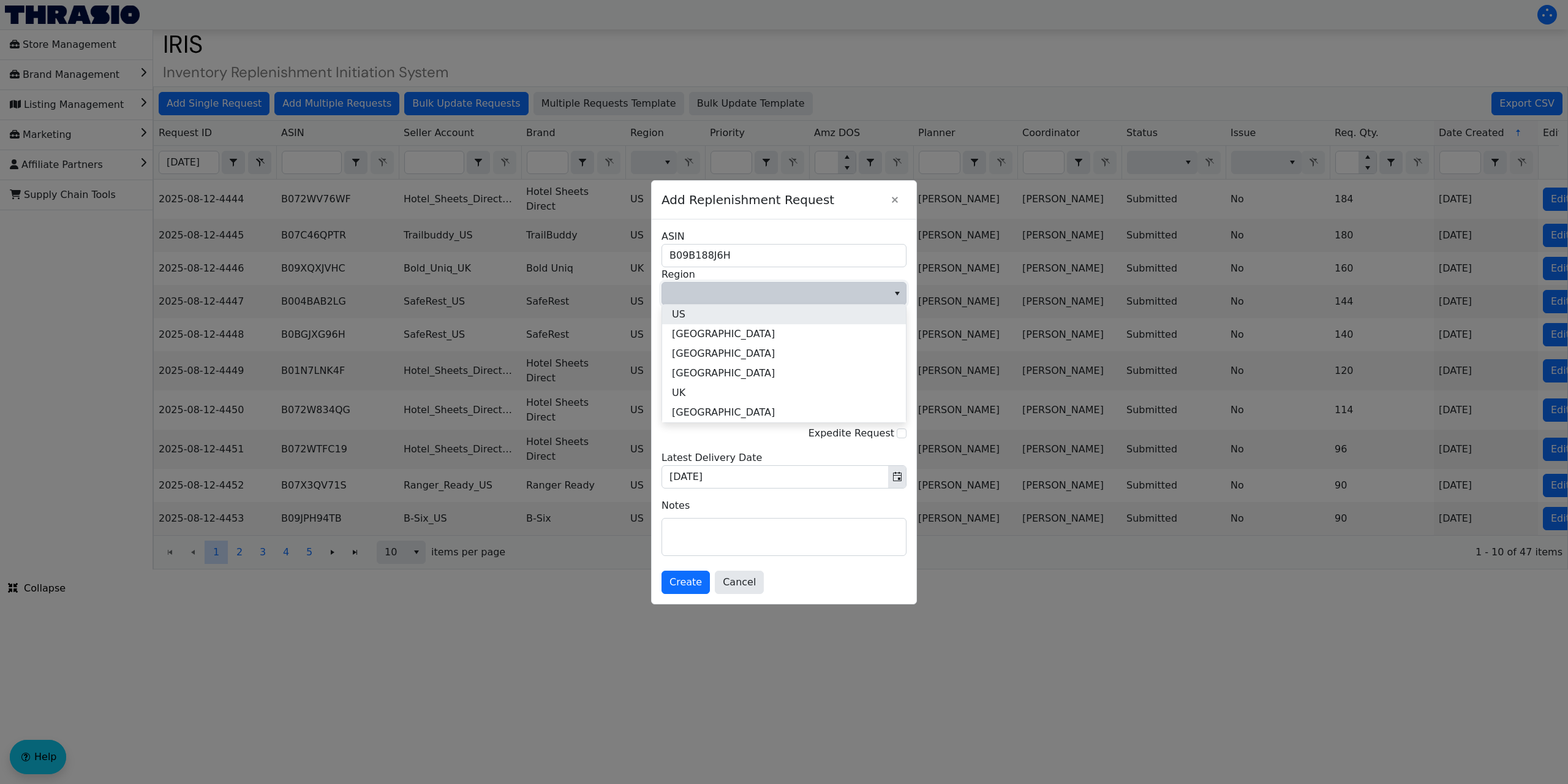
click at [702, 314] on li "US" at bounding box center [784, 313] width 244 height 19
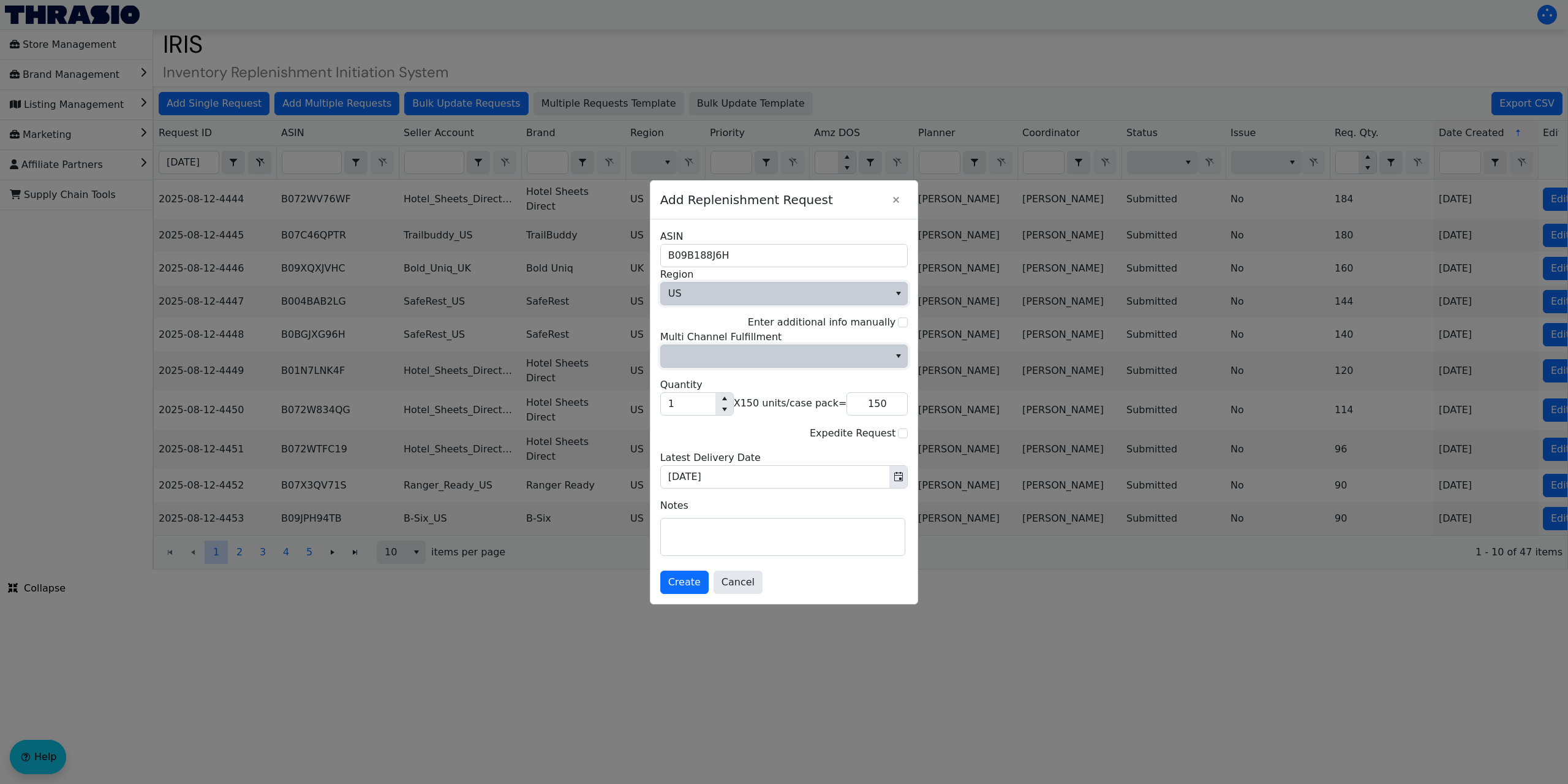
click at [736, 358] on span "Multi Channel Fulfillment" at bounding box center [775, 355] width 214 height 15
click at [702, 402] on li "No" at bounding box center [784, 397] width 244 height 19
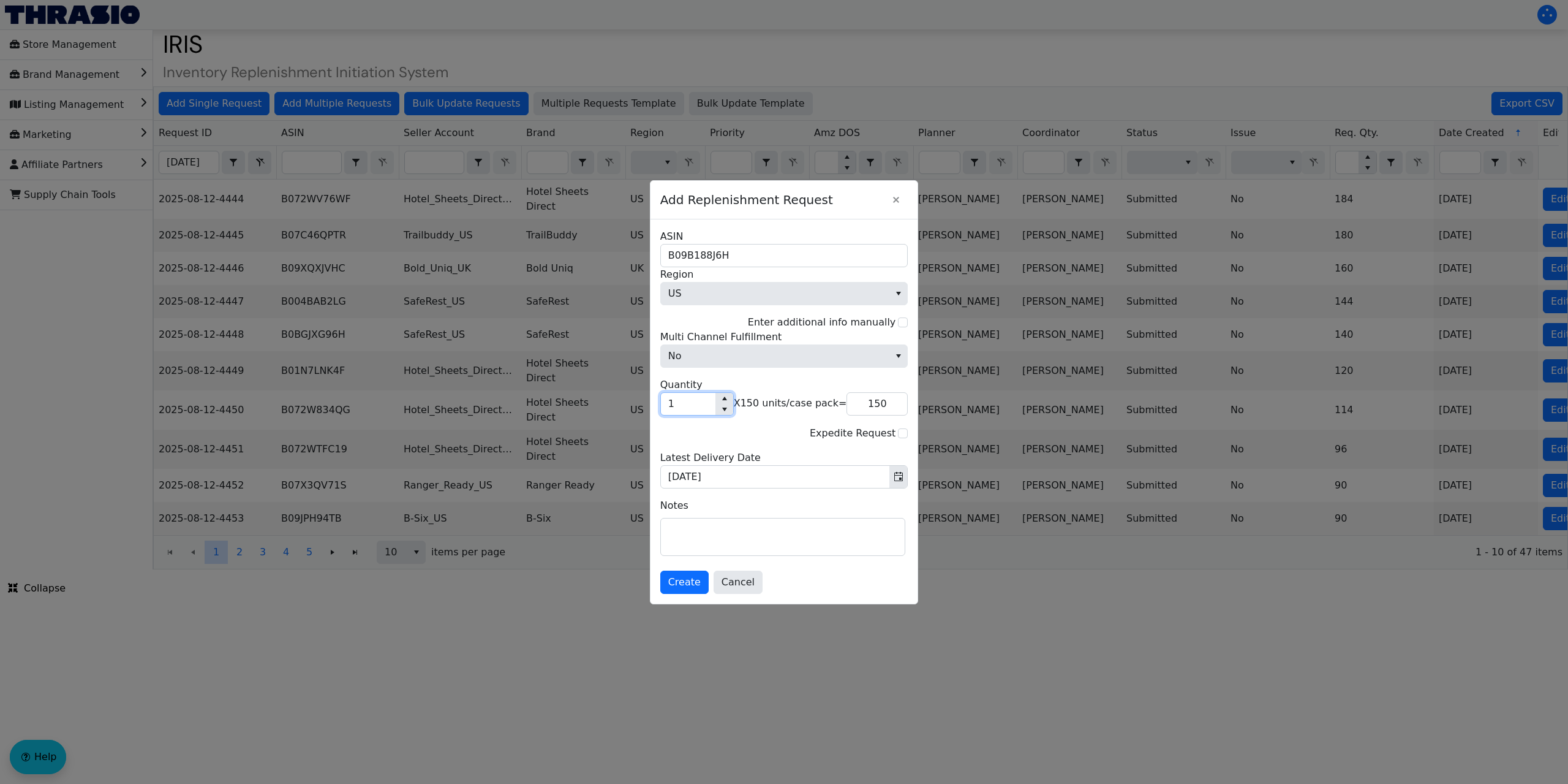
drag, startPoint x: 698, startPoint y: 409, endPoint x: 658, endPoint y: 412, distance: 40.1
click at [658, 412] on div "B09B188J6H ASIN US Region Enter additional info manually No Multi Channel Fulfi…" at bounding box center [784, 411] width 268 height 384
type input "2"
type input "300"
type input "2"
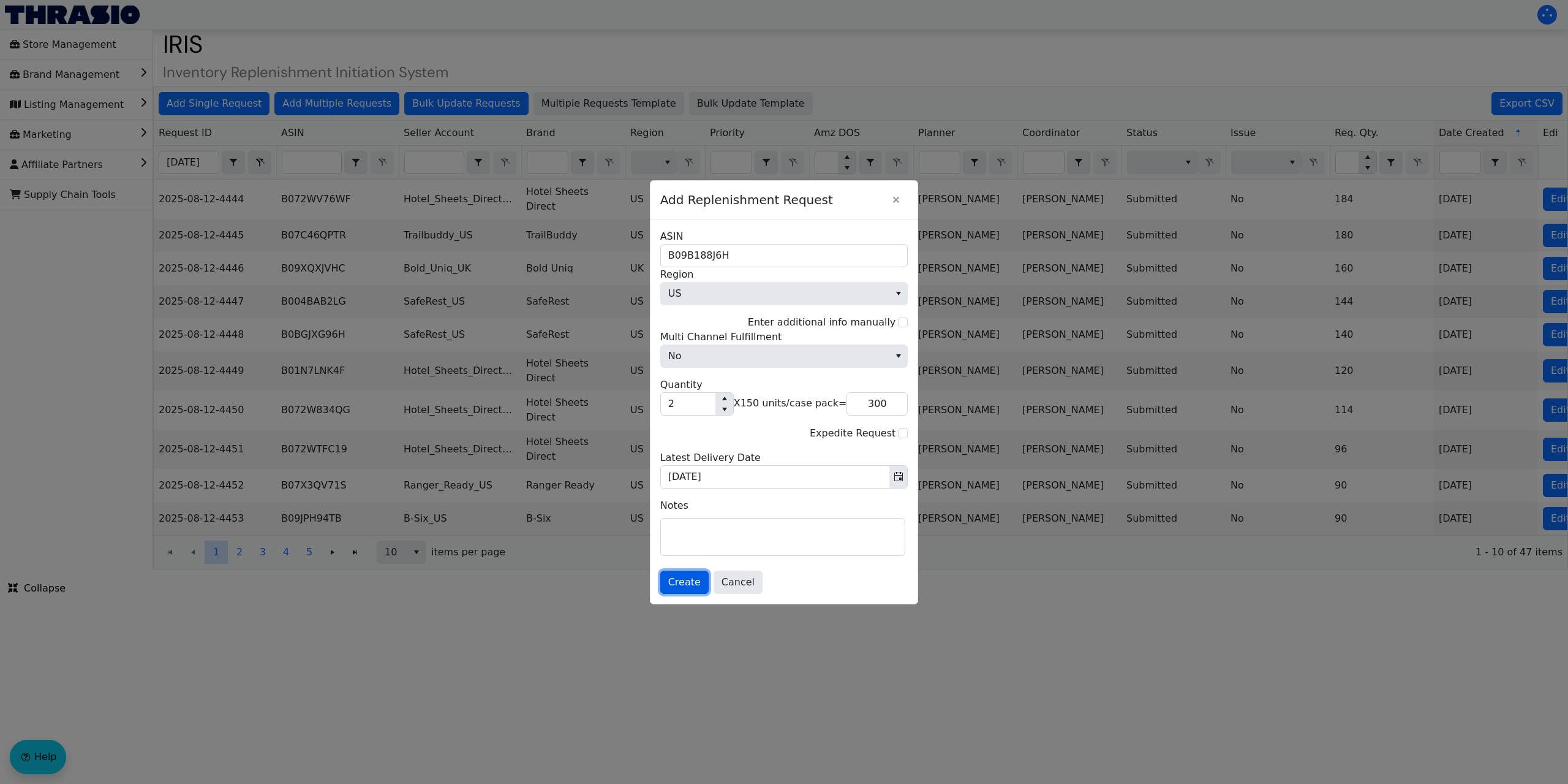
click at [687, 582] on span "Create" at bounding box center [685, 582] width 32 height 15
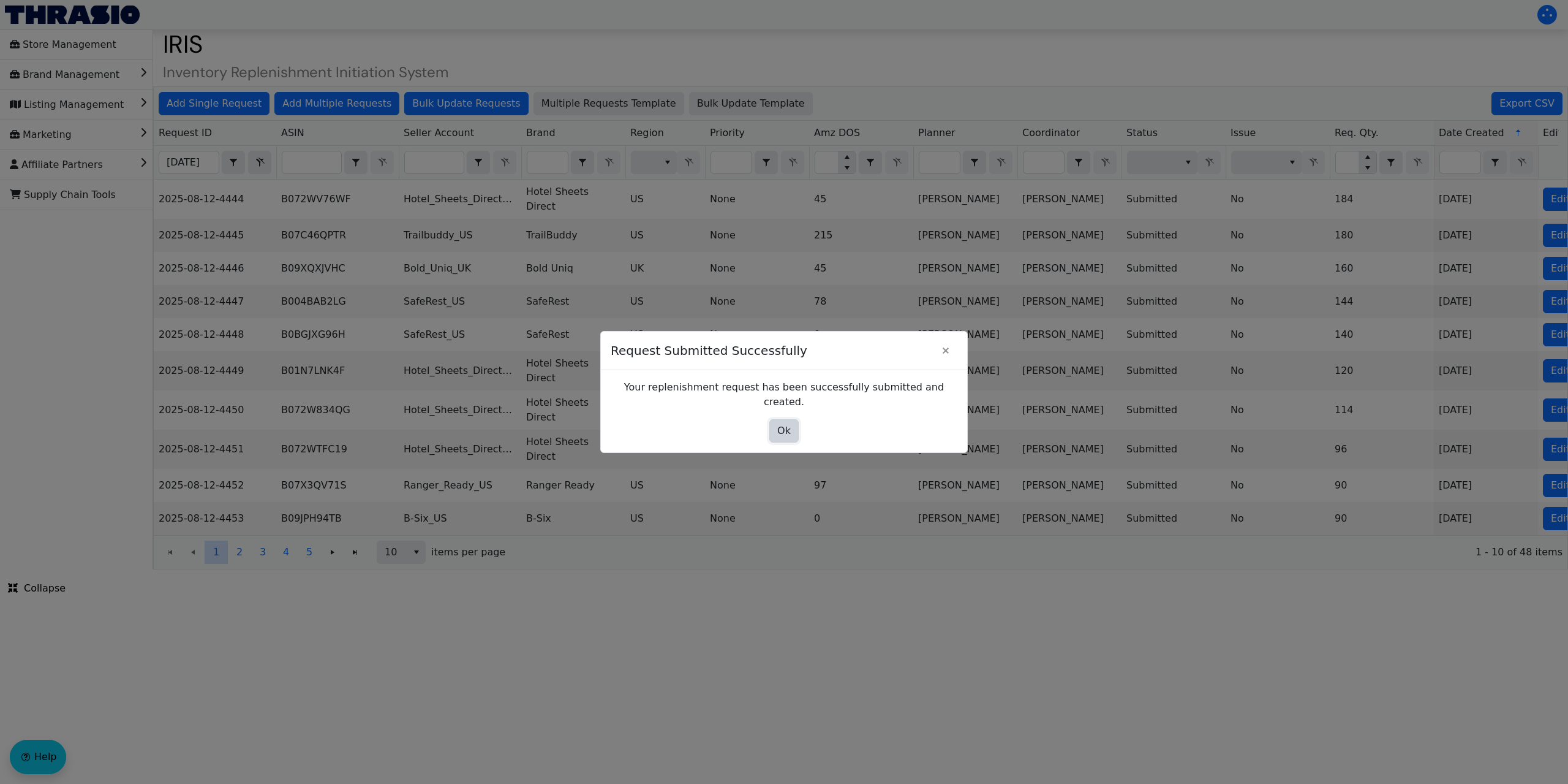
click at [789, 423] on span "Ok" at bounding box center [784, 430] width 13 height 15
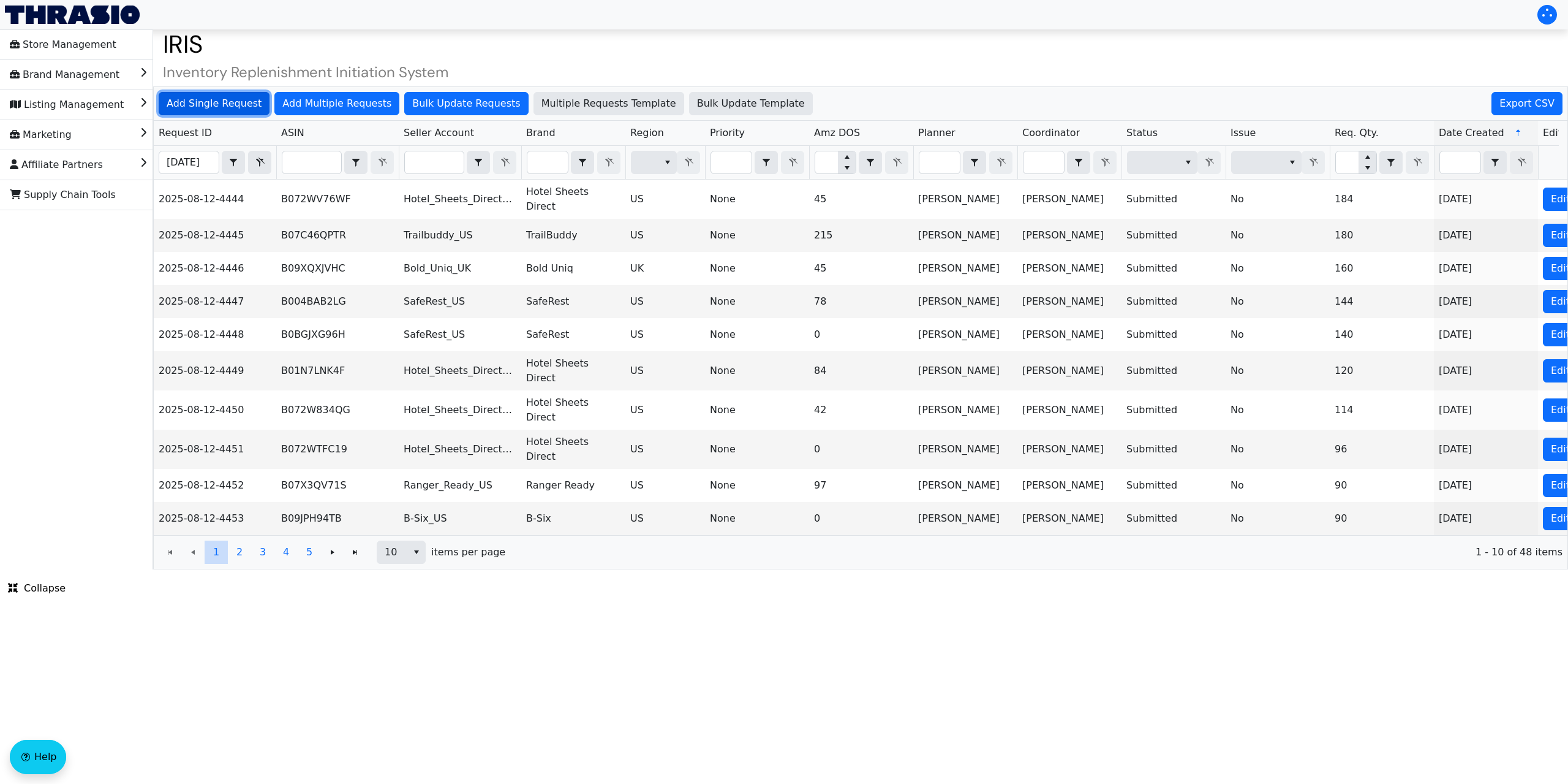
click at [200, 101] on span "Add Single Request" at bounding box center [214, 103] width 95 height 15
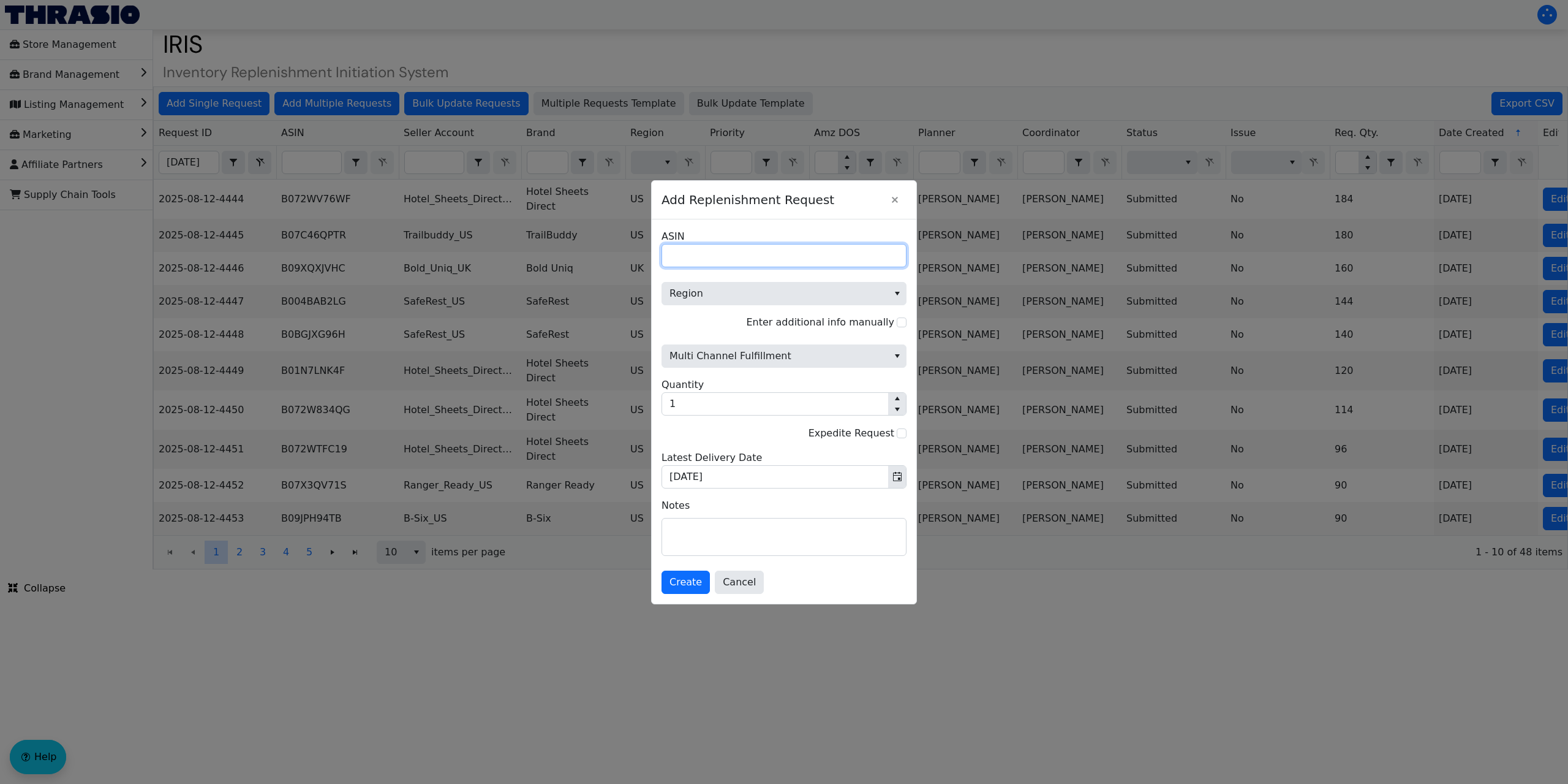
click at [692, 253] on input "ASIN" at bounding box center [784, 255] width 245 height 23
paste input "B07C42KZDD"
type input "B07C42KZDD"
click at [701, 286] on span "Region" at bounding box center [774, 293] width 211 height 15
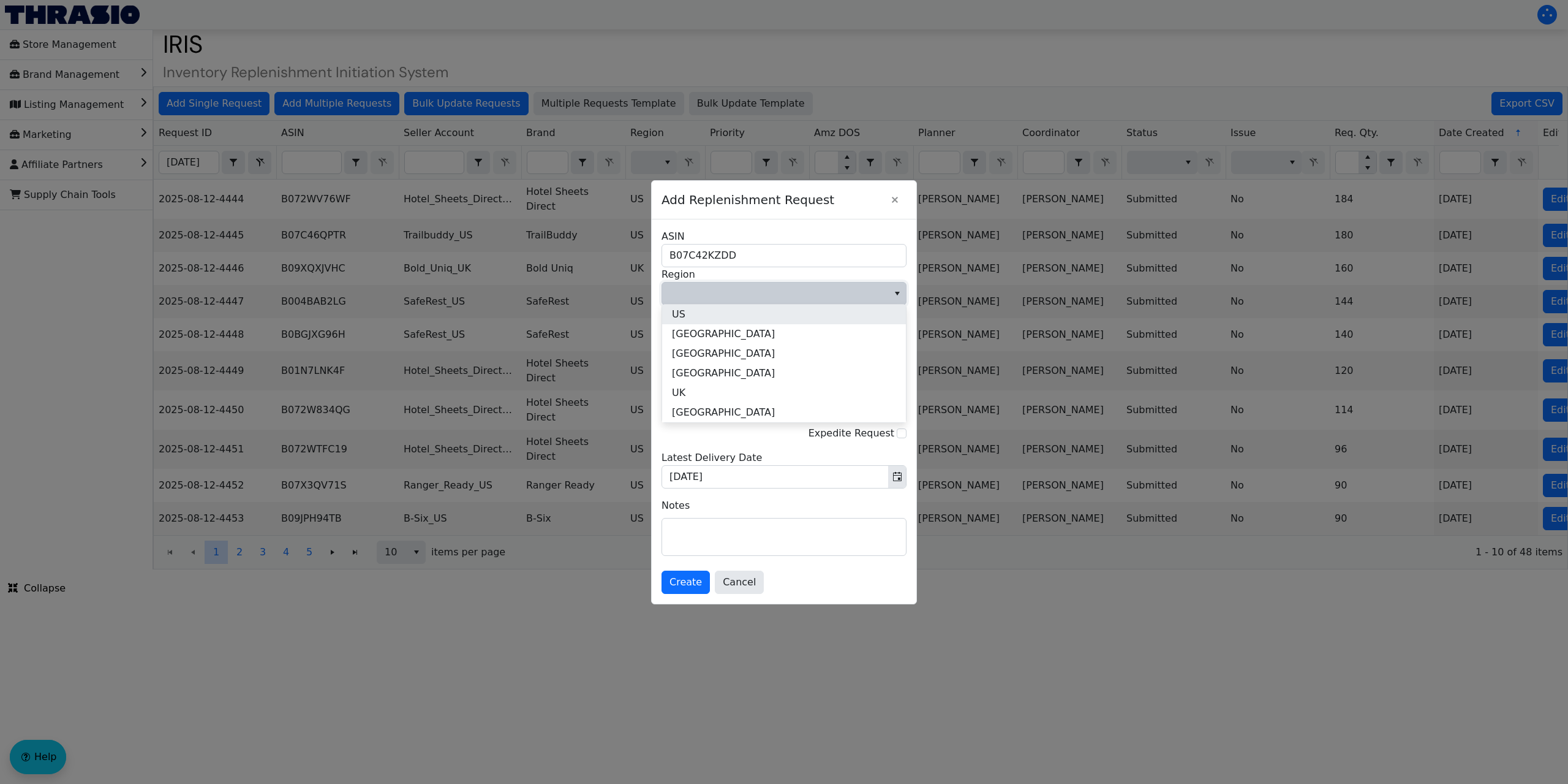
click at [678, 310] on span "US" at bounding box center [678, 314] width 13 height 15
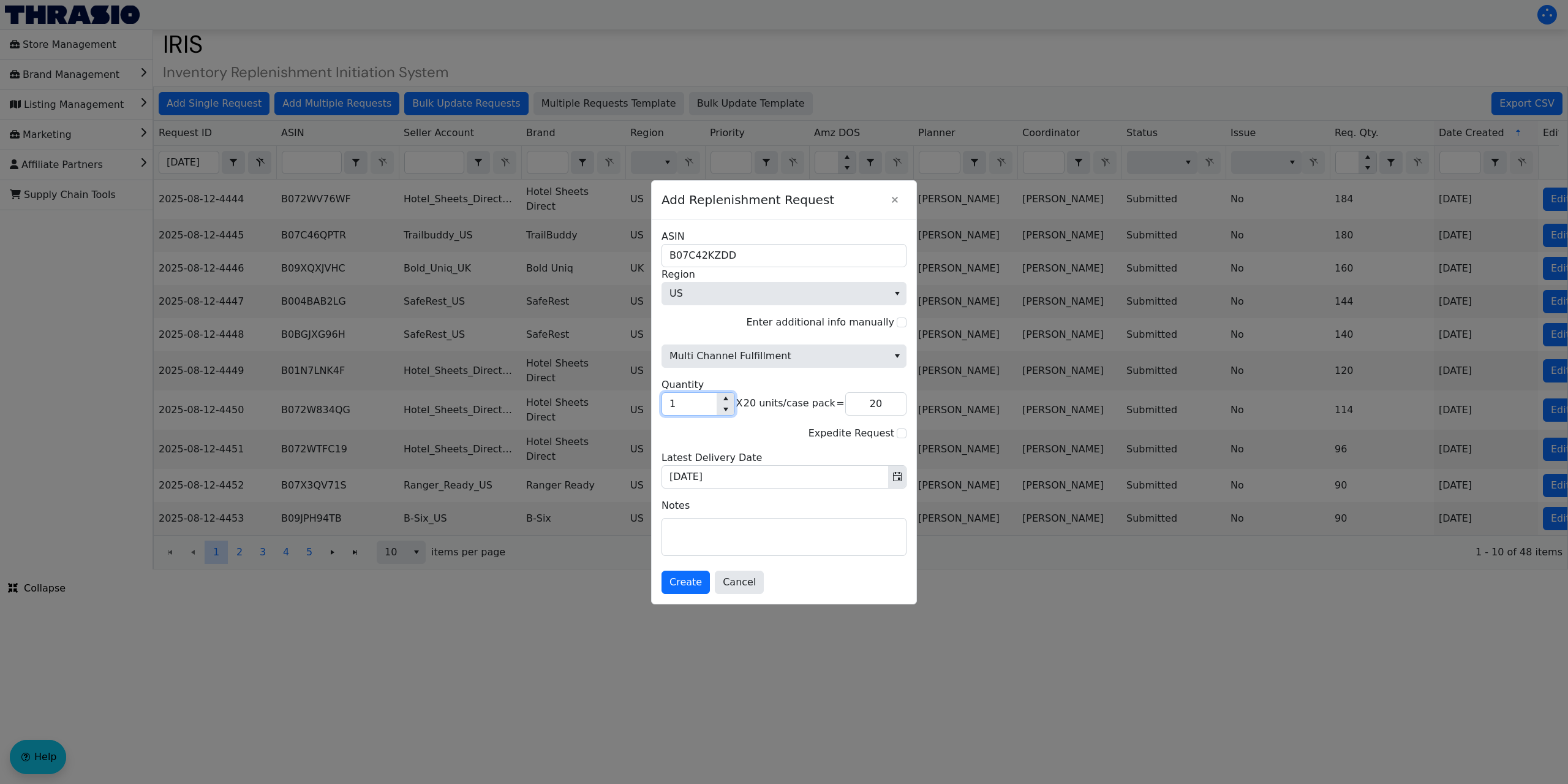
drag, startPoint x: 681, startPoint y: 405, endPoint x: 663, endPoint y: 405, distance: 18.0
click at [663, 405] on input "1" at bounding box center [689, 403] width 54 height 22
type input "13"
type input "260"
type input "13"
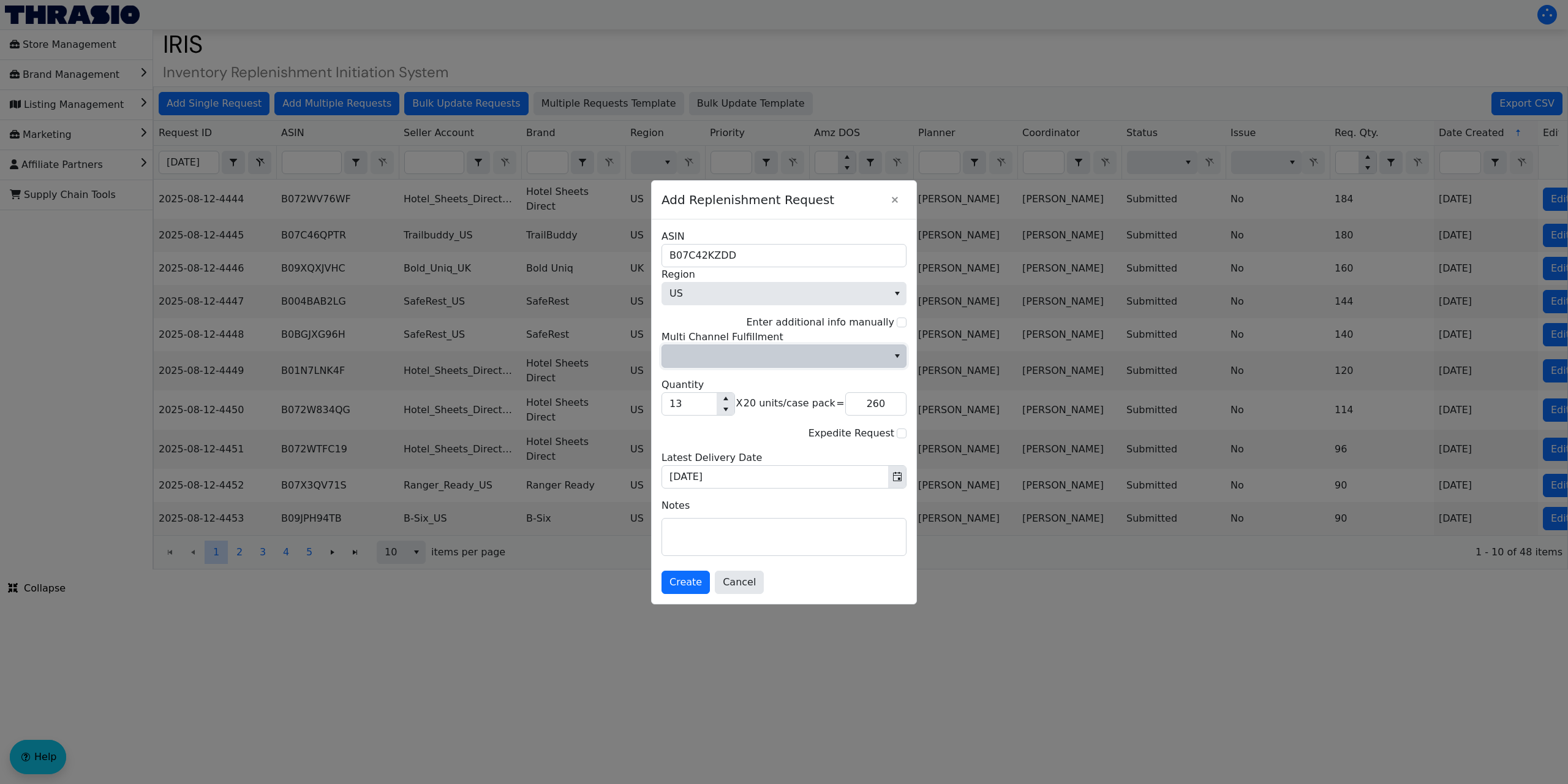
click at [867, 354] on span "Multi Channel Fulfillment" at bounding box center [774, 355] width 211 height 15
click at [753, 392] on li "No" at bounding box center [784, 397] width 244 height 19
click at [695, 584] on span "Create" at bounding box center [685, 582] width 32 height 15
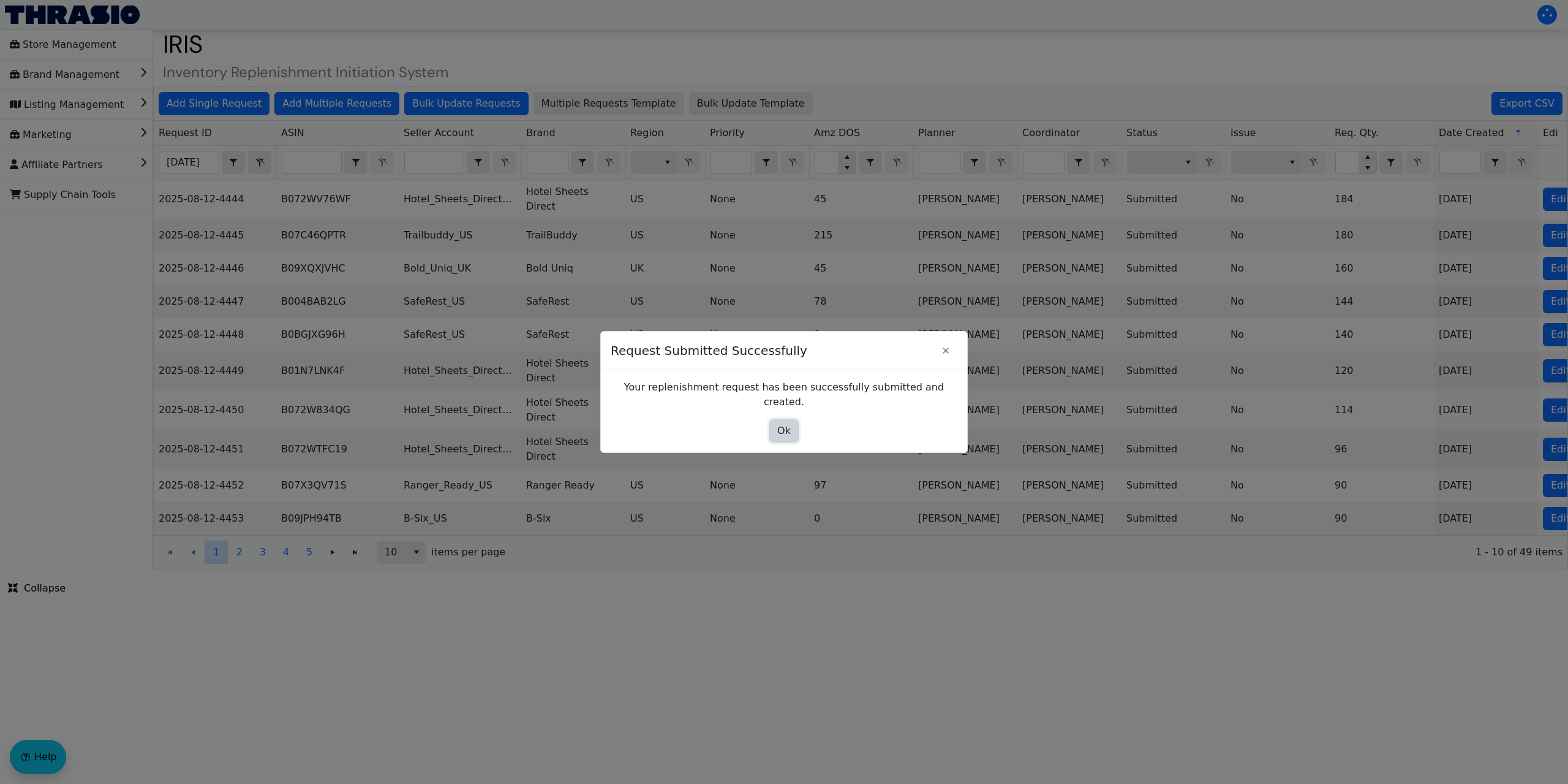
click at [791, 419] on button "Ok" at bounding box center [784, 431] width 29 height 23
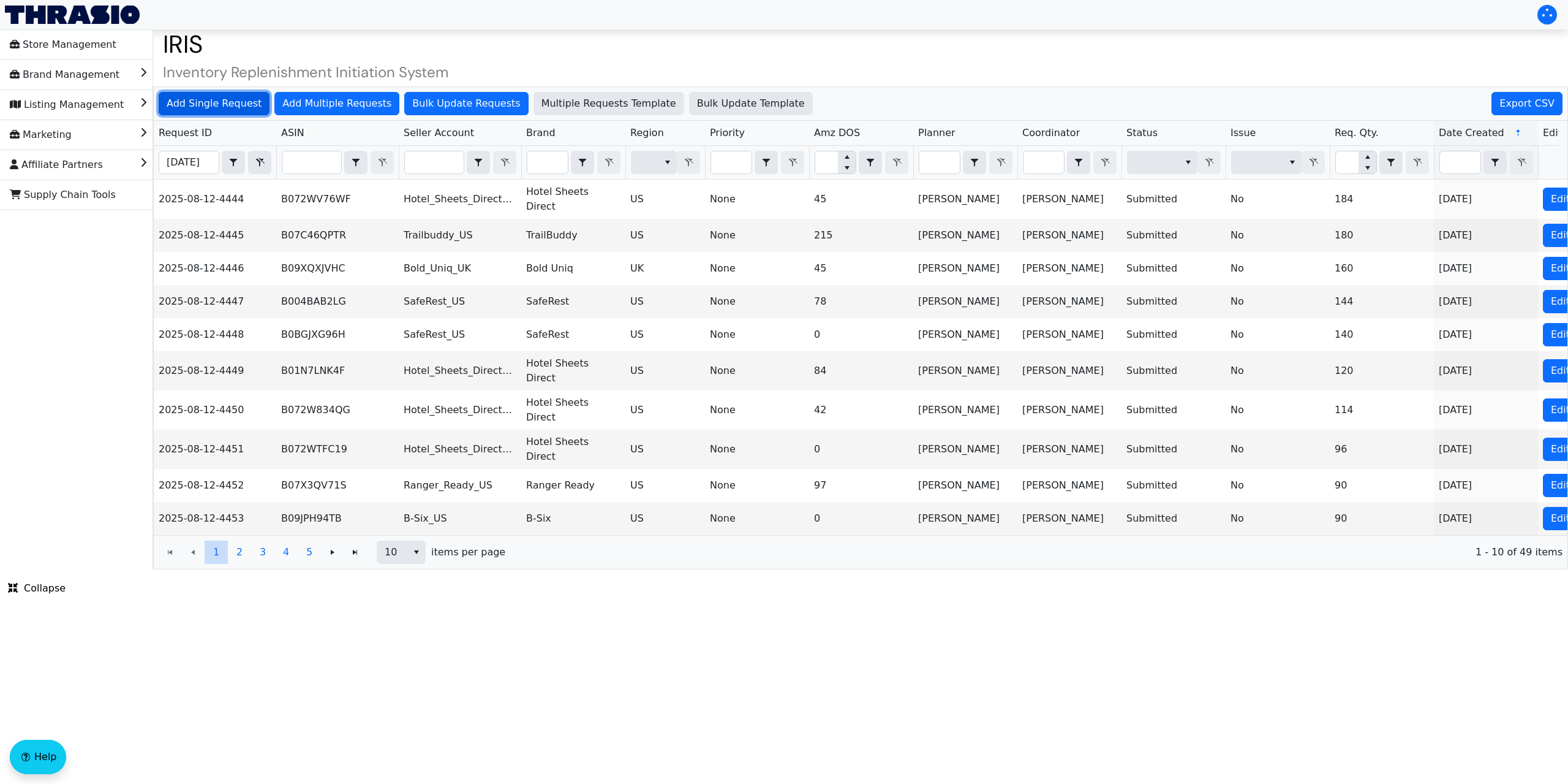
click at [214, 97] on span "Add Single Request" at bounding box center [214, 103] width 95 height 15
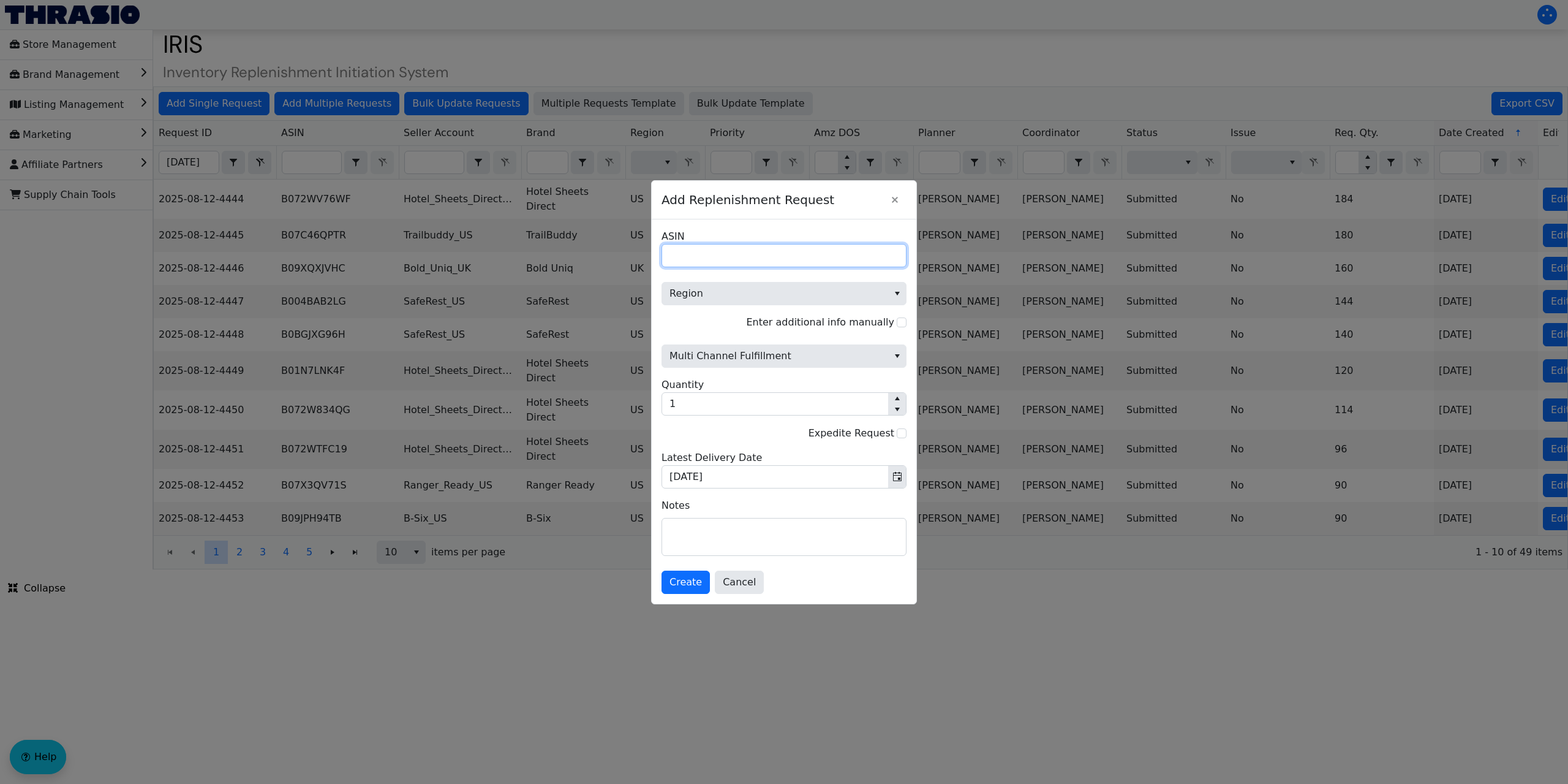
click at [687, 252] on input "ASIN" at bounding box center [784, 255] width 245 height 23
paste input "B003PWNGK6"
type input "B003PWNGK6"
click at [722, 294] on span "Region" at bounding box center [774, 293] width 211 height 15
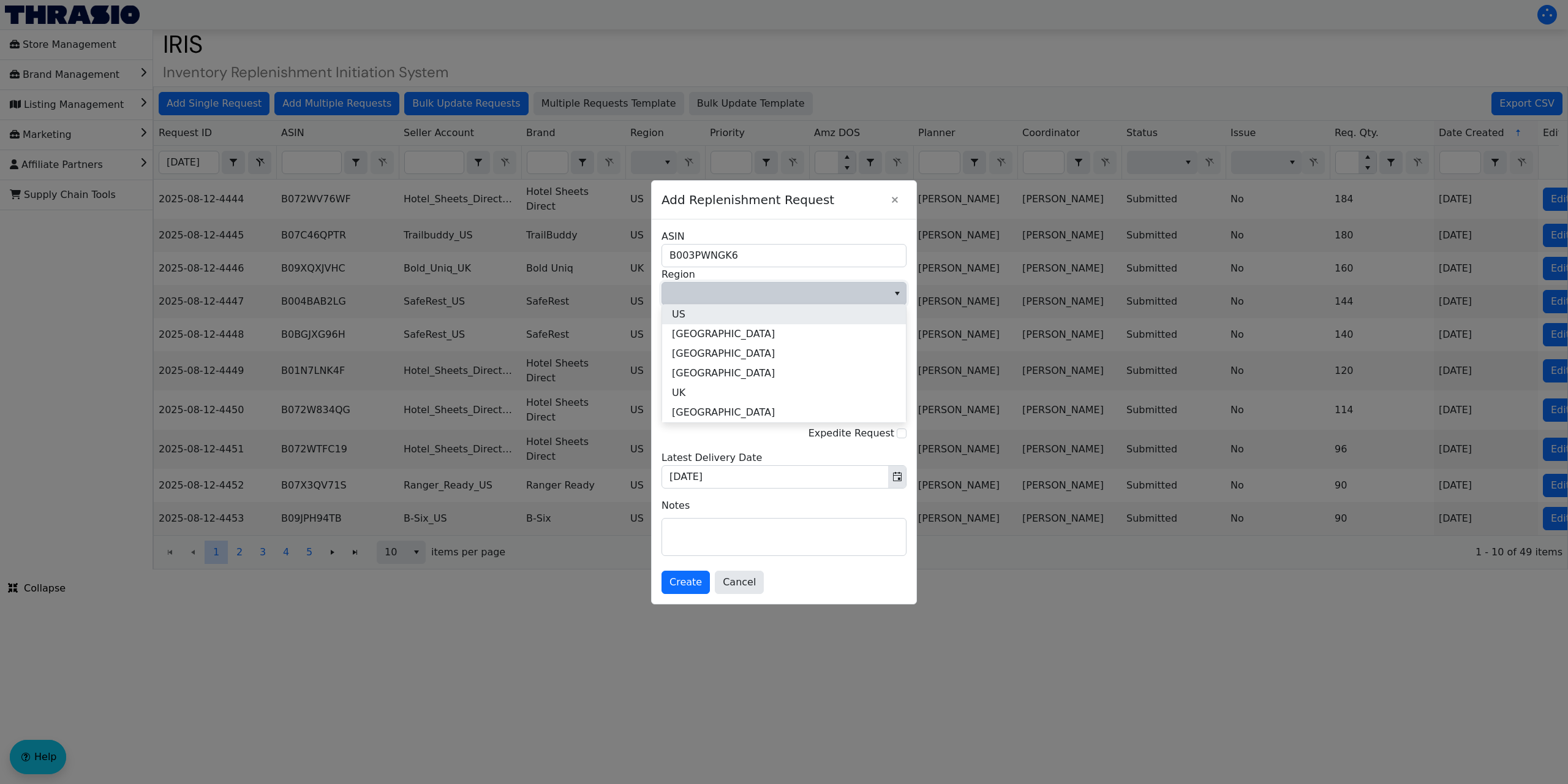
click at [707, 313] on li "US" at bounding box center [784, 313] width 244 height 19
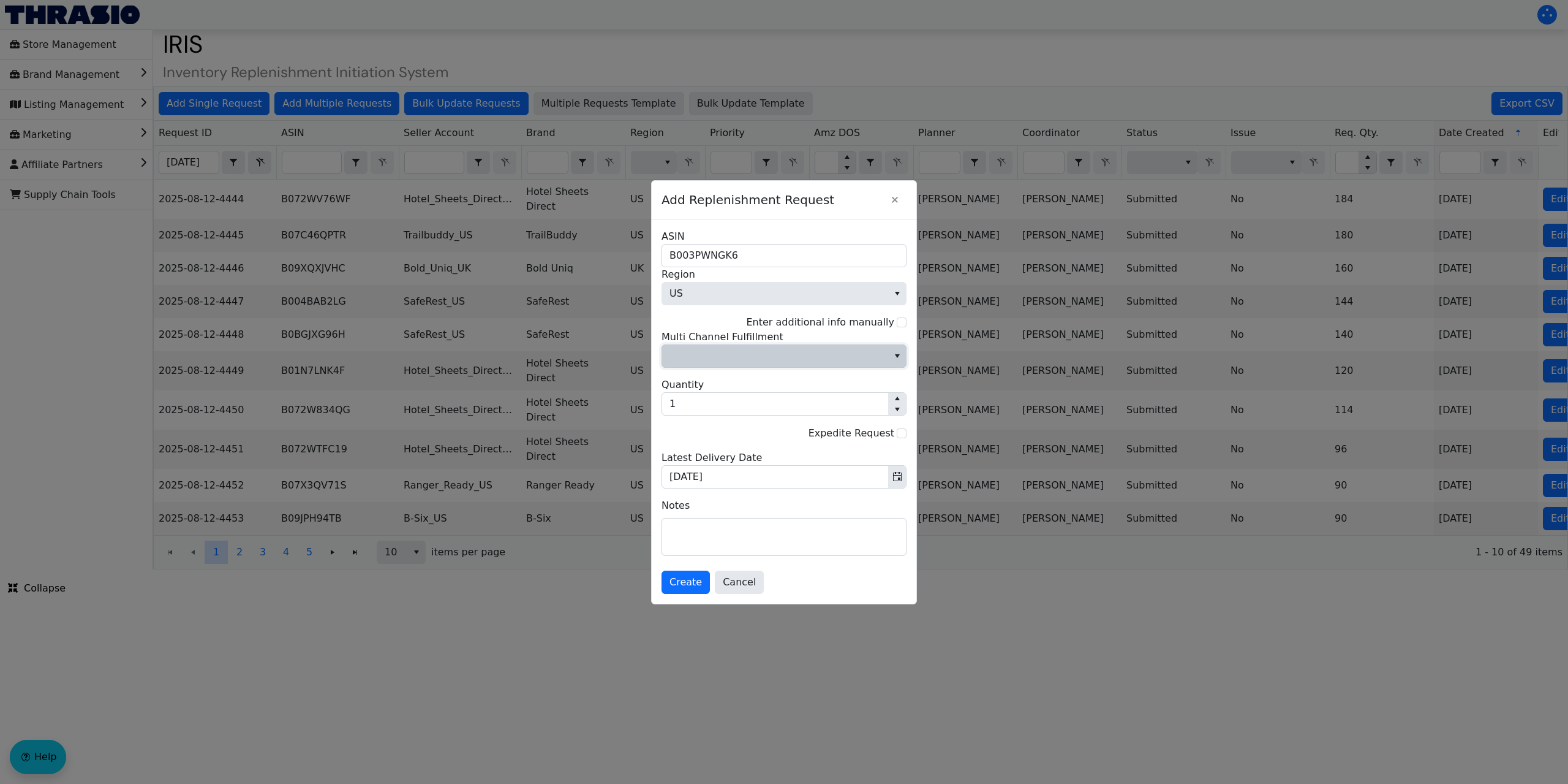
click at [709, 354] on span "Multi Channel Fulfillment" at bounding box center [774, 355] width 211 height 15
click at [681, 399] on span "No" at bounding box center [678, 397] width 13 height 15
drag, startPoint x: 684, startPoint y: 406, endPoint x: 654, endPoint y: 409, distance: 30.1
click at [654, 409] on div "B003PWNGK6 ASIN US Region Enter additional info manually No Multi Channel Fulfi…" at bounding box center [784, 411] width 265 height 384
type input "2"
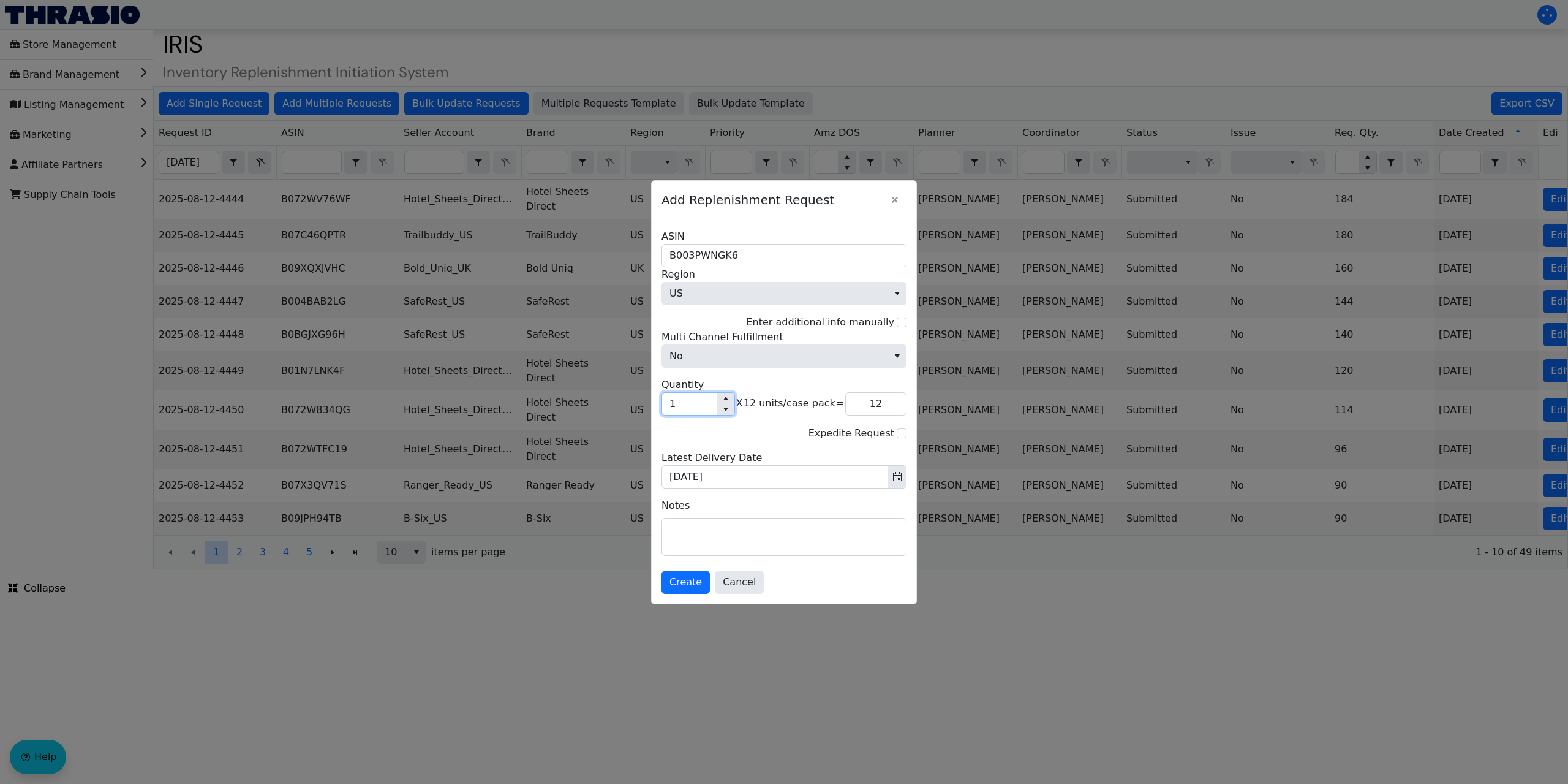
type input "24"
type input "20"
type input "240"
type input "20"
click at [688, 578] on span "Create" at bounding box center [685, 582] width 32 height 15
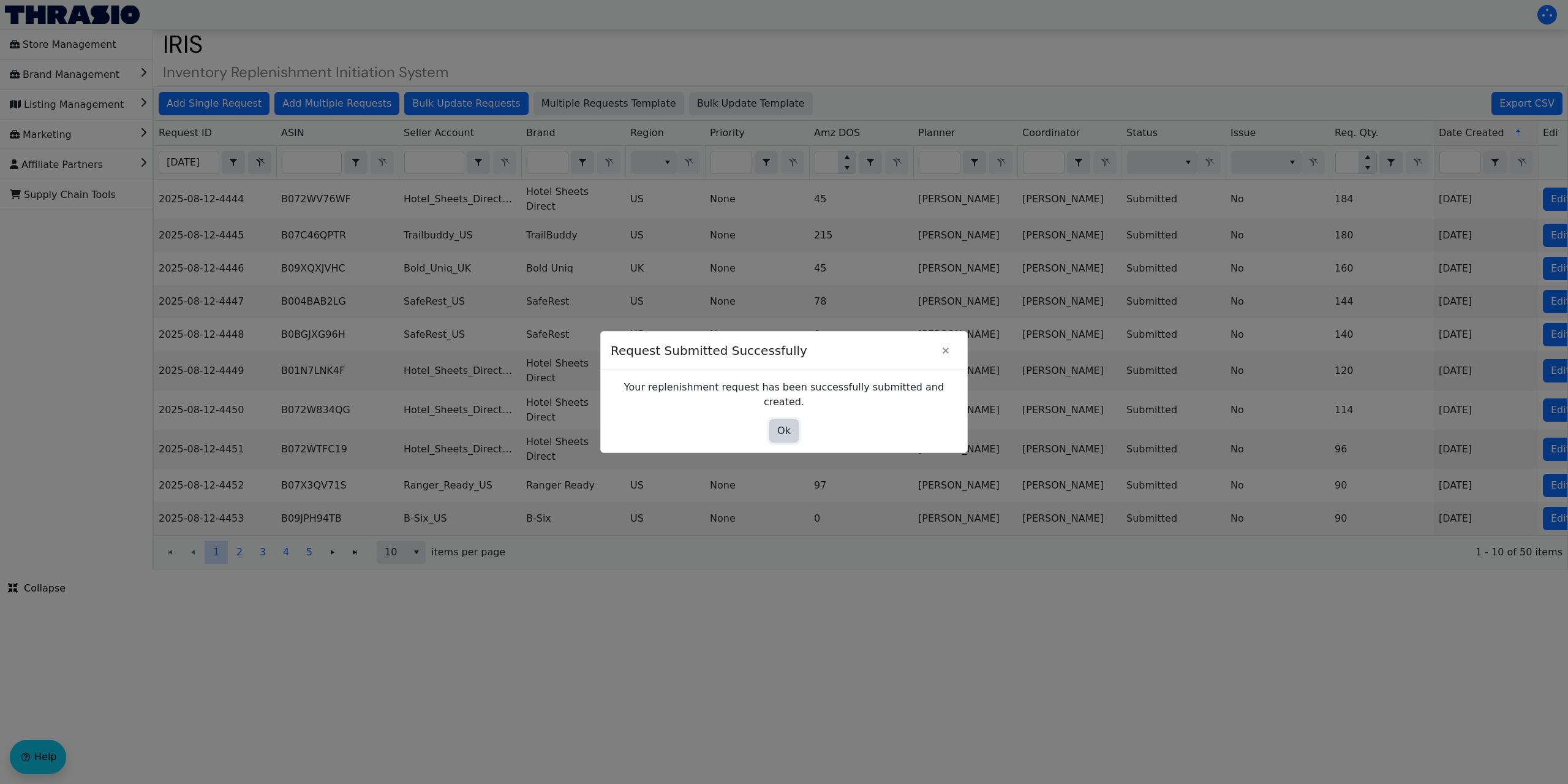
click at [792, 422] on button "Ok" at bounding box center [784, 431] width 29 height 23
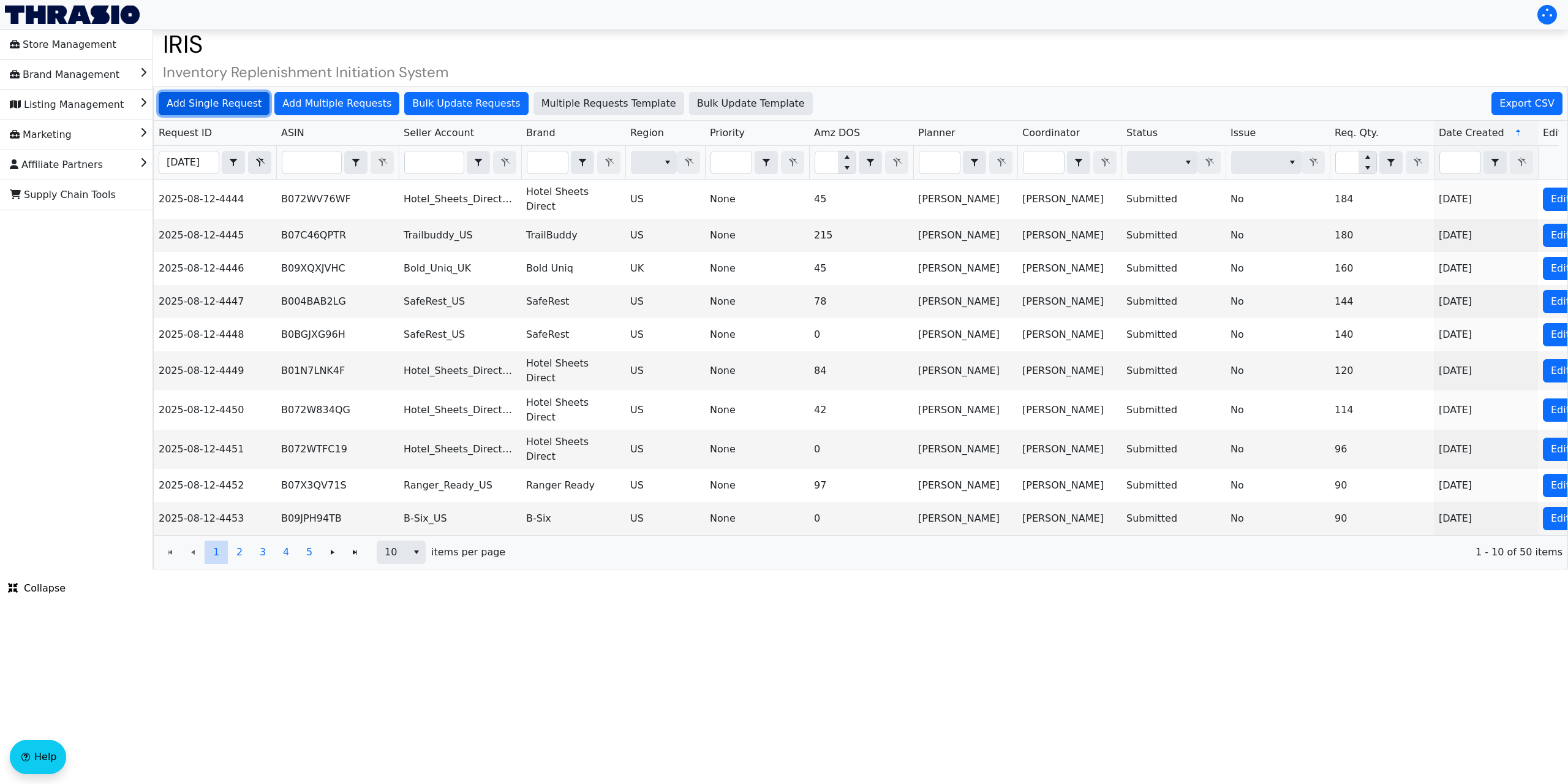
click at [224, 101] on span "Add Single Request" at bounding box center [214, 103] width 95 height 15
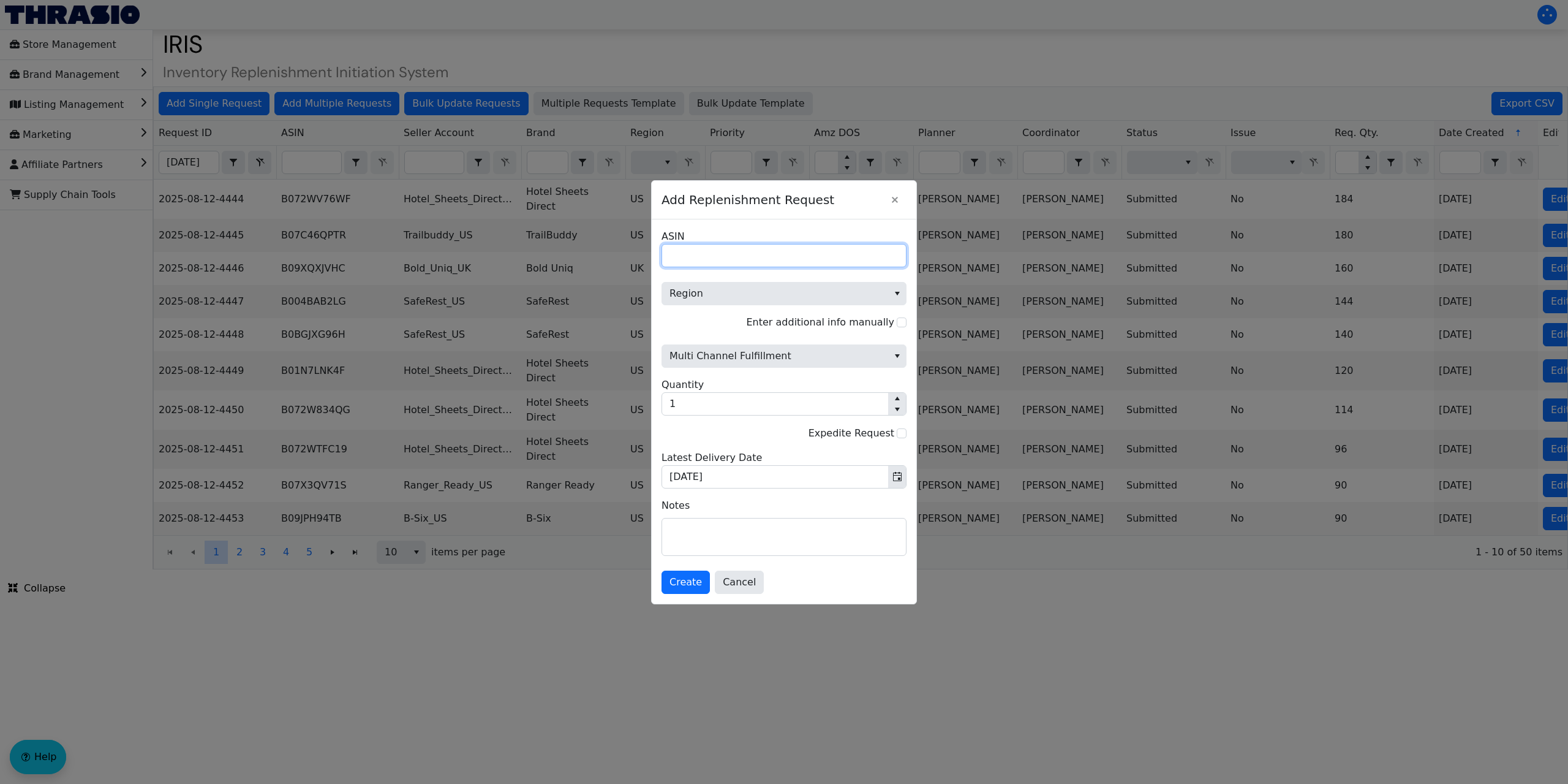
click at [716, 258] on input "ASIN" at bounding box center [784, 255] width 245 height 23
paste input "B0CPJ37XZH"
type input "B0CPJ37XZH"
click at [727, 289] on span "Region" at bounding box center [774, 293] width 211 height 15
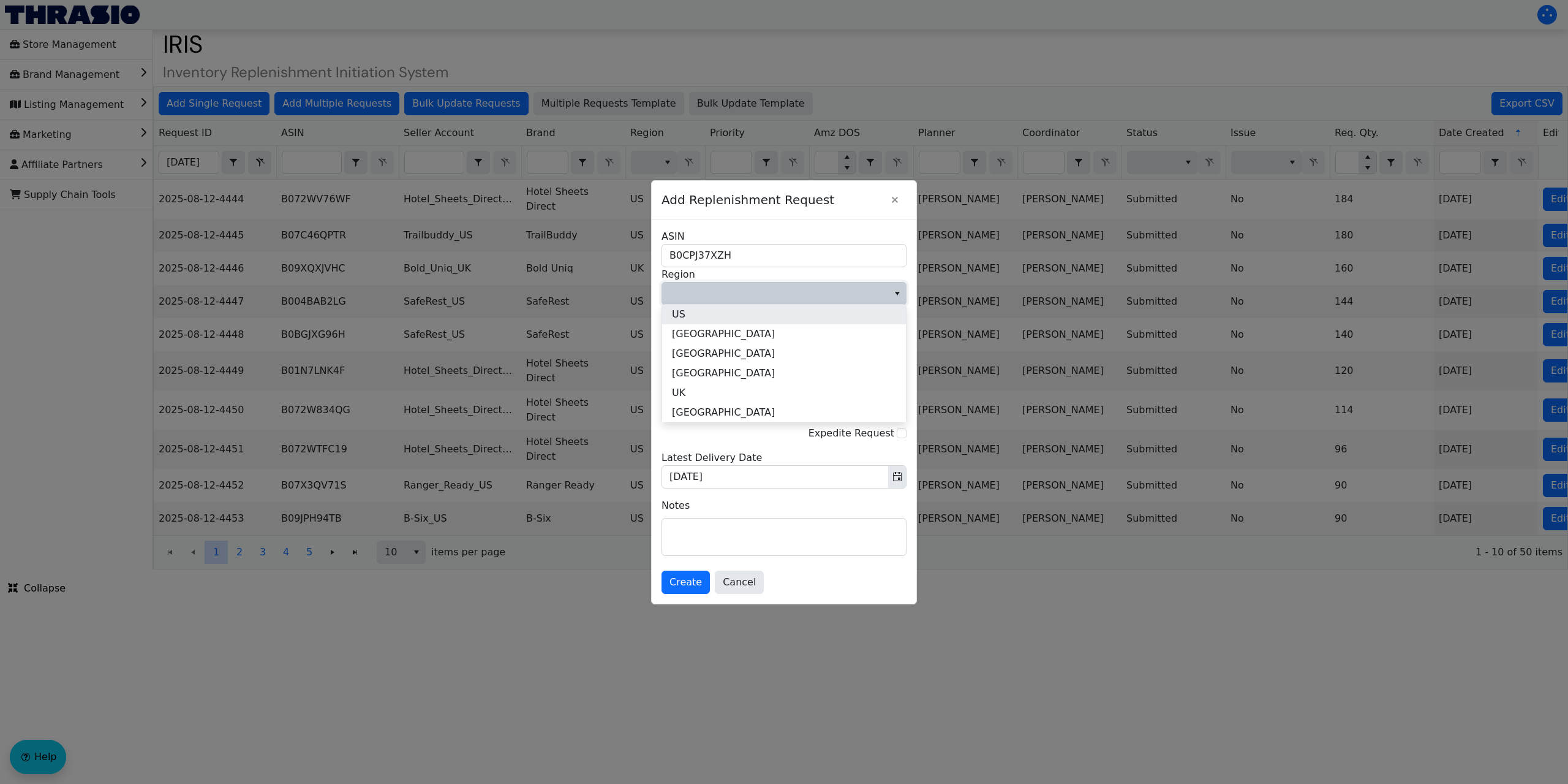
click at [702, 315] on li "US" at bounding box center [784, 313] width 244 height 19
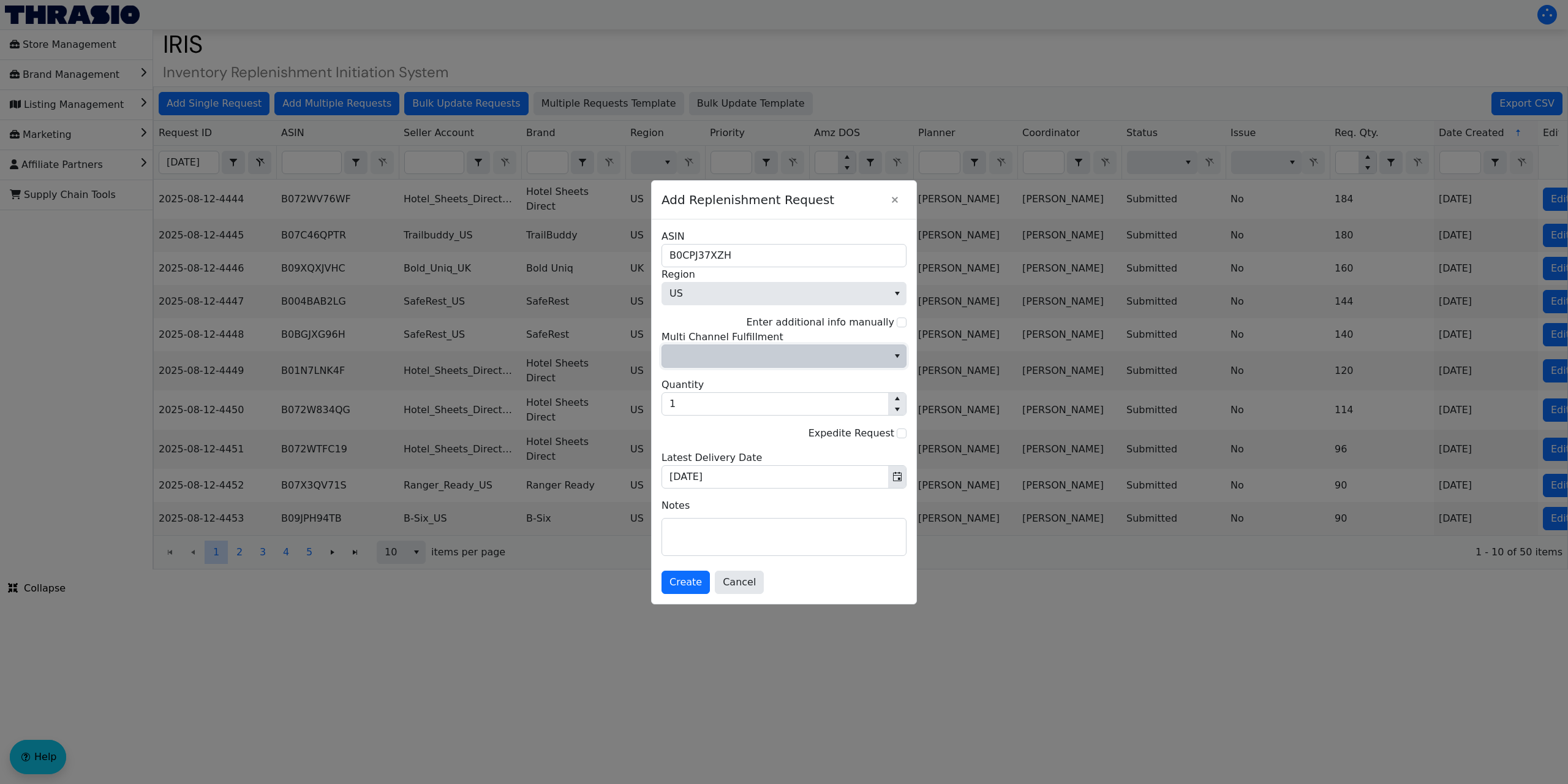
click at [723, 360] on span "Multi Channel Fulfillment" at bounding box center [774, 355] width 211 height 15
click at [702, 399] on li "No" at bounding box center [784, 397] width 244 height 19
type input "120"
drag, startPoint x: 688, startPoint y: 399, endPoint x: 661, endPoint y: 402, distance: 27.2
click at [661, 402] on span "1" at bounding box center [696, 404] width 73 height 23
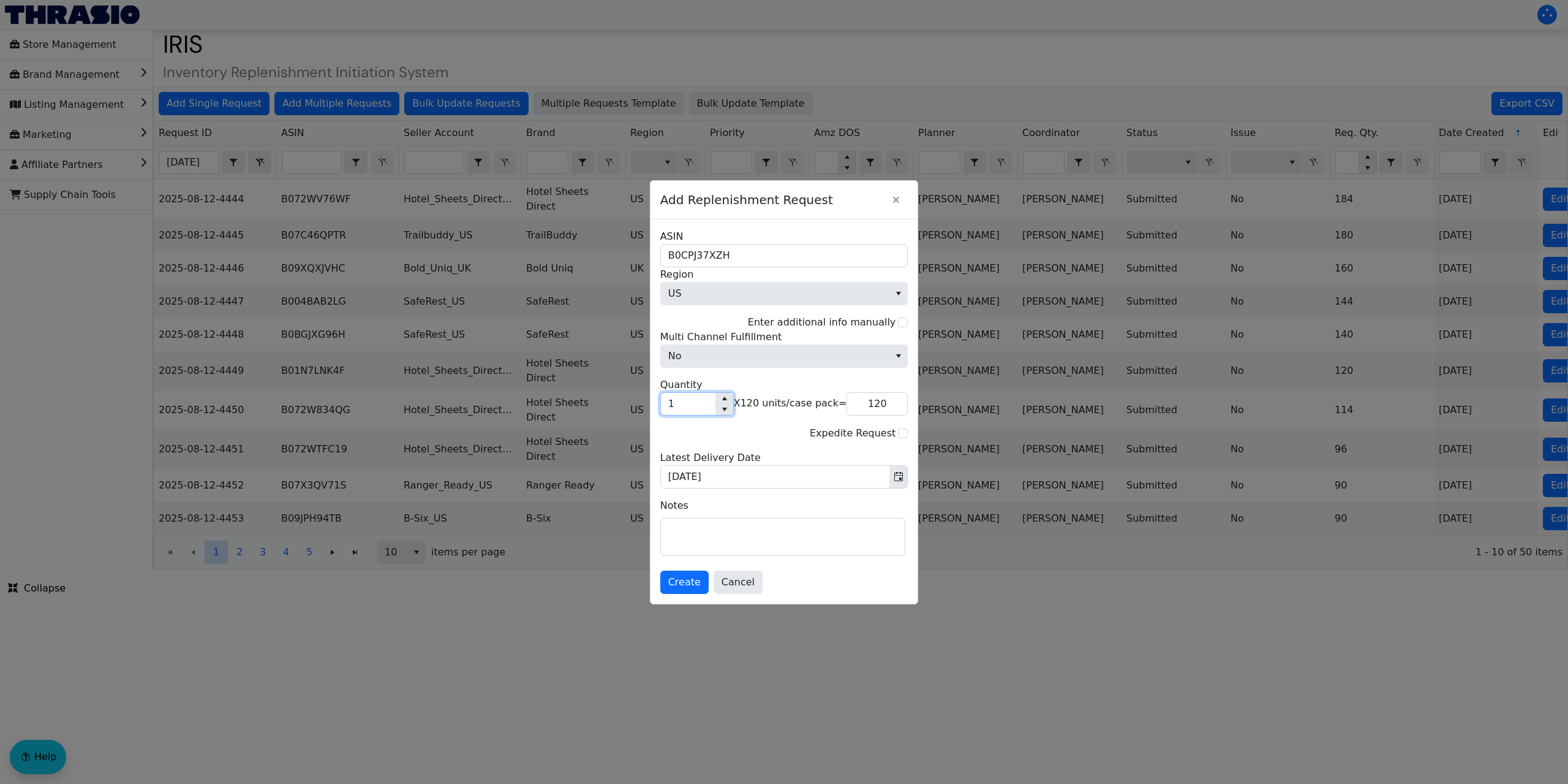
type input "2"
type input "240"
type input "2"
click at [685, 583] on span "Create" at bounding box center [685, 582] width 32 height 15
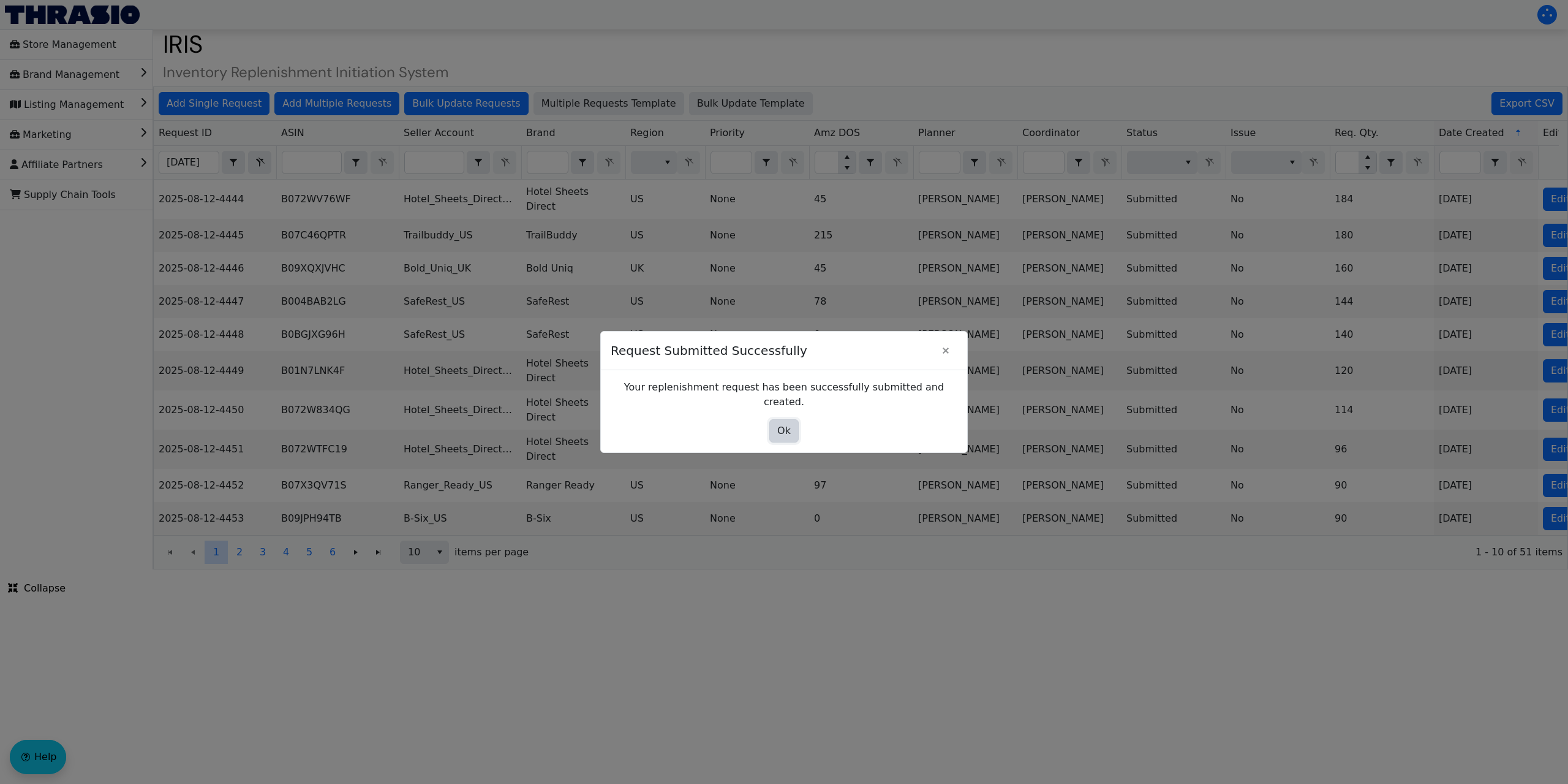
click at [777, 424] on button "Ok" at bounding box center [784, 431] width 29 height 23
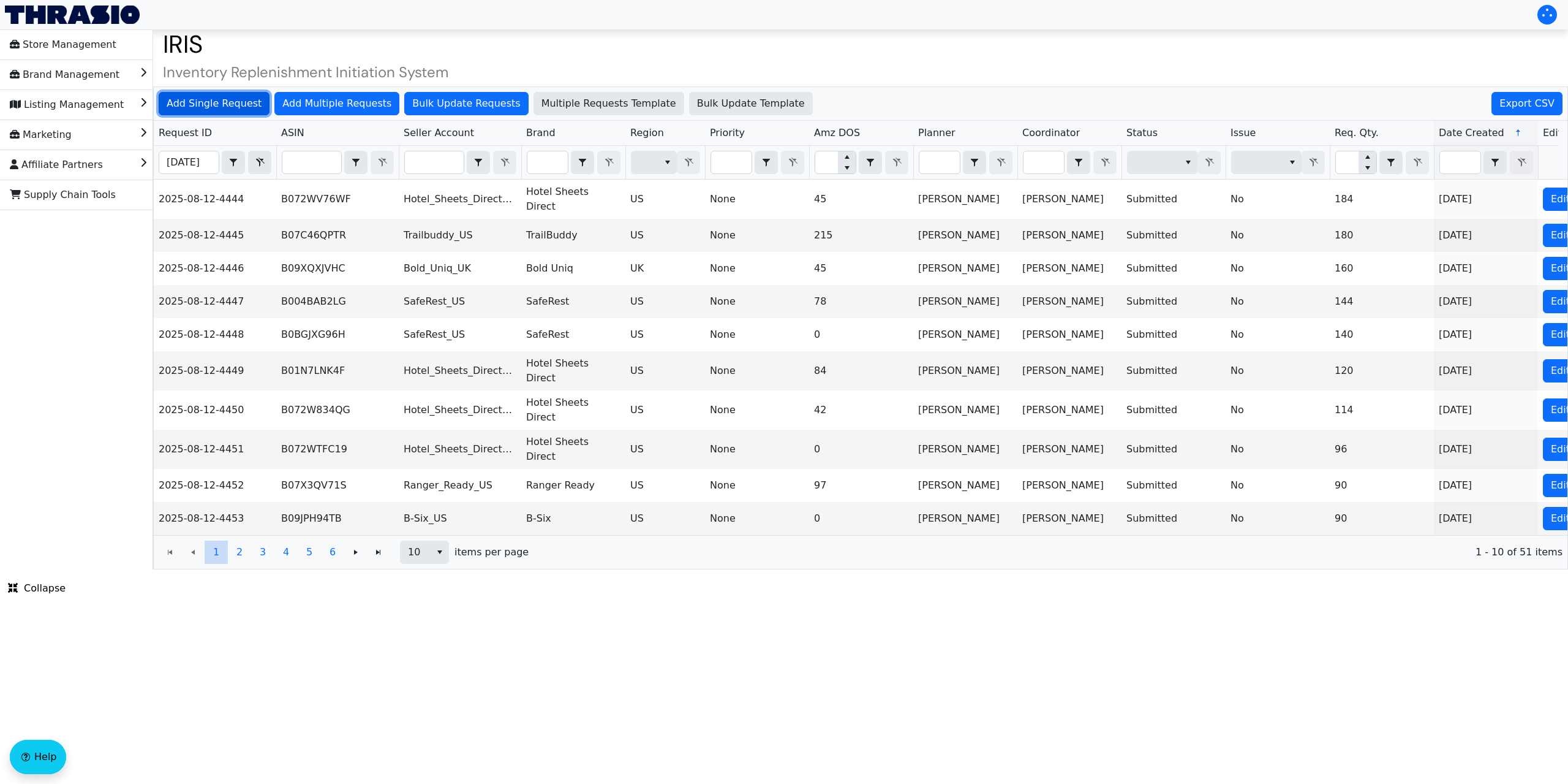
click at [225, 107] on span "Add Single Request" at bounding box center [214, 103] width 95 height 15
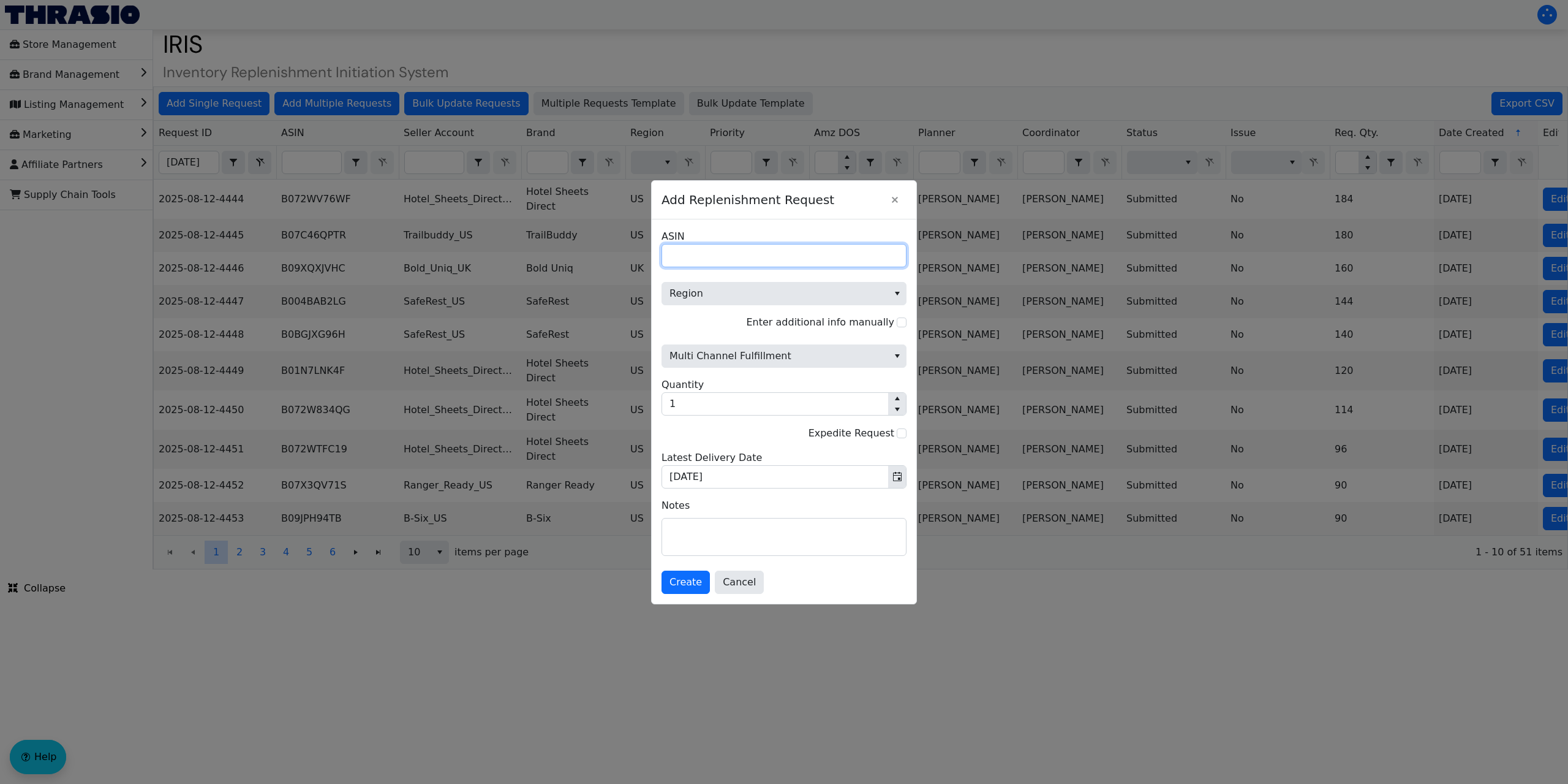
click at [683, 245] on input "ASIN" at bounding box center [784, 255] width 245 height 23
paste input "B072WT7WQ8"
type input "B072WT7WQ8"
click at [709, 295] on span "Region" at bounding box center [774, 293] width 211 height 15
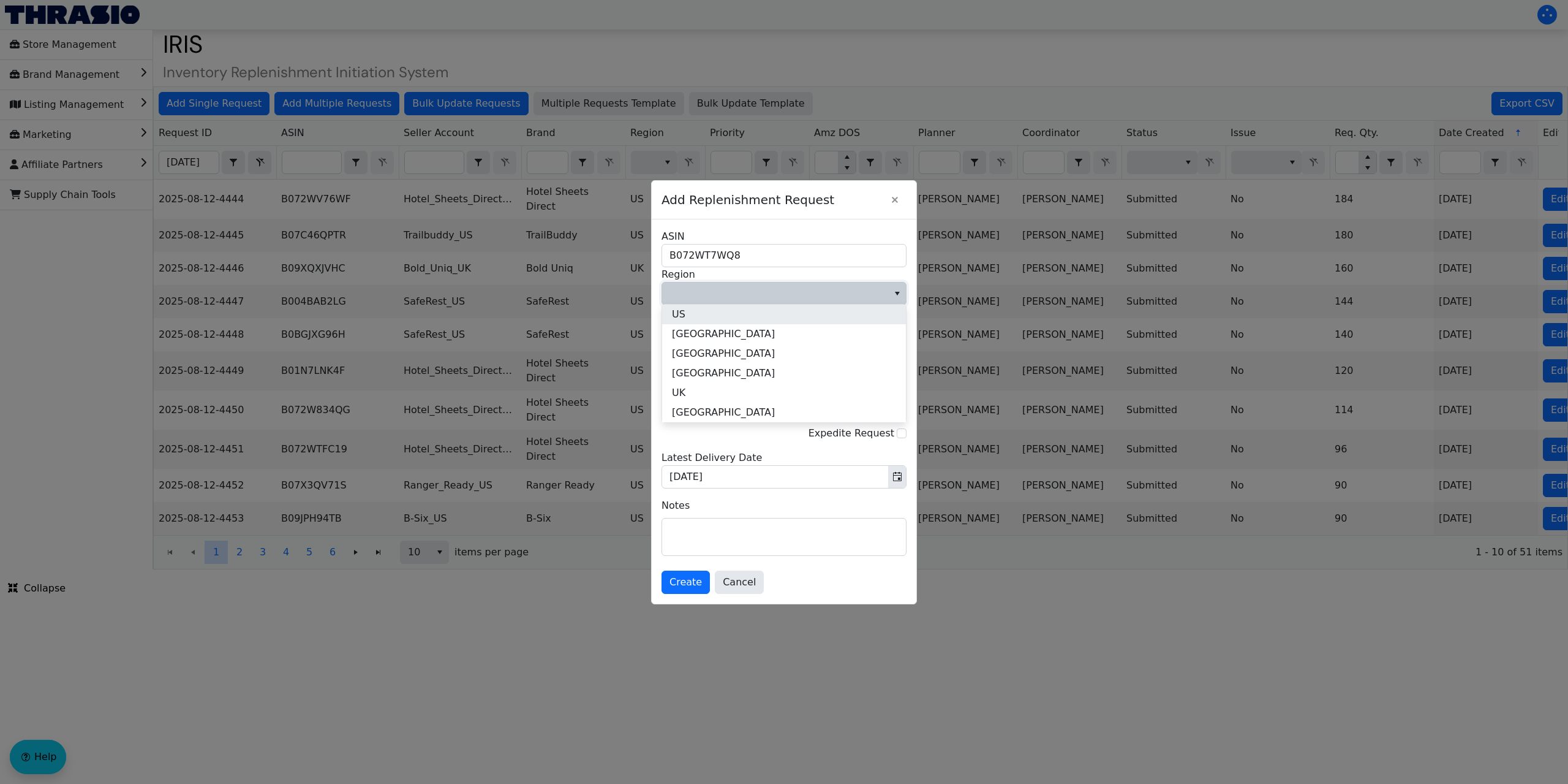
click at [702, 316] on li "US" at bounding box center [784, 313] width 244 height 19
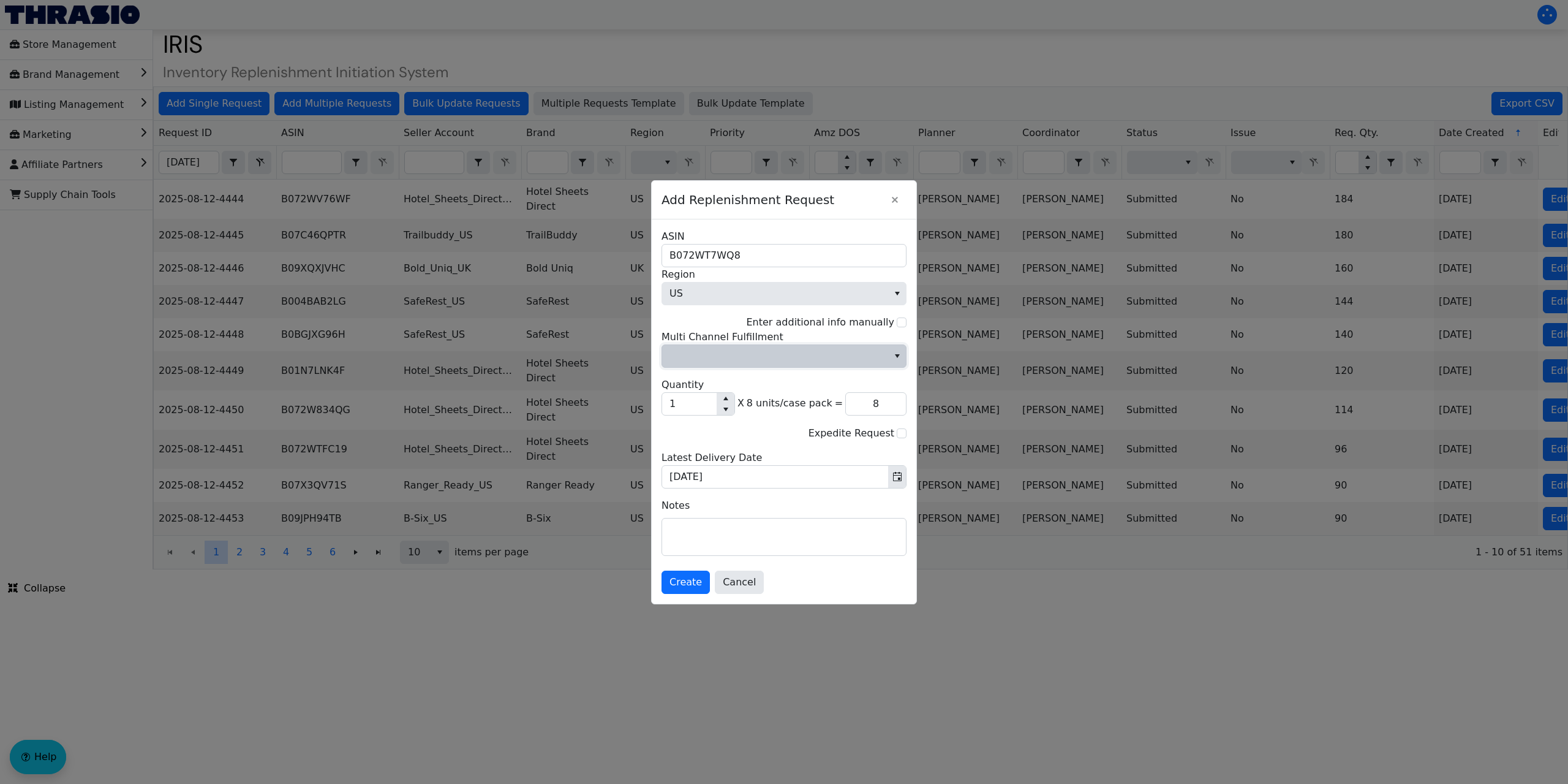
click at [886, 348] on span "Multi Channel Fulfillment" at bounding box center [775, 356] width 226 height 22
click at [745, 398] on li "No" at bounding box center [784, 397] width 244 height 19
drag, startPoint x: 687, startPoint y: 406, endPoint x: 655, endPoint y: 407, distance: 32.0
click at [655, 407] on div "B072WT7WQ8 ASIN US Region Enter additional info manually No Multi Channel Fulfi…" at bounding box center [784, 411] width 265 height 384
type input "2"
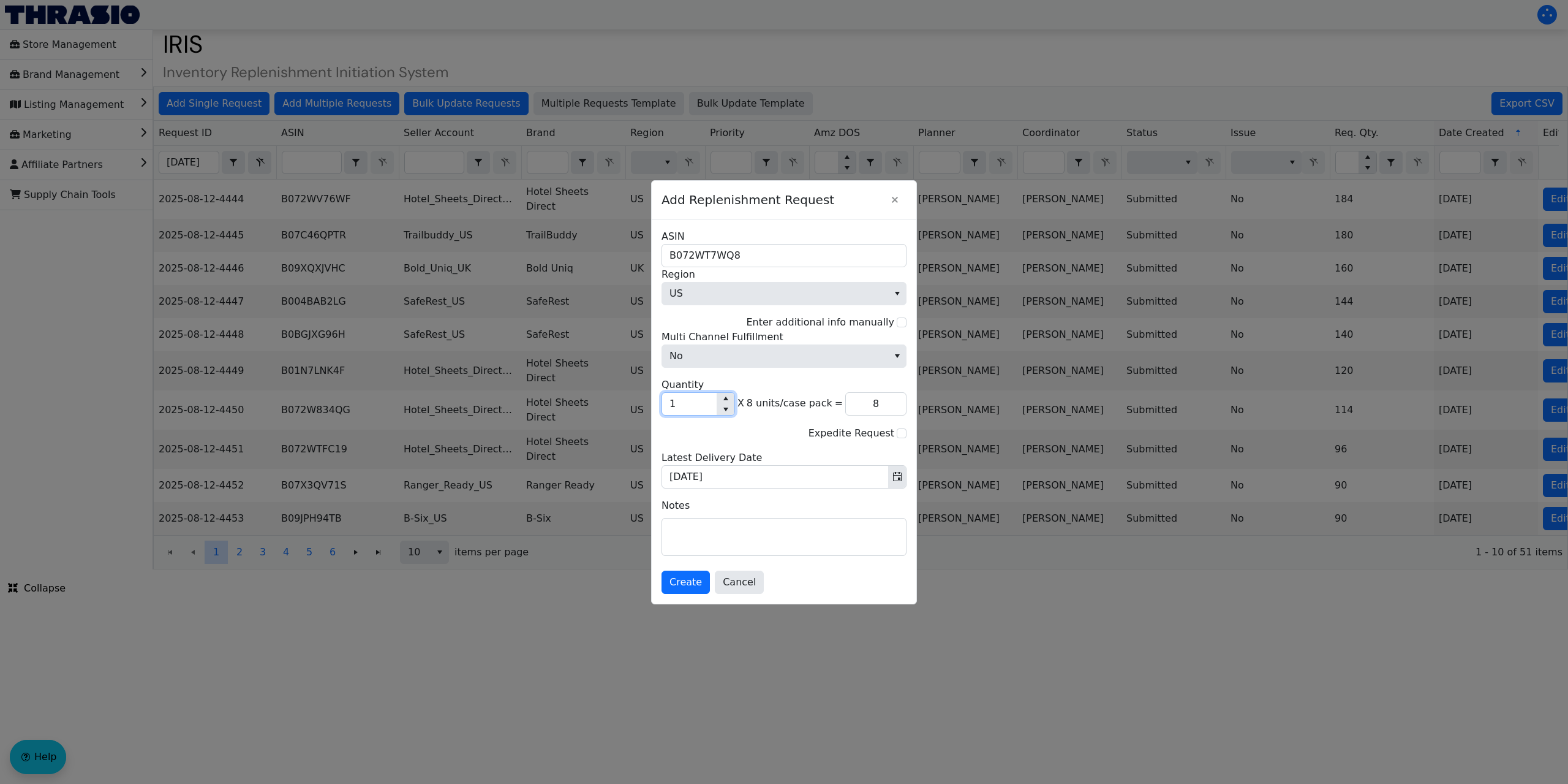
type input "16"
type input "25"
type input "200"
type input "25"
click at [684, 580] on span "Create" at bounding box center [685, 582] width 32 height 15
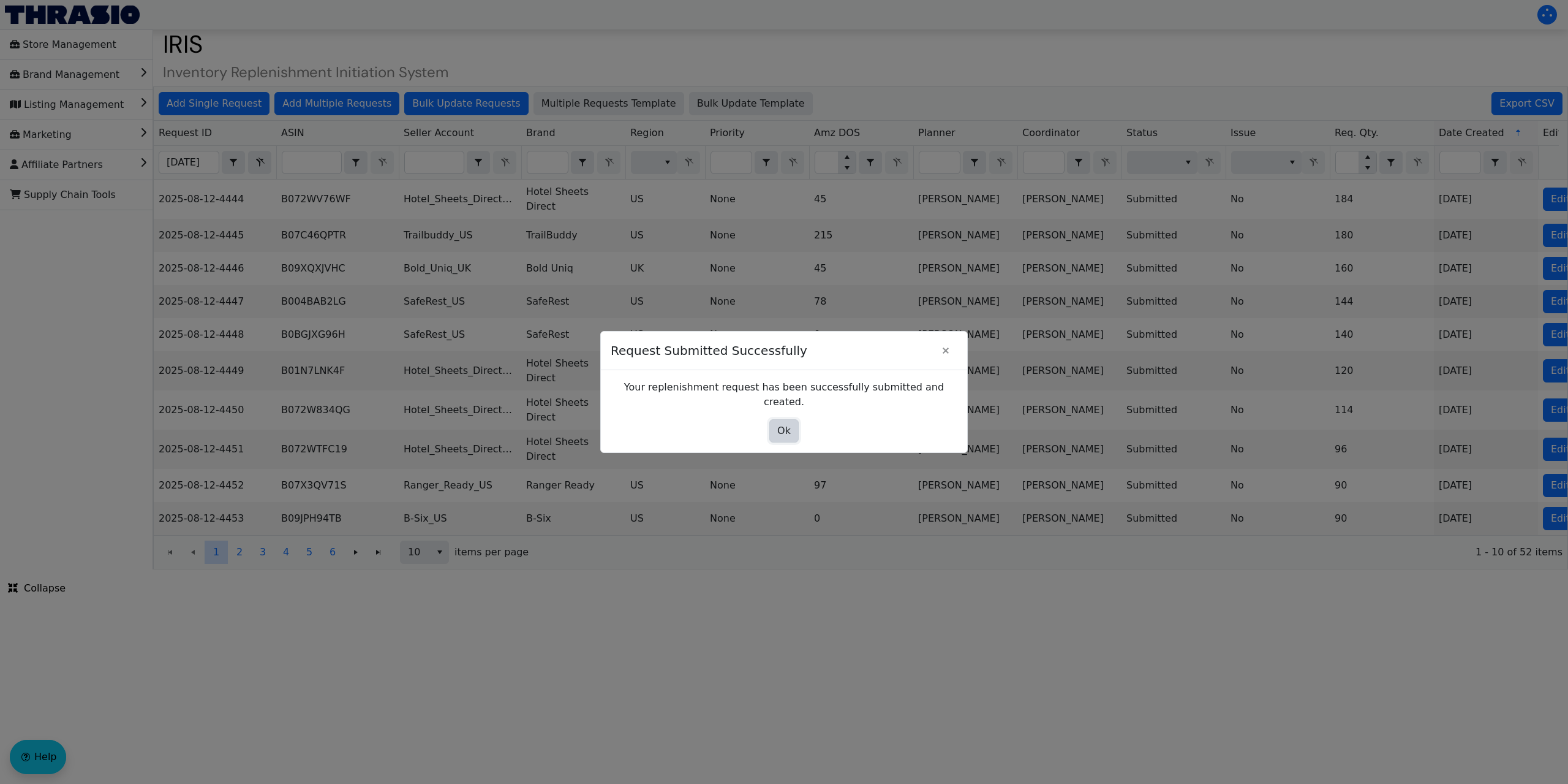
click at [774, 422] on button "Ok" at bounding box center [784, 431] width 29 height 23
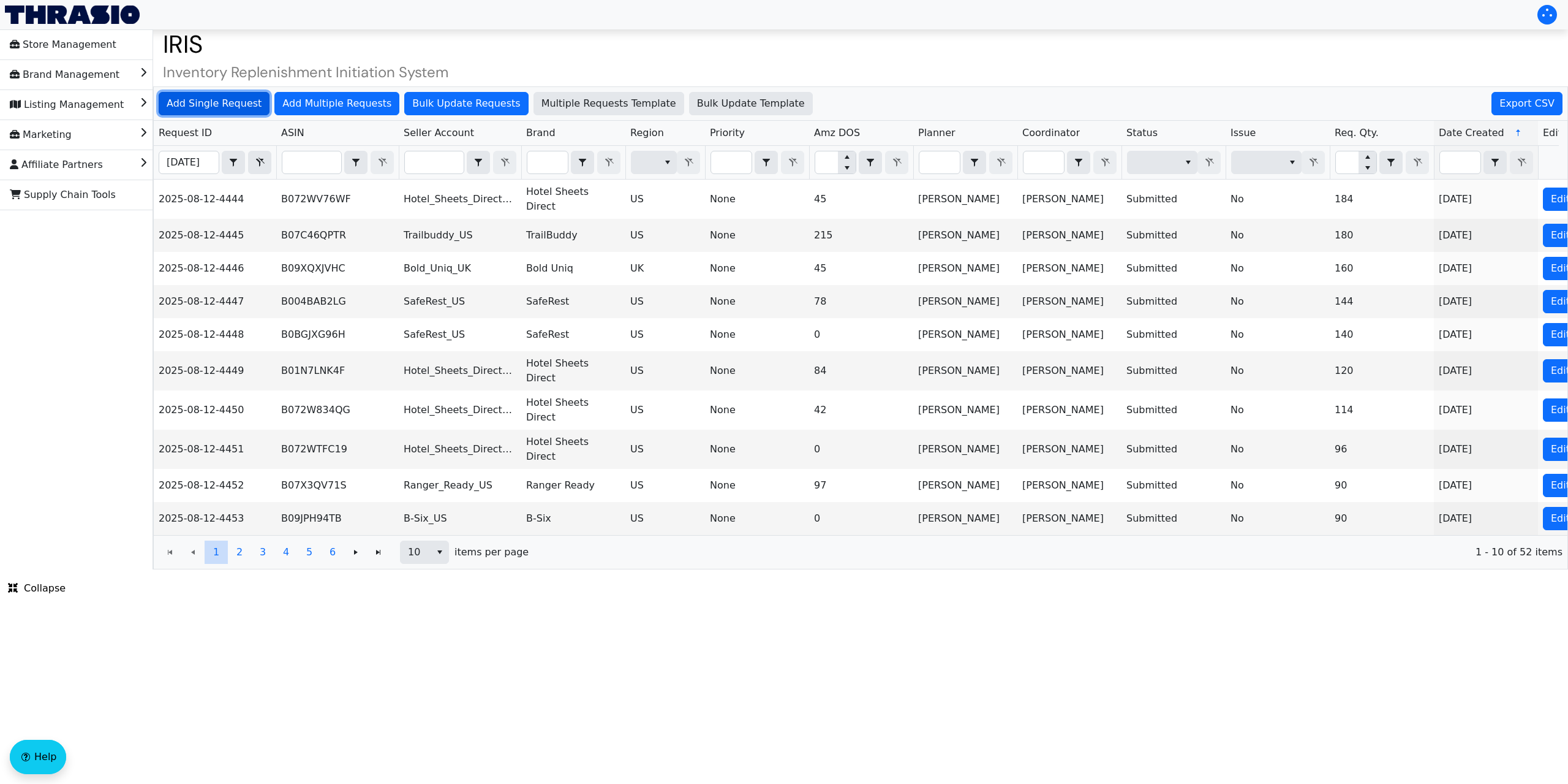
click at [228, 103] on span "Add Single Request" at bounding box center [214, 103] width 95 height 15
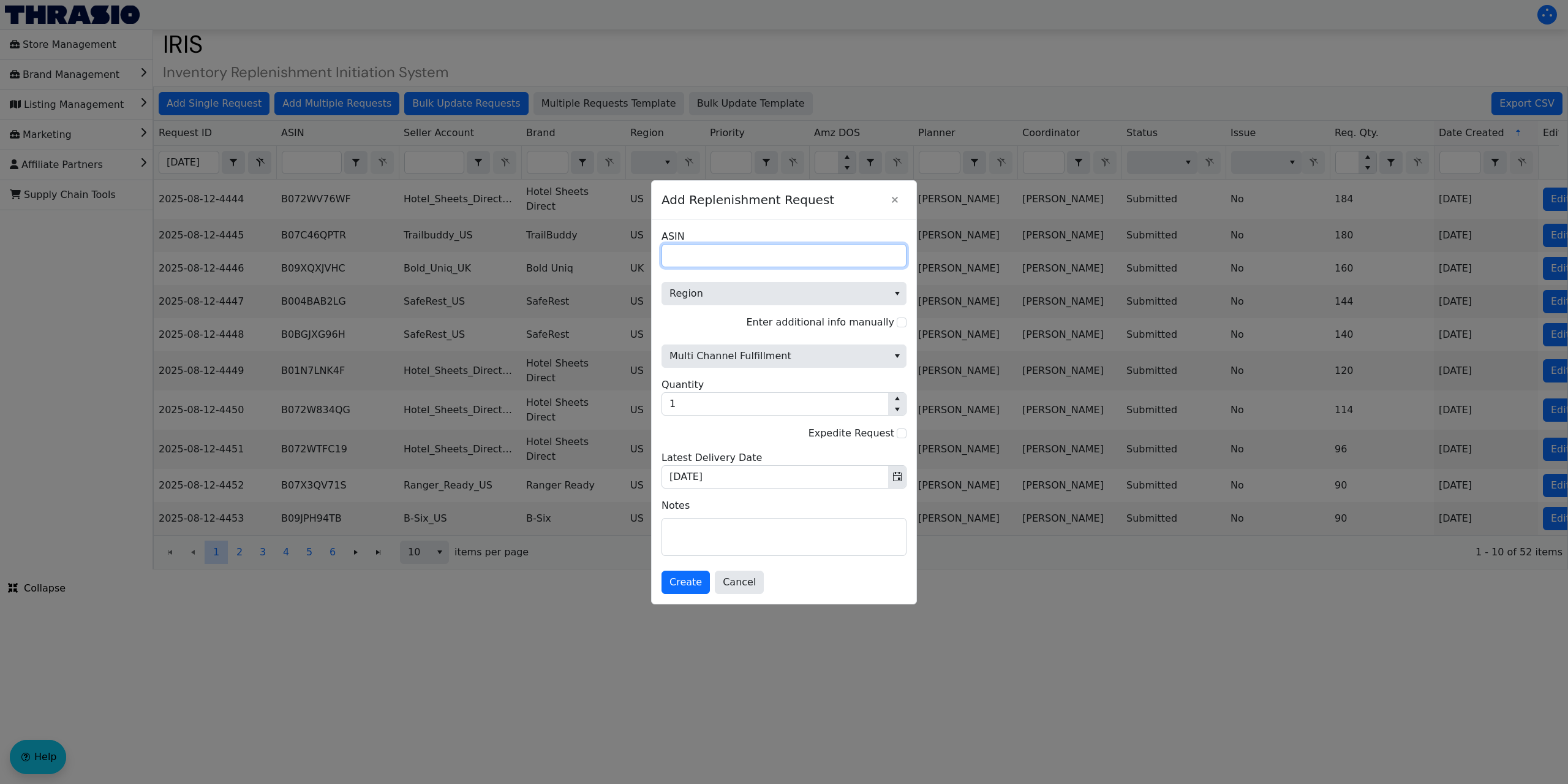
click at [694, 256] on input "ASIN" at bounding box center [784, 255] width 245 height 23
paste input "B00DUG2IBA"
type input "B00DUG2IBA"
click at [720, 288] on span "Region" at bounding box center [774, 293] width 211 height 15
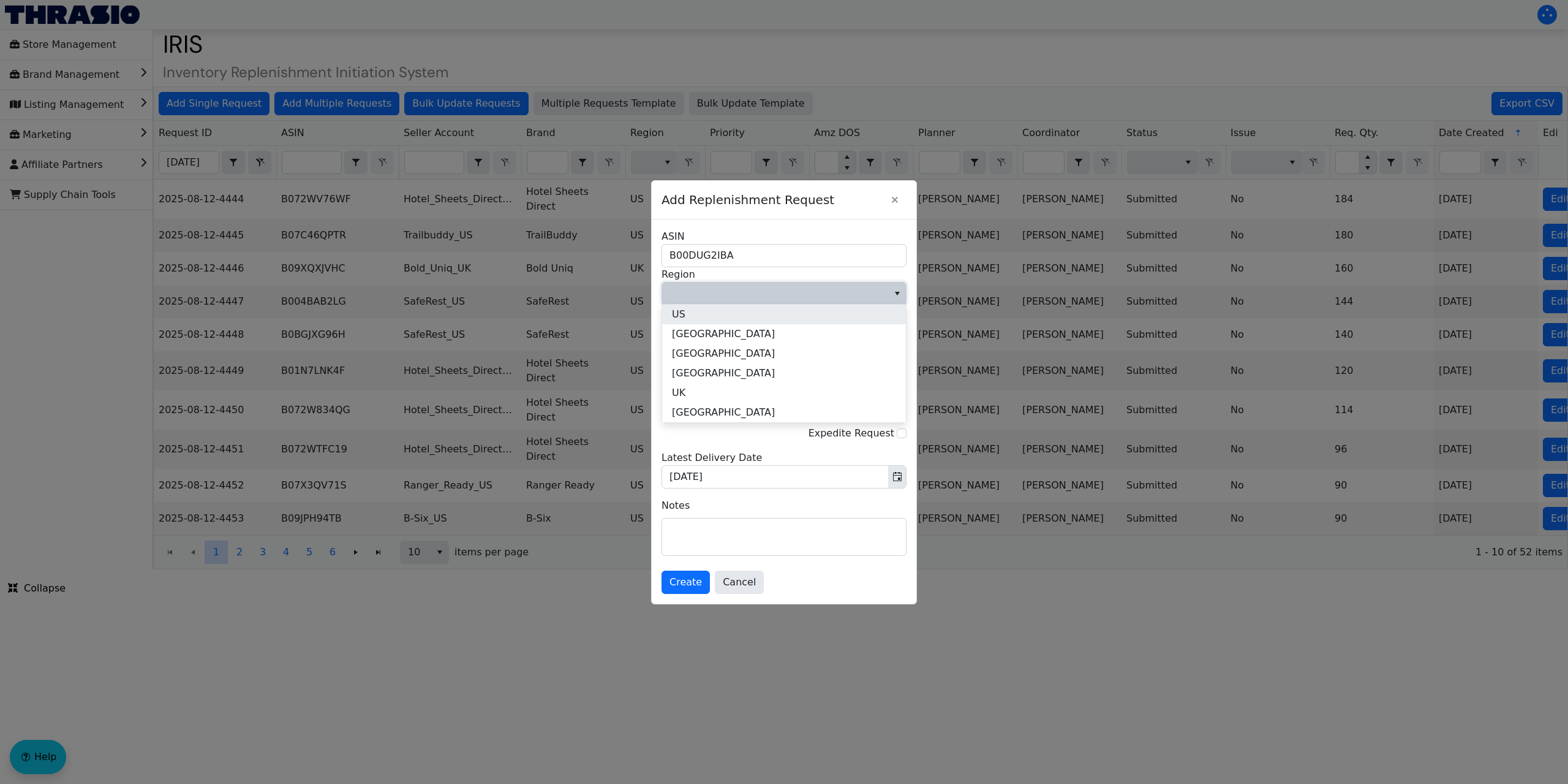
click at [676, 311] on span "US" at bounding box center [678, 314] width 13 height 15
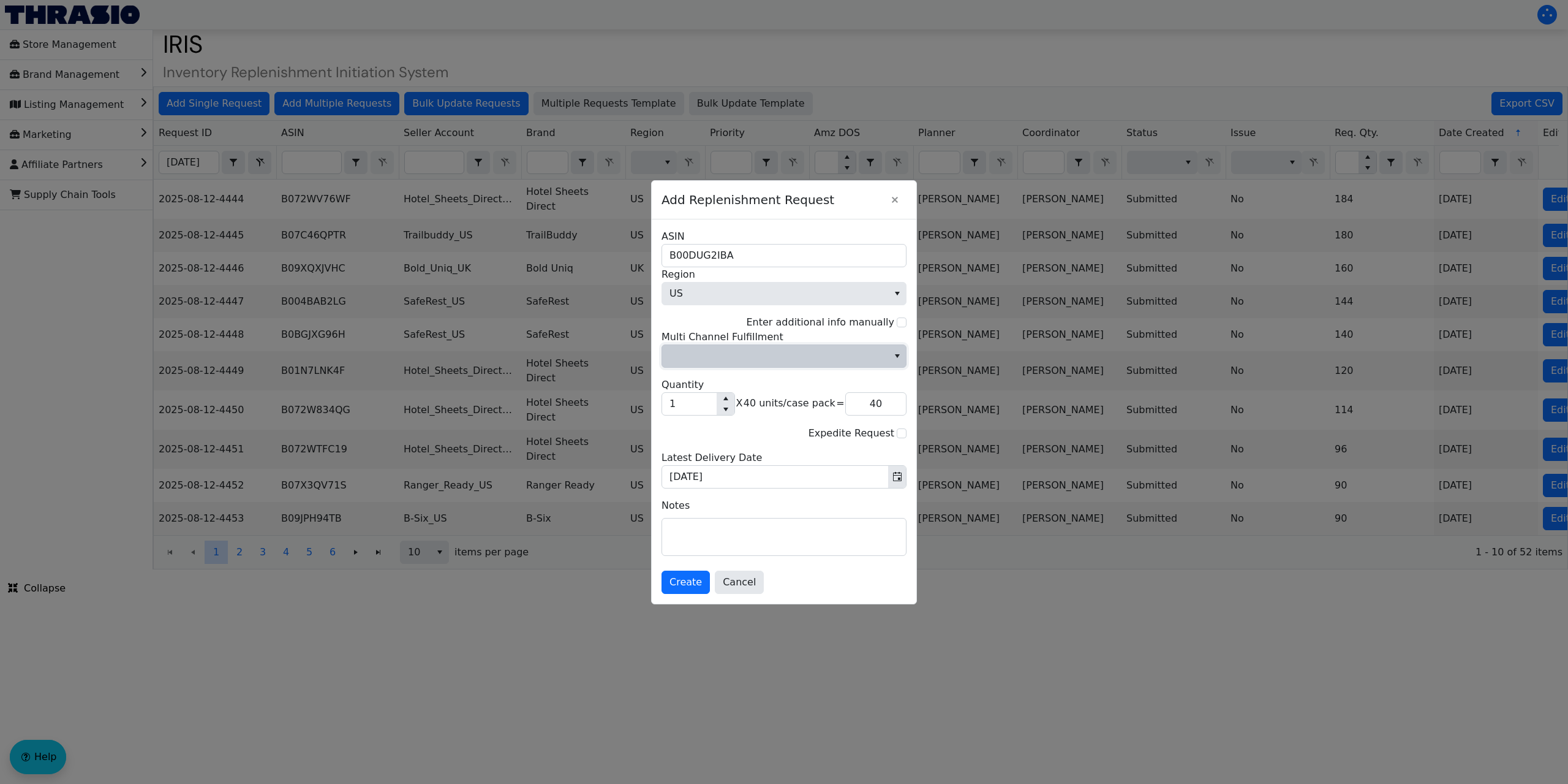
click at [701, 358] on span "Multi Channel Fulfillment" at bounding box center [774, 355] width 211 height 15
click at [691, 395] on li "No" at bounding box center [784, 397] width 244 height 19
drag, startPoint x: 696, startPoint y: 402, endPoint x: 661, endPoint y: 413, distance: 36.7
click at [661, 413] on span "1" at bounding box center [698, 404] width 73 height 23
type input "6"
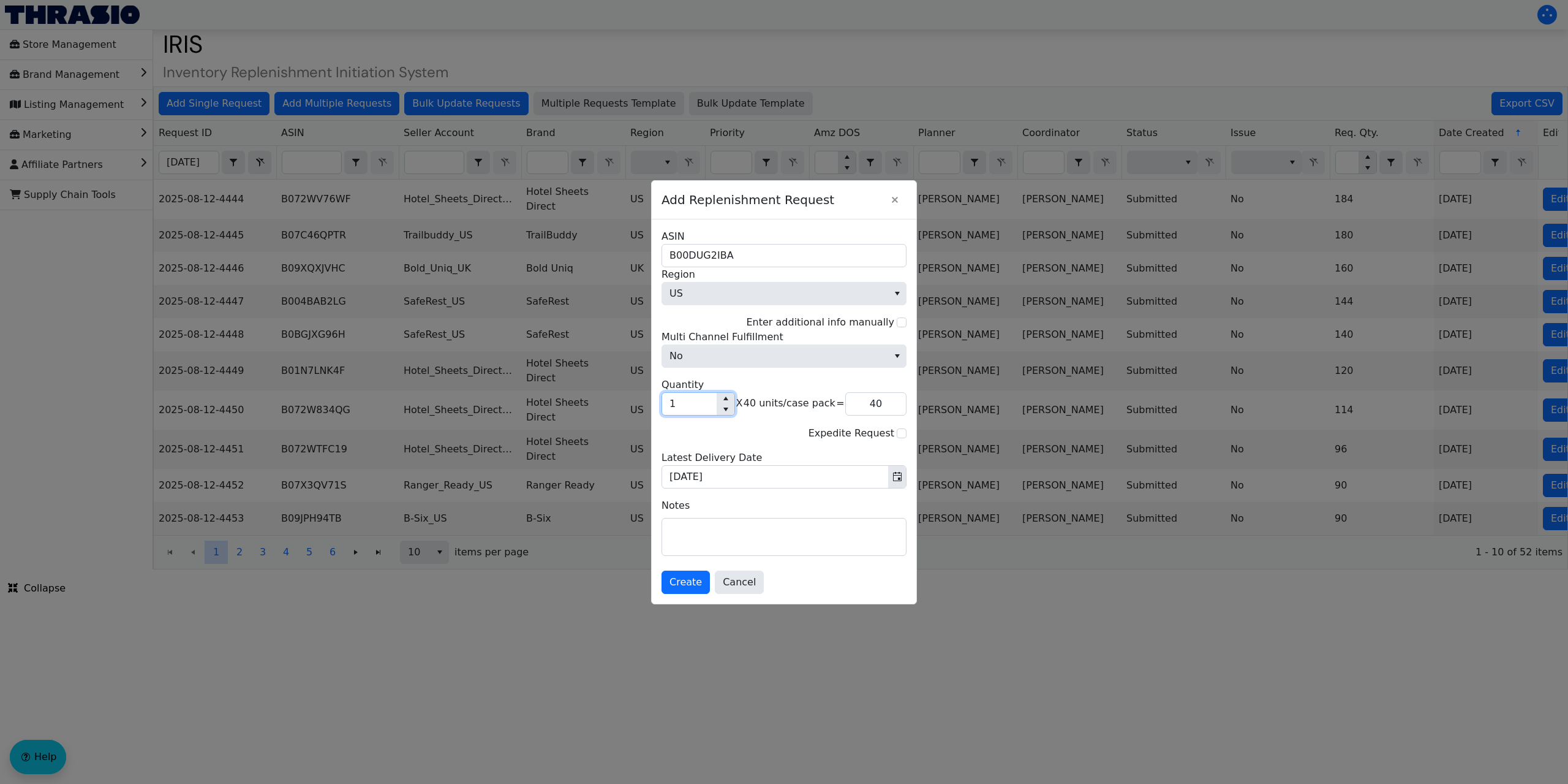
type input "240"
drag, startPoint x: 678, startPoint y: 402, endPoint x: 641, endPoint y: 408, distance: 37.5
click at [641, 408] on div "Add Replenishment Request B00DUG2IBA ASIN US Region Enter additional info manua…" at bounding box center [784, 392] width 1568 height 784
type input "5"
type input "200"
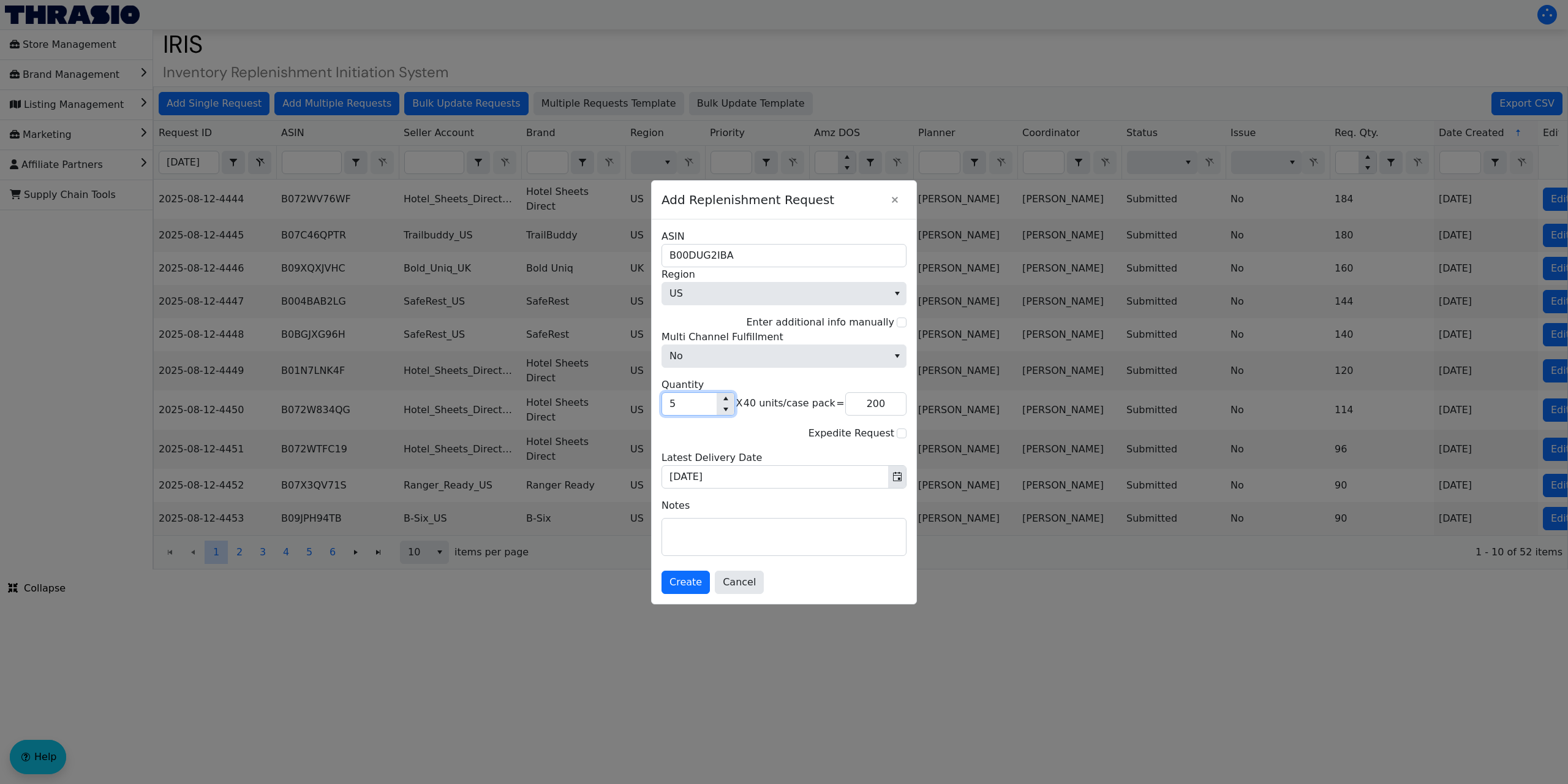
type input "5"
click at [693, 577] on span "Create" at bounding box center [685, 582] width 32 height 15
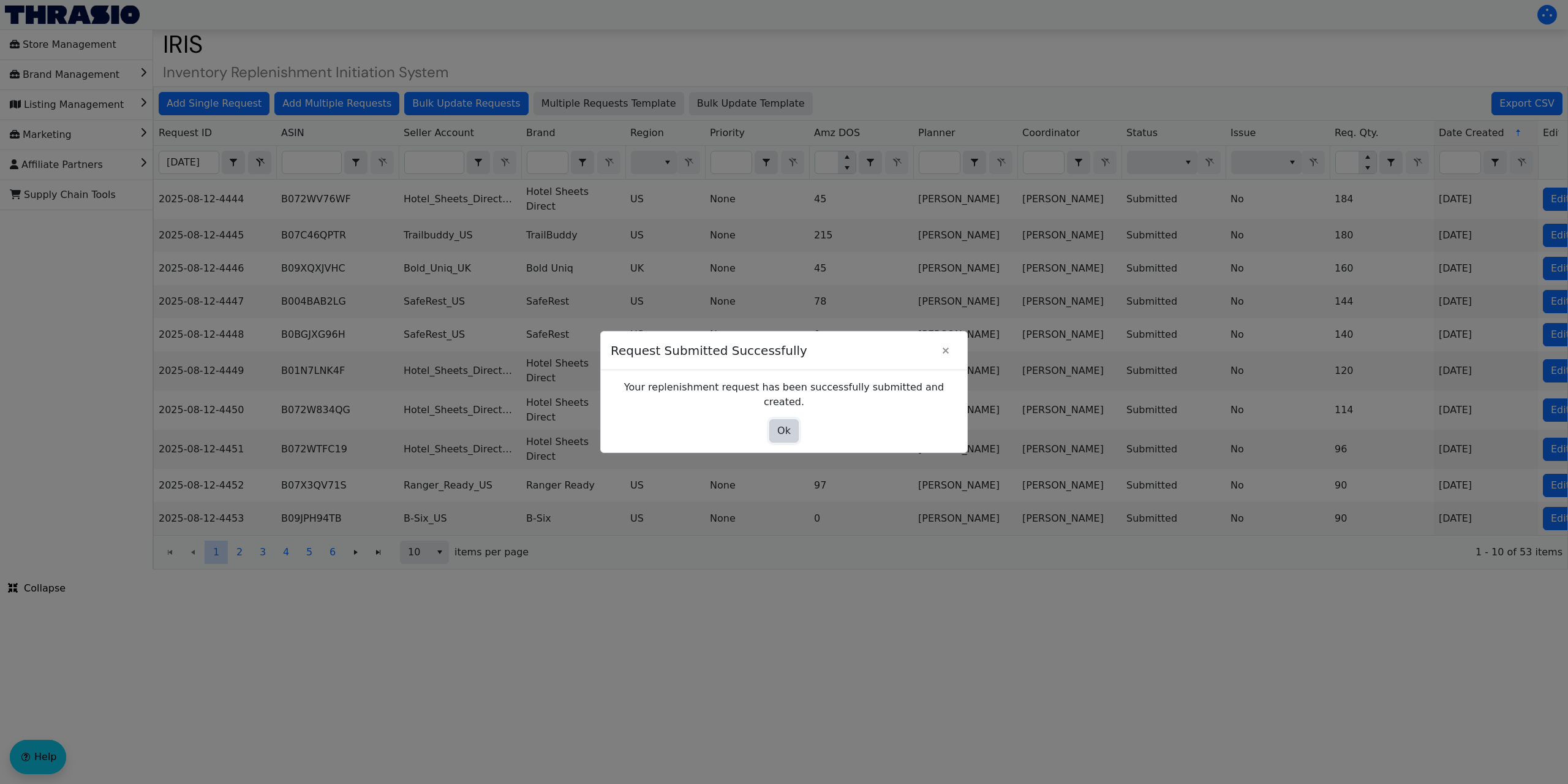
click at [786, 423] on span "Ok" at bounding box center [784, 430] width 13 height 15
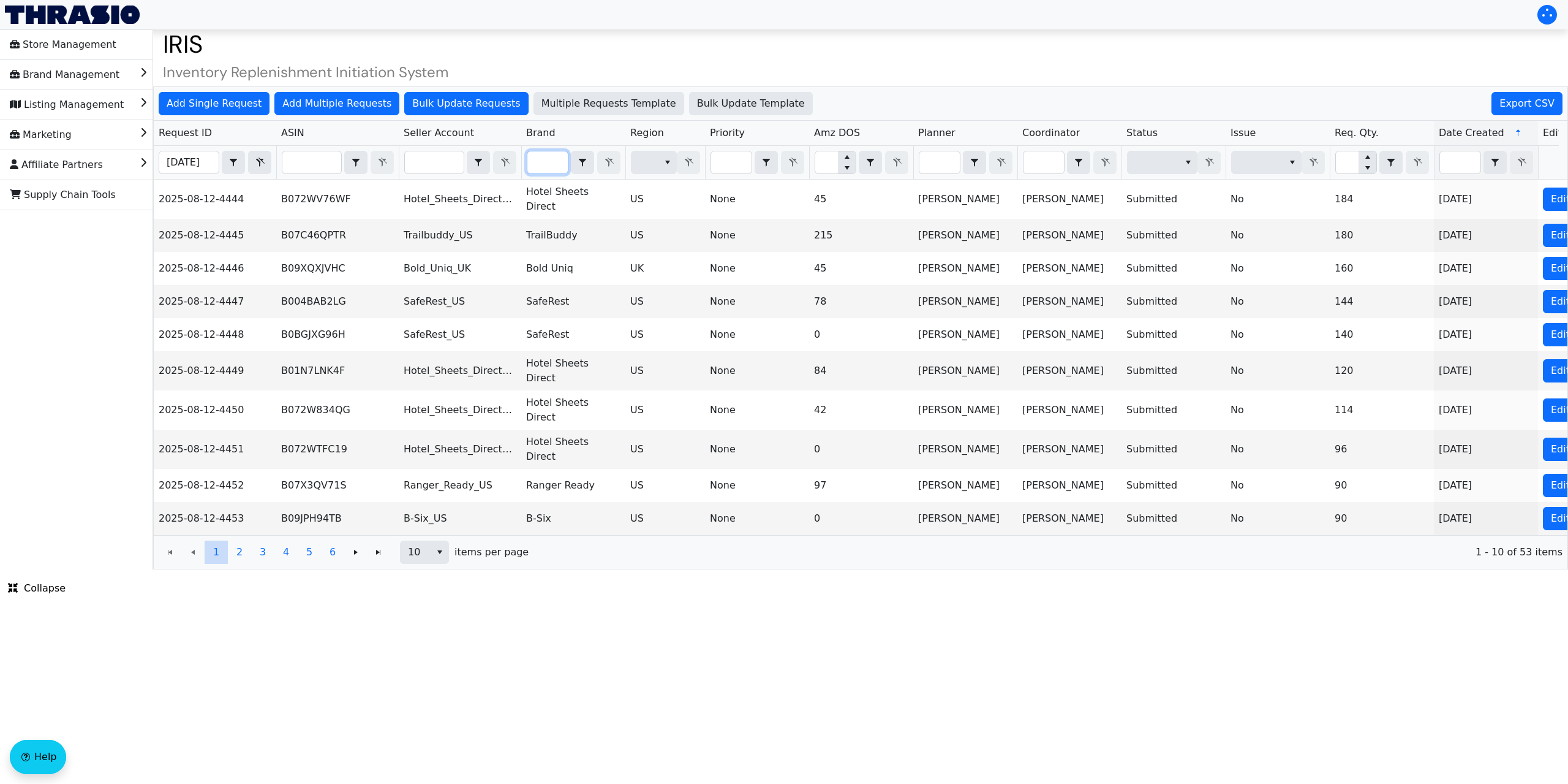
click at [547, 155] on input "Filter" at bounding box center [548, 163] width 40 height 22
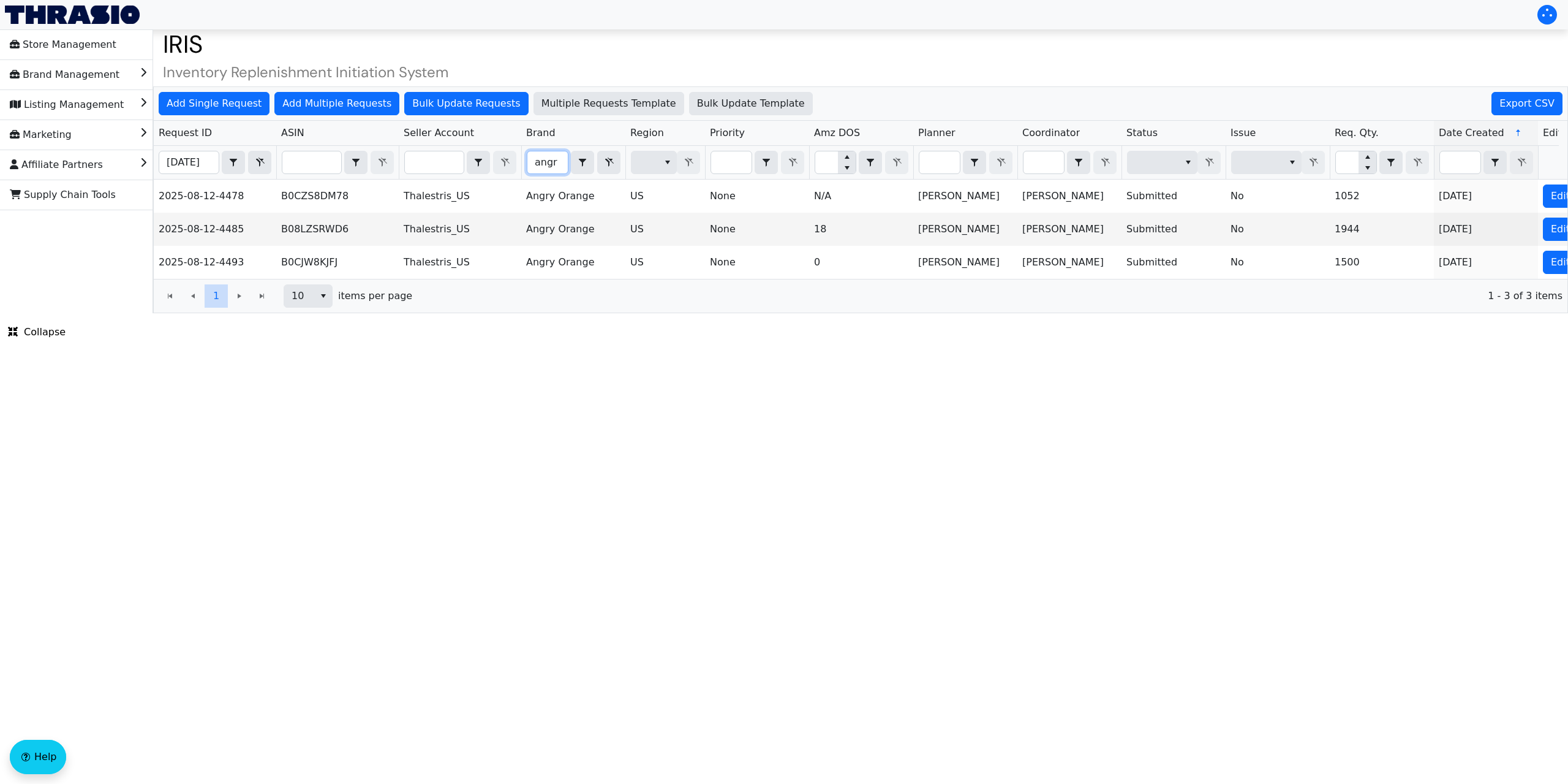
drag, startPoint x: 560, startPoint y: 157, endPoint x: 514, endPoint y: 161, distance: 46.2
click at [514, 161] on tr "[DATE] Contains angr Contains" at bounding box center [907, 163] width 1507 height 34
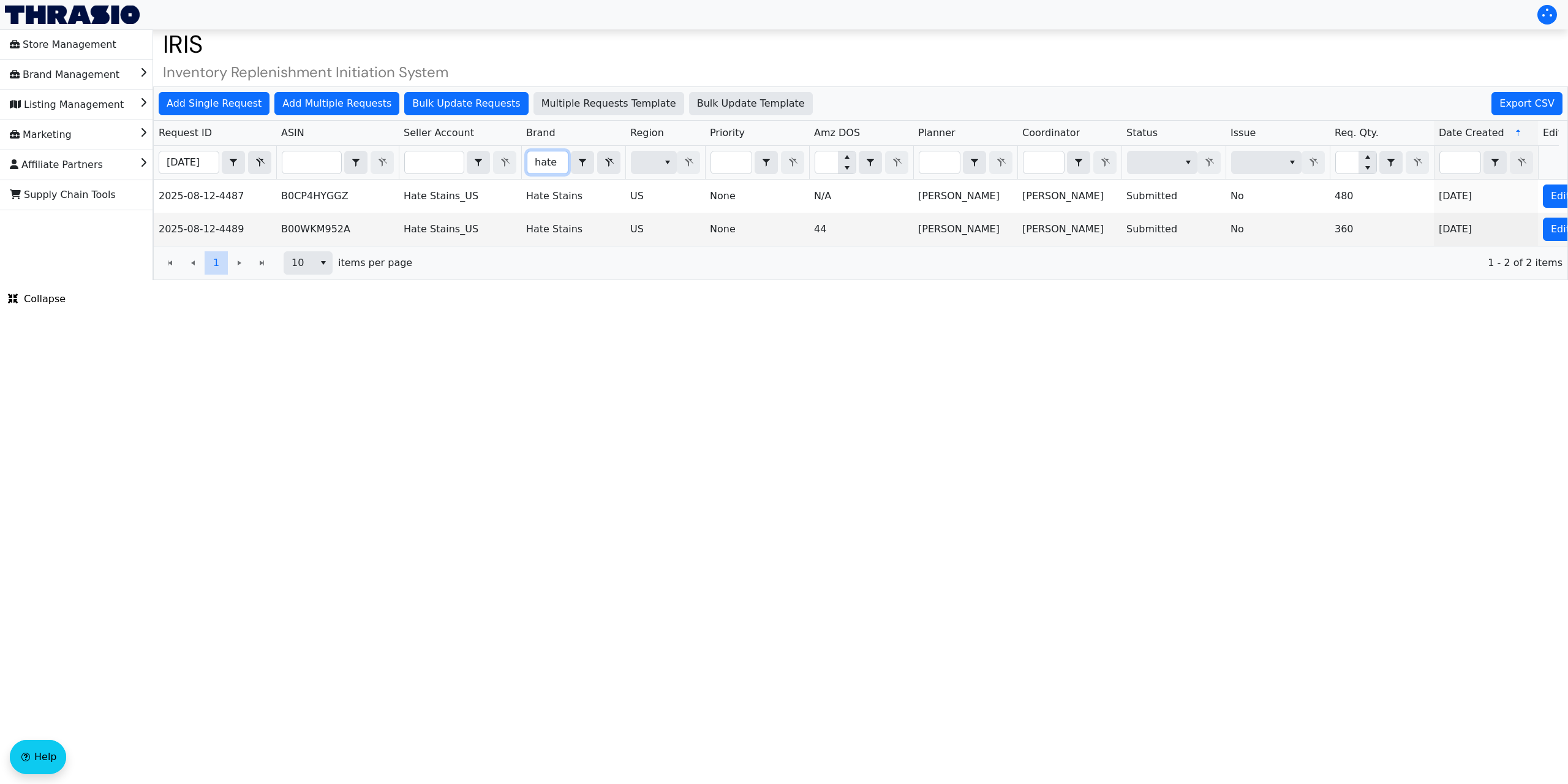
type input "hate"
click at [244, 101] on span "Add Single Request" at bounding box center [214, 103] width 95 height 15
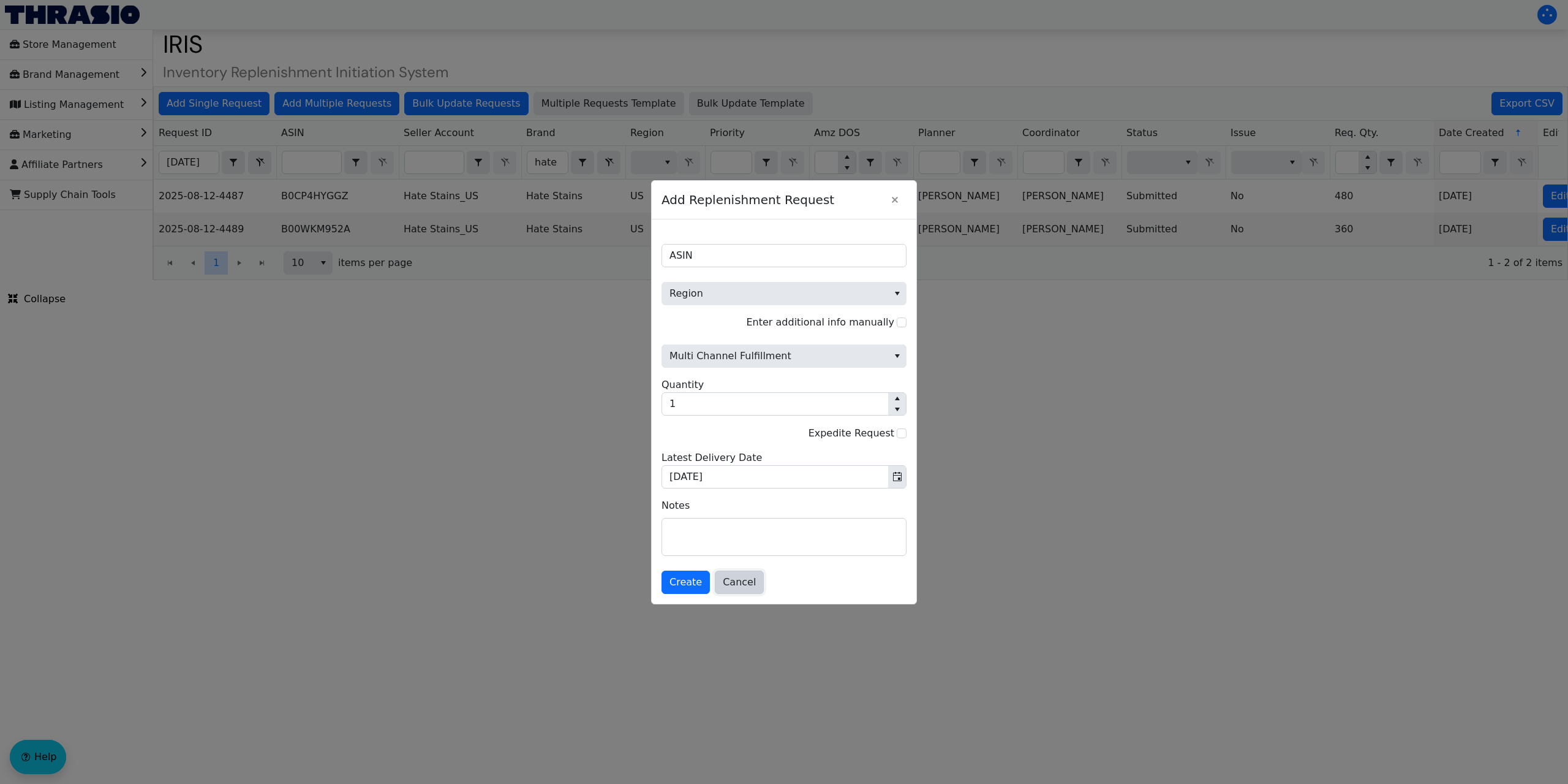
click at [731, 582] on span "Cancel" at bounding box center [739, 582] width 33 height 15
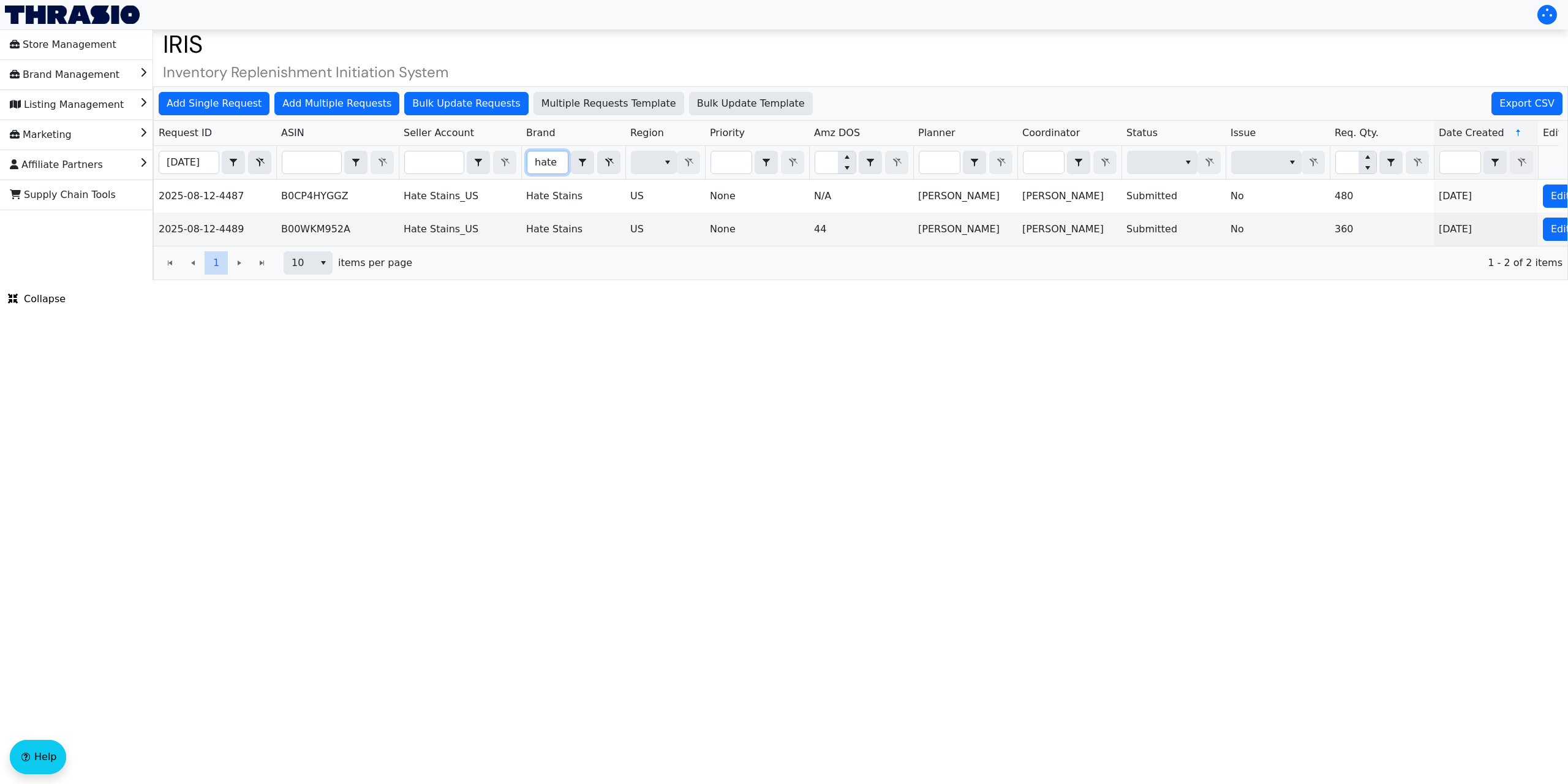
drag, startPoint x: 559, startPoint y: 160, endPoint x: 513, endPoint y: 166, distance: 46.4
click at [513, 166] on tr "[DATE] Contains hate Contains" at bounding box center [907, 163] width 1507 height 34
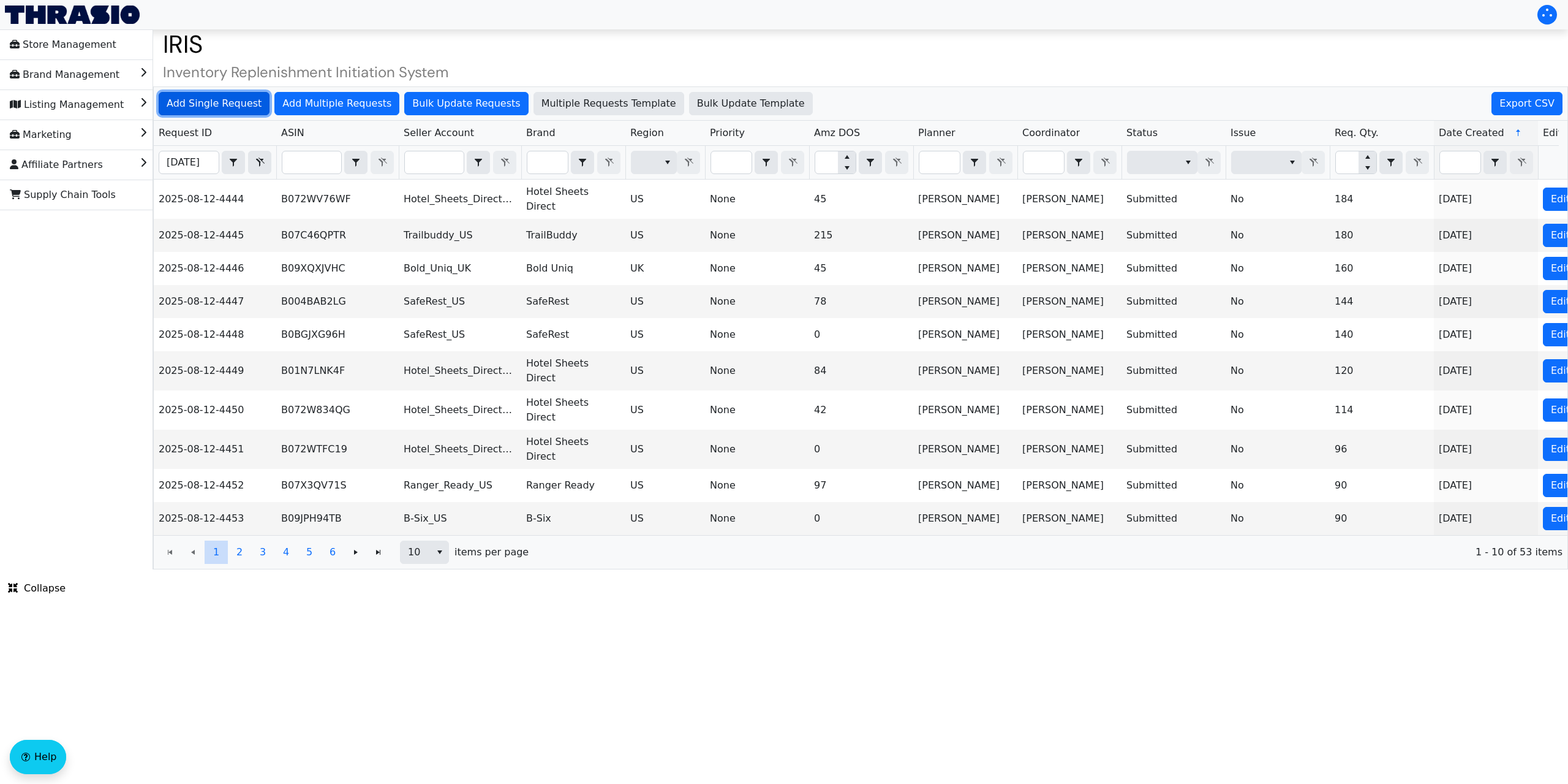
click at [247, 108] on span "Add Single Request" at bounding box center [214, 103] width 95 height 15
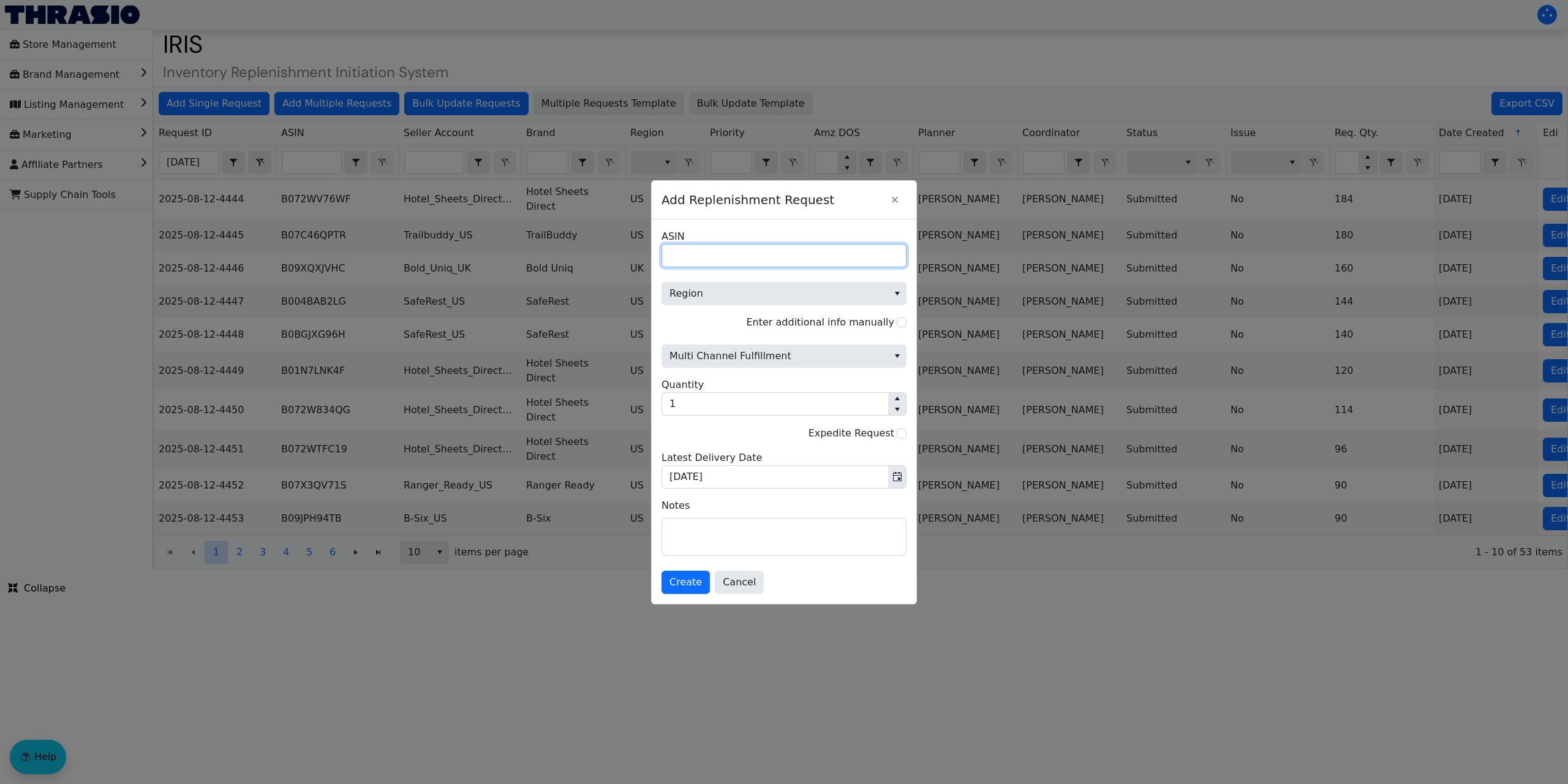
click at [702, 258] on input "ASIN" at bounding box center [784, 255] width 245 height 23
paste input "B0DPNKYPJ7"
type input "B0DPNKYPJ7"
click at [739, 296] on span "Region" at bounding box center [774, 293] width 211 height 15
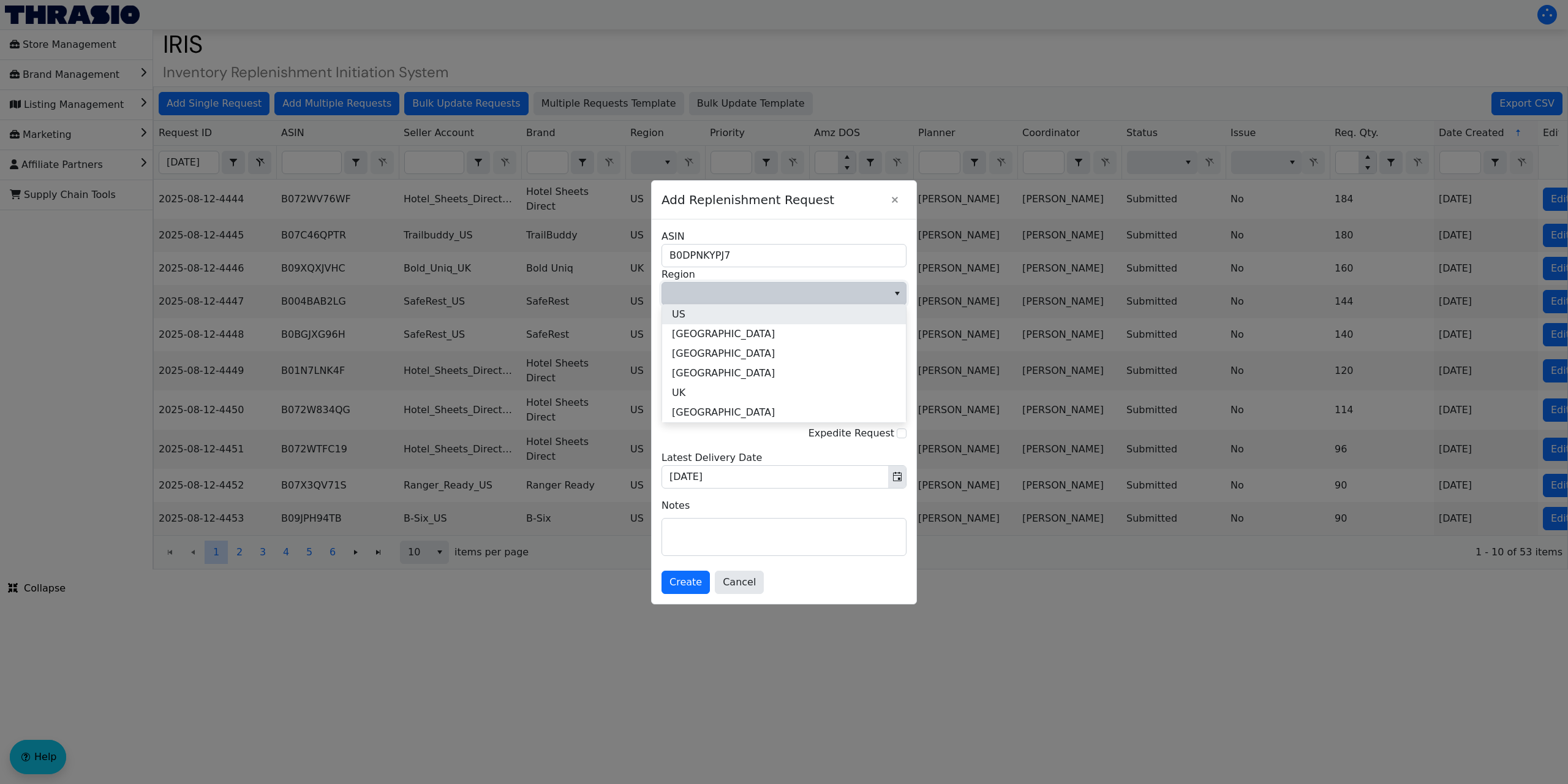
click at [720, 313] on li "US" at bounding box center [784, 313] width 244 height 19
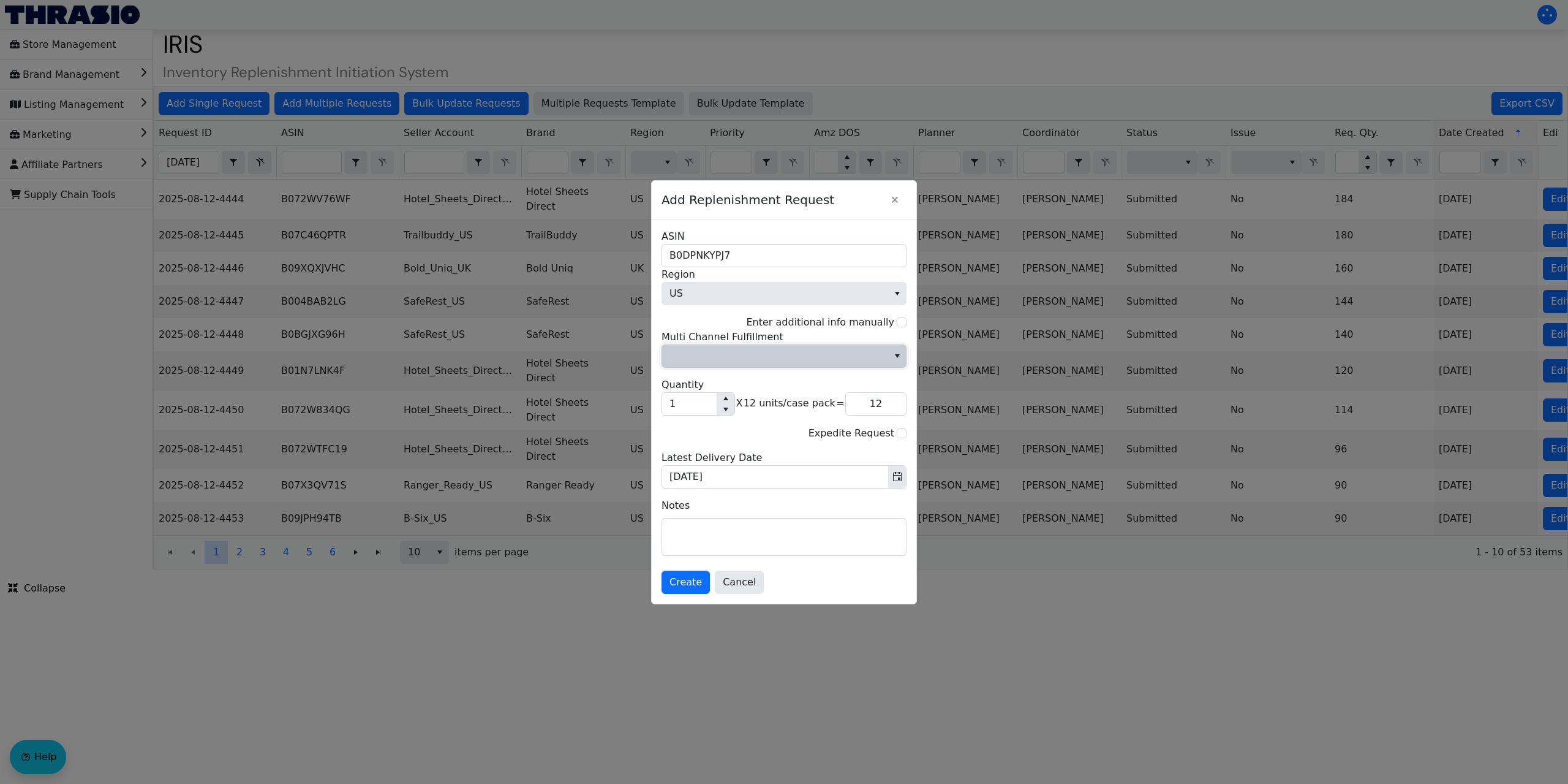
click at [721, 359] on span "Multi Channel Fulfillment" at bounding box center [774, 355] width 211 height 15
click at [688, 402] on li "No" at bounding box center [784, 397] width 244 height 19
drag, startPoint x: 684, startPoint y: 406, endPoint x: 656, endPoint y: 409, distance: 28.2
click at [656, 409] on div "B0DPNKYPJ7 ASIN US Region Enter additional info manually No Multi Channel Fulfi…" at bounding box center [784, 411] width 265 height 384
type input "7"
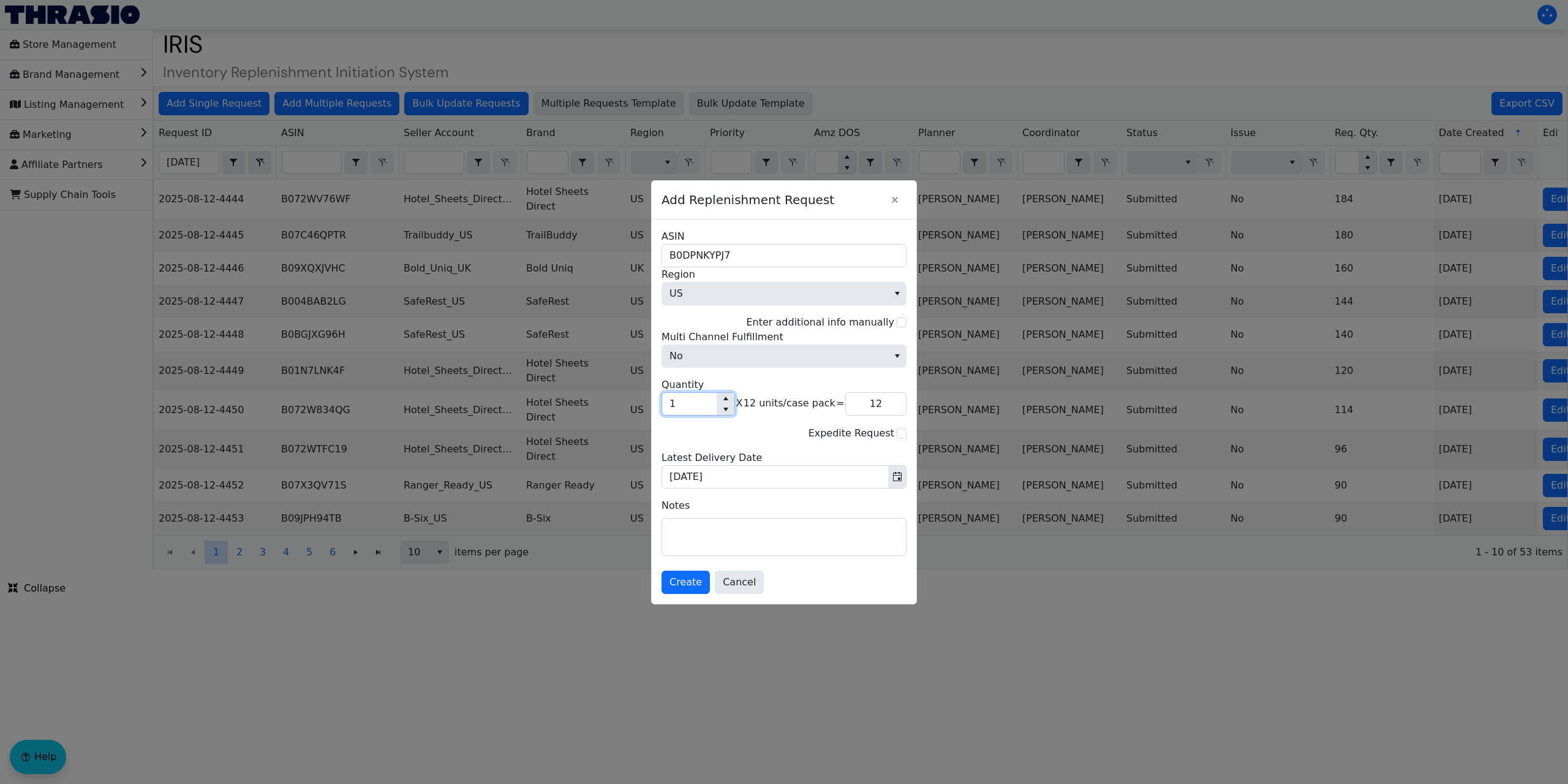
type input "84"
type input "73"
type input "876"
type input "7,385"
type input "88,620"
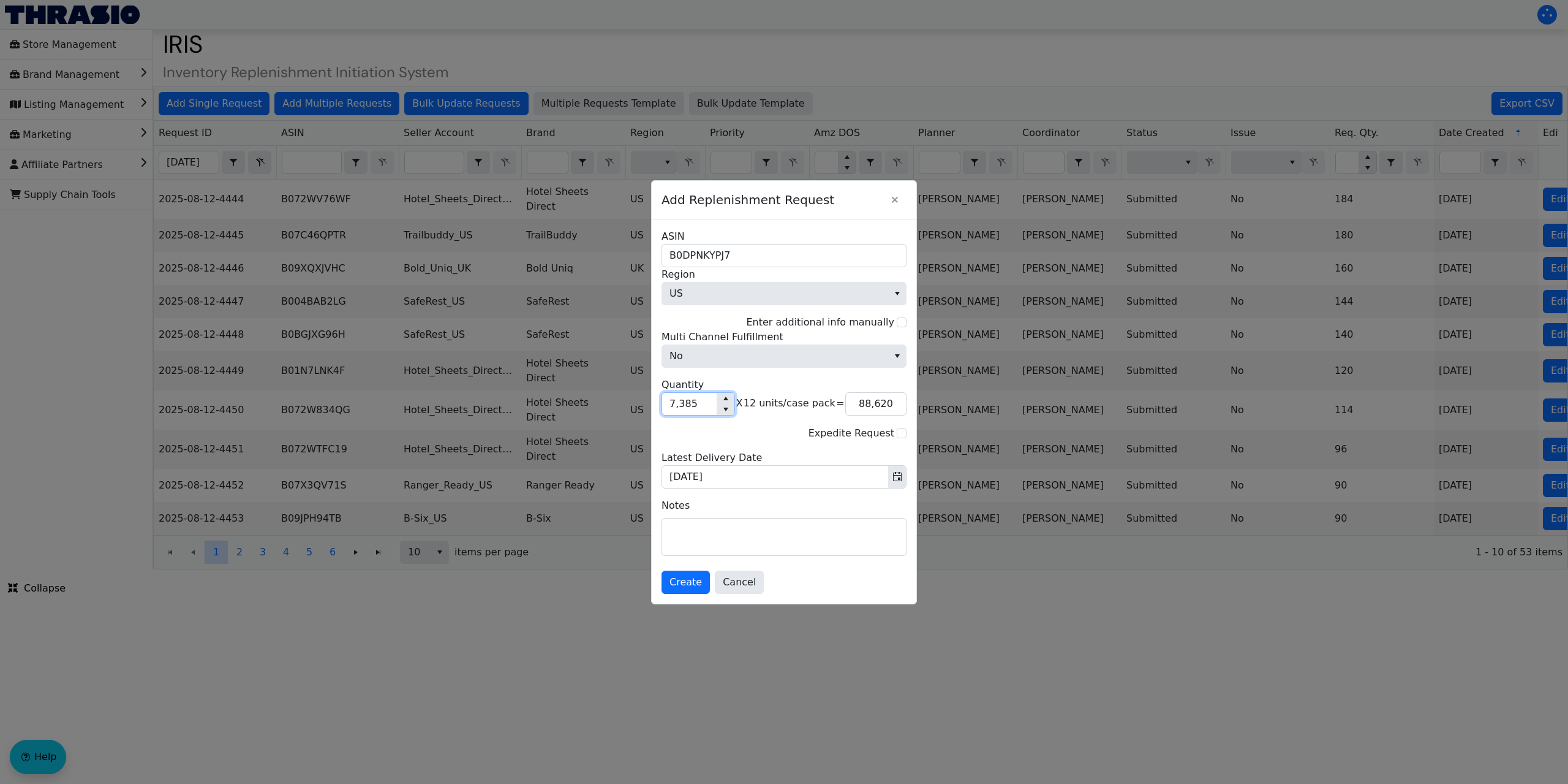
type input "738"
type input "8,856"
type input "73"
type input "876"
type input "735"
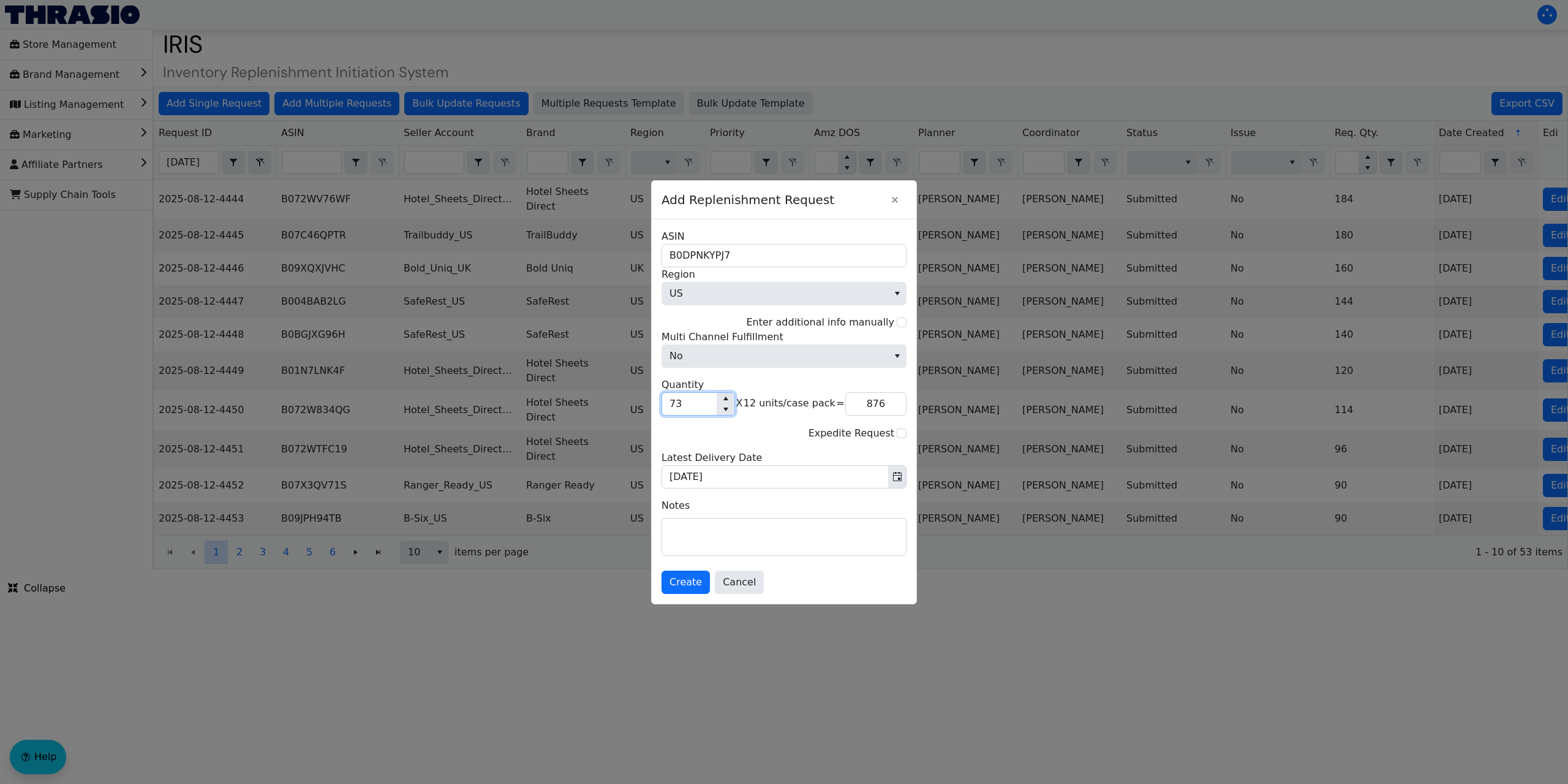
type input "8,820"
type input "735"
click at [689, 518] on div "Notes" at bounding box center [784, 529] width 245 height 63
click at [684, 526] on textarea at bounding box center [784, 537] width 244 height 37
paste textarea "Wepackit finishing production of 8k this week - need at least 3,480 EXPEDITED a…"
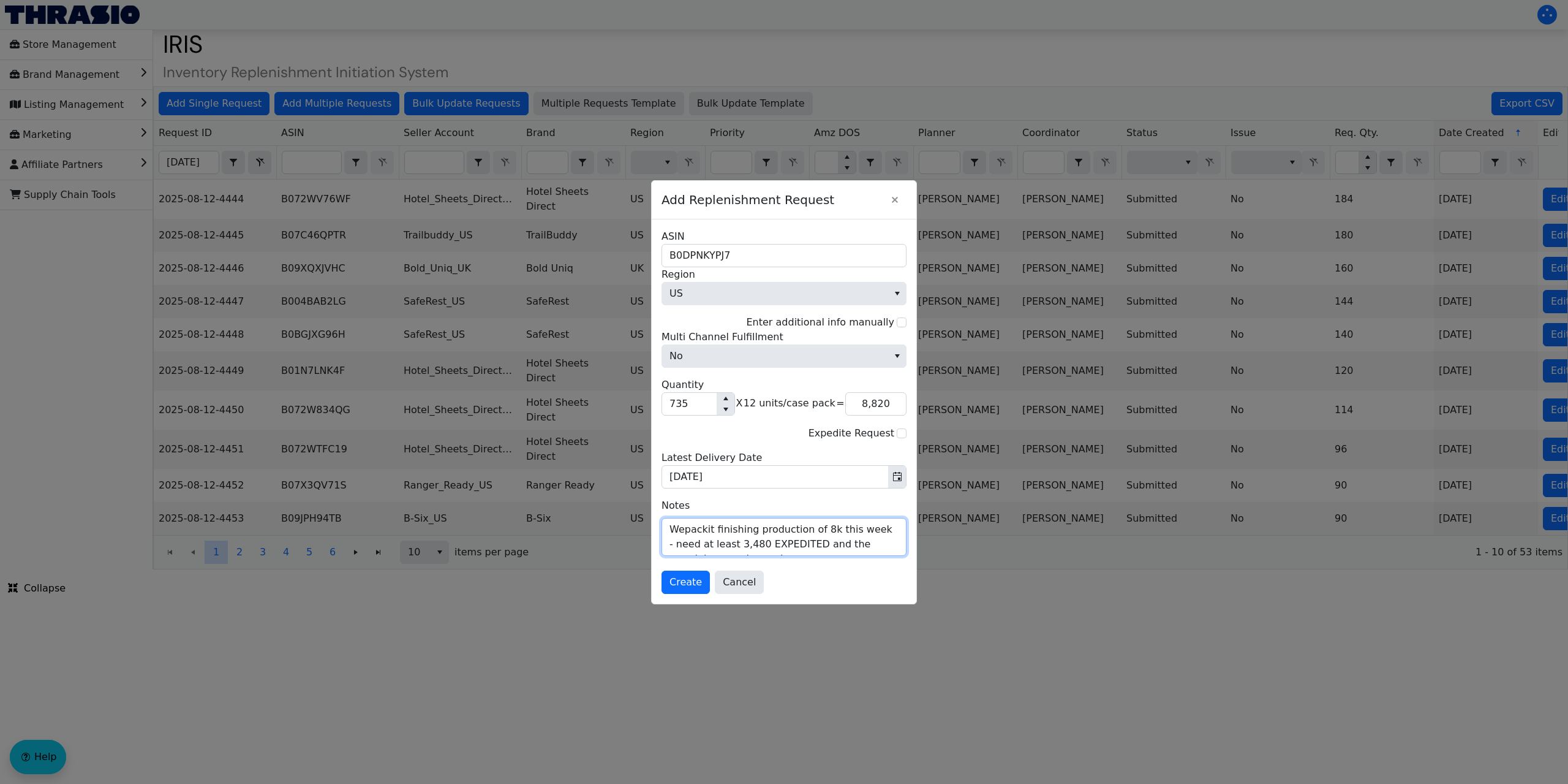
scroll to position [25, 0]
type textarea "Wepackit finishing production of 8k this week - need at least 3,480 EXPEDITED a…"
click at [692, 580] on span "Create" at bounding box center [685, 582] width 32 height 15
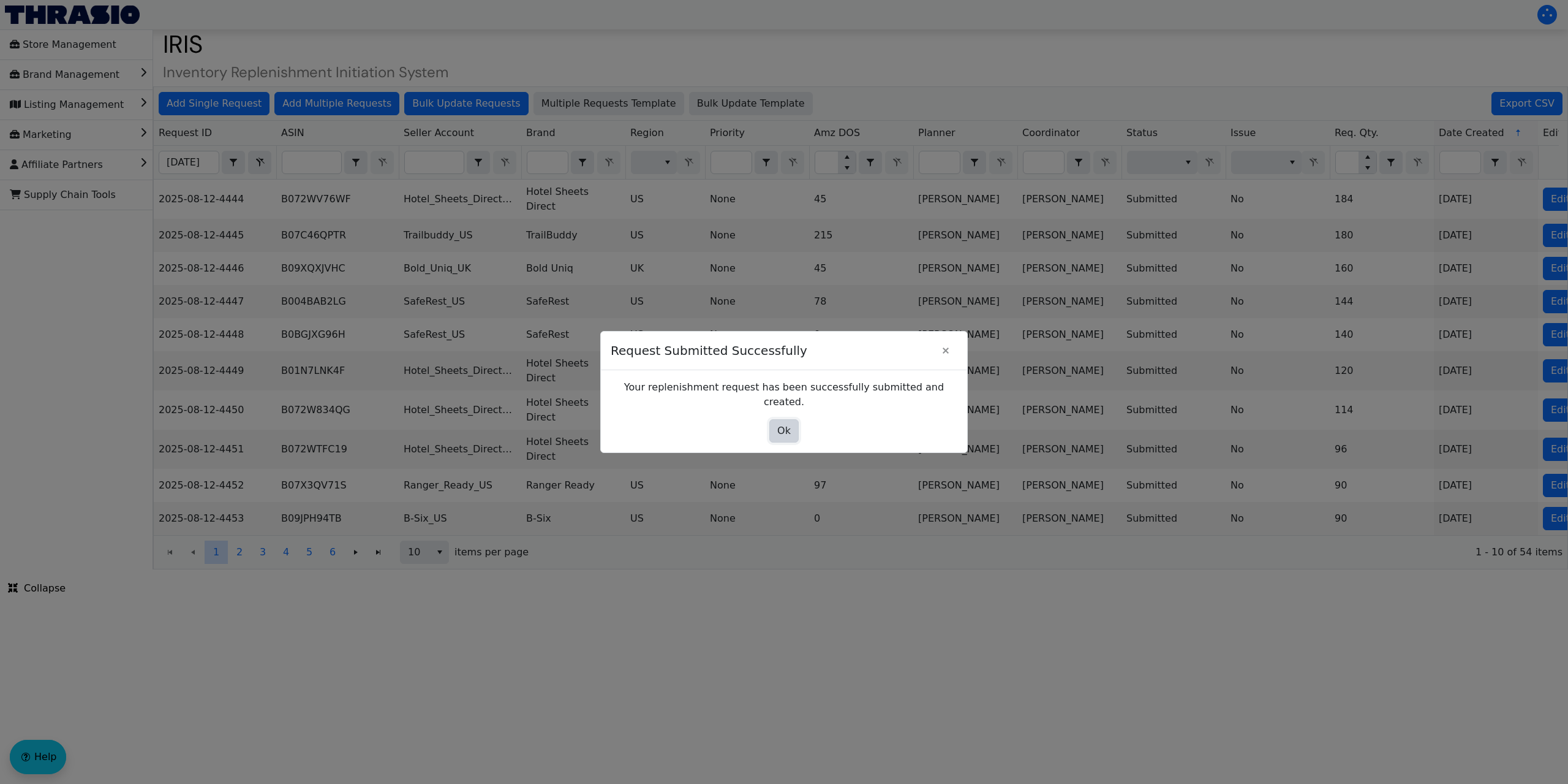
click at [780, 419] on button "Ok" at bounding box center [784, 431] width 29 height 23
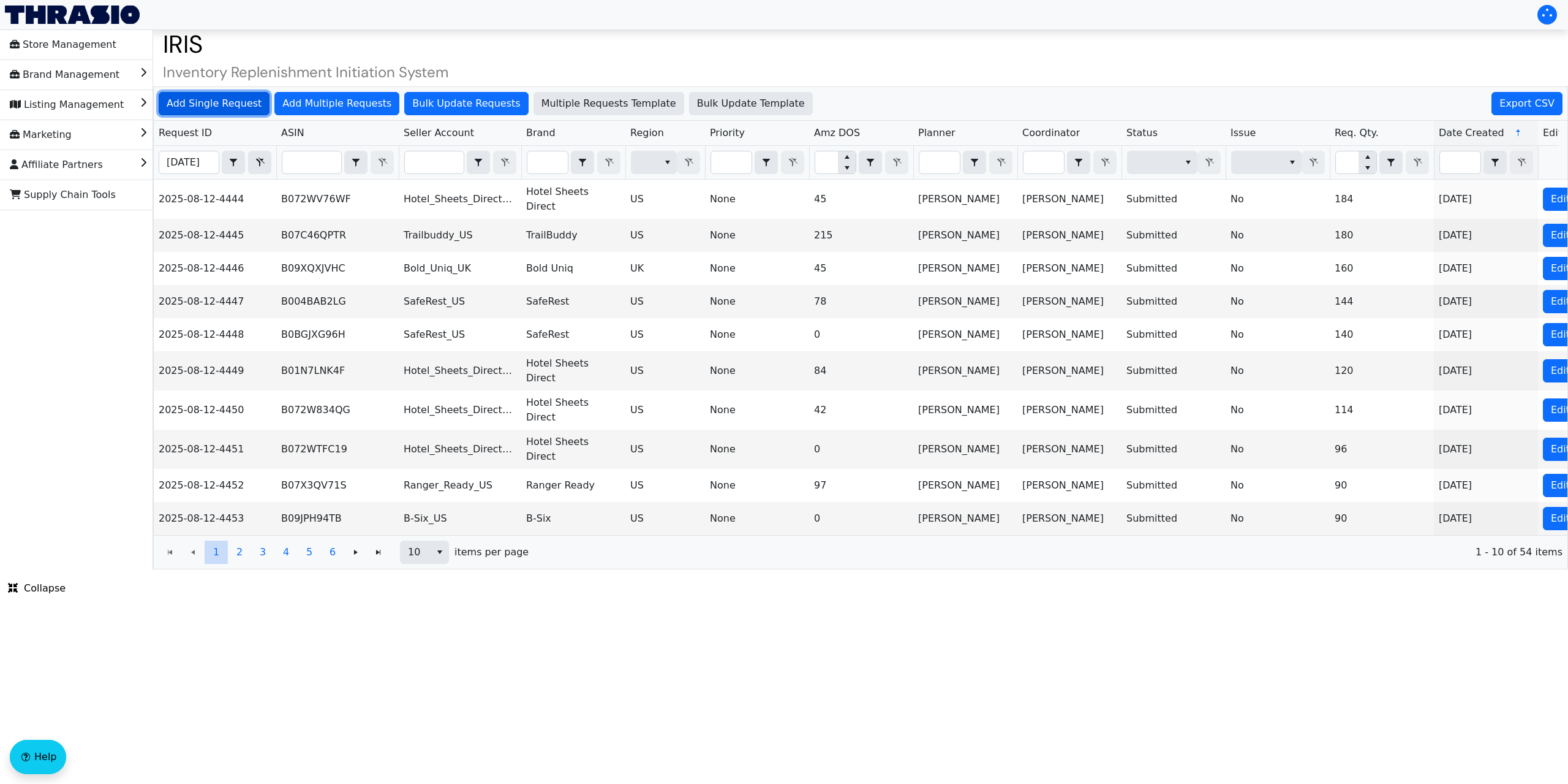
click at [224, 101] on span "Add Single Request" at bounding box center [214, 103] width 95 height 15
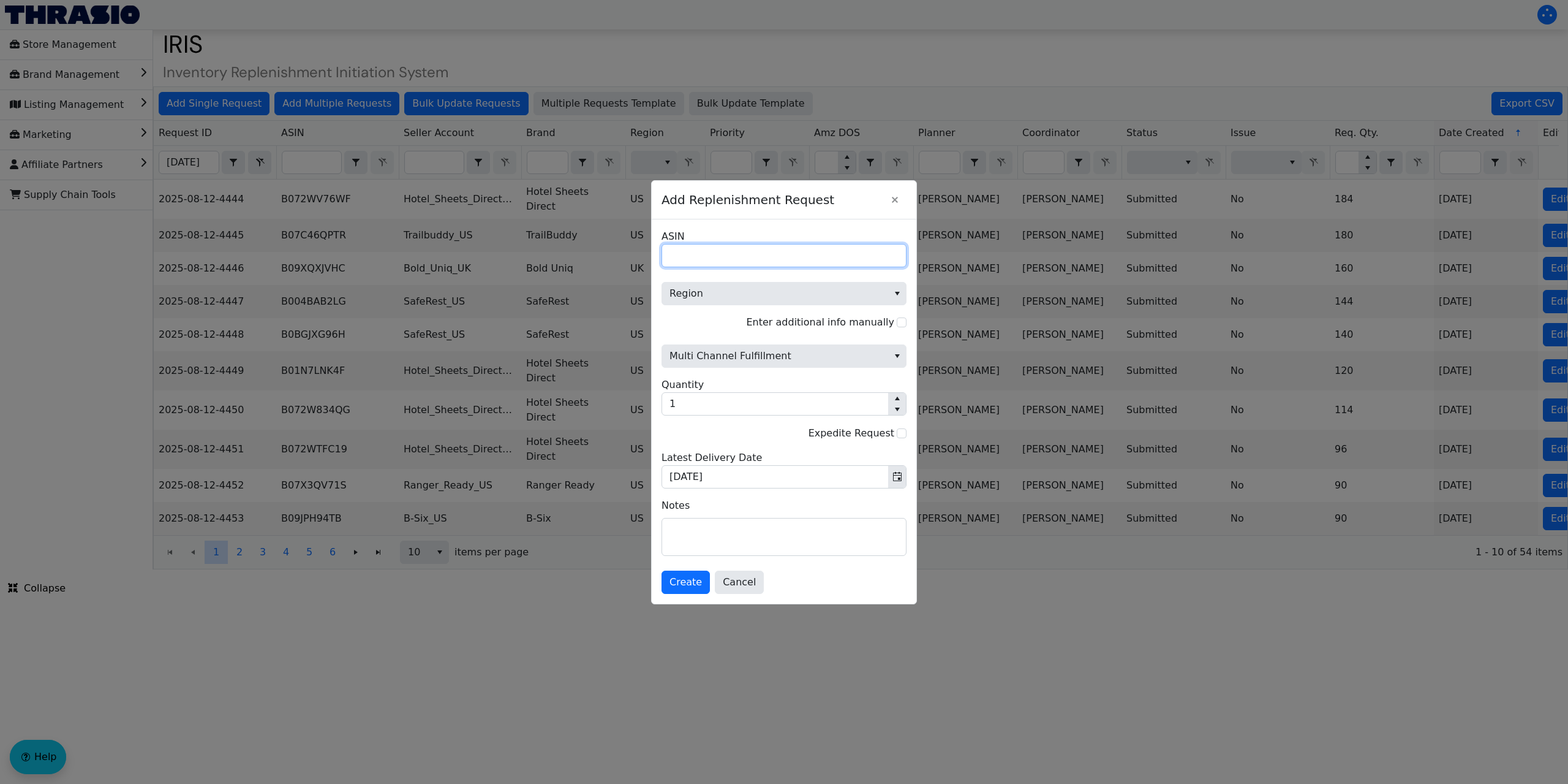
click at [681, 258] on input "ASIN" at bounding box center [784, 255] width 245 height 23
paste input "B01LXAAIC2"
type input "B01LXAAIC2"
click at [708, 286] on span "Region" at bounding box center [774, 293] width 211 height 15
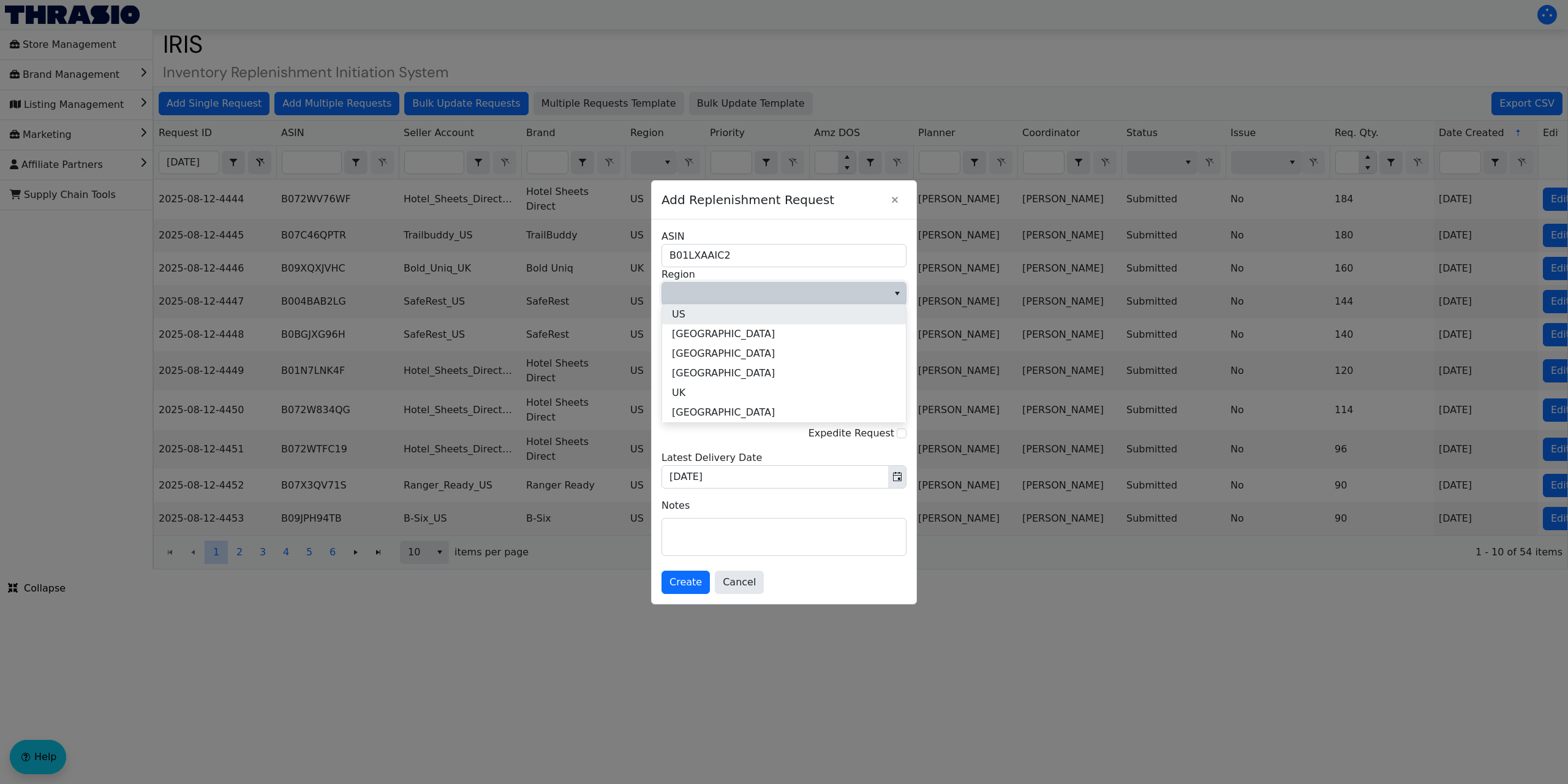
click at [692, 310] on li "US" at bounding box center [784, 313] width 244 height 19
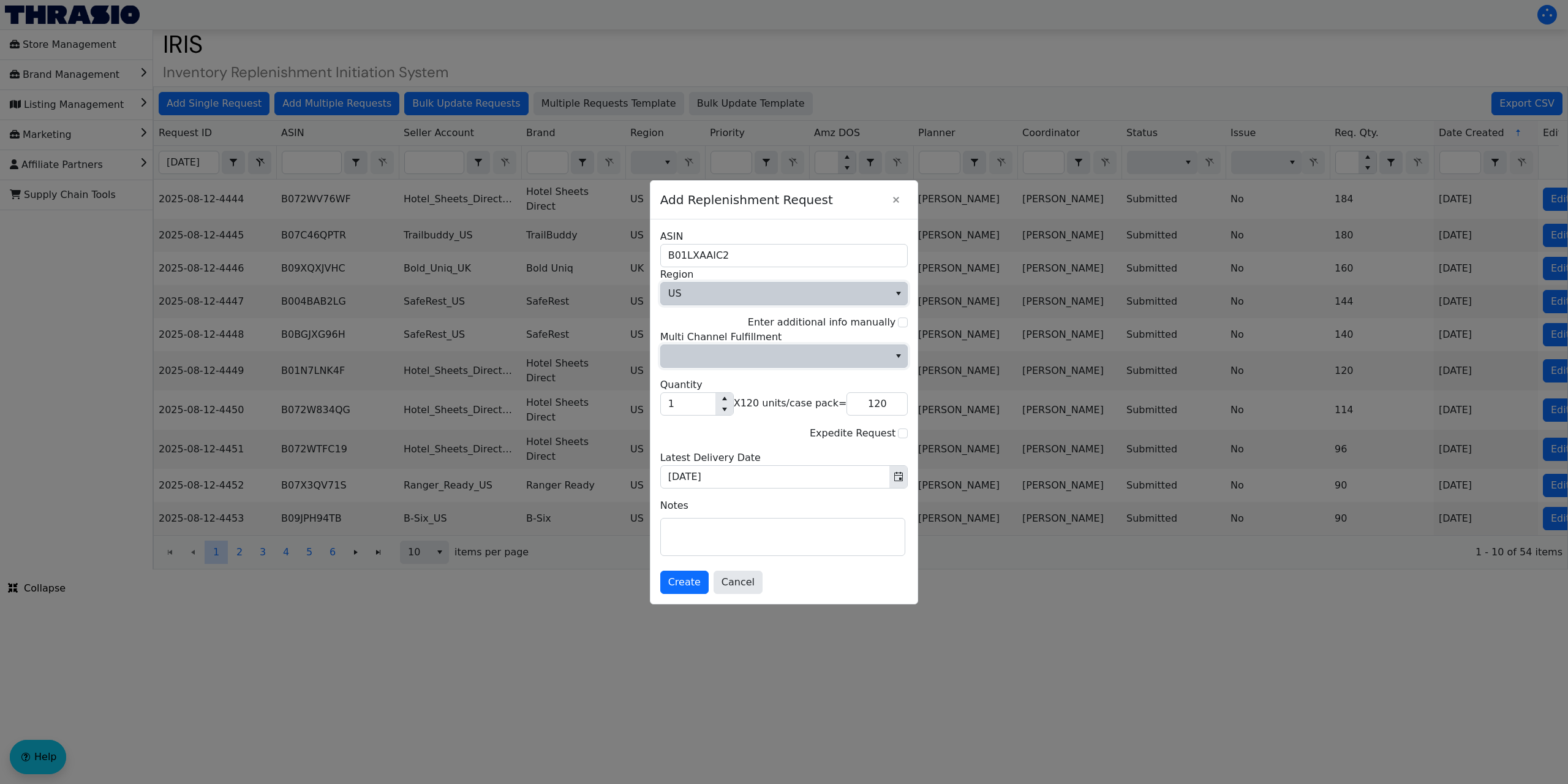
click at [724, 358] on span "Multi Channel Fulfillment" at bounding box center [775, 355] width 214 height 15
click at [692, 397] on li "No" at bounding box center [784, 397] width 244 height 19
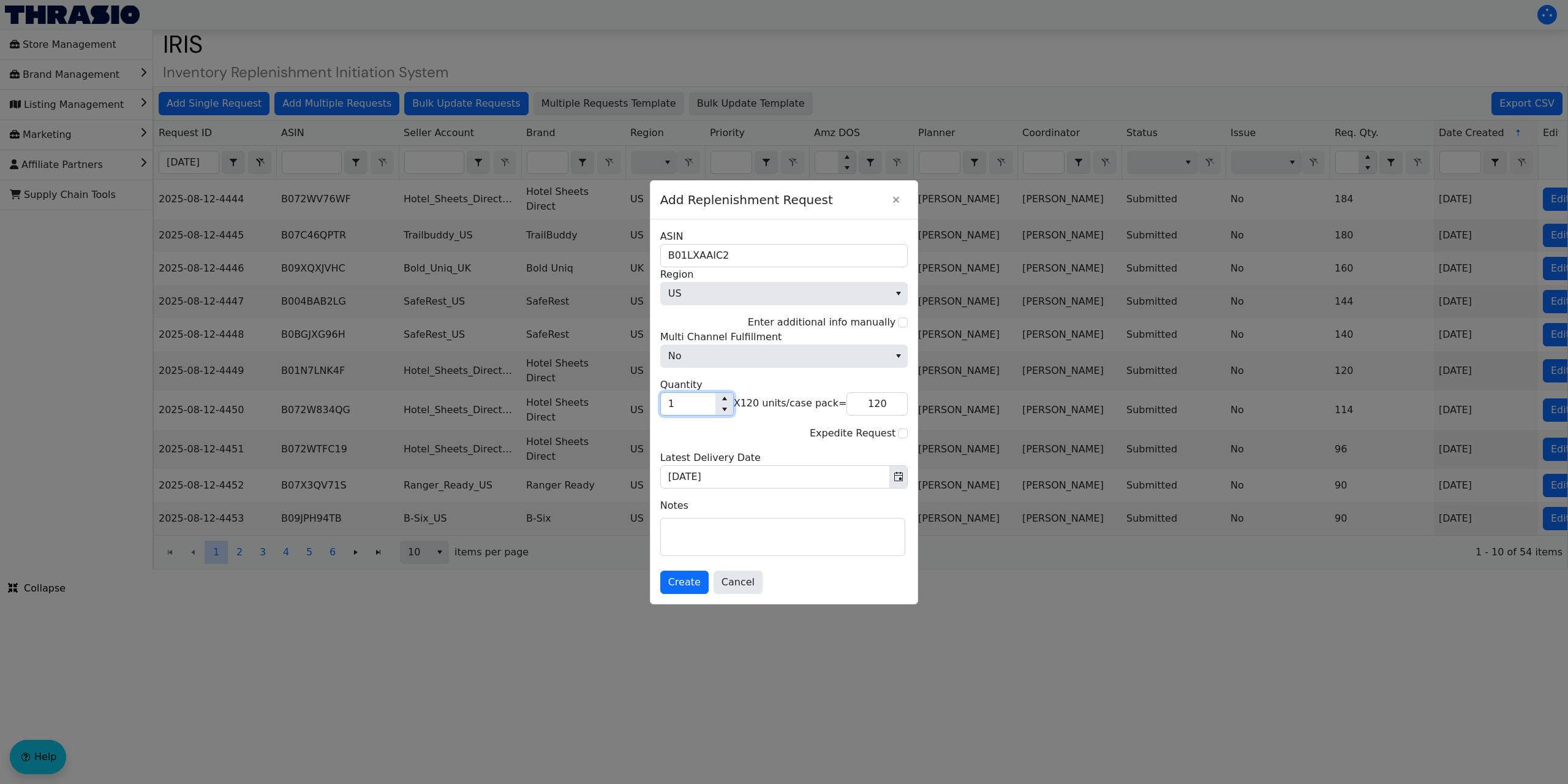
drag, startPoint x: 684, startPoint y: 402, endPoint x: 666, endPoint y: 407, distance: 18.7
click at [666, 407] on input "1" at bounding box center [688, 403] width 54 height 22
type input "2"
type input "240"
type input "25"
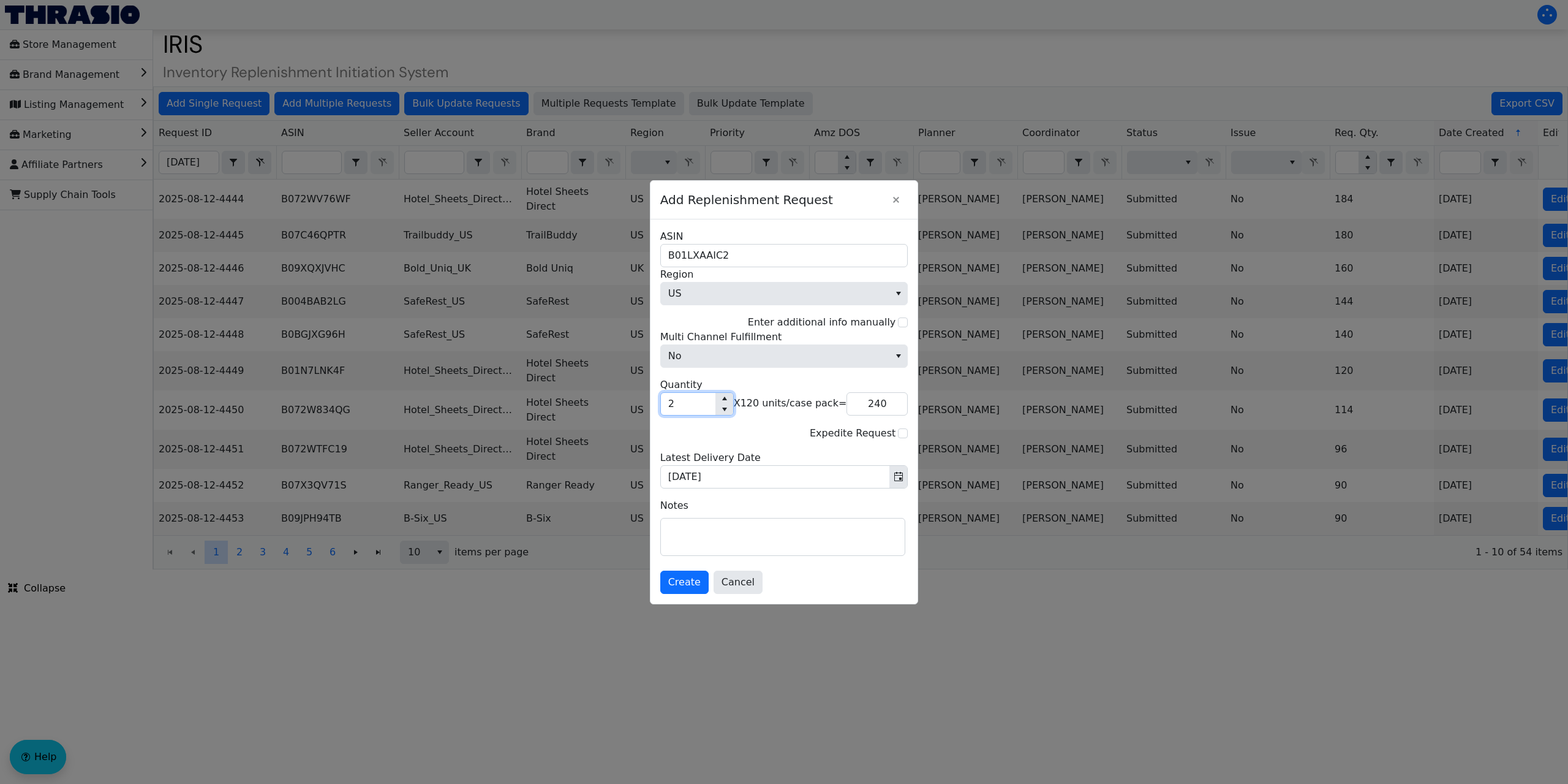
type input "3,000"
type input "25"
click at [704, 534] on textarea at bounding box center [782, 537] width 244 height 37
paste textarea "Wepackit to complete by 7/18 need to get these on replen <20 DOSA in FBA"
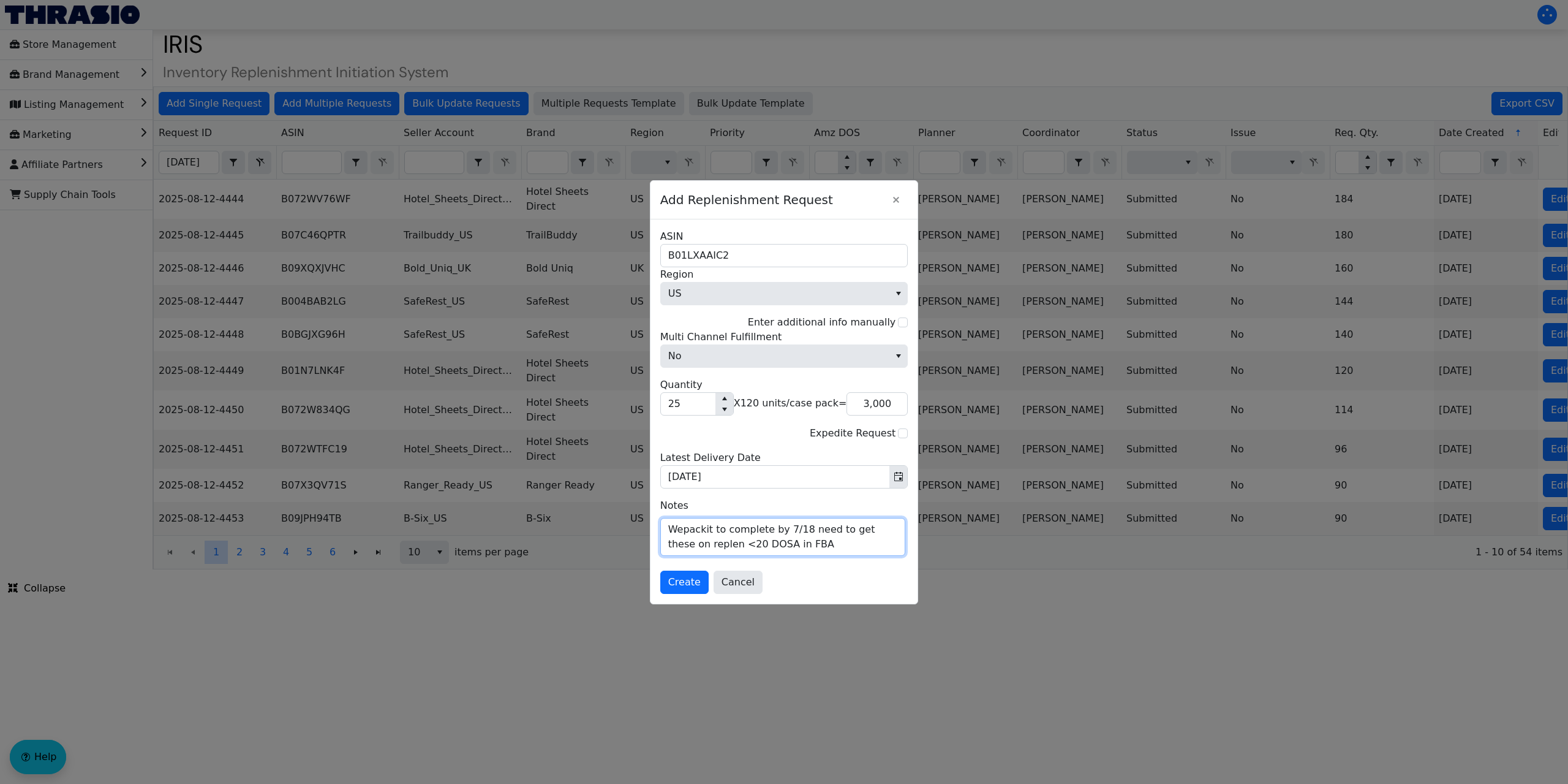
type textarea "Wepackit to complete by 7/18 need to get these on replen <20 DOSA in FBA"
click at [692, 584] on span "Create" at bounding box center [685, 582] width 32 height 15
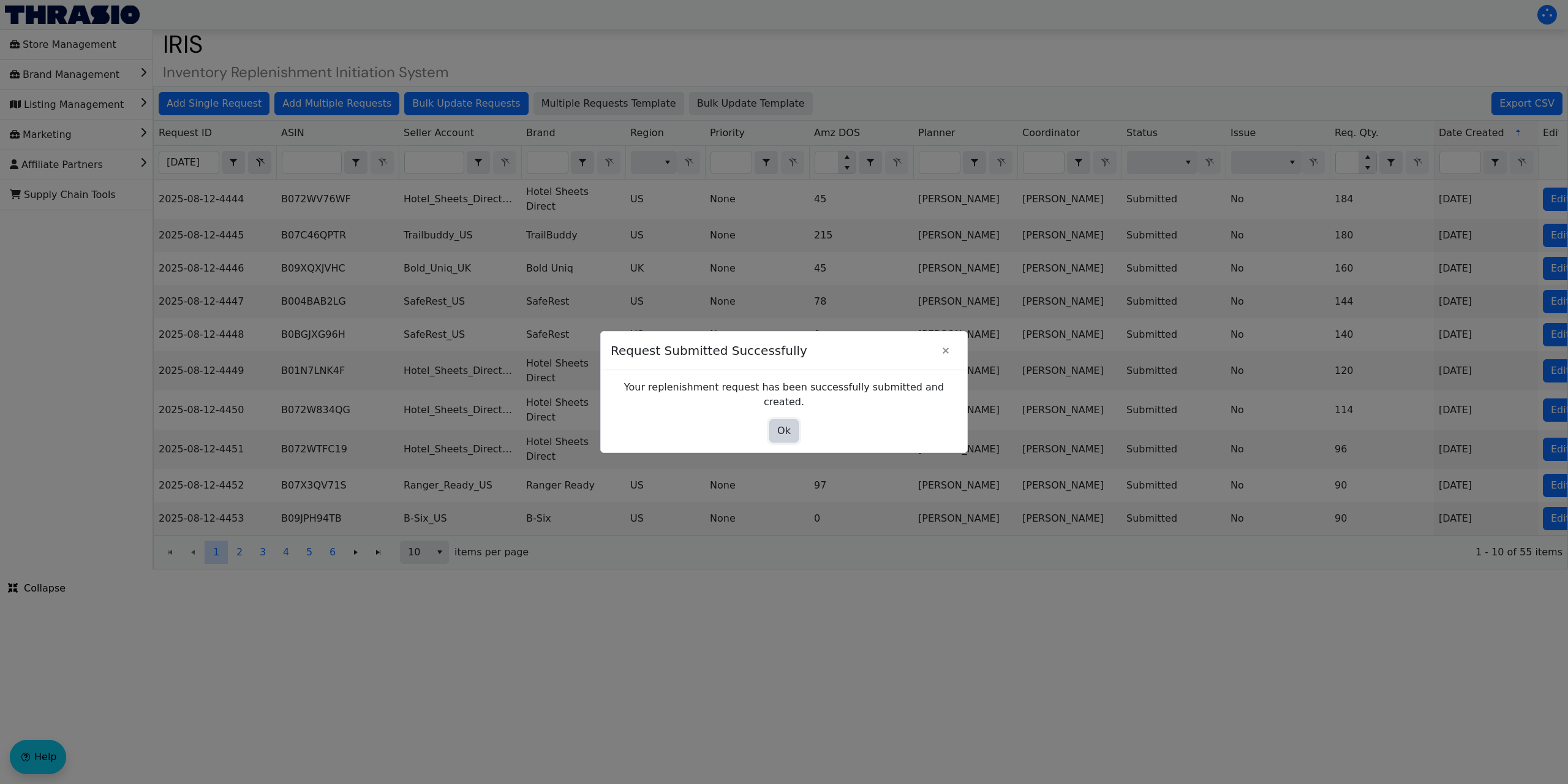
click at [785, 419] on button "Ok" at bounding box center [784, 431] width 29 height 23
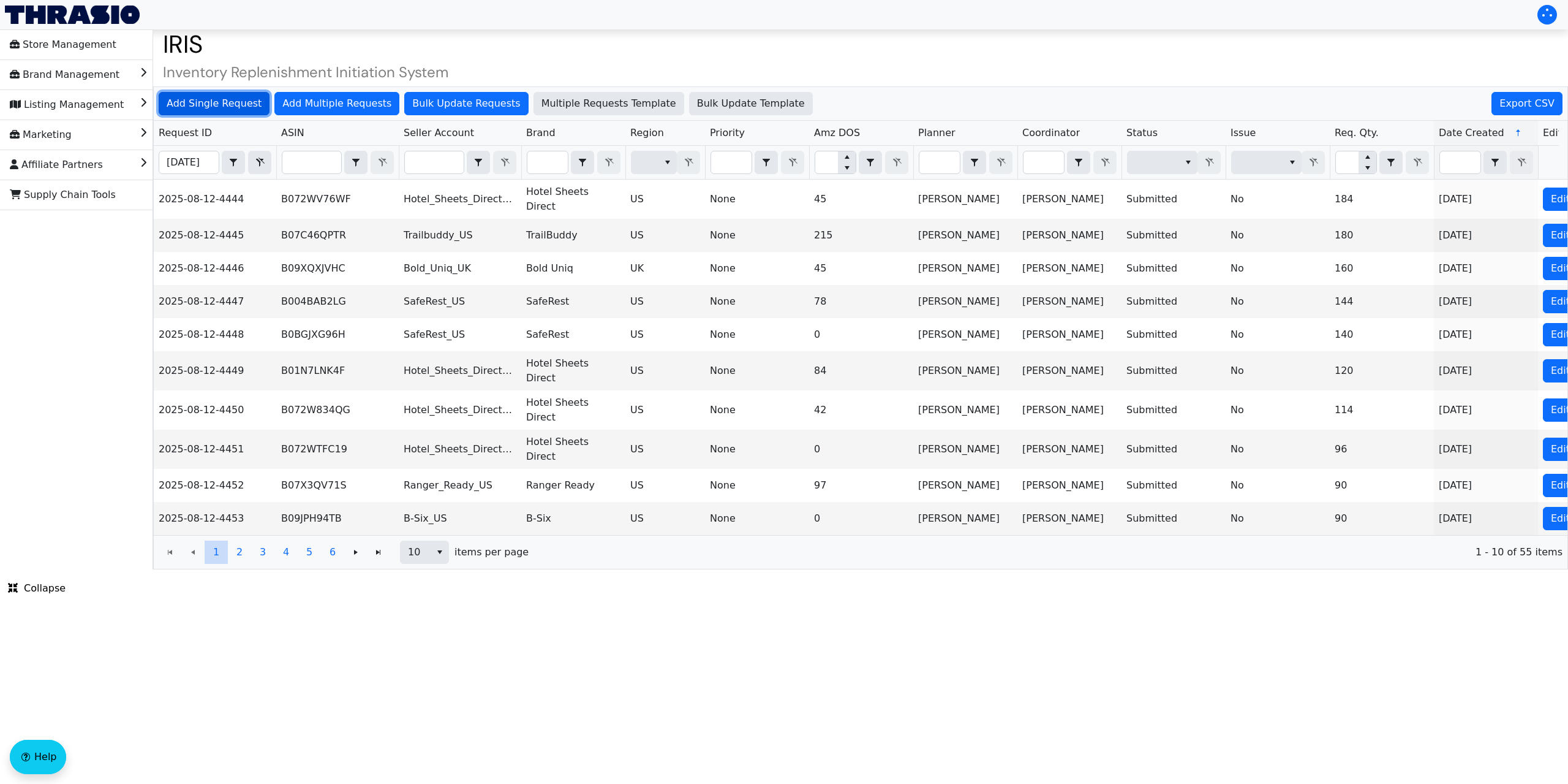
click at [179, 108] on span "Add Single Request" at bounding box center [214, 103] width 95 height 15
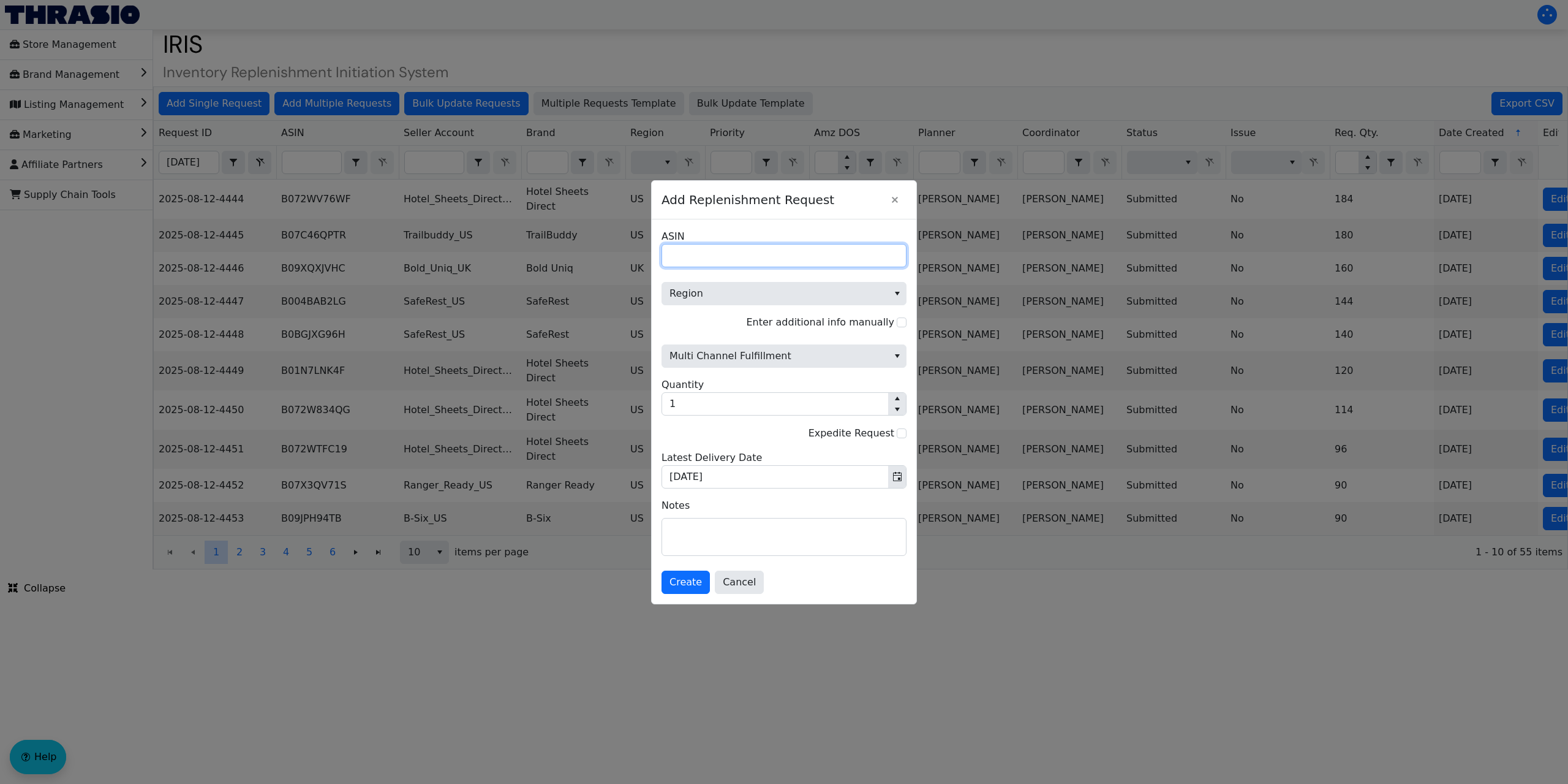
click at [728, 253] on input "ASIN" at bounding box center [784, 255] width 245 height 23
paste input "B07P8B4JDG"
click at [757, 294] on span "Region" at bounding box center [774, 293] width 211 height 15
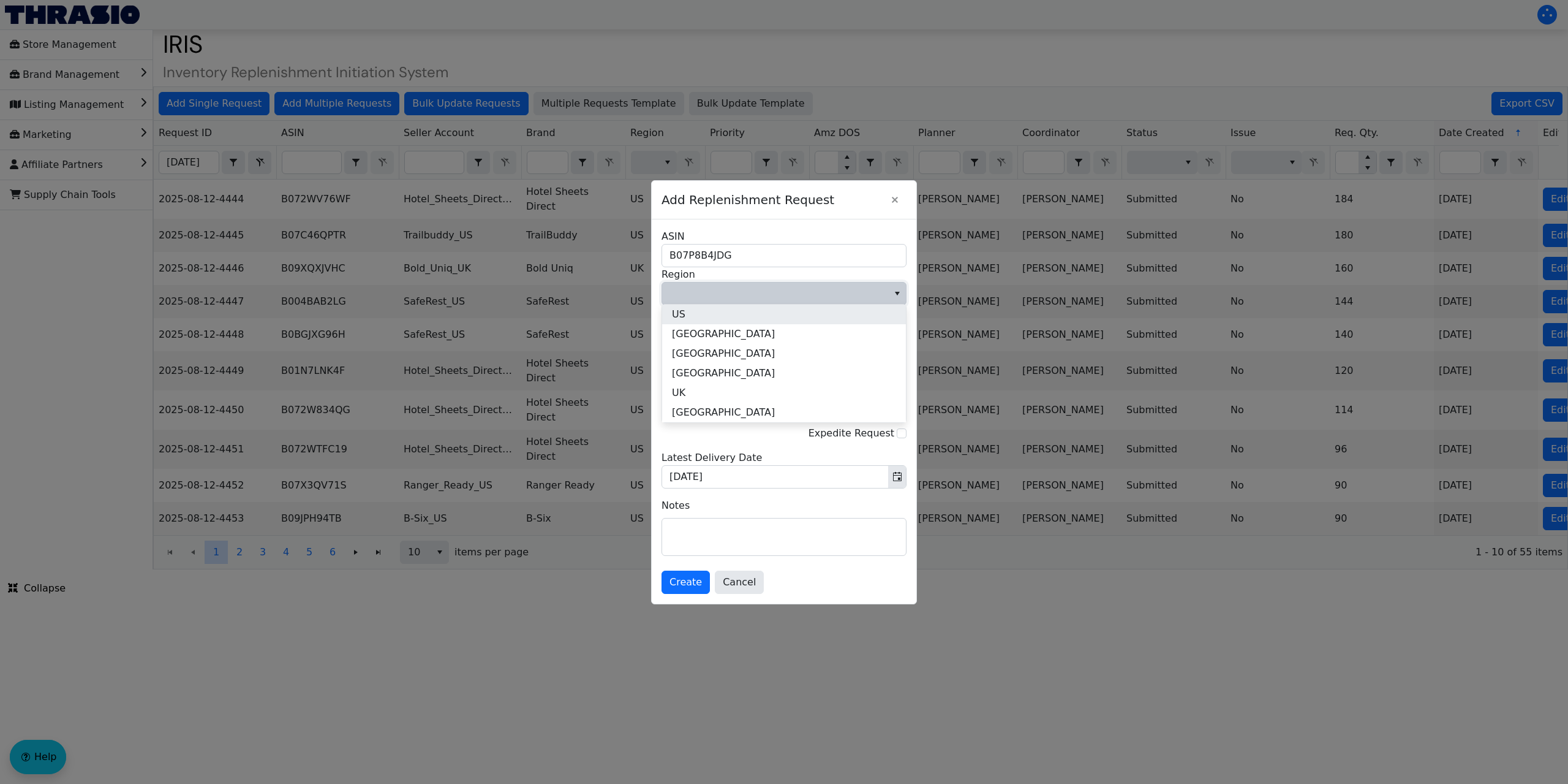
click at [719, 310] on li "US" at bounding box center [784, 313] width 244 height 19
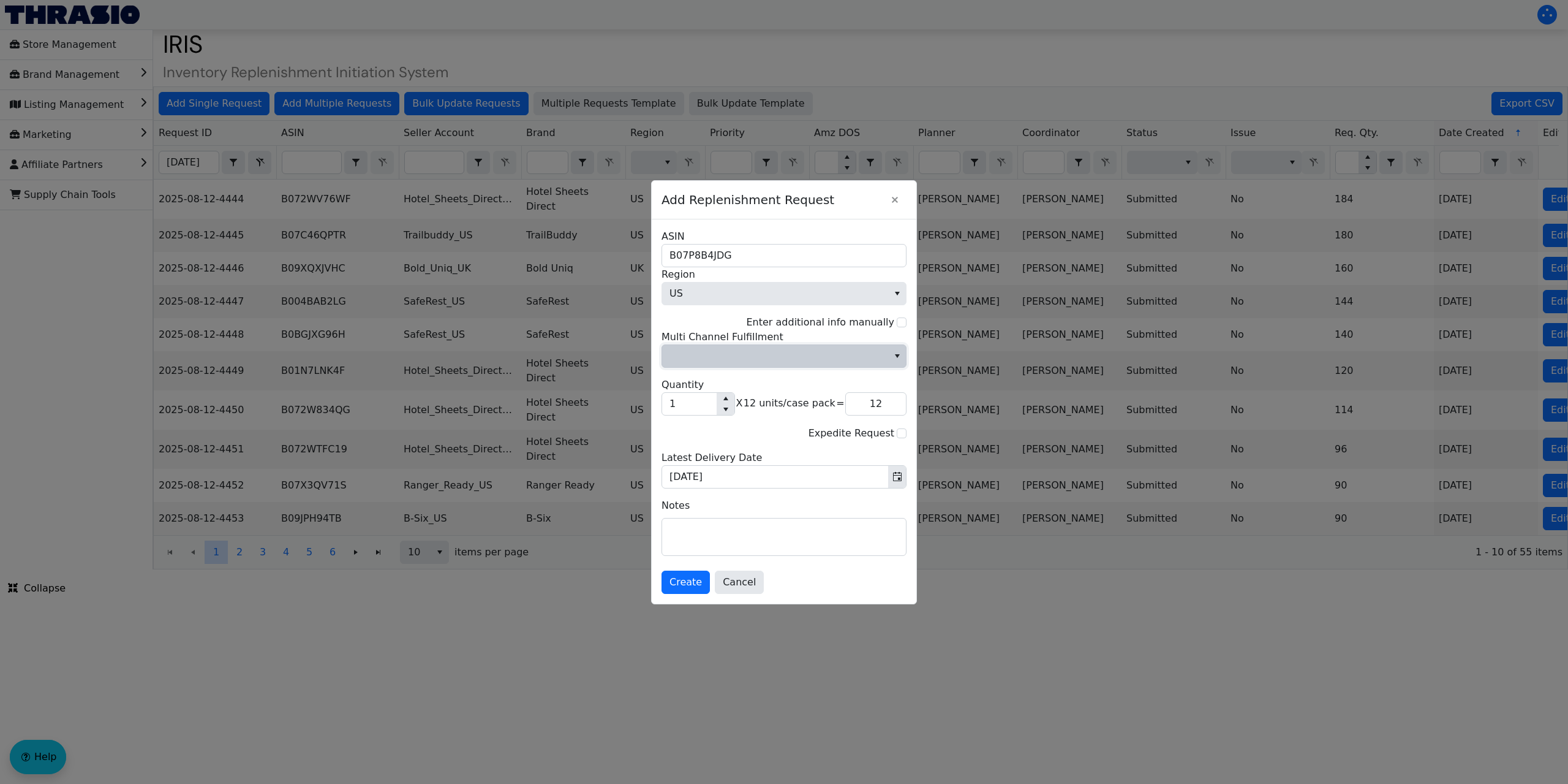
click at [711, 358] on span "Multi Channel Fulfillment" at bounding box center [774, 355] width 211 height 15
click at [694, 399] on li "No" at bounding box center [784, 397] width 244 height 19
click at [690, 407] on input "1" at bounding box center [689, 403] width 54 height 22
click at [706, 532] on textarea at bounding box center [784, 537] width 244 height 37
paste textarea "1,584 must go from STORD, remaining qty from Chempace."
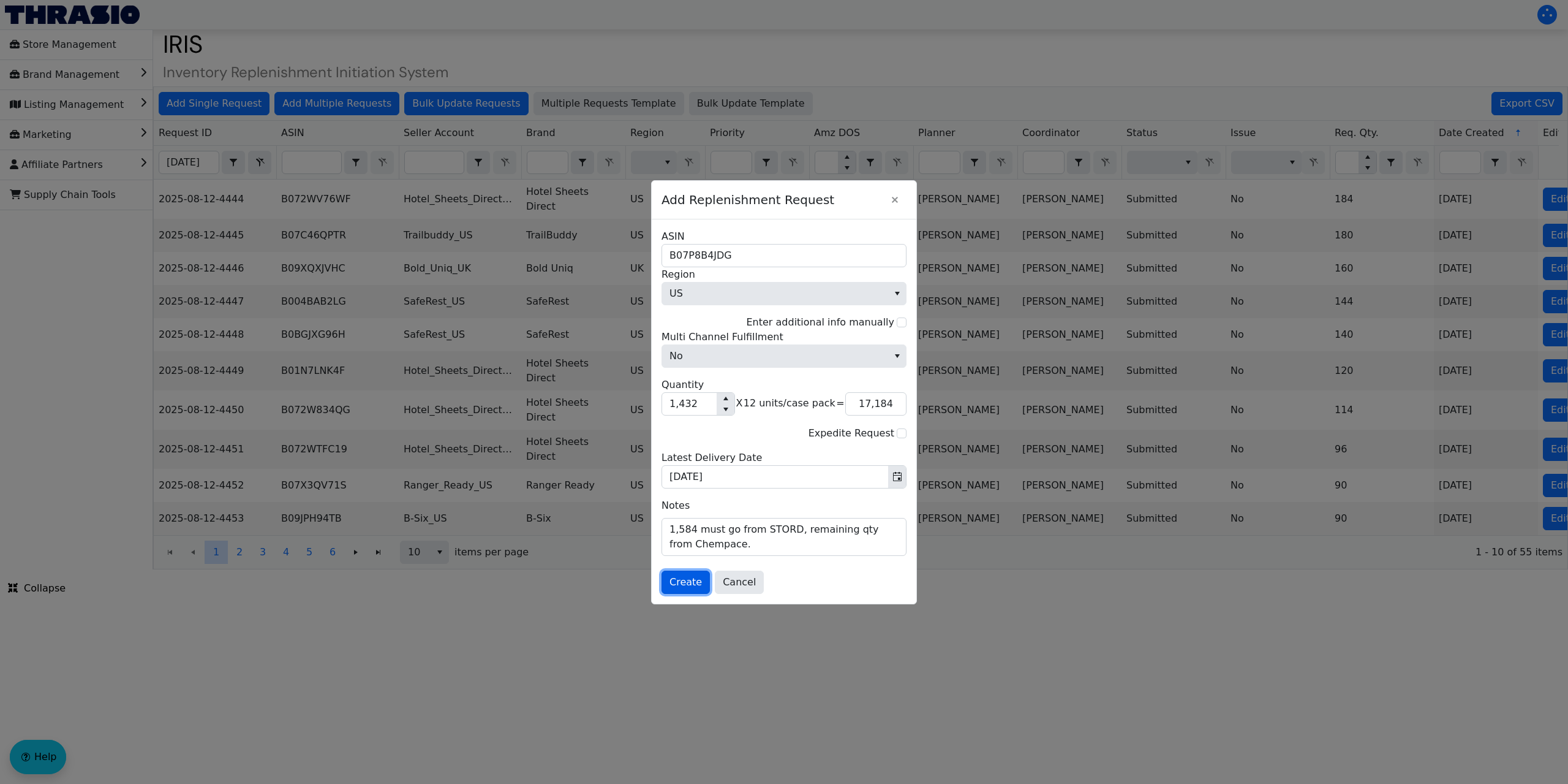
click at [690, 579] on span "Create" at bounding box center [685, 582] width 32 height 15
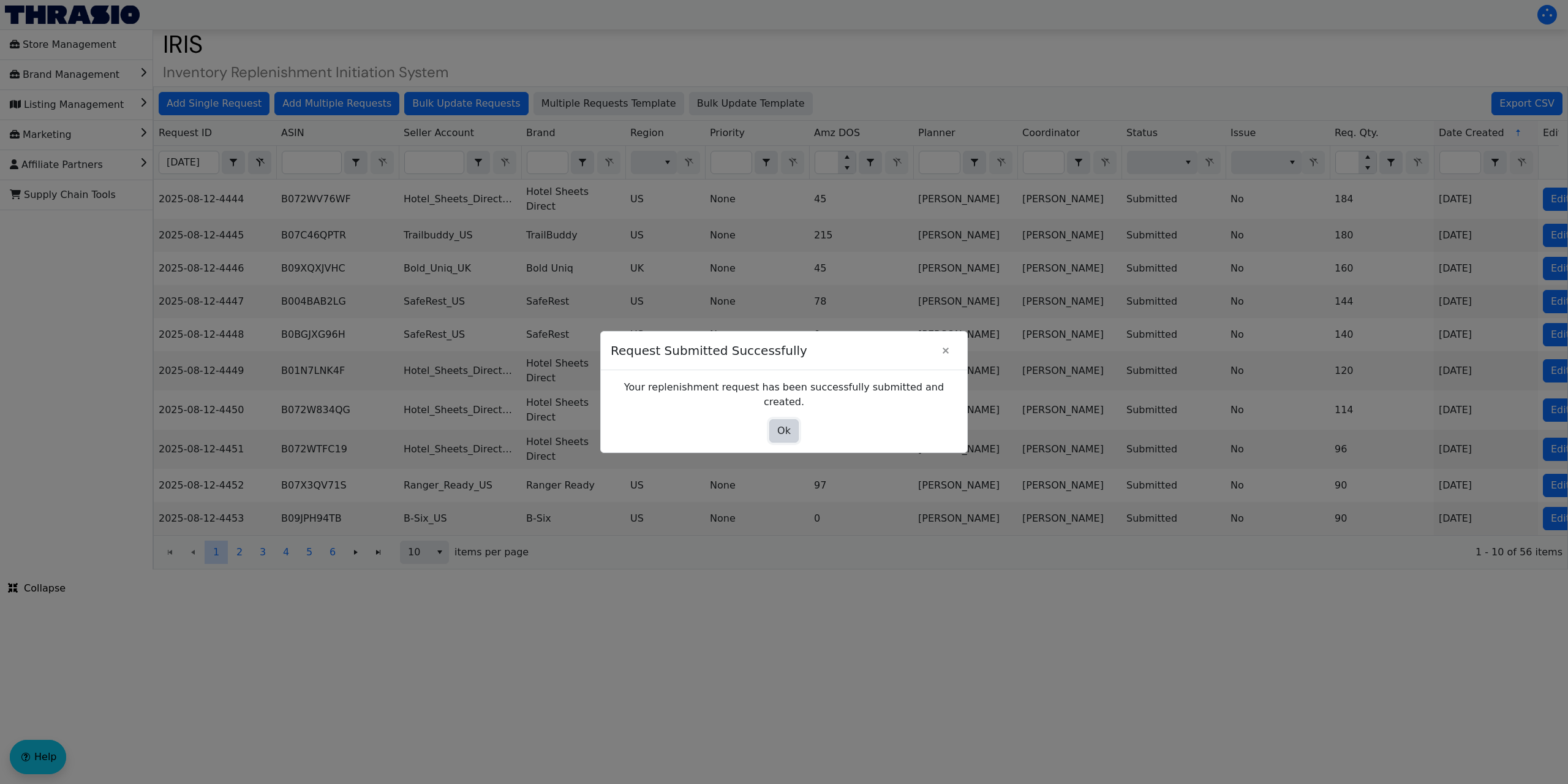
click at [794, 424] on button "Ok" at bounding box center [784, 431] width 29 height 23
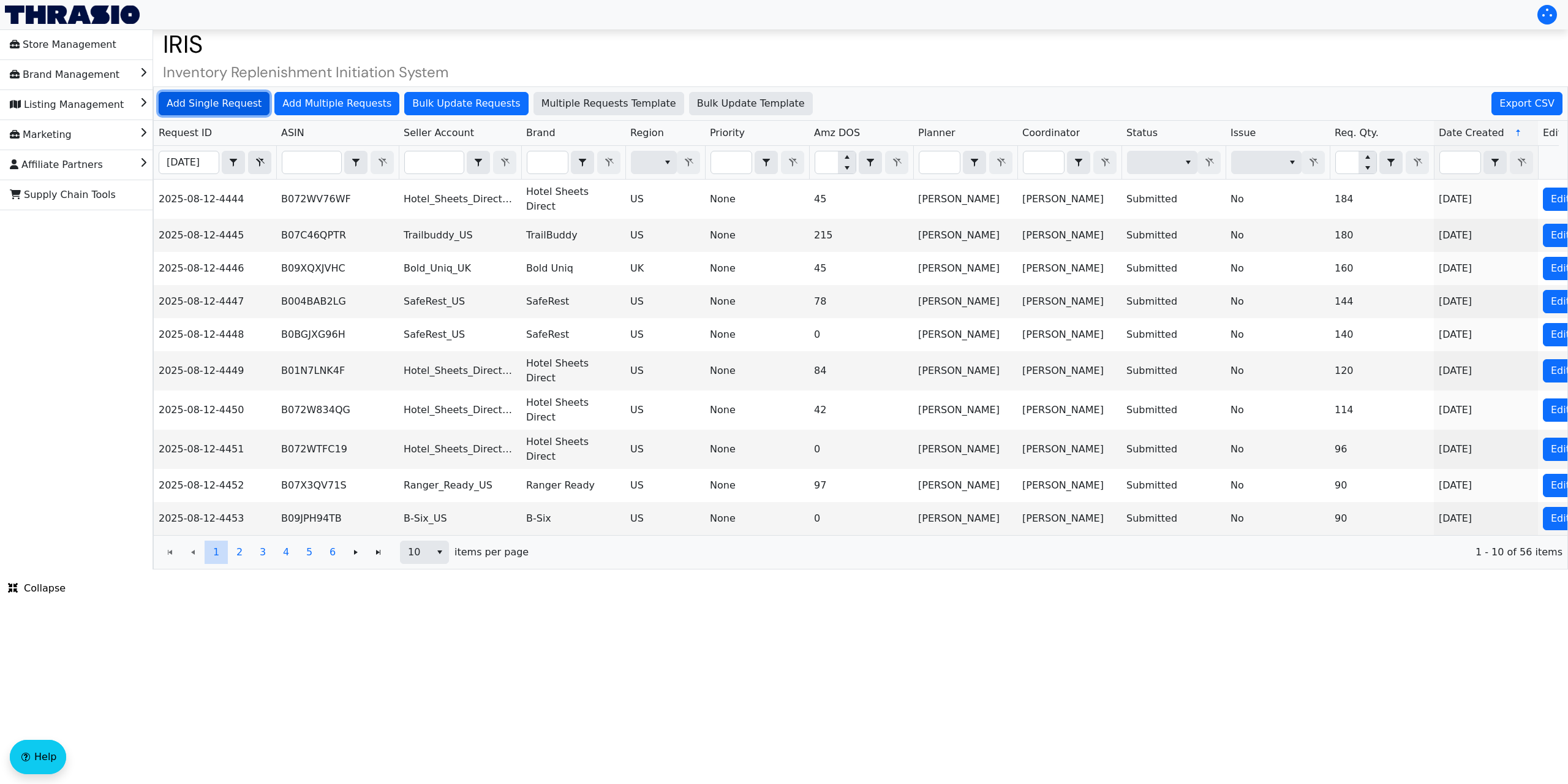
click at [219, 103] on span "Add Single Request" at bounding box center [214, 103] width 95 height 15
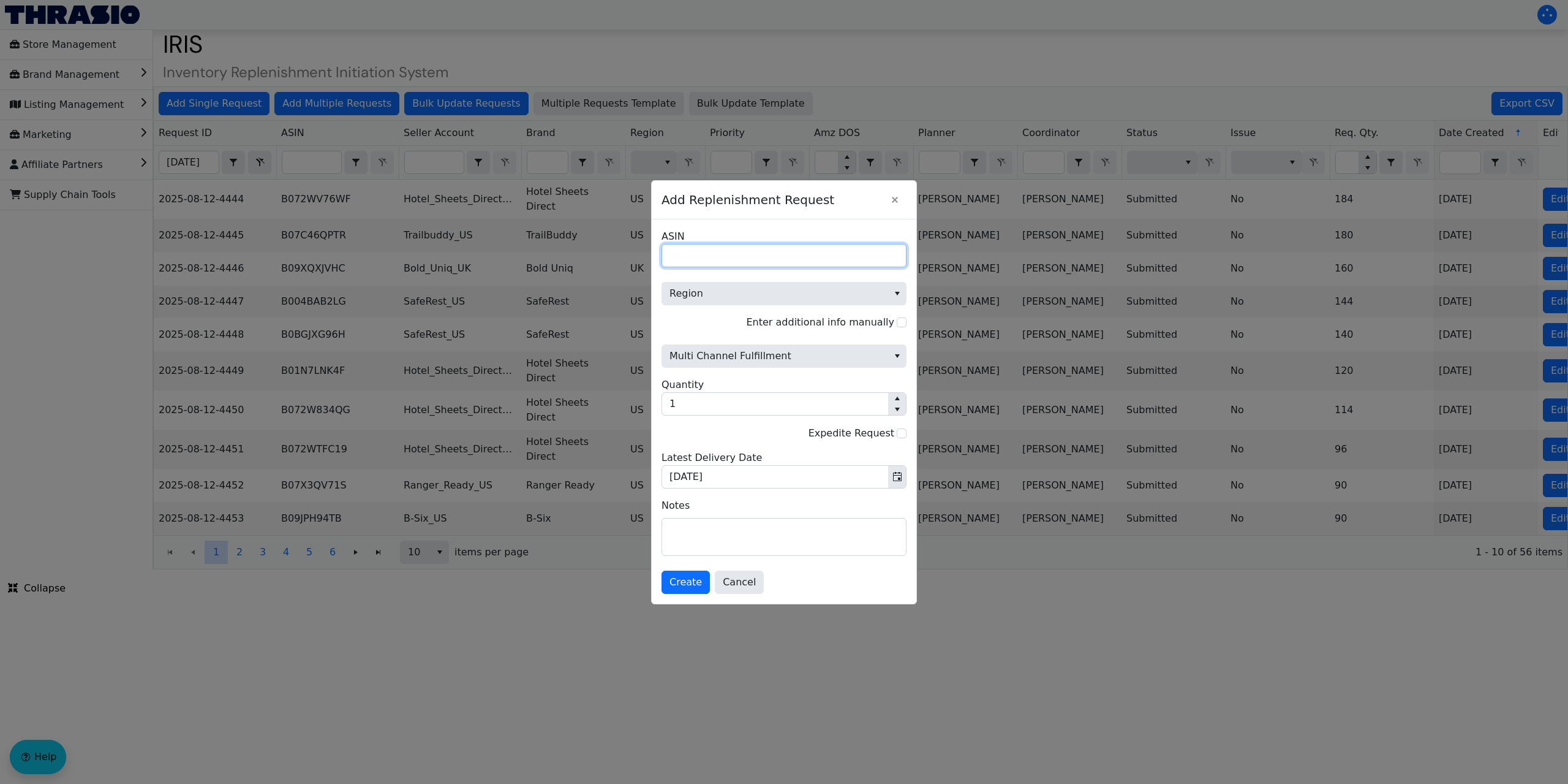
click at [736, 258] on input "ASIN" at bounding box center [784, 255] width 245 height 23
paste input "B0DF8SHBH5"
click at [730, 293] on span "Region" at bounding box center [774, 293] width 211 height 15
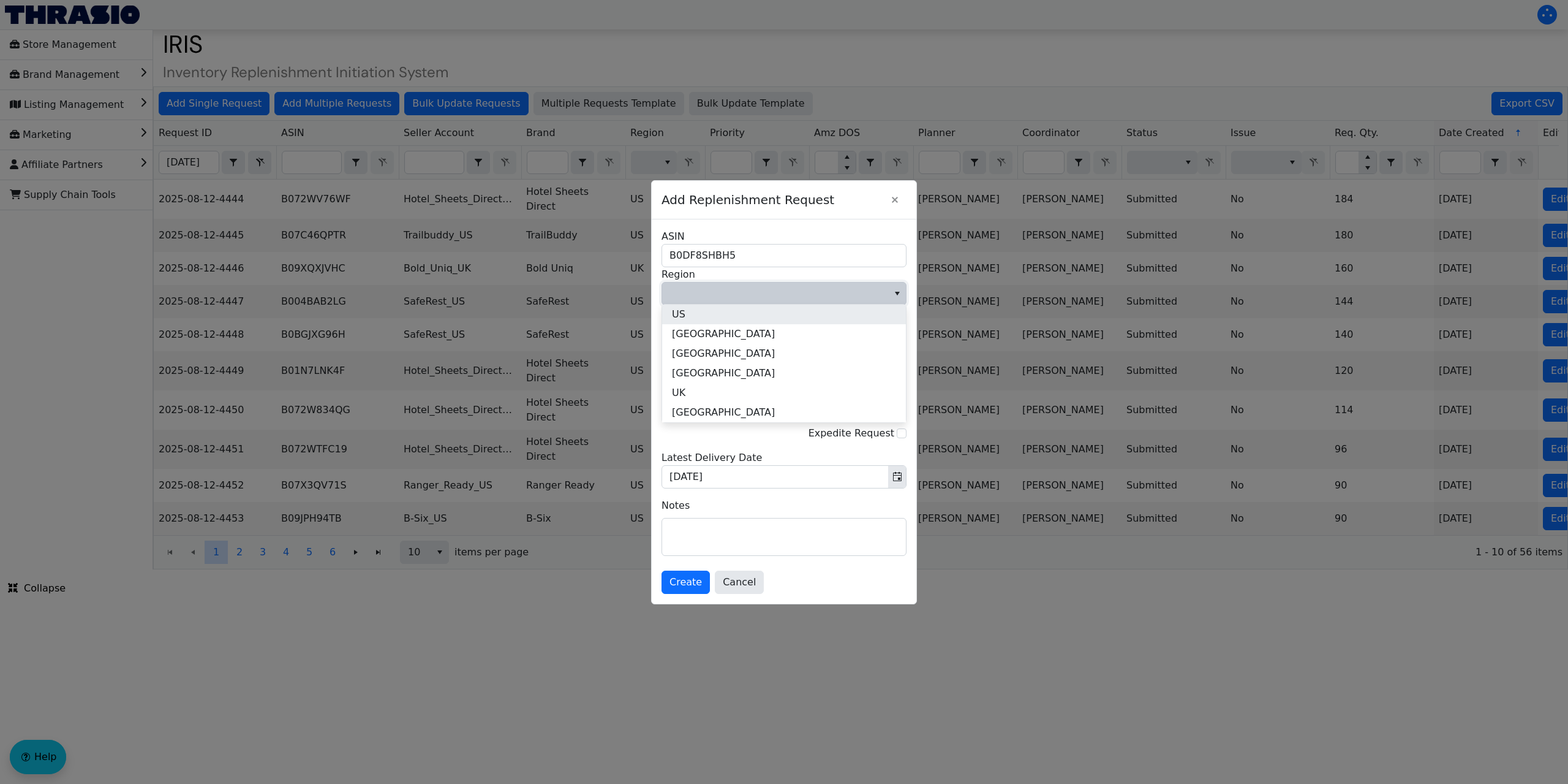
click at [712, 320] on li "US" at bounding box center [784, 313] width 244 height 19
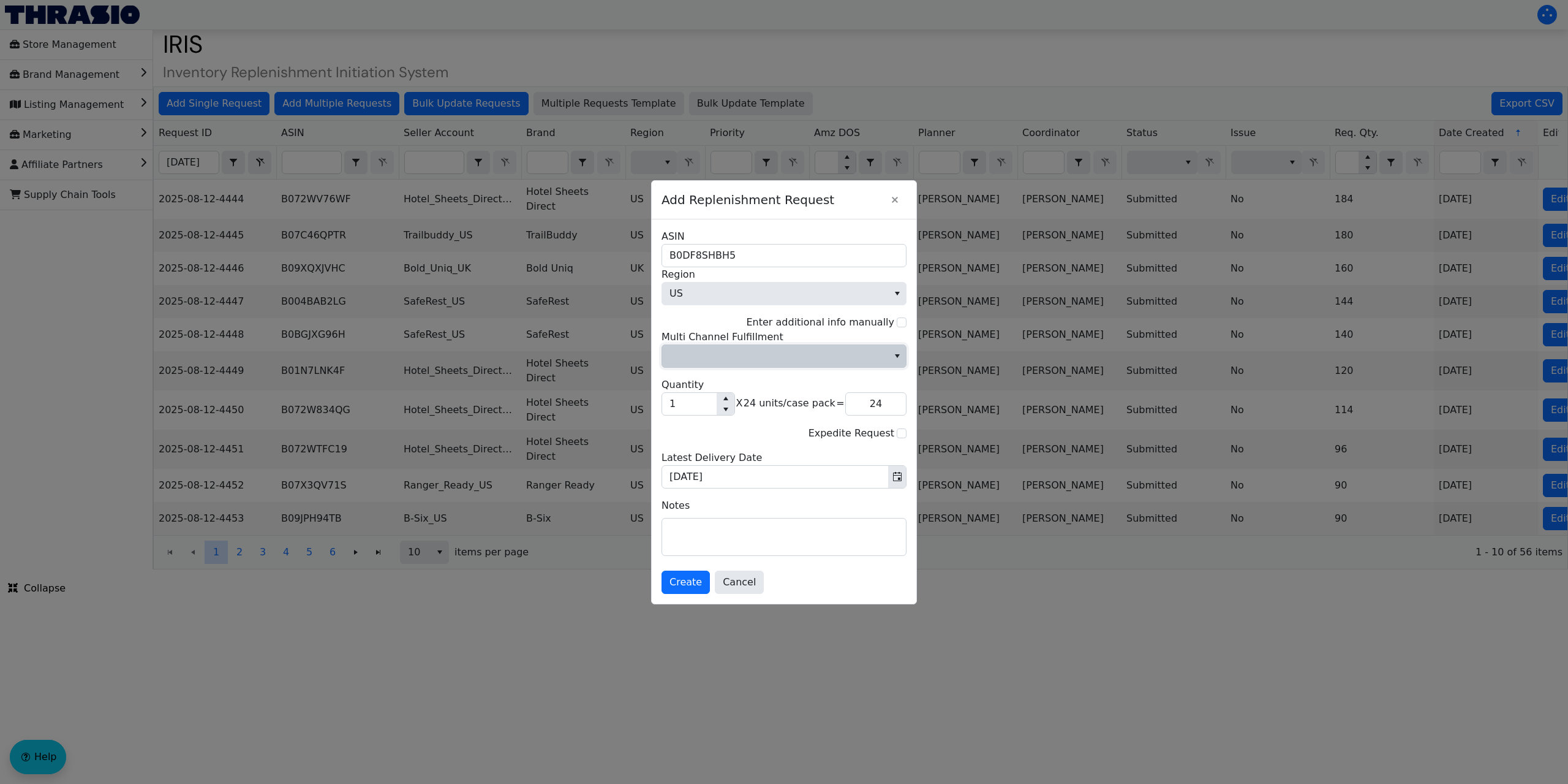
click at [898, 354] on icon "select" at bounding box center [897, 356] width 5 height 4
click at [713, 401] on li "No" at bounding box center [784, 397] width 244 height 19
drag, startPoint x: 684, startPoint y: 394, endPoint x: 658, endPoint y: 407, distance: 29.1
click at [658, 407] on div "B0DF8SHBH5 ASIN US Region Enter additional info manually No Multi Channel Fulfi…" at bounding box center [784, 411] width 265 height 384
click at [690, 539] on textarea at bounding box center [784, 537] width 244 height 37
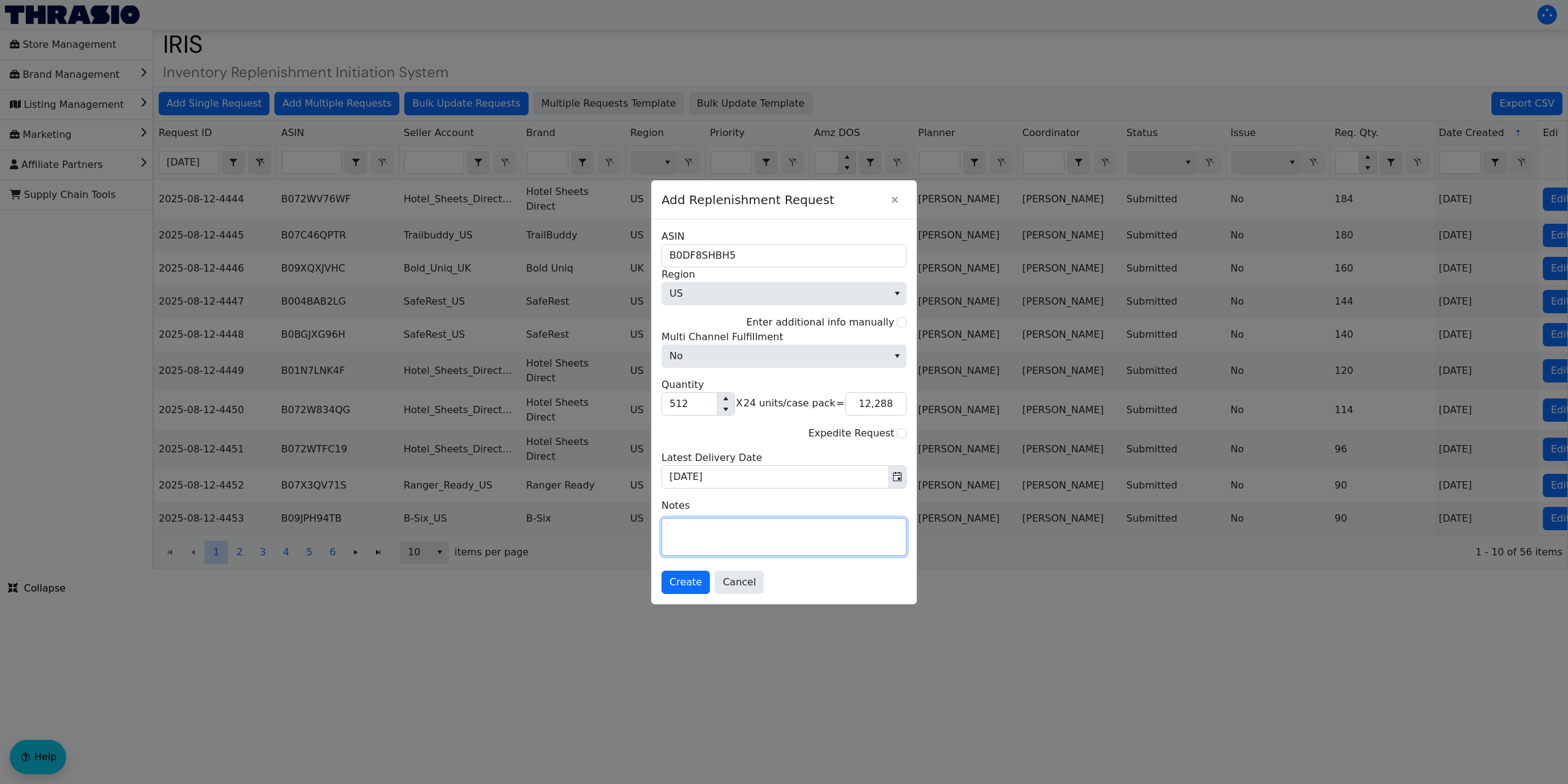
paste textarea "Wepackit finishing production on 7/18 need 5,280 EXPEDITED"
click at [900, 434] on input "Expedite Request" at bounding box center [901, 433] width 10 height 10
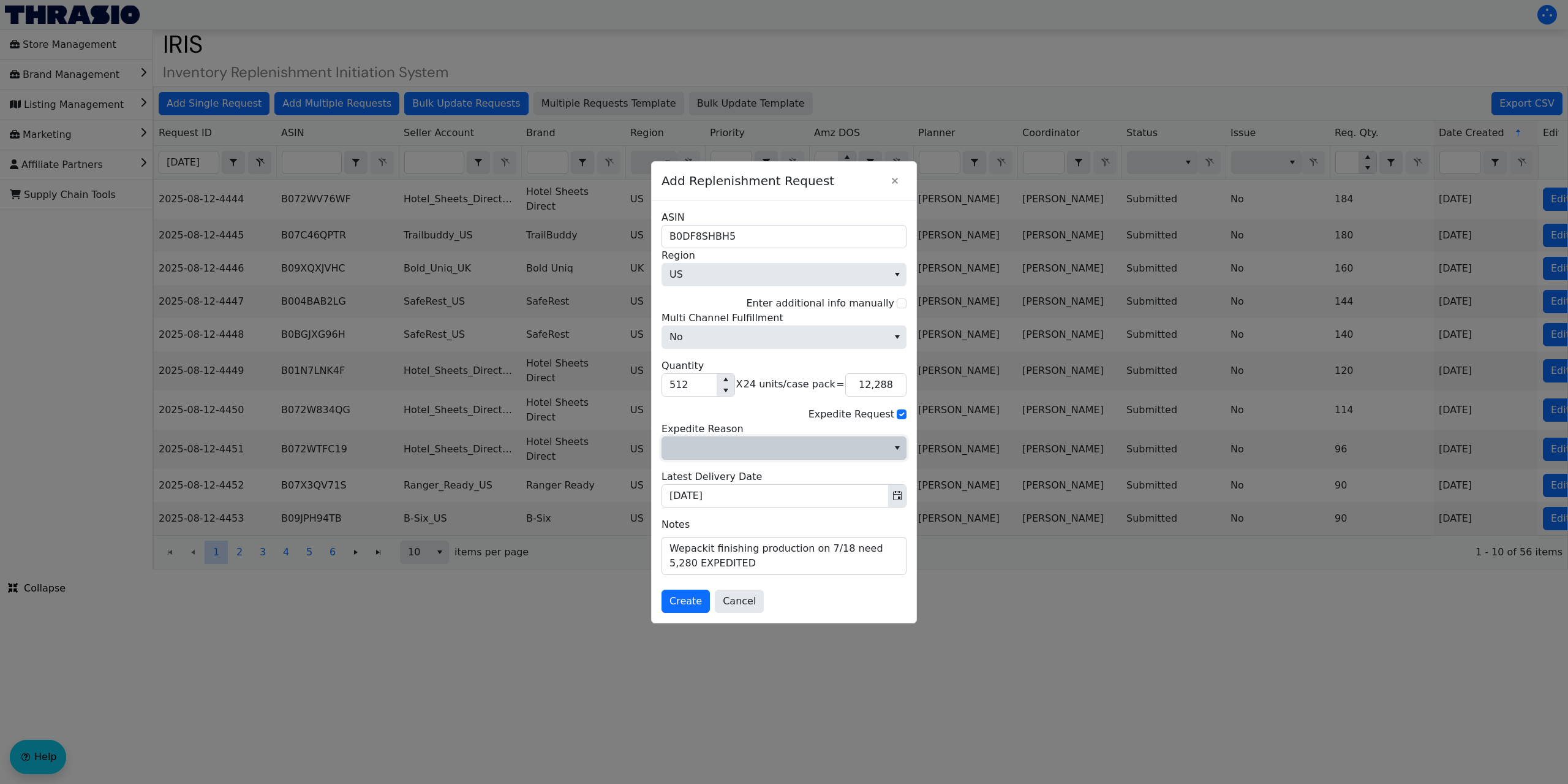
click at [897, 445] on icon "select" at bounding box center [897, 447] width 10 height 10
click at [690, 575] on span "Other" at bounding box center [686, 573] width 28 height 15
click at [895, 491] on span "Toggle calendar" at bounding box center [897, 495] width 10 height 15
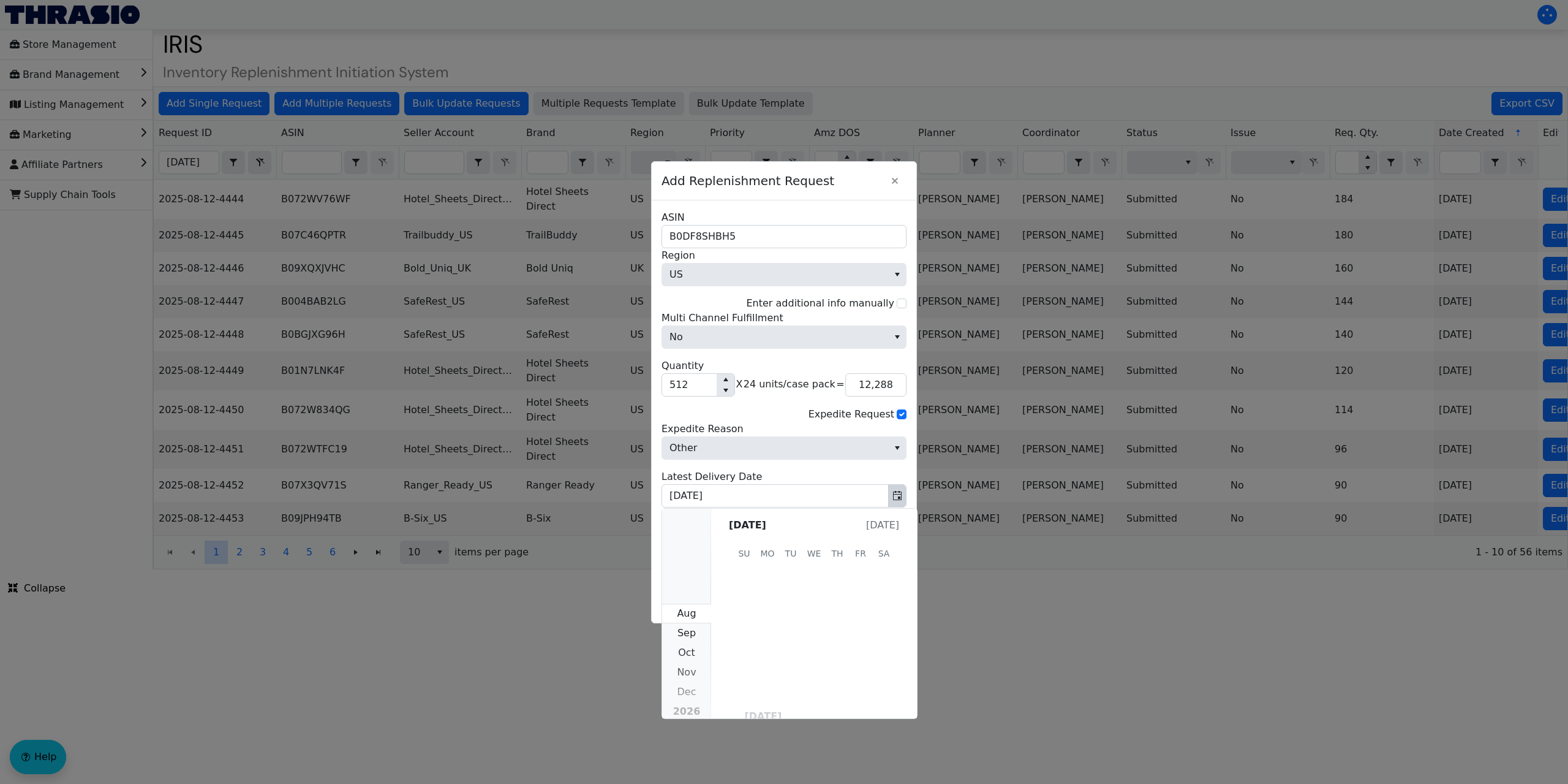
scroll to position [163, 0]
click at [695, 597] on span "Aug" at bounding box center [686, 593] width 19 height 12
click at [788, 645] on span "19" at bounding box center [795, 646] width 23 height 23
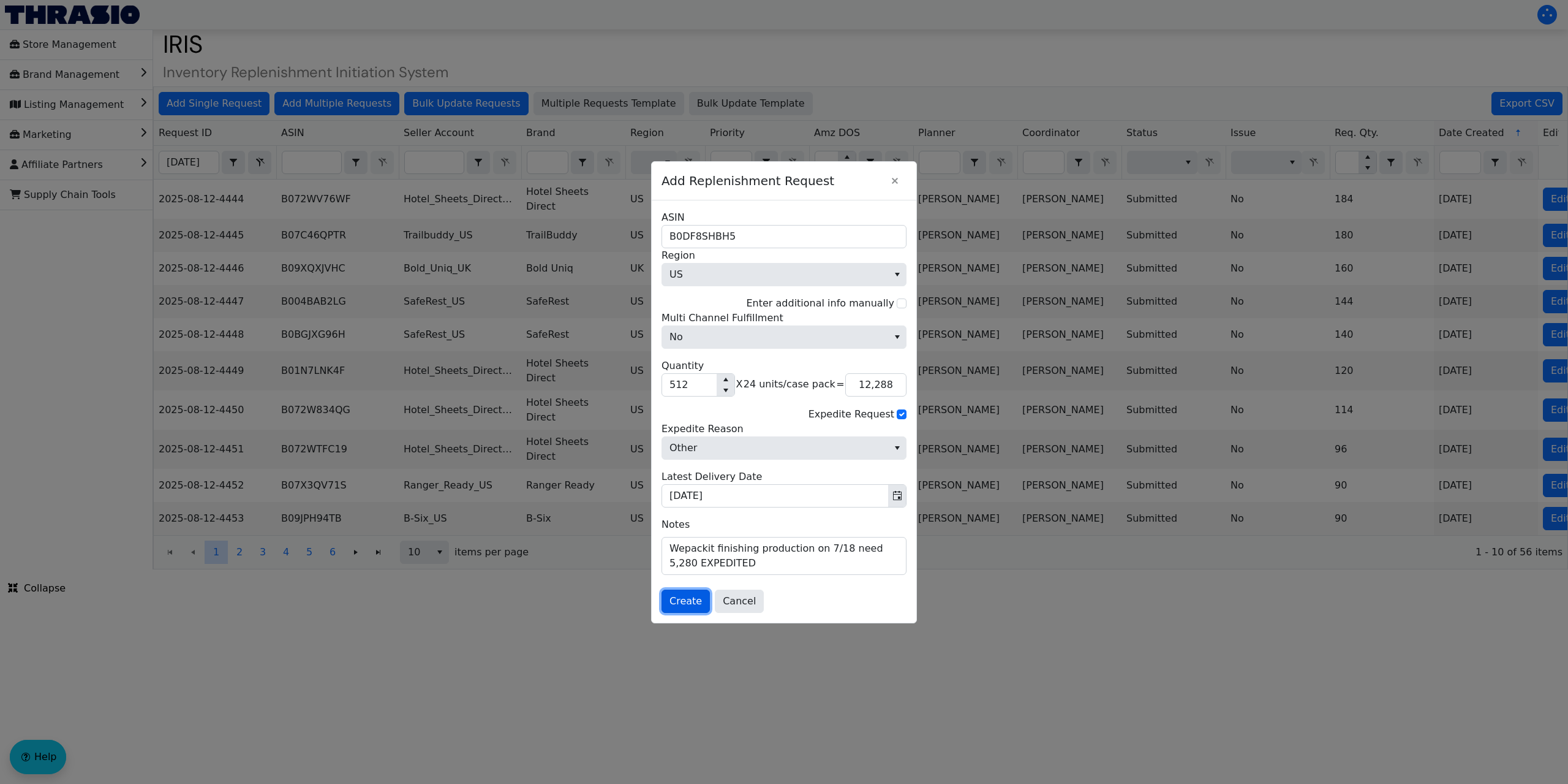
click at [676, 600] on span "Create" at bounding box center [685, 601] width 32 height 15
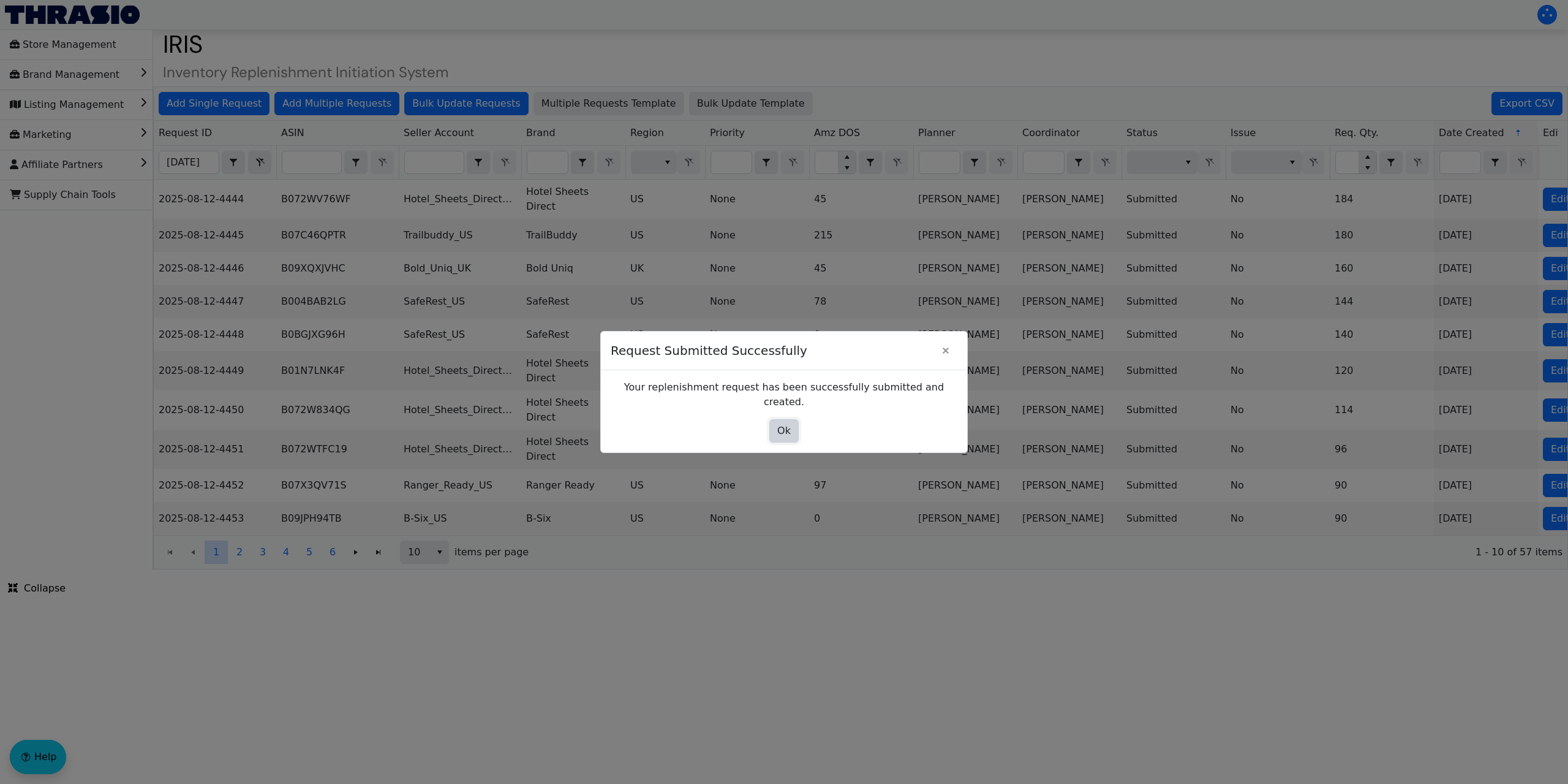
click at [776, 421] on button "Ok" at bounding box center [784, 431] width 29 height 23
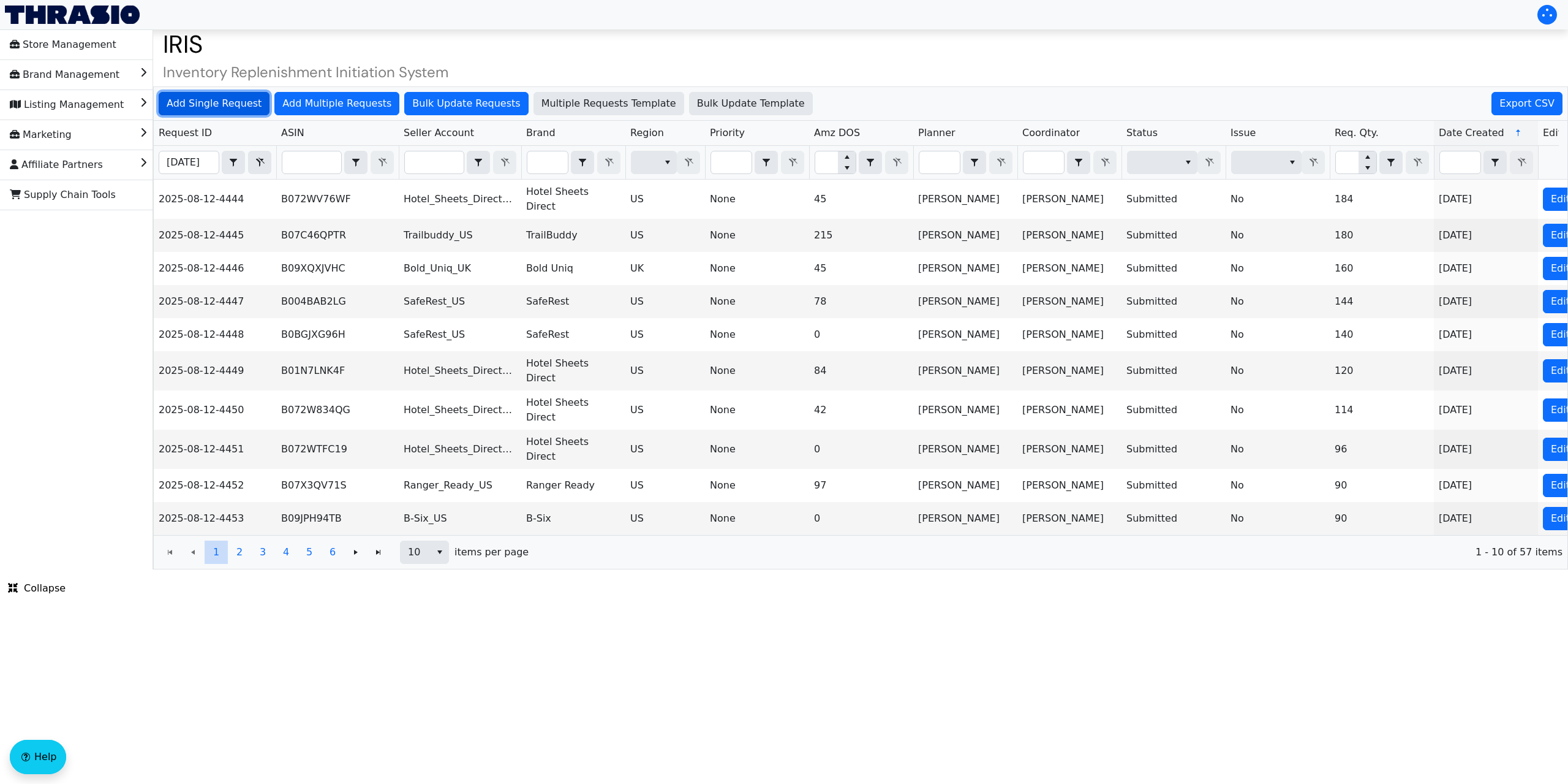
click at [229, 107] on span "Add Single Request" at bounding box center [214, 103] width 95 height 15
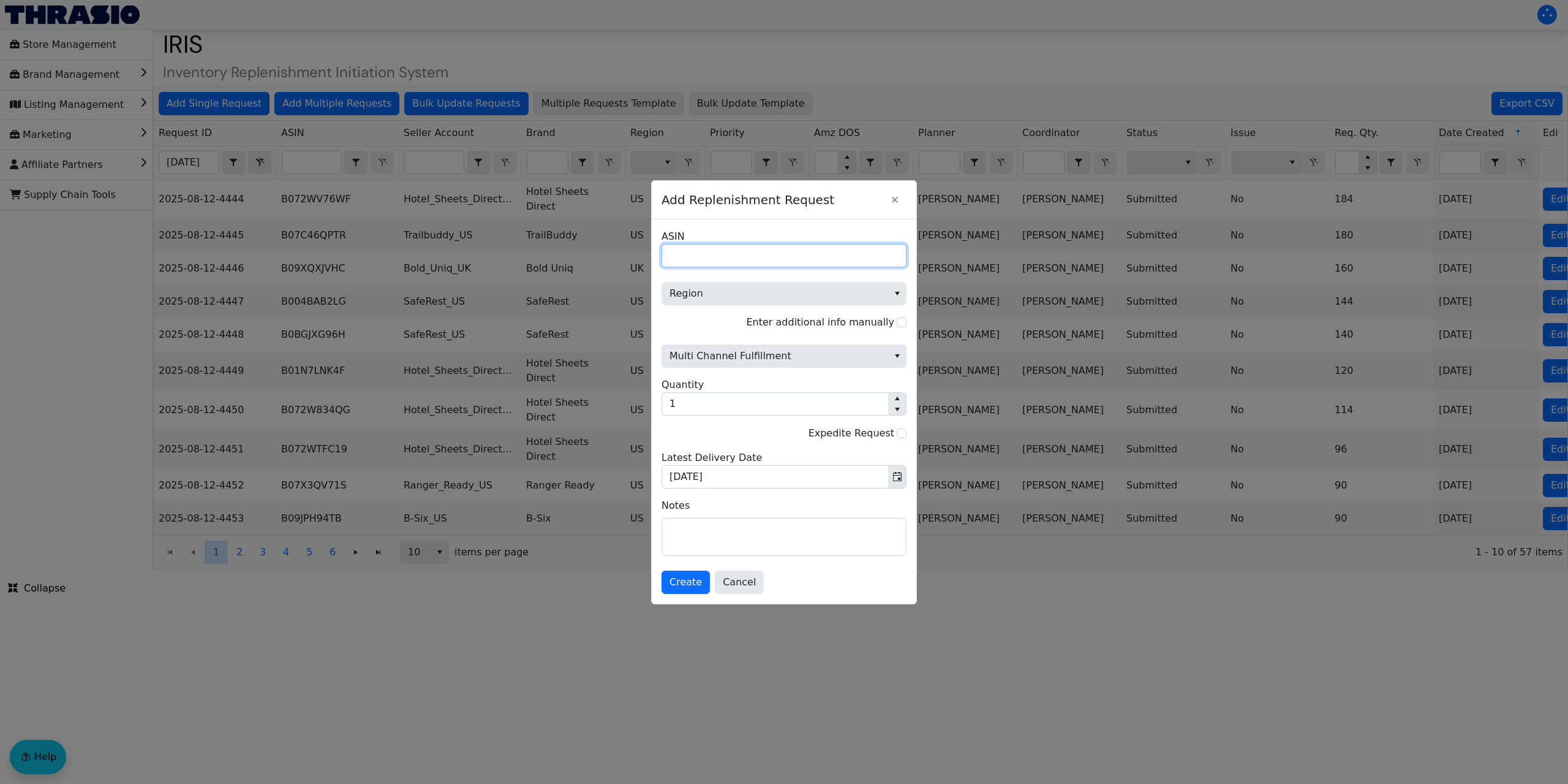
click at [681, 255] on input "ASIN" at bounding box center [784, 255] width 245 height 23
paste input "B0F67QMJPZ"
click at [767, 296] on span "Region" at bounding box center [774, 293] width 211 height 15
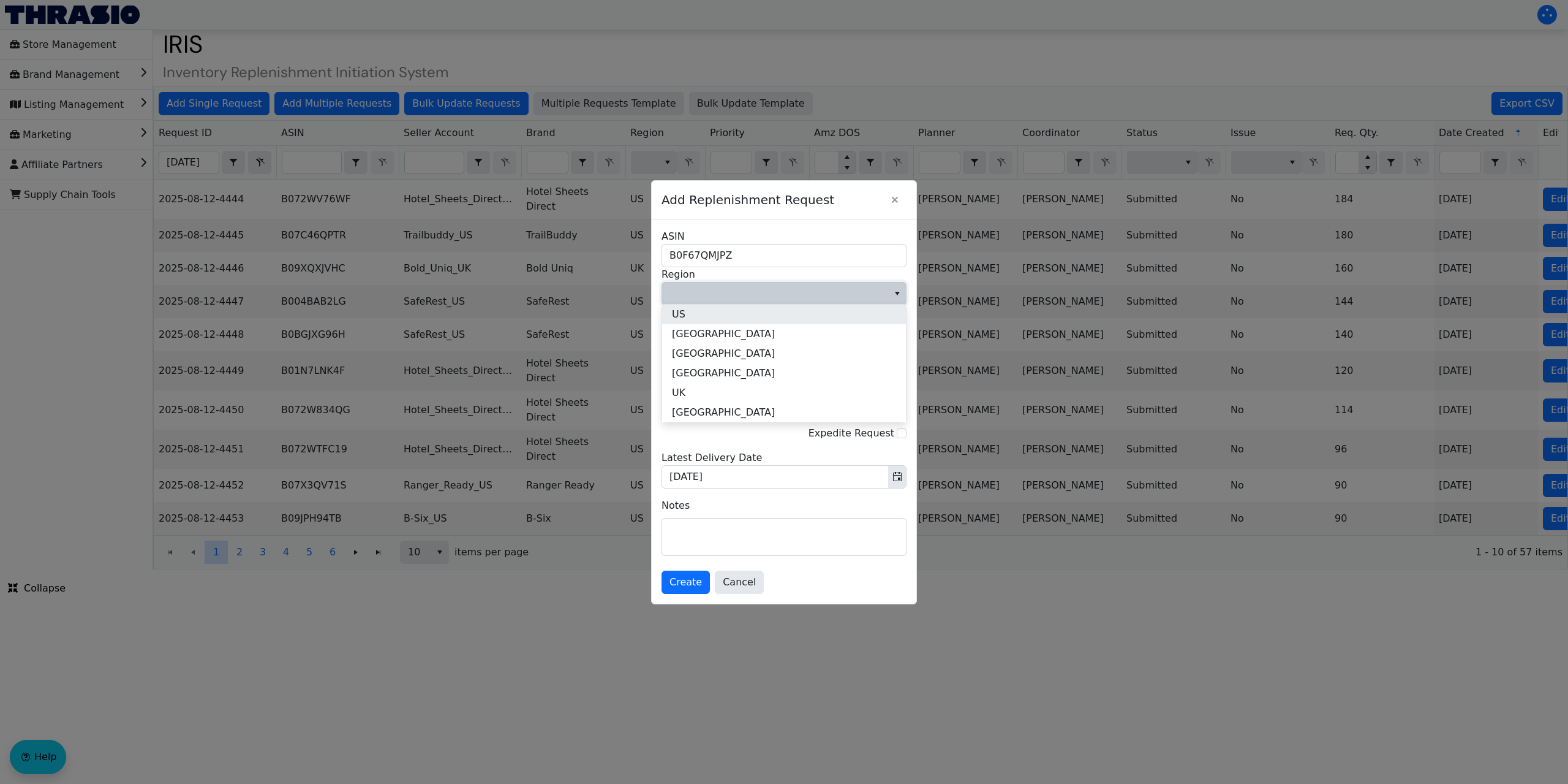
click at [703, 317] on li "US" at bounding box center [784, 313] width 244 height 19
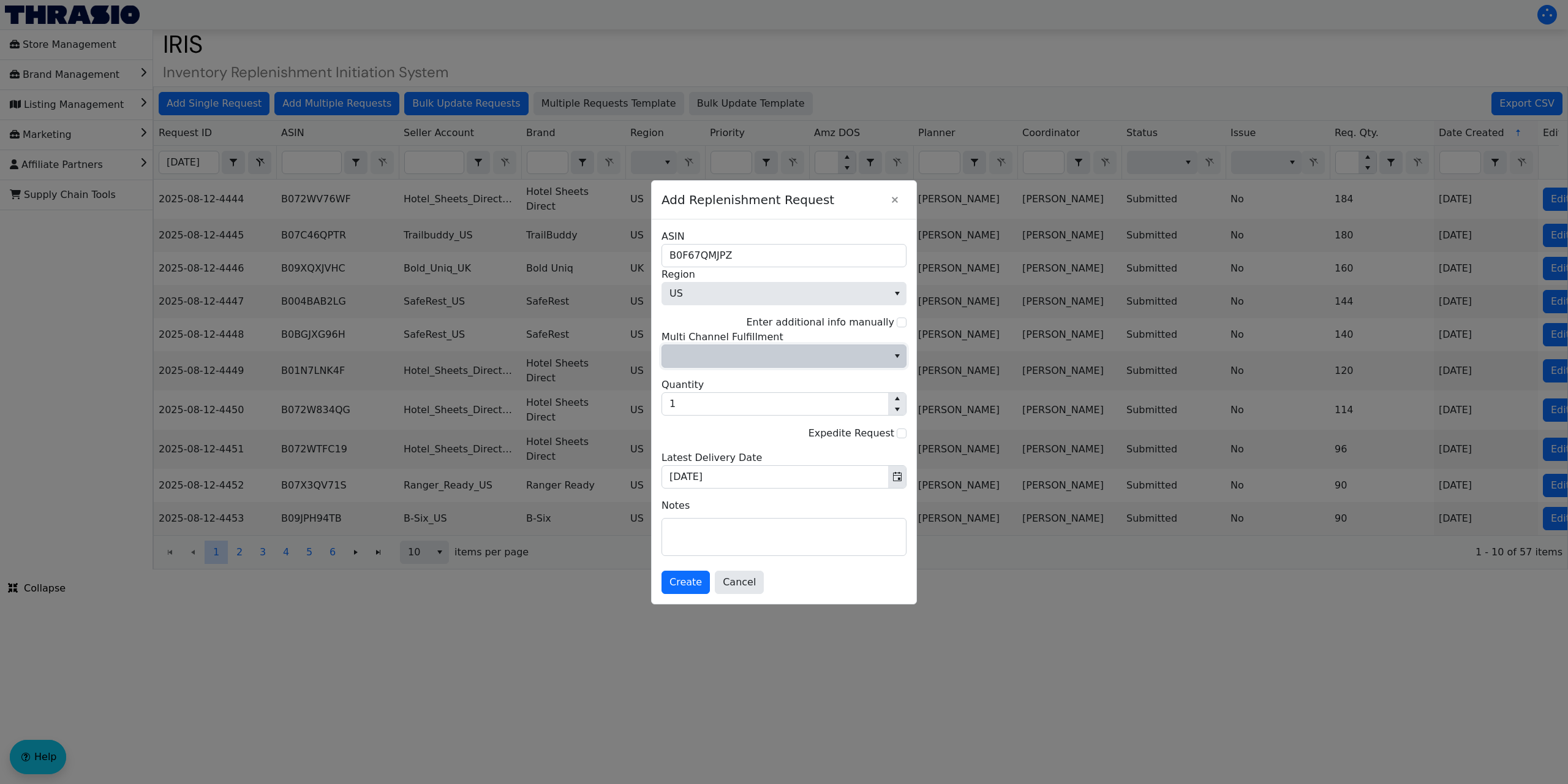
click at [725, 354] on span "Multi Channel Fulfillment" at bounding box center [774, 355] width 211 height 15
click at [695, 399] on li "No" at bounding box center [784, 397] width 244 height 19
drag, startPoint x: 752, startPoint y: 258, endPoint x: 621, endPoint y: 257, distance: 131.0
click at [621, 257] on div "Add Replenishment Request B0F67QMJPZ ASIN US Region Enter additional info manua…" at bounding box center [784, 392] width 1568 height 784
paste input "B01K395WBY"
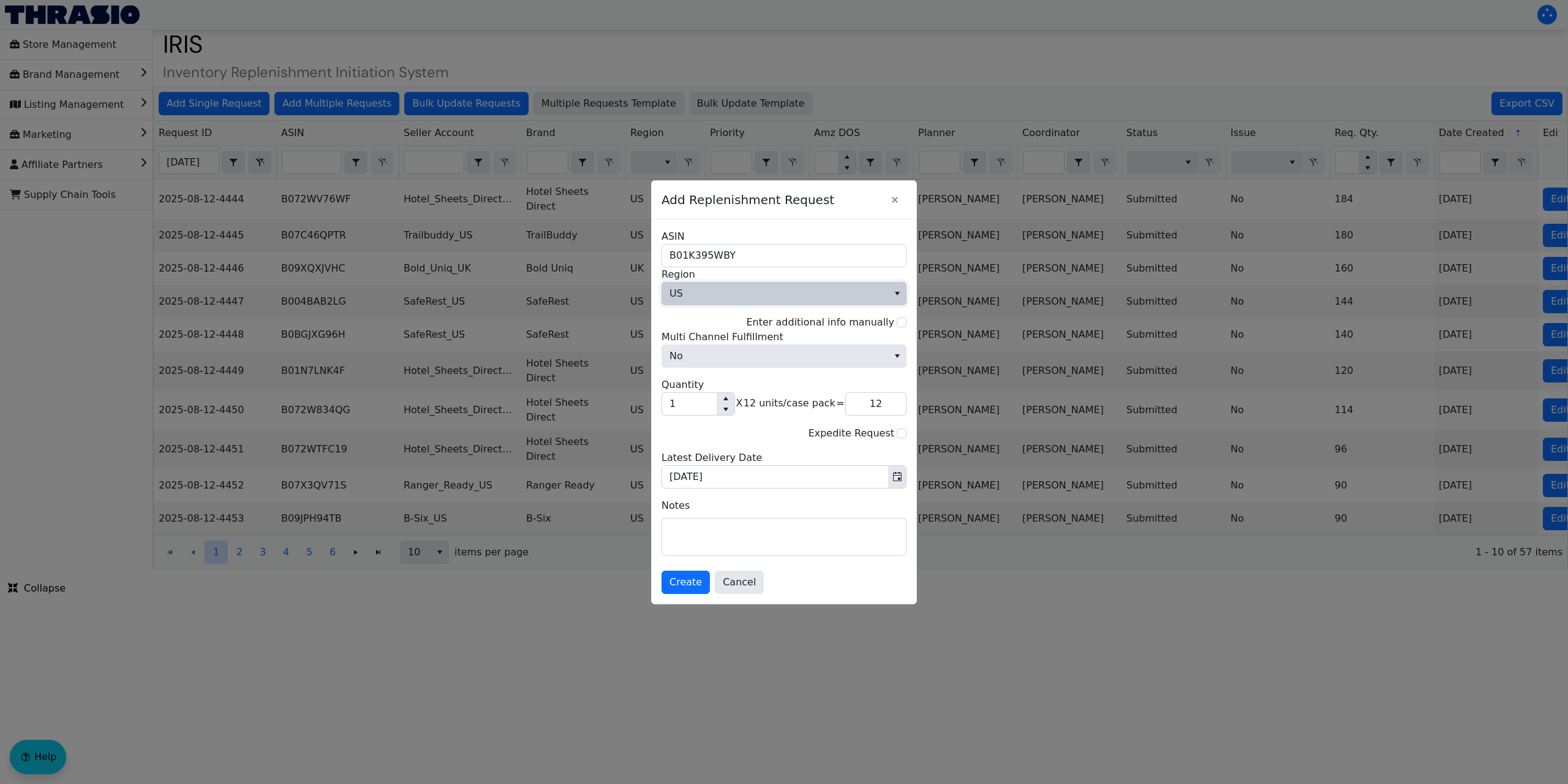
click at [709, 291] on span "US" at bounding box center [775, 293] width 226 height 22
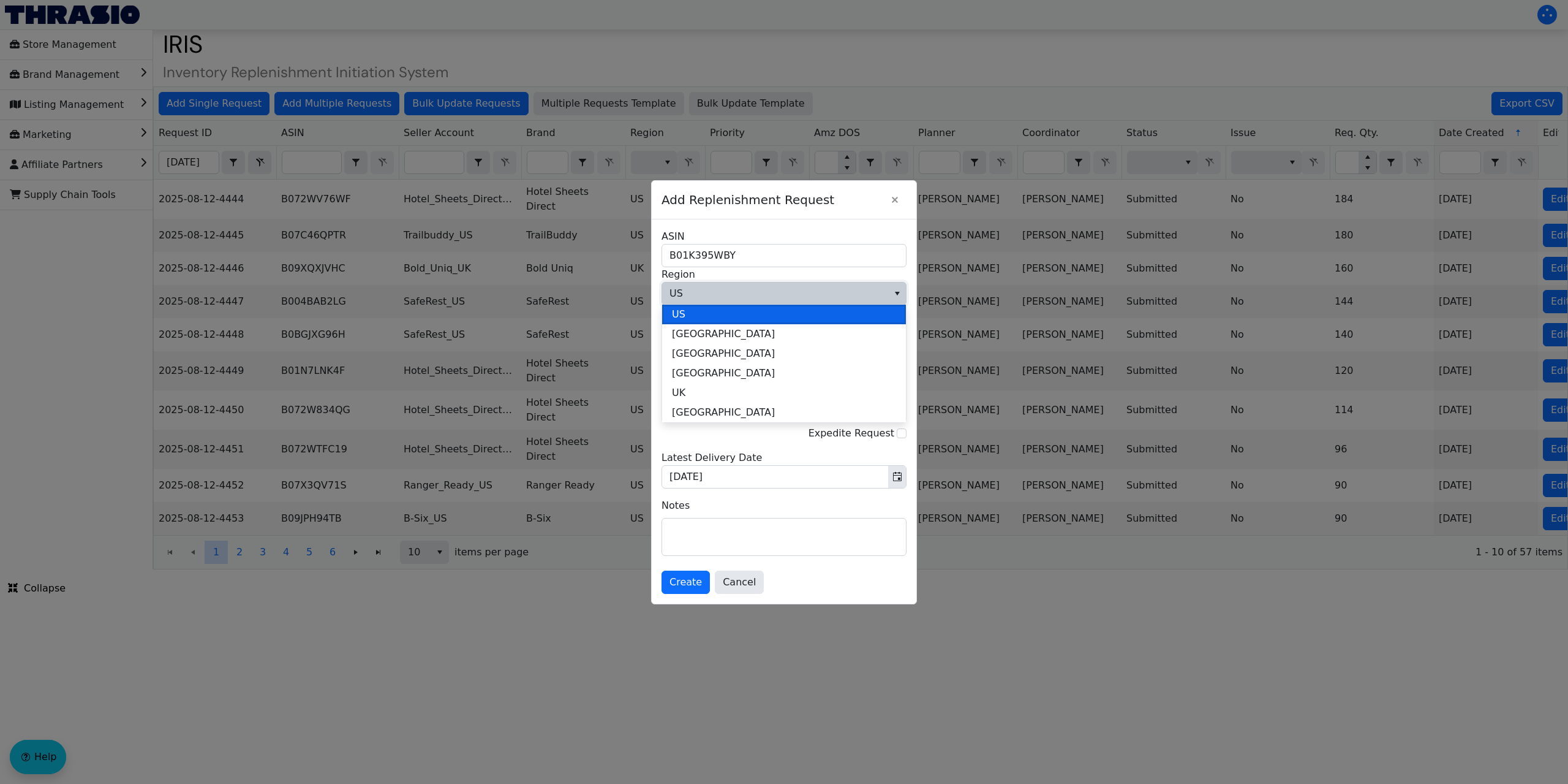
click at [687, 317] on li "US" at bounding box center [784, 313] width 244 height 19
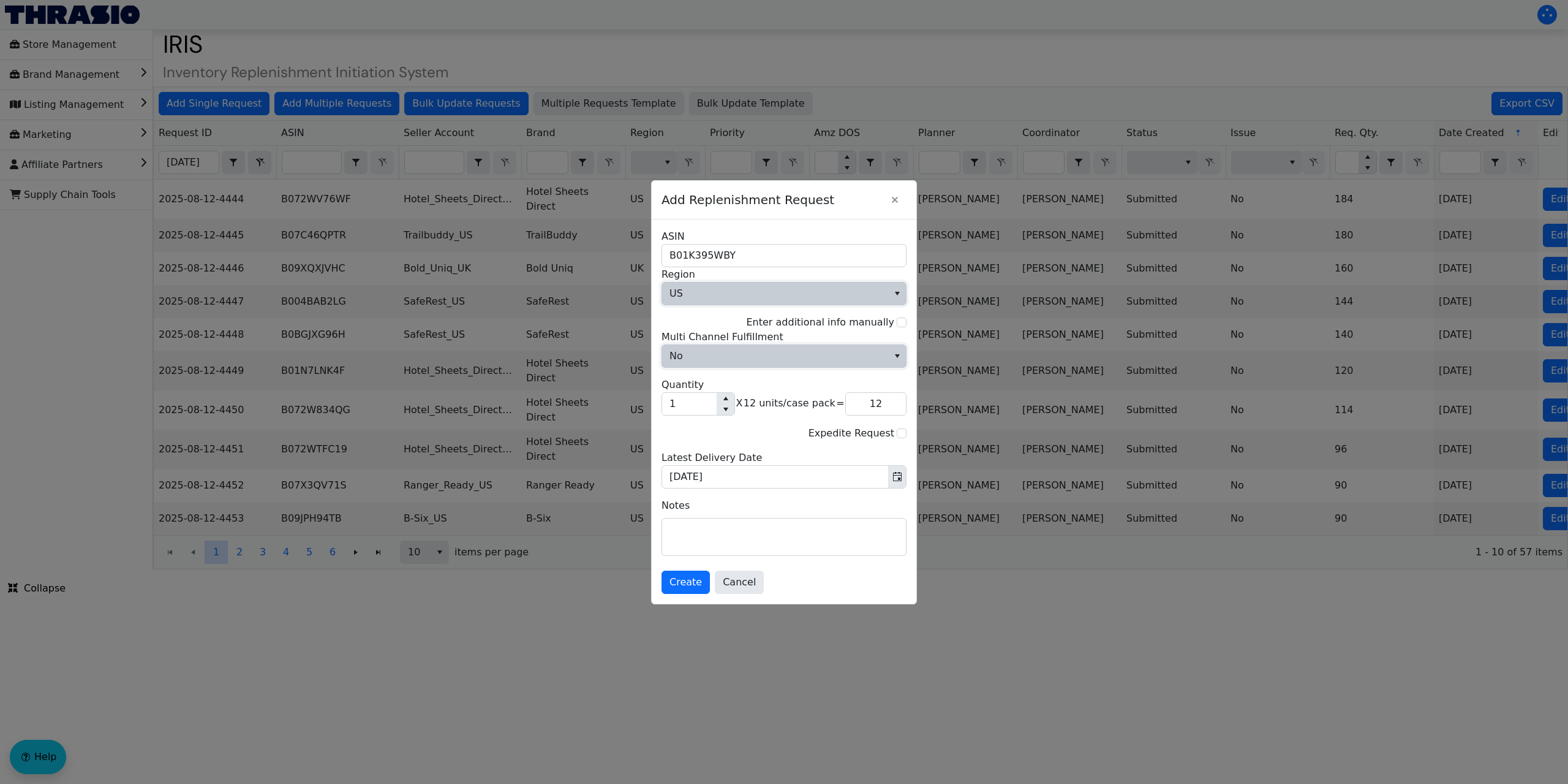
click at [699, 350] on span "No" at bounding box center [775, 356] width 226 height 22
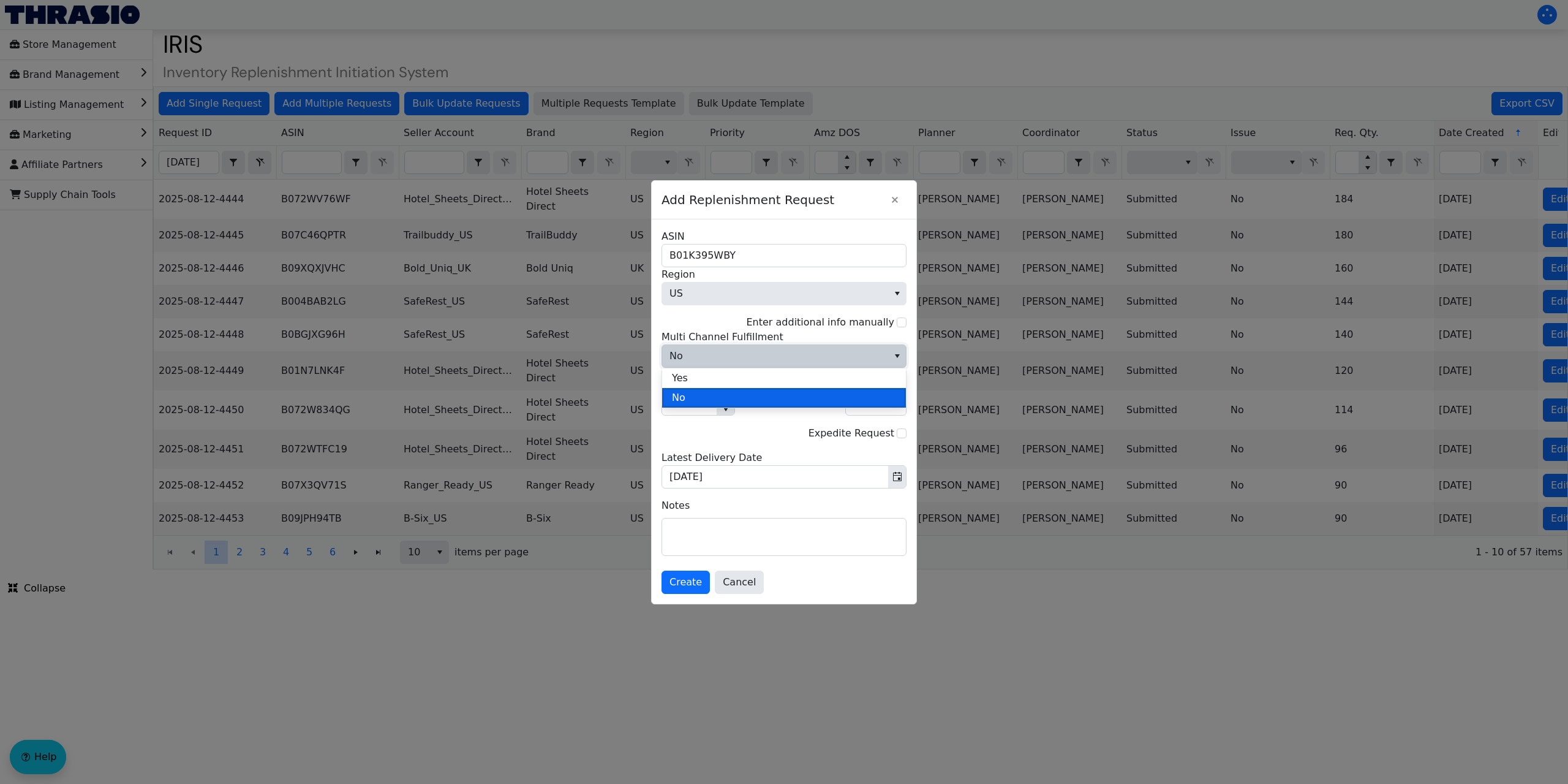
click at [692, 401] on li "No" at bounding box center [784, 397] width 244 height 19
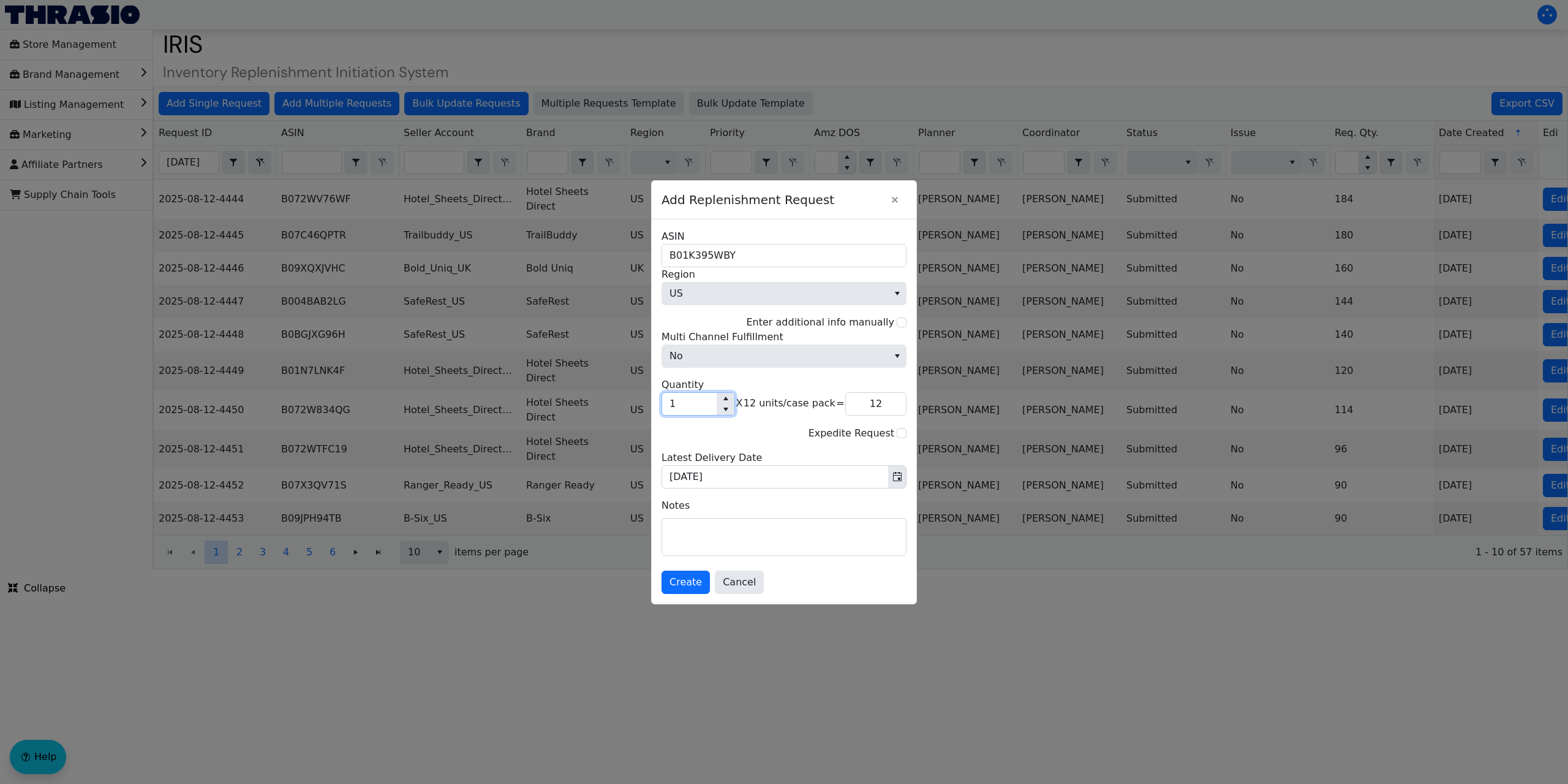
drag, startPoint x: 687, startPoint y: 406, endPoint x: 644, endPoint y: 411, distance: 43.3
click at [644, 411] on div "Add Replenishment Request B01K395WBY ASIN US Region Enter additional info manua…" at bounding box center [784, 392] width 1568 height 784
click at [680, 587] on span "Create" at bounding box center [685, 582] width 32 height 15
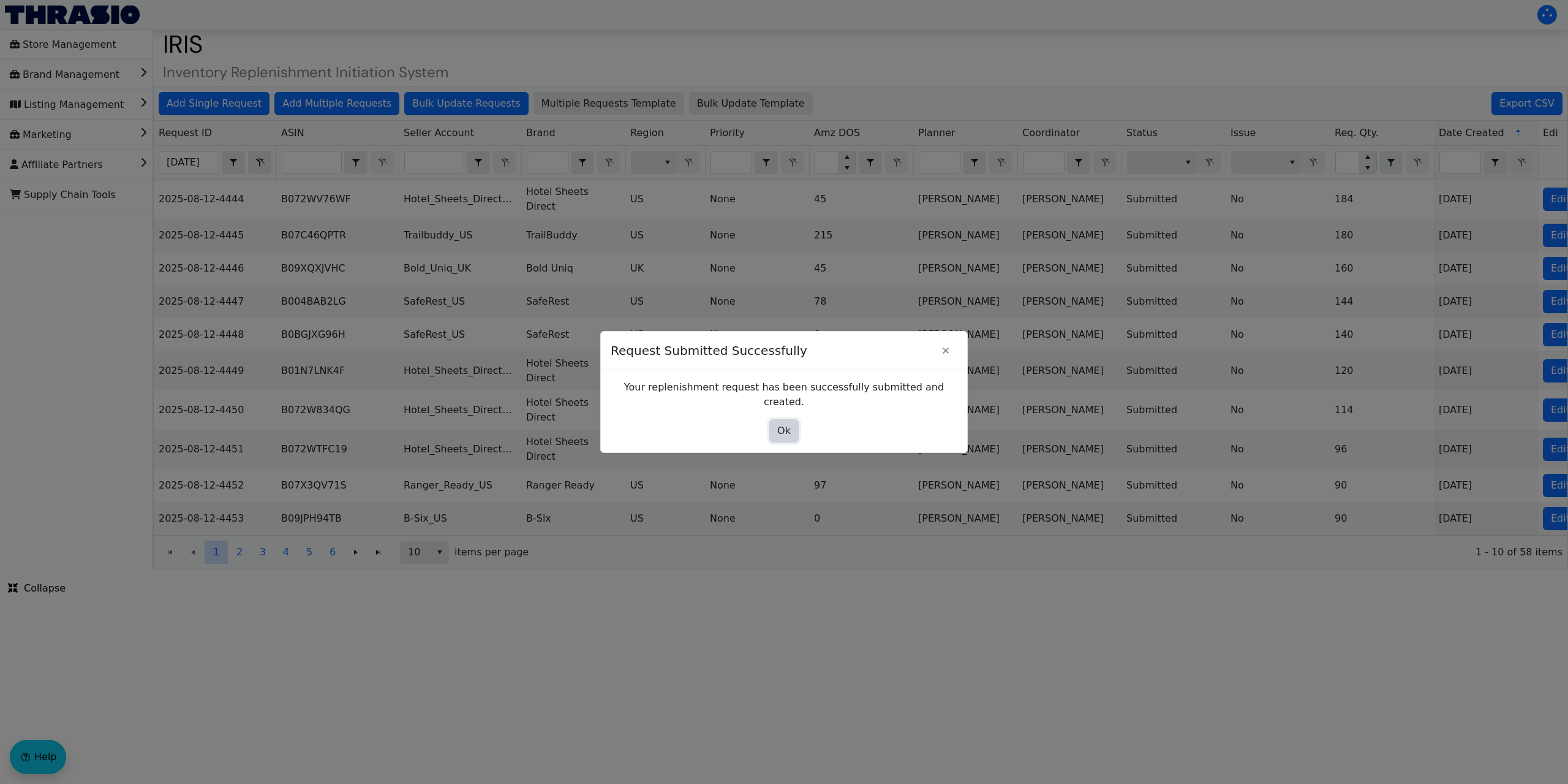
click at [778, 425] on span "Ok" at bounding box center [784, 430] width 13 height 15
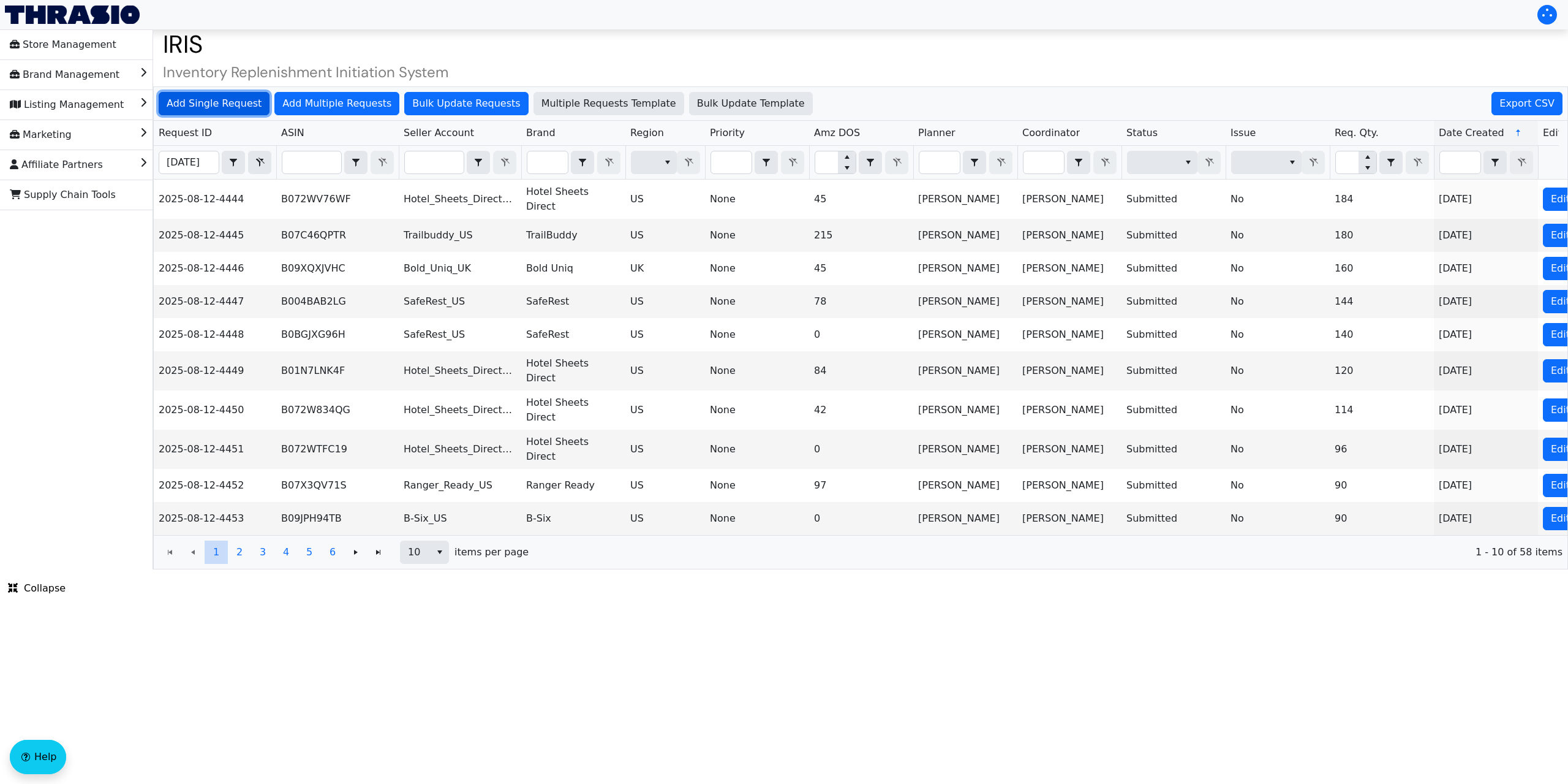
click at [200, 102] on span "Add Single Request" at bounding box center [214, 103] width 95 height 15
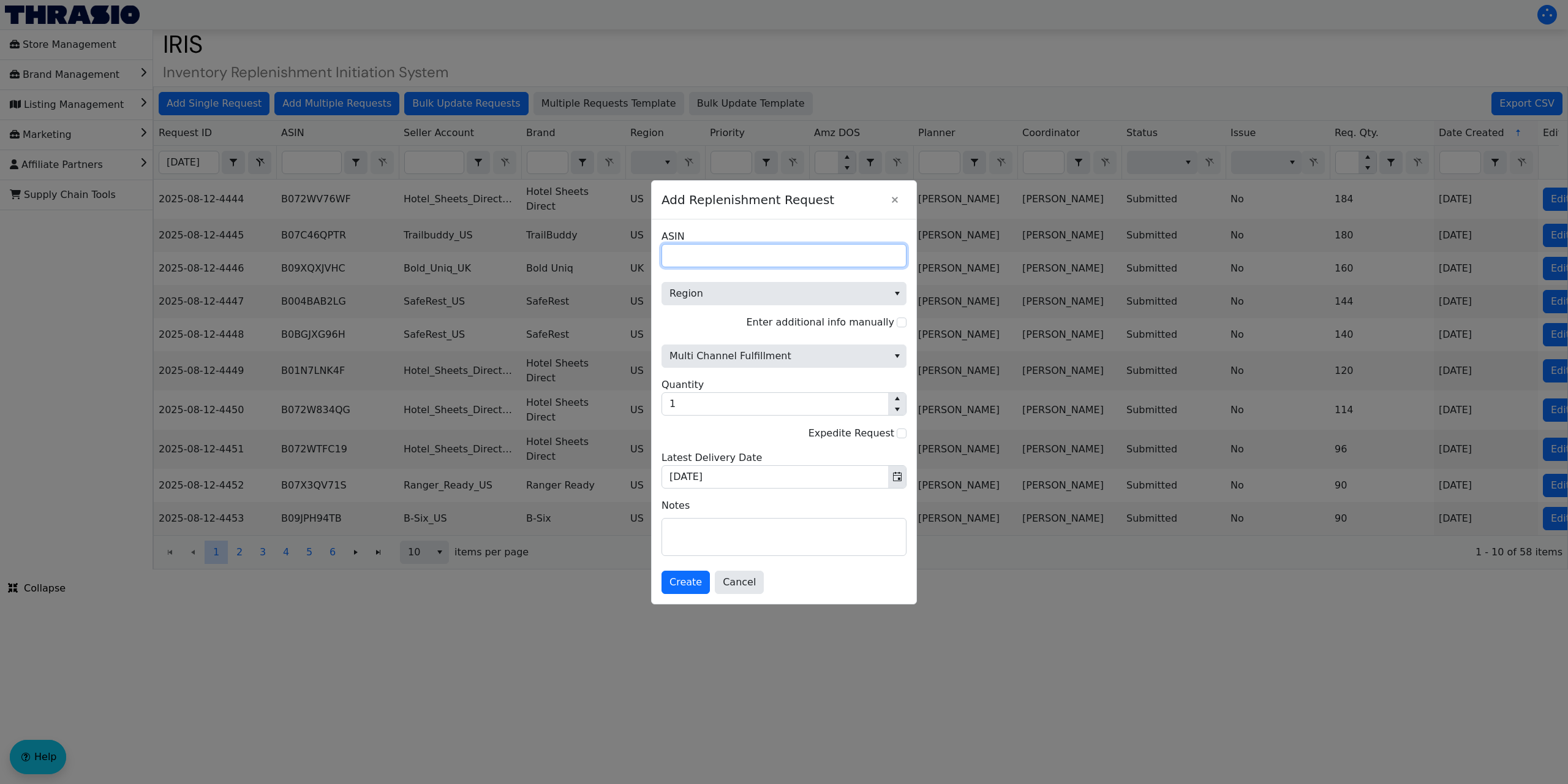
click at [692, 258] on input "ASIN" at bounding box center [784, 255] width 245 height 23
paste input "B0BN2R7QWC"
click at [699, 289] on span "Region" at bounding box center [774, 293] width 211 height 15
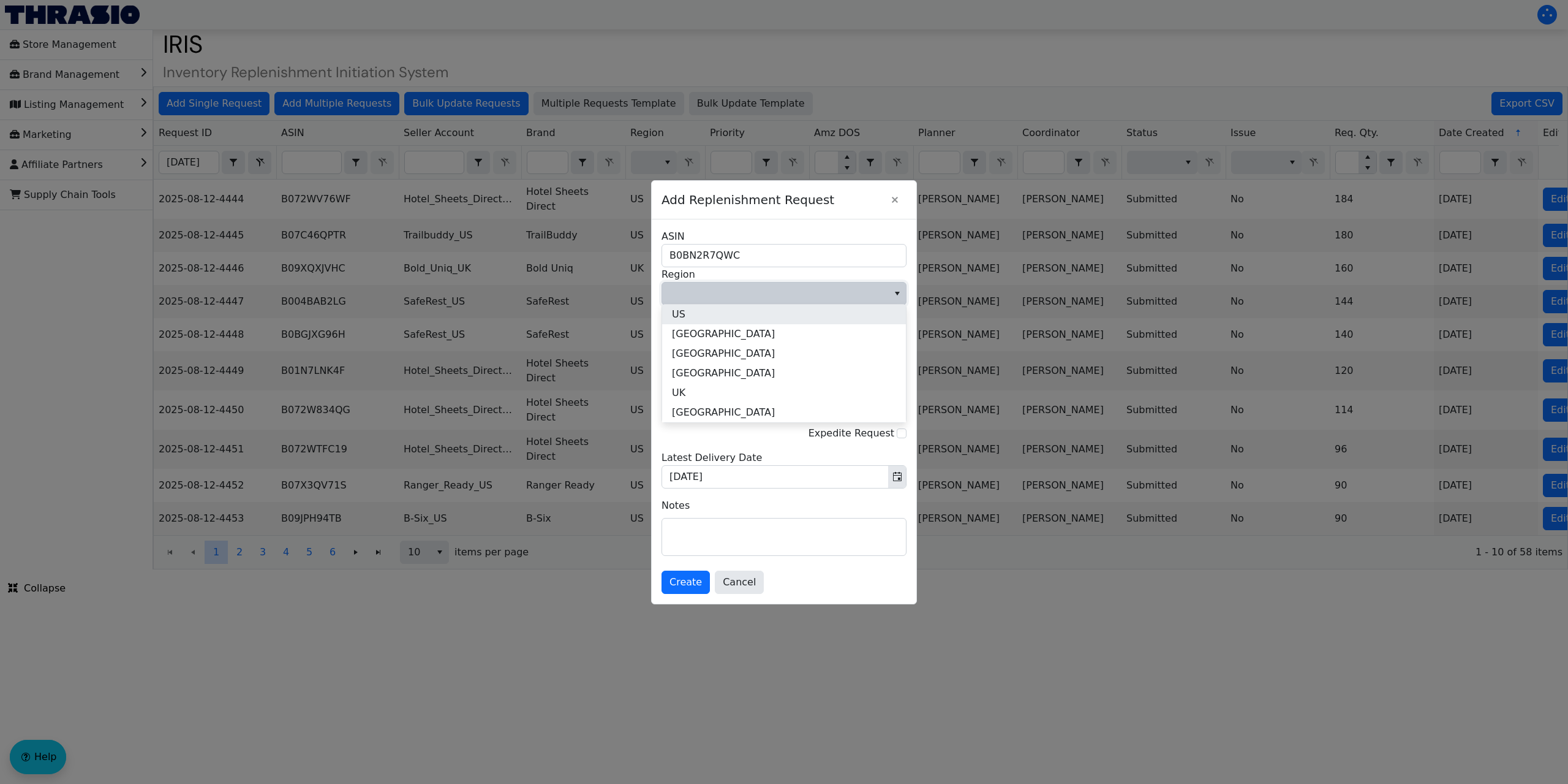
click at [681, 313] on span "US" at bounding box center [678, 314] width 13 height 15
click at [735, 354] on span "Multi Channel Fulfillment" at bounding box center [774, 355] width 211 height 15
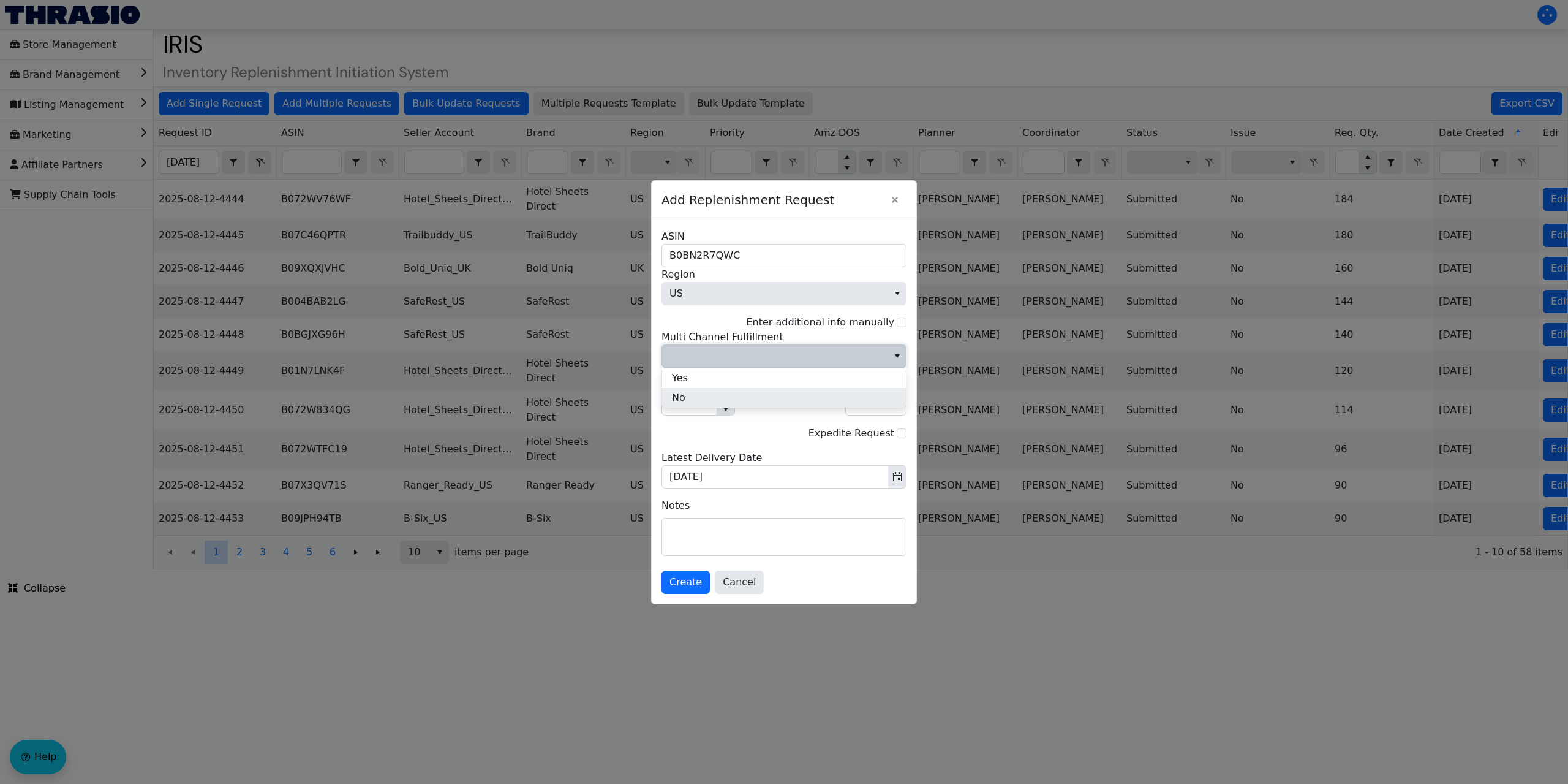
click at [695, 393] on li "No" at bounding box center [784, 397] width 244 height 19
drag, startPoint x: 698, startPoint y: 406, endPoint x: 661, endPoint y: 384, distance: 43.0
click at [661, 407] on span "1" at bounding box center [698, 404] width 73 height 23
click at [689, 577] on span "Create" at bounding box center [685, 582] width 32 height 15
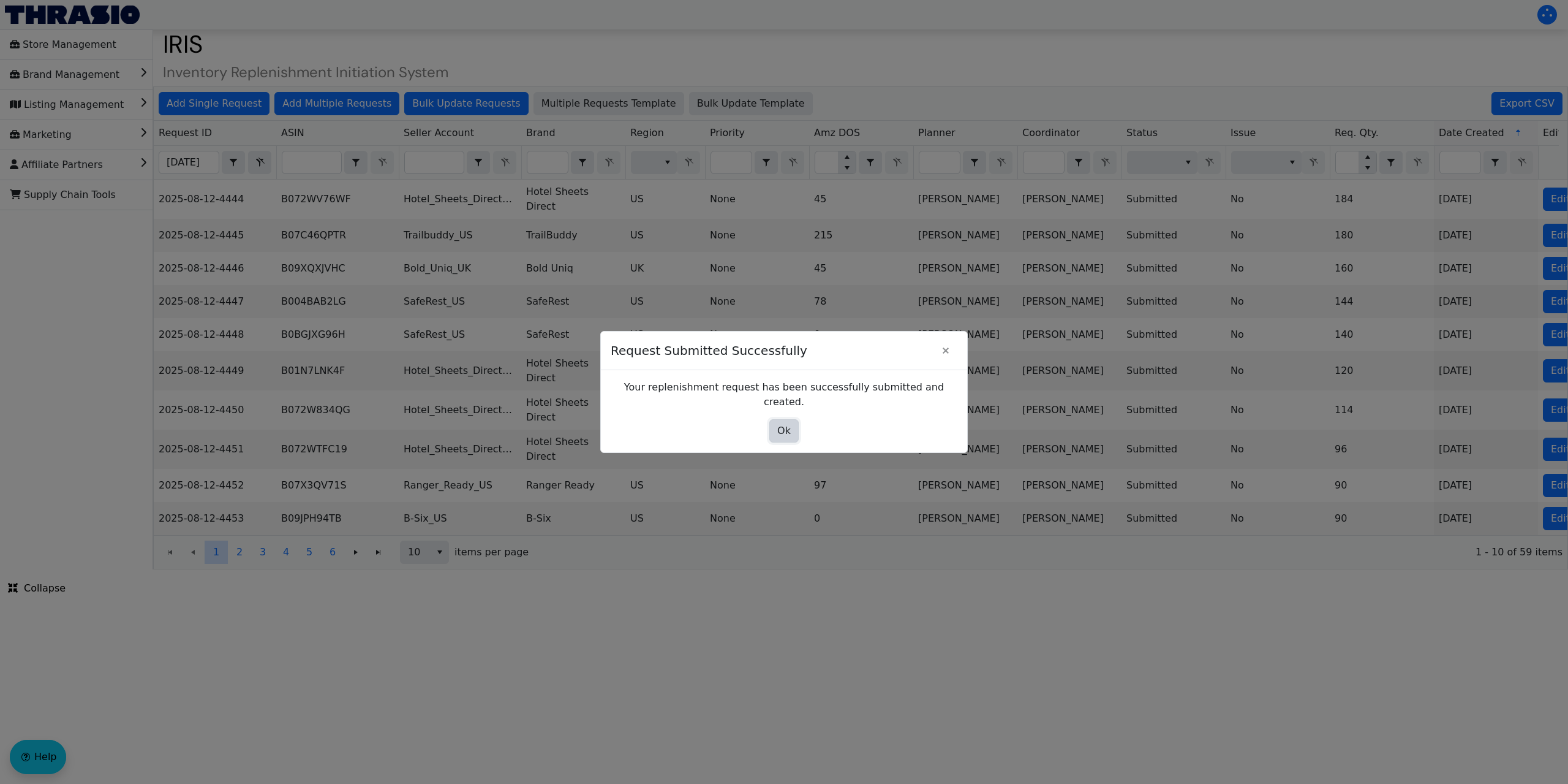
click at [780, 423] on span "Ok" at bounding box center [784, 430] width 13 height 15
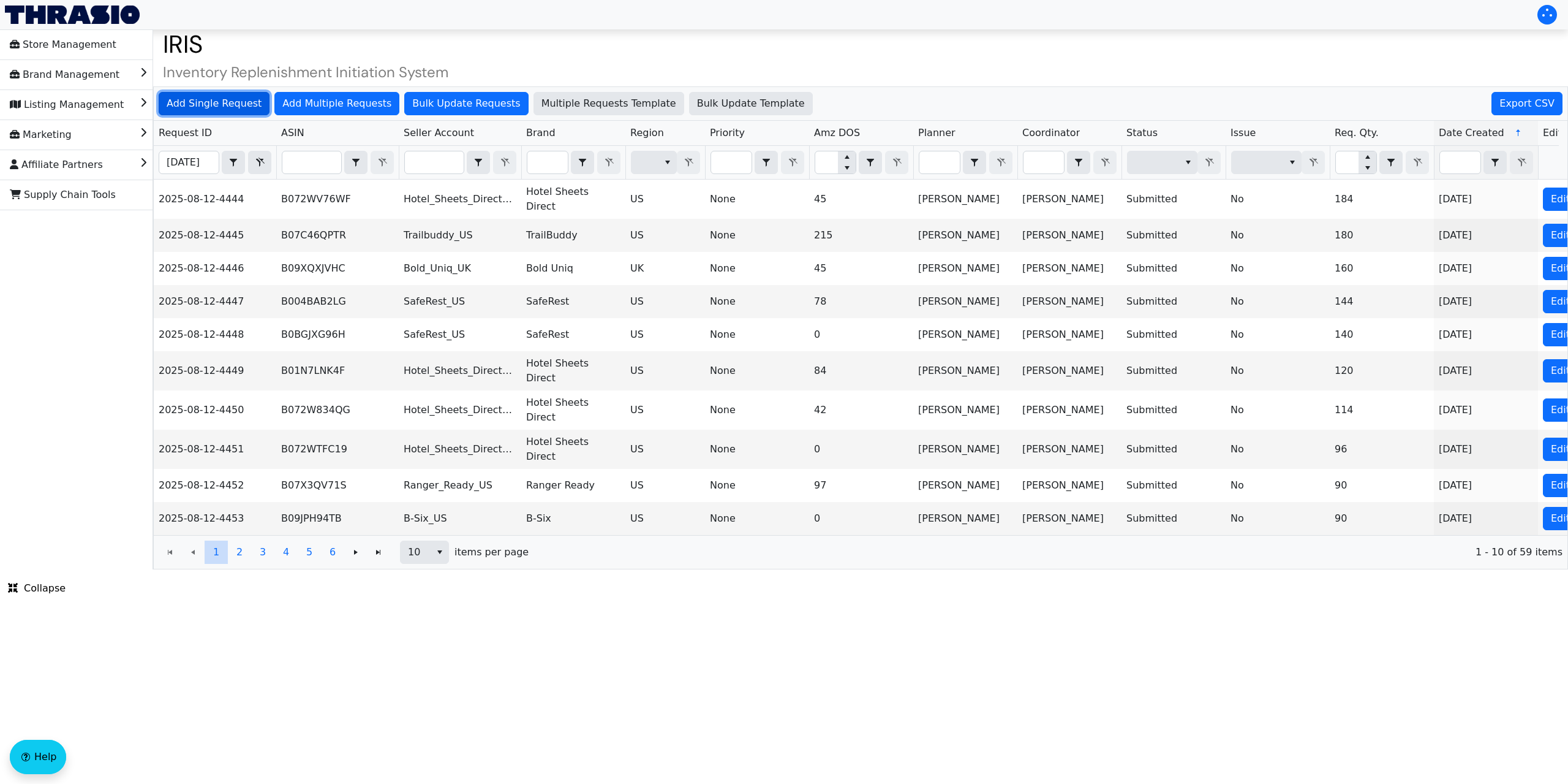
click at [210, 96] on span "Add Single Request" at bounding box center [214, 103] width 95 height 15
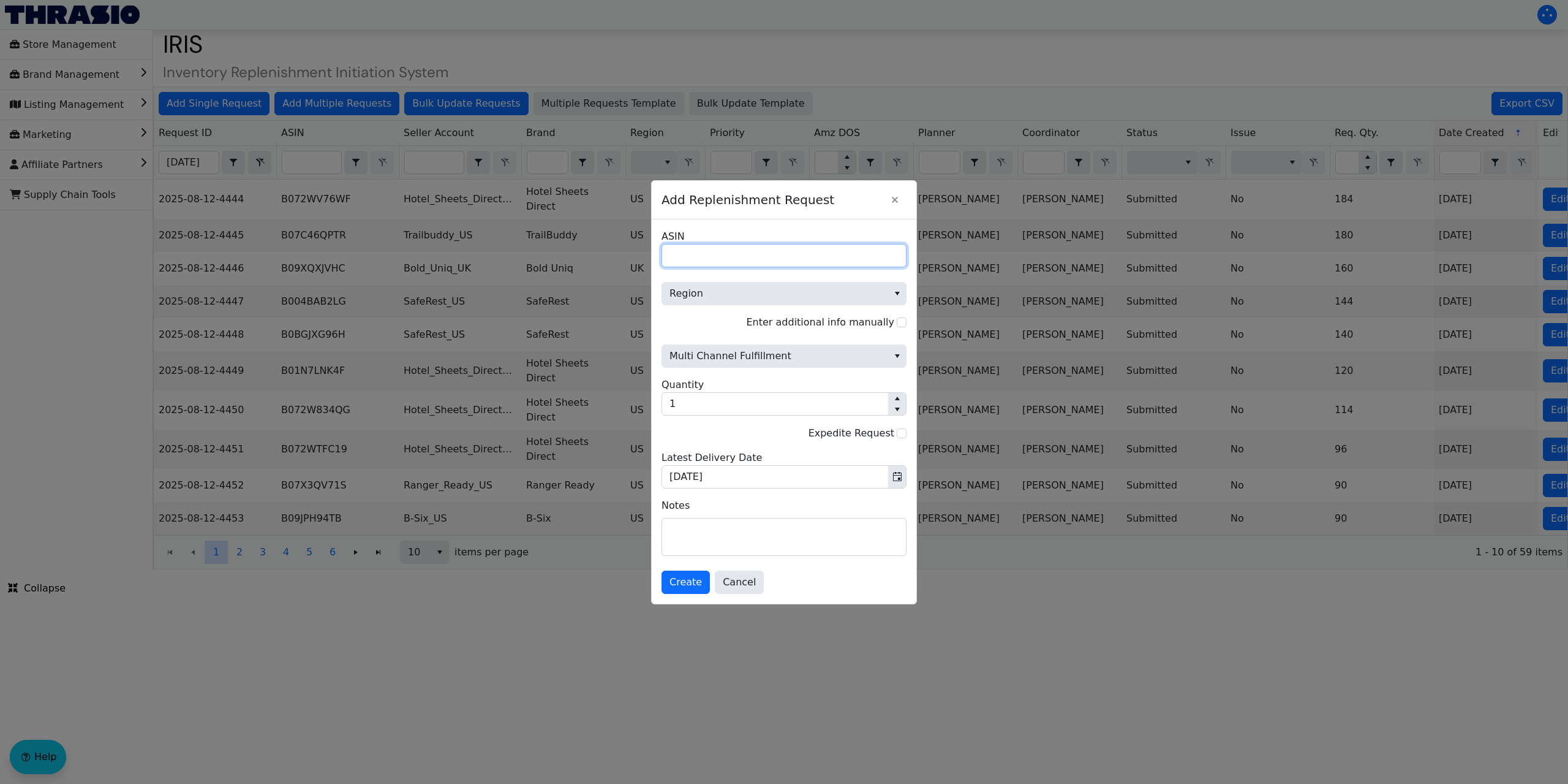
click at [728, 262] on input "ASIN" at bounding box center [784, 255] width 245 height 23
paste input "B01EIG6A4Q"
click at [710, 301] on span "Region" at bounding box center [775, 293] width 226 height 22
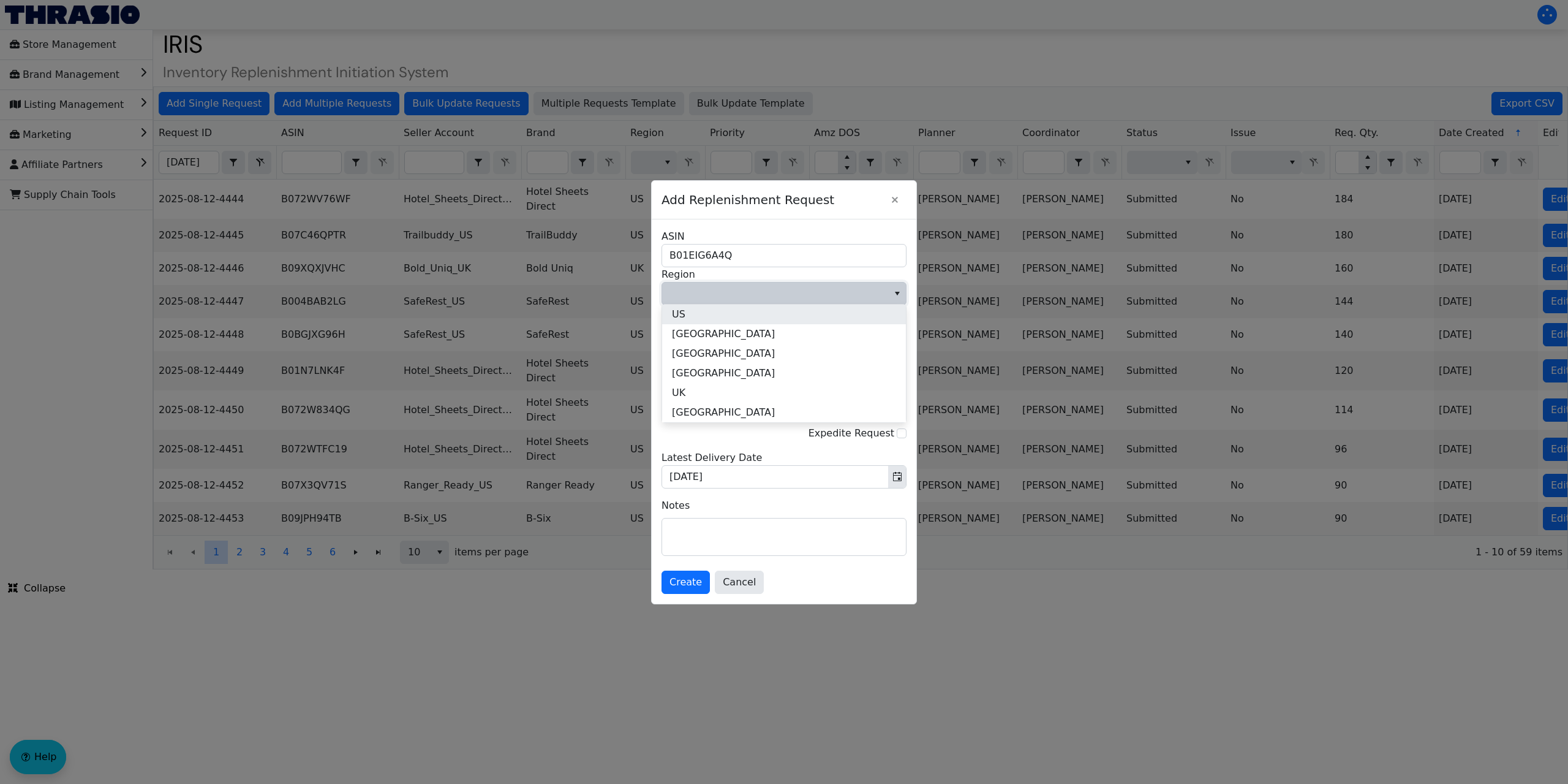
click at [702, 316] on li "US" at bounding box center [784, 313] width 244 height 19
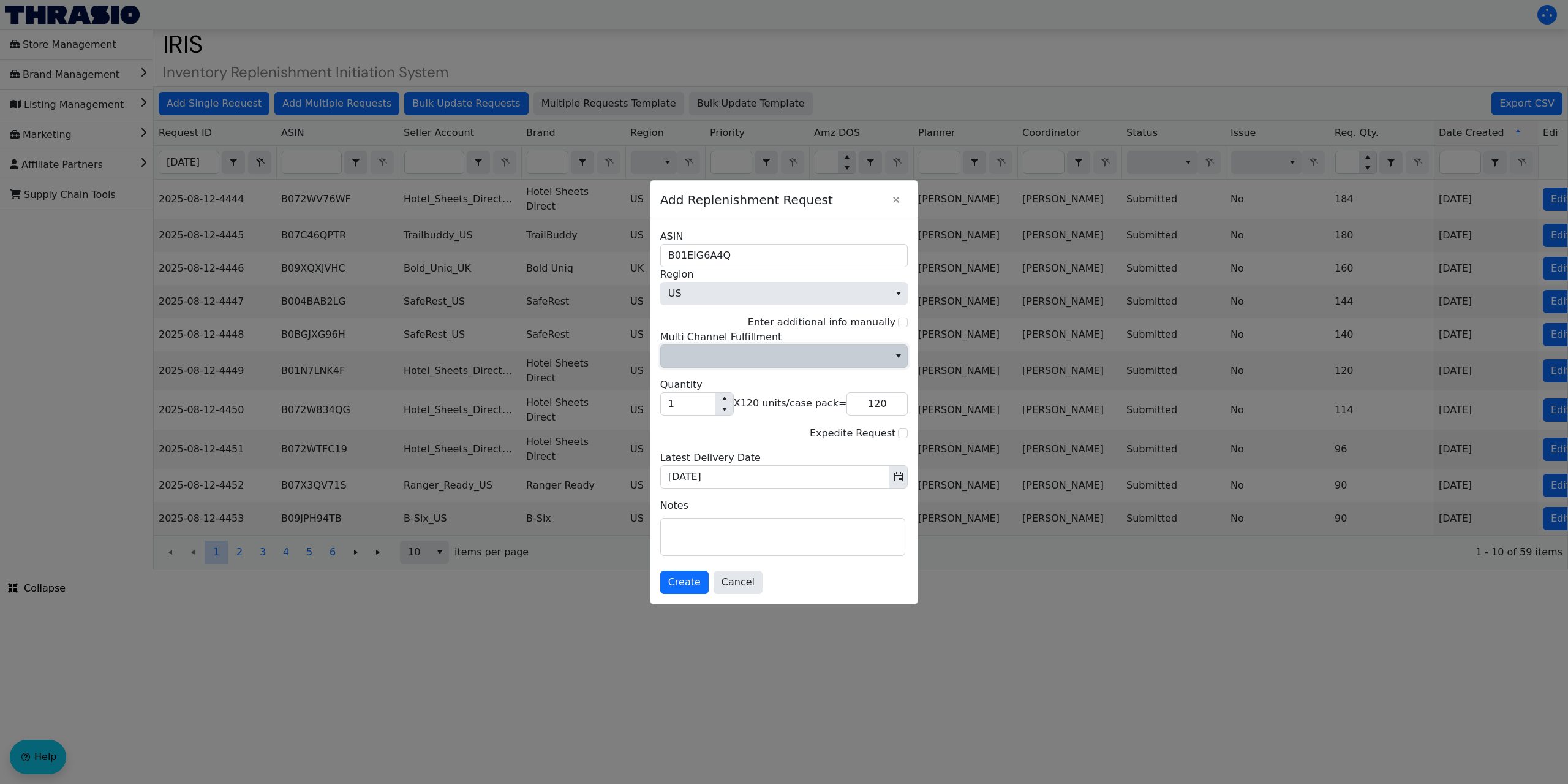
click at [735, 354] on span "Multi Channel Fulfillment" at bounding box center [775, 355] width 214 height 15
click at [693, 399] on li "No" at bounding box center [784, 397] width 244 height 19
drag, startPoint x: 682, startPoint y: 399, endPoint x: 651, endPoint y: 406, distance: 31.8
click at [656, 413] on div "B01EIG6A4Q ASIN US Region Enter additional info manually No Multi Channel Fulfi…" at bounding box center [784, 411] width 268 height 384
click at [696, 536] on textarea at bounding box center [782, 537] width 244 height 37
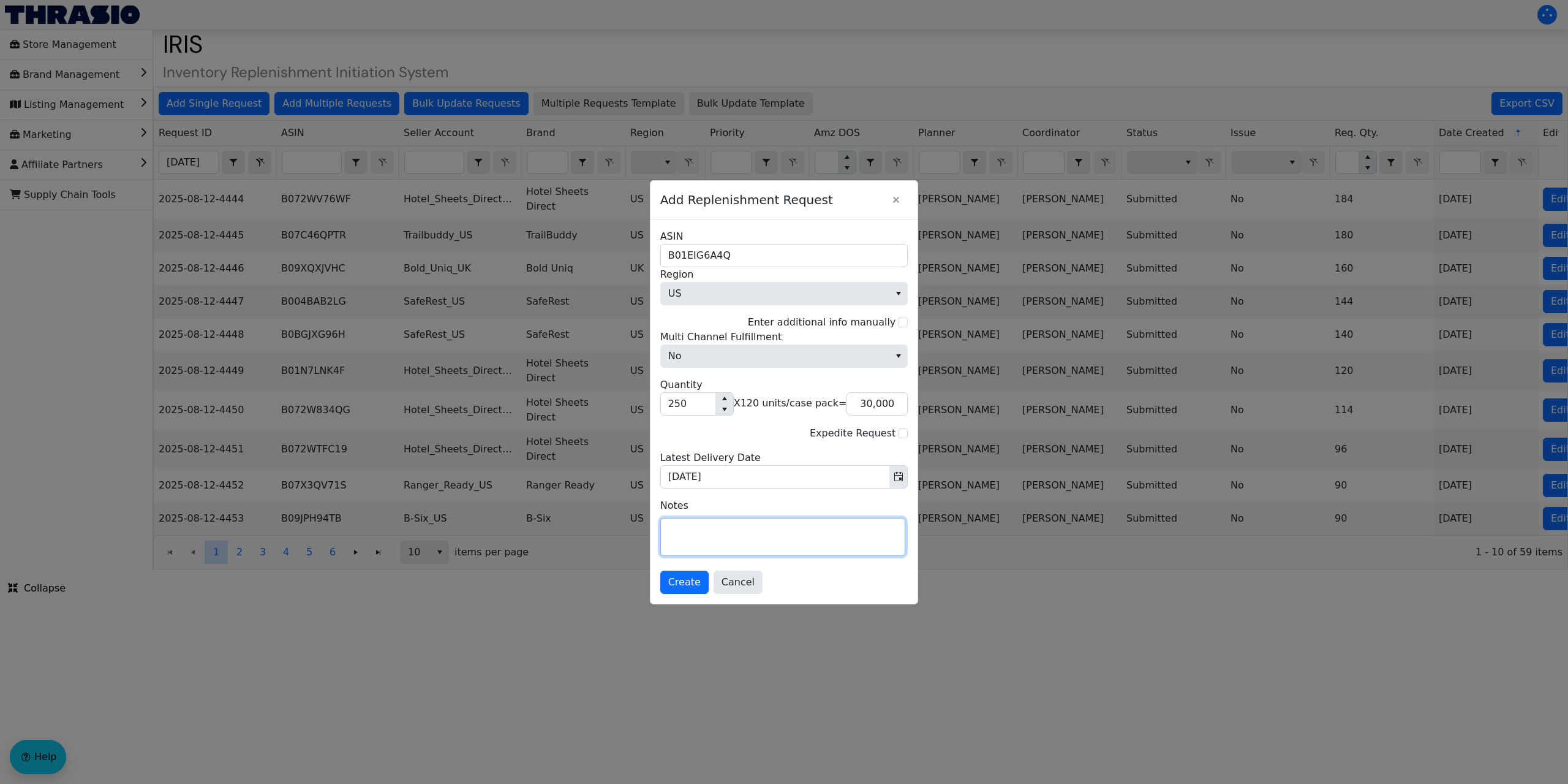
paste textarea "Wepackit finishing production on 7/18 <45 DOSA in FBA on hero item so need to g…"
click at [675, 584] on span "Create" at bounding box center [685, 582] width 32 height 15
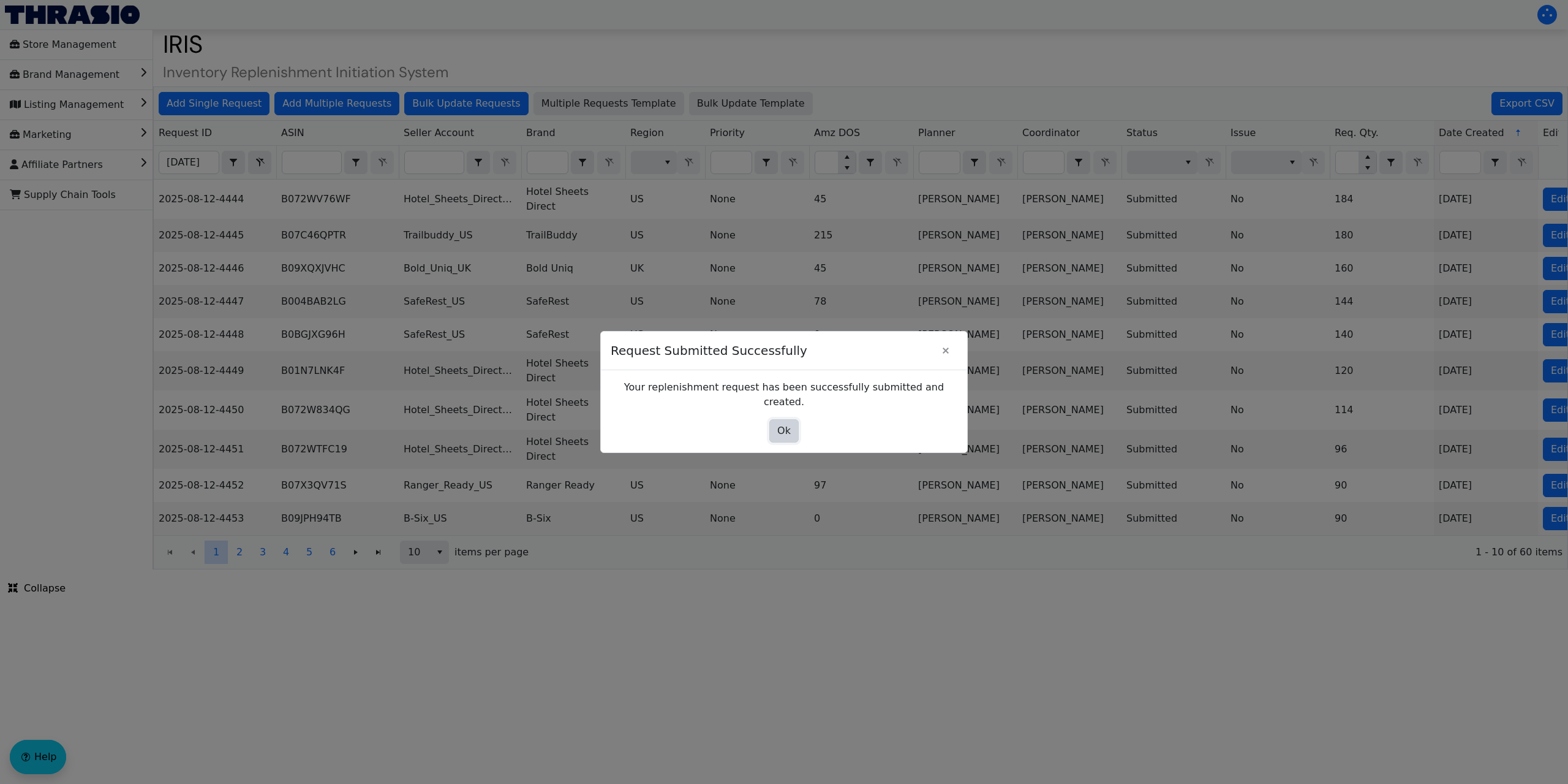
click at [781, 424] on span "Ok" at bounding box center [784, 430] width 13 height 15
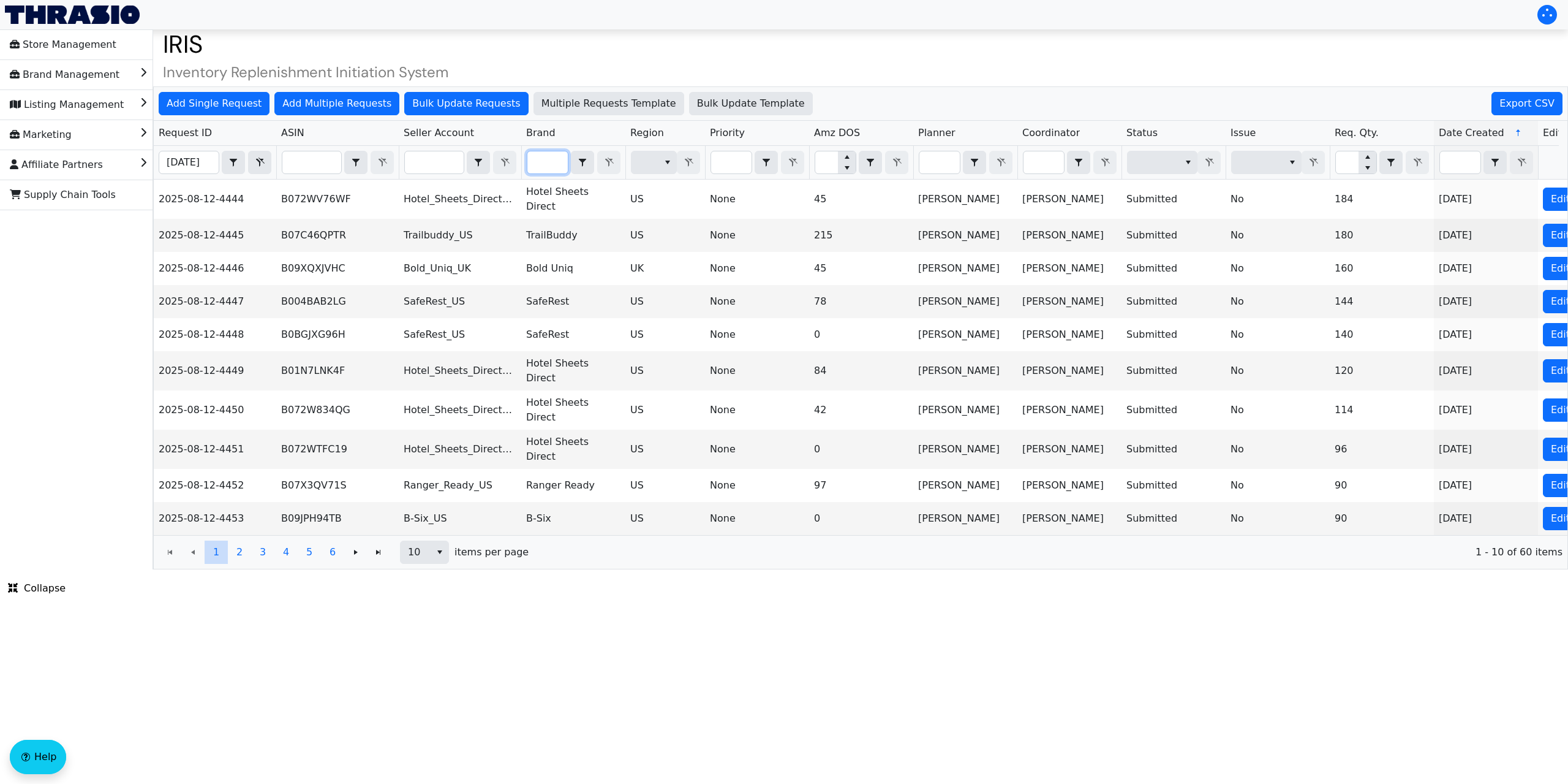
click at [540, 160] on input "Filter" at bounding box center [548, 163] width 40 height 22
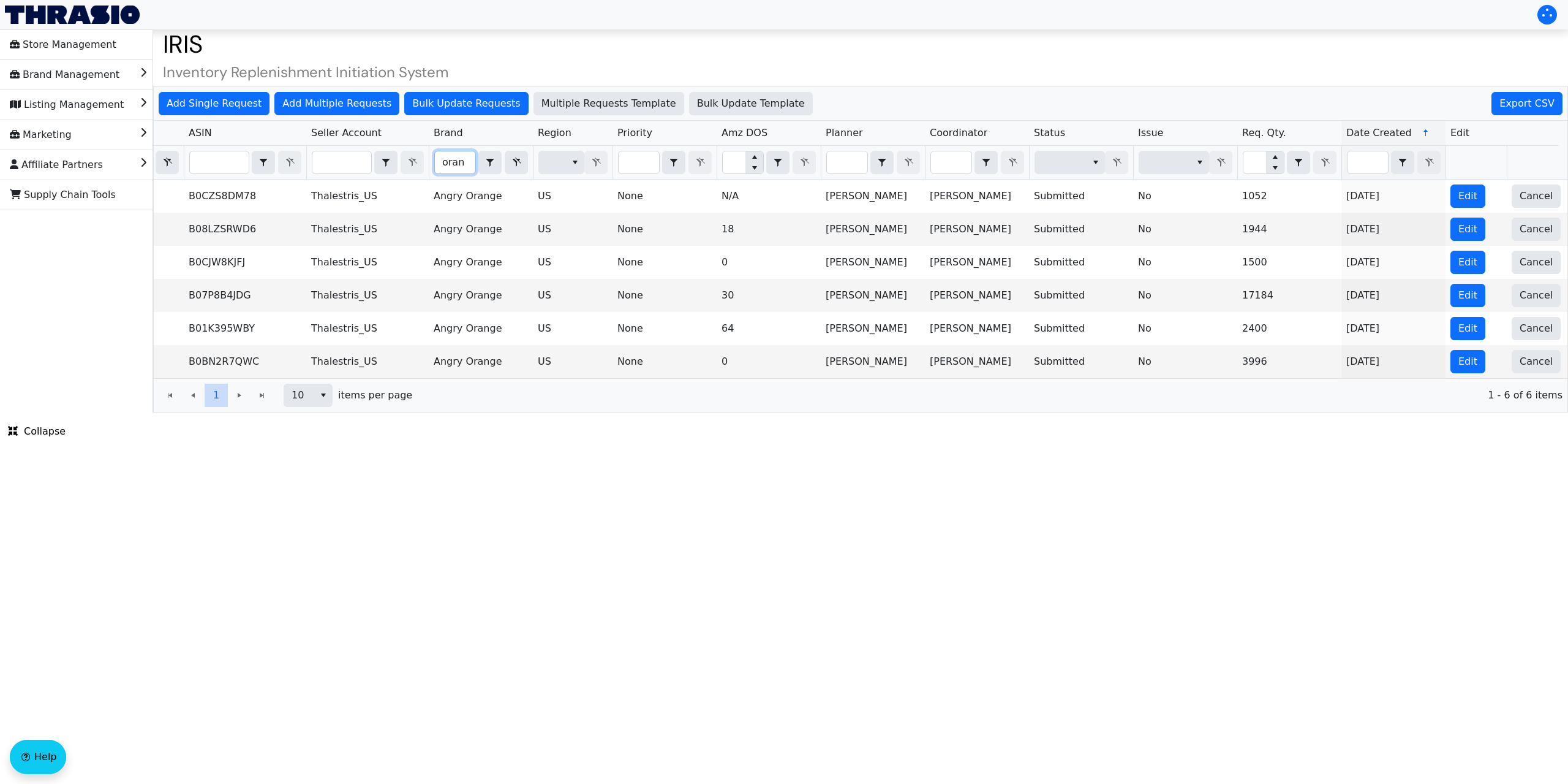
scroll to position [0, 101]
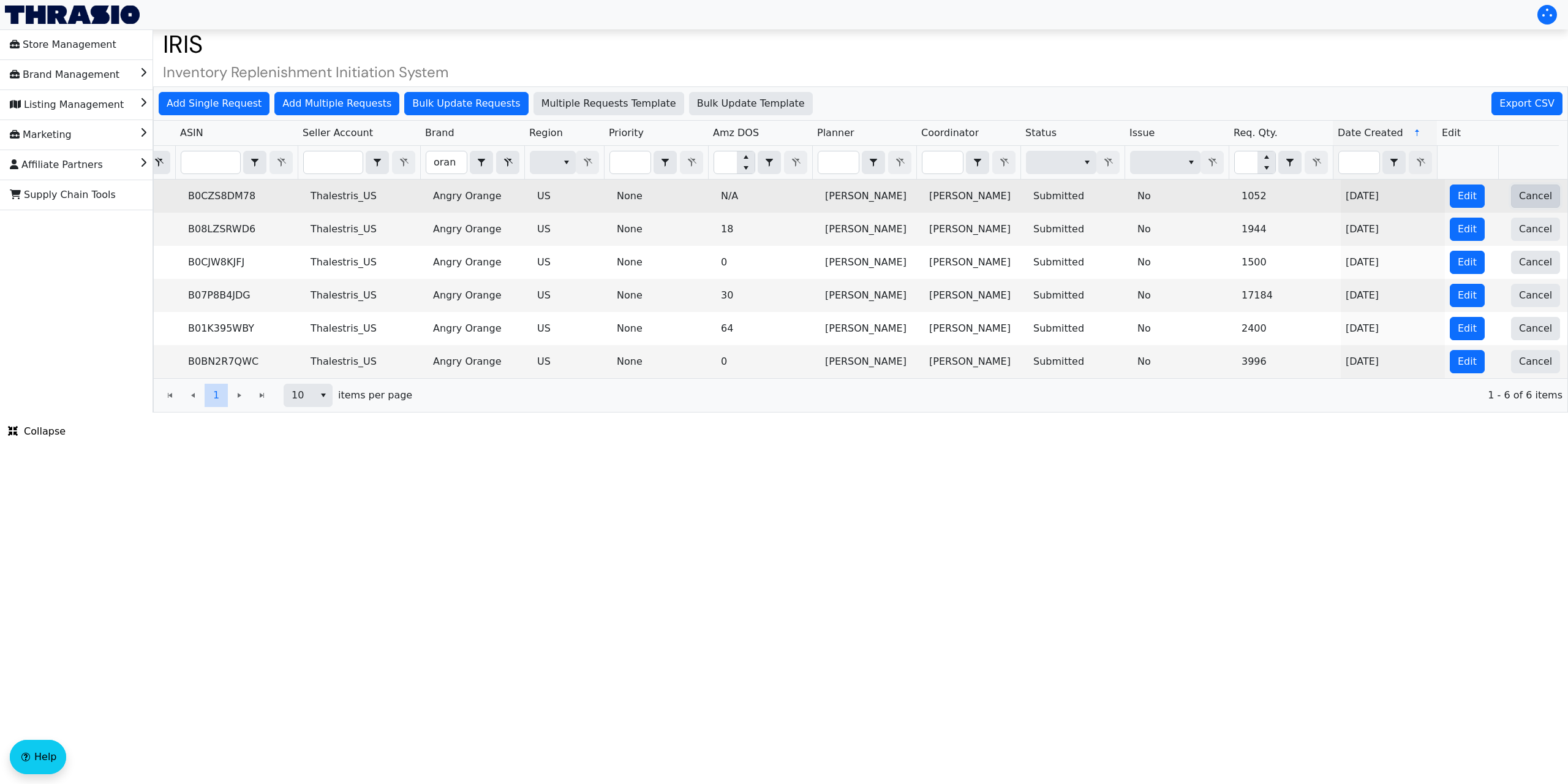
click at [1522, 202] on span "Cancel" at bounding box center [1535, 196] width 33 height 15
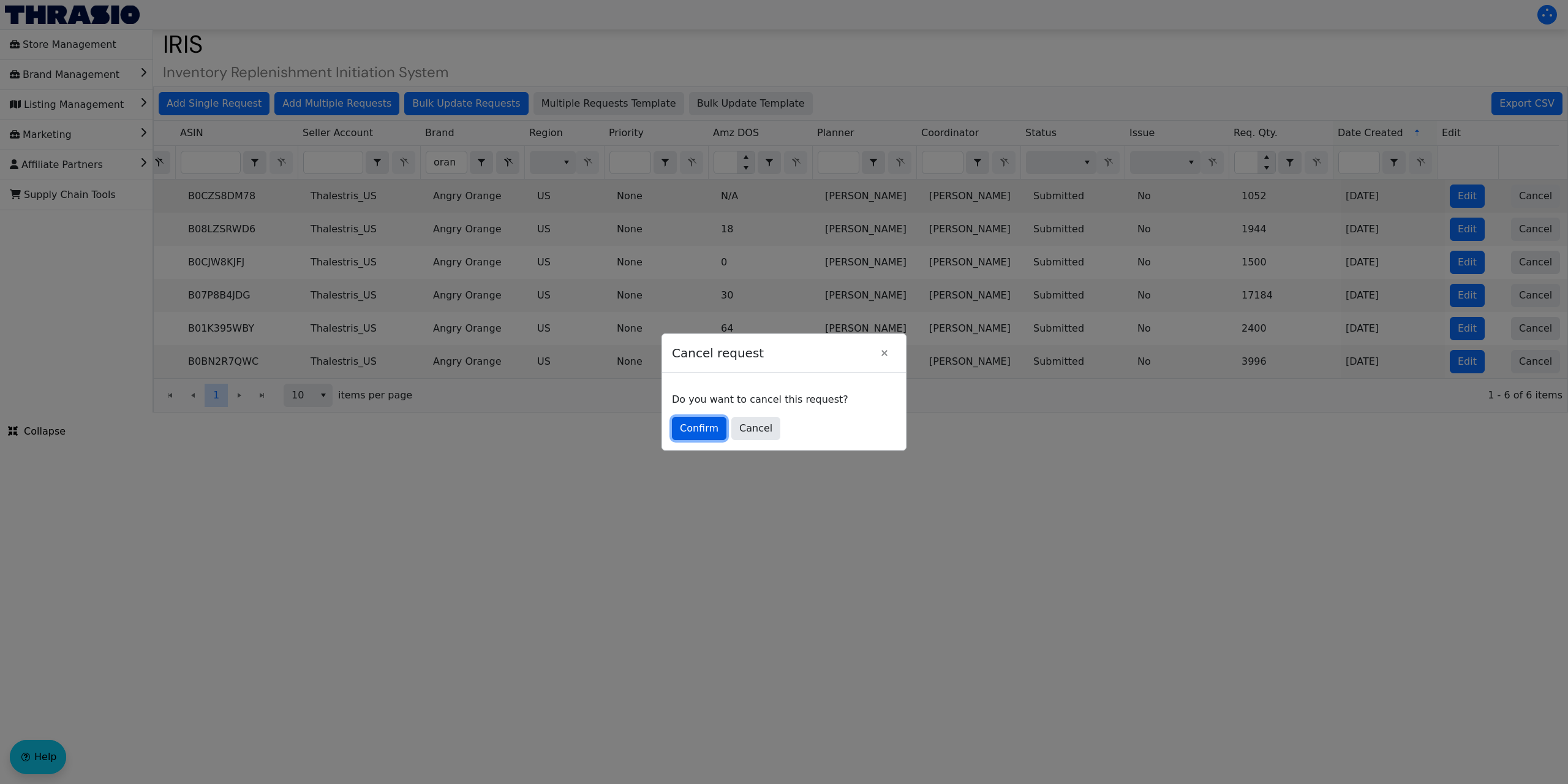
click at [709, 428] on span "Confirm" at bounding box center [699, 428] width 39 height 15
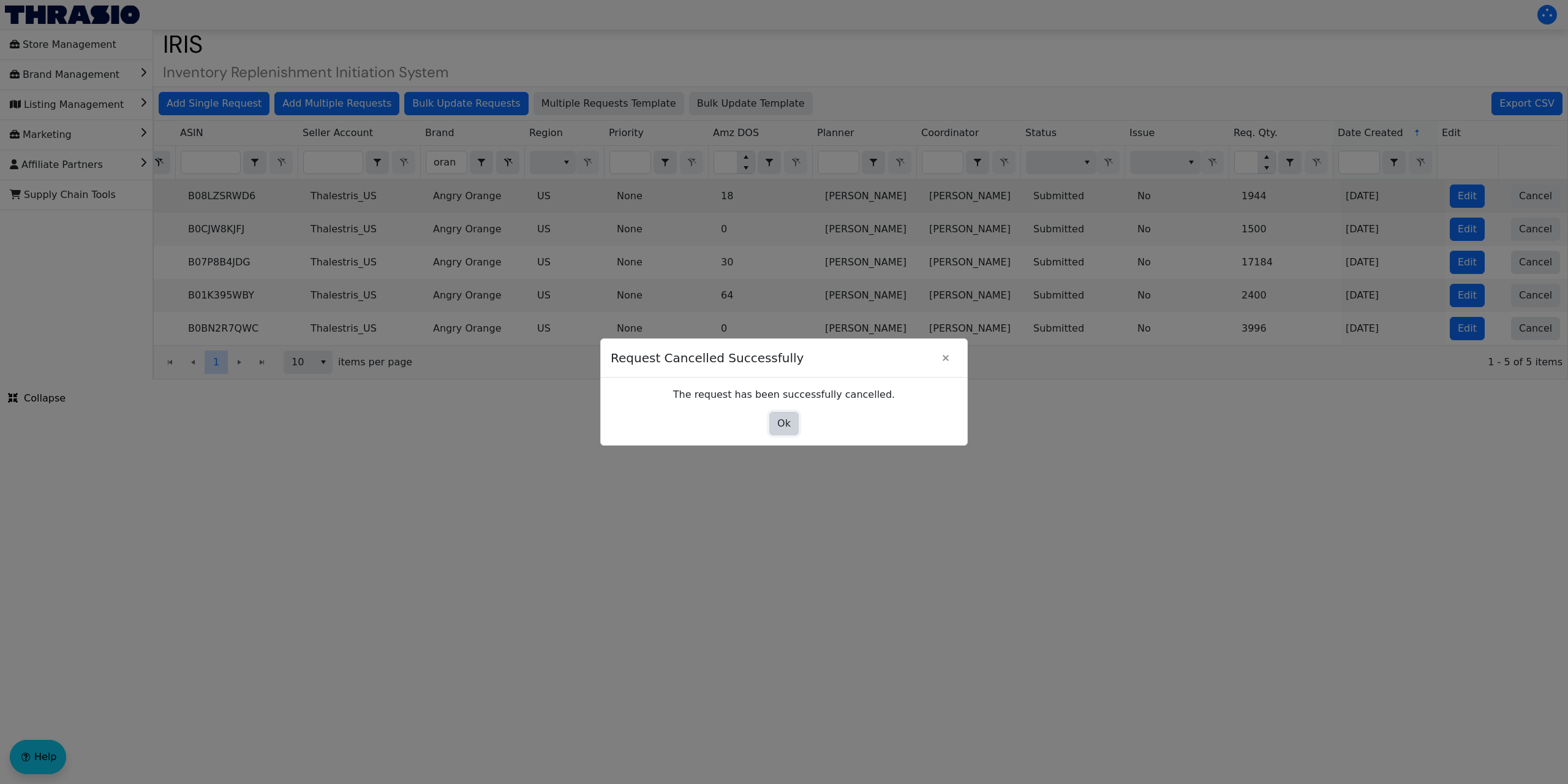
click at [781, 422] on span "Ok" at bounding box center [784, 423] width 13 height 15
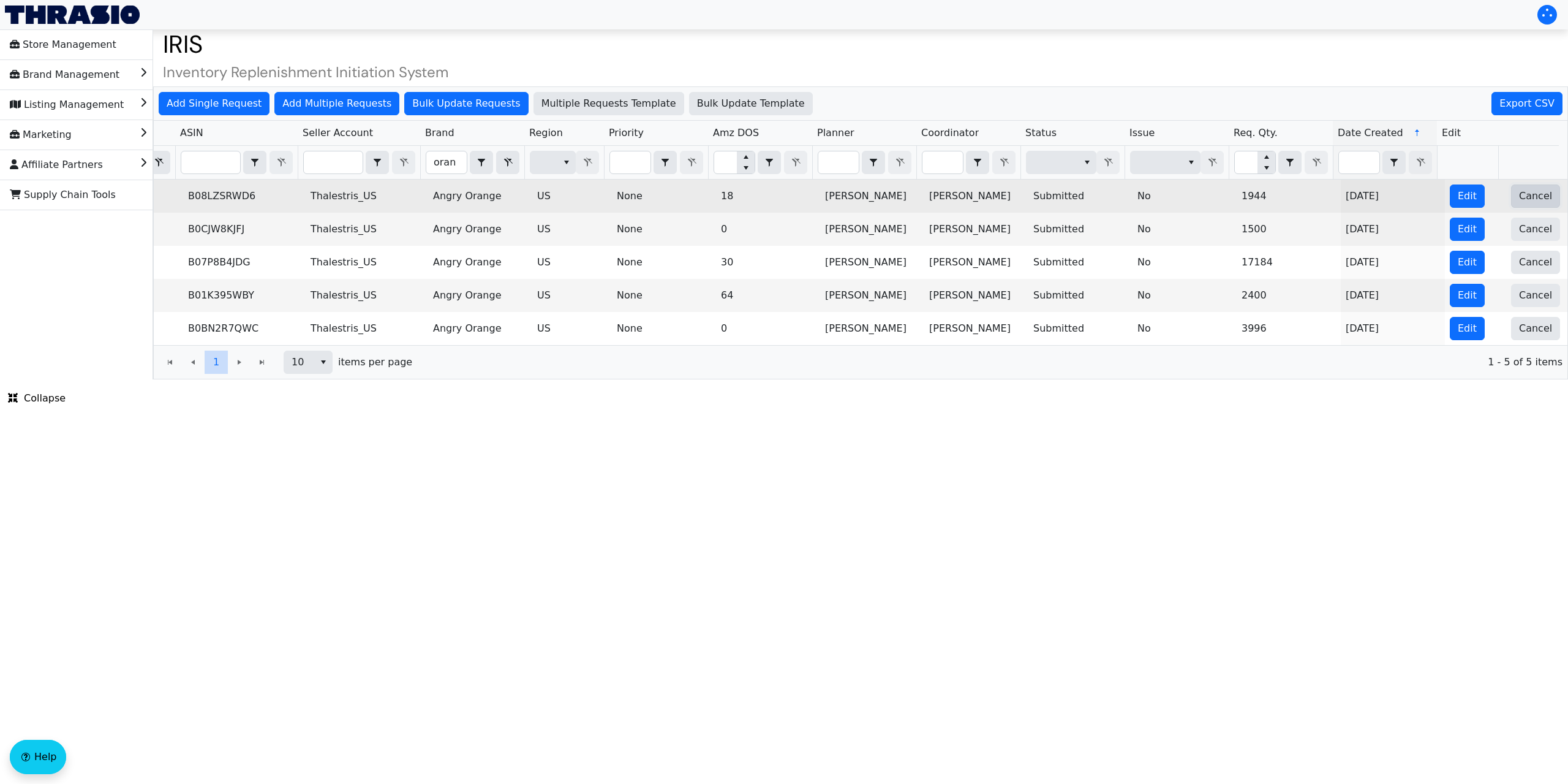
click at [1519, 192] on span "Cancel" at bounding box center [1535, 196] width 33 height 15
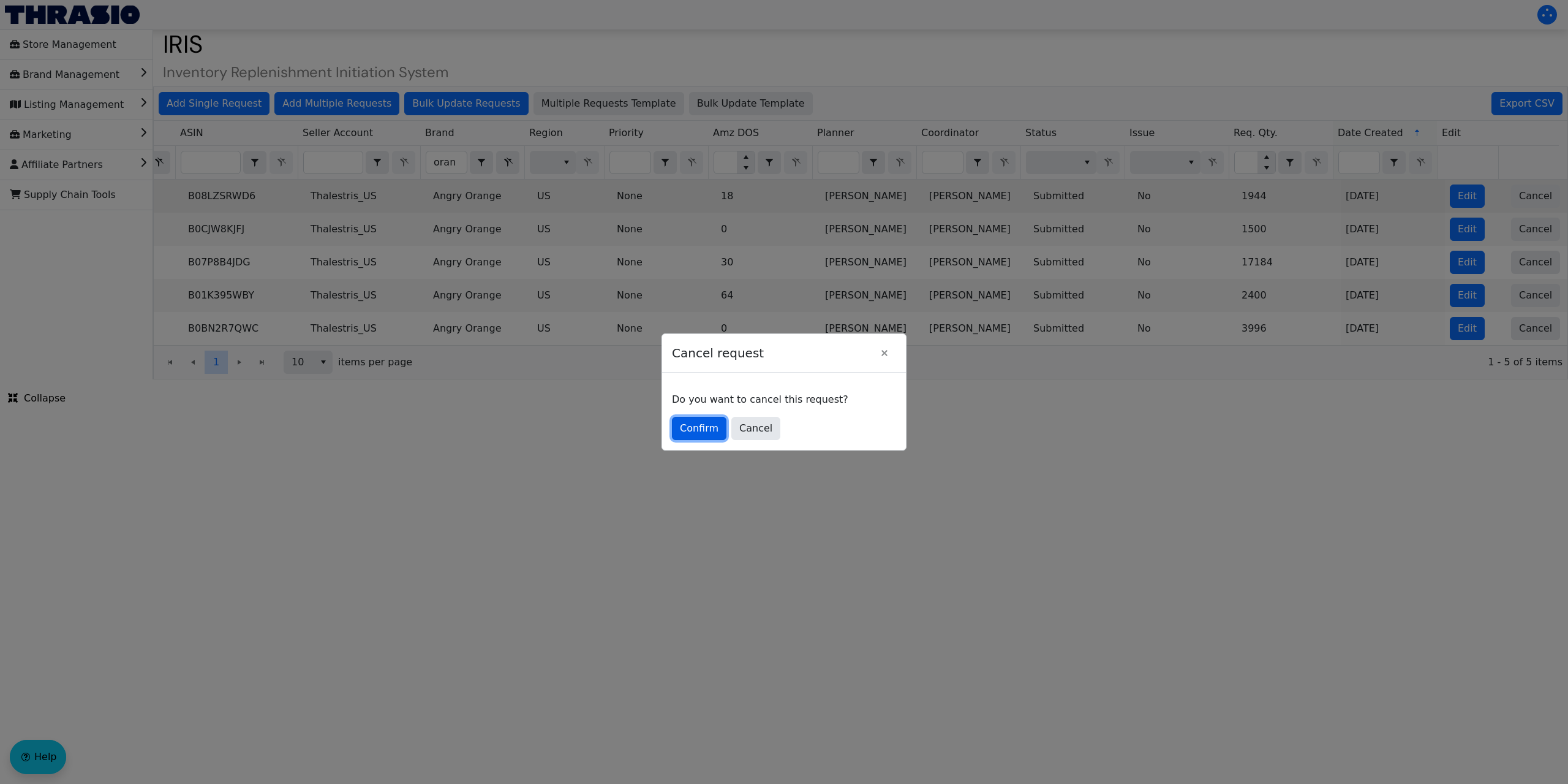
click at [712, 428] on span "Confirm" at bounding box center [699, 428] width 39 height 15
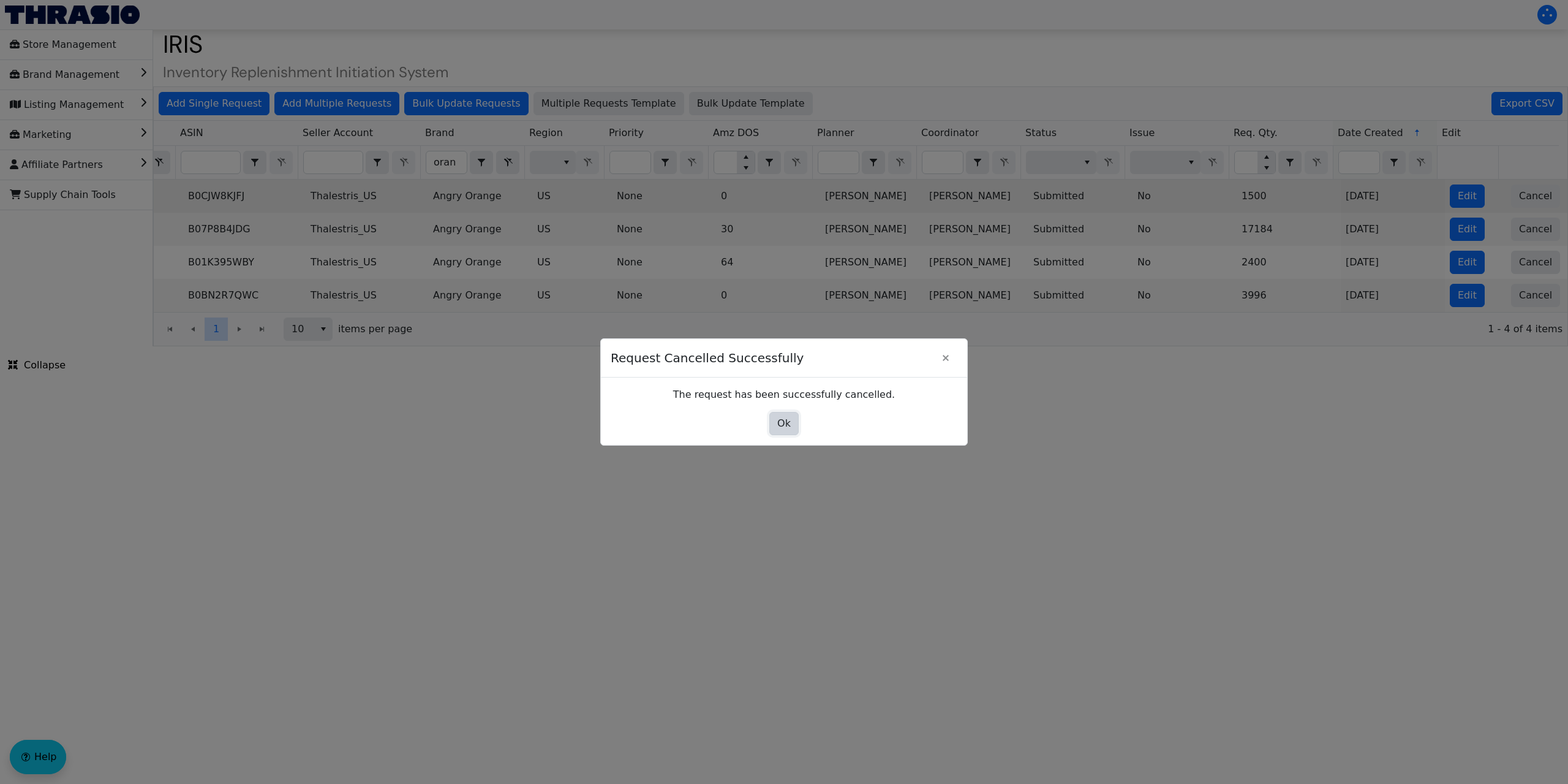
click at [797, 422] on button "Ok" at bounding box center [784, 423] width 29 height 23
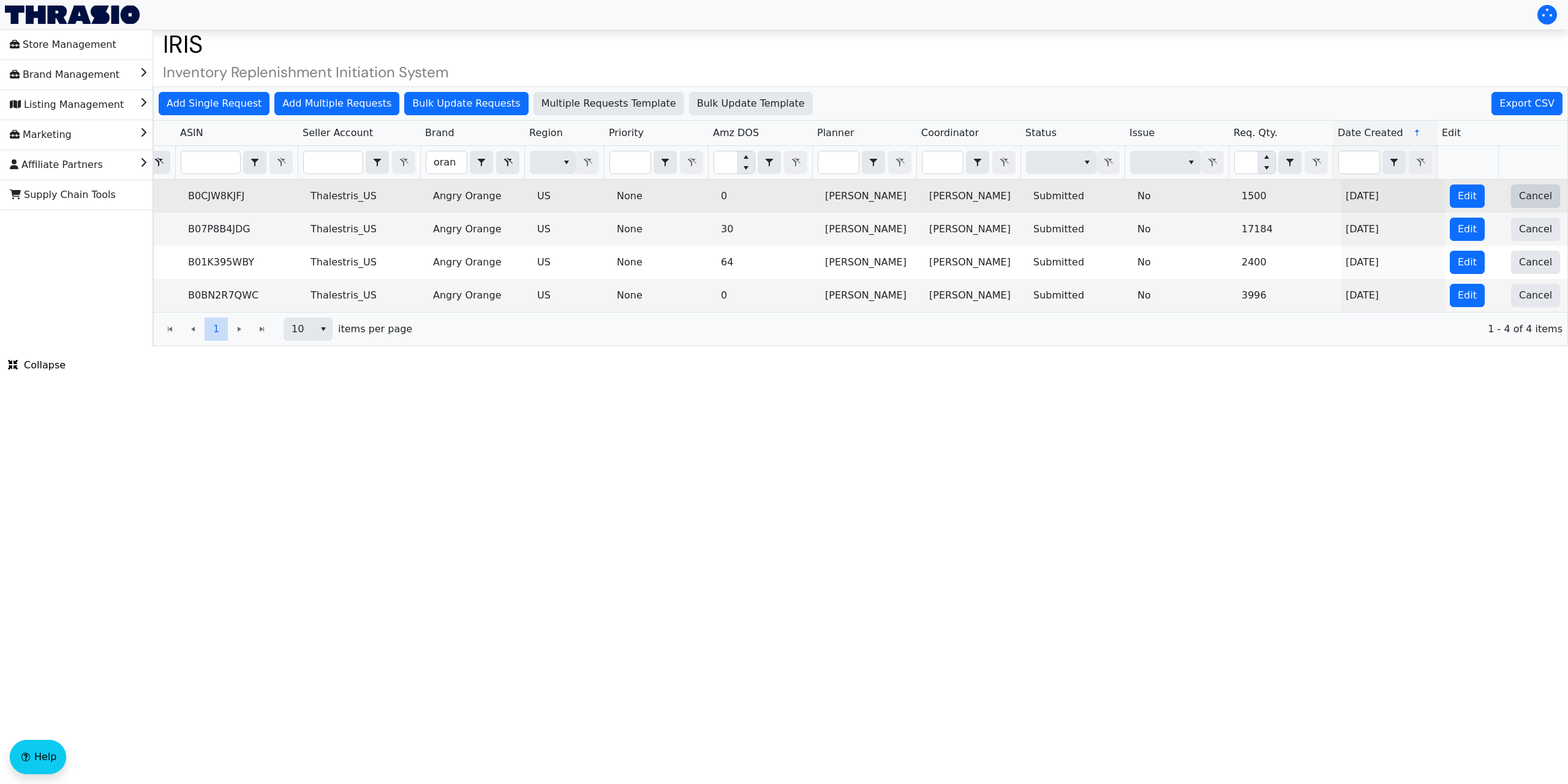
click at [1518, 196] on span "Cancel" at bounding box center [1535, 196] width 33 height 15
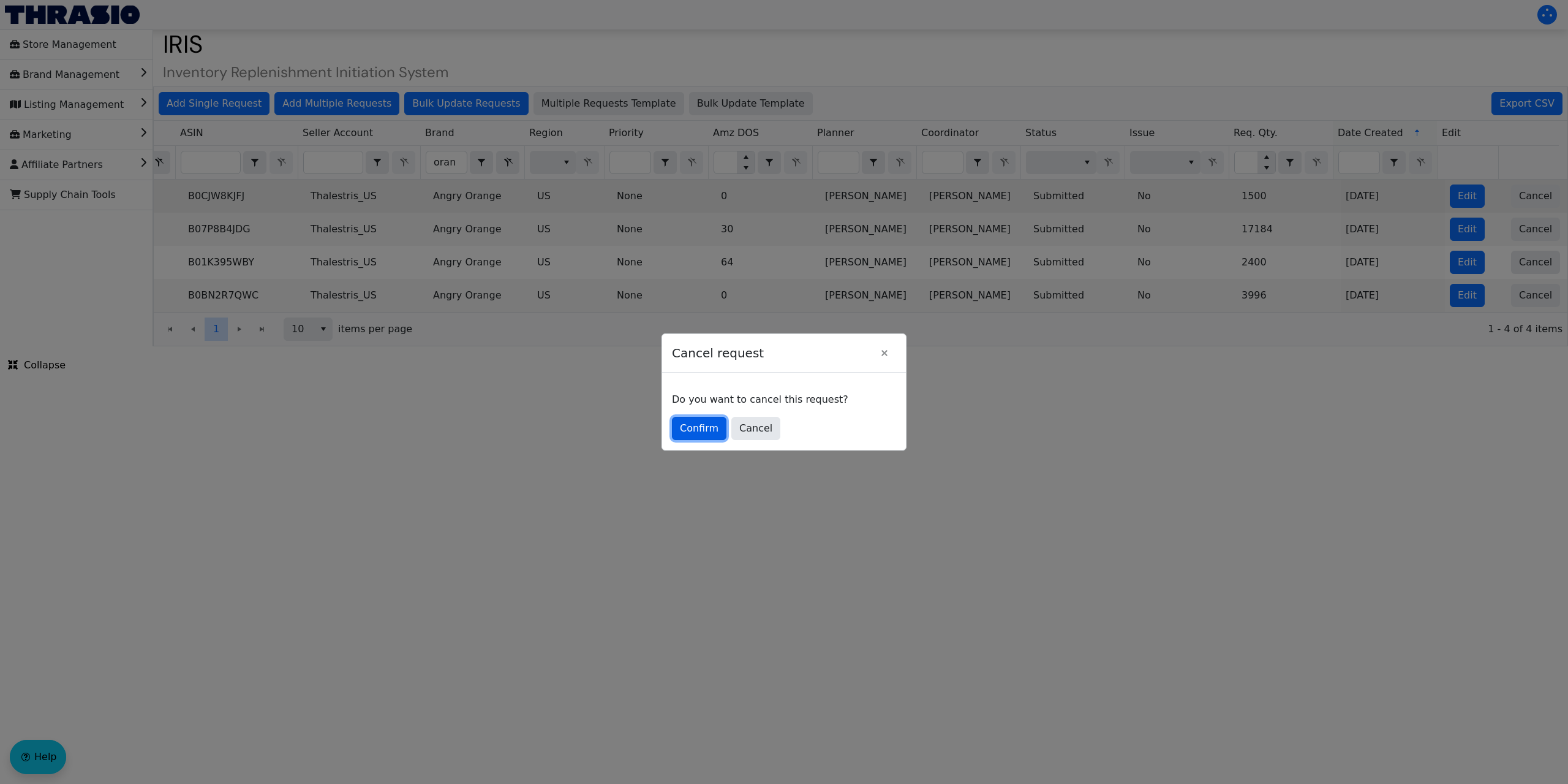
click at [689, 425] on span "Confirm" at bounding box center [699, 428] width 39 height 15
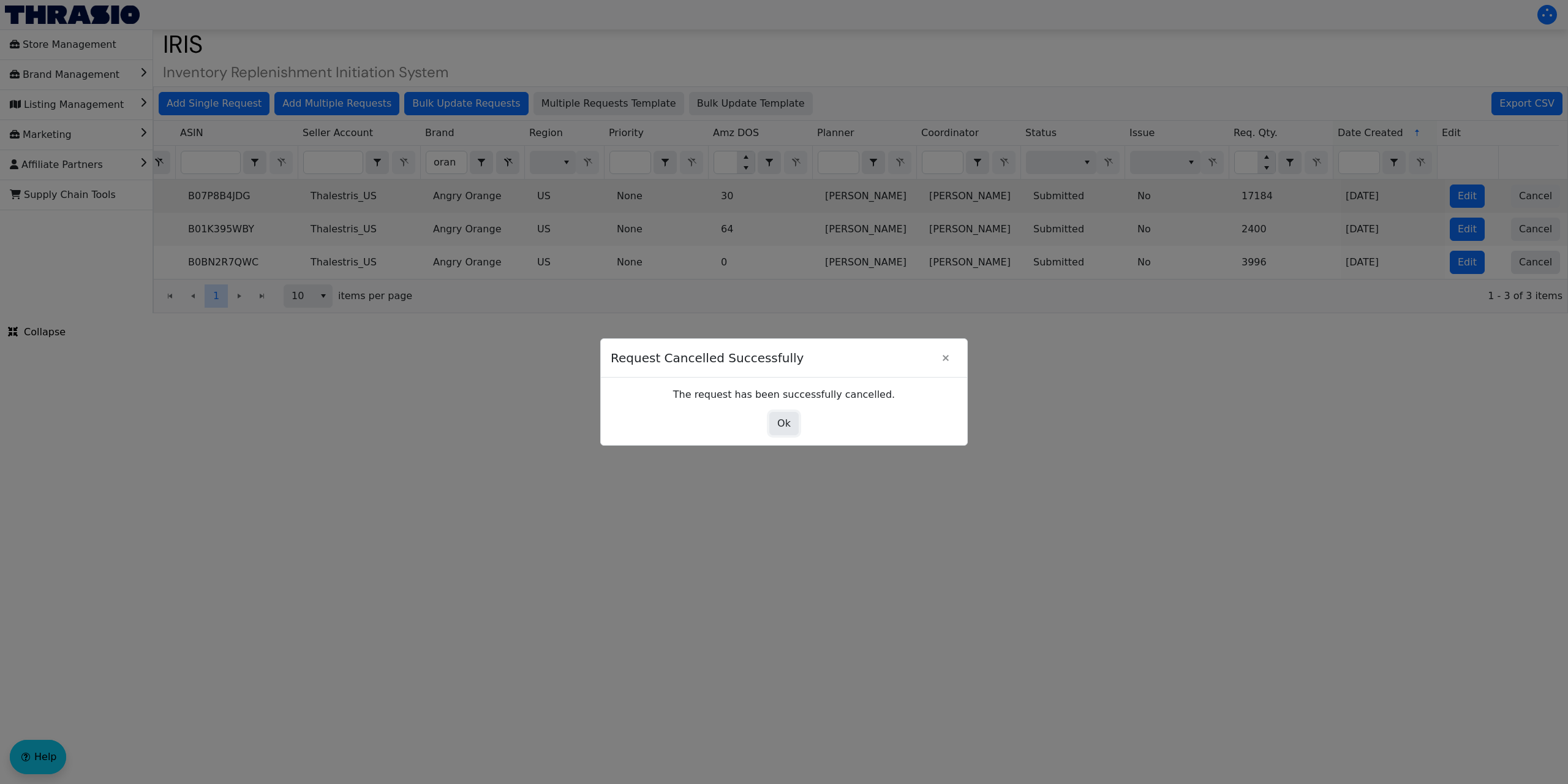
click at [771, 420] on button "Ok" at bounding box center [784, 423] width 29 height 23
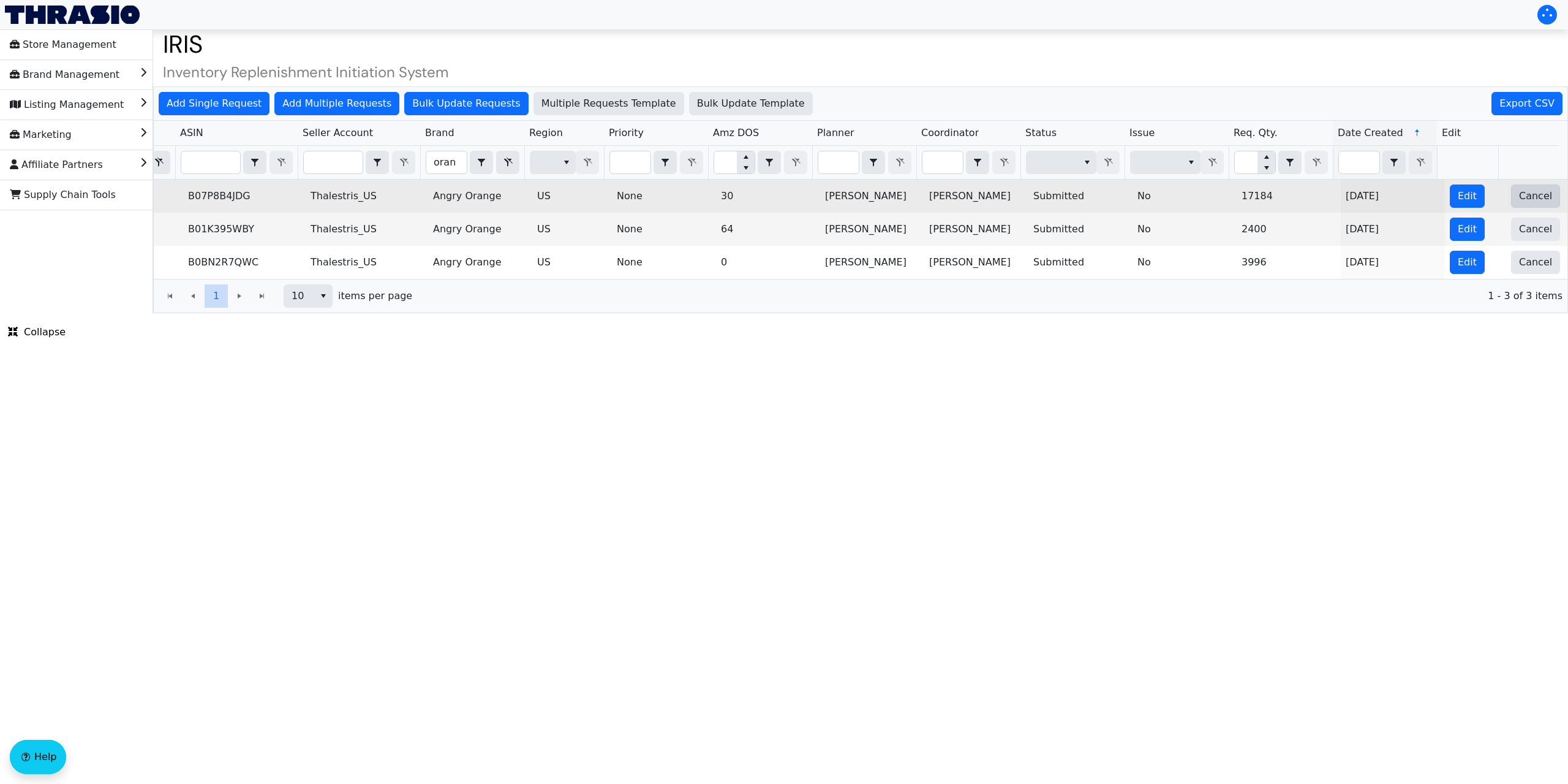
click at [1519, 196] on span "Cancel" at bounding box center [1535, 196] width 33 height 15
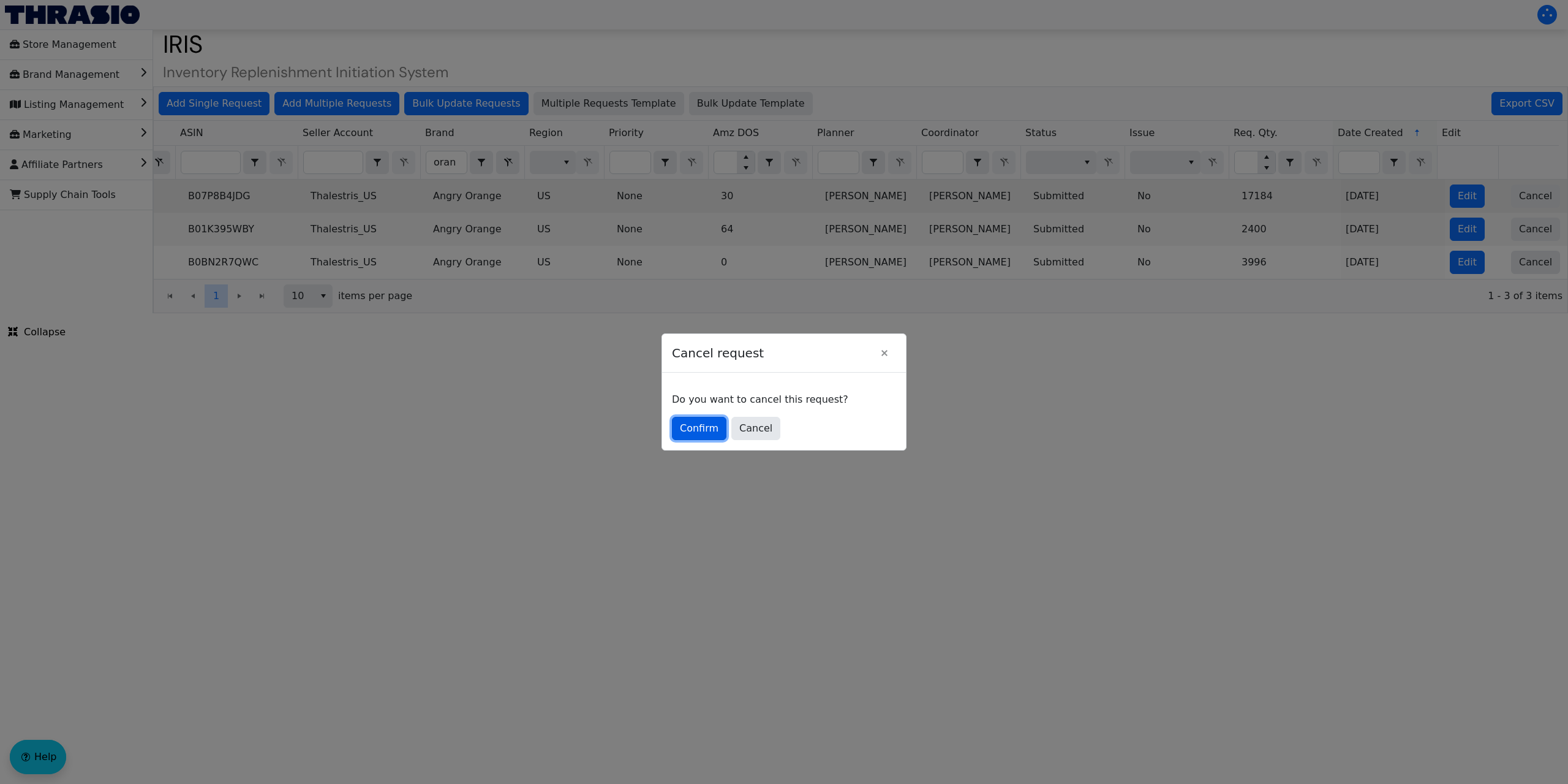
click at [688, 426] on span "Confirm" at bounding box center [699, 428] width 39 height 15
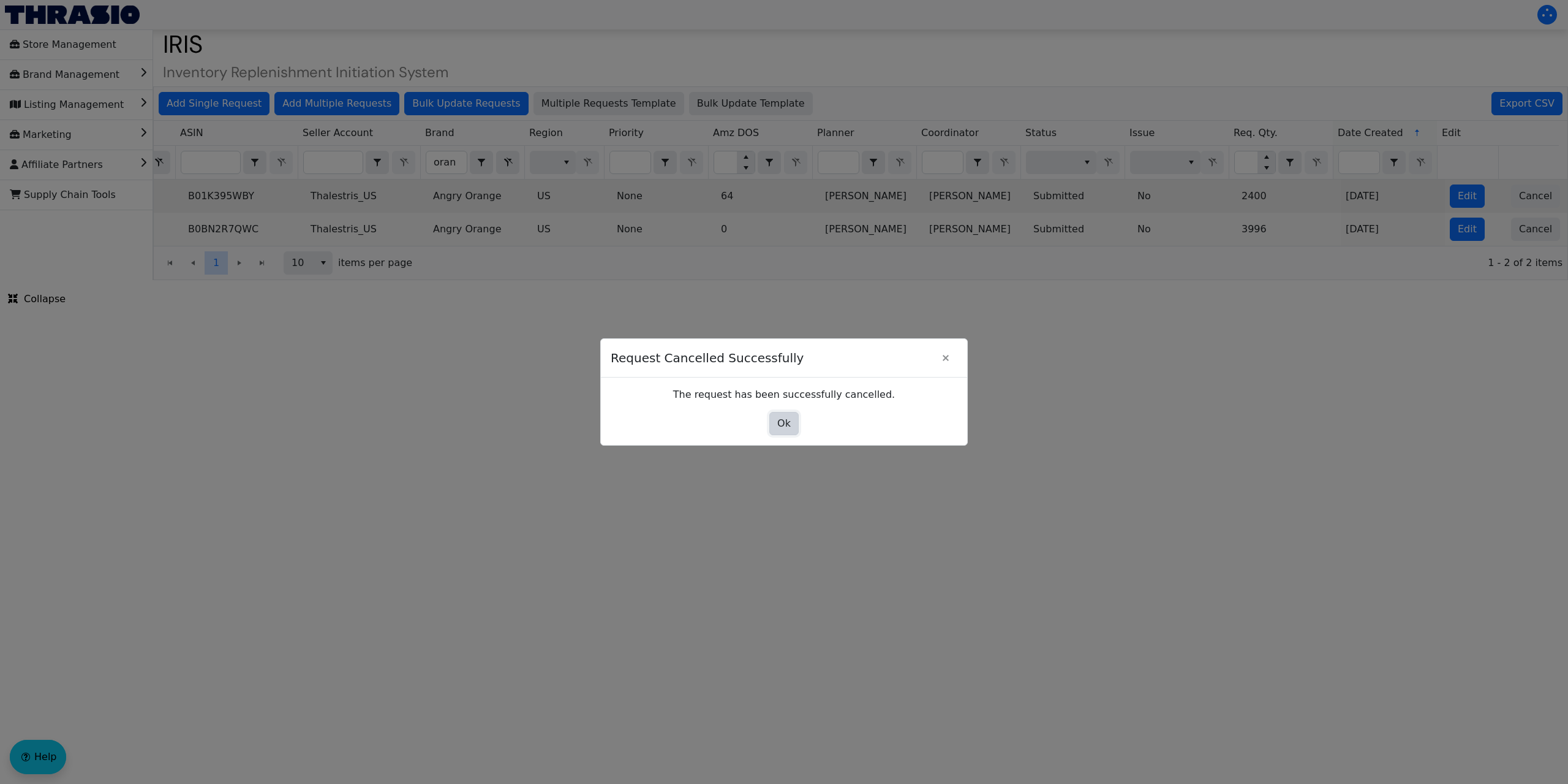
click at [789, 426] on span "Ok" at bounding box center [784, 423] width 13 height 15
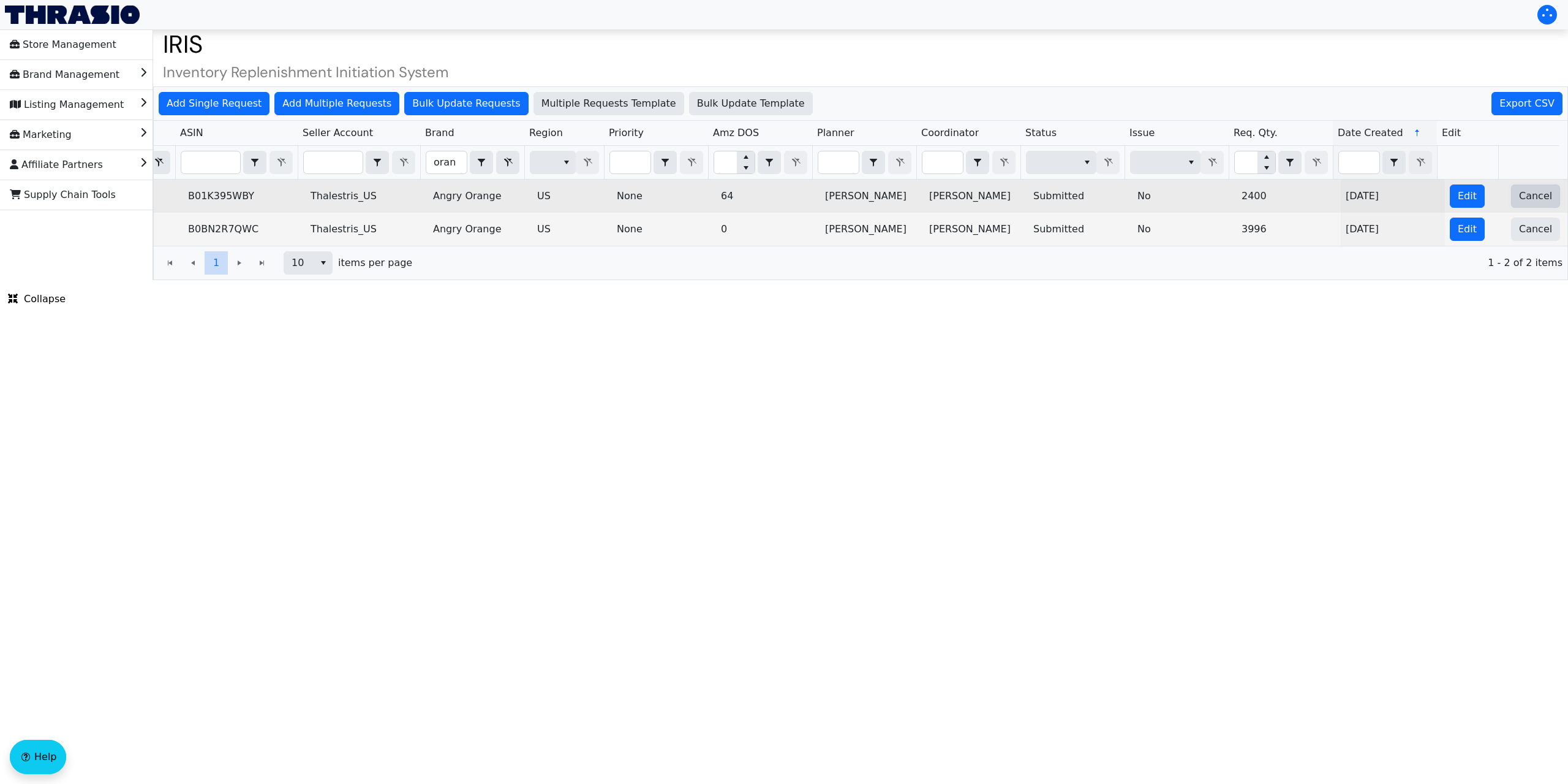
click at [1518, 190] on span "Cancel" at bounding box center [1535, 196] width 33 height 15
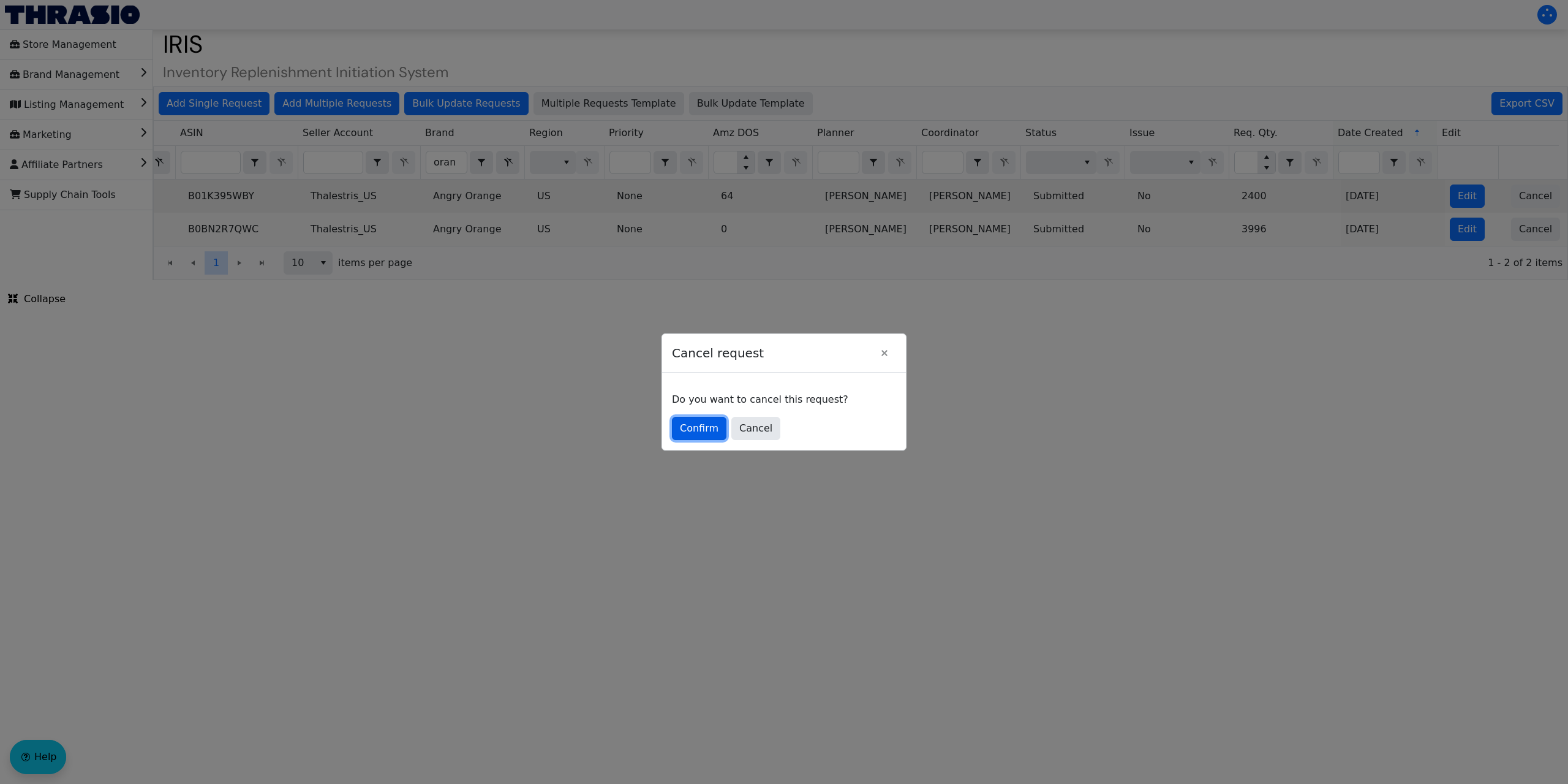
click at [699, 431] on span "Confirm" at bounding box center [699, 428] width 39 height 15
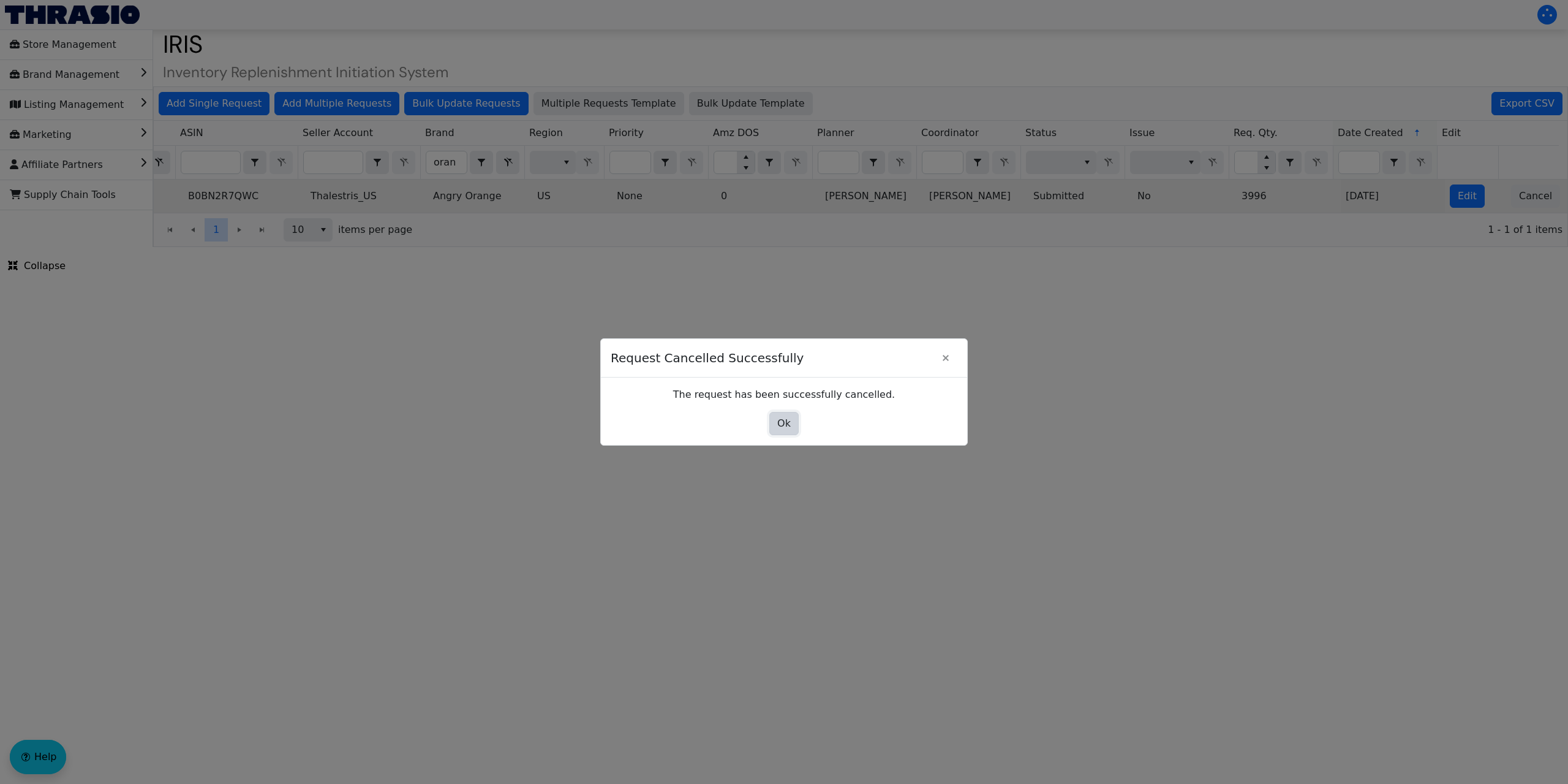
click at [780, 422] on span "Ok" at bounding box center [784, 423] width 13 height 15
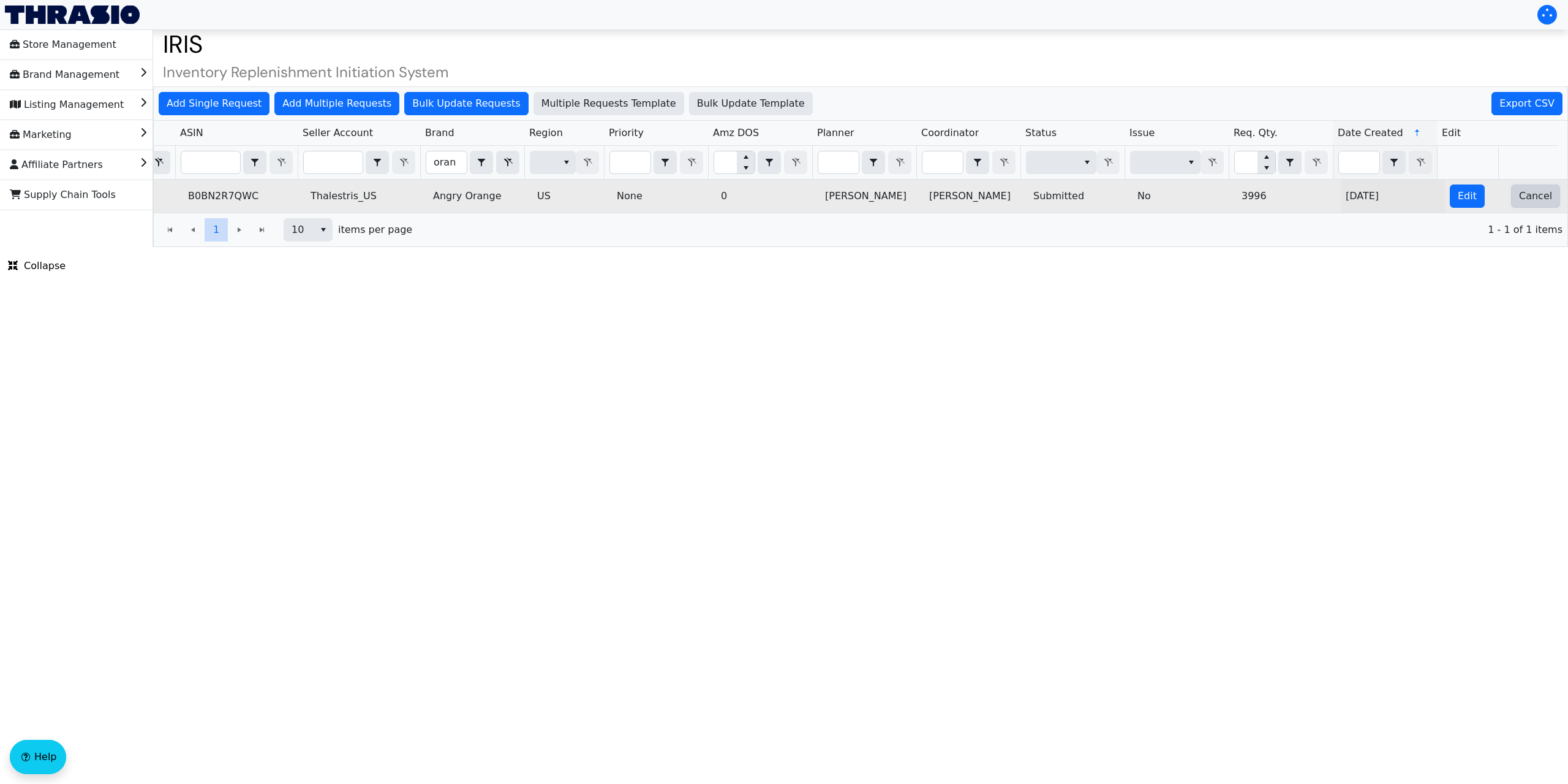
click at [1521, 193] on span "Cancel" at bounding box center [1535, 196] width 33 height 15
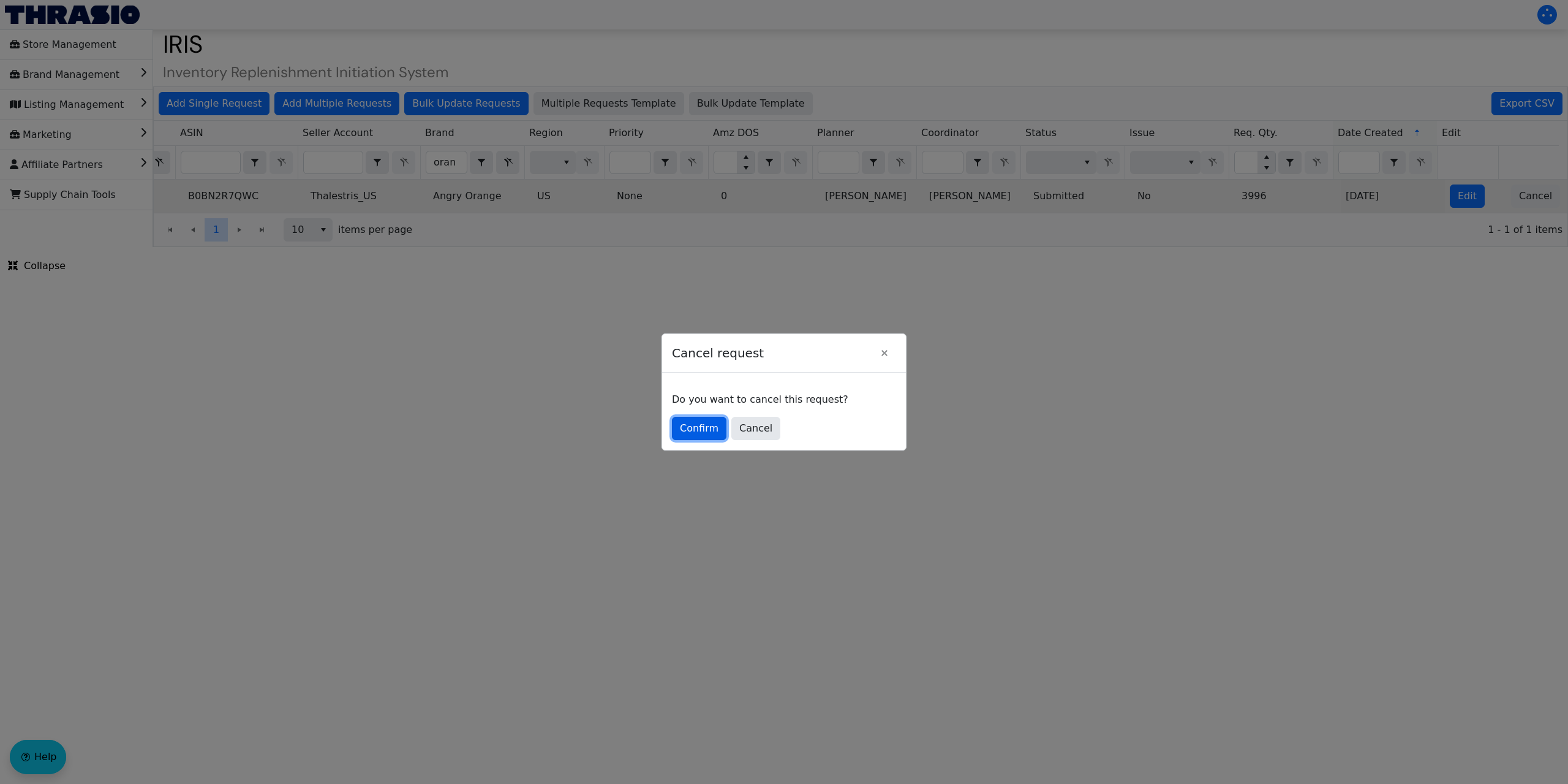
click at [699, 425] on span "Confirm" at bounding box center [699, 428] width 39 height 15
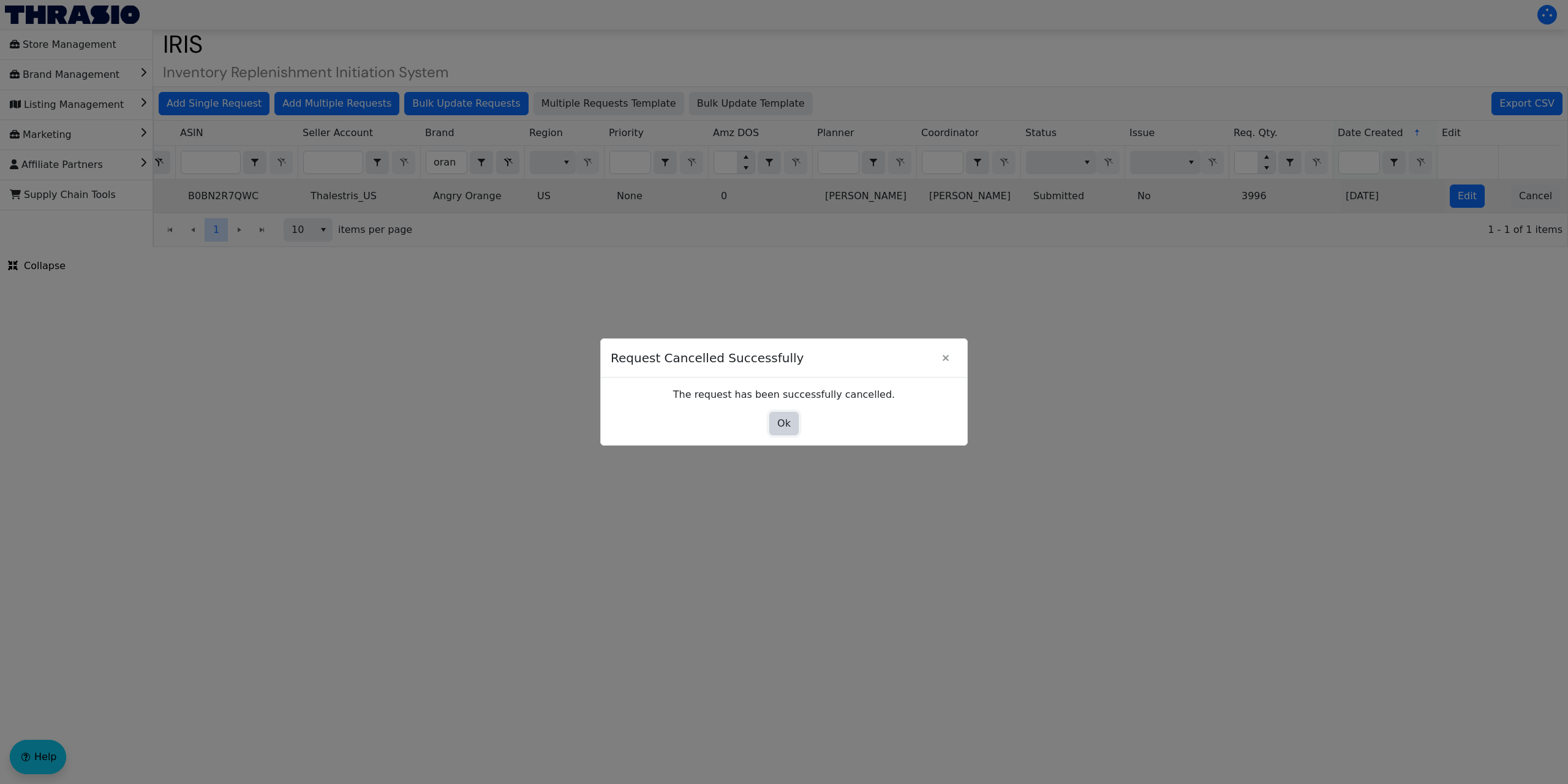
click at [790, 426] on span "Ok" at bounding box center [784, 423] width 13 height 15
